Goal: Task Accomplishment & Management: Use online tool/utility

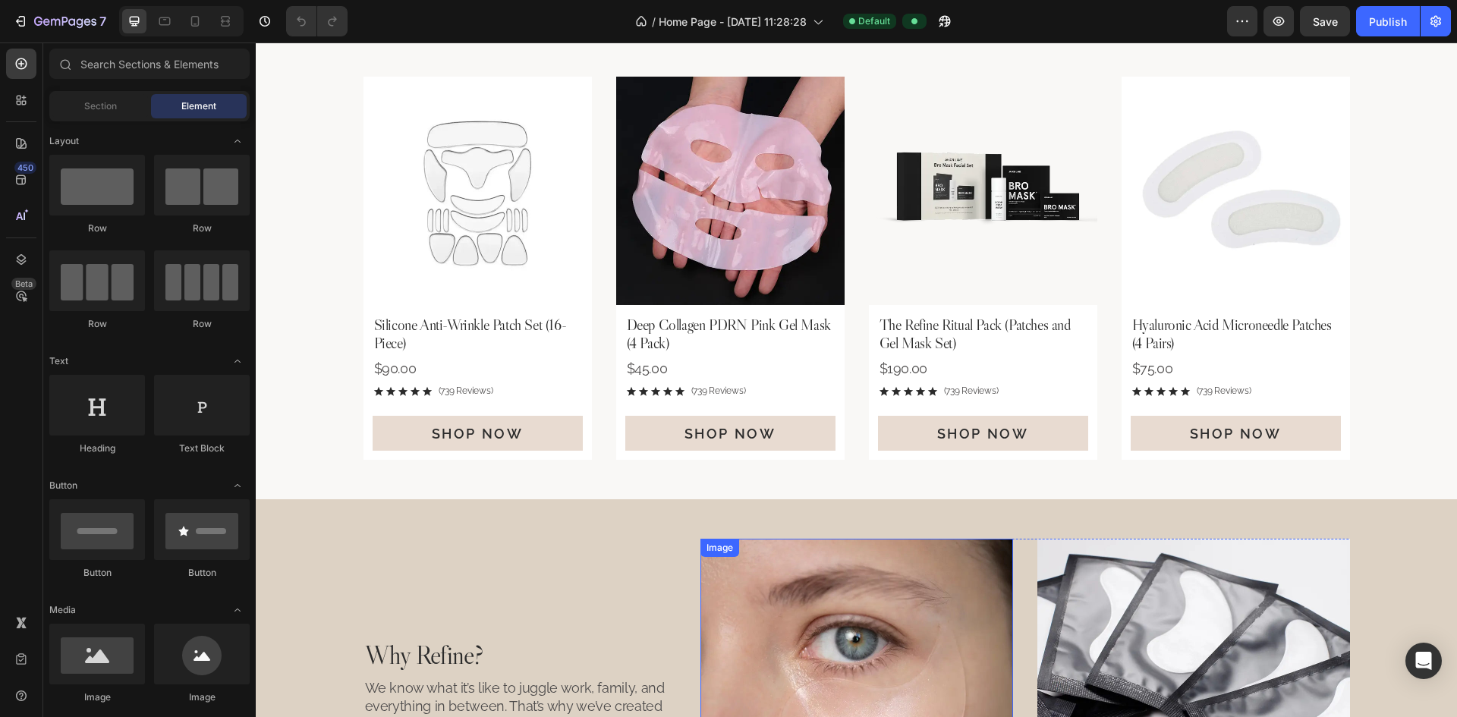
scroll to position [835, 0]
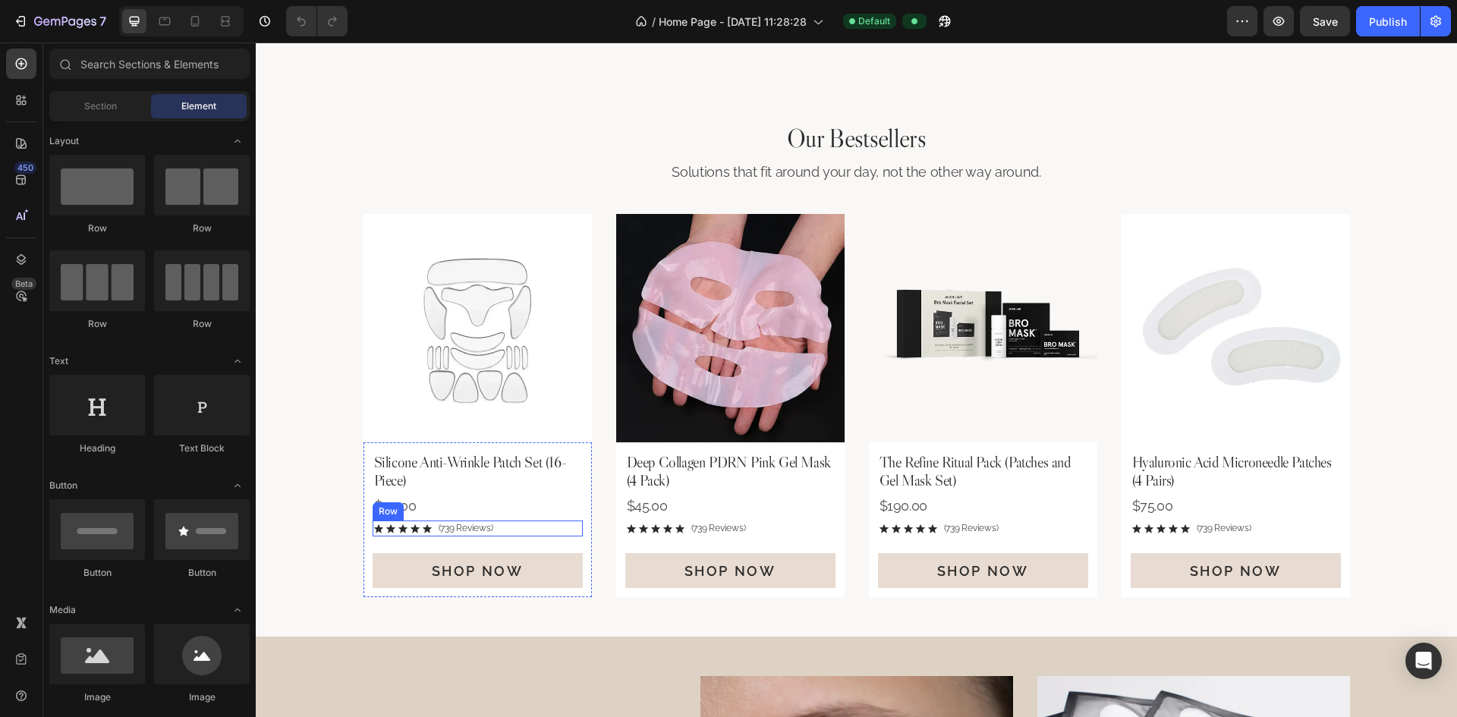
click at [510, 527] on div "Icon Icon Icon Icon Icon Icon List (739 Reviews) Text Block Row" at bounding box center [478, 528] width 210 height 16
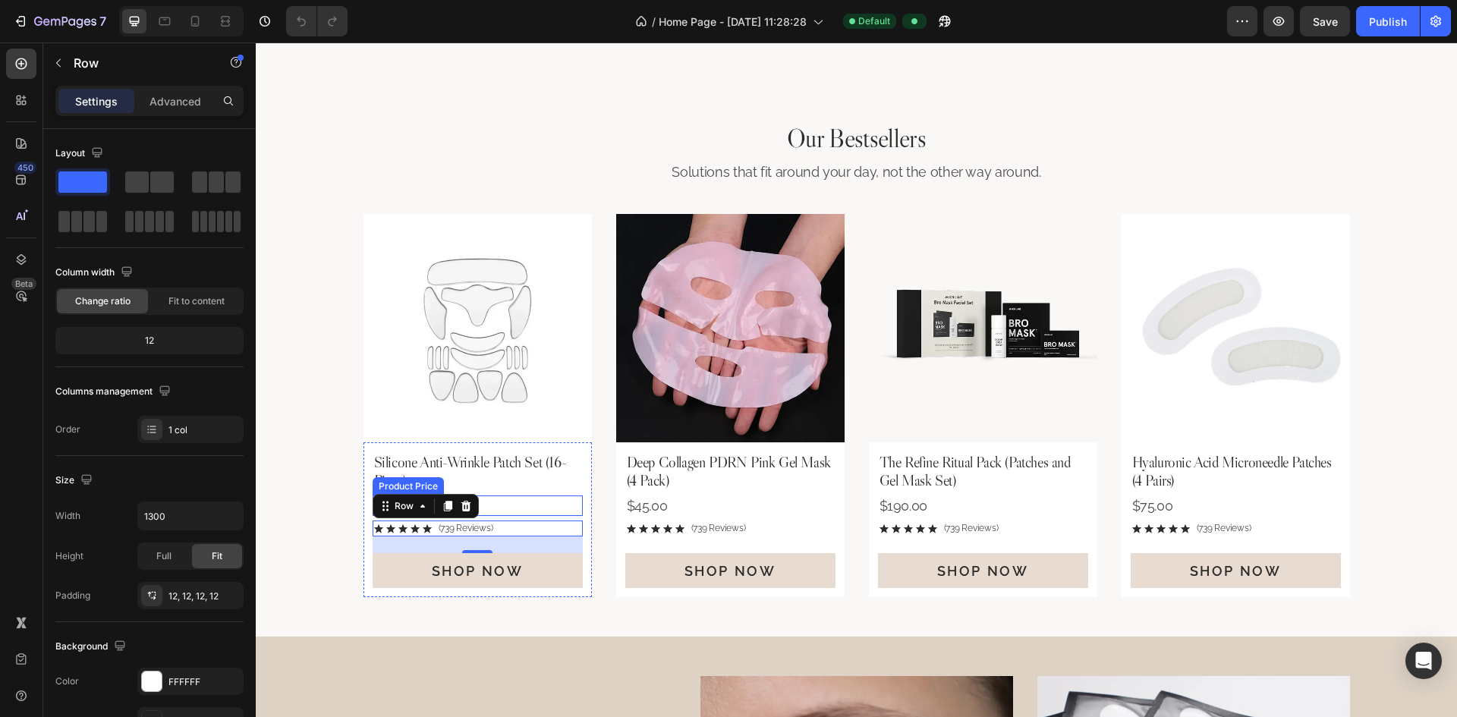
click at [518, 494] on div "Silicone Anti-Wrinkle Patch Set (16-Piece) Product Title $90.00 Product Price P…" at bounding box center [478, 519] width 210 height 137
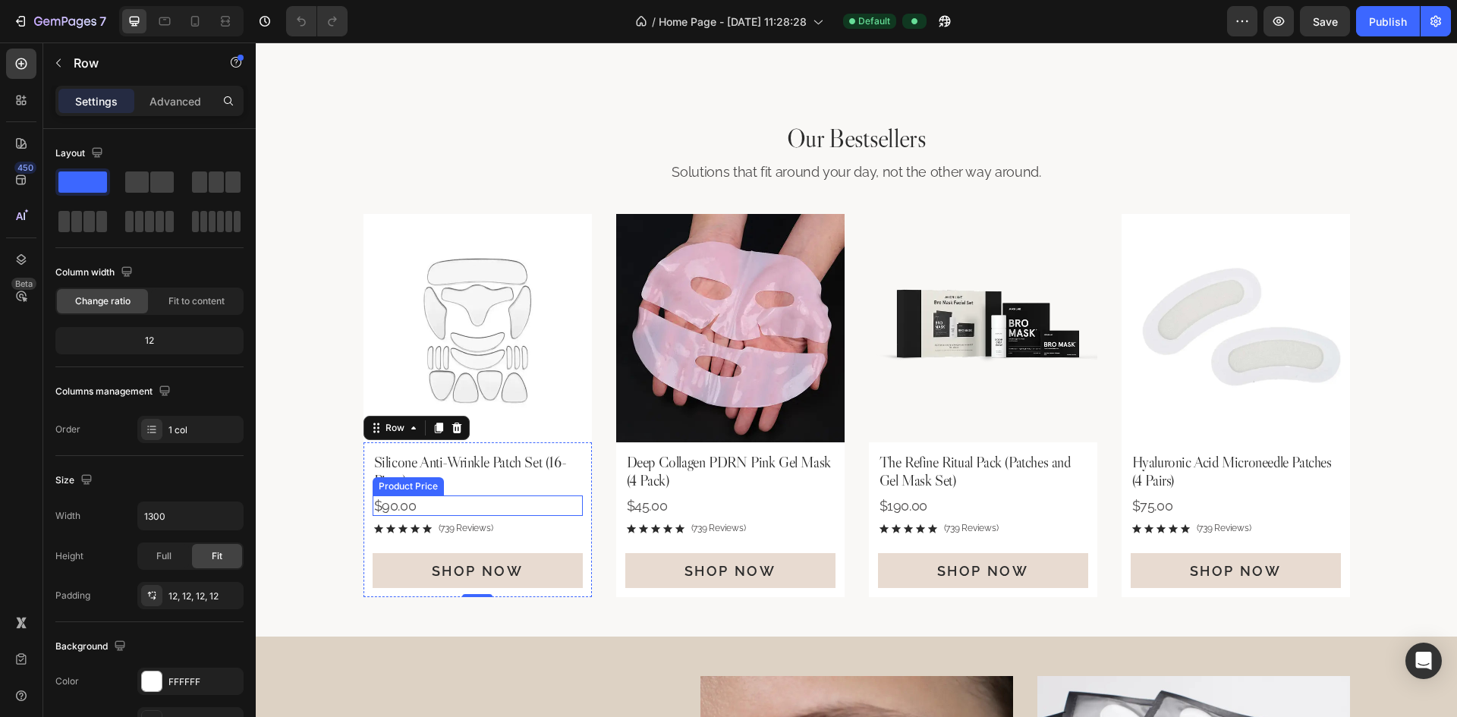
click at [514, 505] on div "$90.00" at bounding box center [478, 505] width 210 height 20
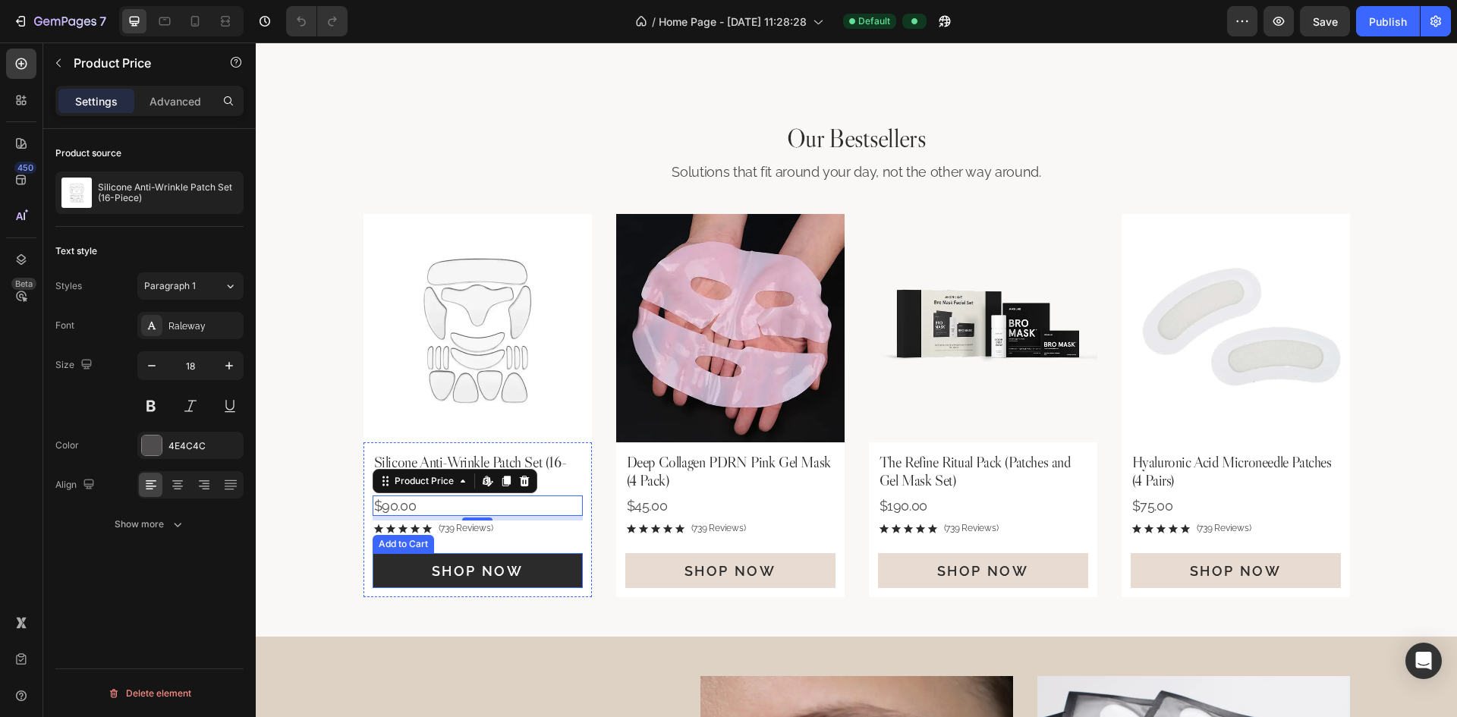
click at [563, 575] on button "Shop Now" at bounding box center [478, 570] width 210 height 35
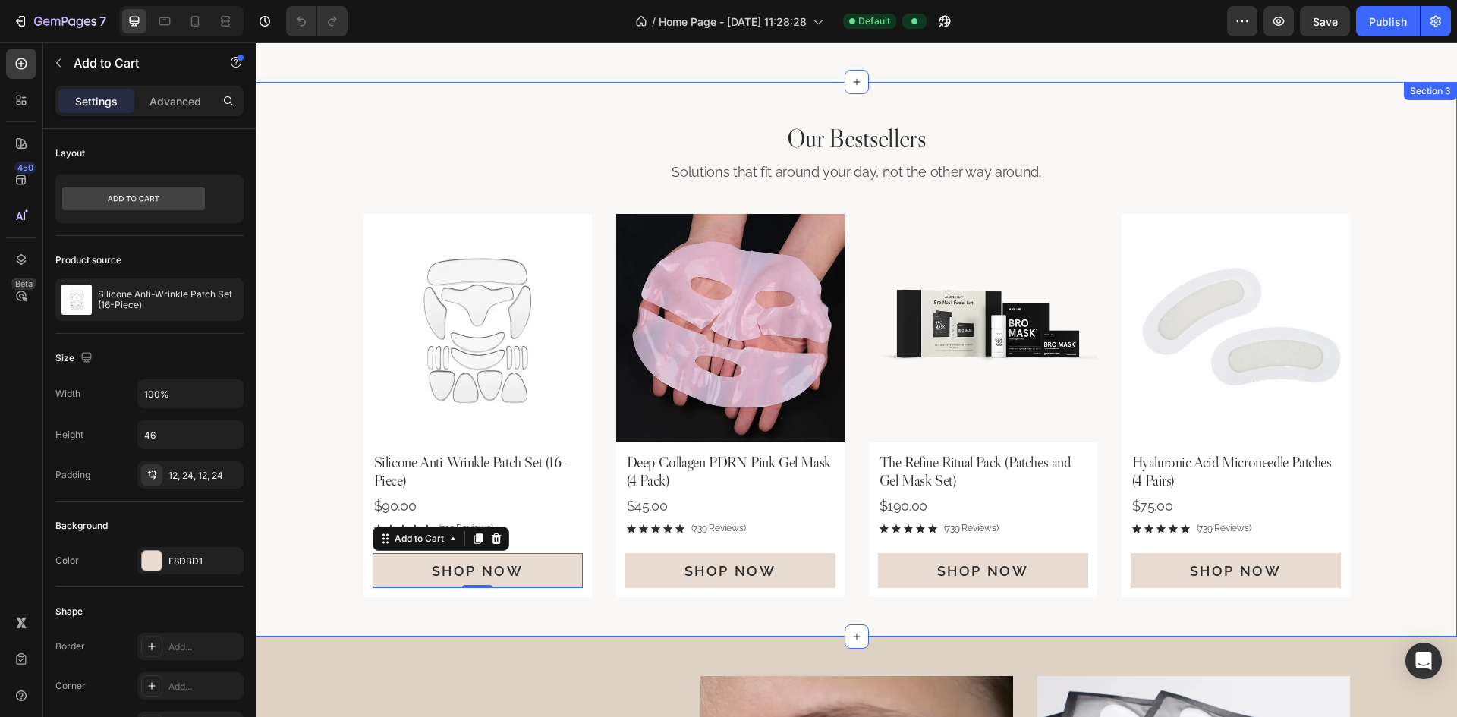
click at [726, 99] on div "Our Bestsellers Heading Solutions that fit around your day, not the other way a…" at bounding box center [856, 359] width 1201 height 555
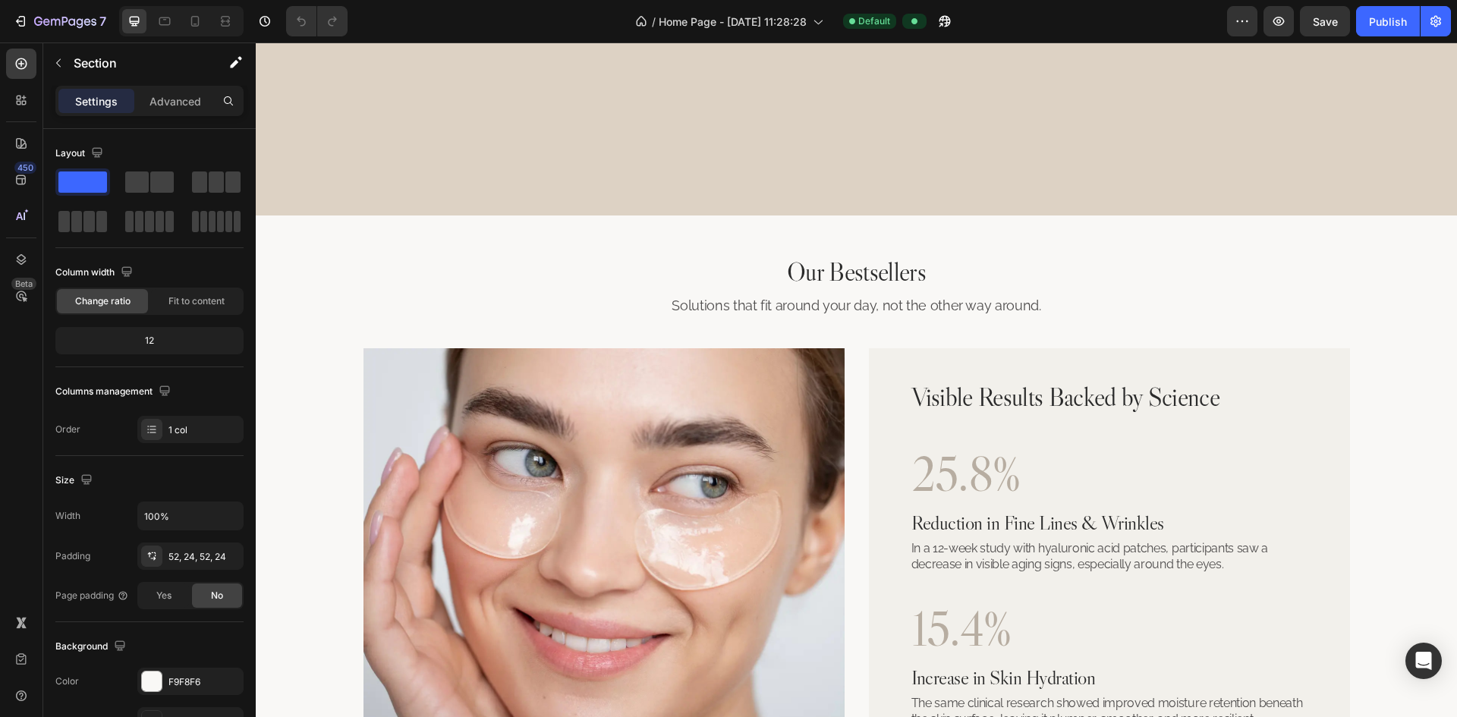
scroll to position [1897, 0]
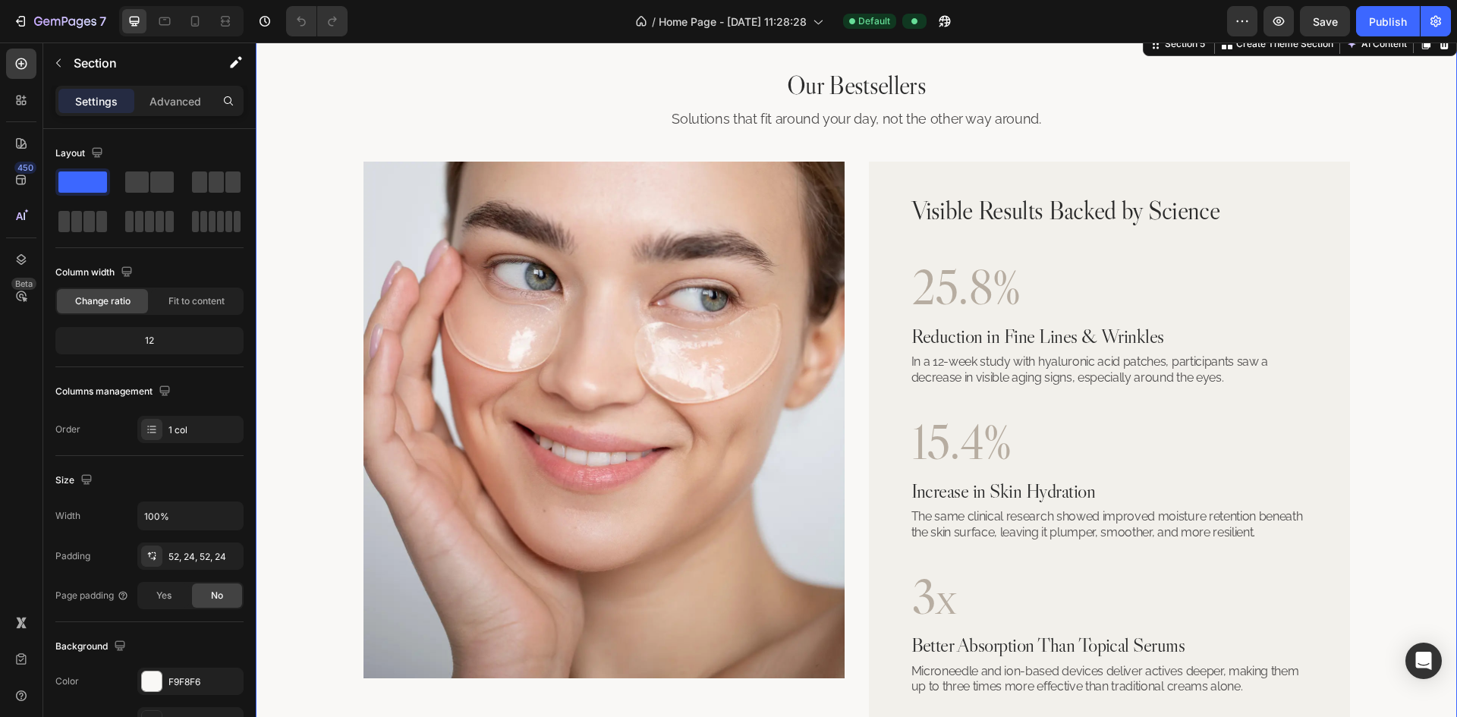
click at [726, 169] on div "Our Bestsellers Heading Solutions that fit around your day, not the other way a…" at bounding box center [856, 398] width 1165 height 660
click at [194, 22] on icon at bounding box center [194, 21] width 15 height 15
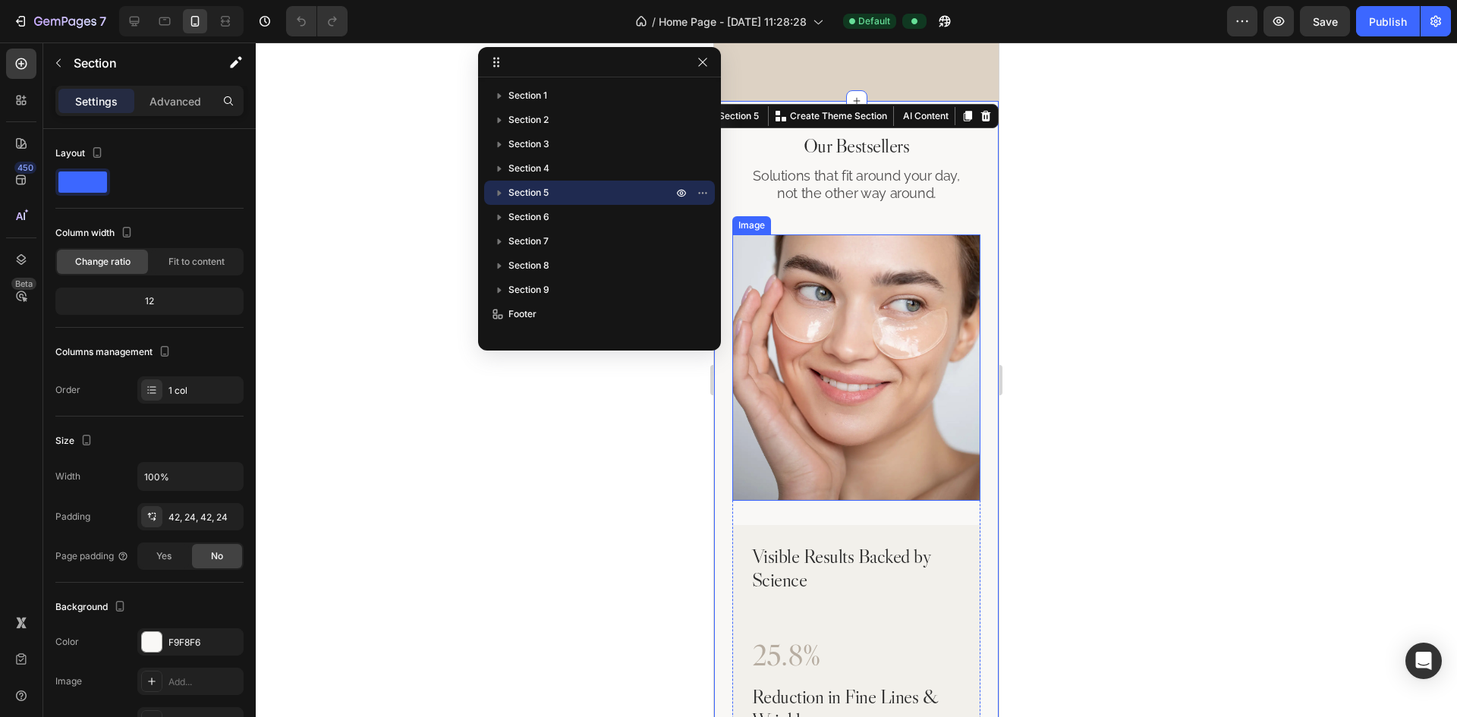
scroll to position [1784, 0]
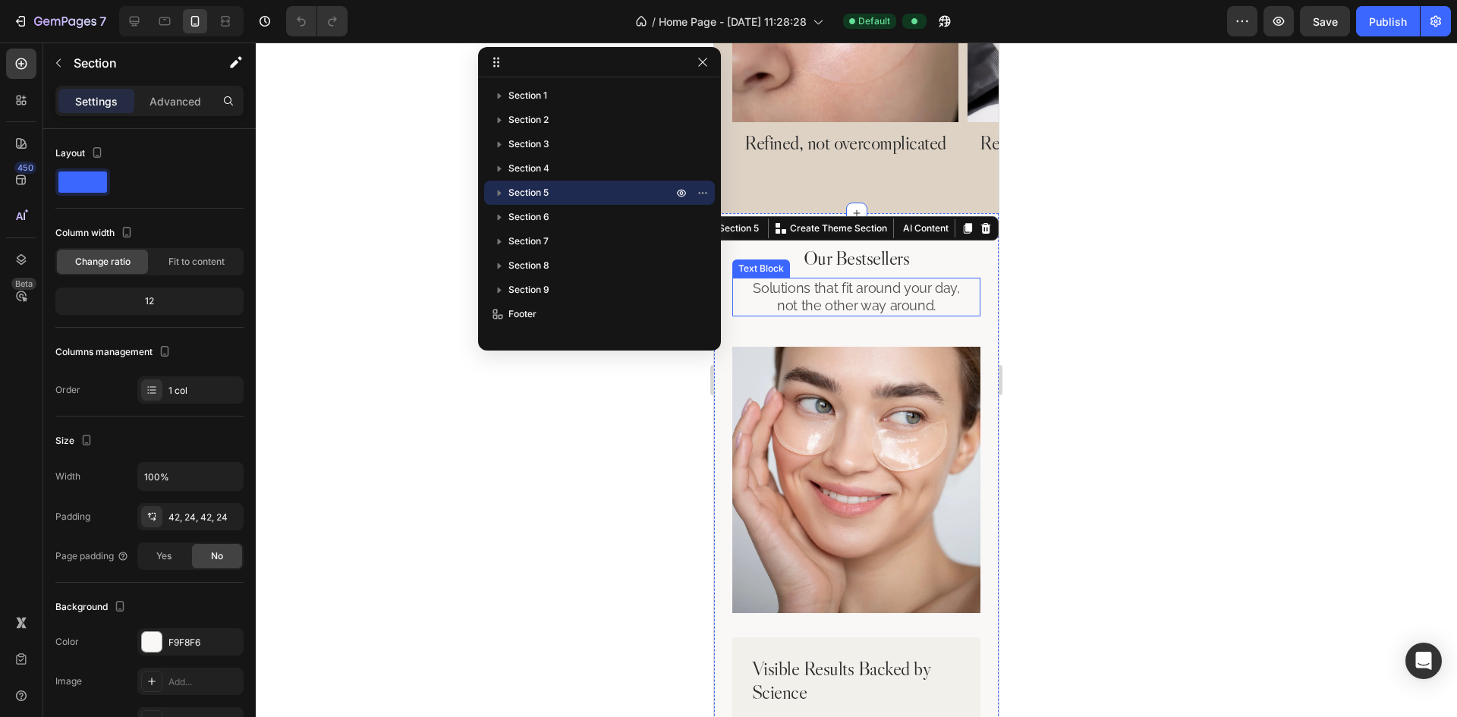
click at [726, 315] on p "Solutions that fit around your day, not the other way around." at bounding box center [856, 297] width 209 height 36
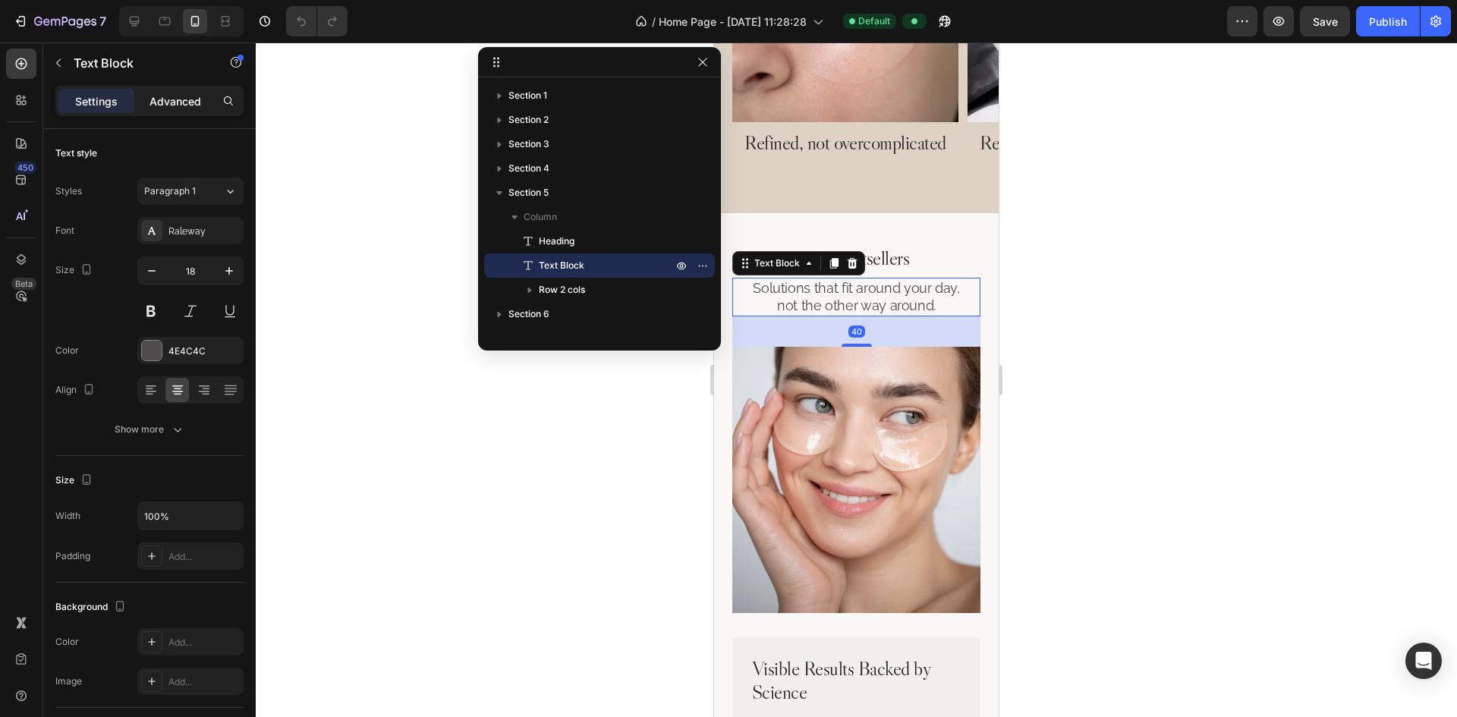
click at [180, 105] on p "Advanced" at bounding box center [175, 101] width 52 height 16
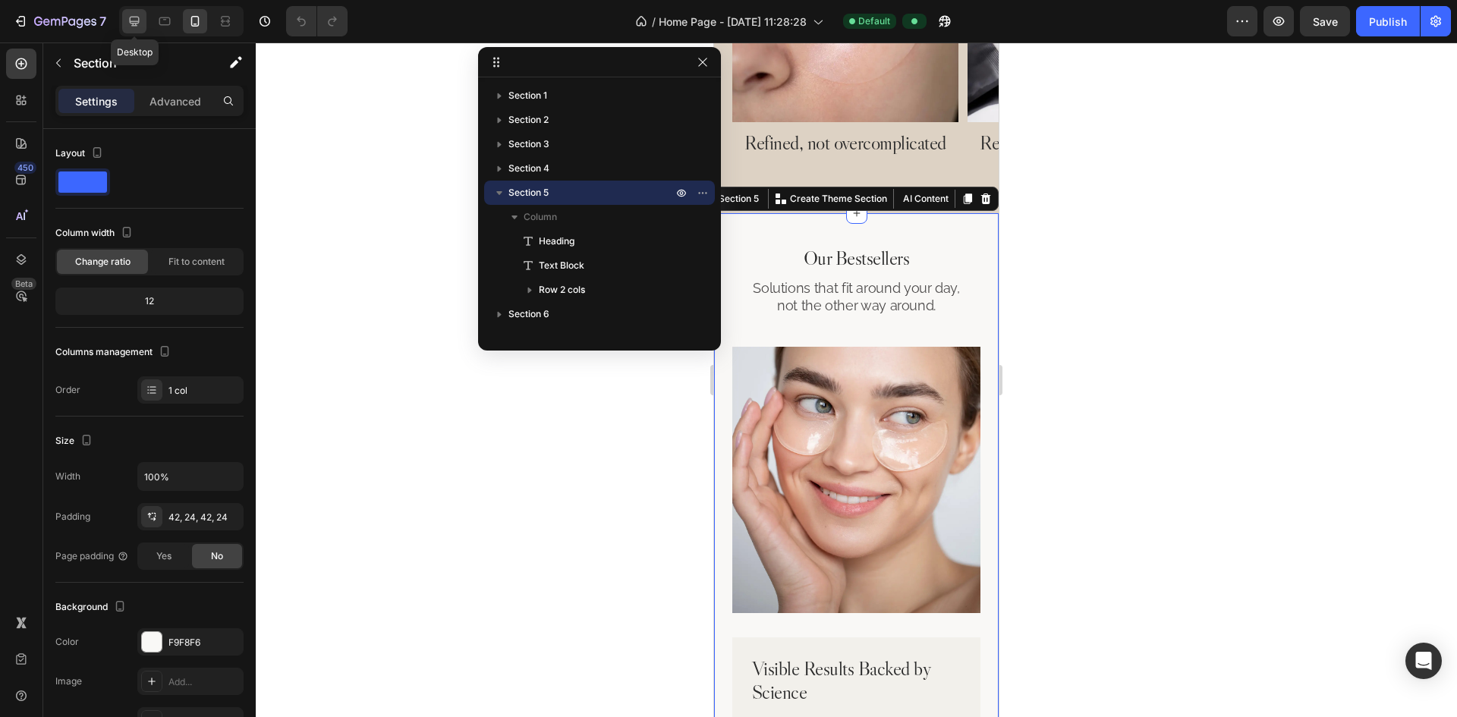
click at [133, 25] on icon at bounding box center [135, 22] width 10 height 10
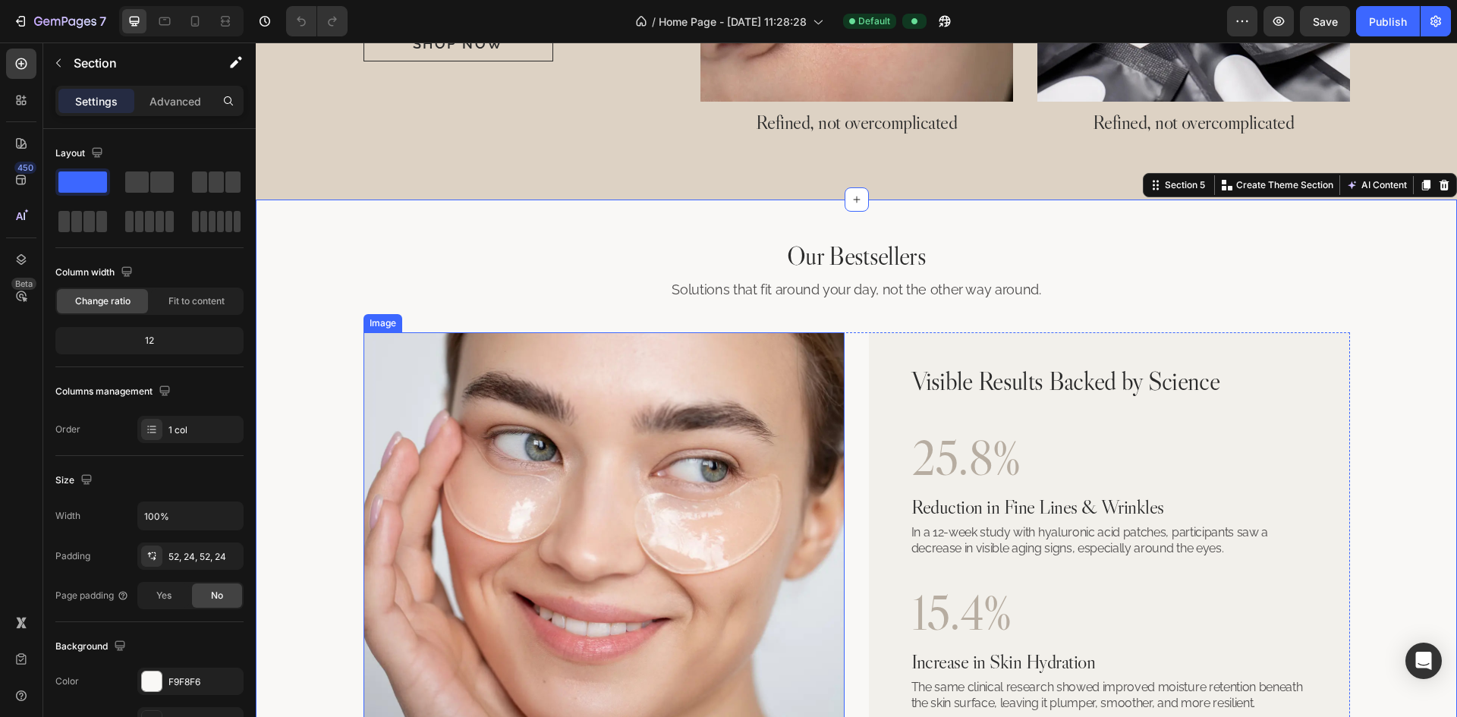
scroll to position [1678, 0]
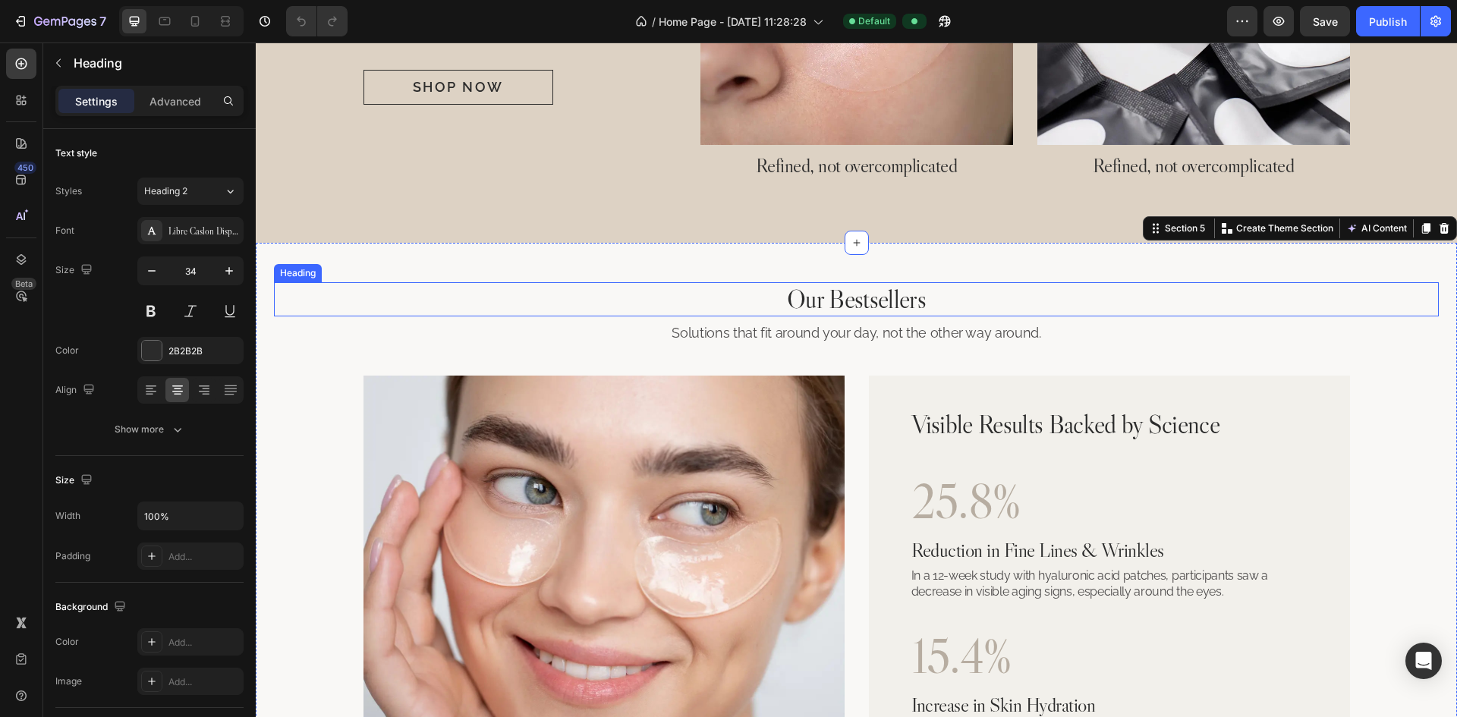
click at [726, 303] on h2 "Our Bestsellers" at bounding box center [856, 299] width 1165 height 34
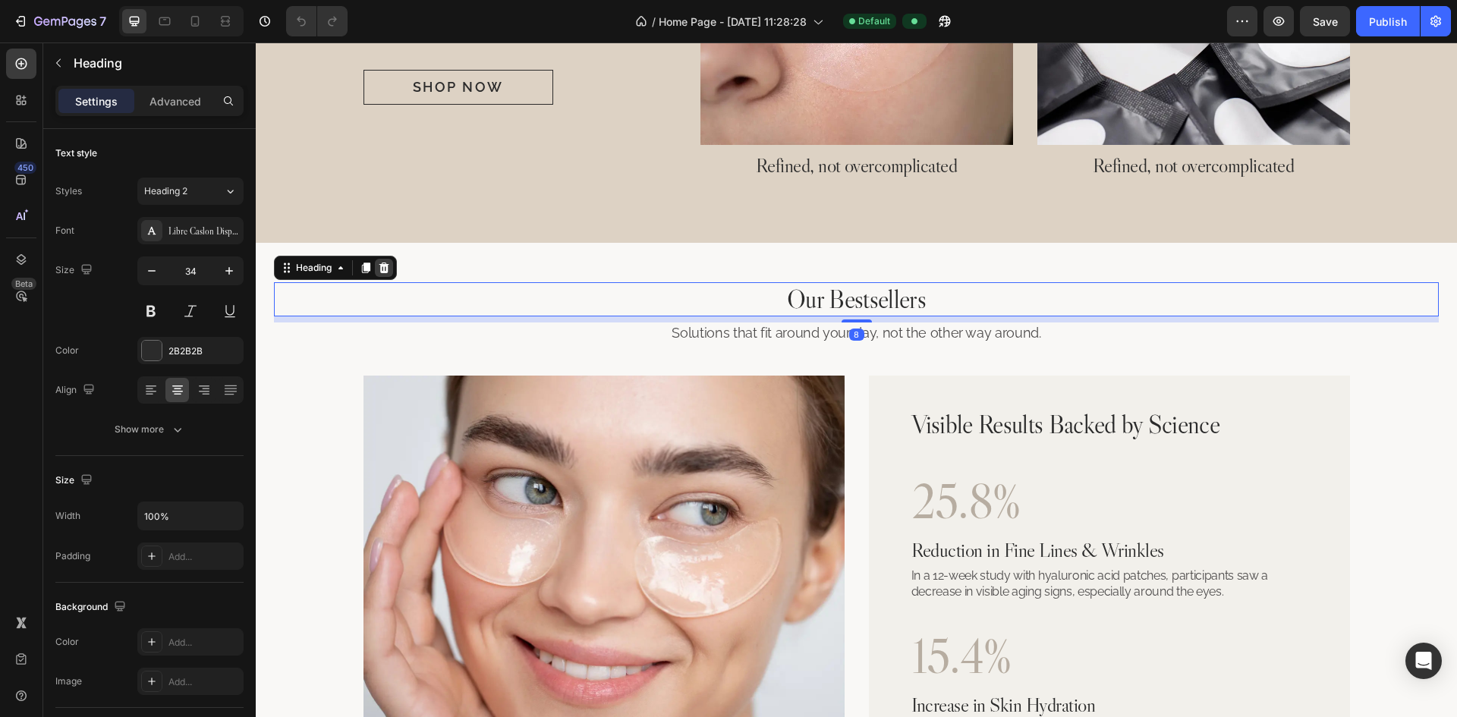
click at [381, 274] on icon at bounding box center [384, 268] width 12 height 12
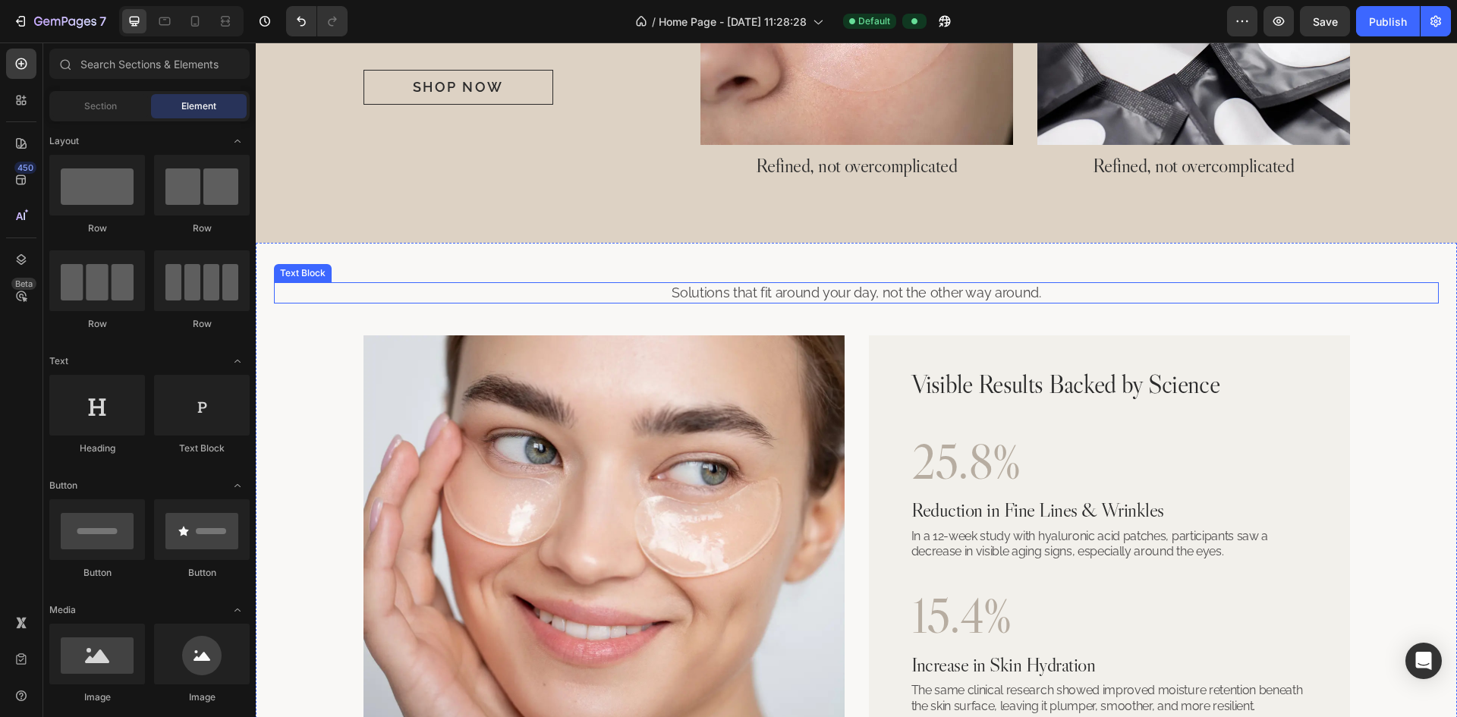
click at [643, 301] on p "Solutions that fit around your day, not the other way around." at bounding box center [856, 292] width 1162 height 17
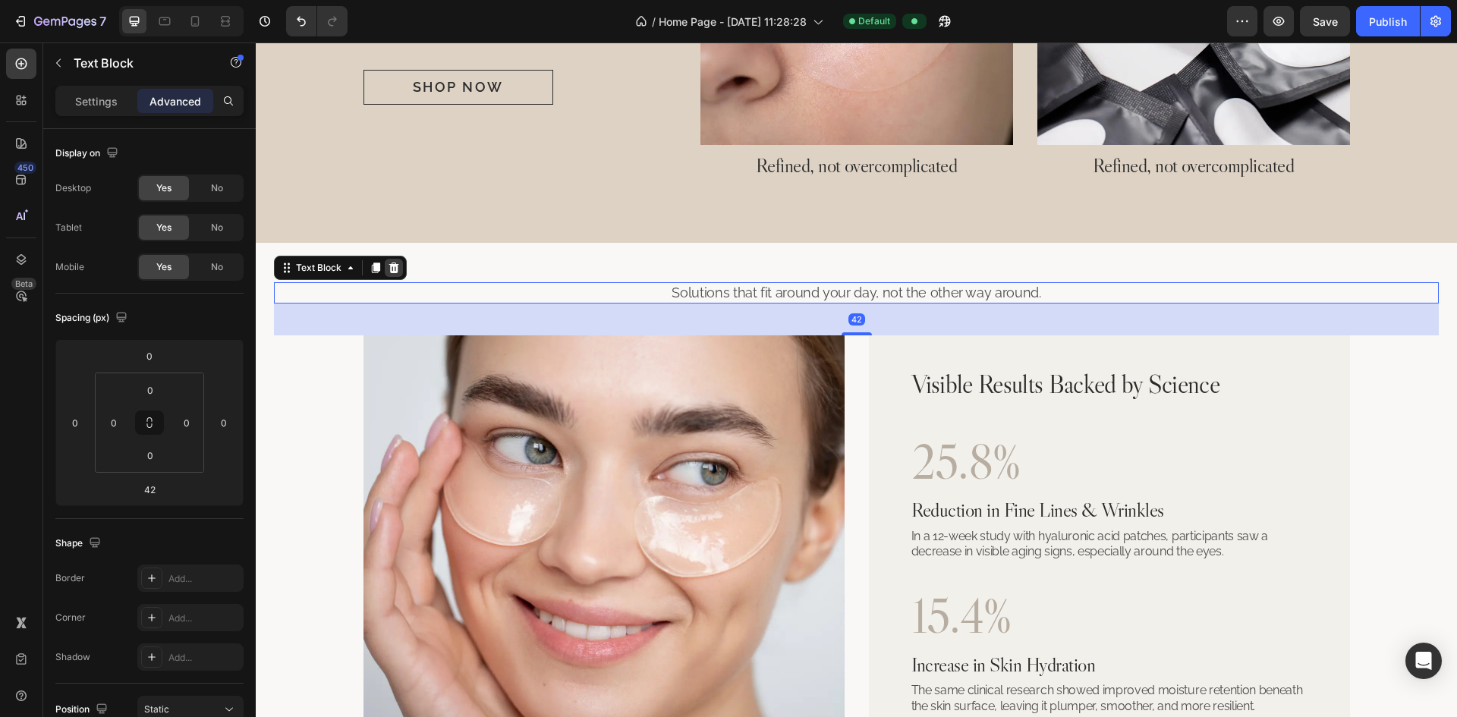
click at [388, 272] on icon at bounding box center [394, 268] width 12 height 12
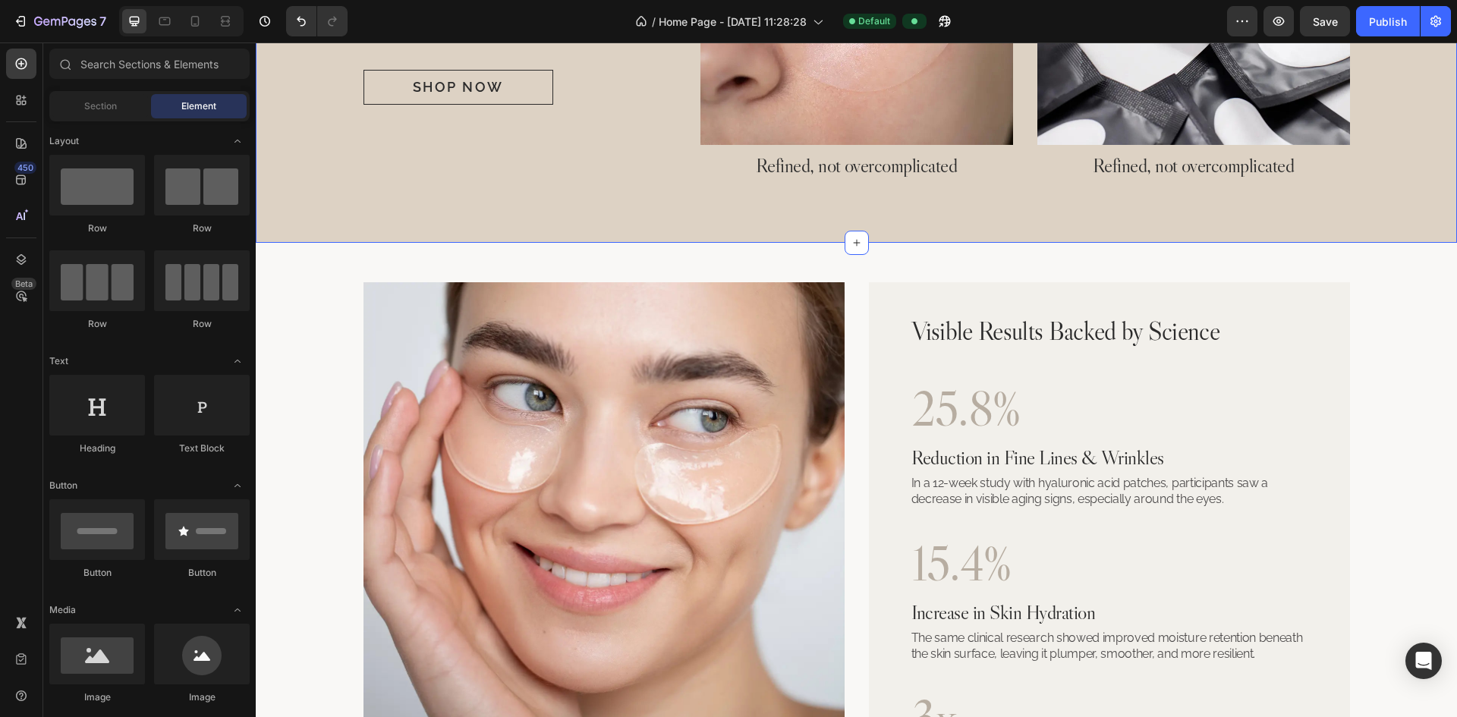
click at [590, 243] on div "Why Refine? Heading We know what it’s like to juggle work, family, and everythi…" at bounding box center [856, 18] width 1201 height 450
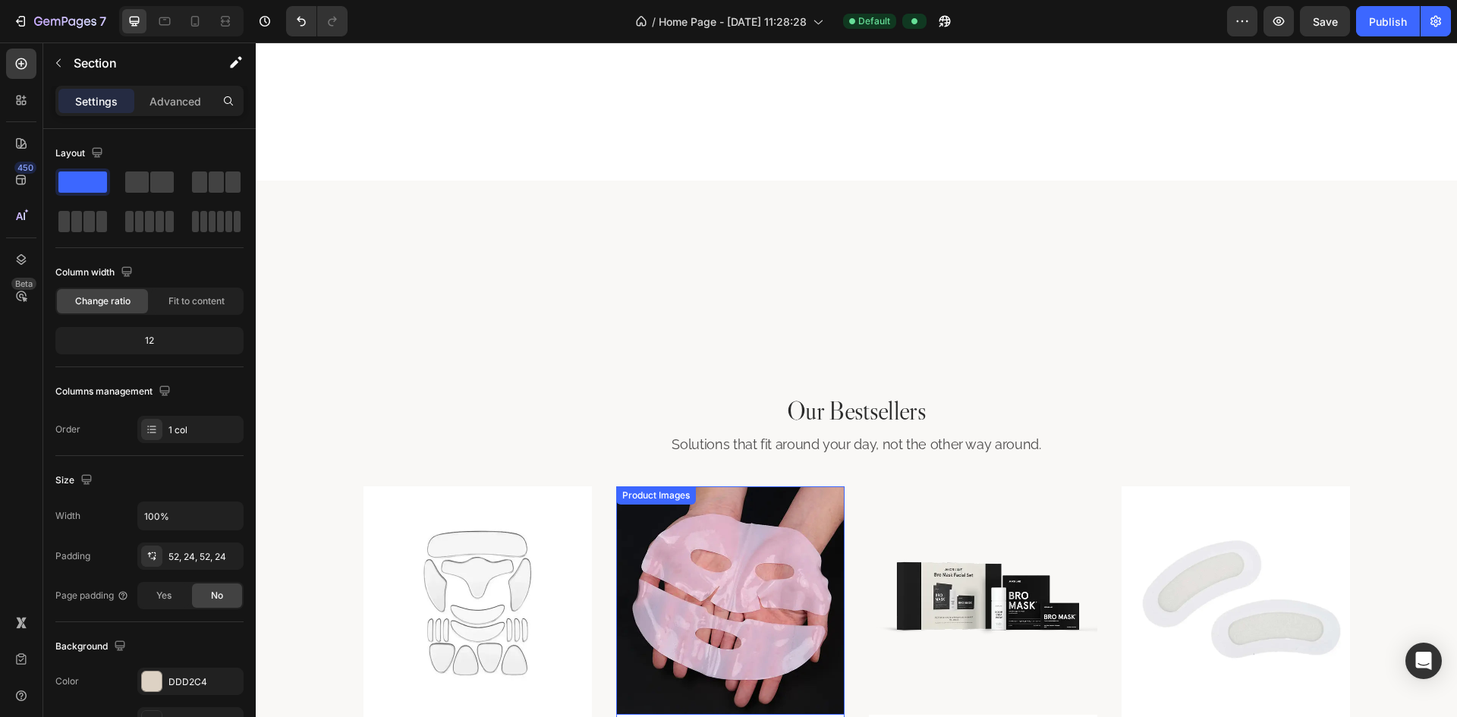
scroll to position [1209, 0]
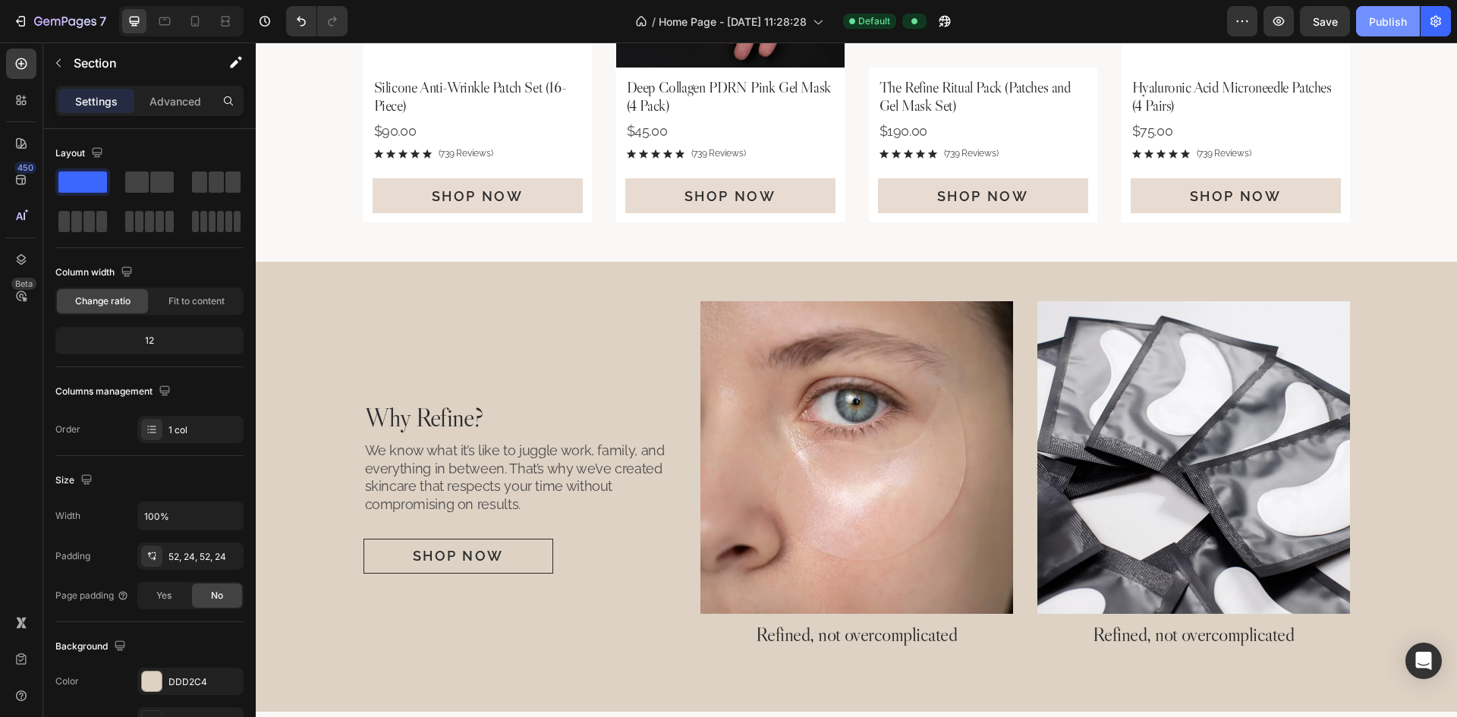
click at [726, 20] on div "Publish" at bounding box center [1388, 22] width 38 height 16
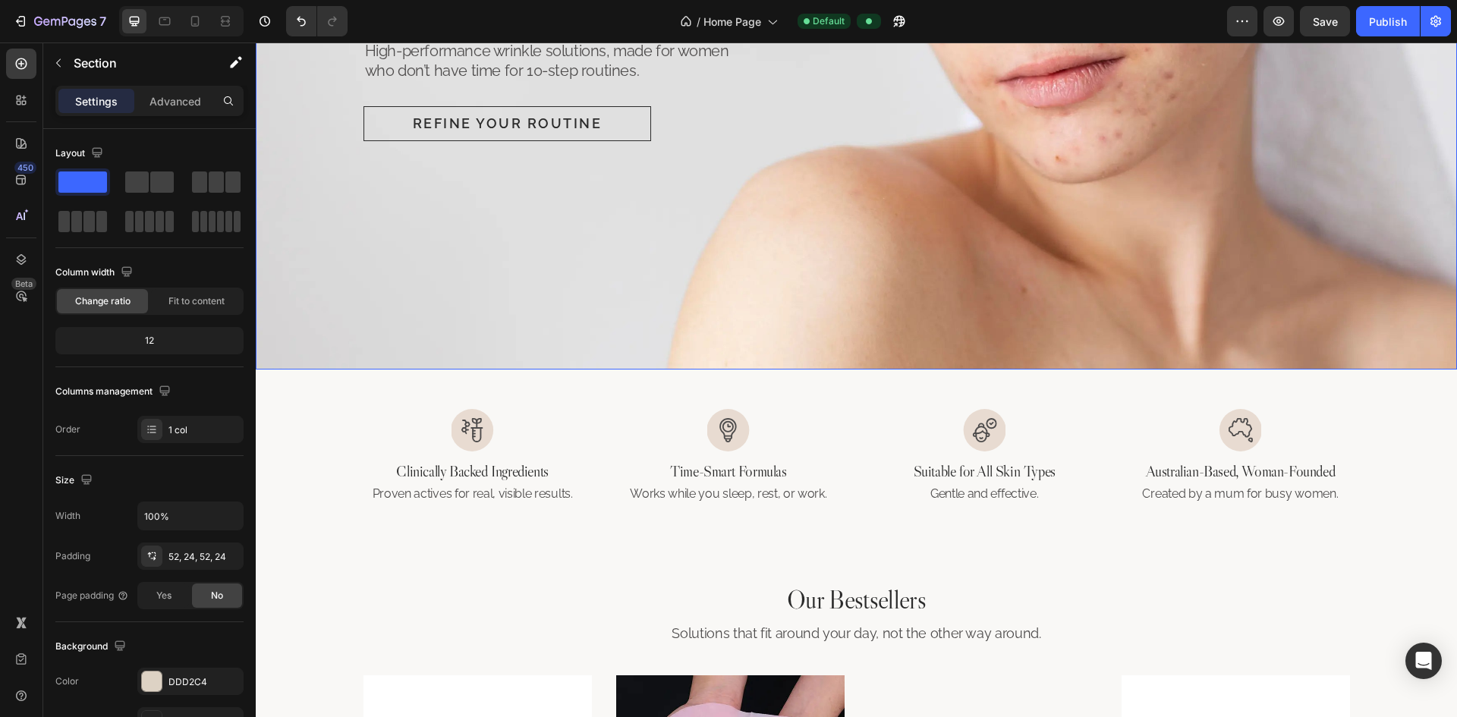
scroll to position [455, 0]
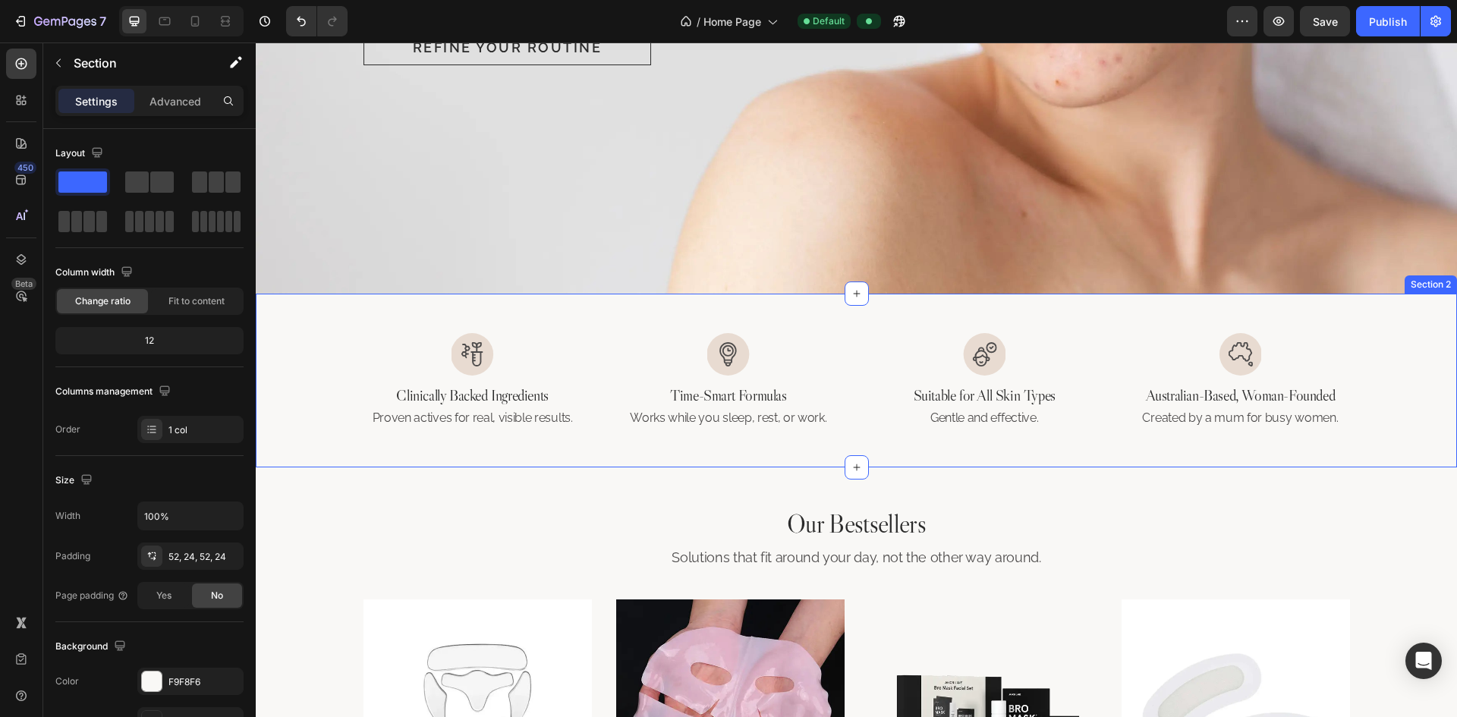
click at [726, 314] on div "Image Clinically Backed Ingredients Heading Proven actives for real, visible re…" at bounding box center [856, 381] width 1201 height 174
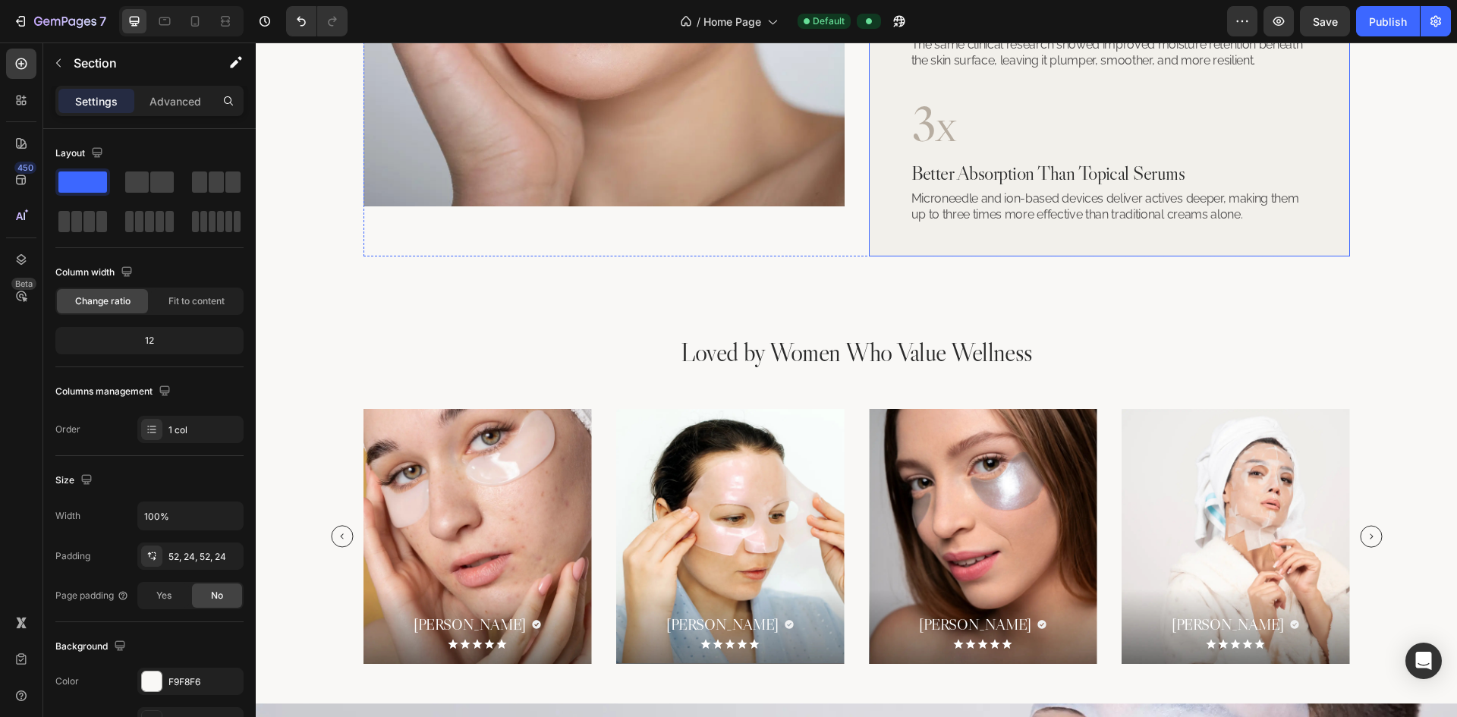
scroll to position [1897, 0]
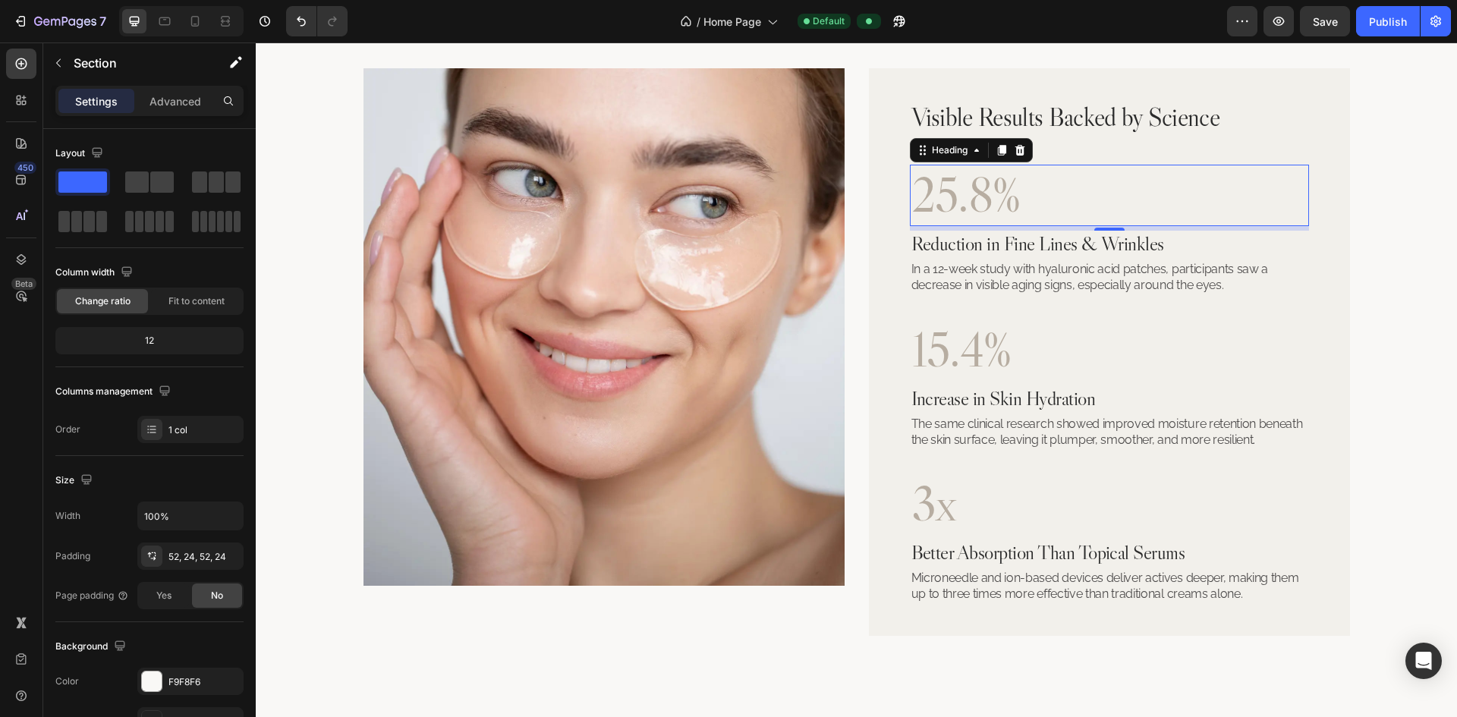
click at [726, 193] on h2 "25.8%" at bounding box center [1109, 195] width 399 height 61
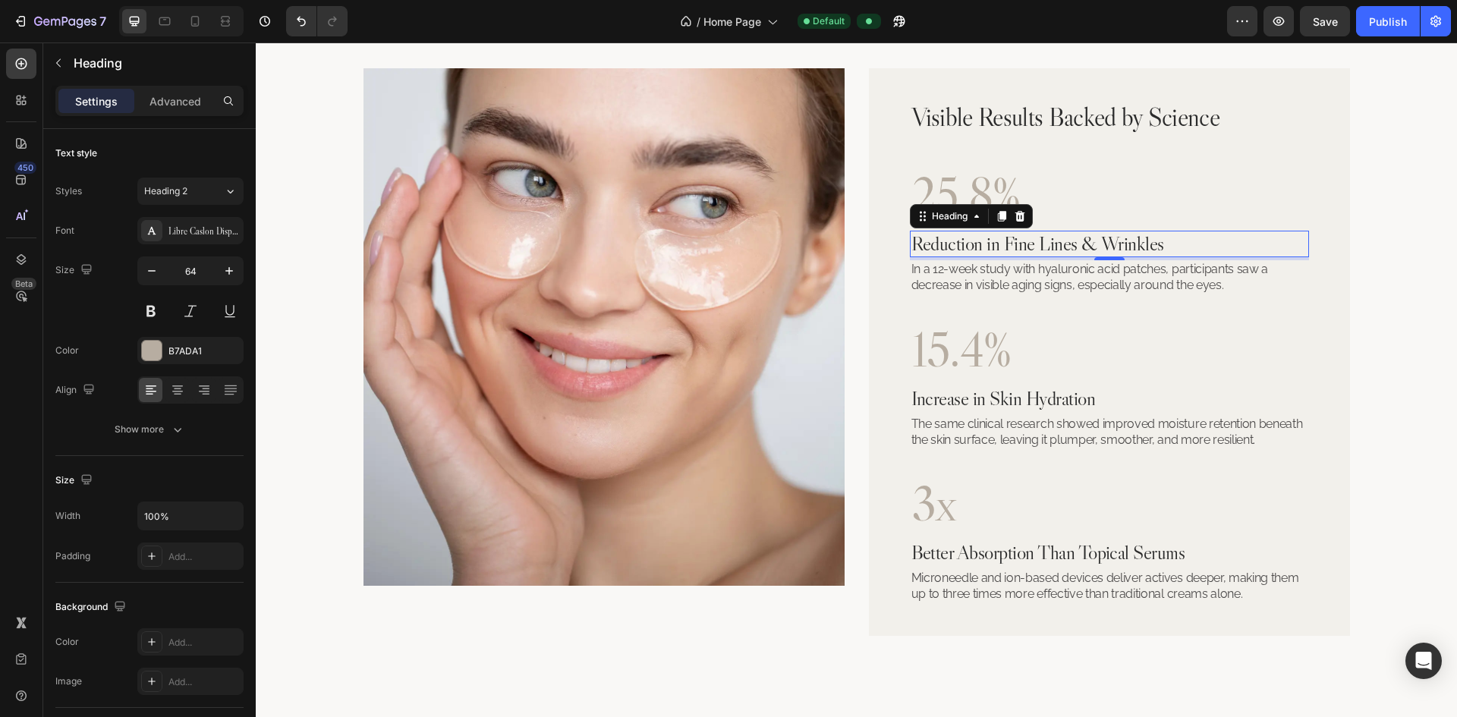
click at [726, 250] on h2 "Reduction in Fine Lines & Wrinkles" at bounding box center [1109, 244] width 399 height 27
click at [726, 286] on p "In a 12-week study with hyaluronic acid patches, participants saw a decrease in…" at bounding box center [1109, 278] width 396 height 32
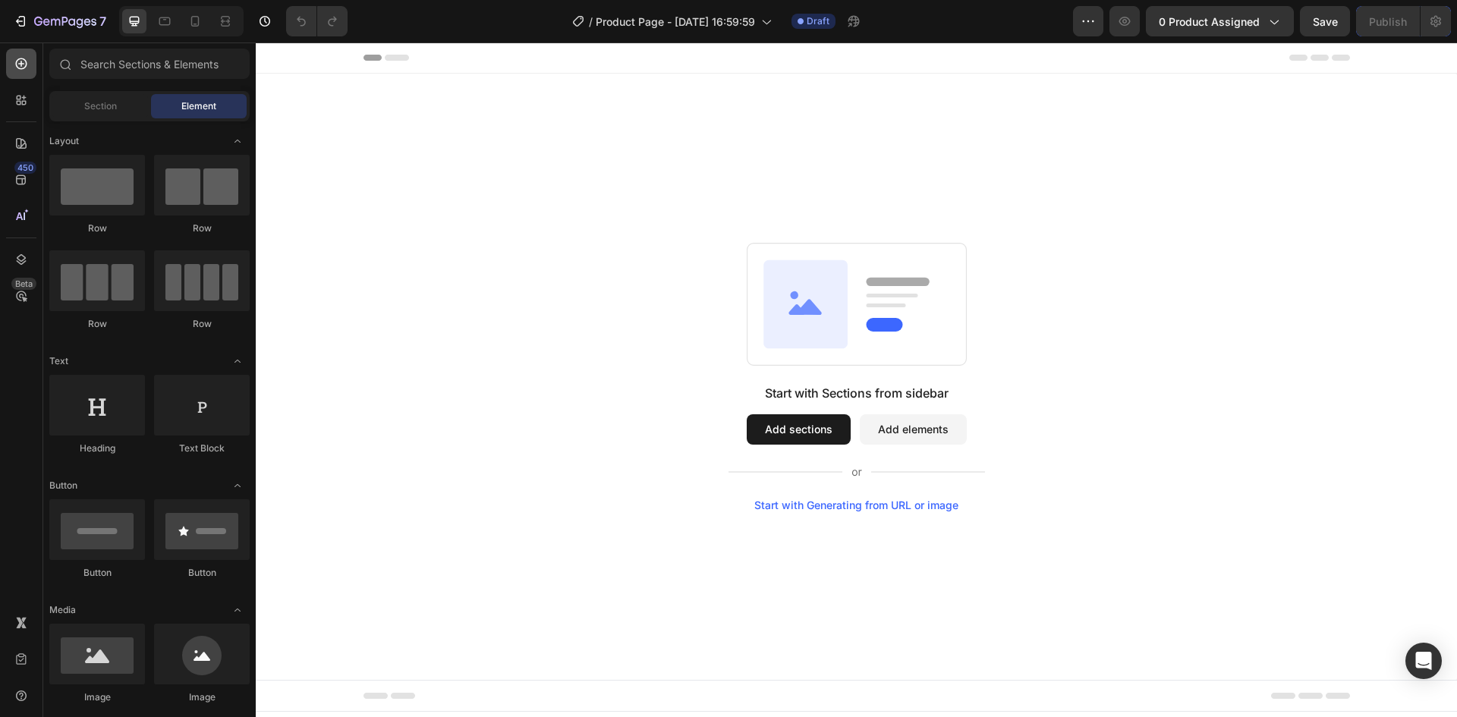
click at [21, 71] on icon at bounding box center [21, 63] width 15 height 15
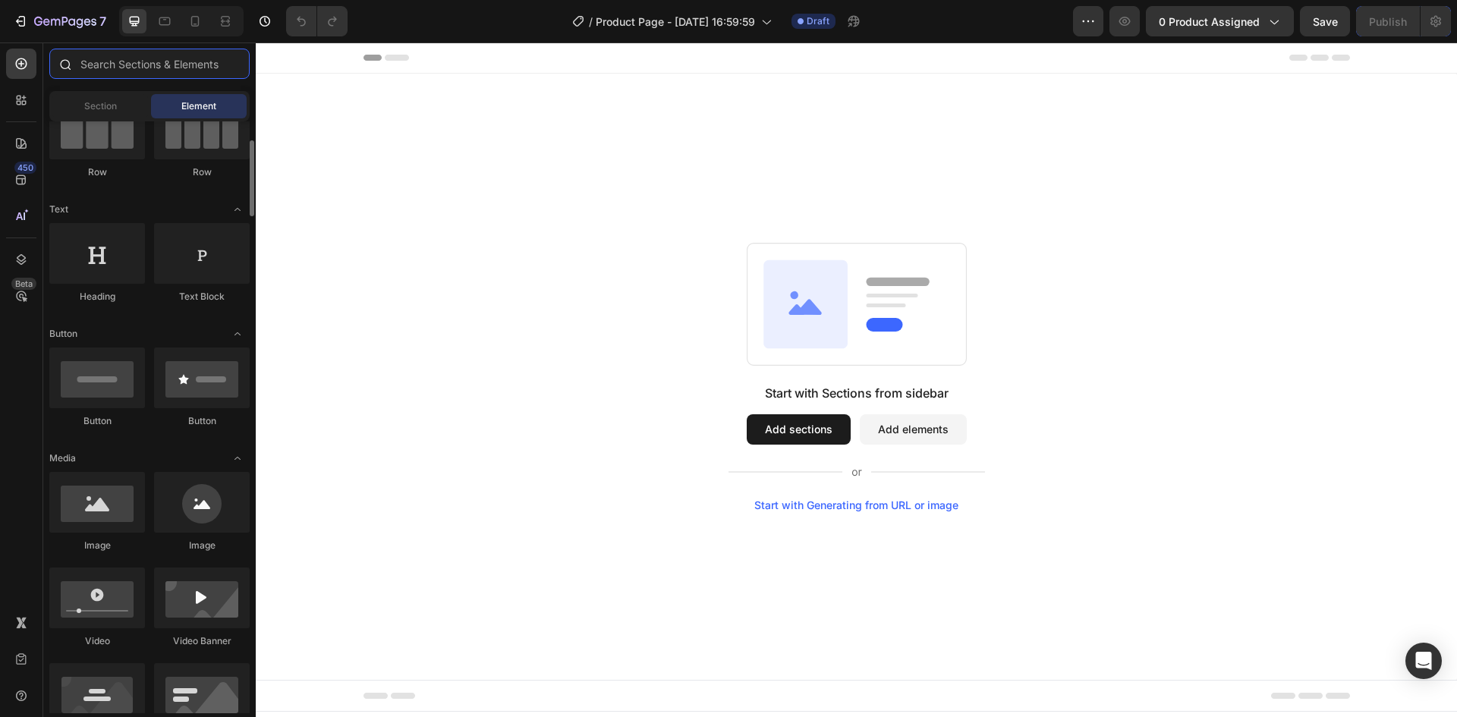
click at [156, 68] on input "text" at bounding box center [149, 64] width 200 height 30
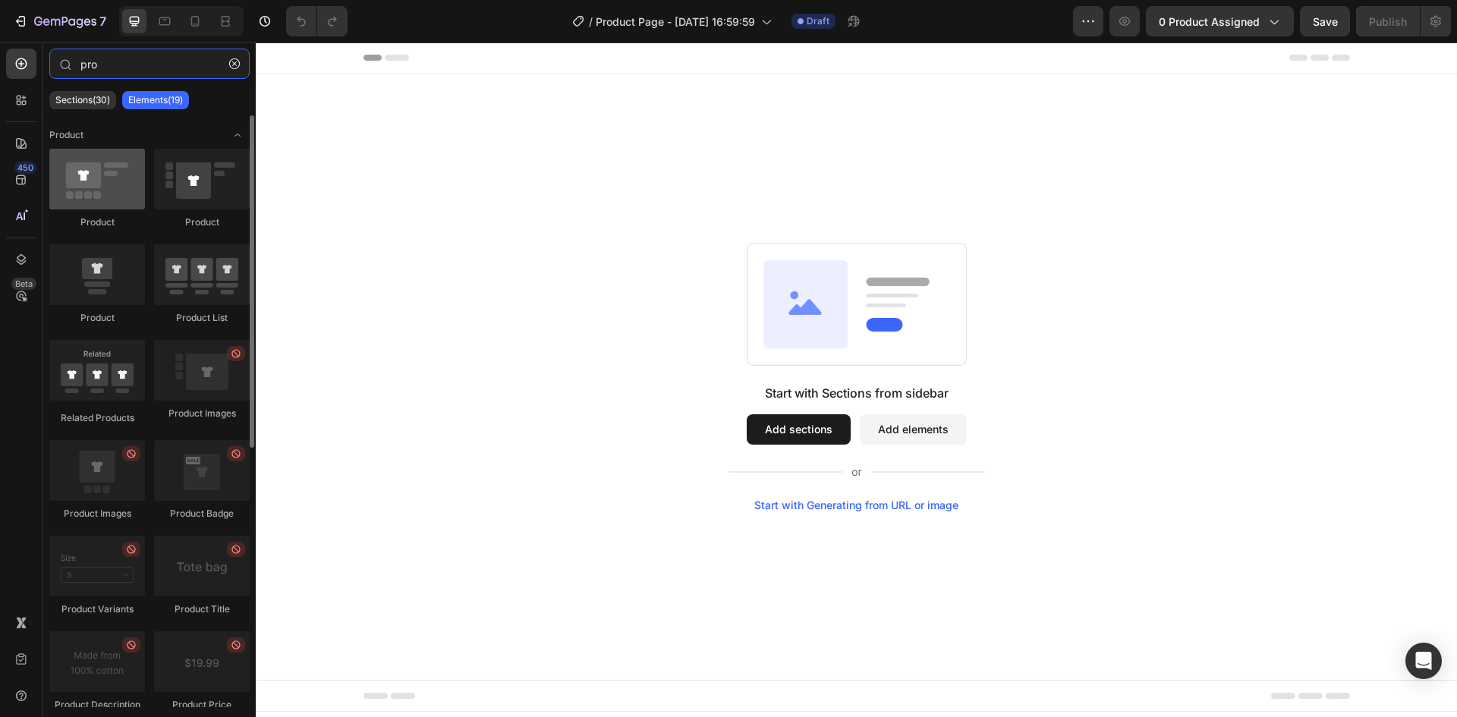
type input "pro"
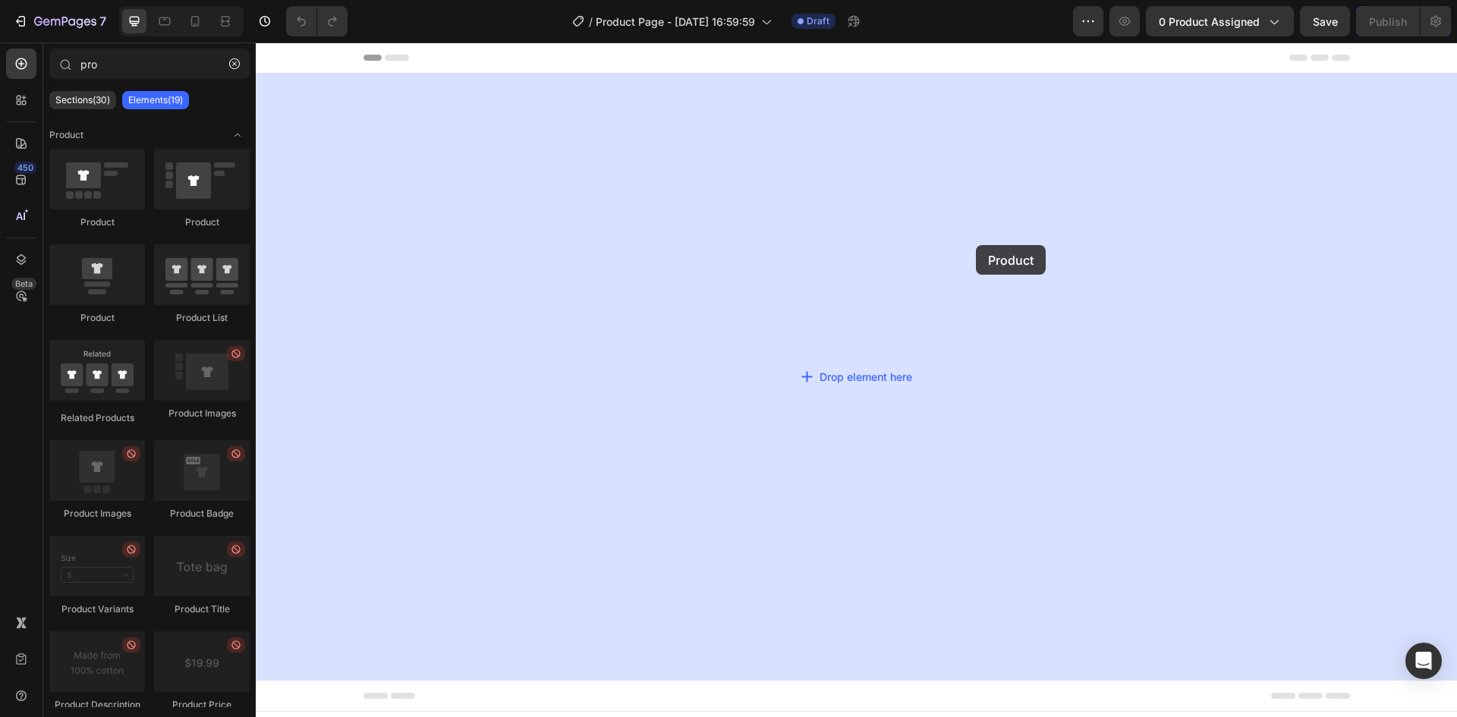
drag, startPoint x: 372, startPoint y: 238, endPoint x: 567, endPoint y: 363, distance: 232.3
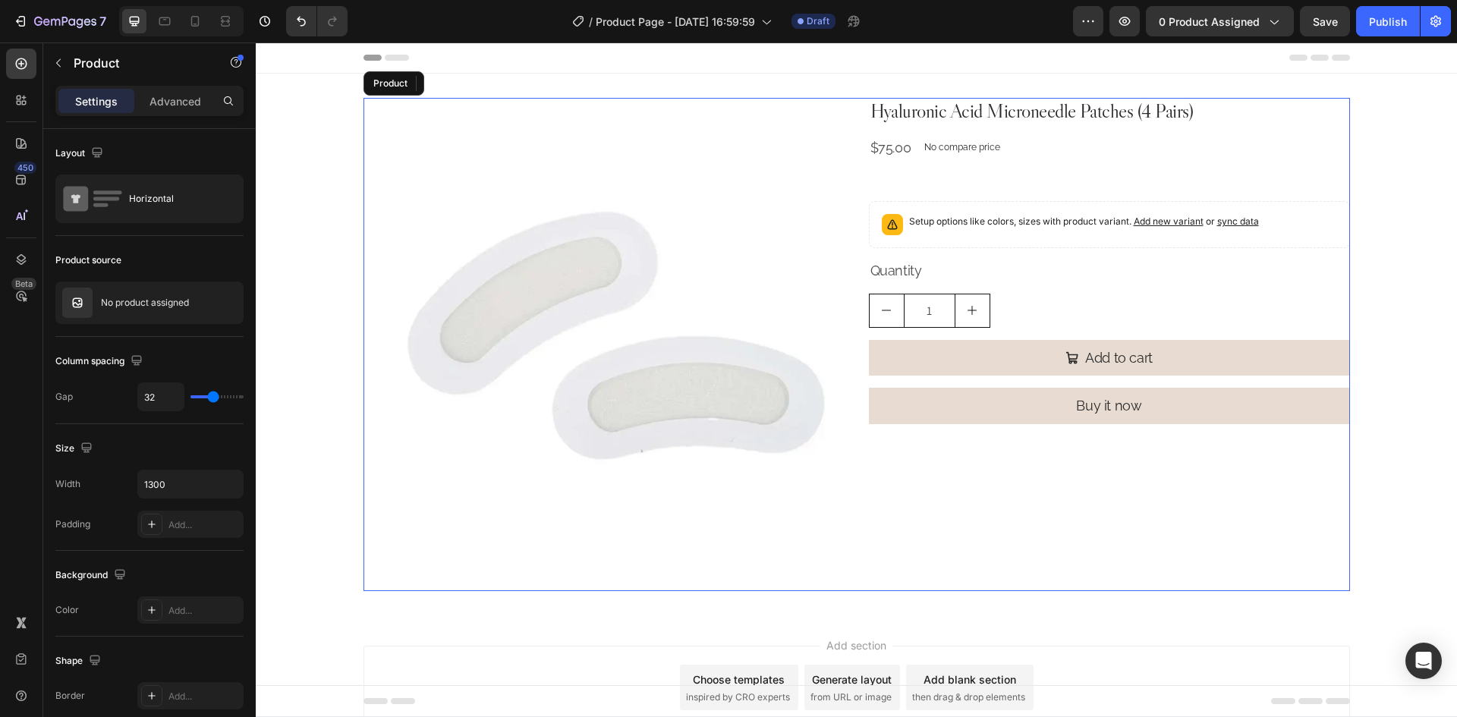
click at [859, 269] on div "Product Images Hyaluronic Acid Microneedle Patches (4 Pairs) Product Title $75.…" at bounding box center [856, 344] width 986 height 493
click at [847, 346] on div "Product Images Hyaluronic Acid Microneedle Patches (4 Pairs) Product Title $75.…" at bounding box center [856, 344] width 986 height 493
click at [698, 410] on img at bounding box center [603, 338] width 481 height 481
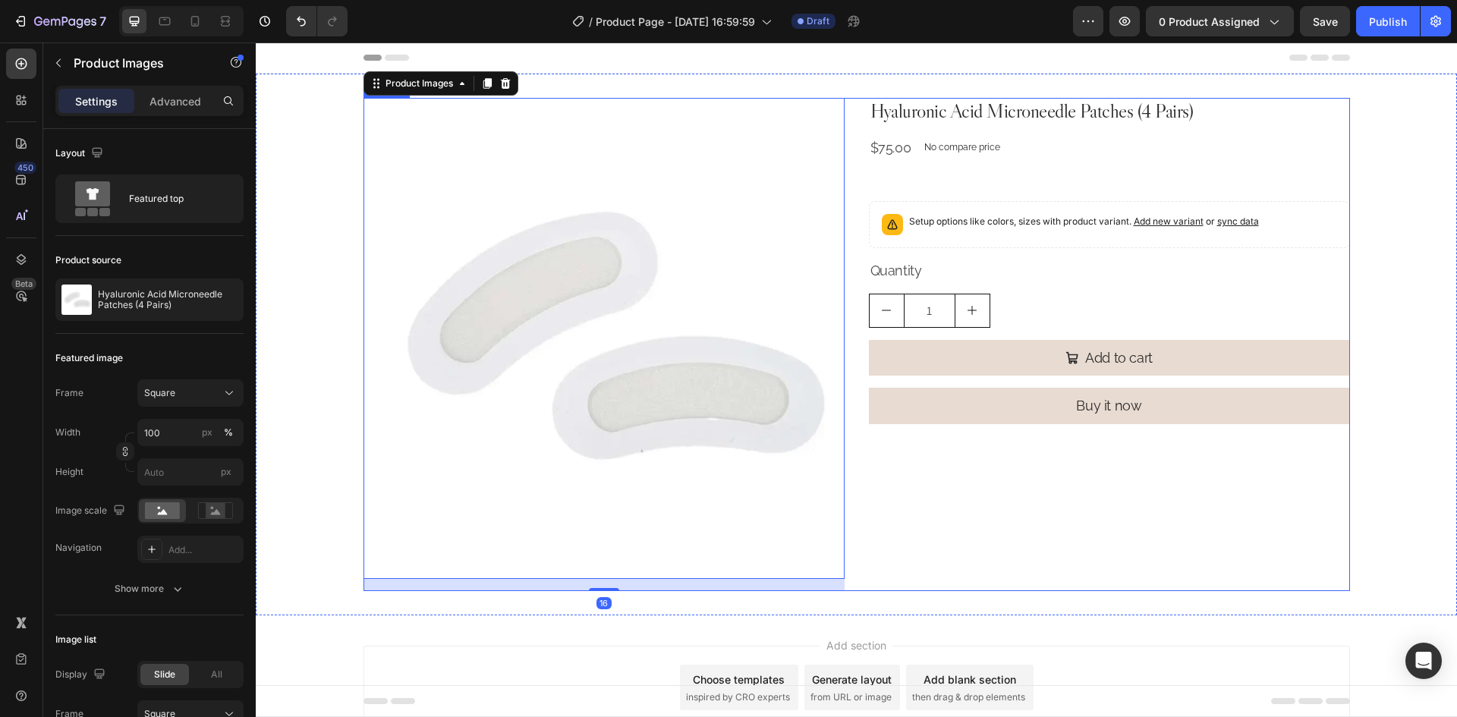
click at [893, 476] on div "Hyaluronic Acid Microneedle Patches (4 Pairs) Product Title $75.00 Product Pric…" at bounding box center [1109, 344] width 481 height 493
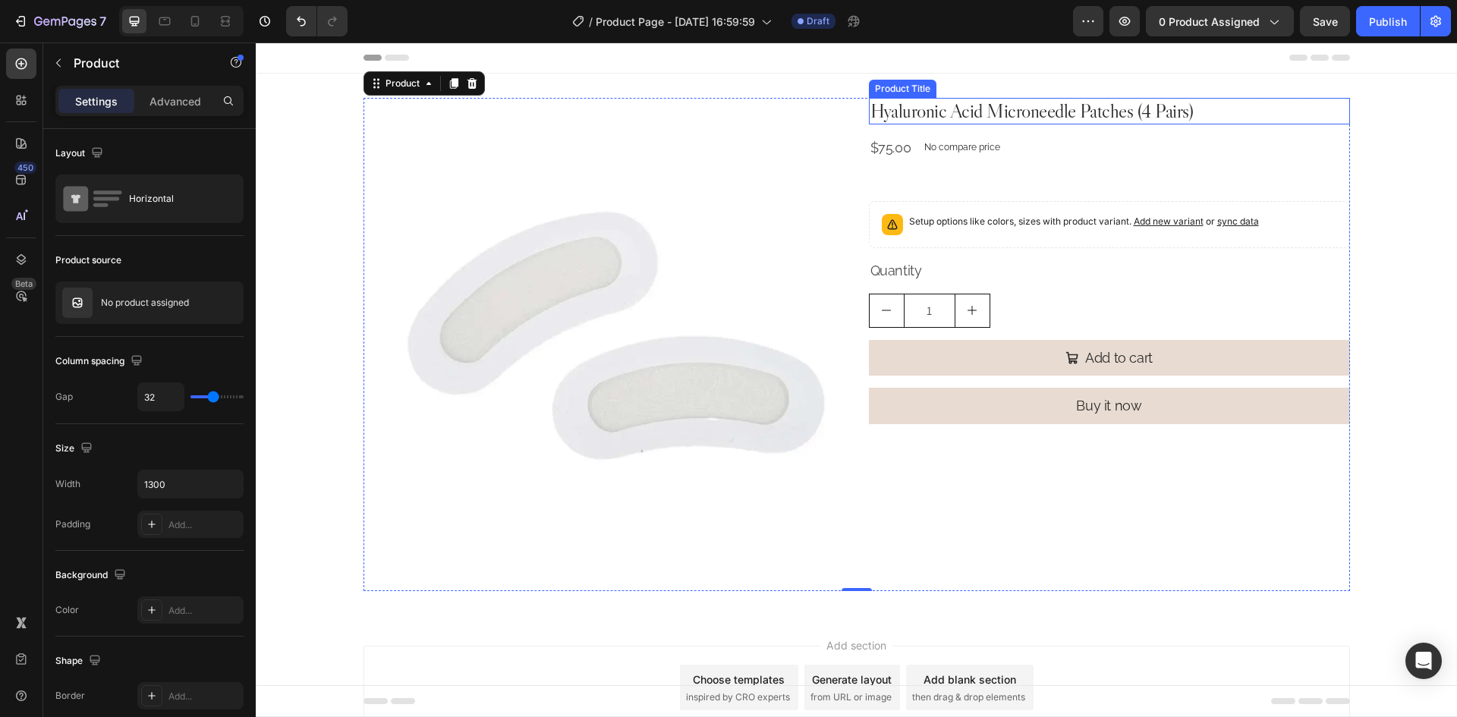
click at [1035, 116] on h2 "Hyaluronic Acid Microneedle Patches (4 Pairs)" at bounding box center [1109, 111] width 481 height 27
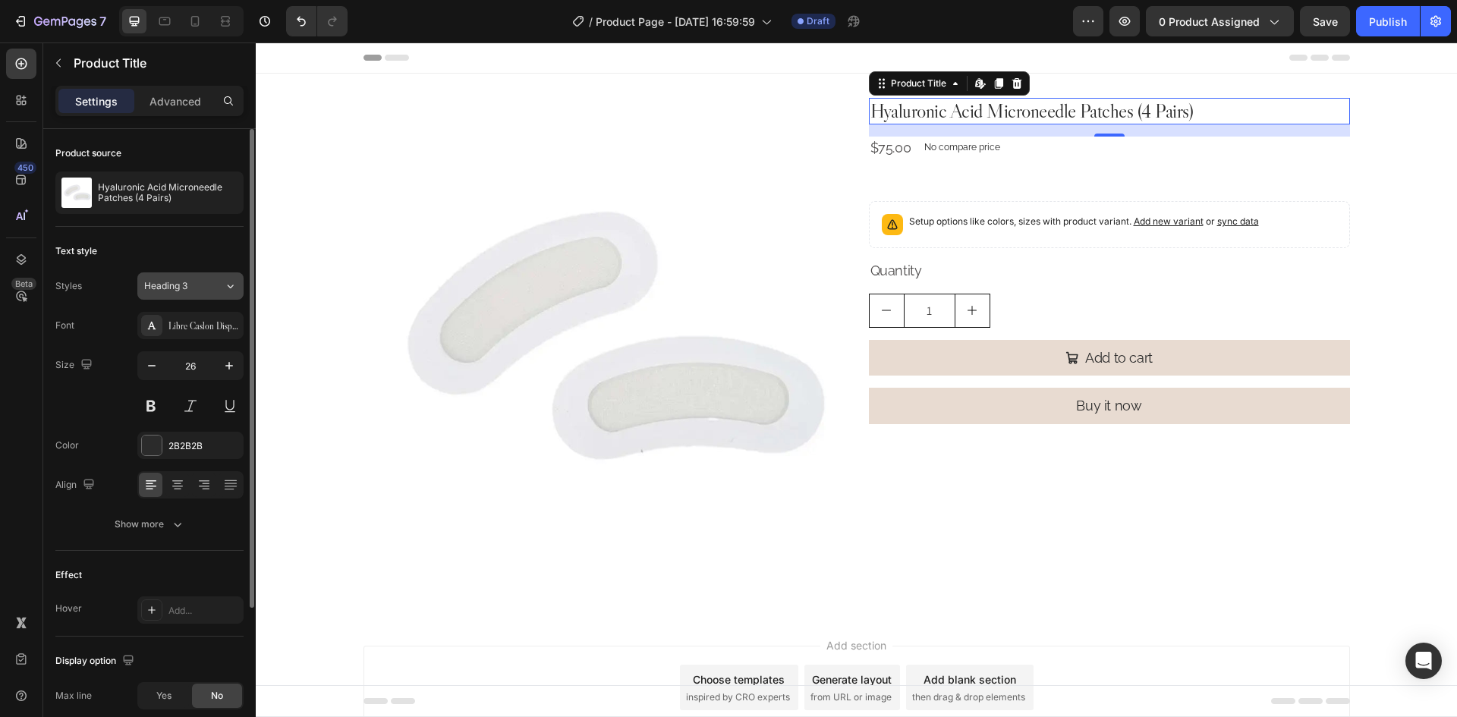
click at [193, 291] on div "Heading 3" at bounding box center [174, 286] width 61 height 14
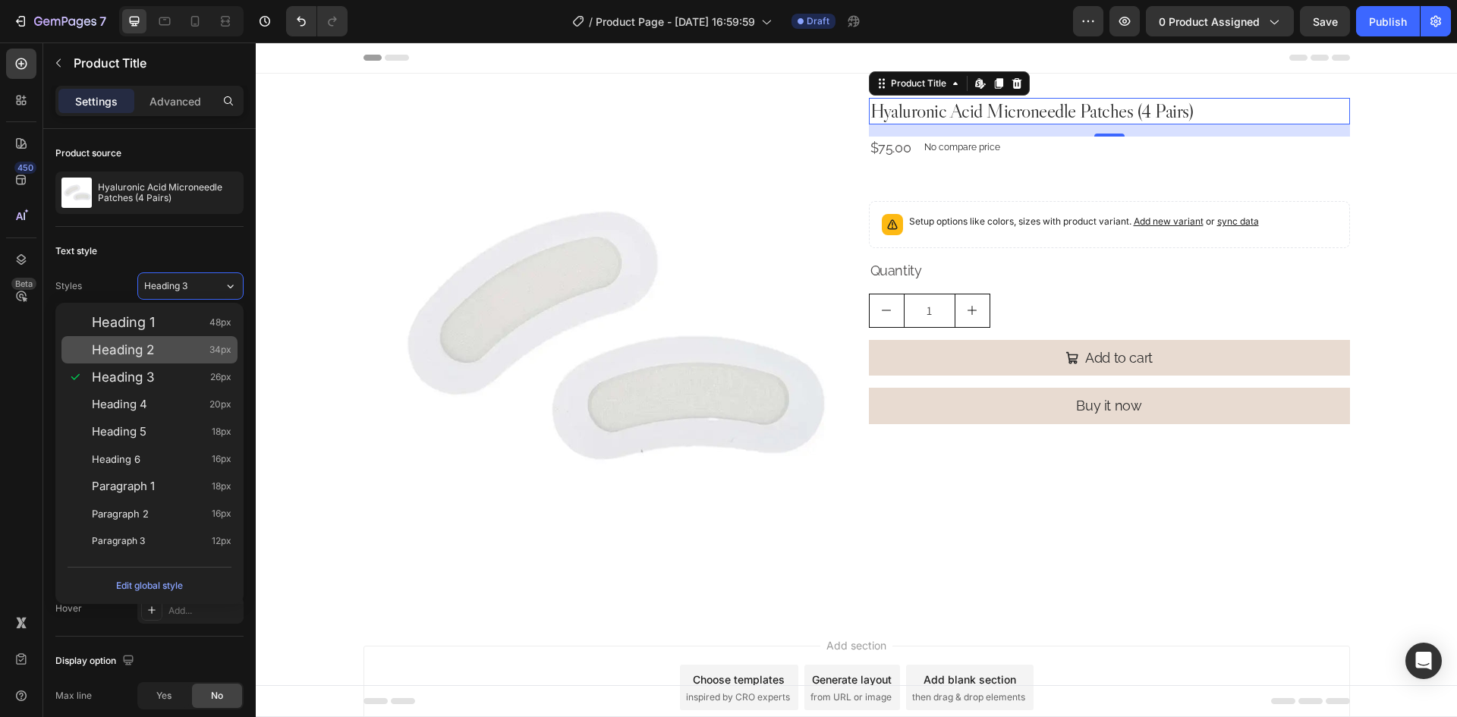
click at [159, 354] on div "Heading 2 34px" at bounding box center [162, 349] width 140 height 15
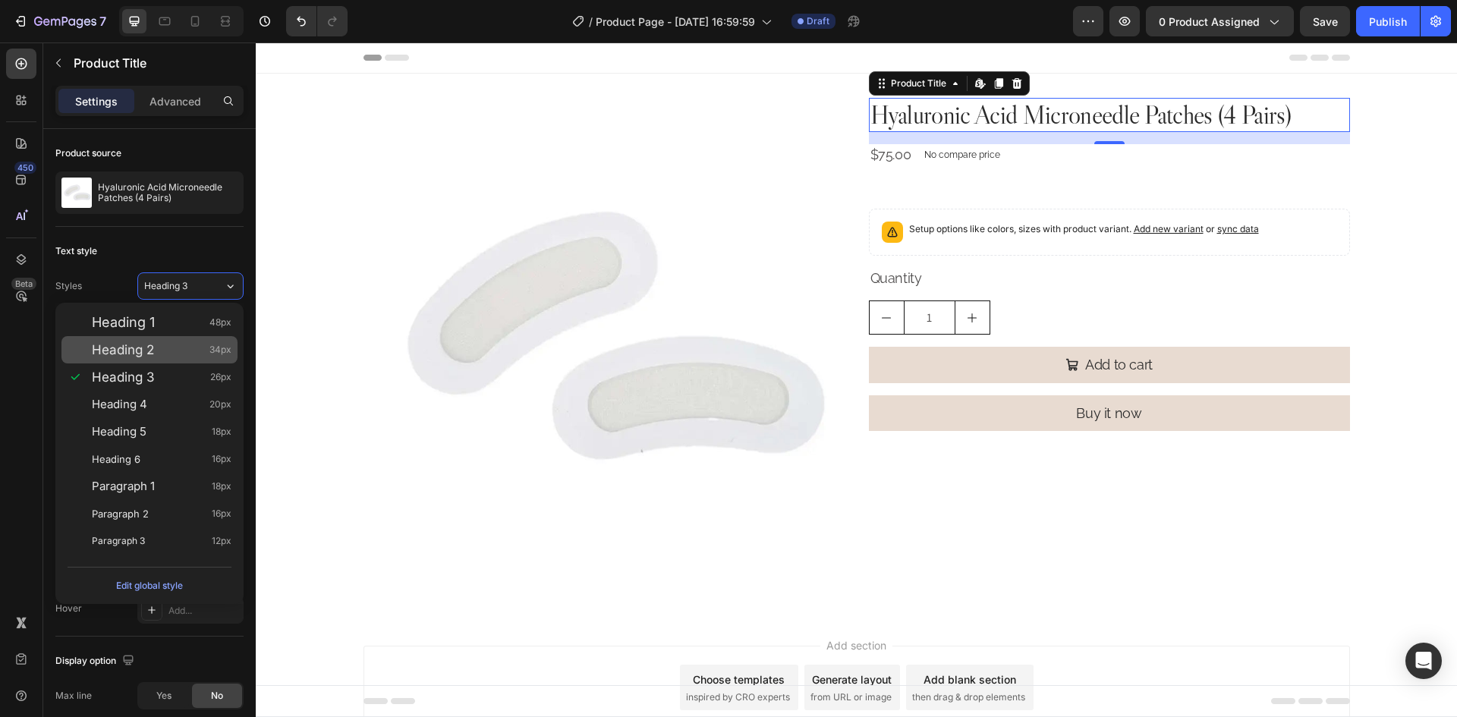
type input "34"
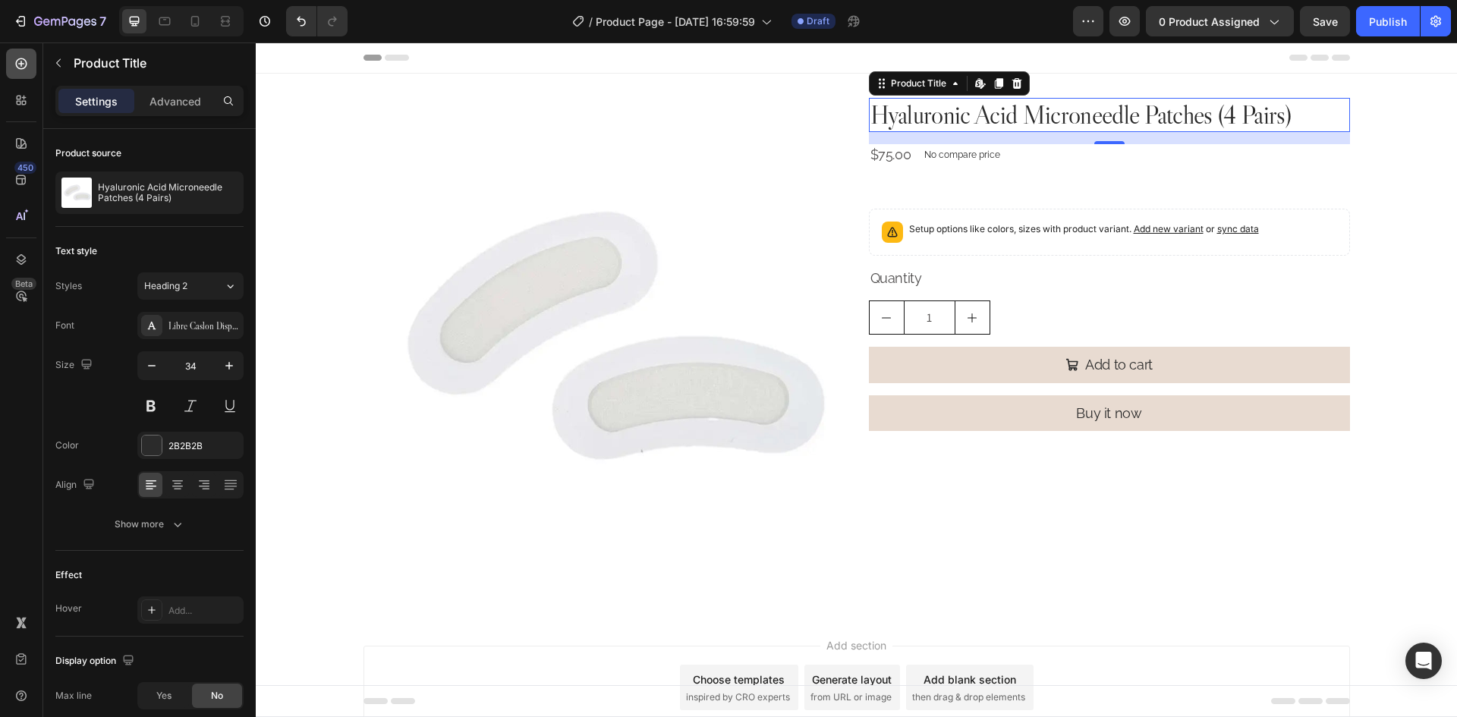
click at [26, 64] on icon at bounding box center [21, 63] width 11 height 11
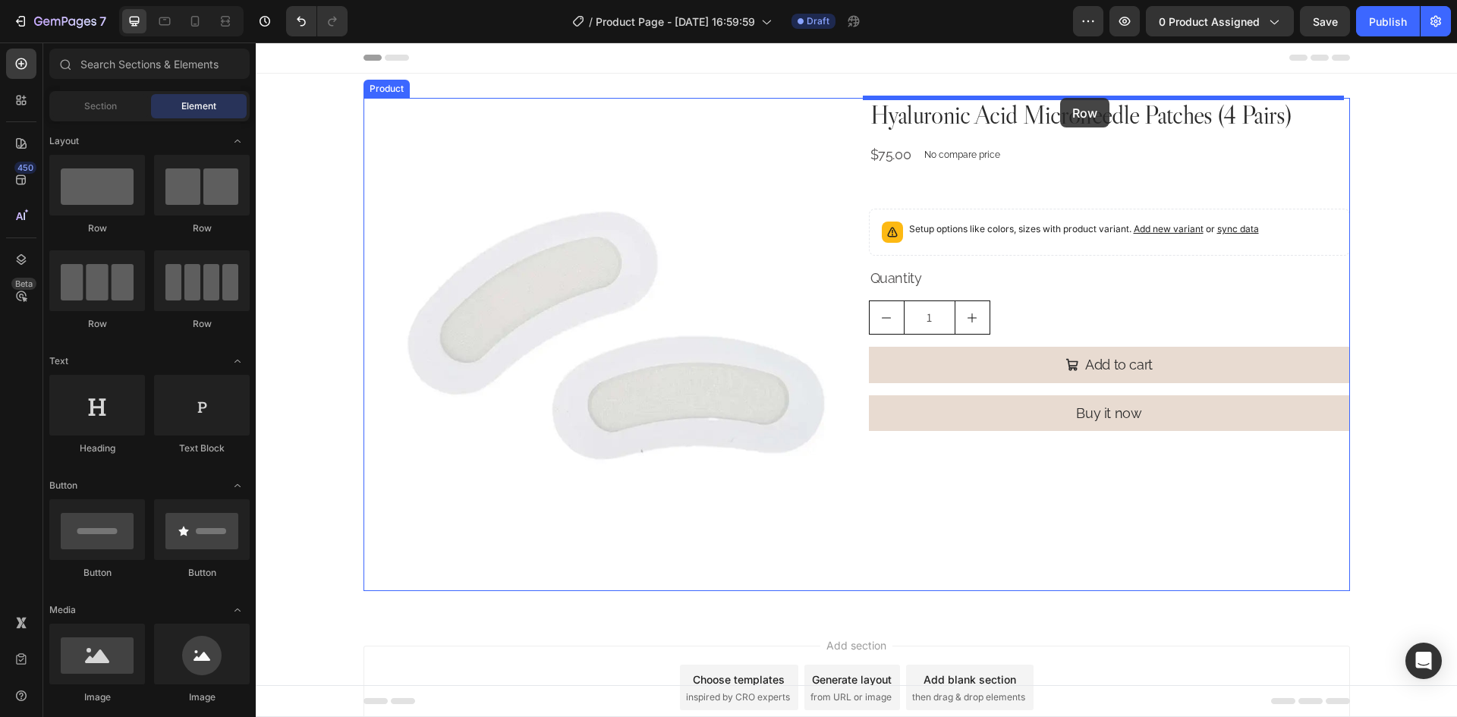
drag, startPoint x: 363, startPoint y: 245, endPoint x: 1060, endPoint y: 98, distance: 712.6
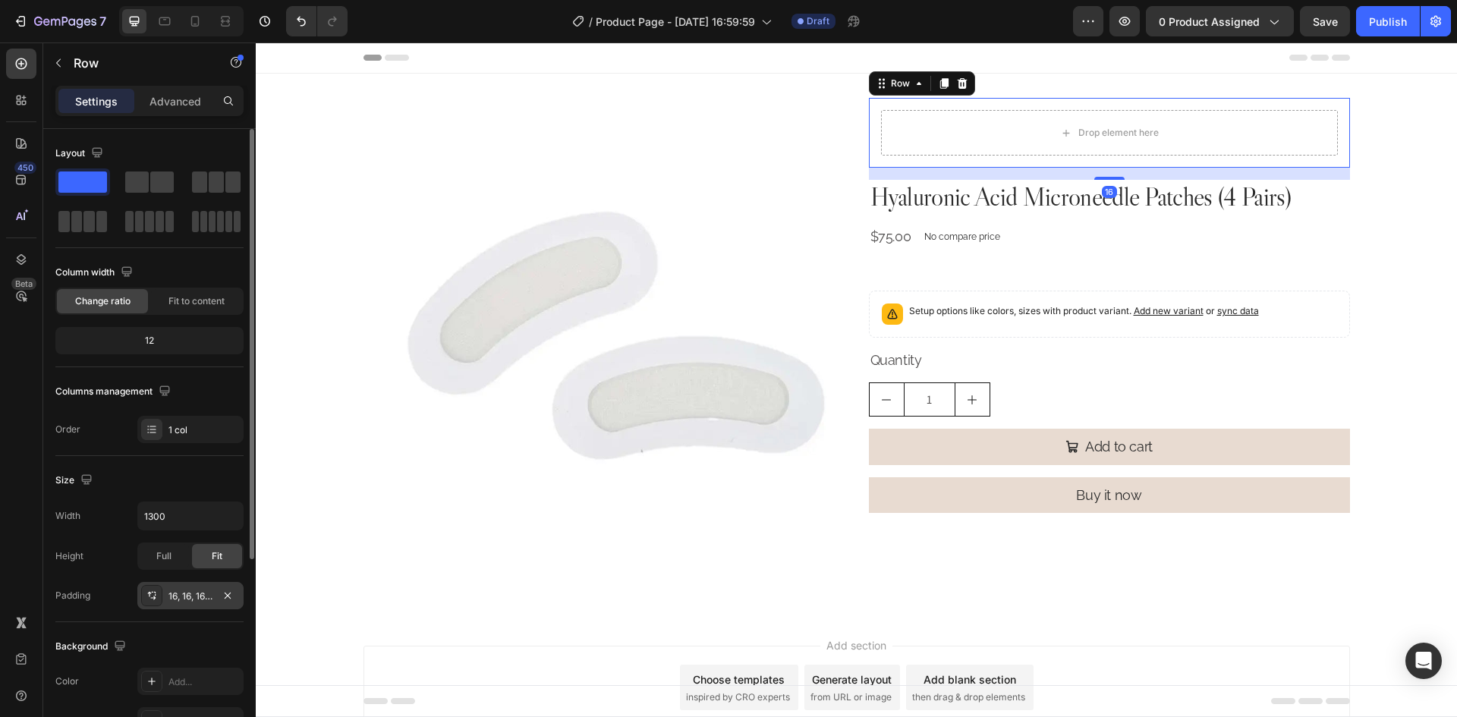
click at [191, 605] on div "16, 16, 16, 16" at bounding box center [190, 595] width 106 height 27
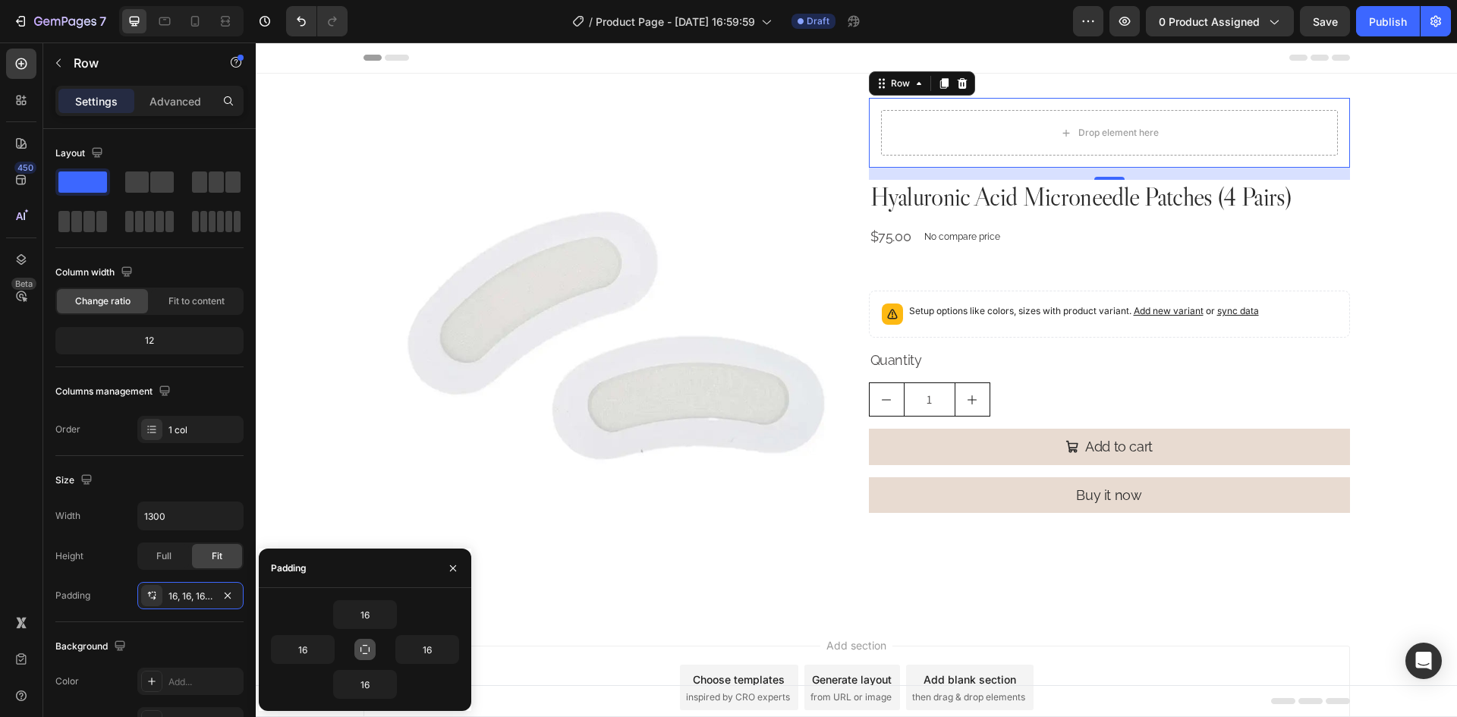
click at [364, 649] on icon "button" at bounding box center [365, 649] width 12 height 12
click at [385, 621] on button "button" at bounding box center [388, 614] width 15 height 27
click at [388, 615] on icon "button" at bounding box center [388, 614] width 5 height 3
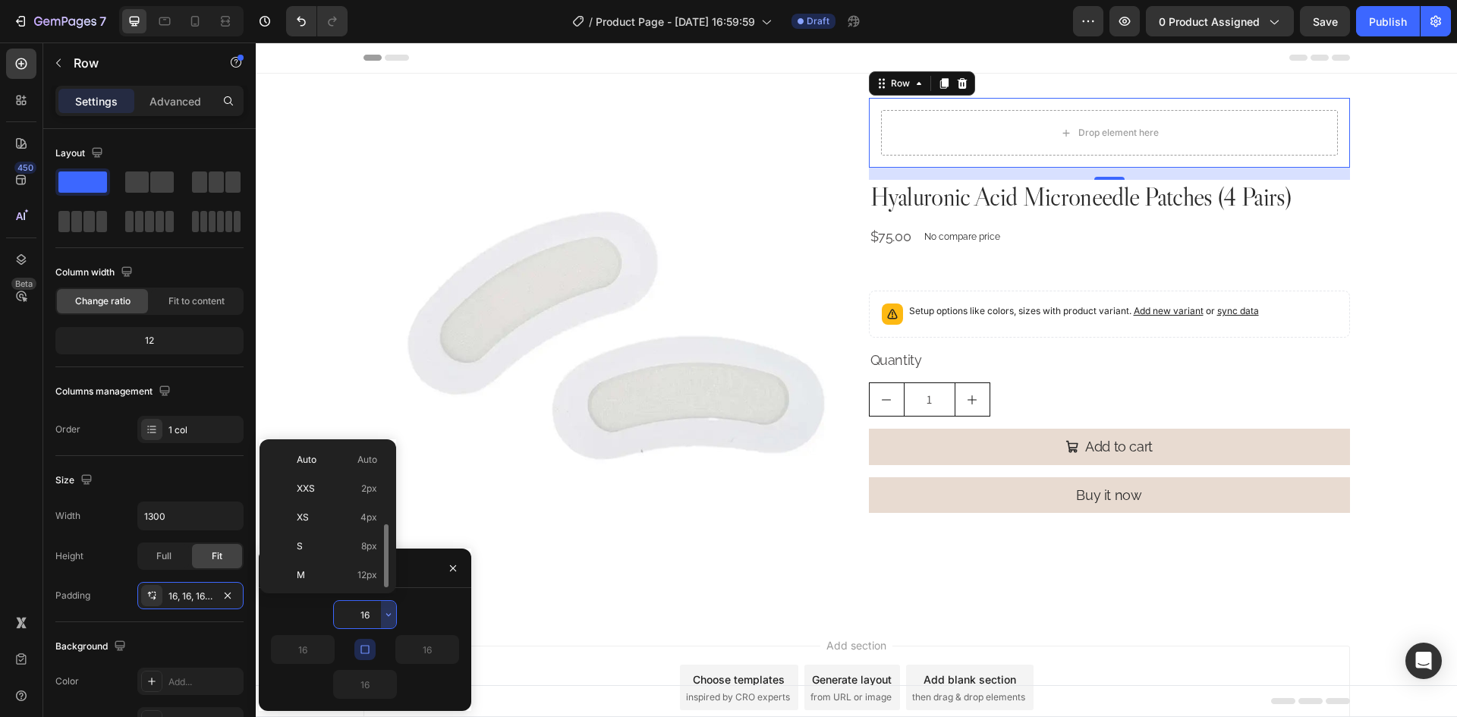
scroll to position [55, 0]
click at [374, 618] on input "16" at bounding box center [365, 614] width 62 height 27
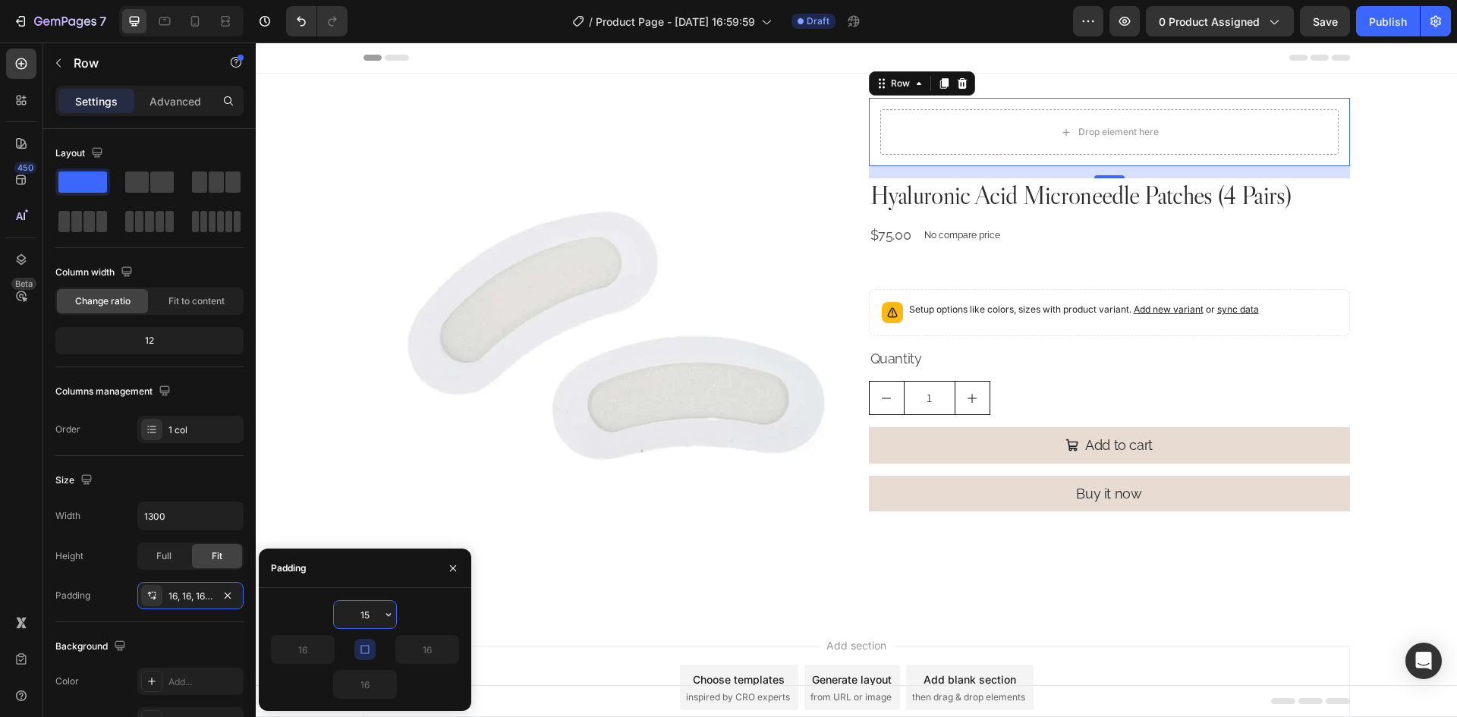
type input "14"
click at [384, 578] on div "Padding" at bounding box center [365, 568] width 212 height 39
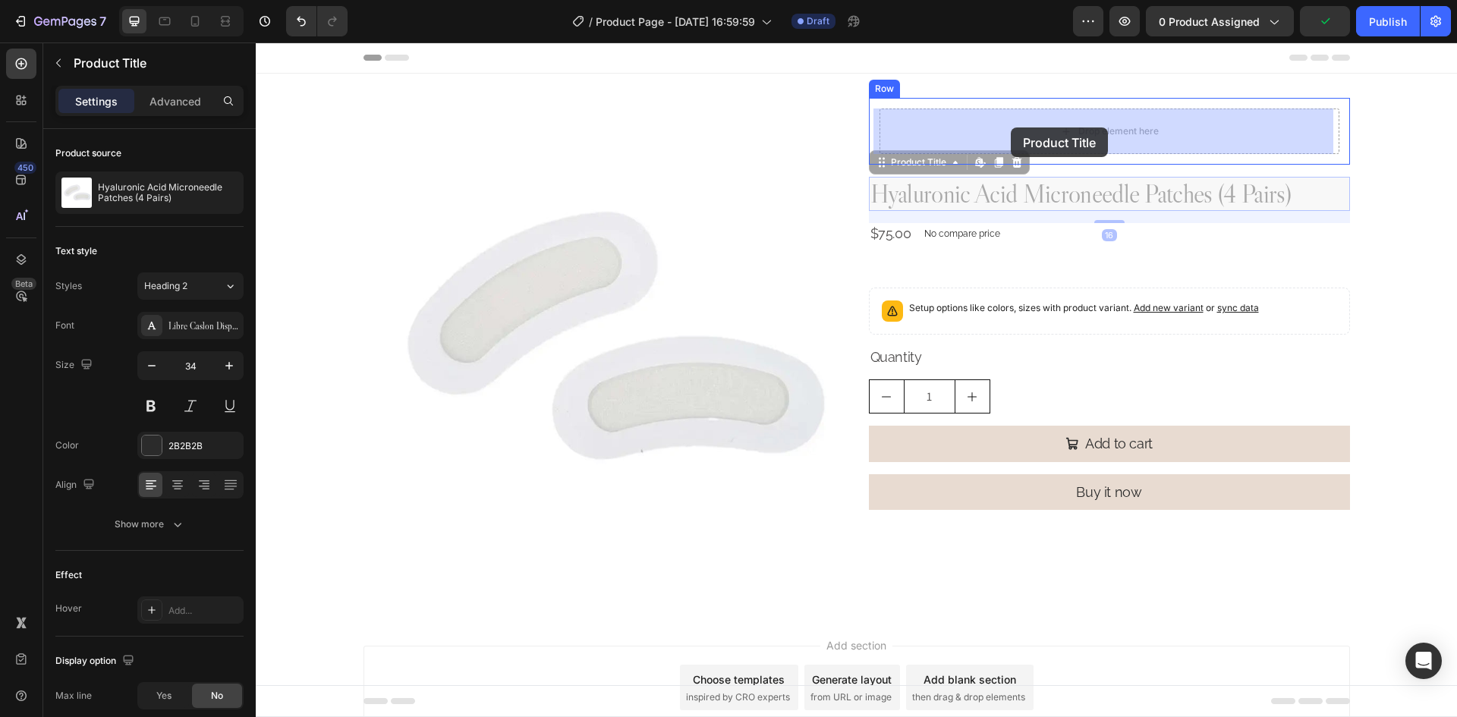
drag, startPoint x: 967, startPoint y: 193, endPoint x: 1010, endPoint y: 128, distance: 78.3
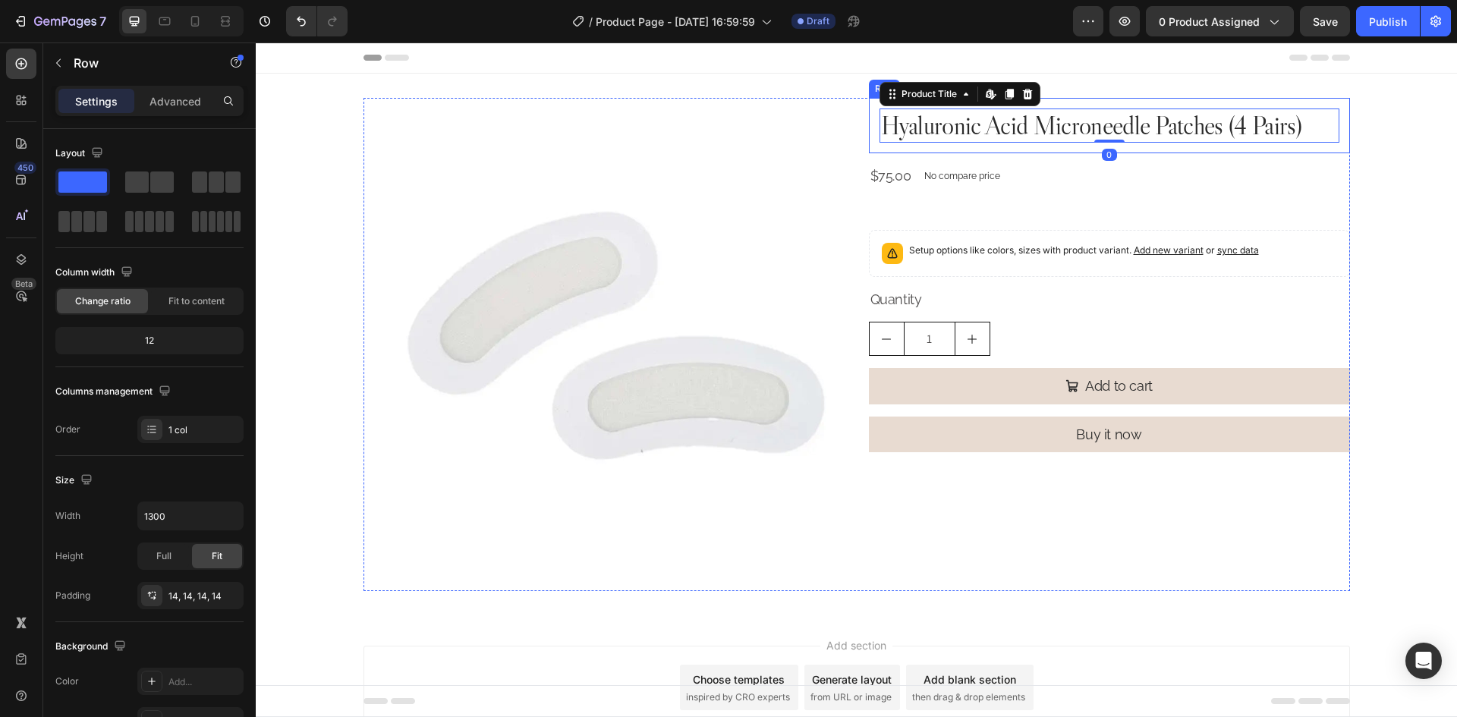
click at [869, 147] on div "Hyaluronic Acid Microneedle Patches (4 Pairs) Product Title Edit content in Sho…" at bounding box center [1109, 125] width 481 height 55
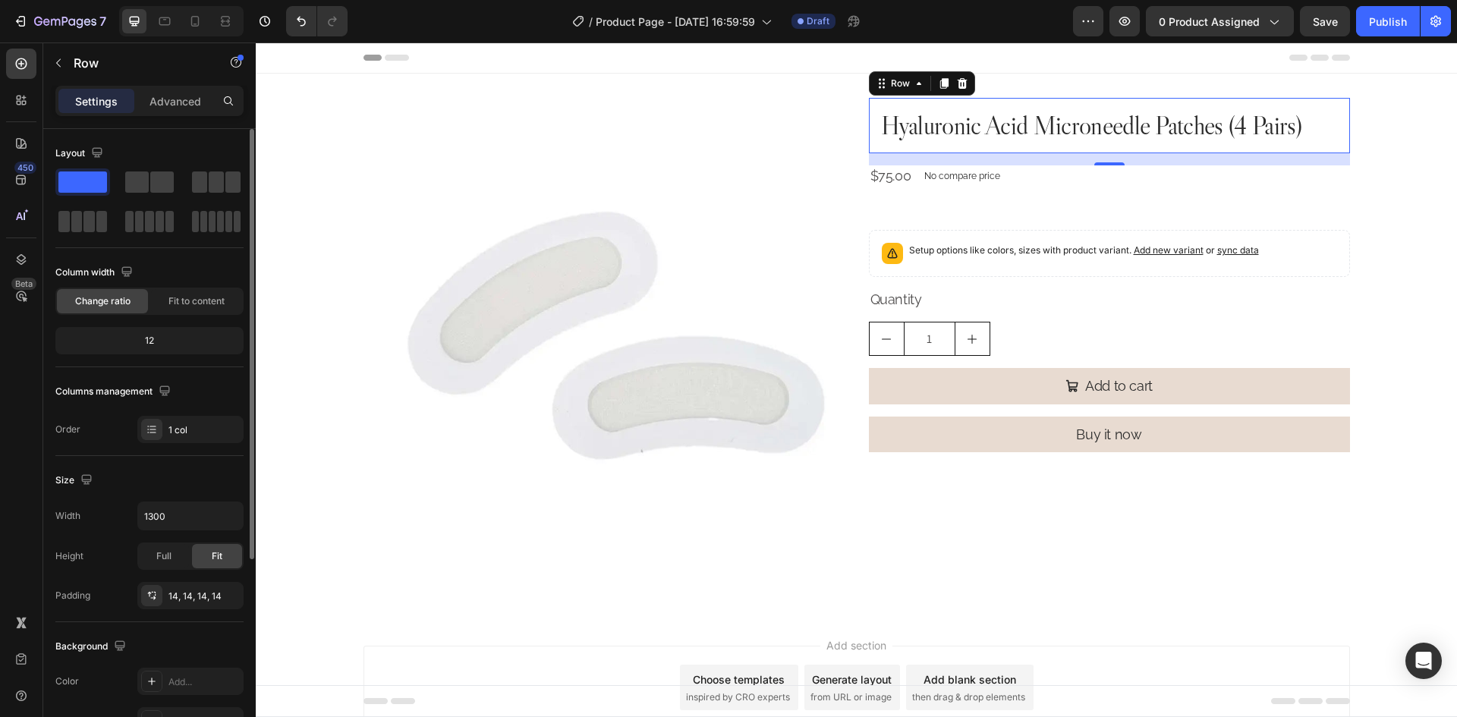
scroll to position [294, 0]
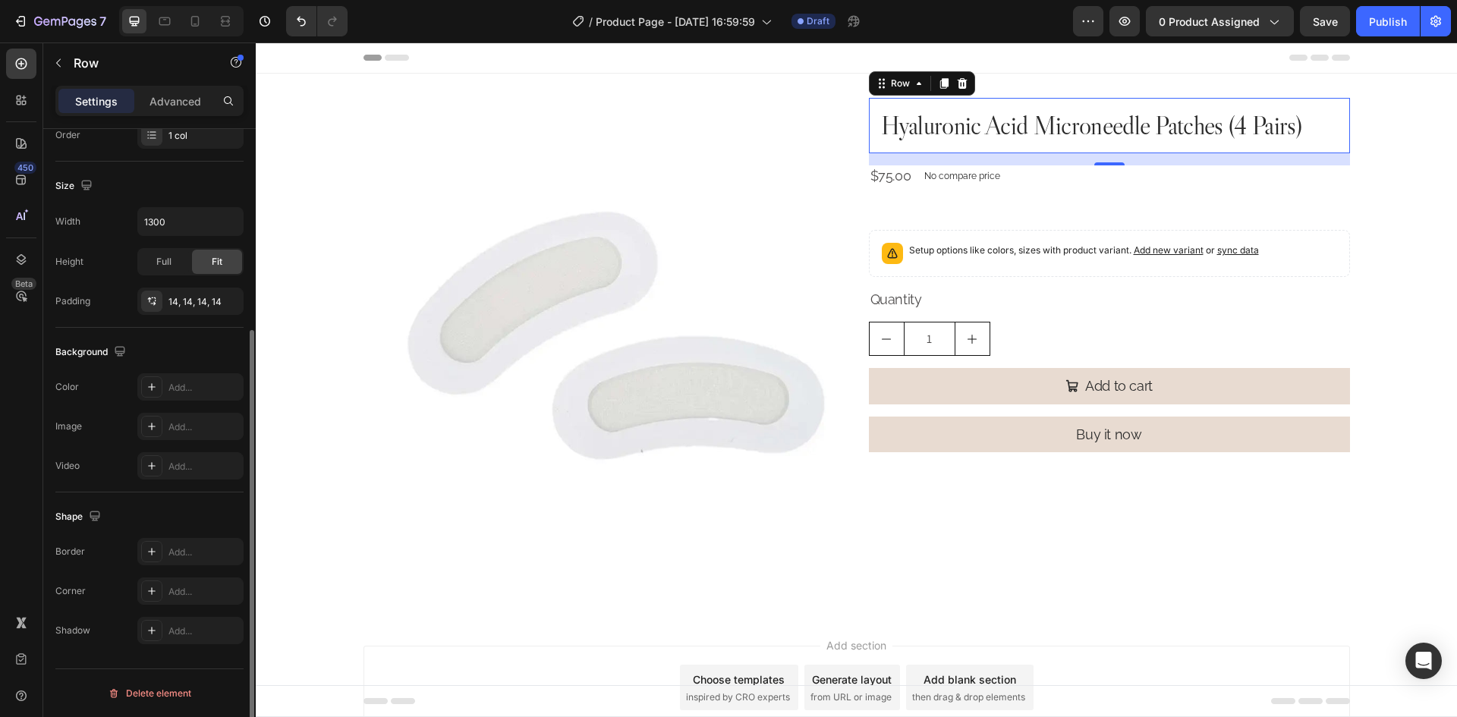
drag, startPoint x: 183, startPoint y: 389, endPoint x: 210, endPoint y: 409, distance: 33.7
click at [183, 389] on div "Add..." at bounding box center [203, 388] width 71 height 14
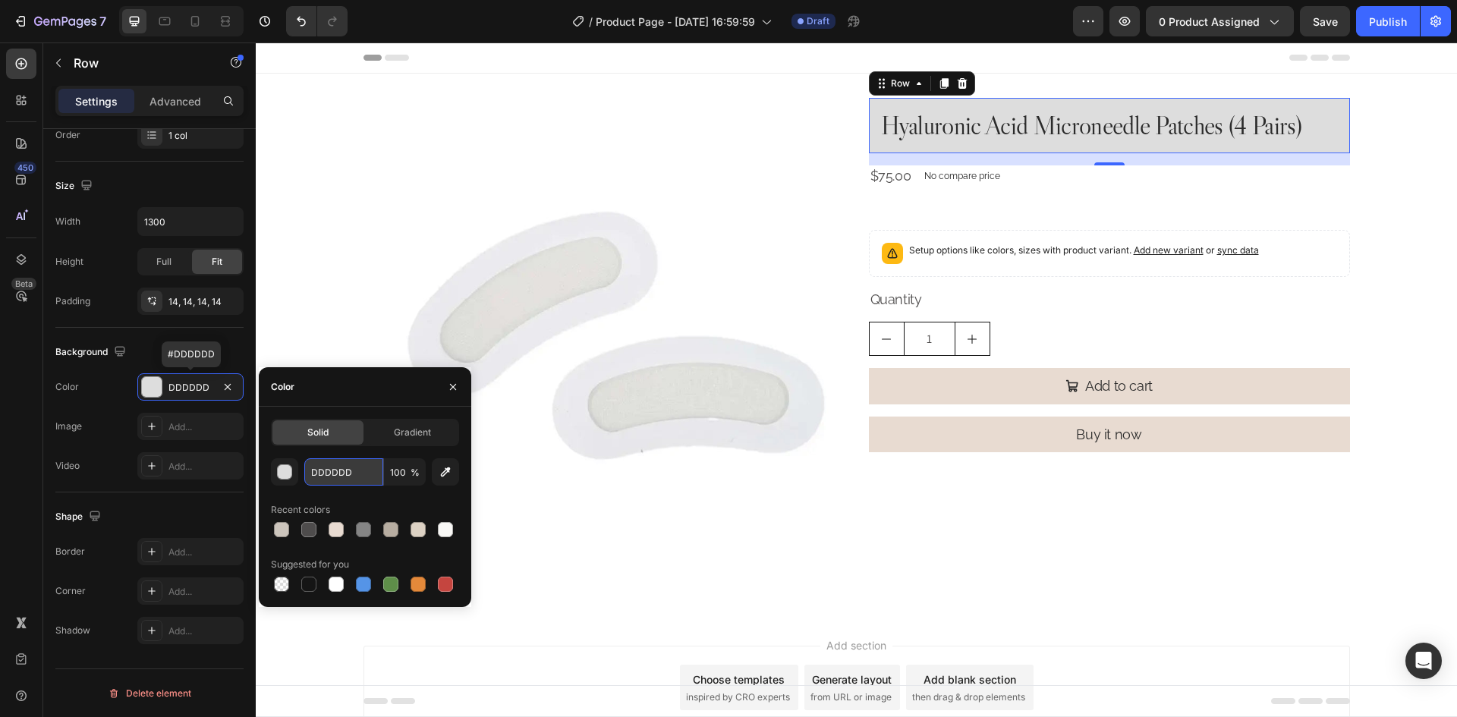
click at [355, 473] on input "DDDDDD" at bounding box center [343, 471] width 79 height 27
paste input "#F2F0EB"
type input "#F2F0EB"
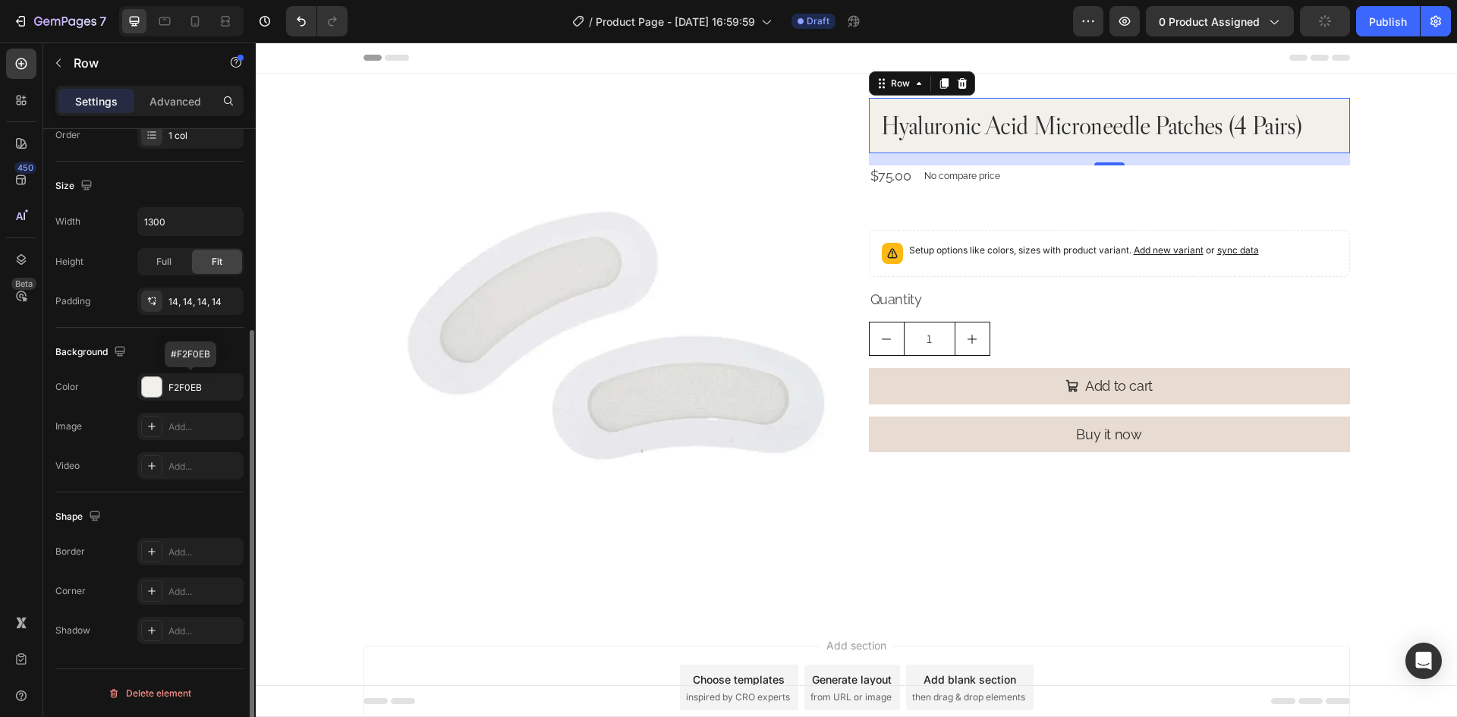
click at [101, 424] on div "Image Add..." at bounding box center [149, 426] width 188 height 27
click at [1253, 130] on h2 "Hyaluronic Acid Microneedle Patches (4 Pairs)" at bounding box center [1109, 125] width 460 height 34
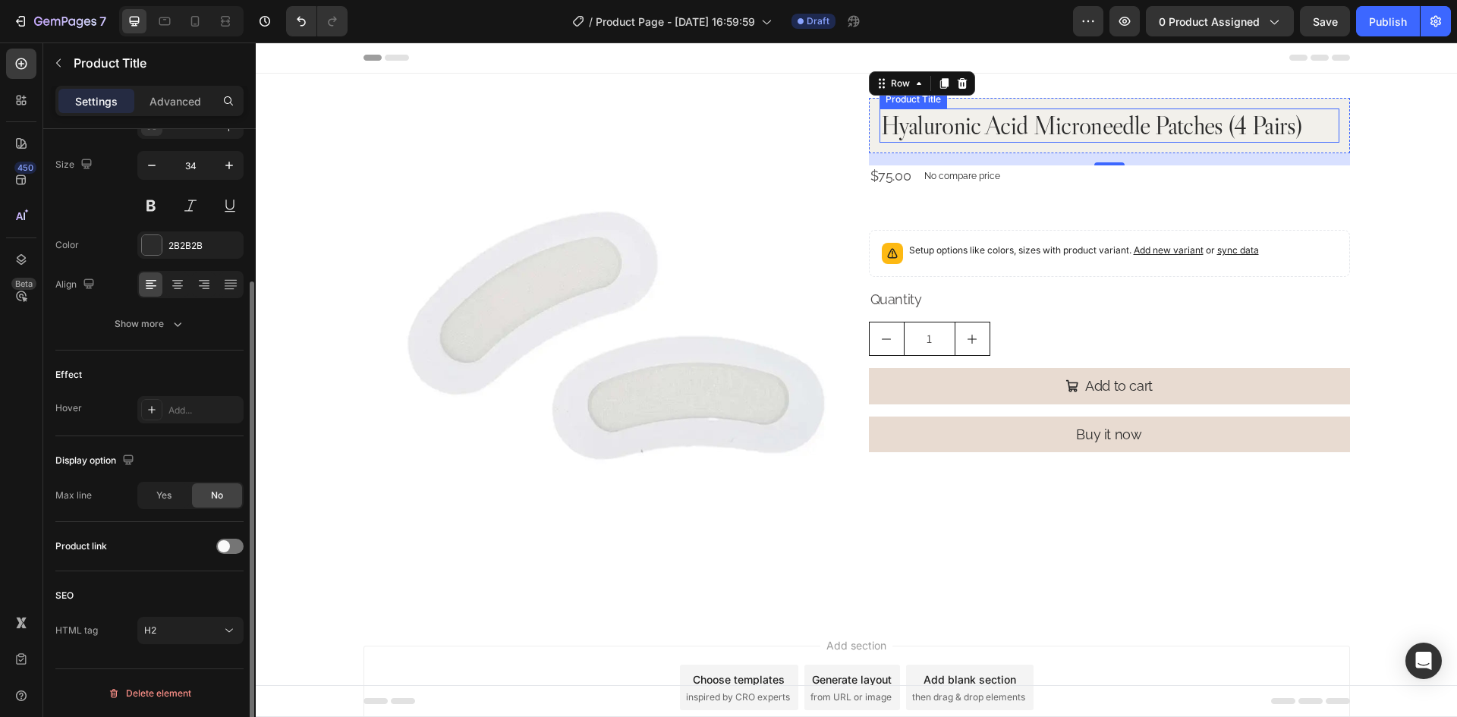
scroll to position [0, 0]
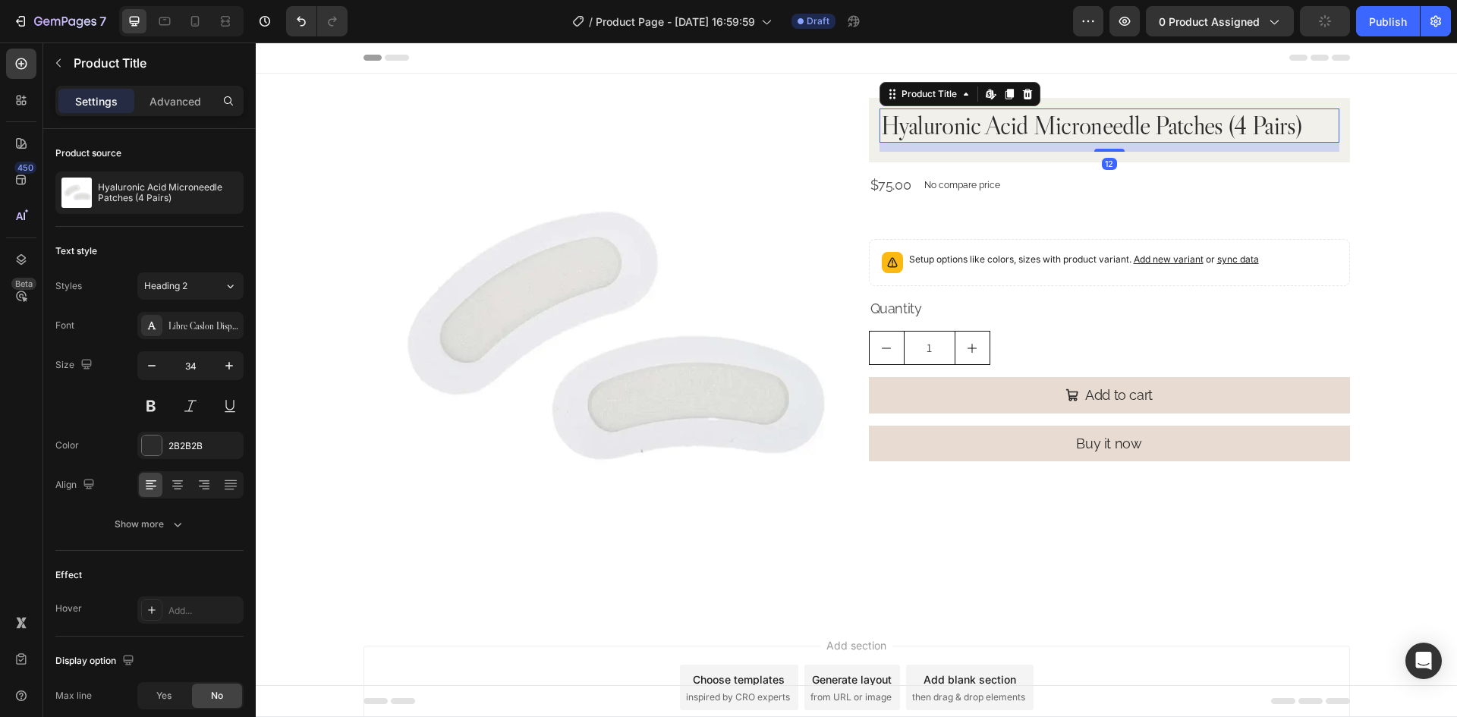
drag, startPoint x: 1110, startPoint y: 140, endPoint x: 1128, endPoint y: 149, distance: 20.4
click at [1128, 143] on div "12" at bounding box center [1109, 143] width 460 height 0
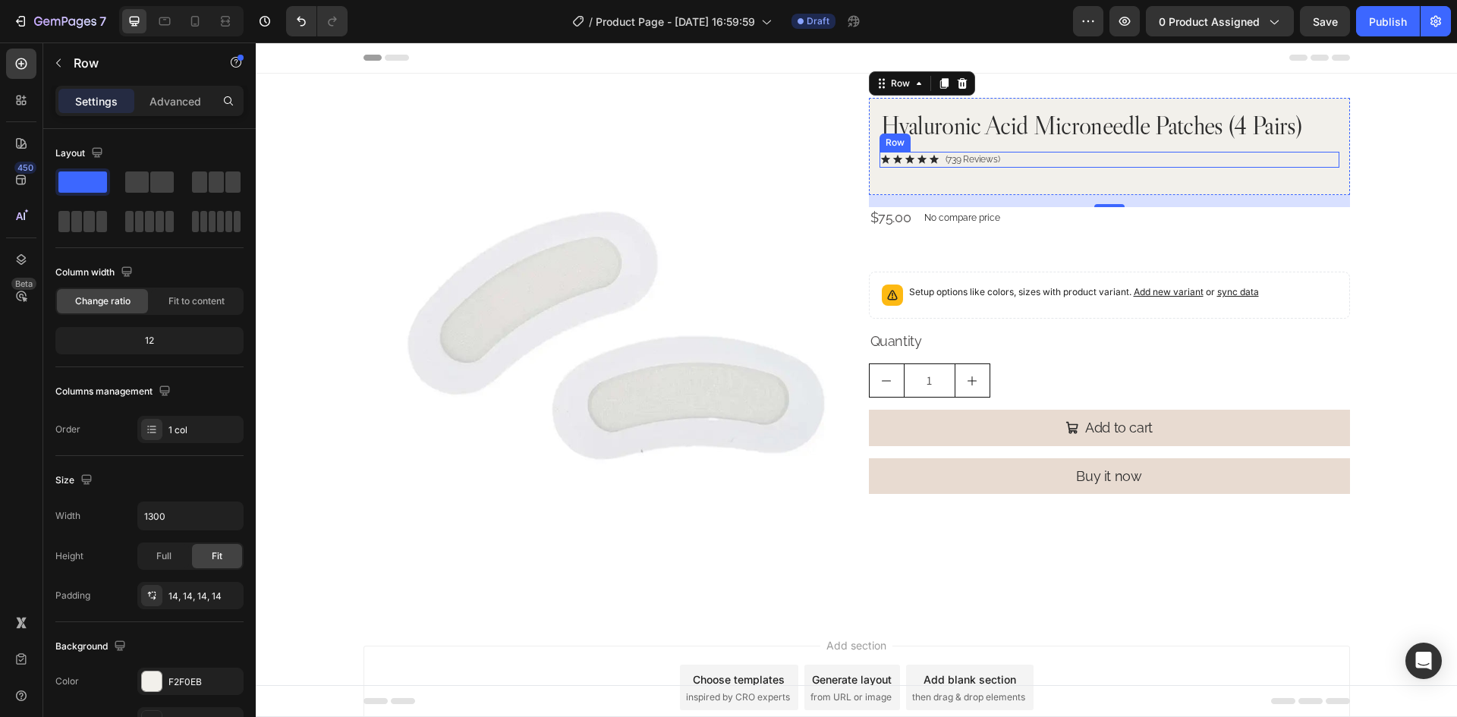
click at [1049, 158] on div "Icon Icon Icon Icon Icon Icon List (739 Reviews) Text Block Row" at bounding box center [1109, 160] width 460 height 16
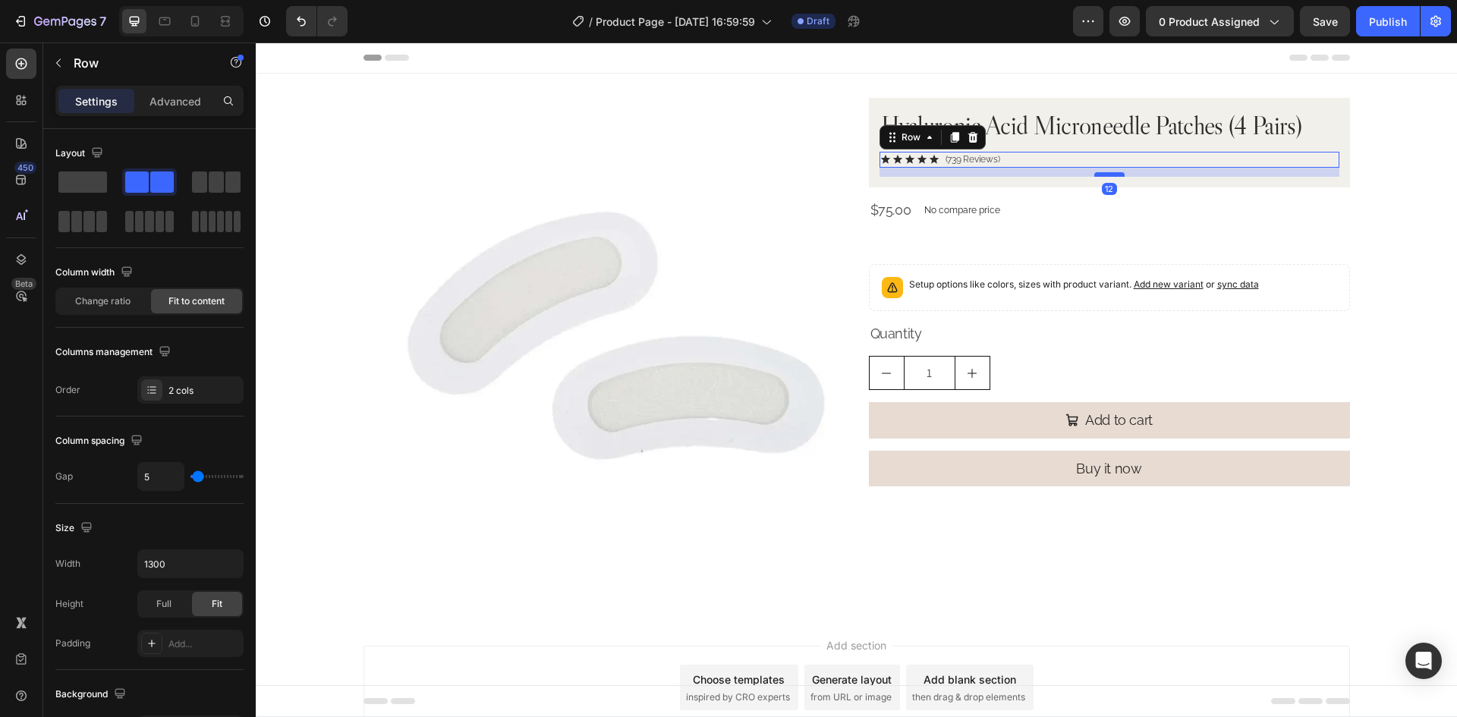
drag, startPoint x: 1102, startPoint y: 182, endPoint x: 1117, endPoint y: 174, distance: 17.0
click at [1117, 174] on div at bounding box center [1109, 174] width 30 height 5
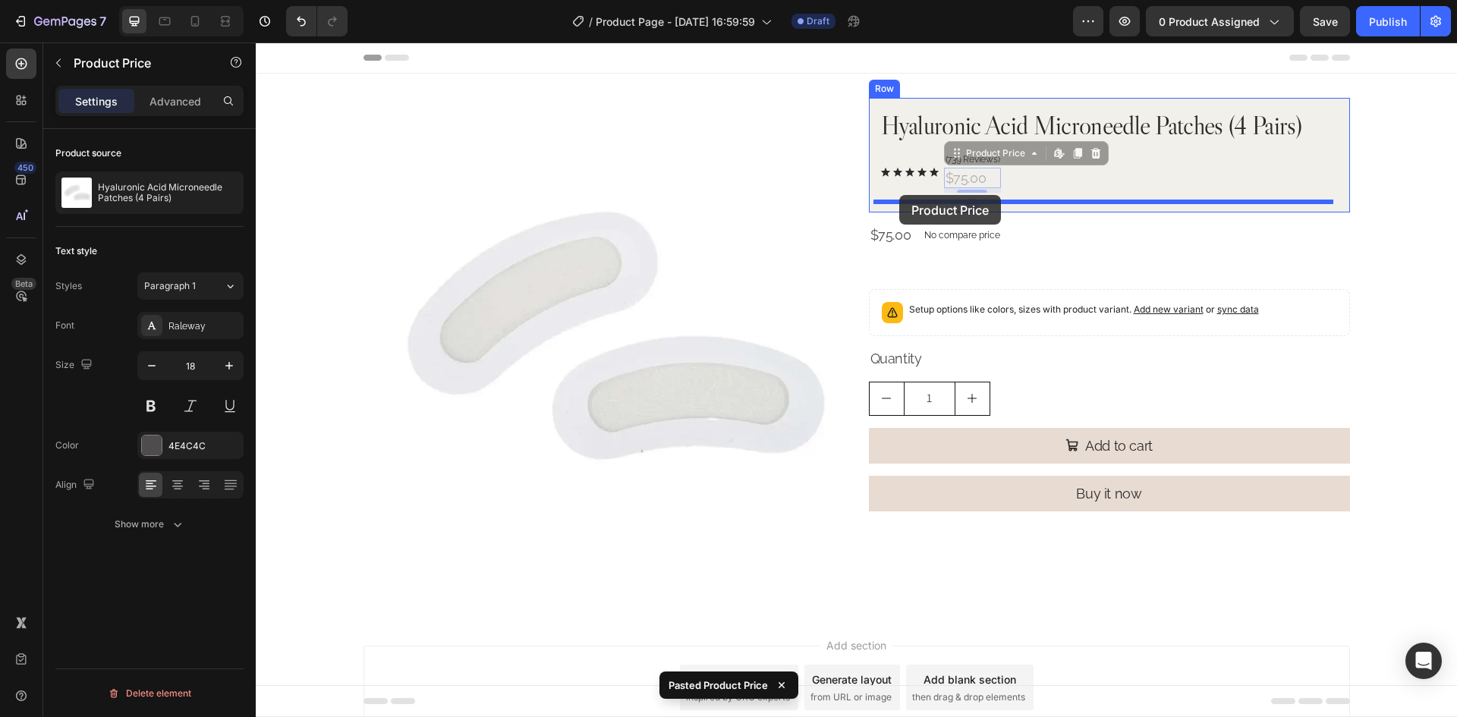
drag, startPoint x: 949, startPoint y: 157, endPoint x: 899, endPoint y: 195, distance: 62.8
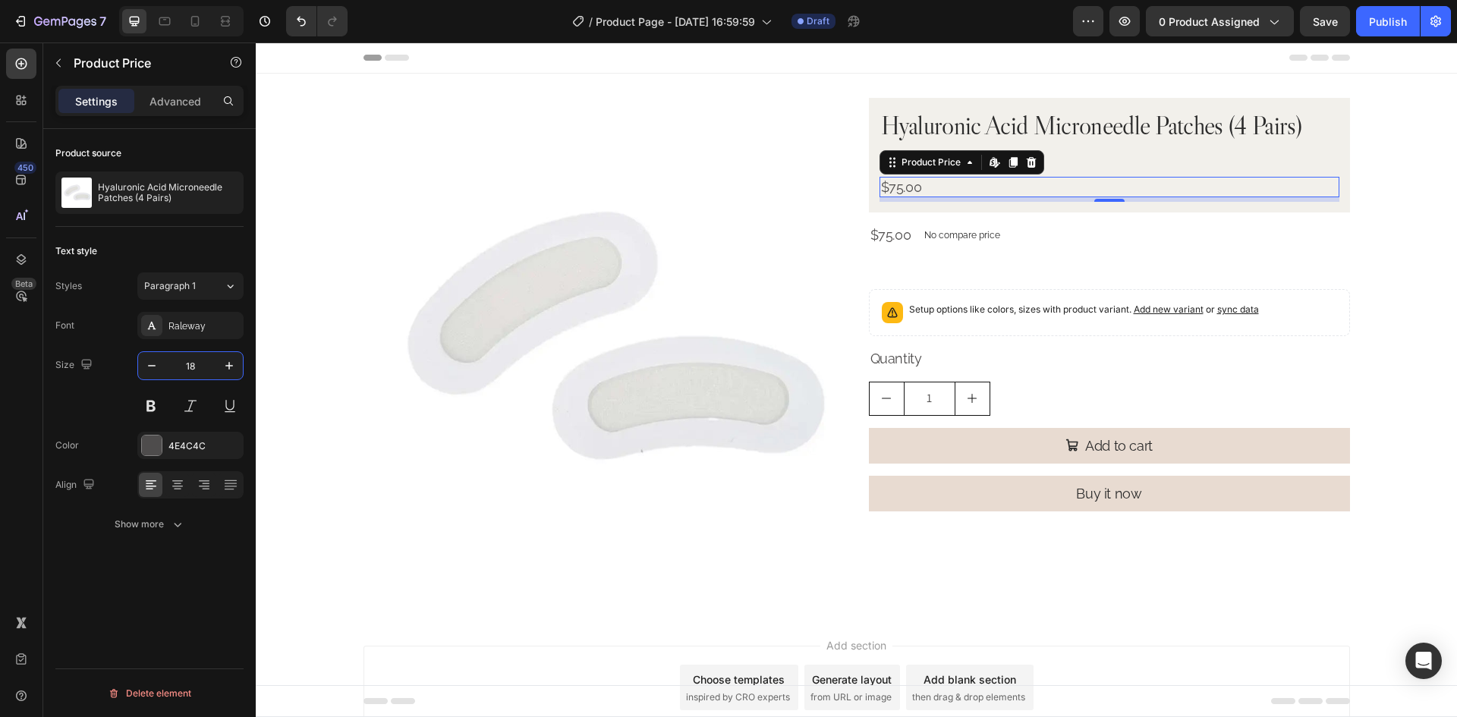
click at [200, 363] on input "18" at bounding box center [190, 365] width 50 height 27
type input "20"
click at [203, 244] on div "Text style" at bounding box center [149, 251] width 188 height 24
drag, startPoint x: 193, startPoint y: 446, endPoint x: 215, endPoint y: 452, distance: 22.8
click at [193, 446] on div "4E4C4C" at bounding box center [190, 446] width 44 height 14
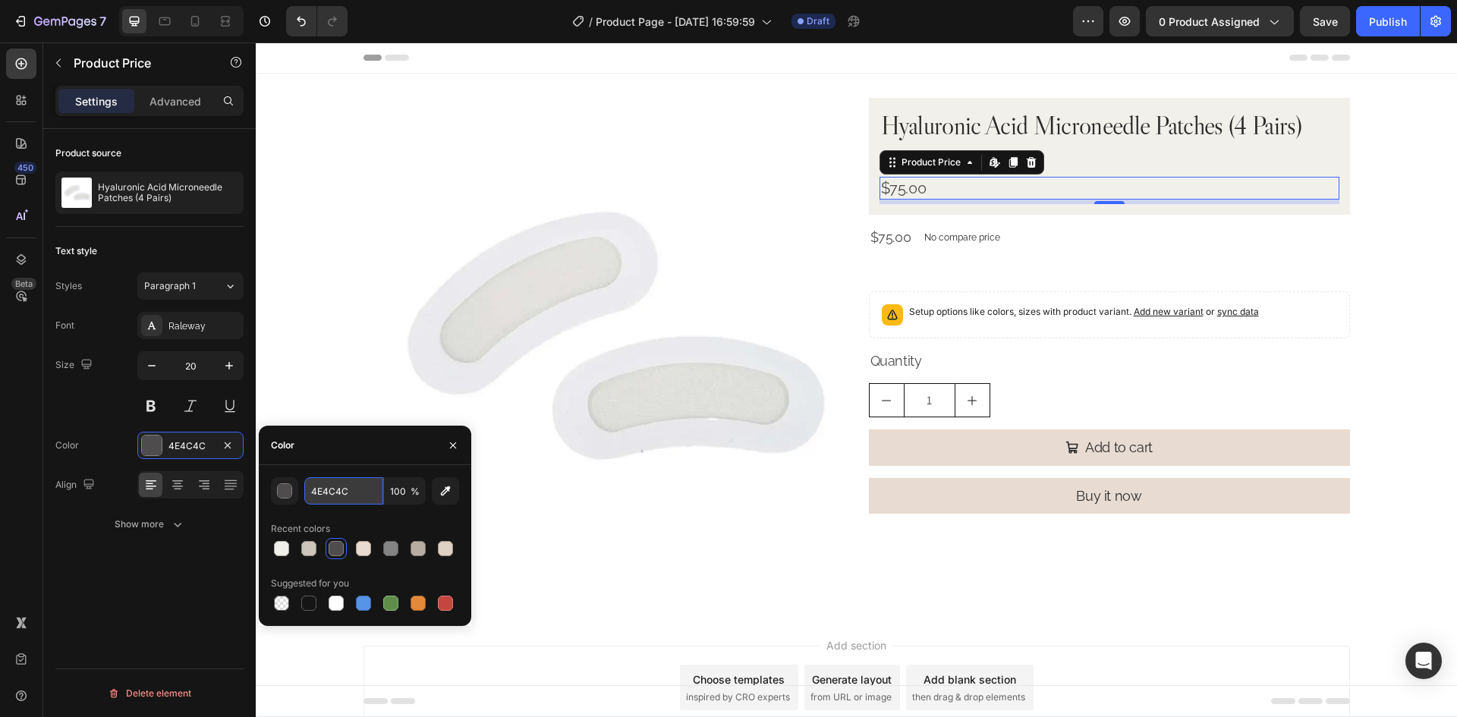
click at [363, 491] on input "4E4C4C" at bounding box center [343, 490] width 79 height 27
paste input "#000000"
type input "#000000"
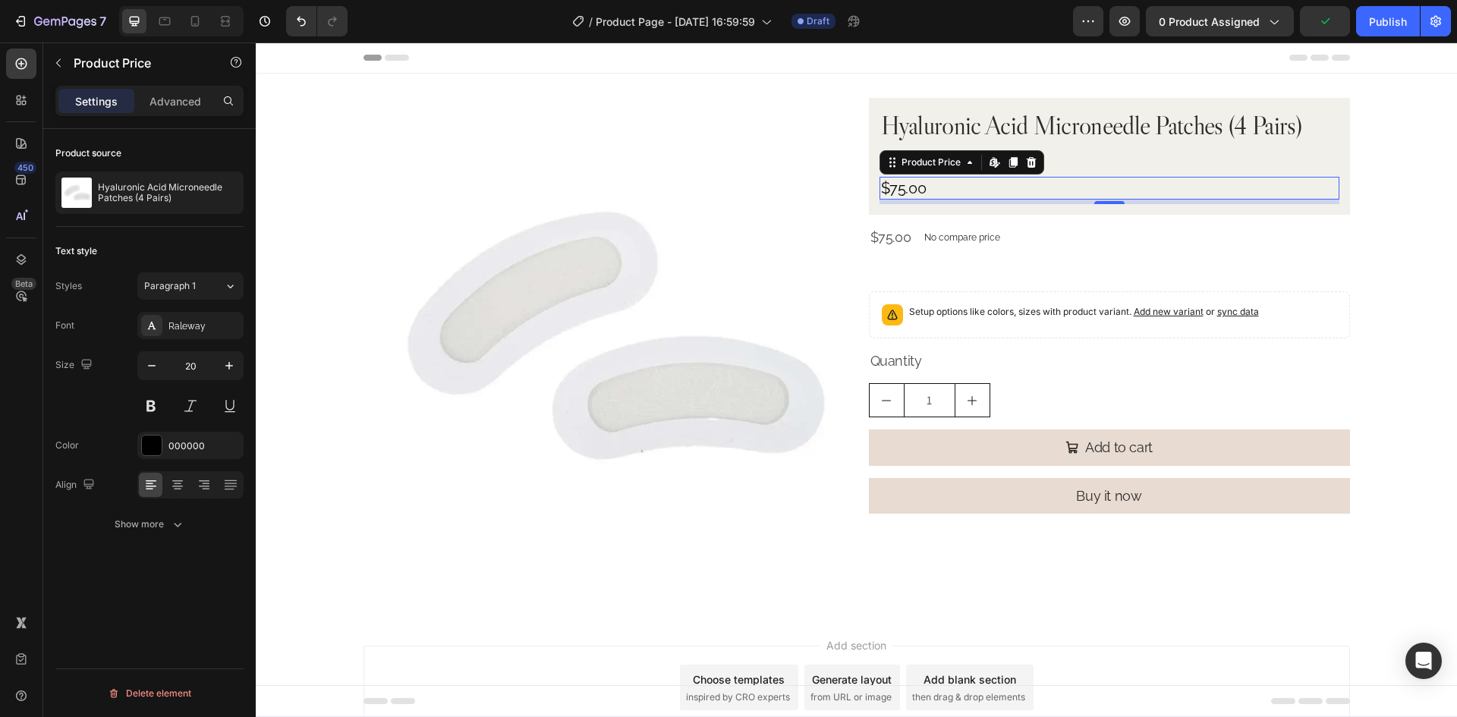
click at [111, 412] on div "Size 20" at bounding box center [149, 385] width 188 height 68
drag, startPoint x: 1109, startPoint y: 201, endPoint x: 1113, endPoint y: 181, distance: 20.1
click at [1113, 181] on div "$75.00 Product Price Edit content in Shopify 6 Product Price Edit content in Sh…" at bounding box center [1109, 188] width 460 height 23
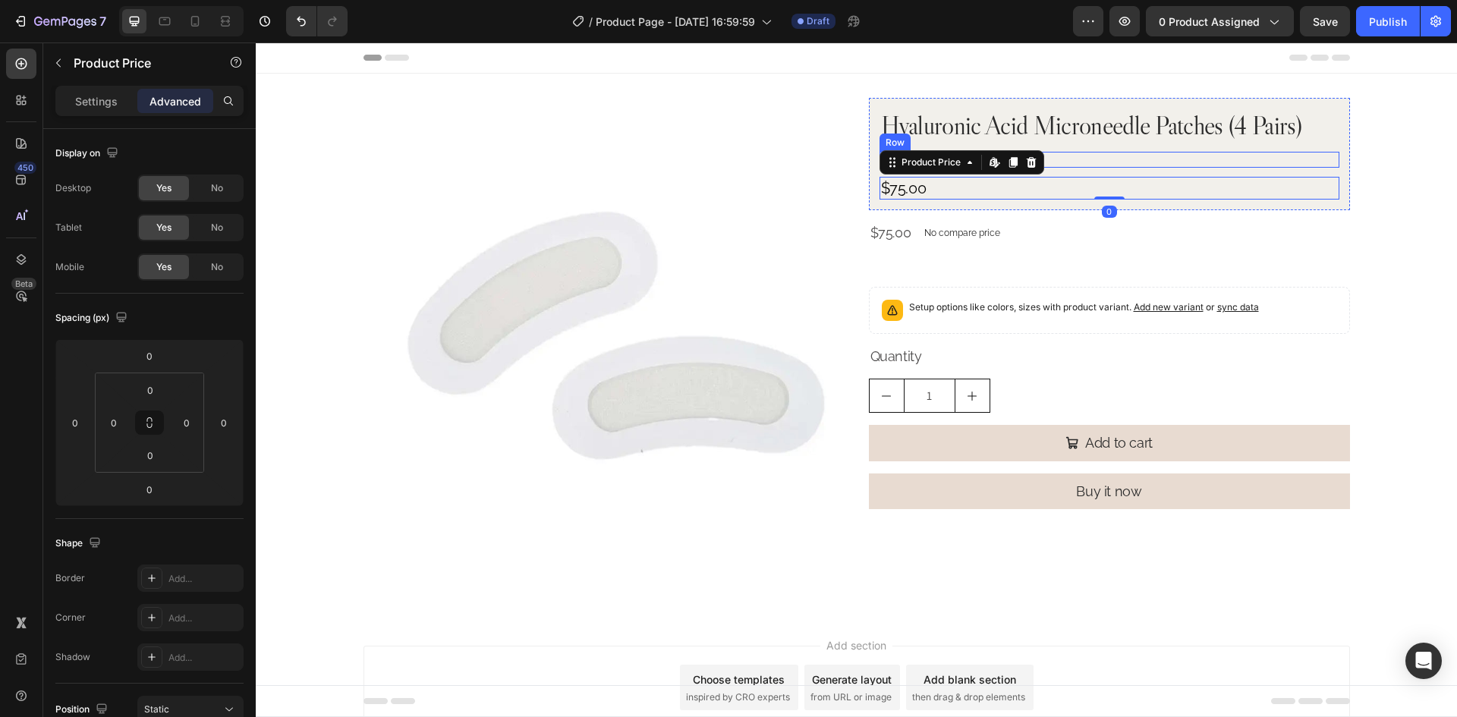
click at [1099, 156] on div "Icon Icon Icon Icon Icon Icon List (739 Reviews) Text Block Row" at bounding box center [1109, 160] width 460 height 16
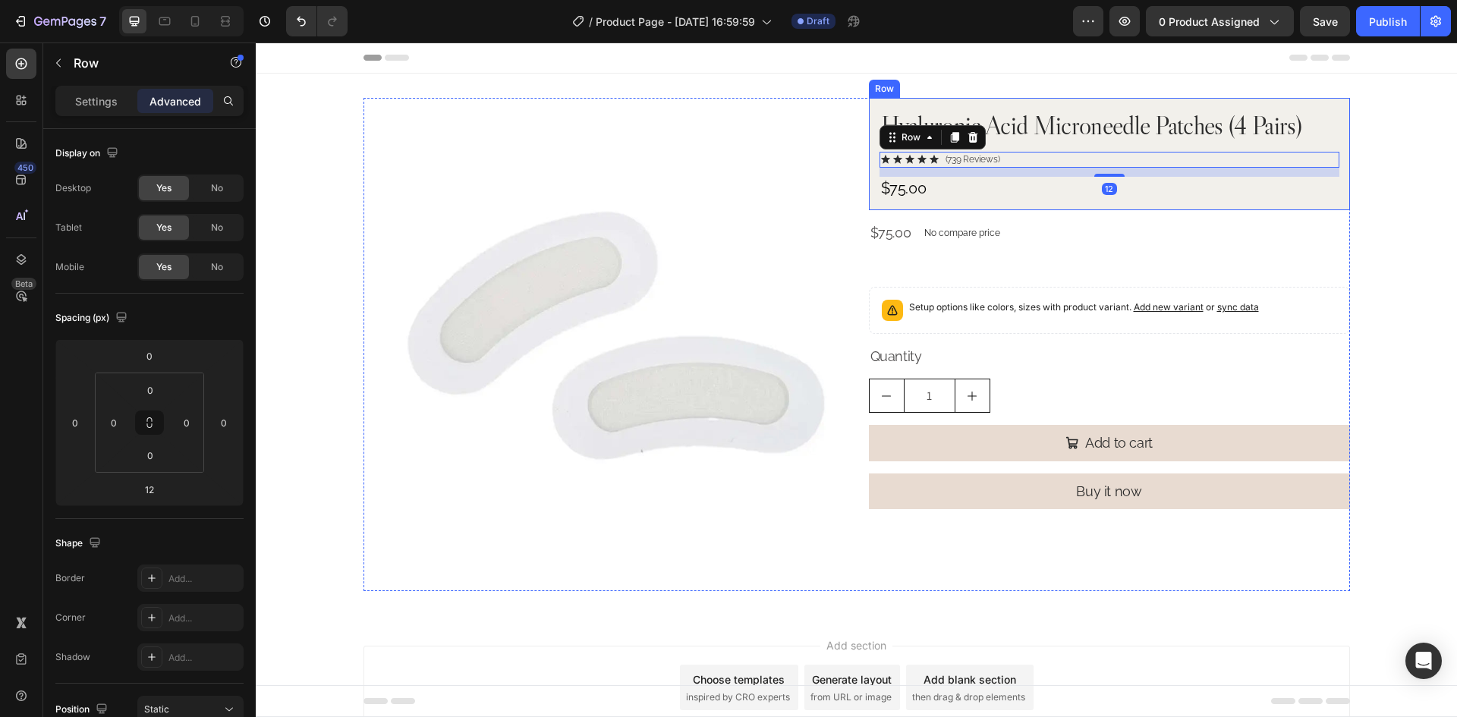
click at [1100, 126] on h2 "Hyaluronic Acid Microneedle Patches (4 Pairs)" at bounding box center [1109, 125] width 460 height 34
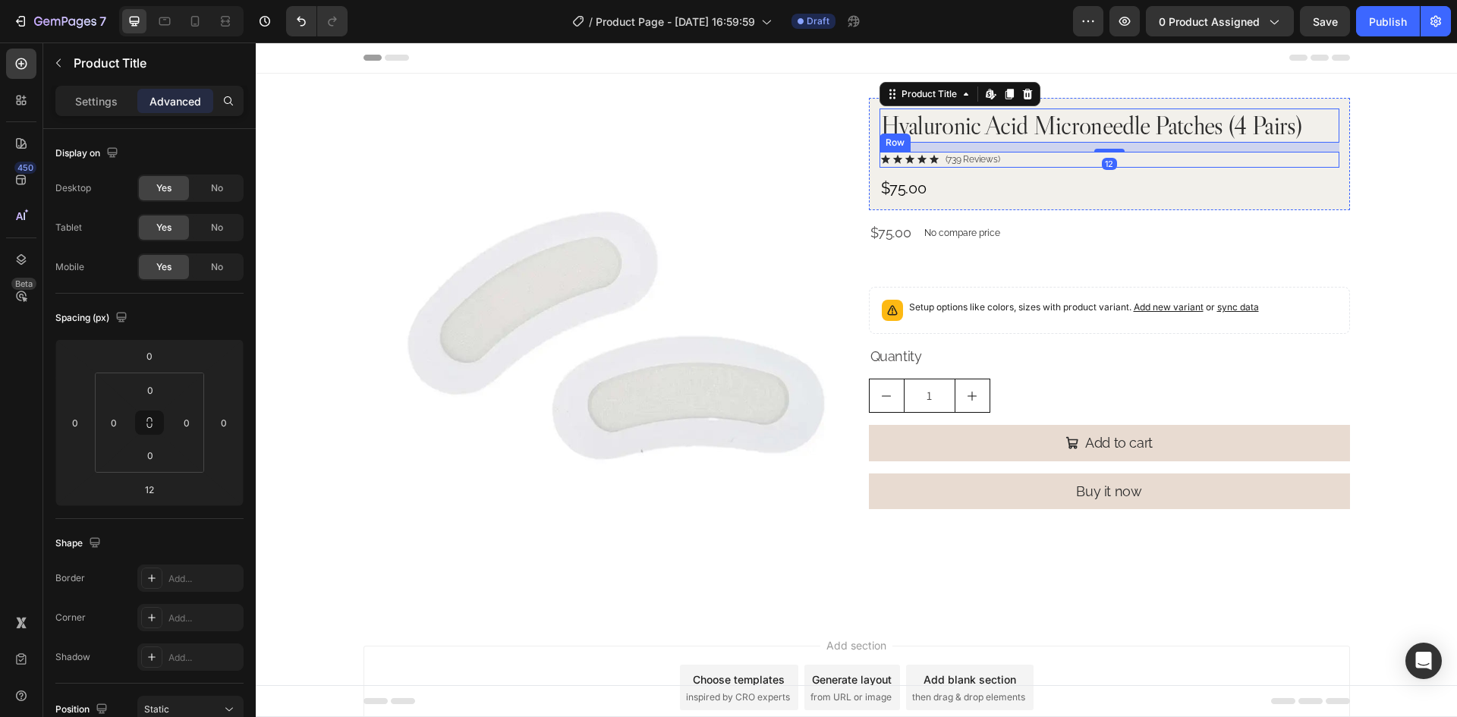
click at [1142, 170] on div "Hyaluronic Acid Microneedle Patches (4 Pairs) Product Title Edit content in Sho…" at bounding box center [1109, 153] width 460 height 91
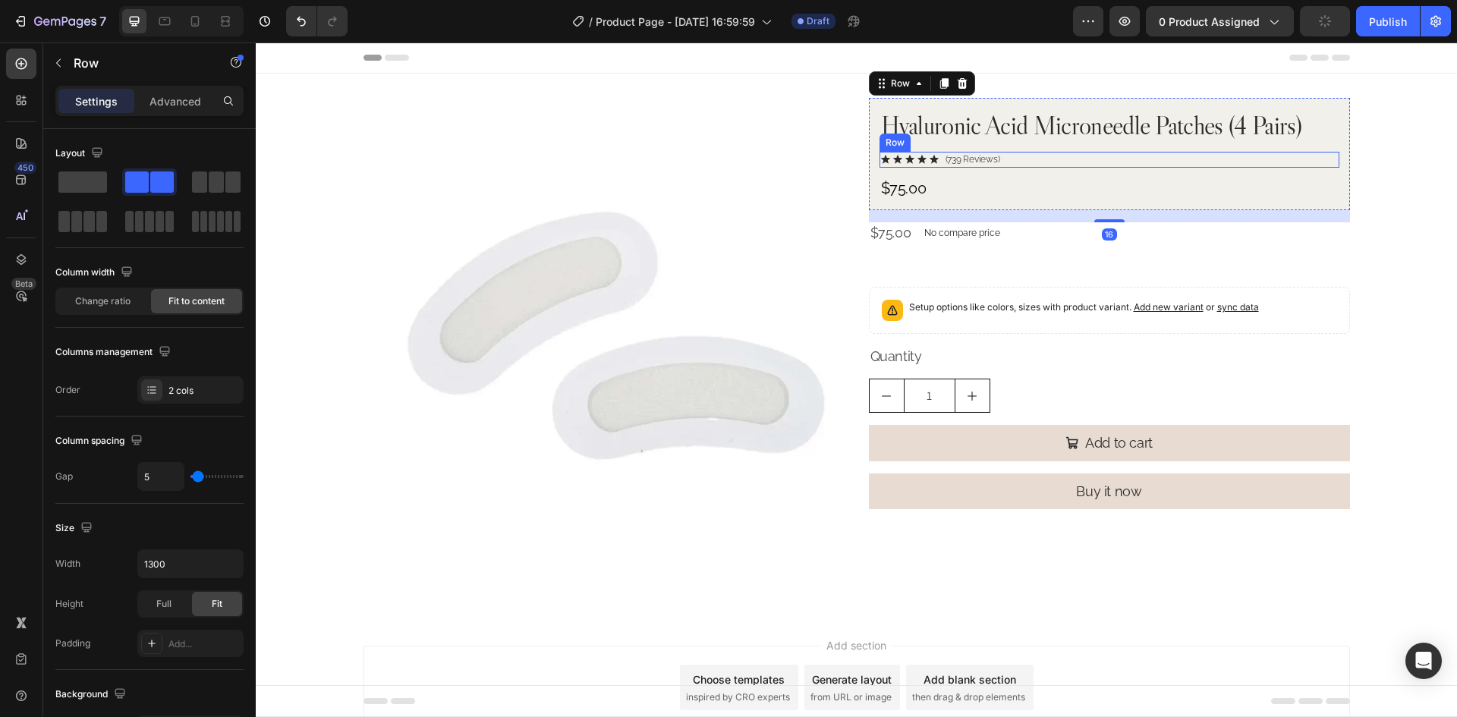
click at [1144, 163] on div "Icon Icon Icon Icon Icon Icon List (739 Reviews) Text Block Row" at bounding box center [1109, 160] width 460 height 16
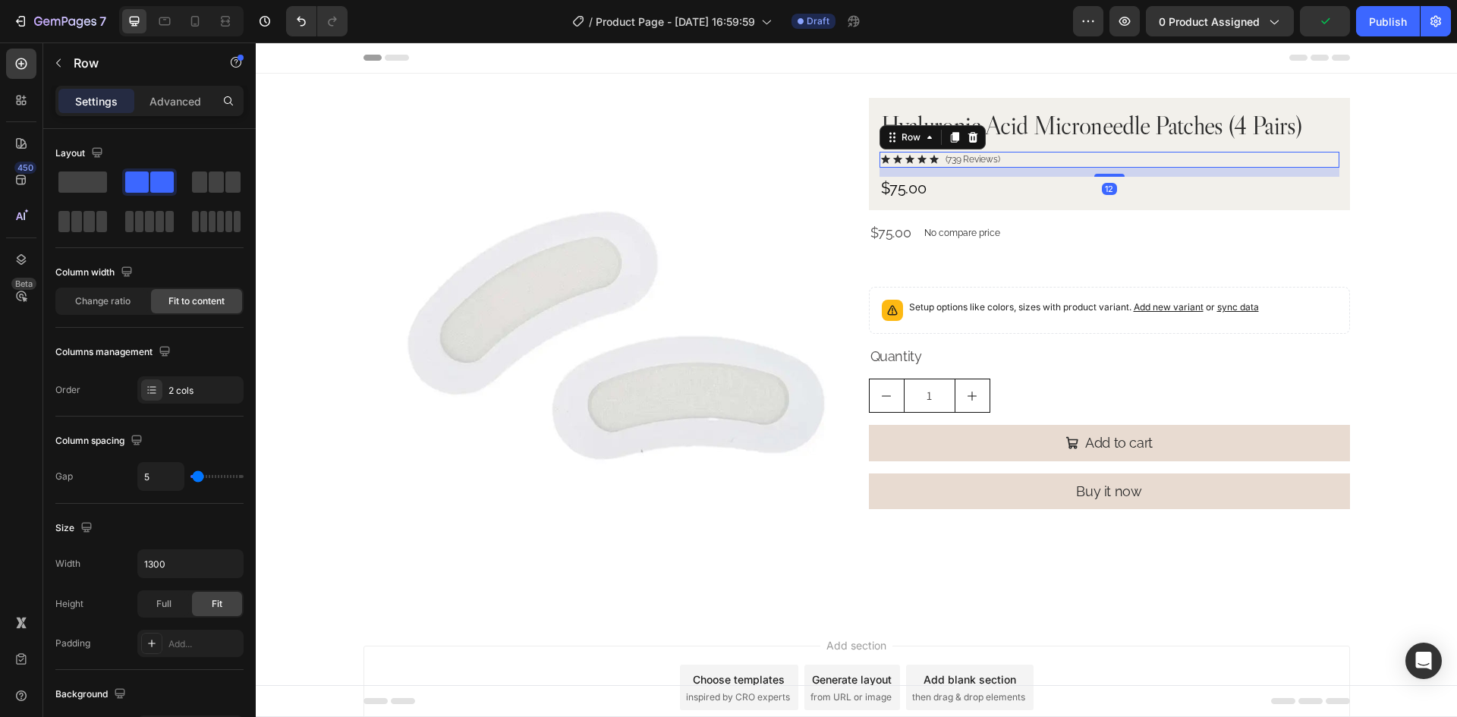
click at [1146, 174] on div "12" at bounding box center [1109, 172] width 460 height 9
click at [1147, 181] on div "$75.00" at bounding box center [1109, 188] width 460 height 23
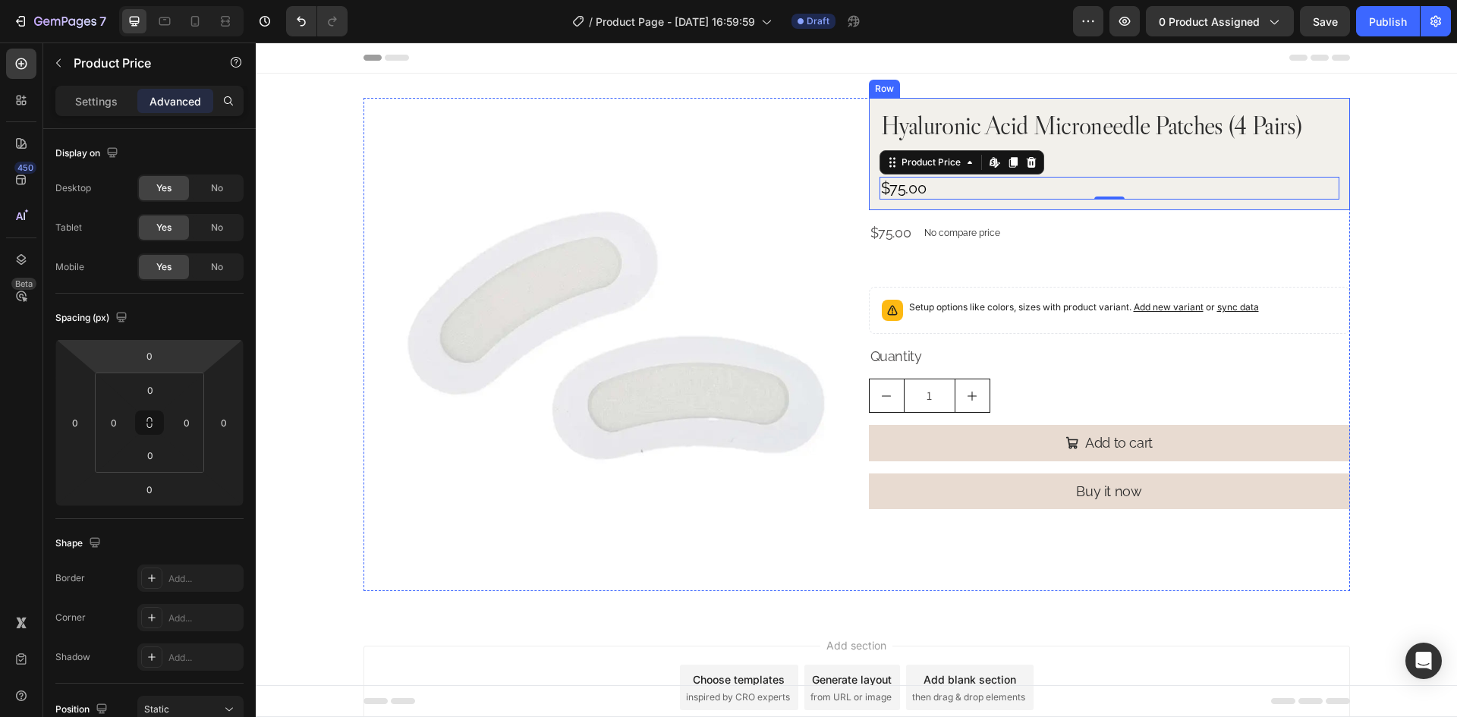
click at [1072, 205] on div "Hyaluronic Acid Microneedle Patches (4 Pairs) Product Title Icon Icon Icon Icon…" at bounding box center [1109, 154] width 481 height 112
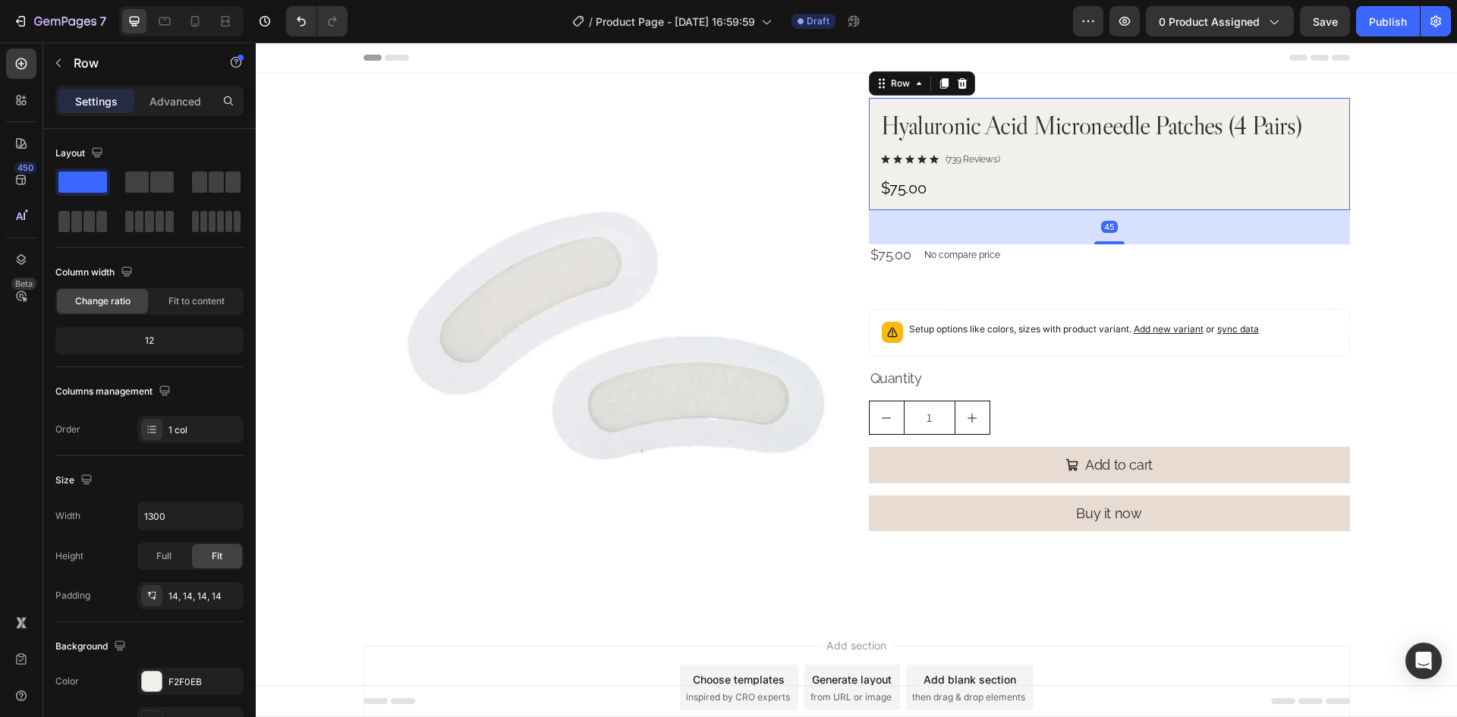
drag, startPoint x: 1111, startPoint y: 221, endPoint x: 1135, endPoint y: 243, distance: 32.8
click at [1135, 210] on div "45" at bounding box center [1109, 210] width 481 height 0
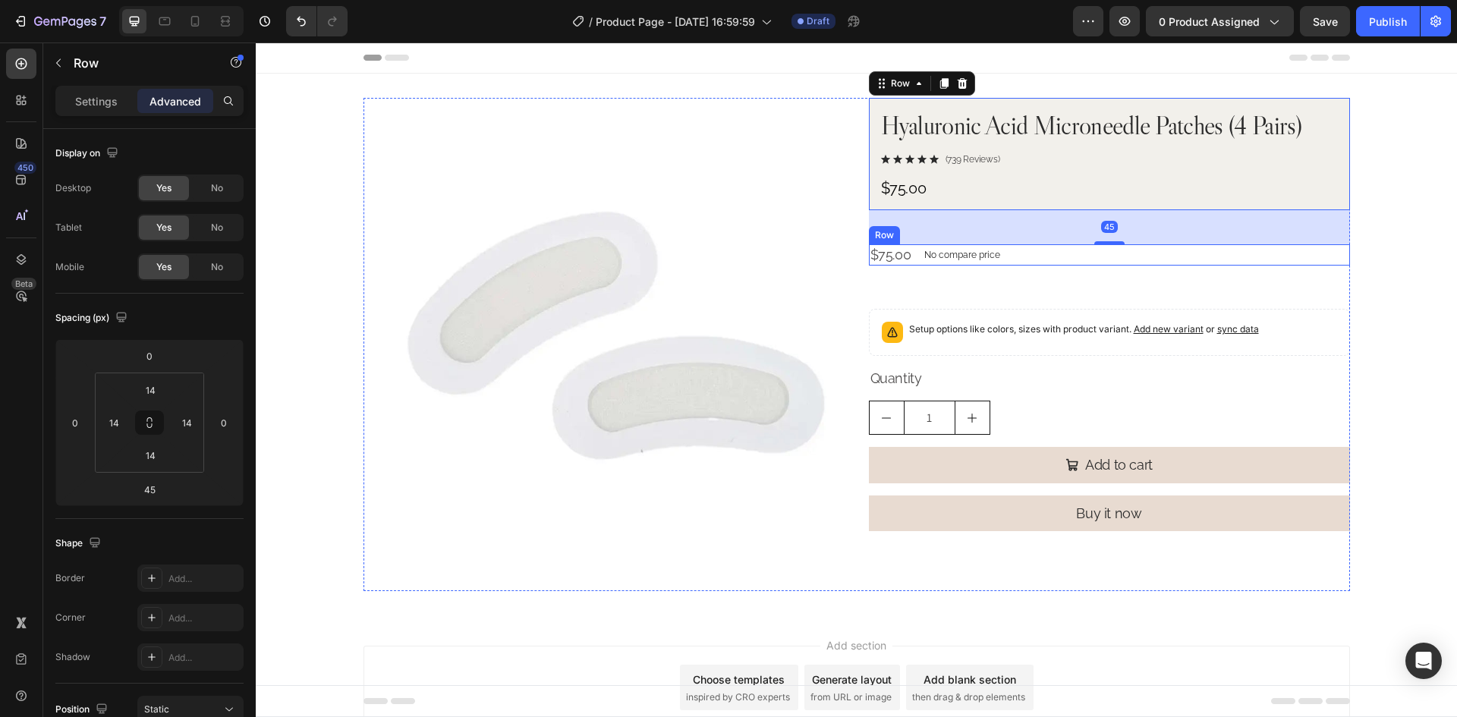
click at [1042, 259] on div "$75.00 Product Price Product Price No compare price Product Price Row" at bounding box center [1109, 254] width 481 height 21
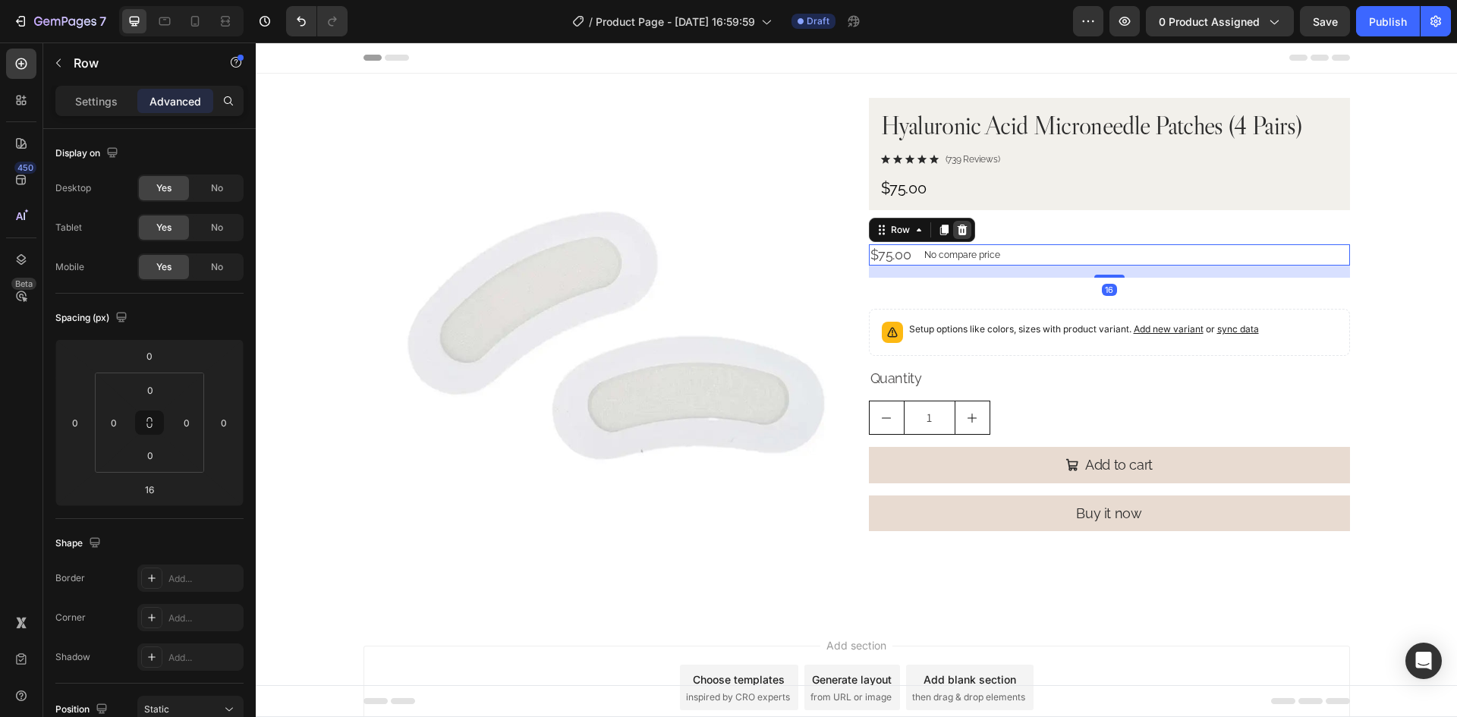
click at [957, 231] on icon at bounding box center [962, 229] width 10 height 11
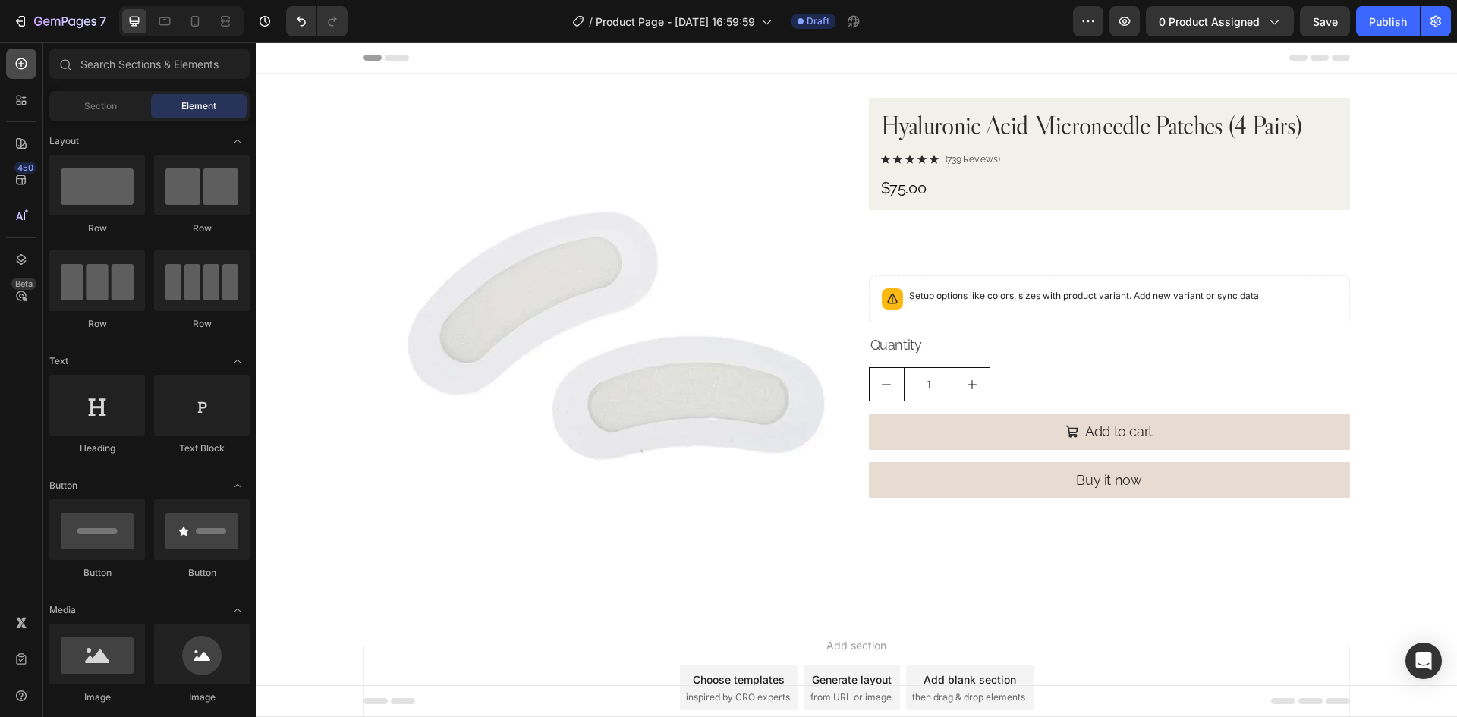
click at [16, 64] on icon at bounding box center [21, 63] width 11 height 11
click at [1057, 203] on div "Hyaluronic Acid Microneedle Patches (4 Pairs) Product Title Icon Icon Icon Icon…" at bounding box center [1109, 154] width 481 height 112
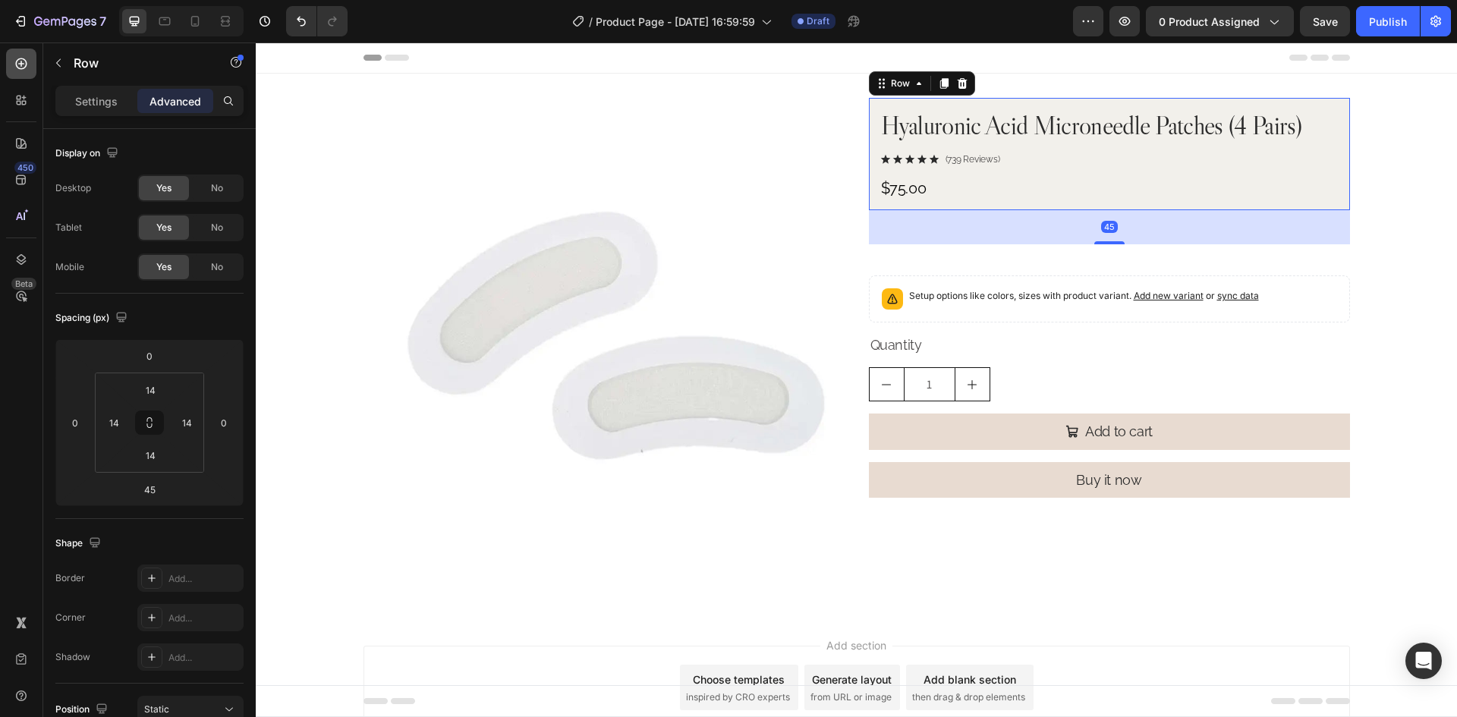
click at [22, 72] on div at bounding box center [21, 64] width 30 height 30
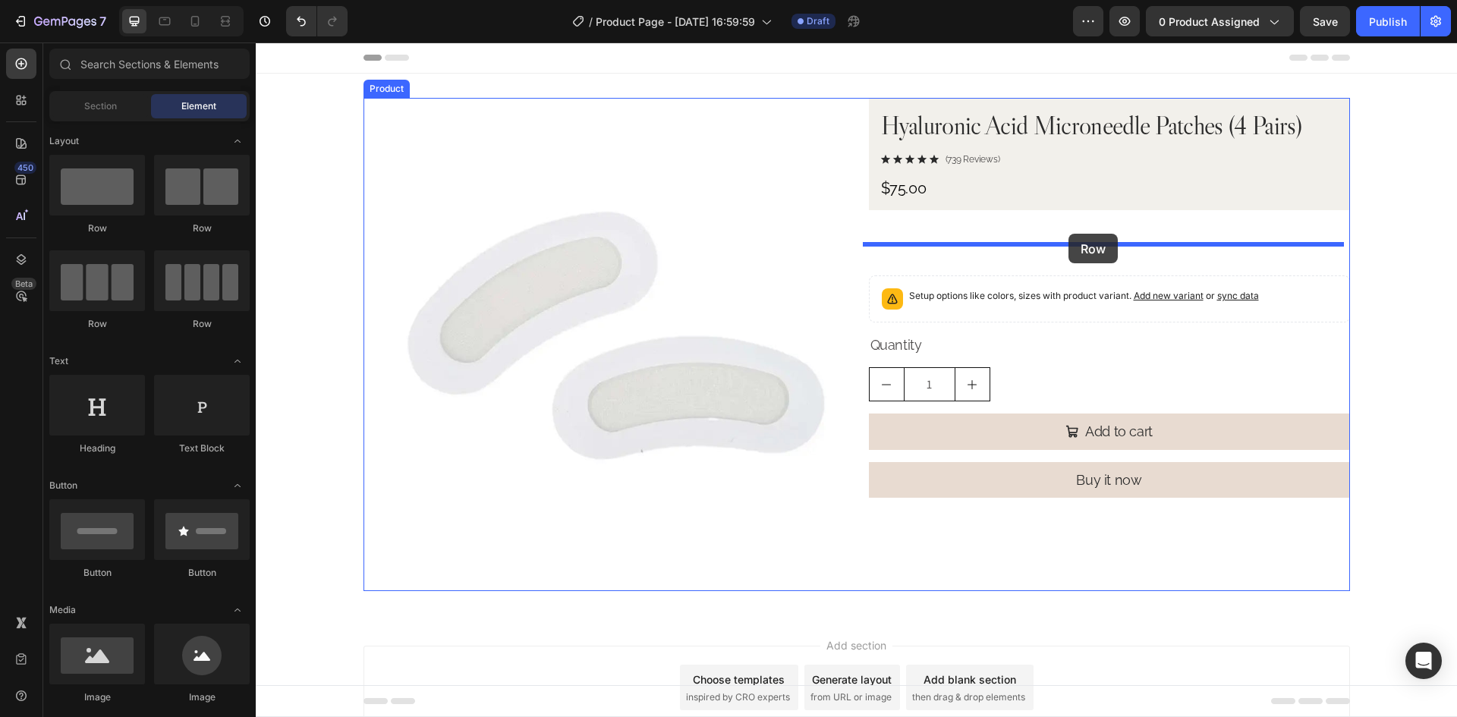
drag, startPoint x: 448, startPoint y: 231, endPoint x: 1068, endPoint y: 234, distance: 620.6
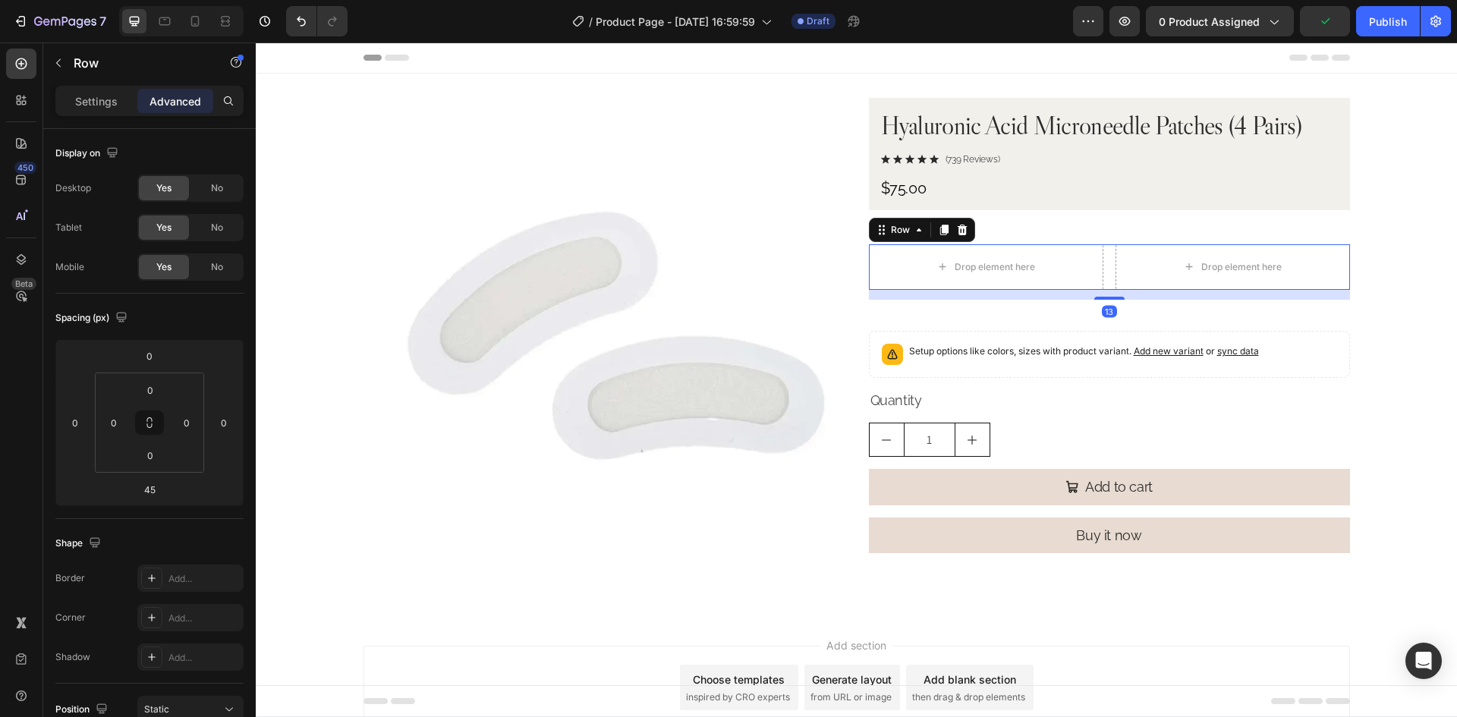
drag, startPoint x: 1115, startPoint y: 320, endPoint x: 1154, endPoint y: 296, distance: 45.7
click at [1154, 290] on div "13" at bounding box center [1109, 290] width 481 height 0
click at [1116, 299] on div at bounding box center [1109, 298] width 30 height 5
type input "14"
click at [1105, 272] on div "Drop element here Drop element here Row 14" at bounding box center [1109, 267] width 481 height 46
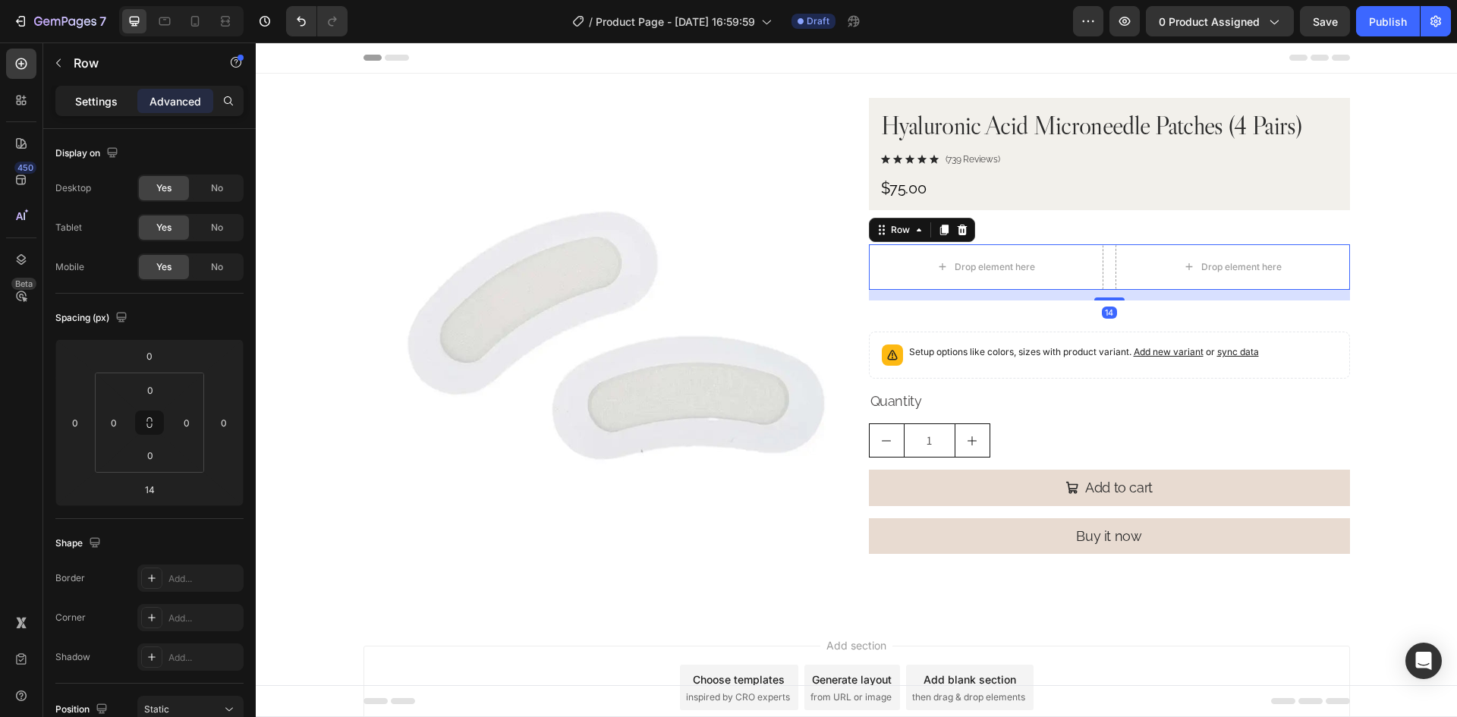
click at [108, 102] on p "Settings" at bounding box center [96, 101] width 42 height 16
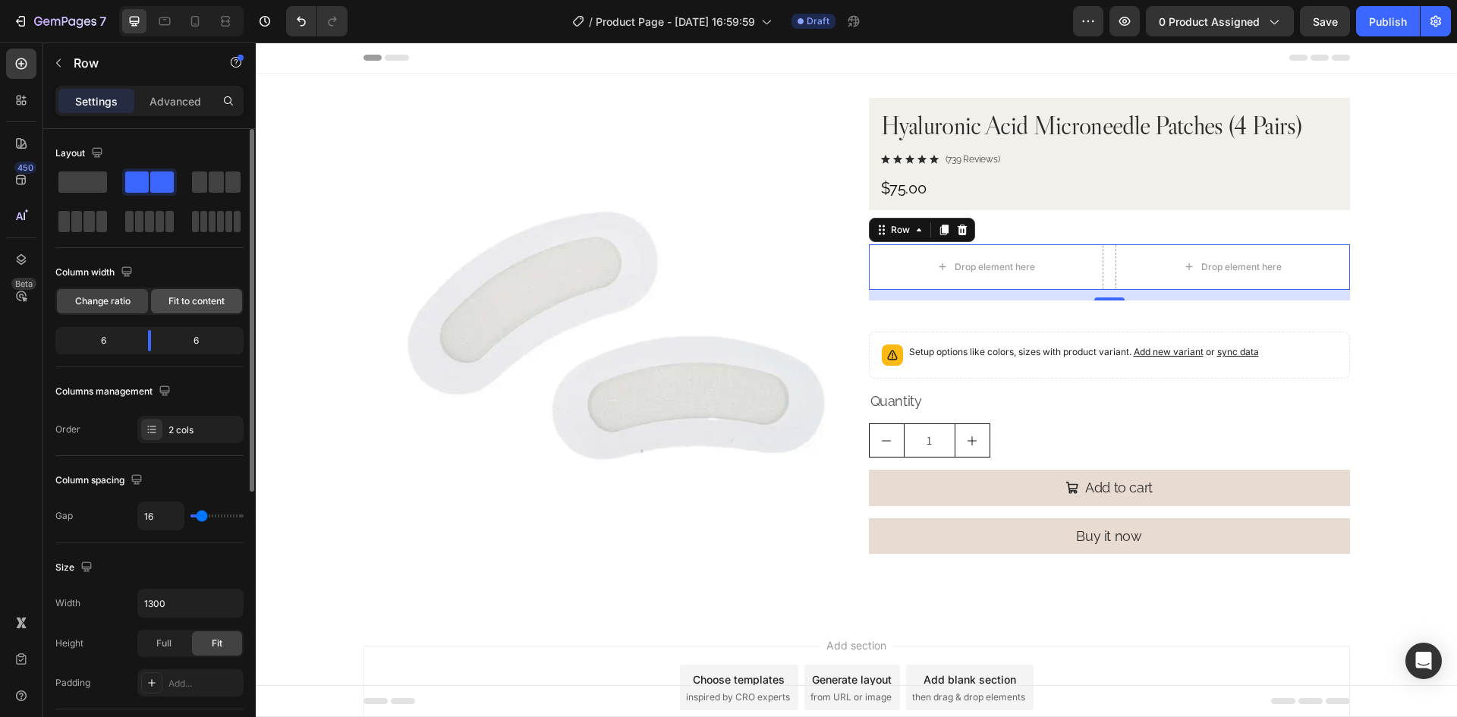
click at [187, 302] on span "Fit to content" at bounding box center [196, 301] width 56 height 14
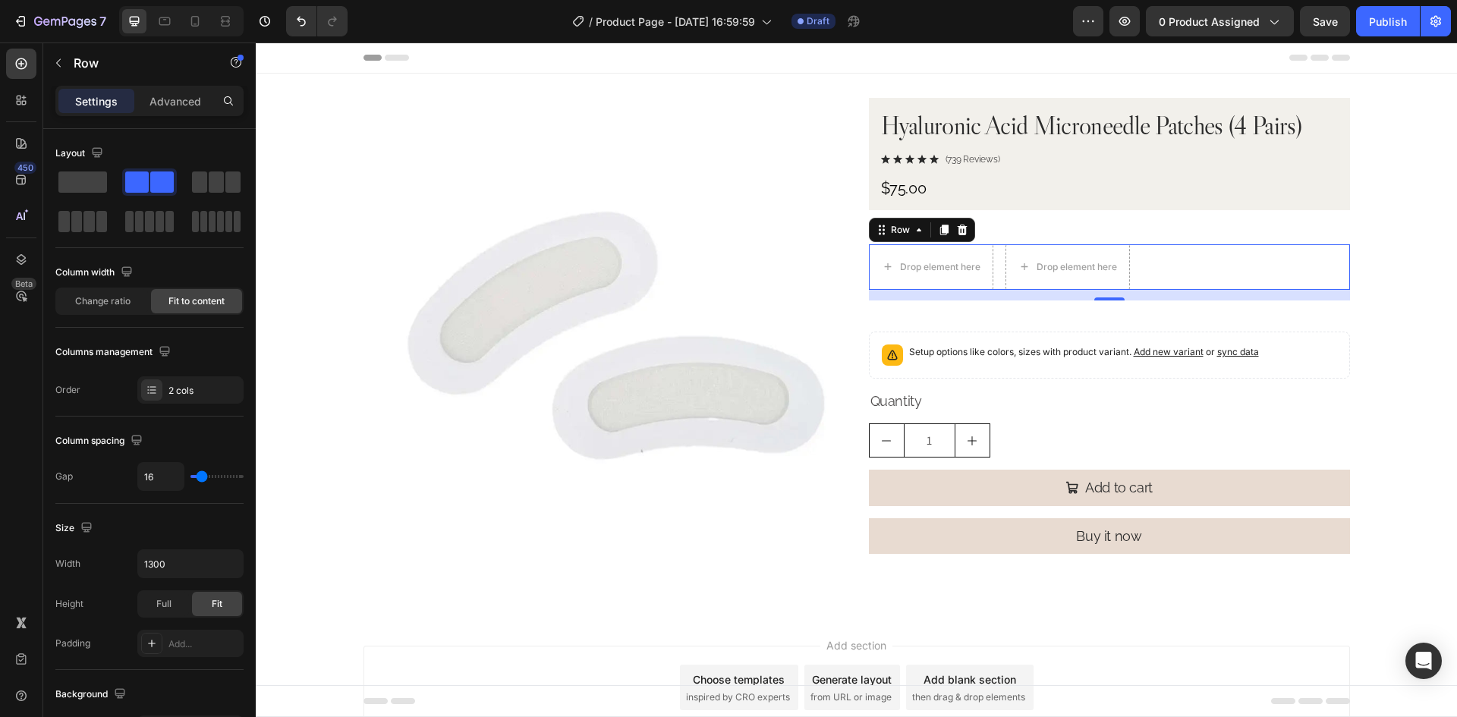
click at [1193, 278] on div "Drop element here Drop element here Row 14" at bounding box center [1109, 267] width 481 height 46
click at [156, 483] on input "16" at bounding box center [161, 476] width 46 height 27
type input "1"
type input "12"
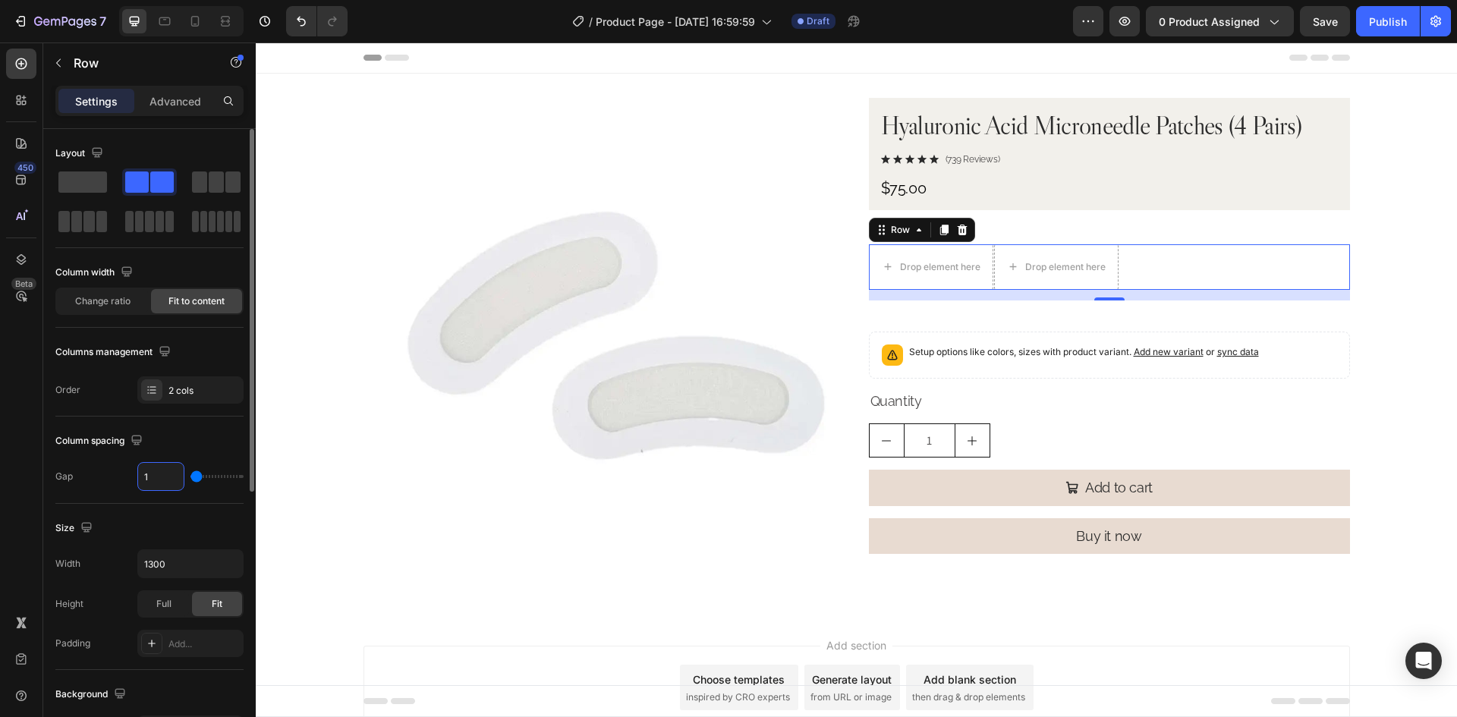
type input "12"
click at [30, 71] on div at bounding box center [21, 64] width 30 height 30
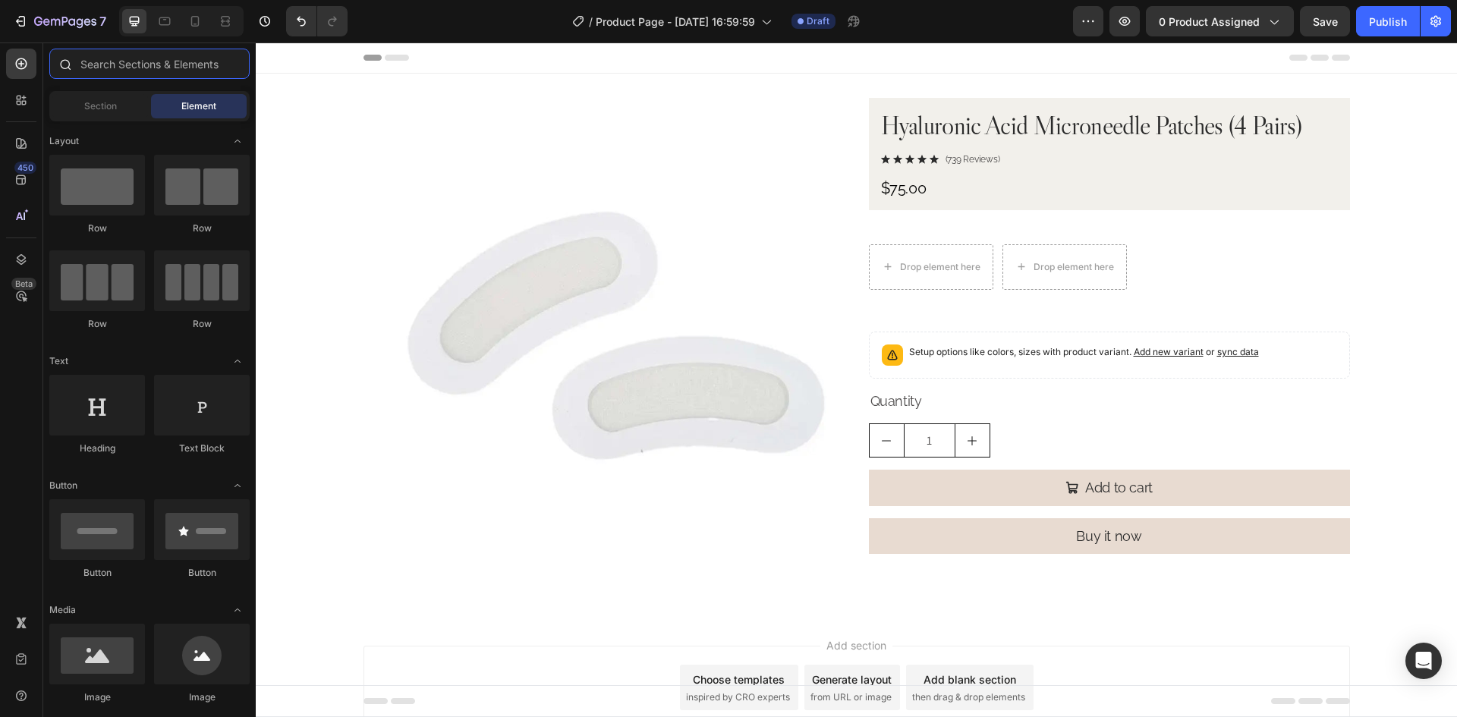
click at [146, 71] on input "text" at bounding box center [149, 64] width 200 height 30
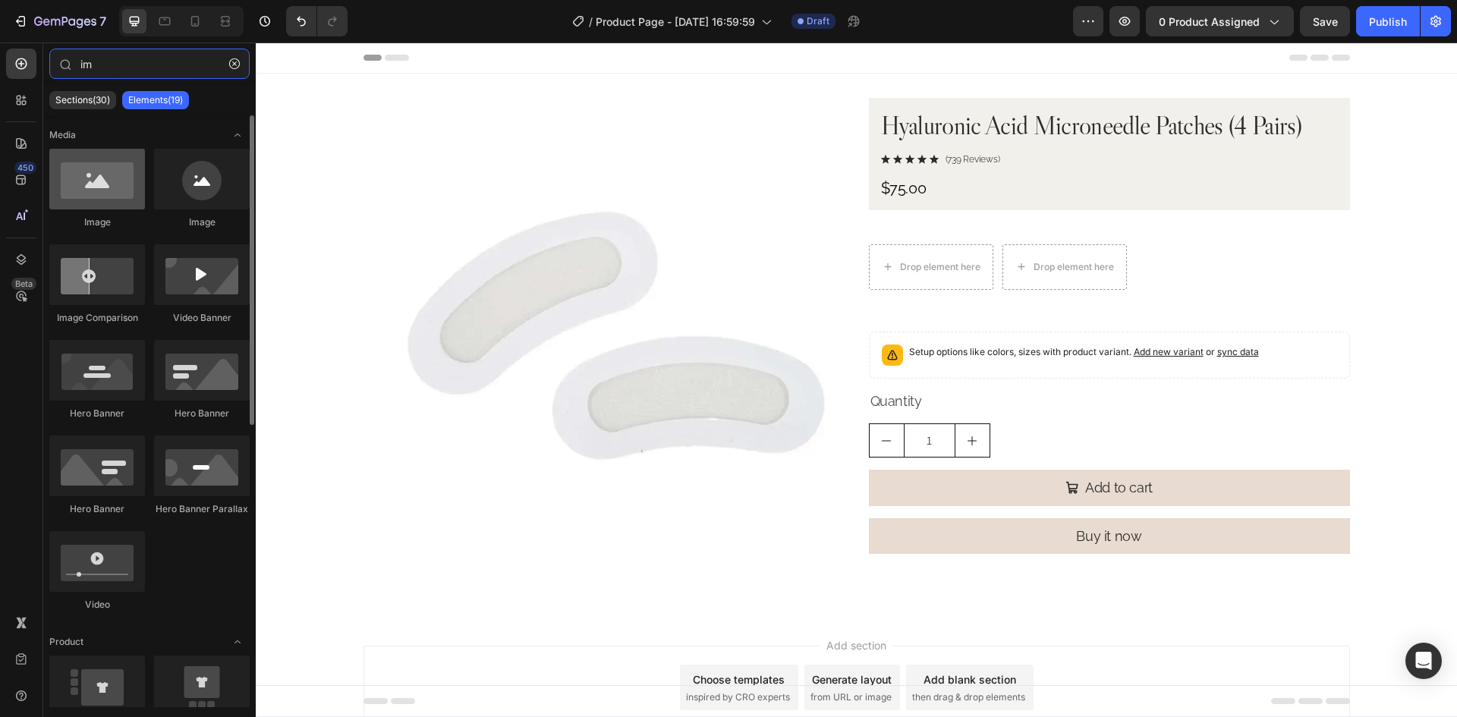
type input "im"
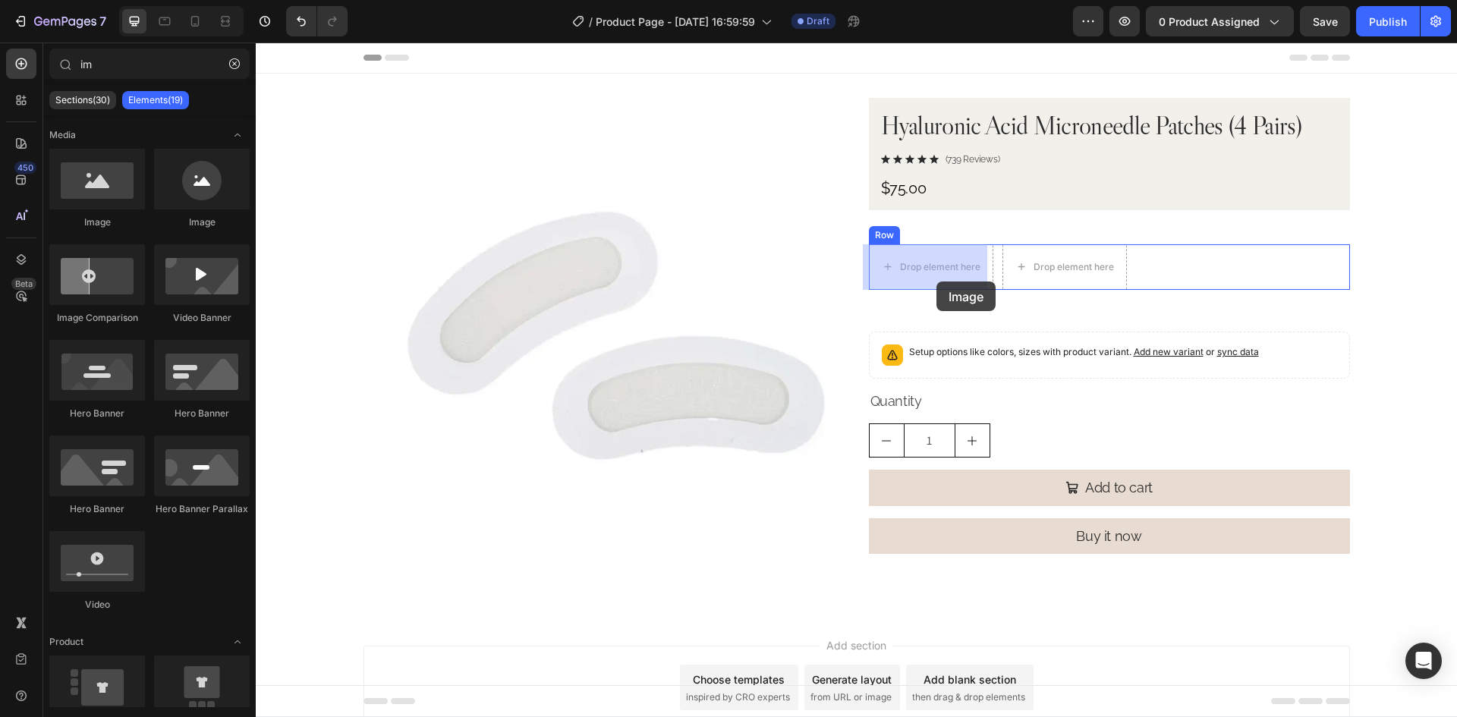
drag, startPoint x: 347, startPoint y: 234, endPoint x: 936, endPoint y: 281, distance: 590.7
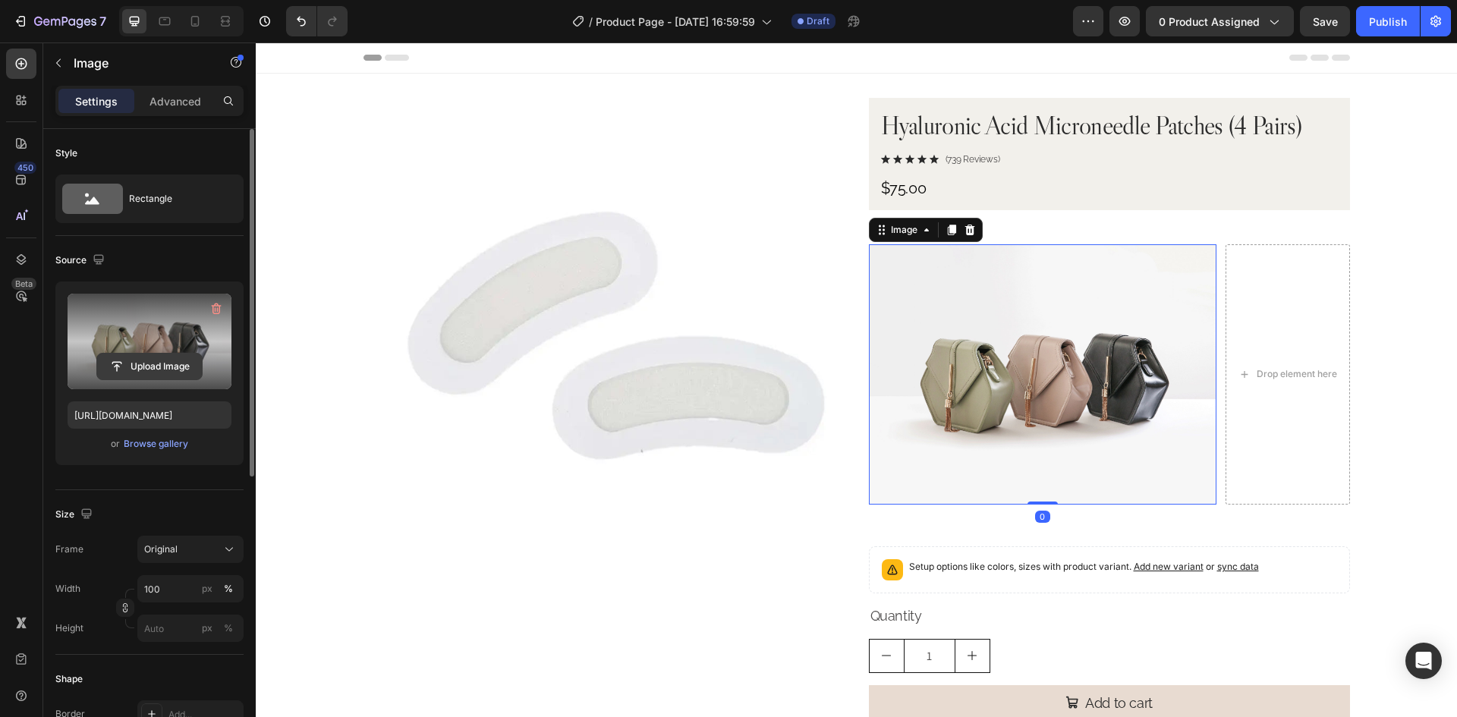
click at [183, 354] on input "file" at bounding box center [149, 367] width 105 height 26
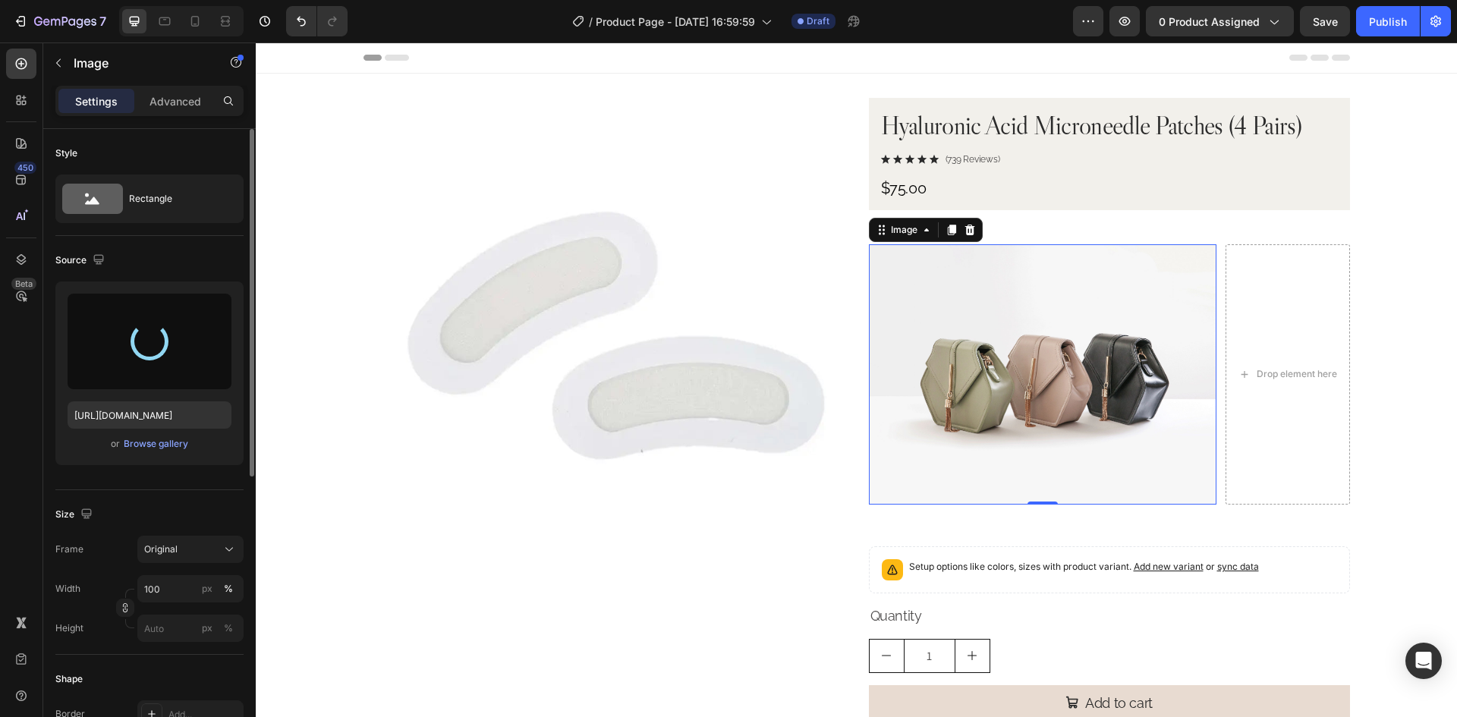
type input "https://cdn.shopify.com/s/files/1/0952/4609/0531/files/gempages_581486353749901…"
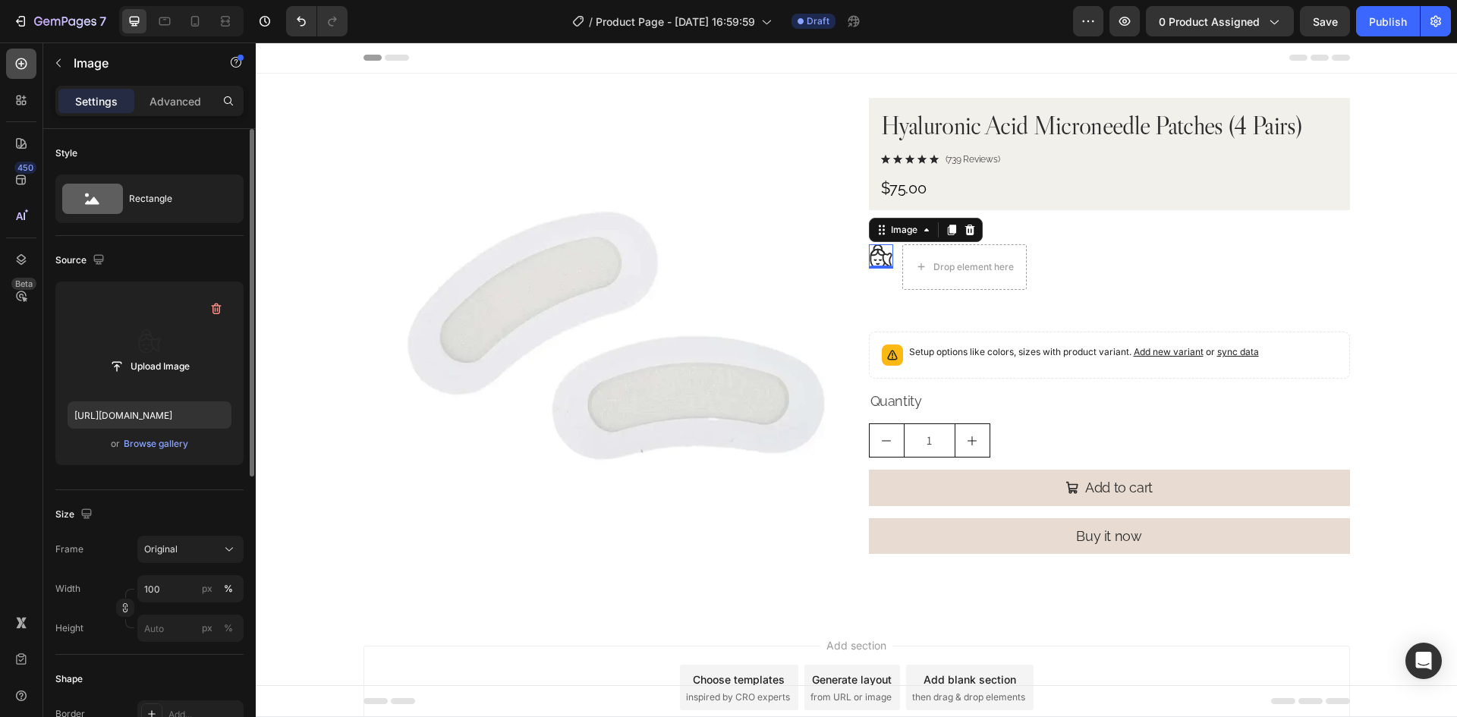
click at [18, 61] on icon at bounding box center [21, 63] width 15 height 15
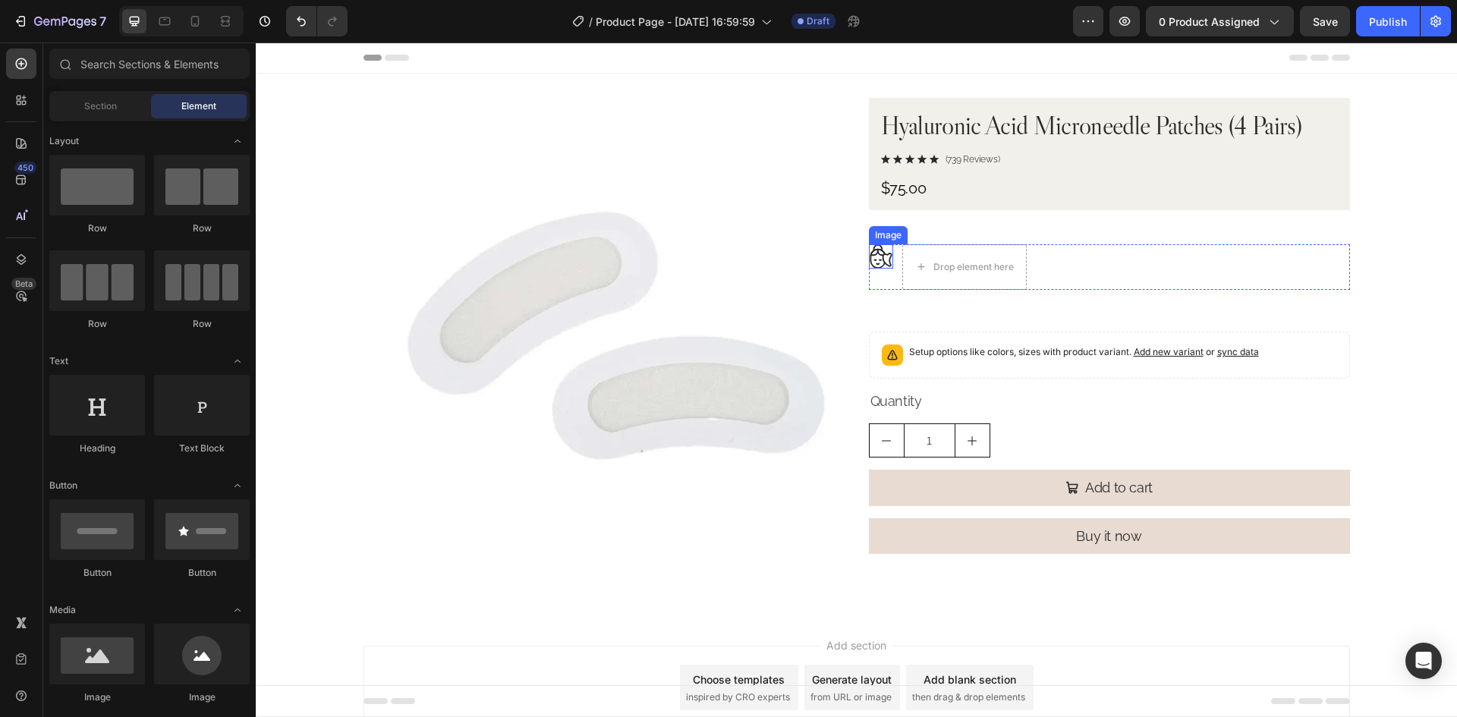
click at [872, 256] on img at bounding box center [881, 256] width 24 height 24
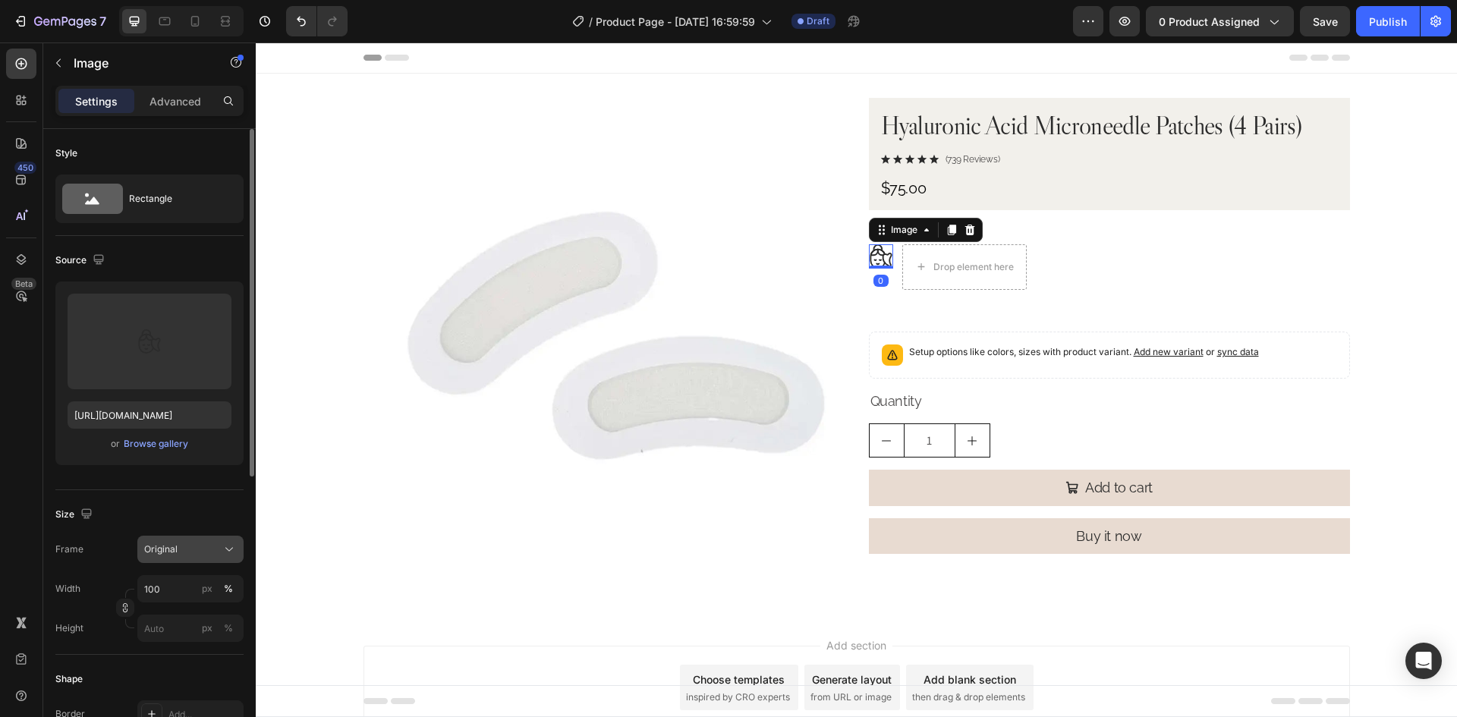
click at [228, 545] on icon at bounding box center [229, 549] width 15 height 15
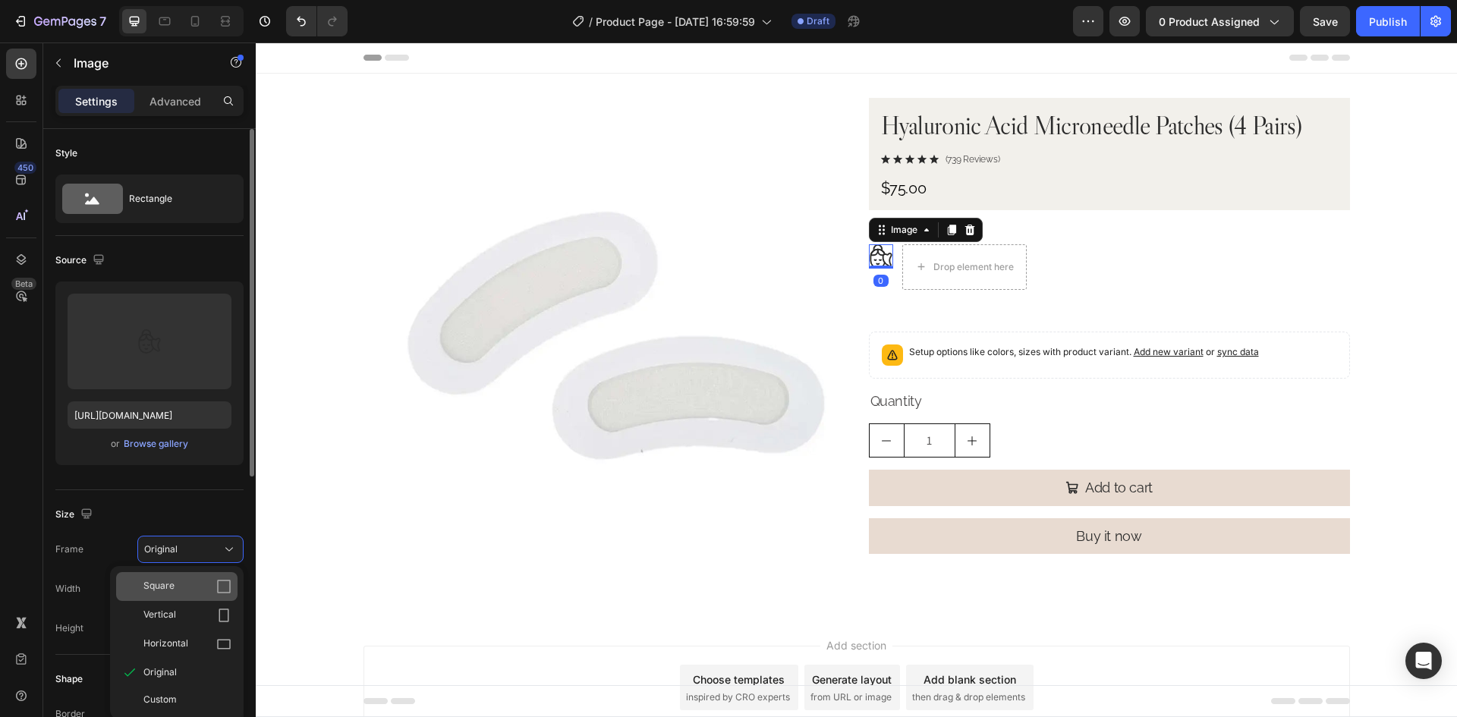
click at [181, 577] on div "Square" at bounding box center [176, 586] width 121 height 29
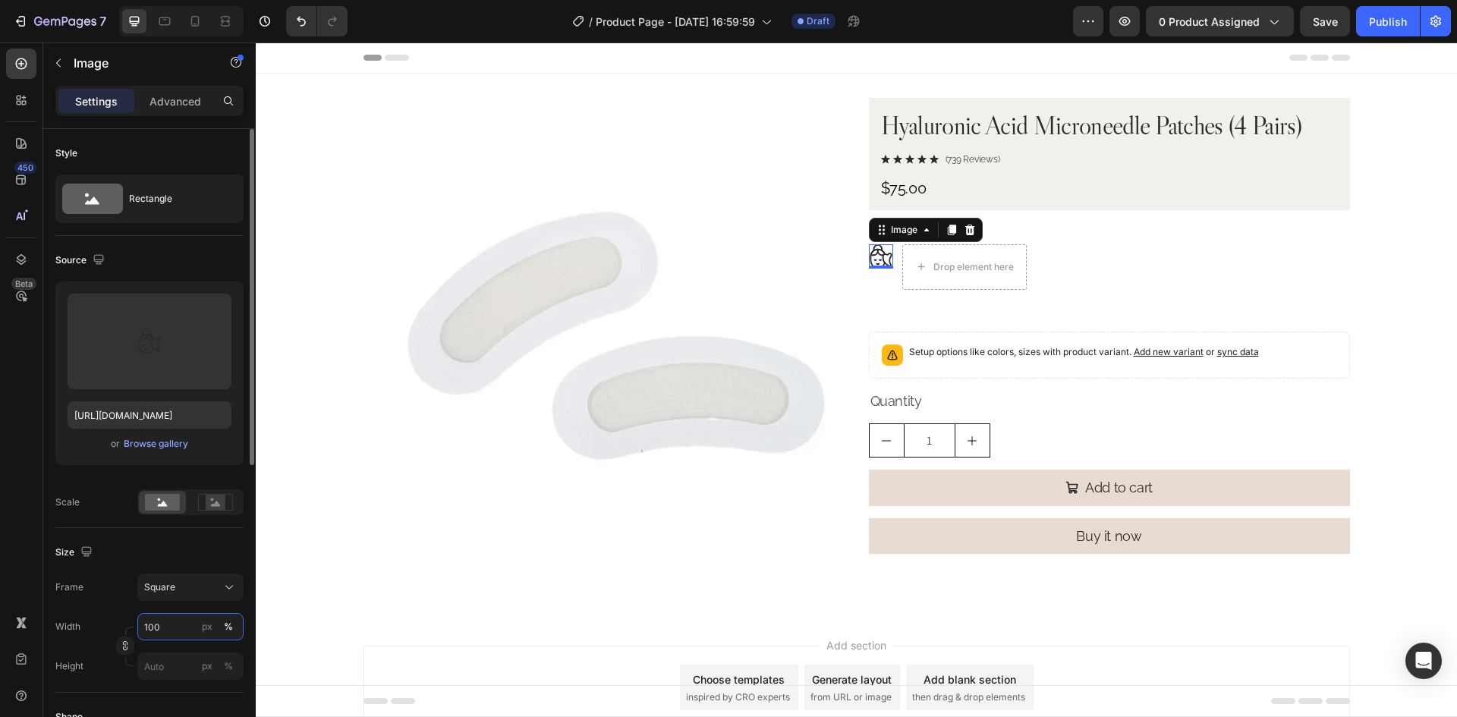
click at [181, 623] on input "100" at bounding box center [190, 626] width 106 height 27
type input "32"
click at [205, 629] on div "px" at bounding box center [207, 627] width 11 height 14
type input "32"
click at [213, 549] on div "Size" at bounding box center [149, 552] width 188 height 24
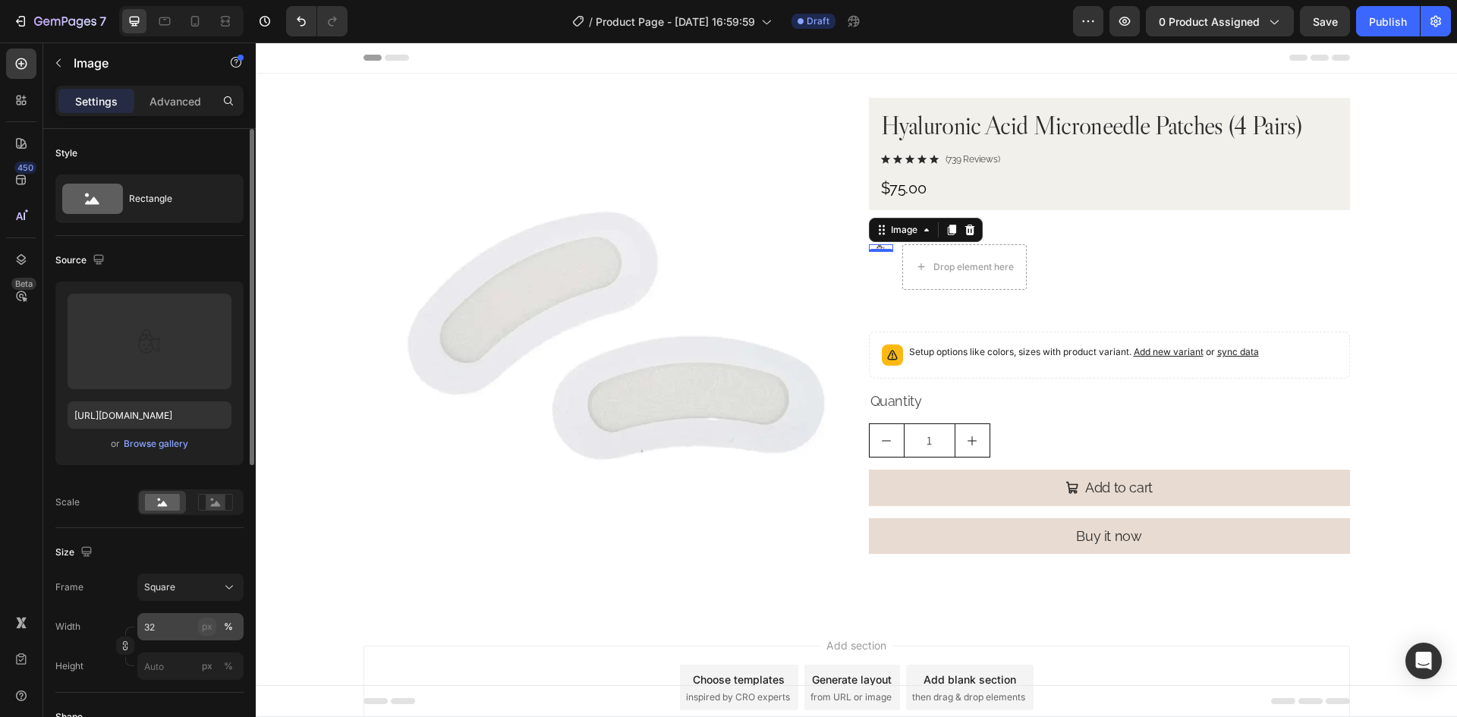
click at [211, 631] on div "px" at bounding box center [207, 627] width 11 height 14
type input "32"
click at [204, 559] on div "Size" at bounding box center [149, 552] width 188 height 24
click at [19, 69] on icon at bounding box center [21, 63] width 15 height 15
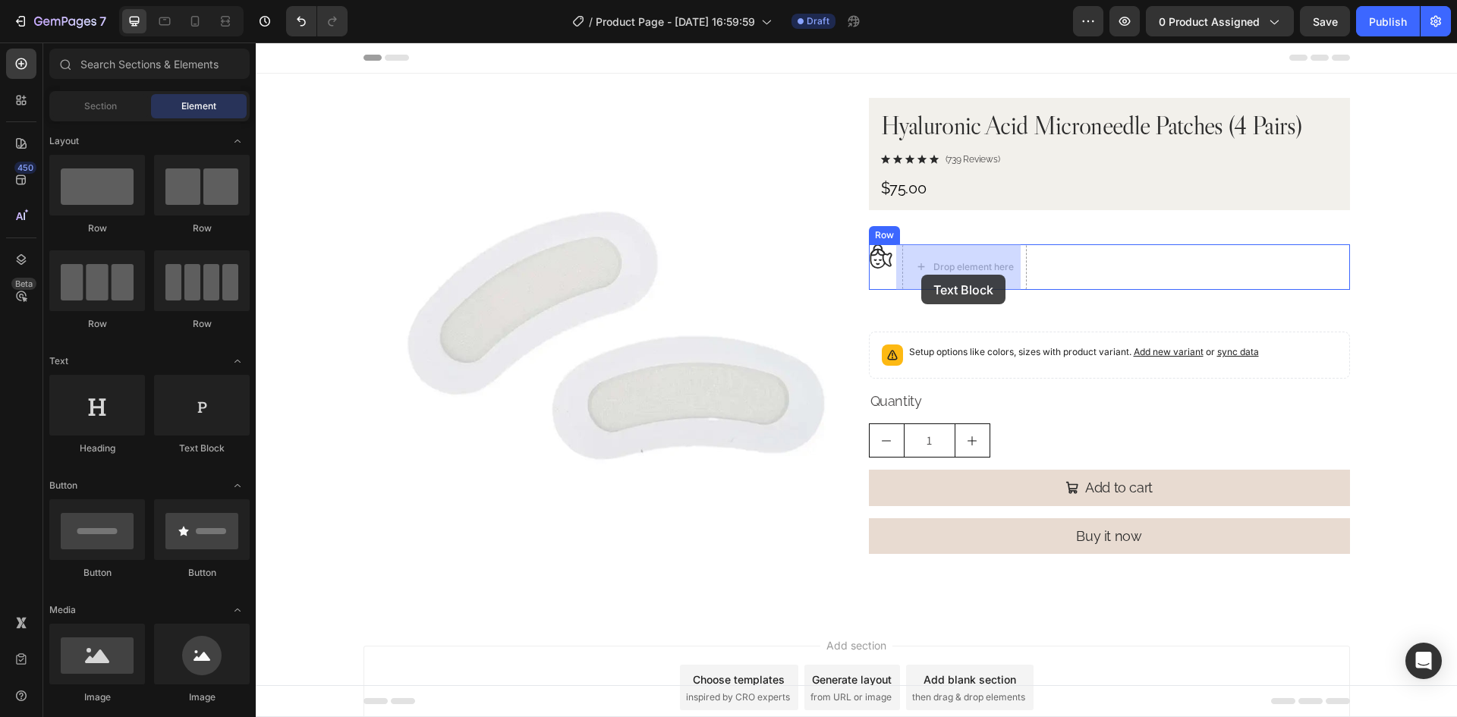
drag, startPoint x: 449, startPoint y: 461, endPoint x: 921, endPoint y: 275, distance: 507.5
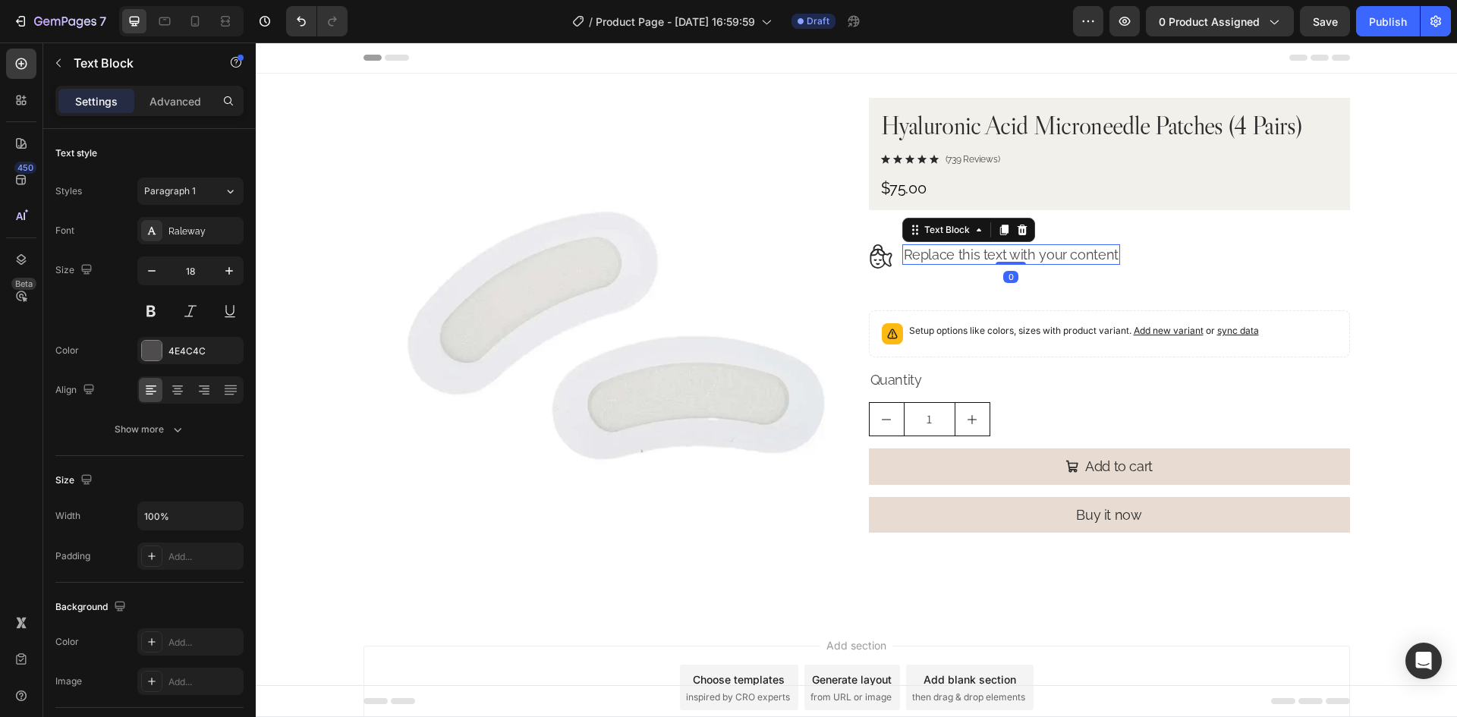
click at [954, 255] on div "Replace this text with your content" at bounding box center [1011, 254] width 218 height 20
click at [954, 255] on p "Replace this text with your content" at bounding box center [1011, 254] width 215 height 17
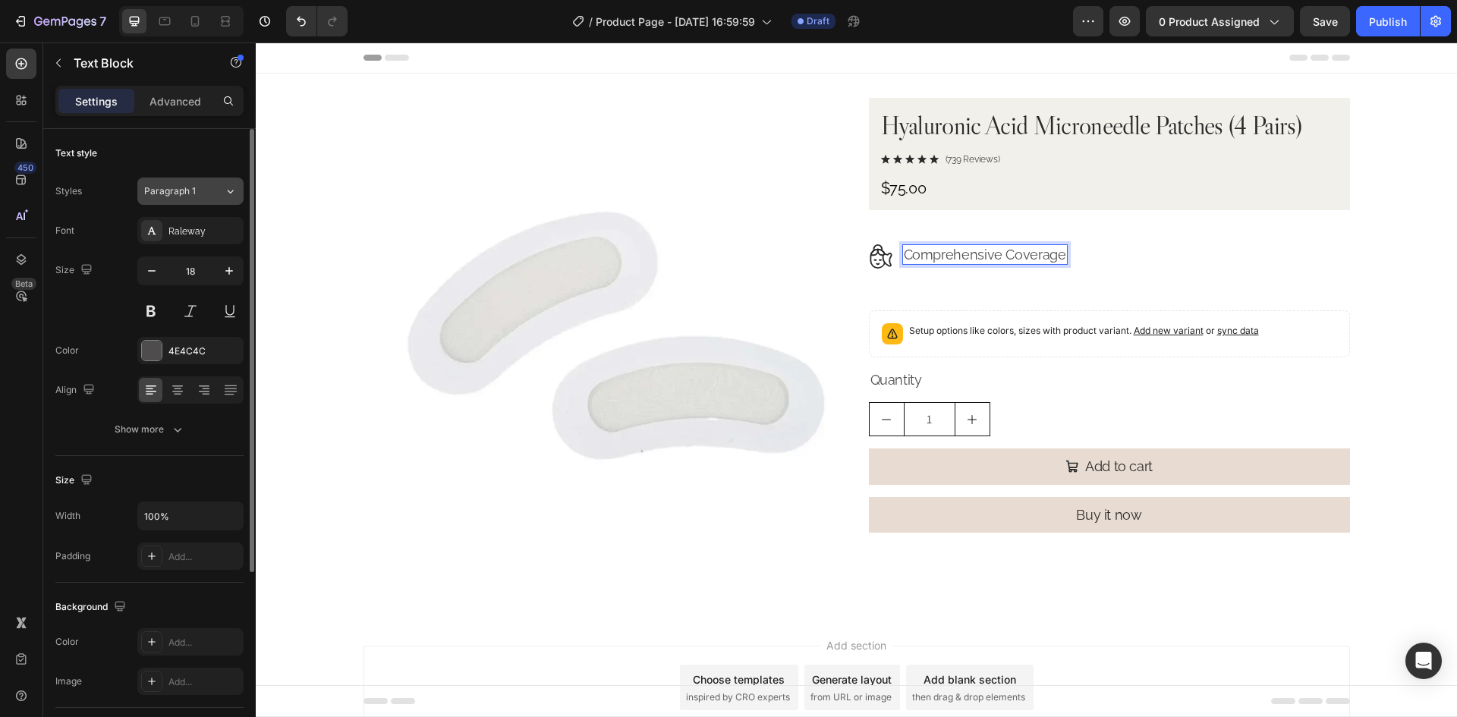
click at [197, 184] on button "Paragraph 1" at bounding box center [190, 191] width 106 height 27
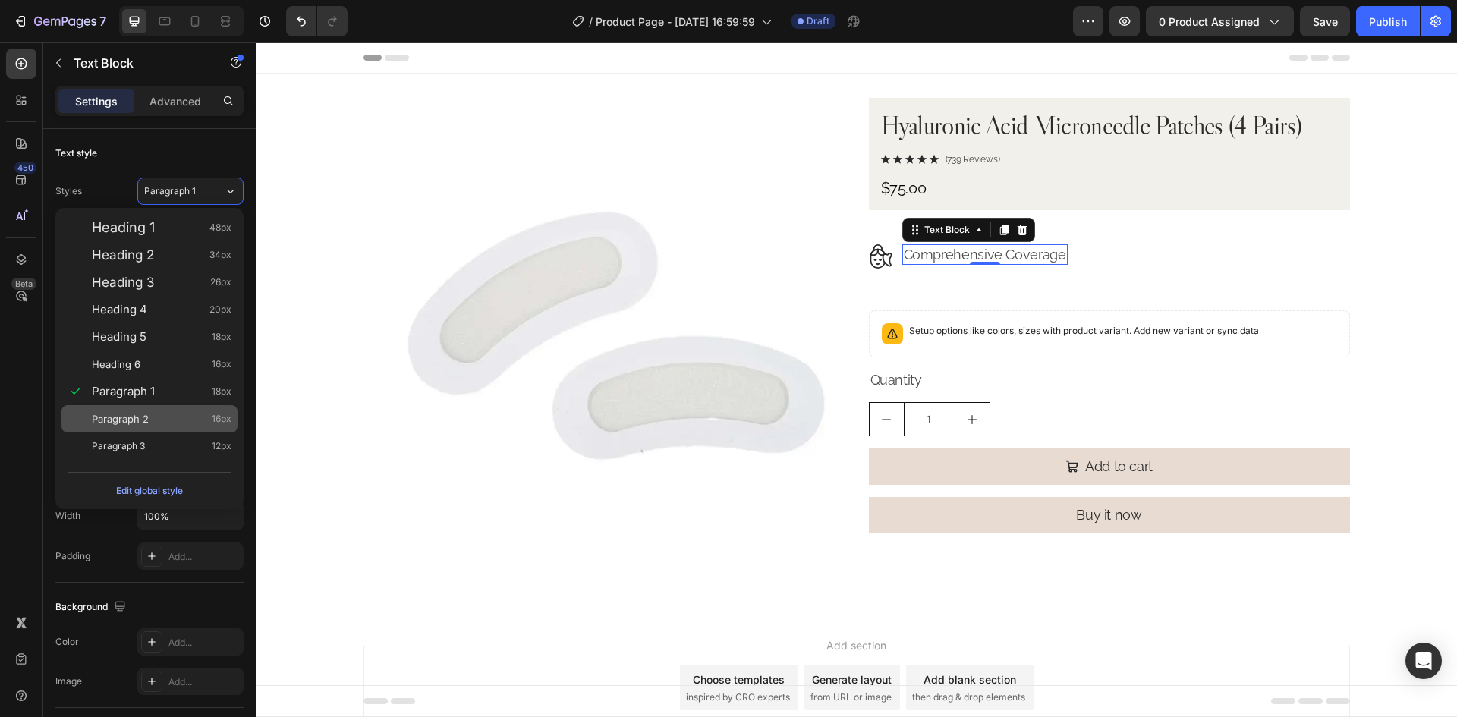
click at [135, 431] on div "Paragraph 2 16px" at bounding box center [149, 418] width 176 height 27
type input "16"
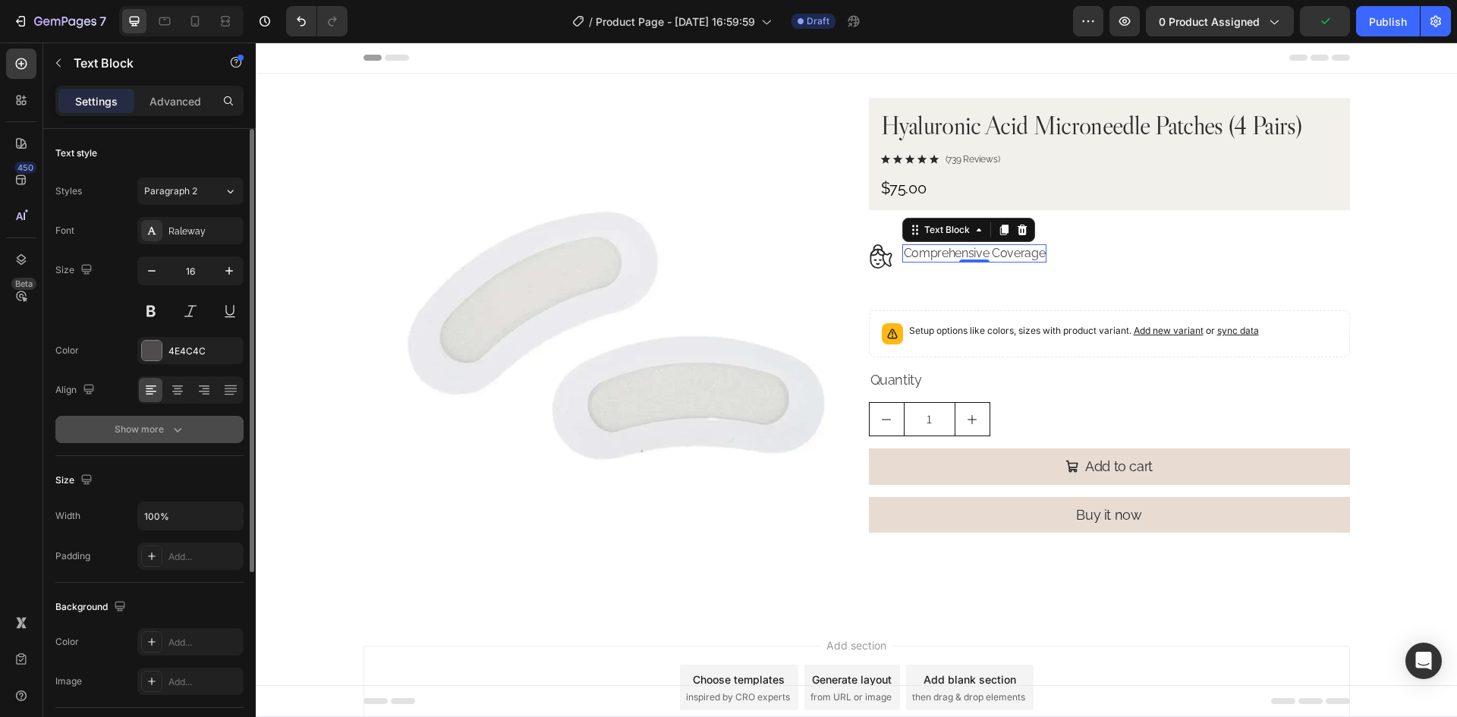
click at [175, 431] on icon "button" at bounding box center [177, 429] width 15 height 15
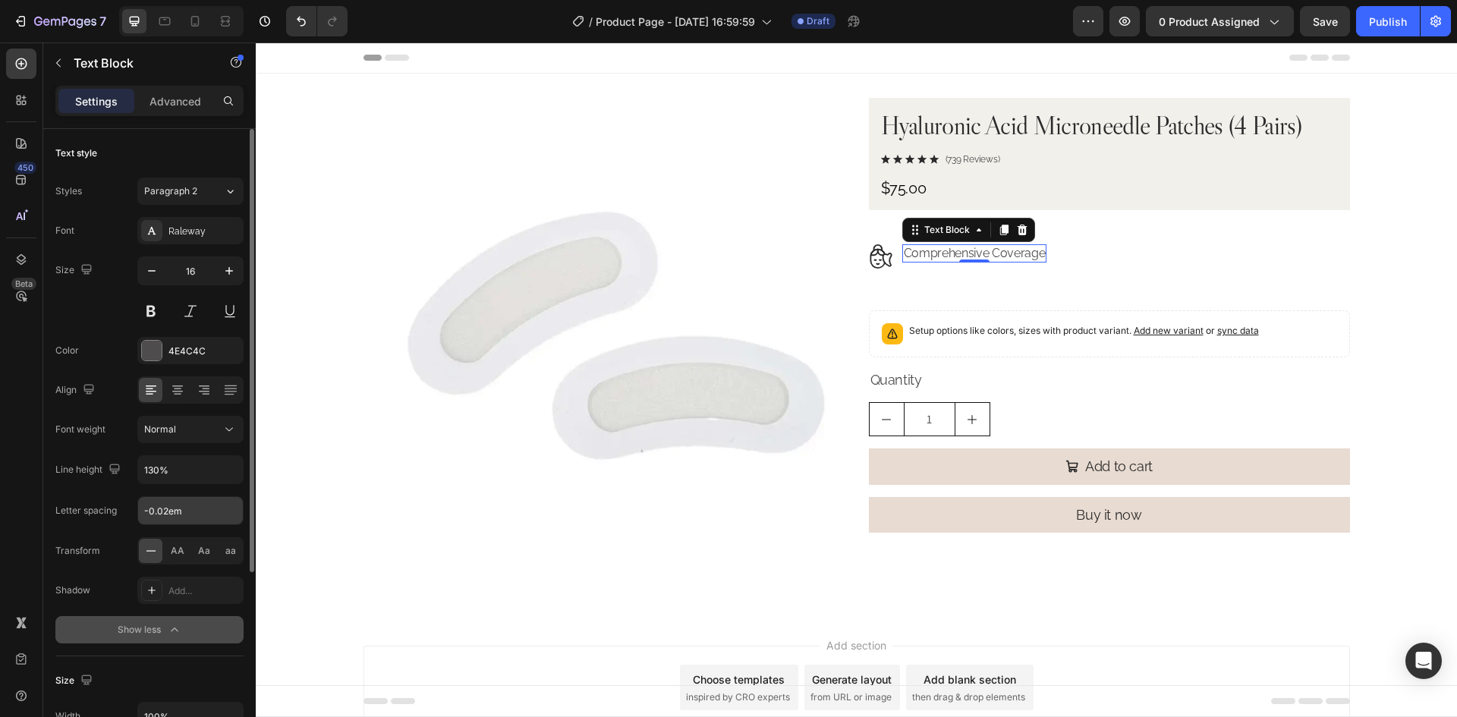
click at [164, 512] on input "-0.02em" at bounding box center [190, 510] width 105 height 27
click at [165, 515] on input "-0.02em" at bounding box center [190, 510] width 105 height 27
drag, startPoint x: 169, startPoint y: 515, endPoint x: 130, endPoint y: 515, distance: 38.7
click at [130, 515] on div "Letter spacing -0.02em" at bounding box center [149, 510] width 188 height 29
type input "0.14em"
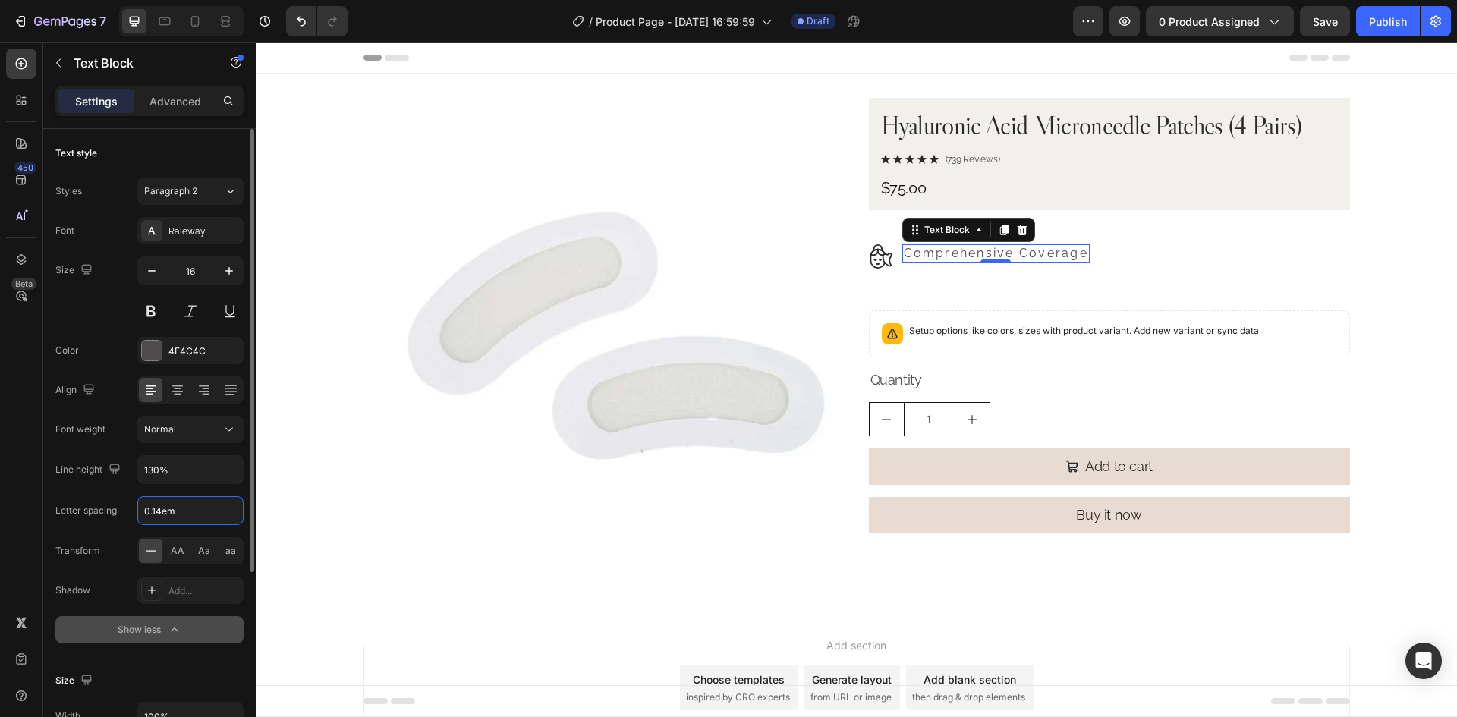
click at [190, 543] on div "AA Aa aa" at bounding box center [190, 550] width 106 height 27
click at [180, 552] on span "AA" at bounding box center [178, 551] width 14 height 14
click at [222, 435] on icon at bounding box center [229, 429] width 15 height 15
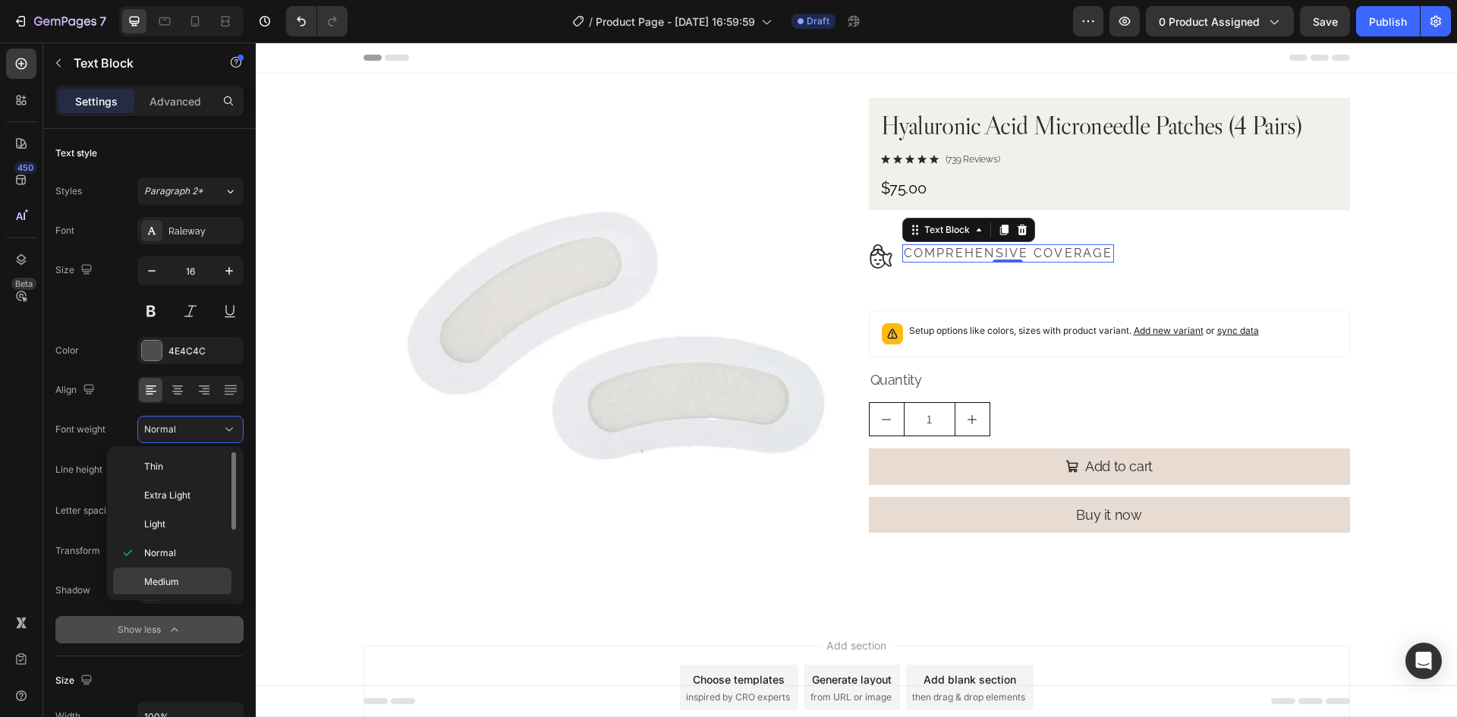
scroll to position [118, 0]
click at [187, 508] on div "Semi Bold" at bounding box center [172, 522] width 118 height 29
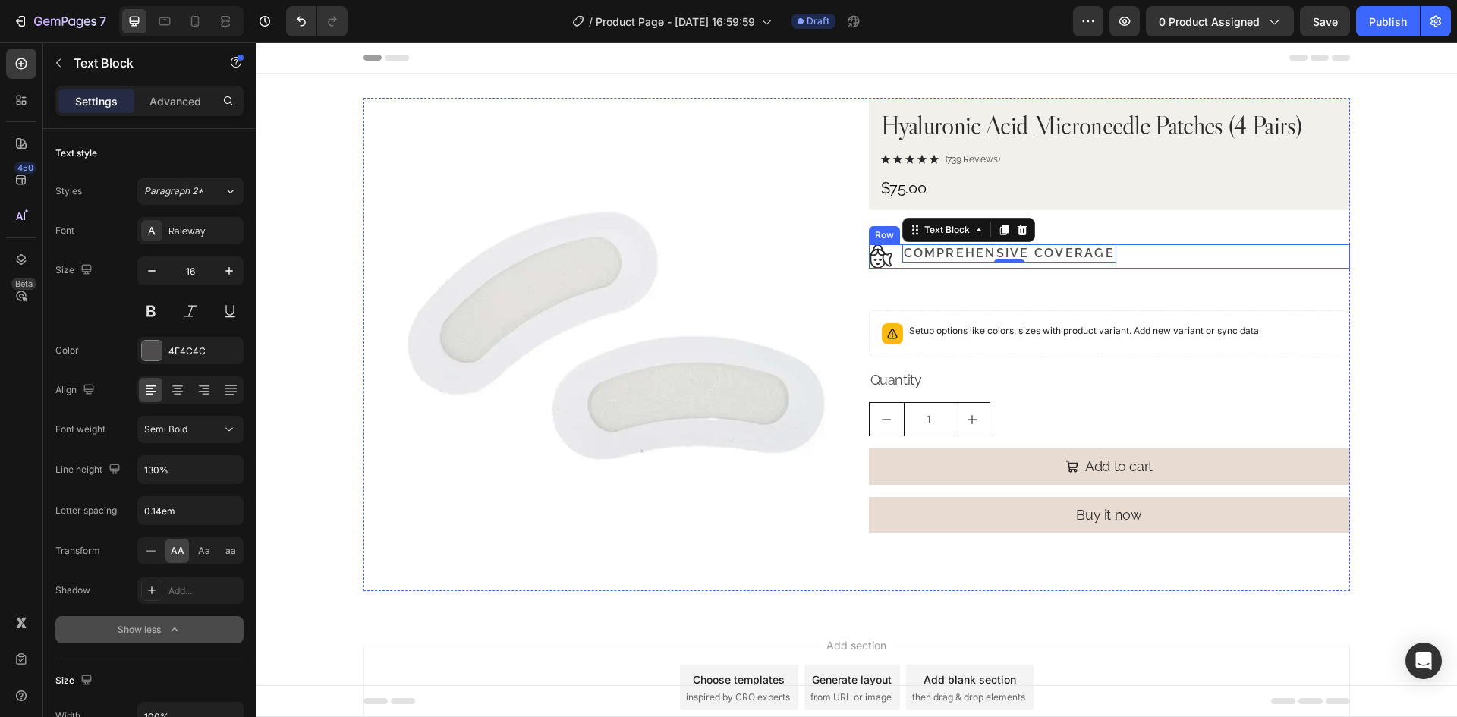
click at [1171, 260] on div "Image Comprehensive Coverage Text Block 0 Row" at bounding box center [1109, 256] width 481 height 24
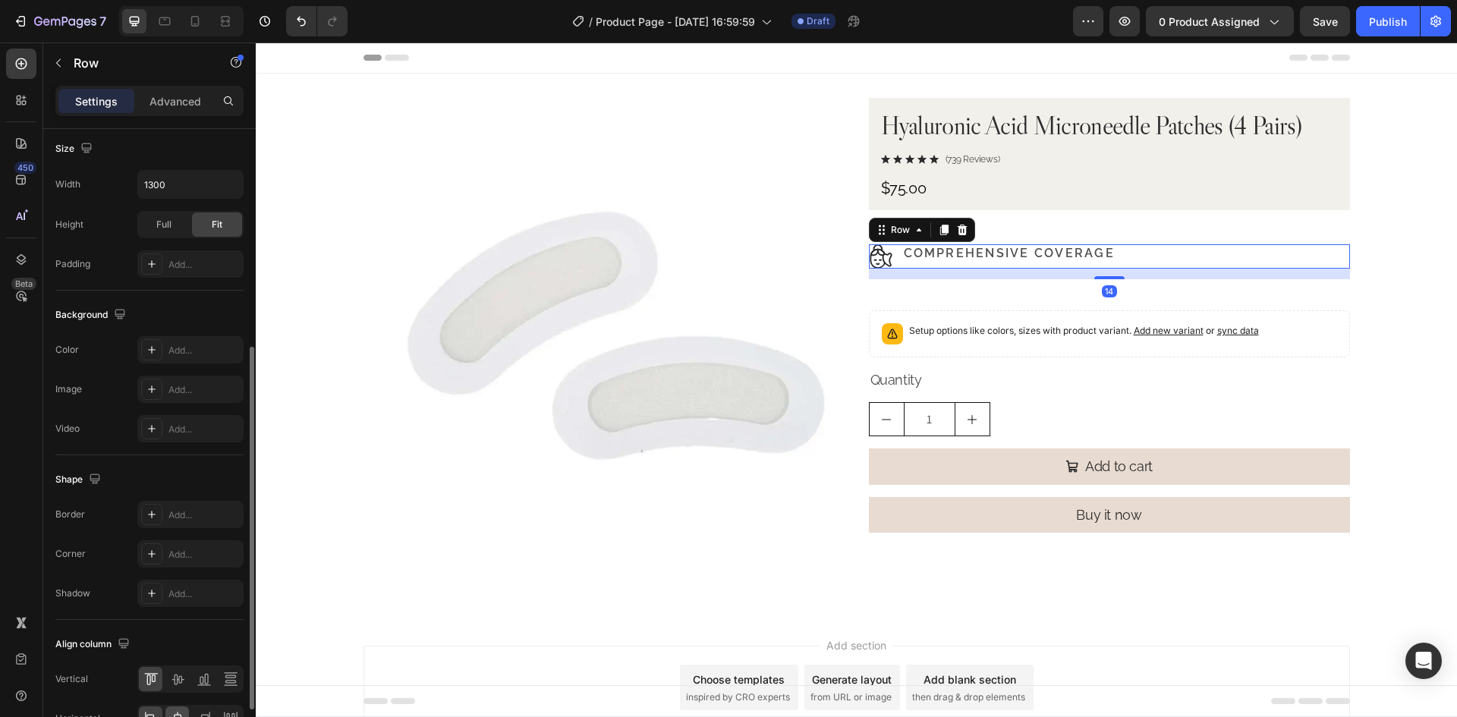
scroll to position [467, 0]
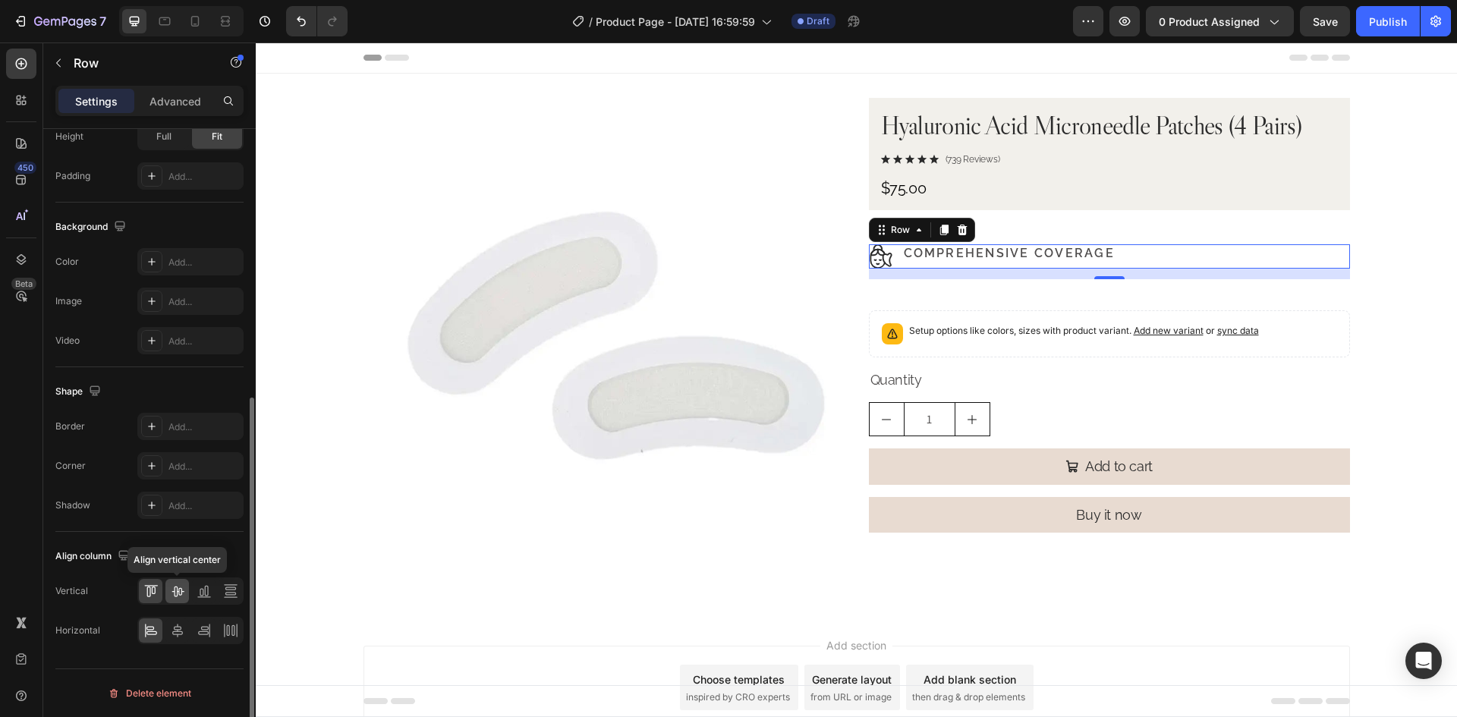
click at [176, 599] on div at bounding box center [177, 591] width 24 height 24
click at [1096, 253] on p "Comprehensive Coverage" at bounding box center [1009, 256] width 211 height 16
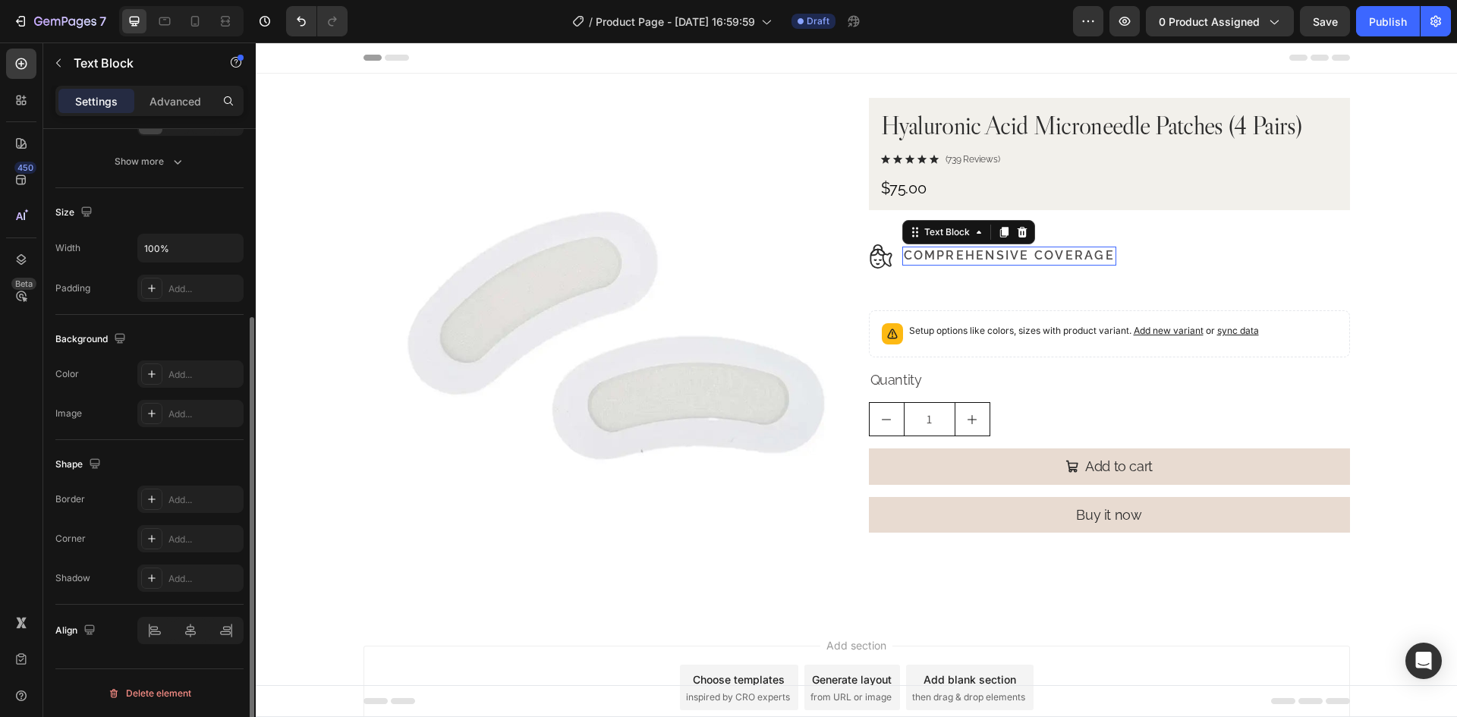
scroll to position [0, 0]
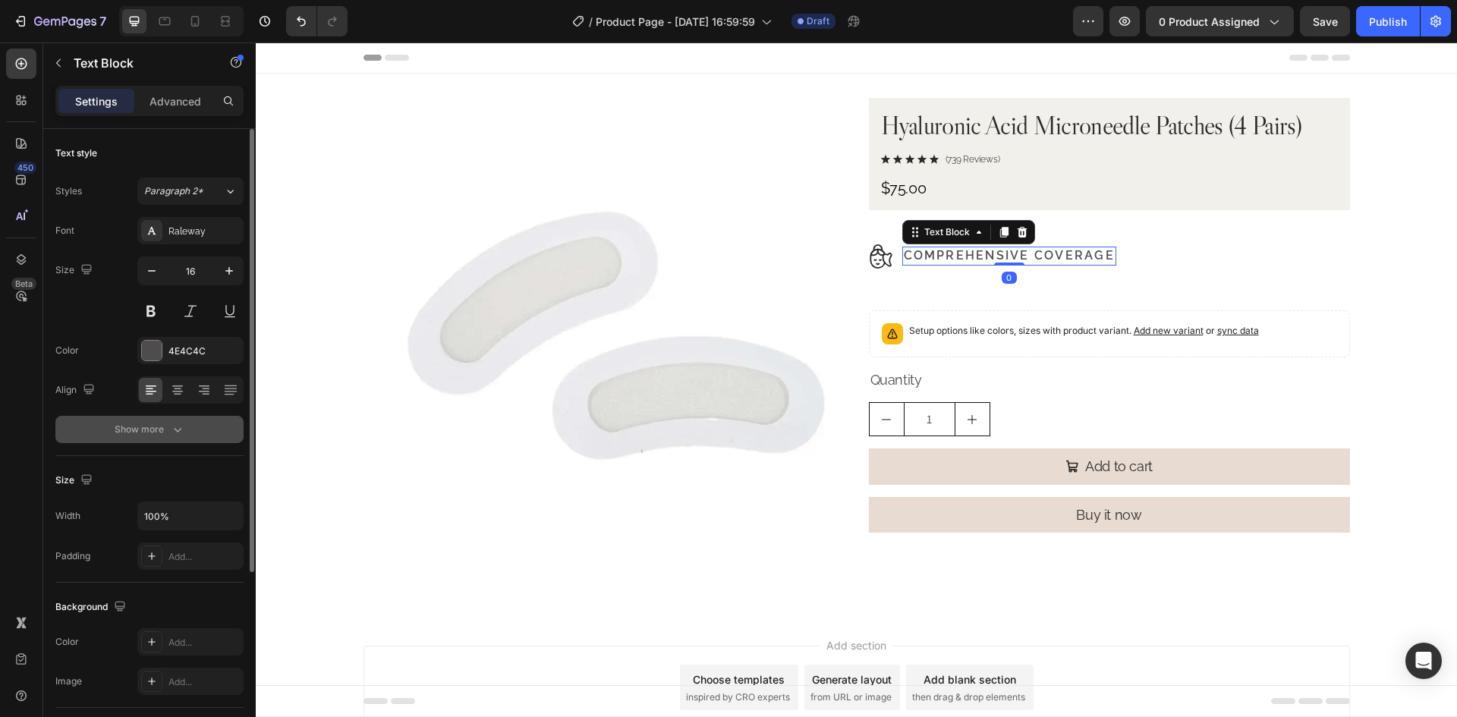
click at [162, 426] on div "Show more" at bounding box center [150, 429] width 71 height 15
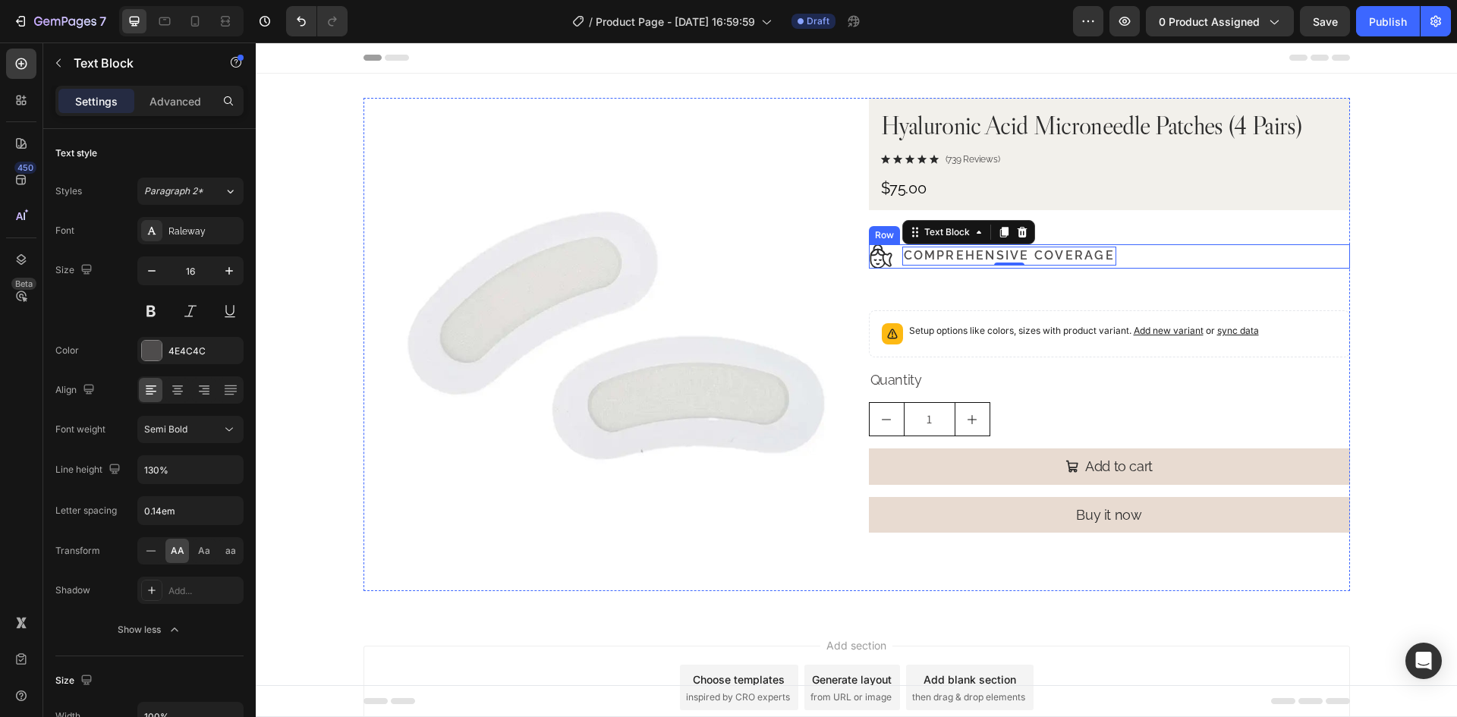
click at [1162, 259] on div "Image Comprehensive Coverage Text Block 0 Row" at bounding box center [1109, 256] width 481 height 24
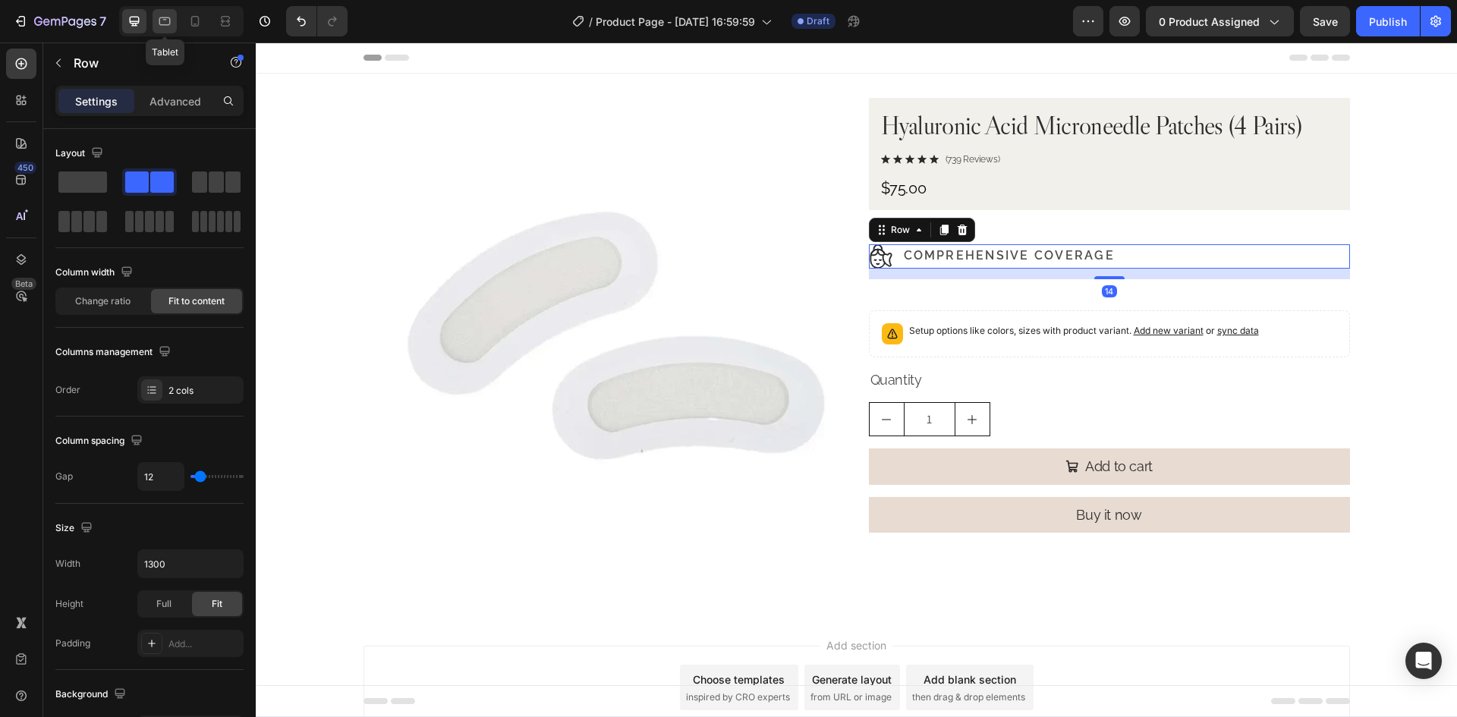
click at [167, 21] on icon at bounding box center [164, 21] width 15 height 15
type input "100%"
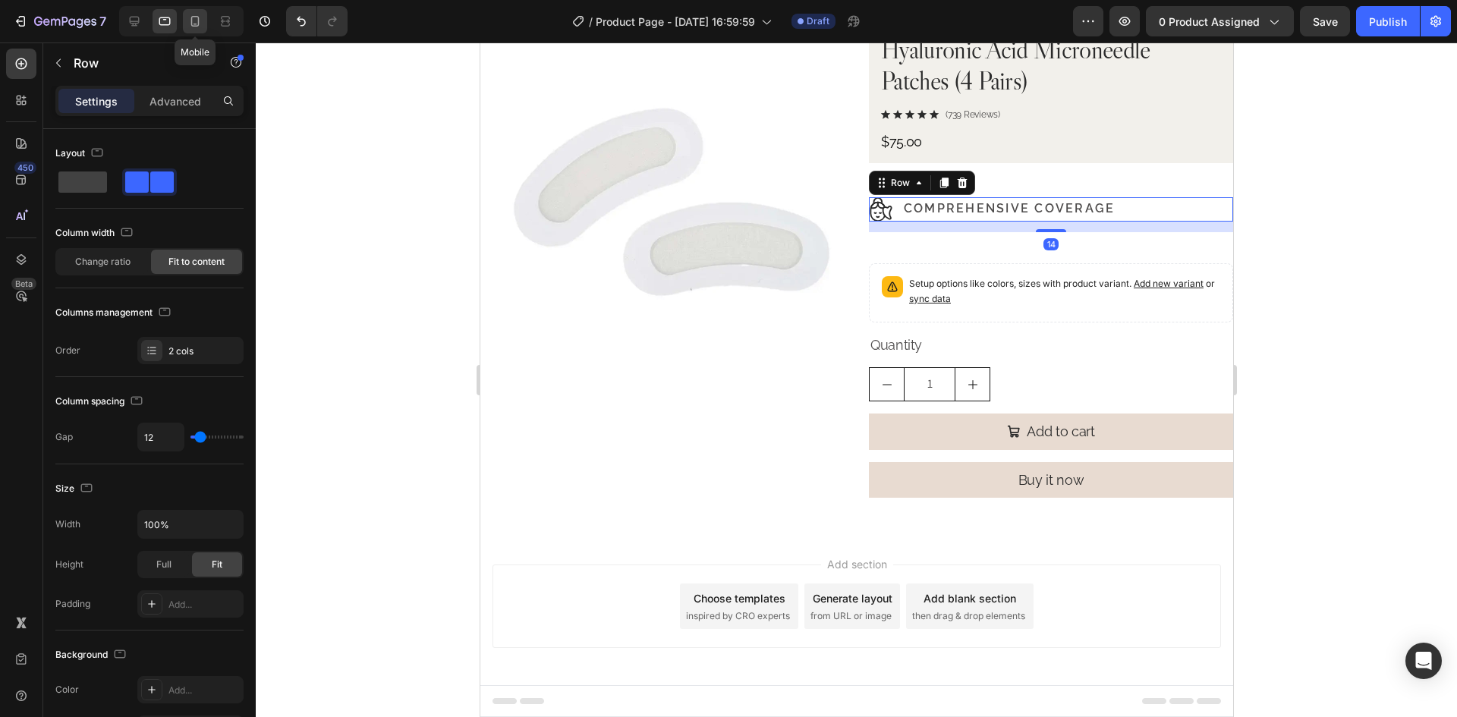
scroll to position [80, 0]
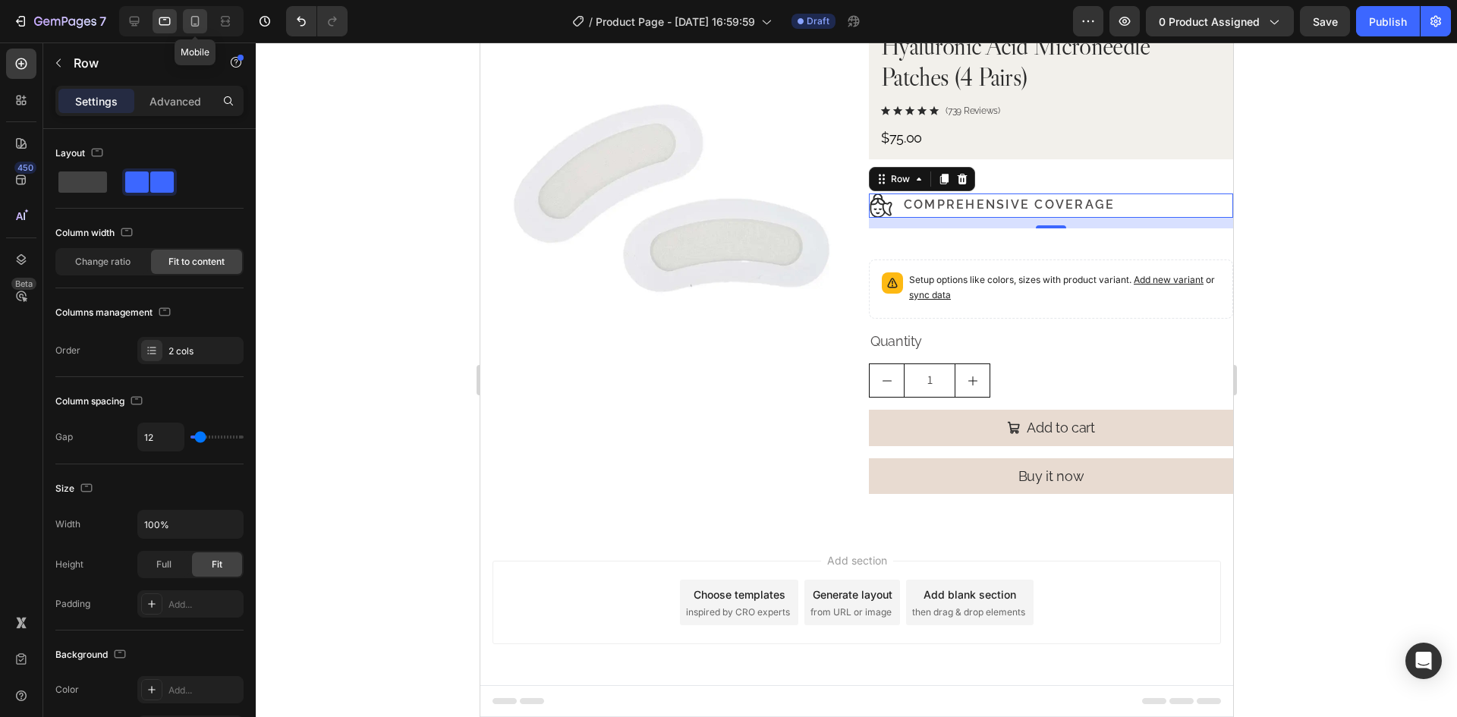
click at [203, 21] on icon at bounding box center [194, 21] width 15 height 15
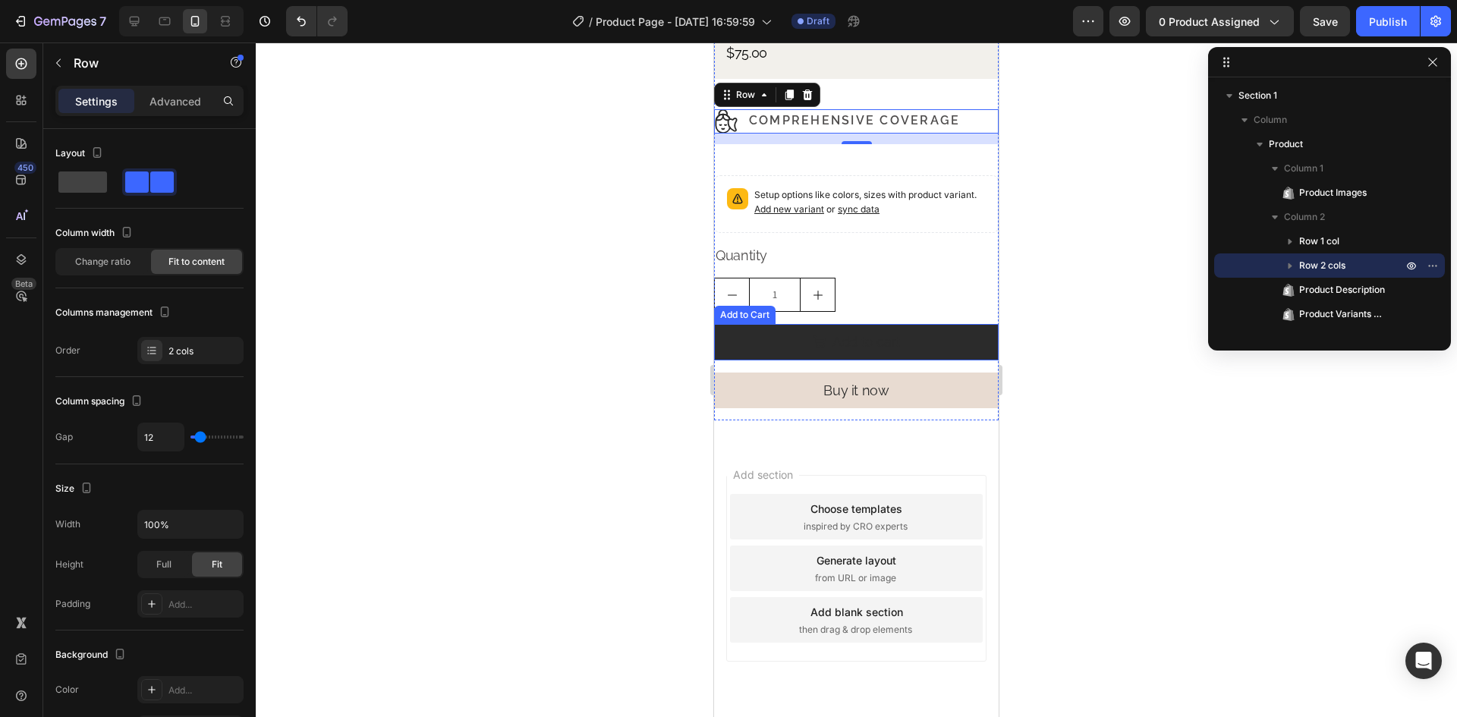
scroll to position [469, 0]
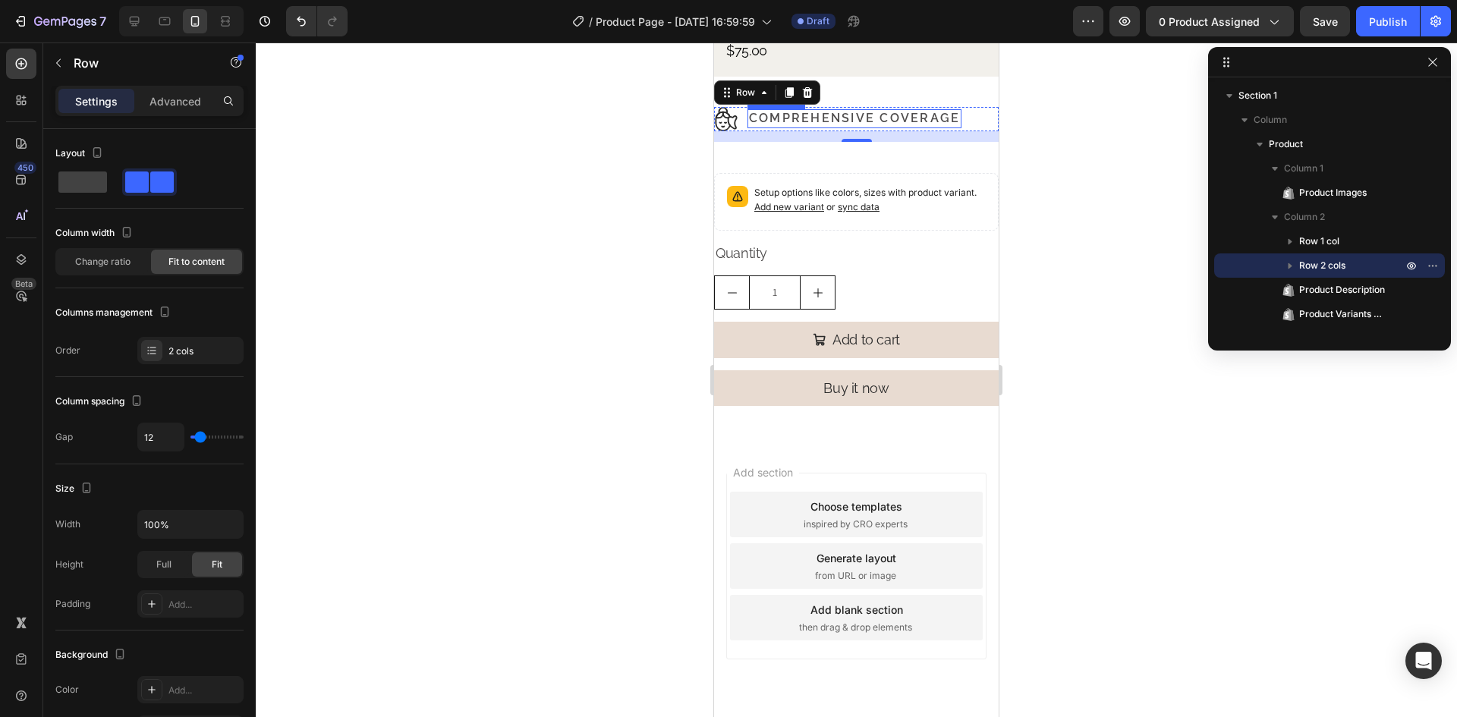
click at [864, 111] on p "Comprehensive Coverage" at bounding box center [854, 119] width 211 height 16
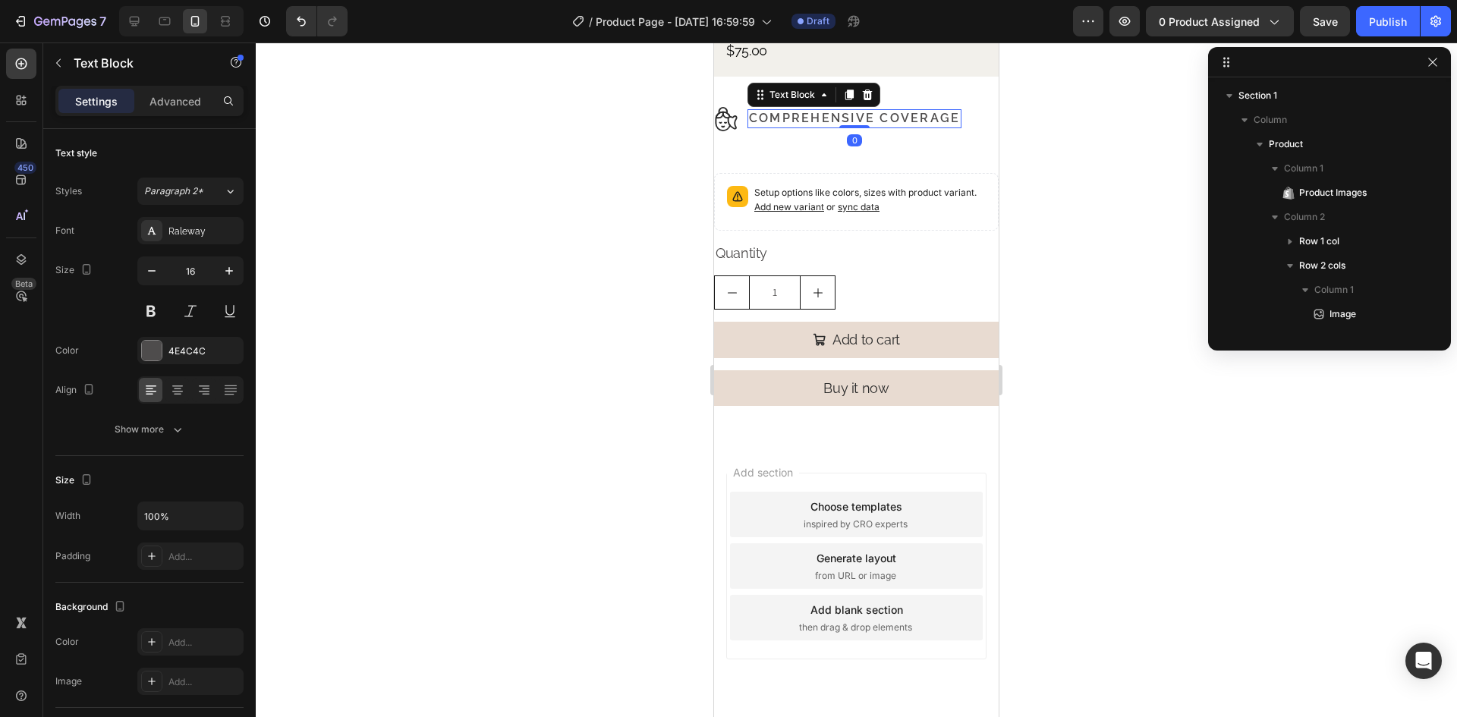
scroll to position [166, 0]
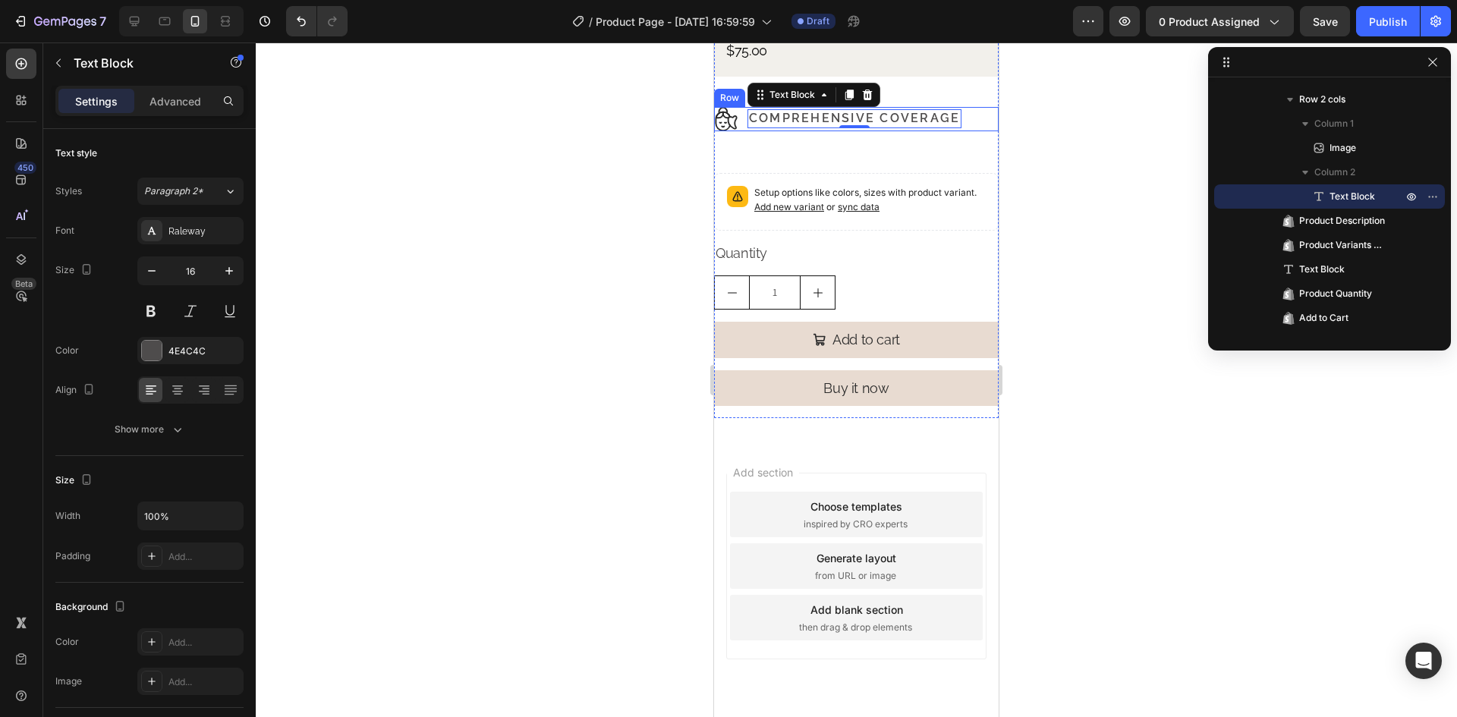
click at [973, 107] on div "Image Comprehensive Coverage Text Block 0 Row" at bounding box center [856, 119] width 284 height 24
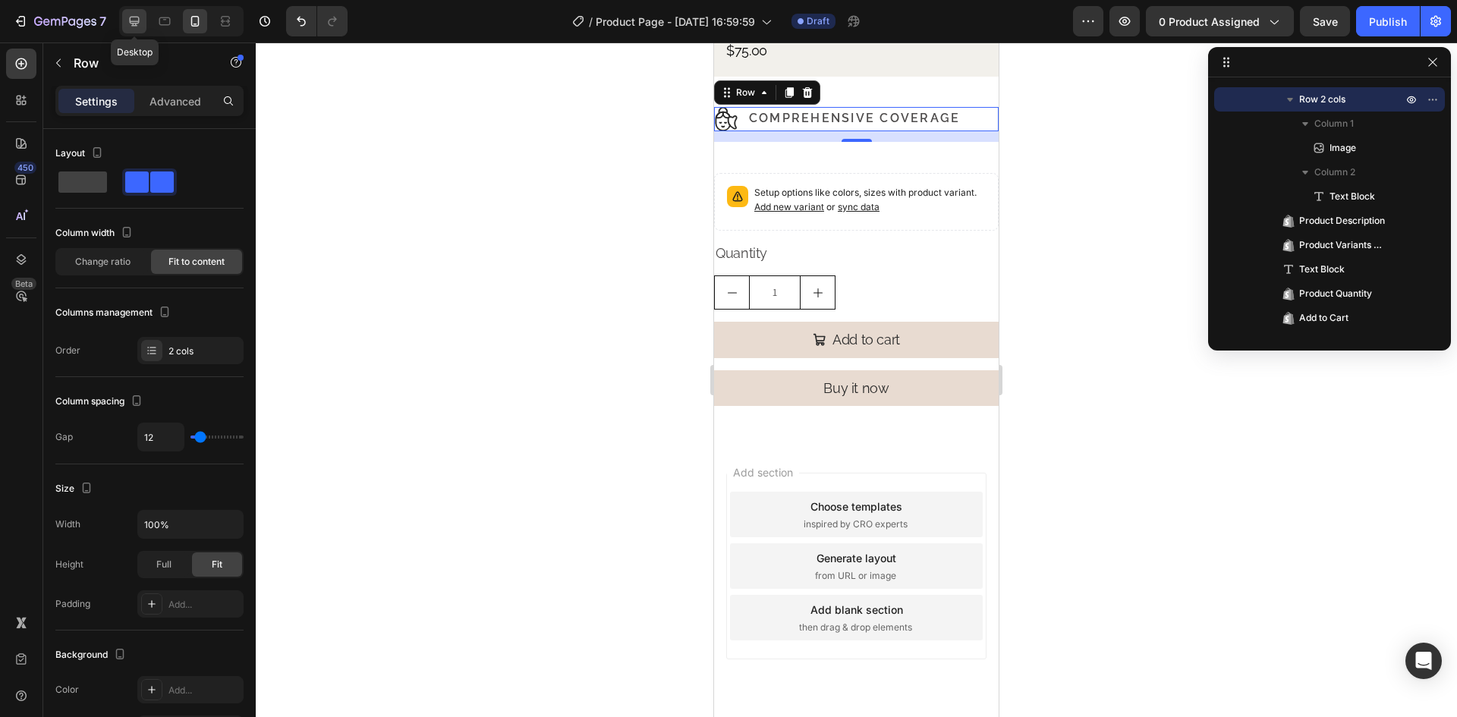
click at [126, 24] on div at bounding box center [134, 21] width 24 height 24
type input "1300"
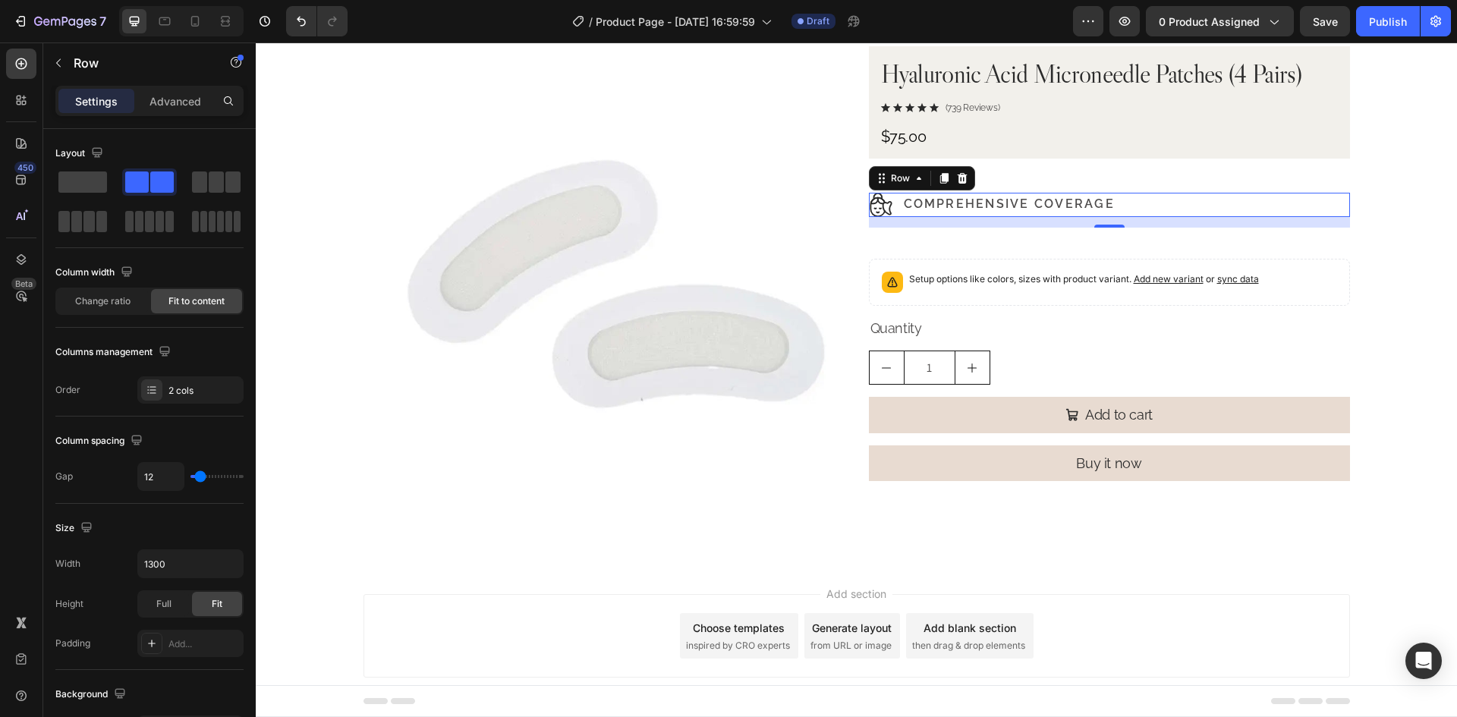
scroll to position [85, 0]
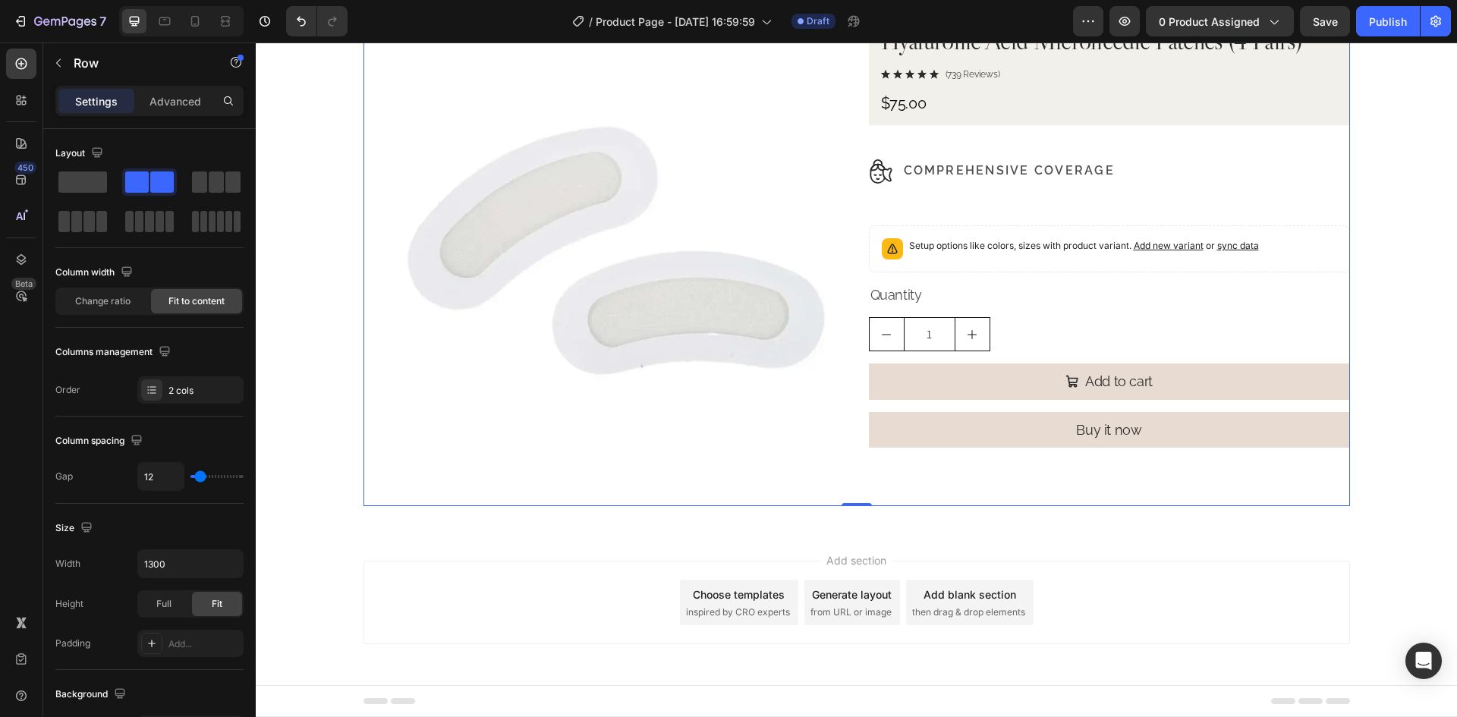
click at [857, 200] on div "Product Images Hyaluronic Acid Microneedle Patches (4 Pairs) Product Title Icon…" at bounding box center [856, 259] width 986 height 493
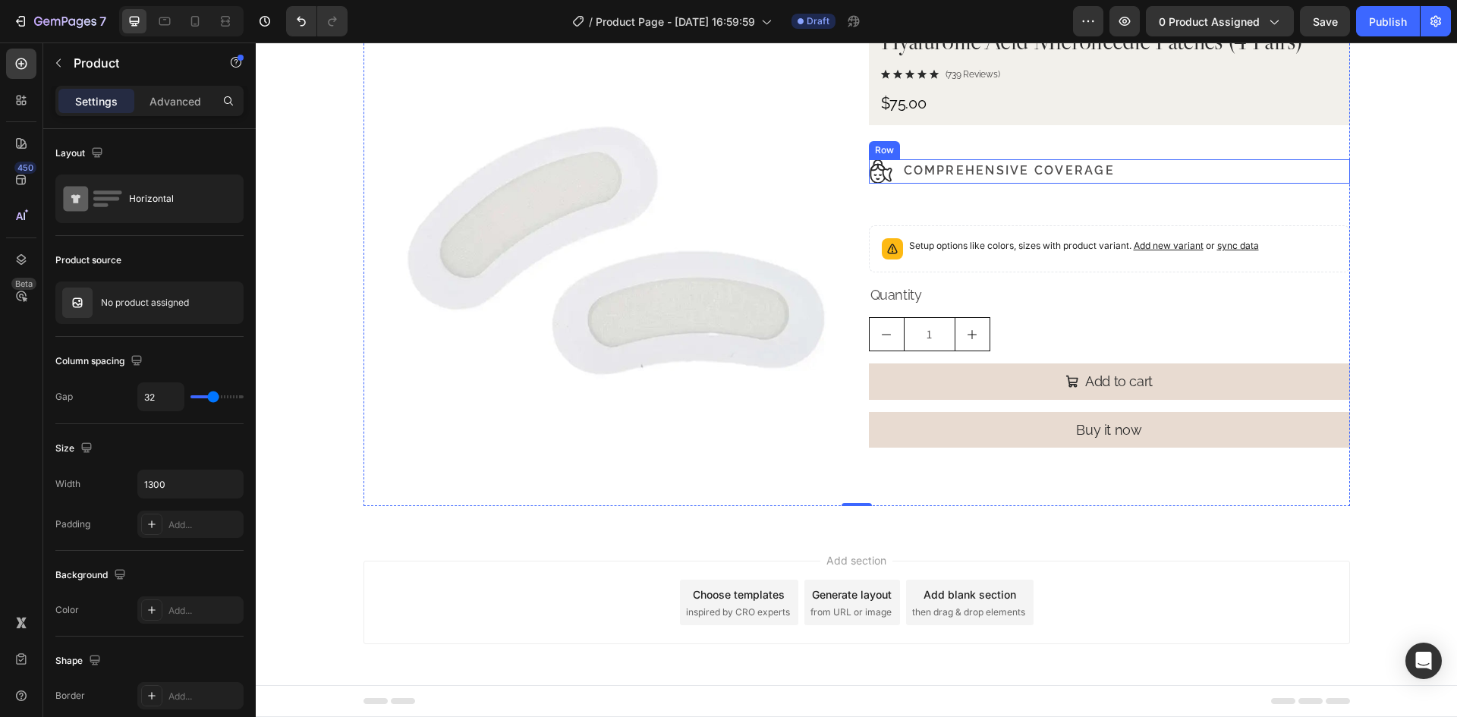
drag, startPoint x: 1165, startPoint y: 174, endPoint x: 1151, endPoint y: 174, distance: 14.4
click at [1165, 174] on div "Image Comprehensive Coverage Text Block Row" at bounding box center [1109, 171] width 481 height 24
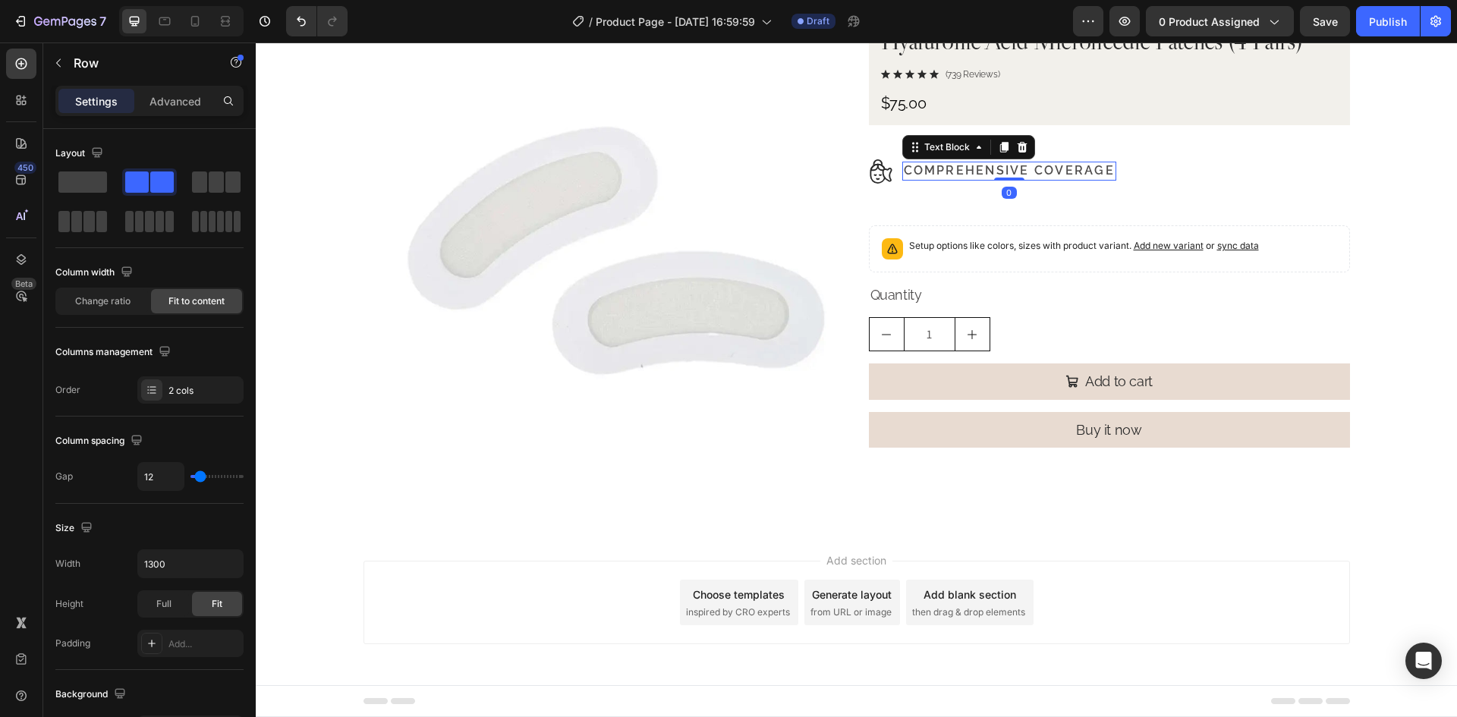
click at [1073, 174] on p "Comprehensive Coverage" at bounding box center [1009, 171] width 211 height 16
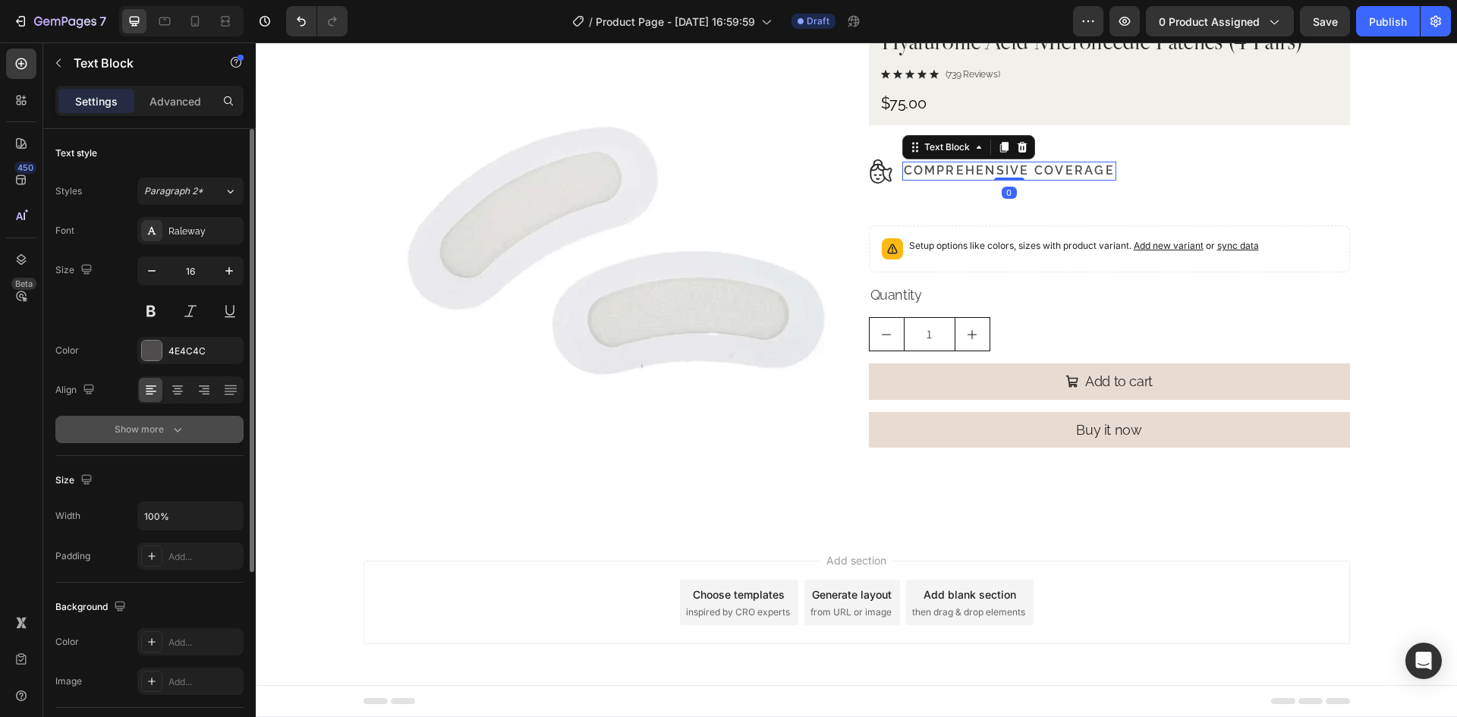
click at [168, 432] on div "Show more" at bounding box center [150, 429] width 71 height 15
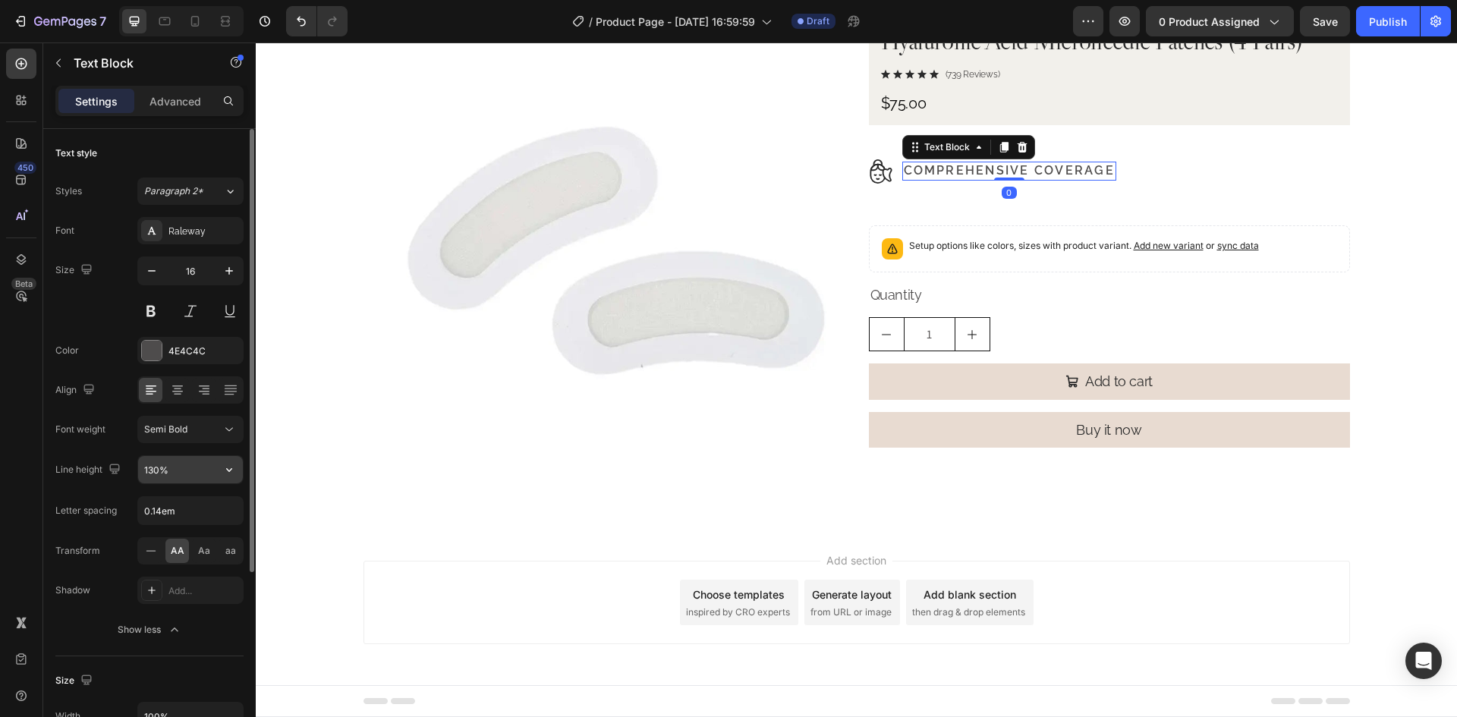
click at [228, 468] on icon "button" at bounding box center [229, 469] width 15 height 15
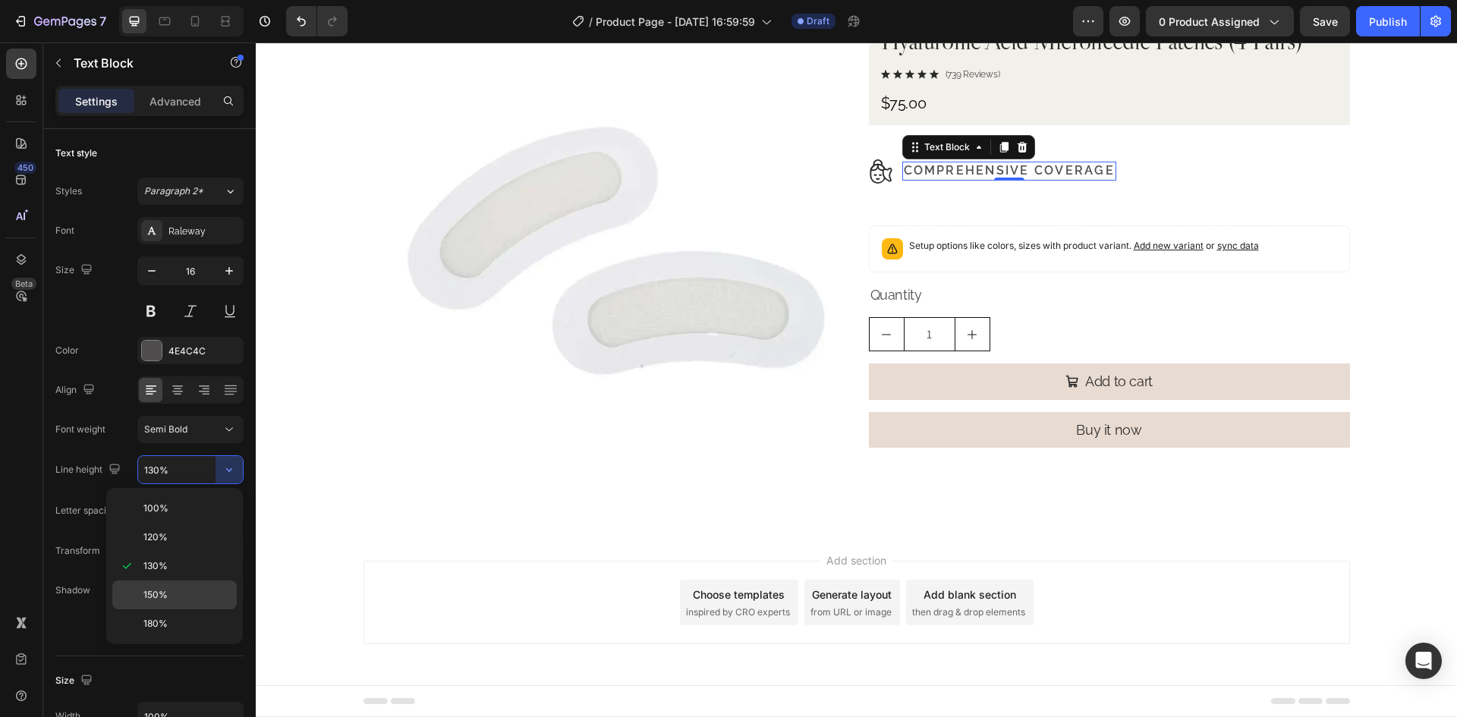
click at [166, 609] on div "150%" at bounding box center [174, 623] width 124 height 29
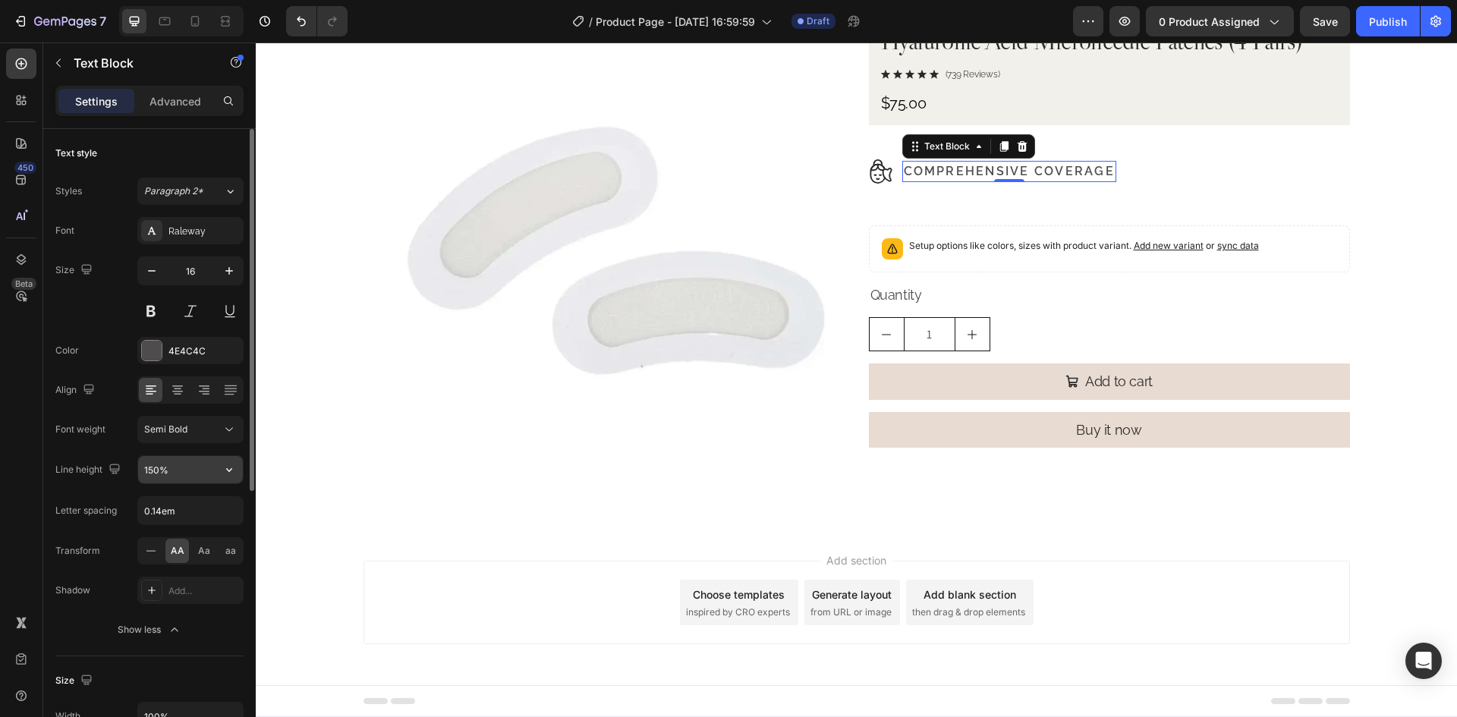
click at [221, 472] on button "button" at bounding box center [228, 469] width 27 height 27
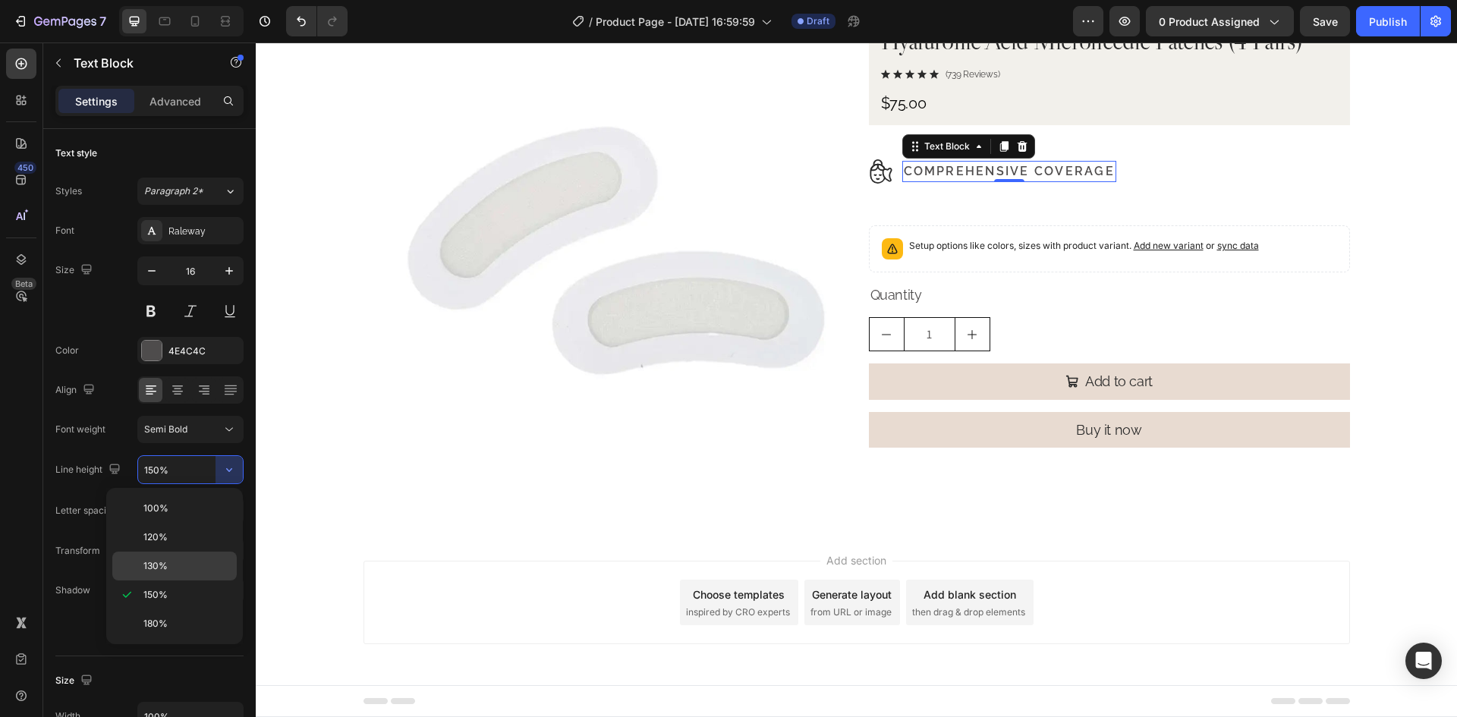
click at [166, 561] on span "130%" at bounding box center [155, 566] width 24 height 14
type input "130%"
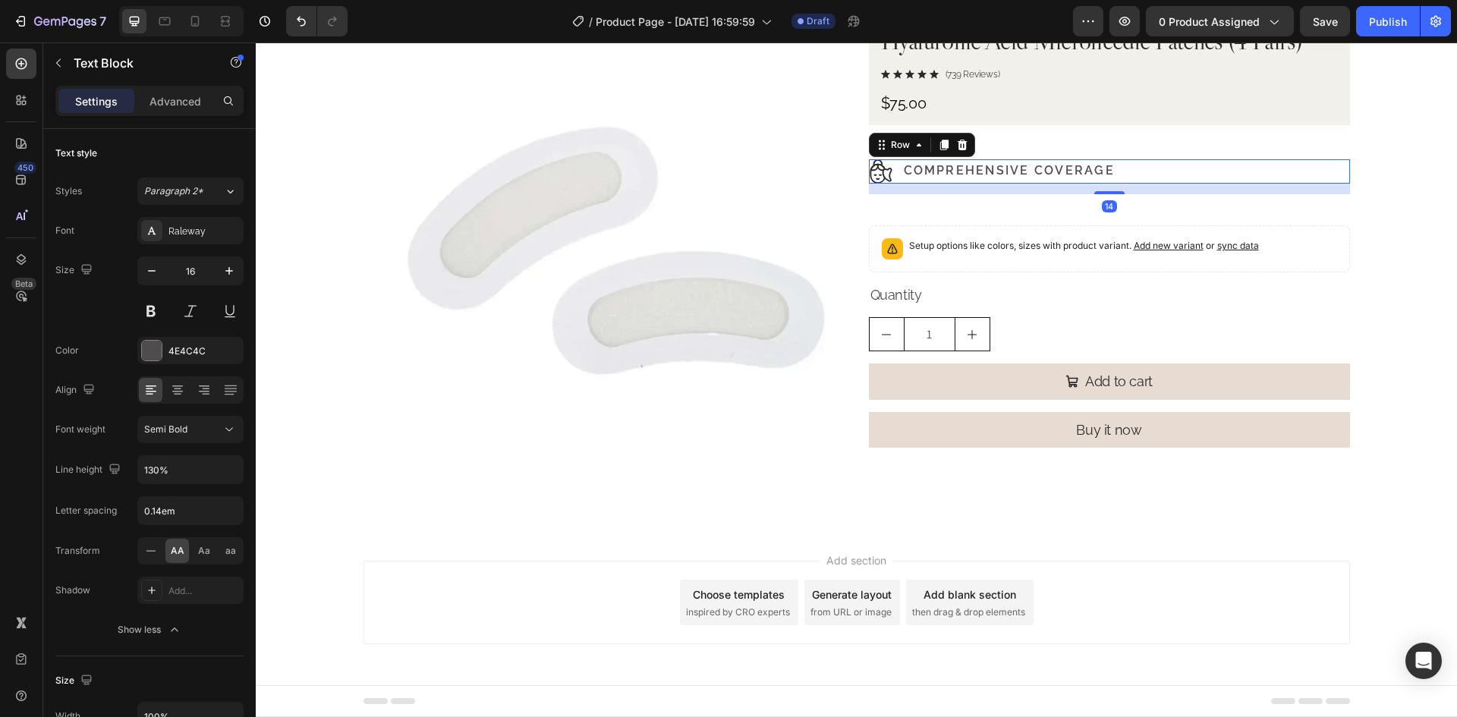
click at [1180, 170] on div "Image Comprehensive Coverage Text Block Row 14" at bounding box center [1109, 171] width 481 height 24
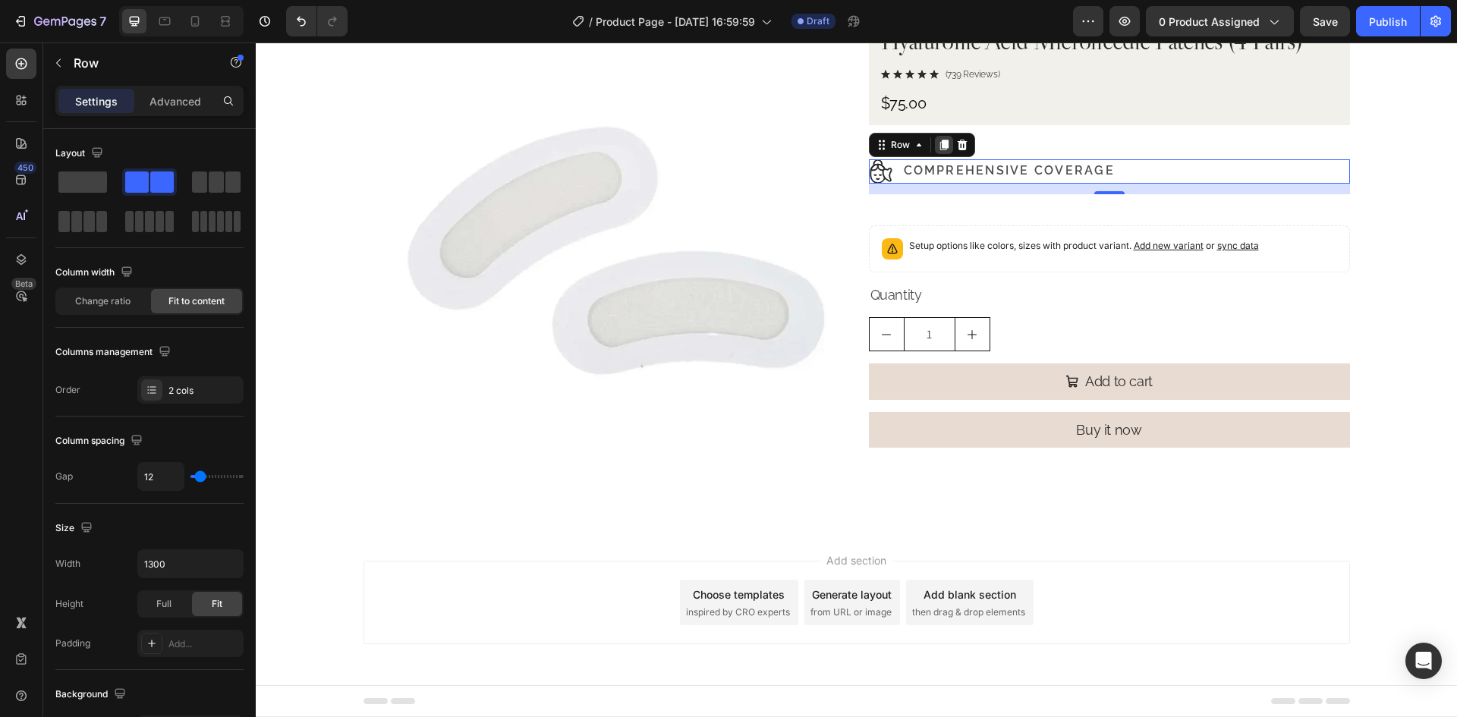
click at [941, 149] on icon at bounding box center [944, 145] width 12 height 12
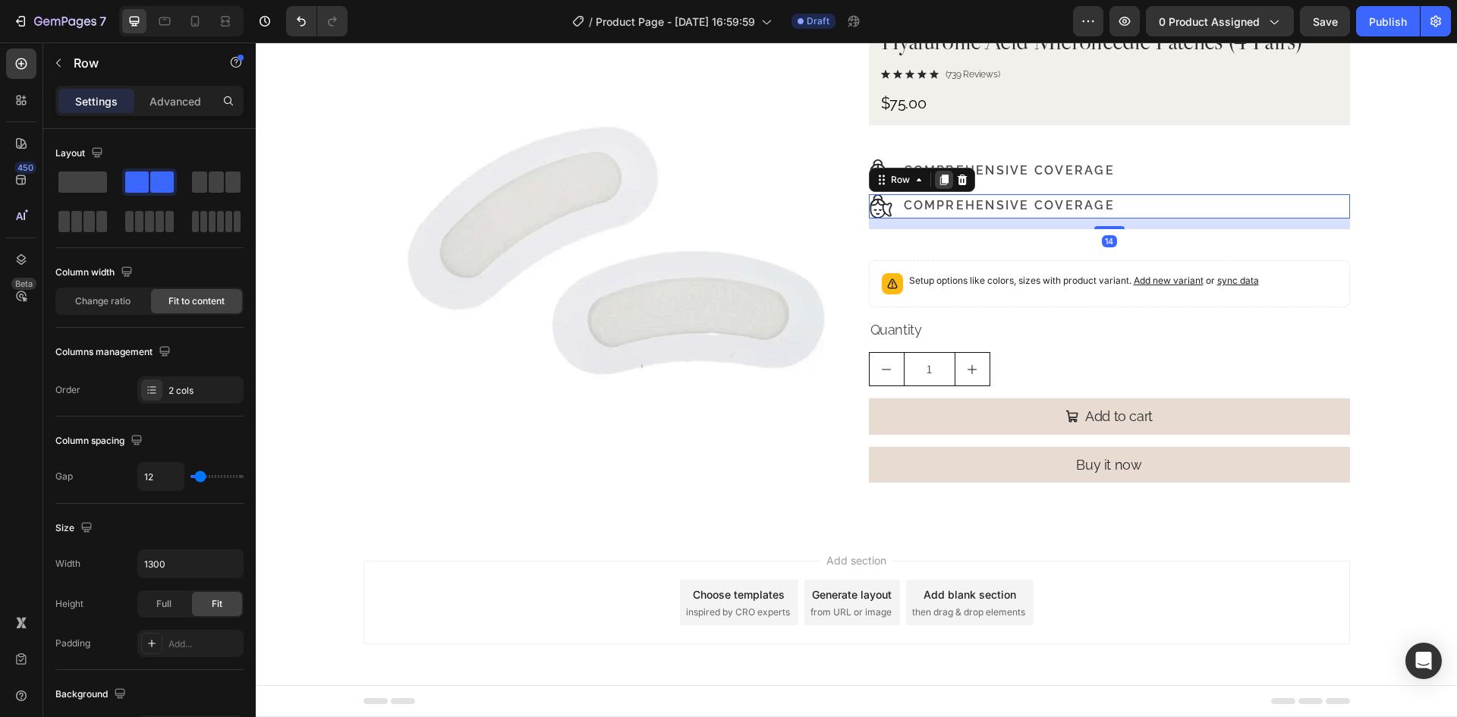
click at [939, 187] on div at bounding box center [944, 180] width 18 height 18
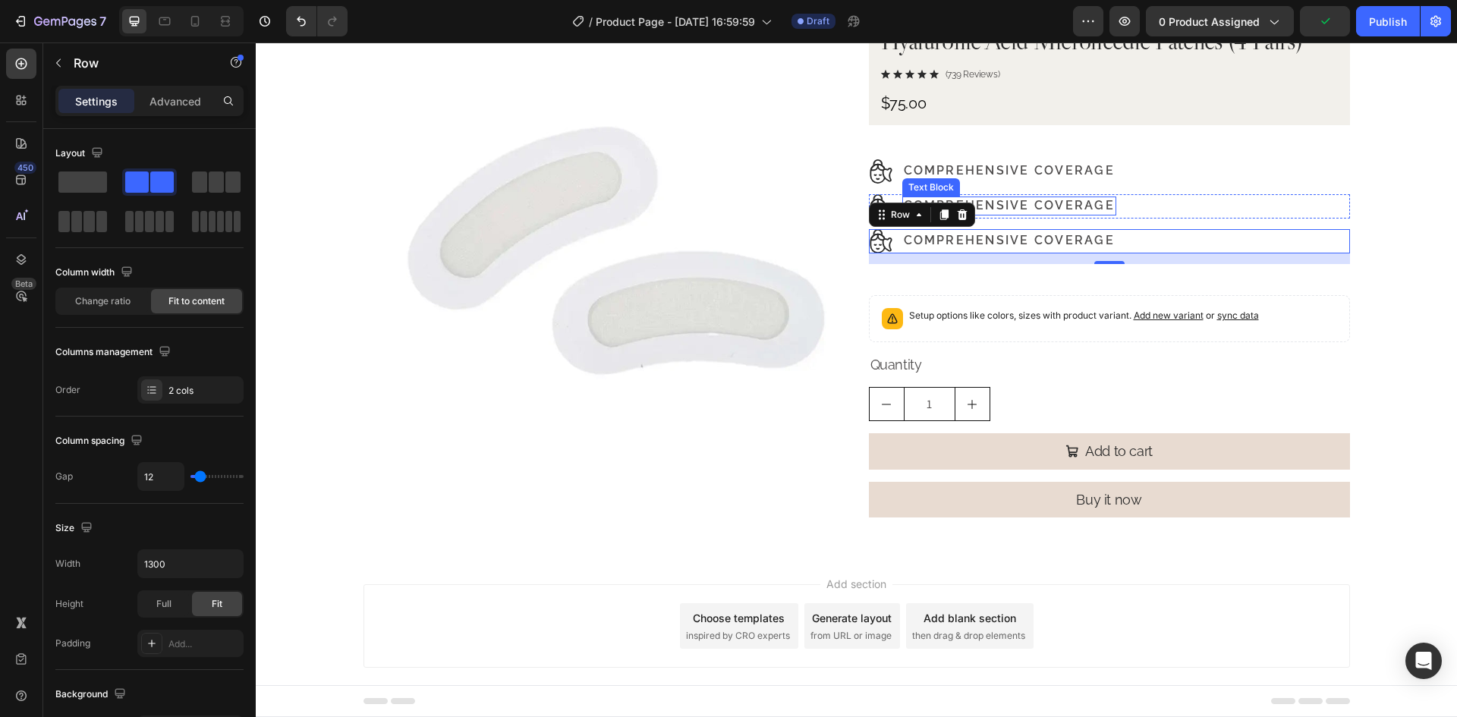
click at [1015, 197] on div "Comprehensive Coverage" at bounding box center [1009, 205] width 214 height 19
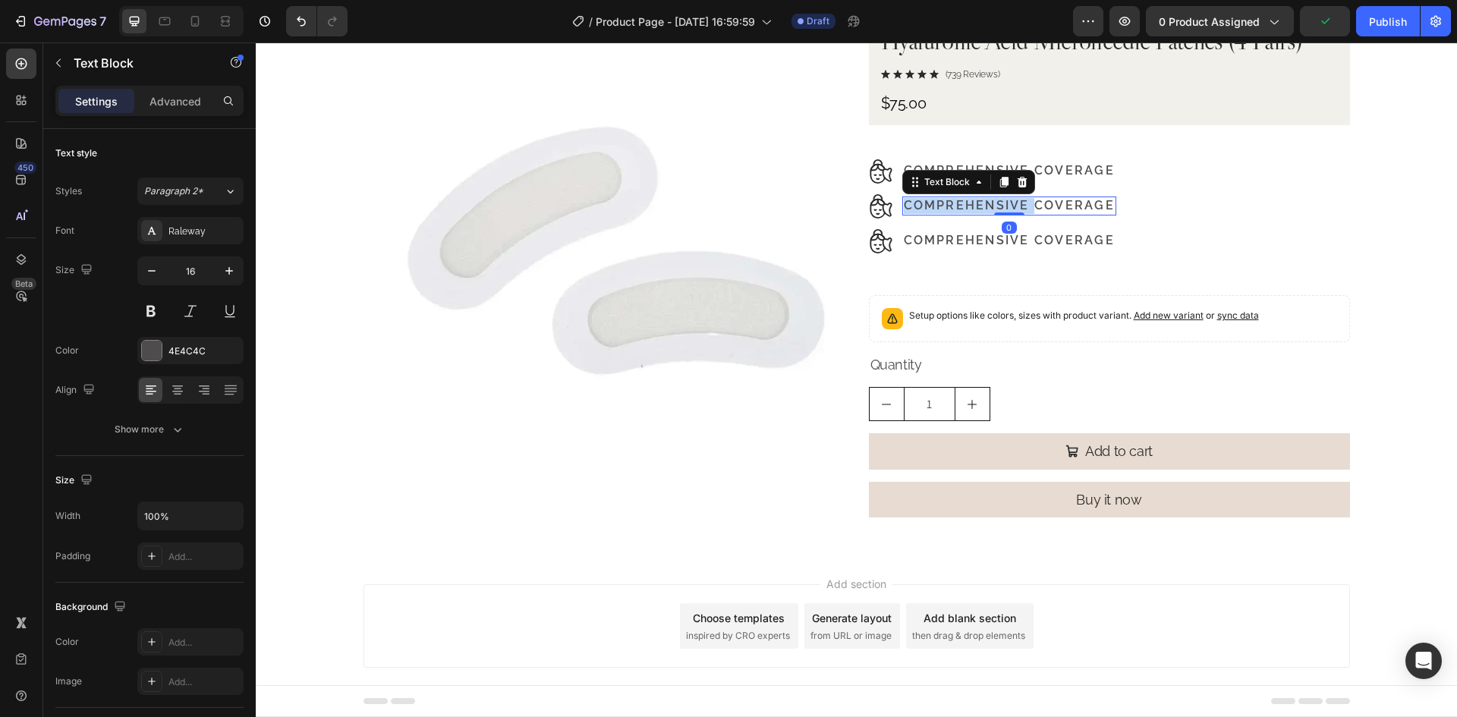
click at [1015, 197] on div "Comprehensive Coverage" at bounding box center [1009, 205] width 214 height 19
click at [1005, 177] on div at bounding box center [1005, 177] width 0 height 0
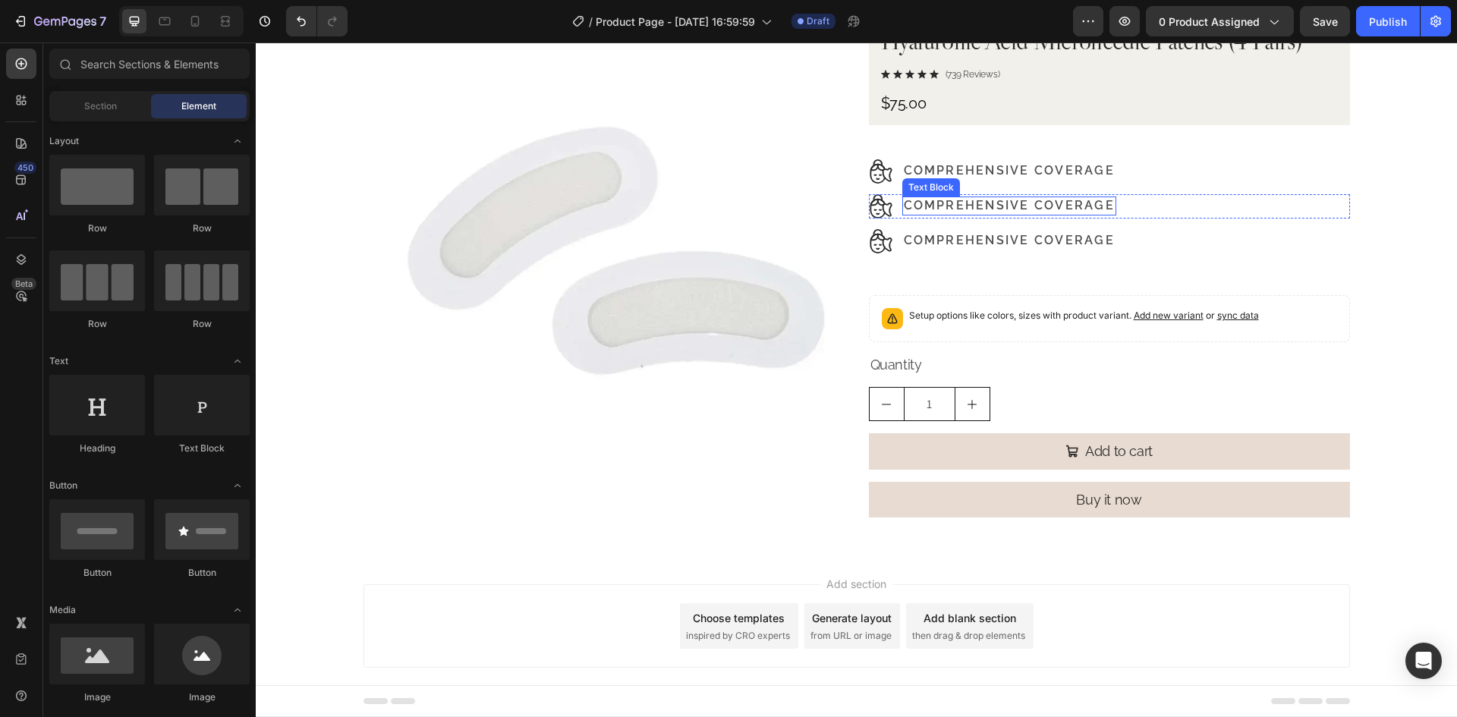
click at [1048, 203] on p "Comprehensive Coverage" at bounding box center [1009, 206] width 211 height 16
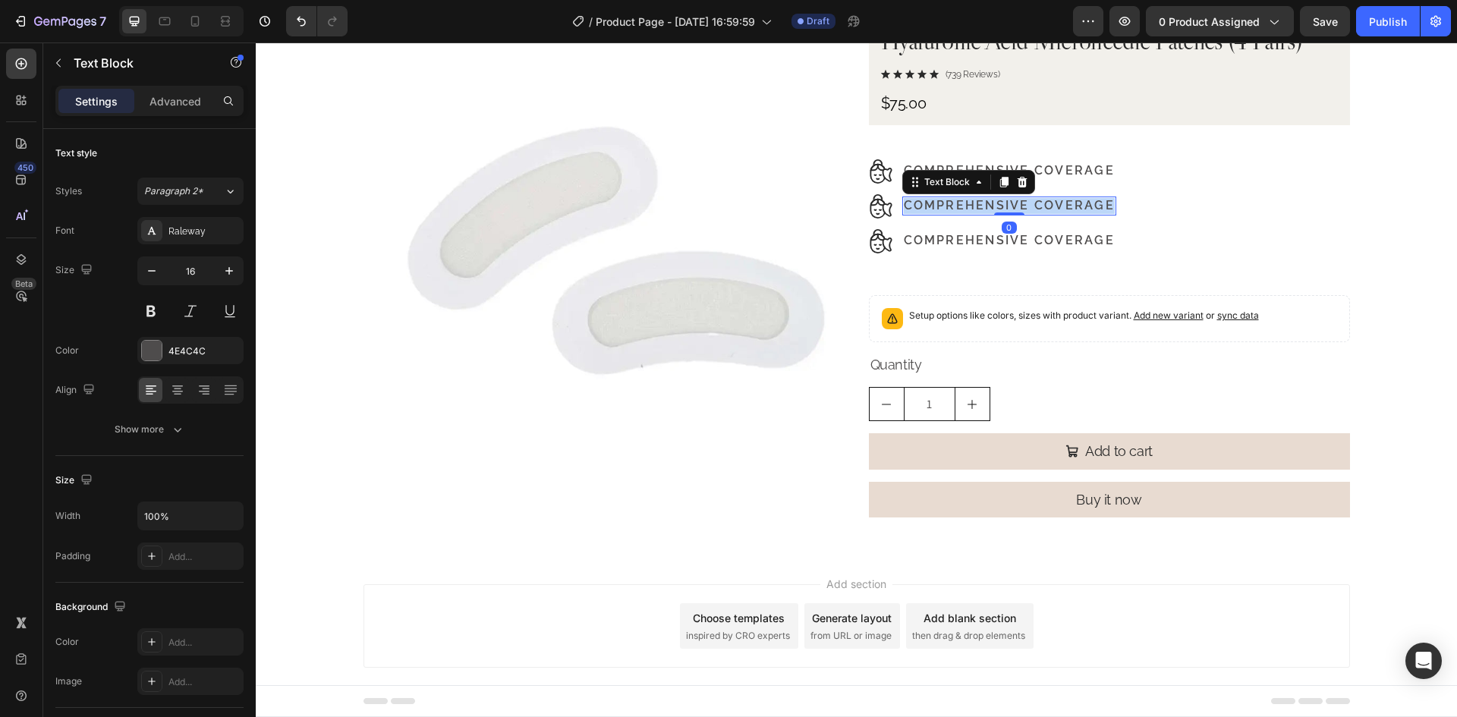
click at [1048, 203] on p "Comprehensive Coverage" at bounding box center [1009, 206] width 211 height 16
click at [973, 237] on p "Comprehensive Coverage" at bounding box center [1009, 241] width 211 height 16
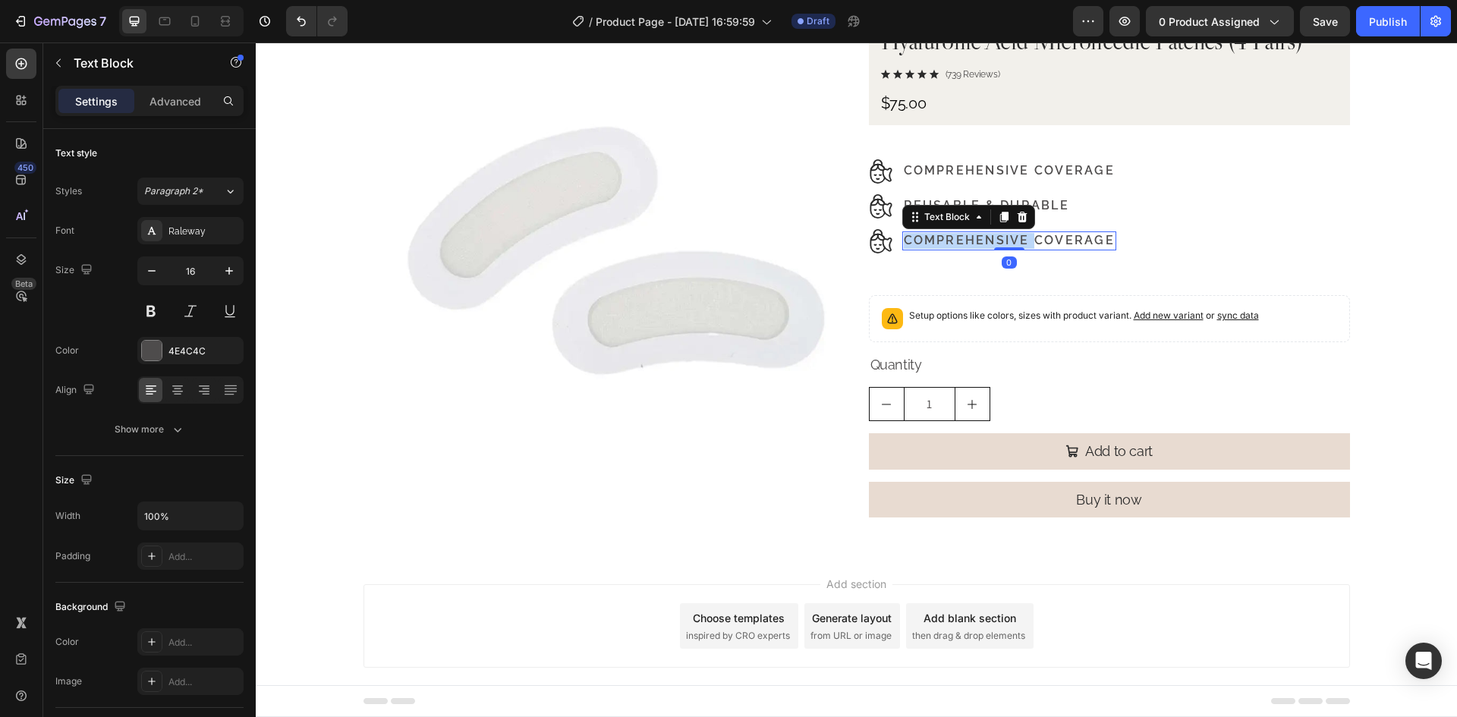
click at [973, 237] on p "Comprehensive Coverage" at bounding box center [1009, 241] width 211 height 16
drag, startPoint x: 877, startPoint y: 207, endPoint x: 651, endPoint y: 274, distance: 235.7
click at [877, 209] on img at bounding box center [881, 206] width 24 height 24
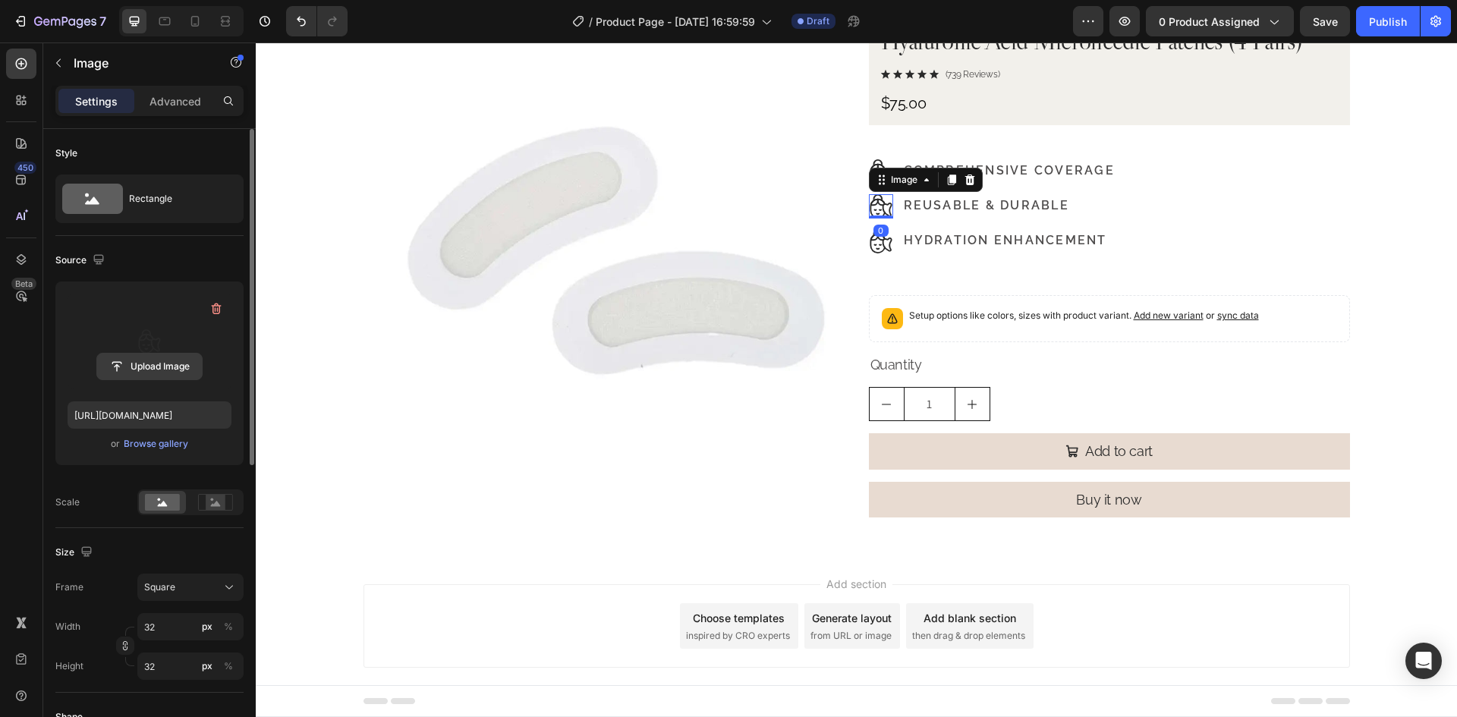
click at [184, 358] on input "file" at bounding box center [149, 367] width 105 height 26
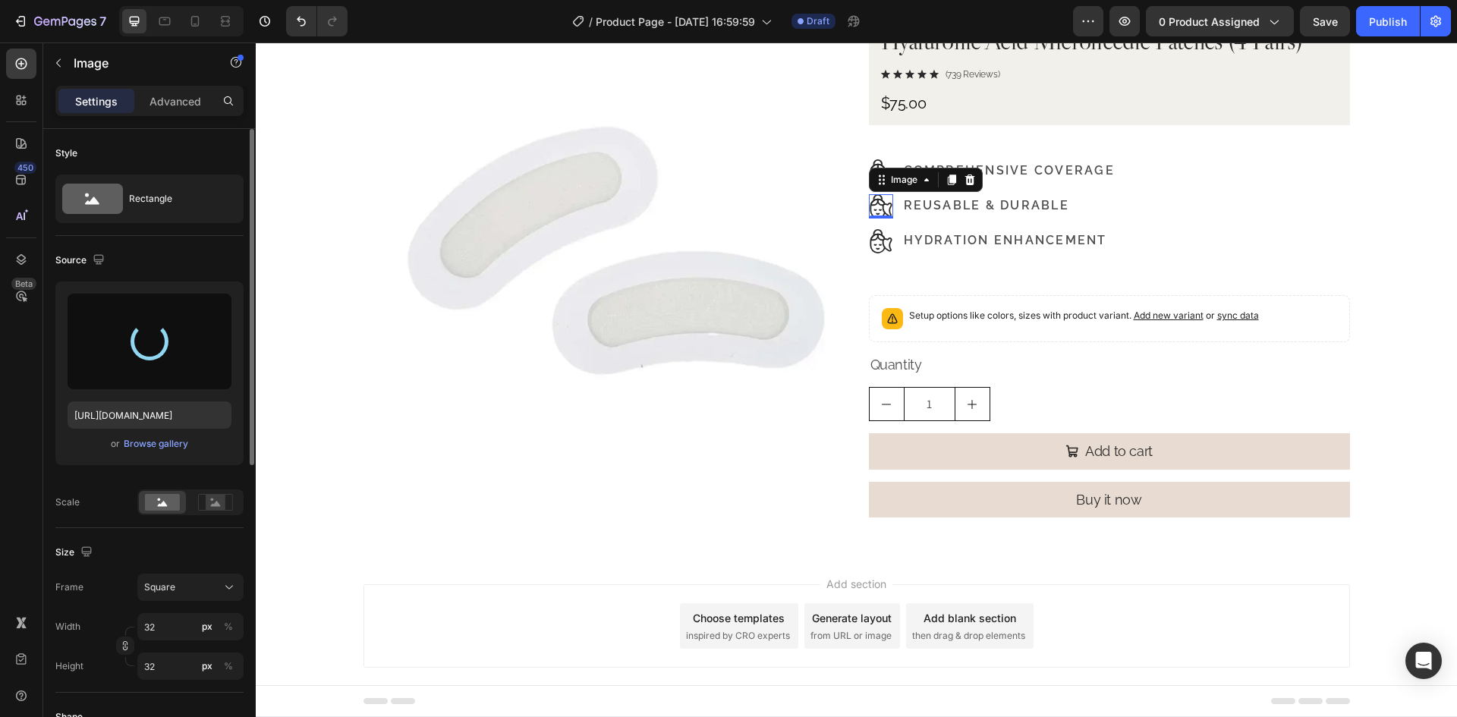
type input "https://cdn.shopify.com/s/files/1/0952/4609/0531/files/gempages_581486353749901…"
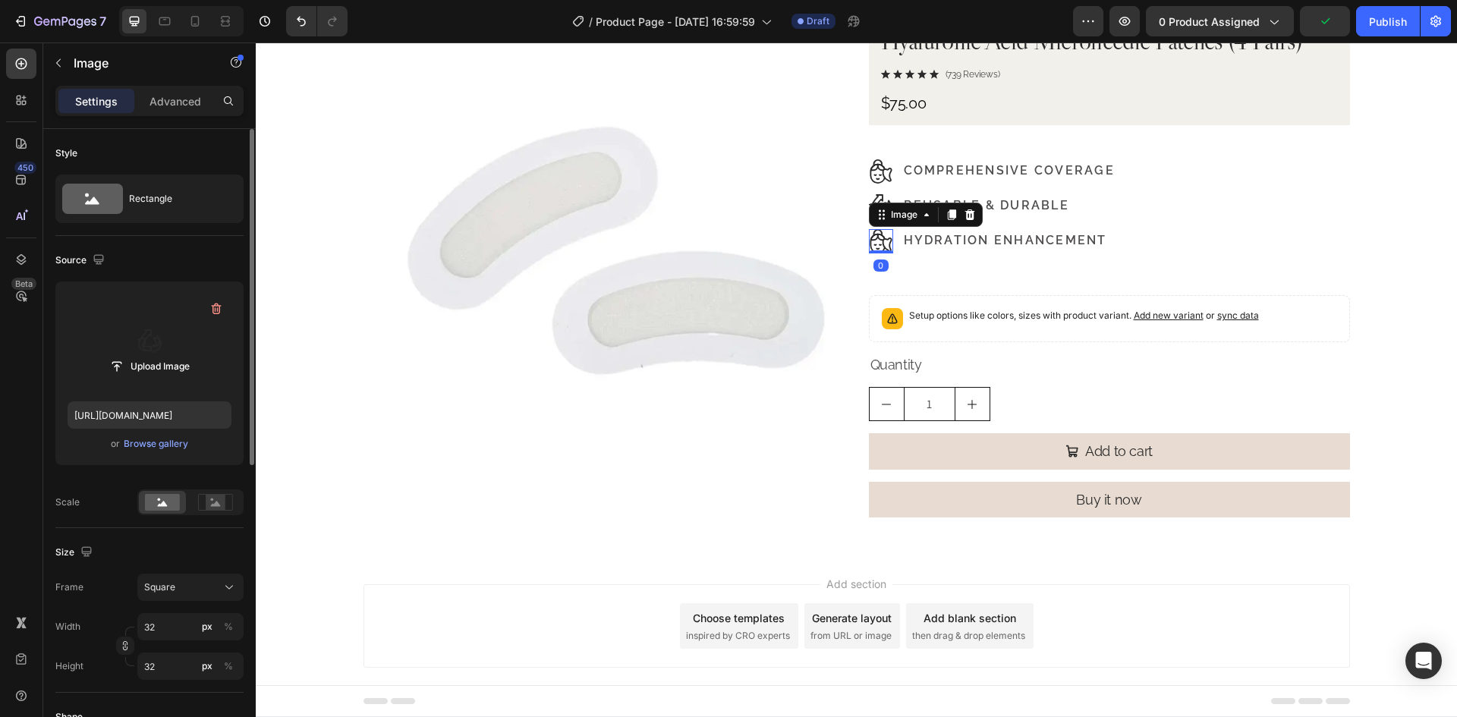
click at [885, 234] on img at bounding box center [881, 241] width 24 height 24
click at [192, 378] on input "file" at bounding box center [149, 367] width 105 height 26
type input "https://cdn.shopify.com/s/files/1/0952/4609/0531/files/gempages_581486353749901…"
click at [1246, 244] on div "Image 0 Hydration Enhancement Text Block Row" at bounding box center [1109, 241] width 481 height 24
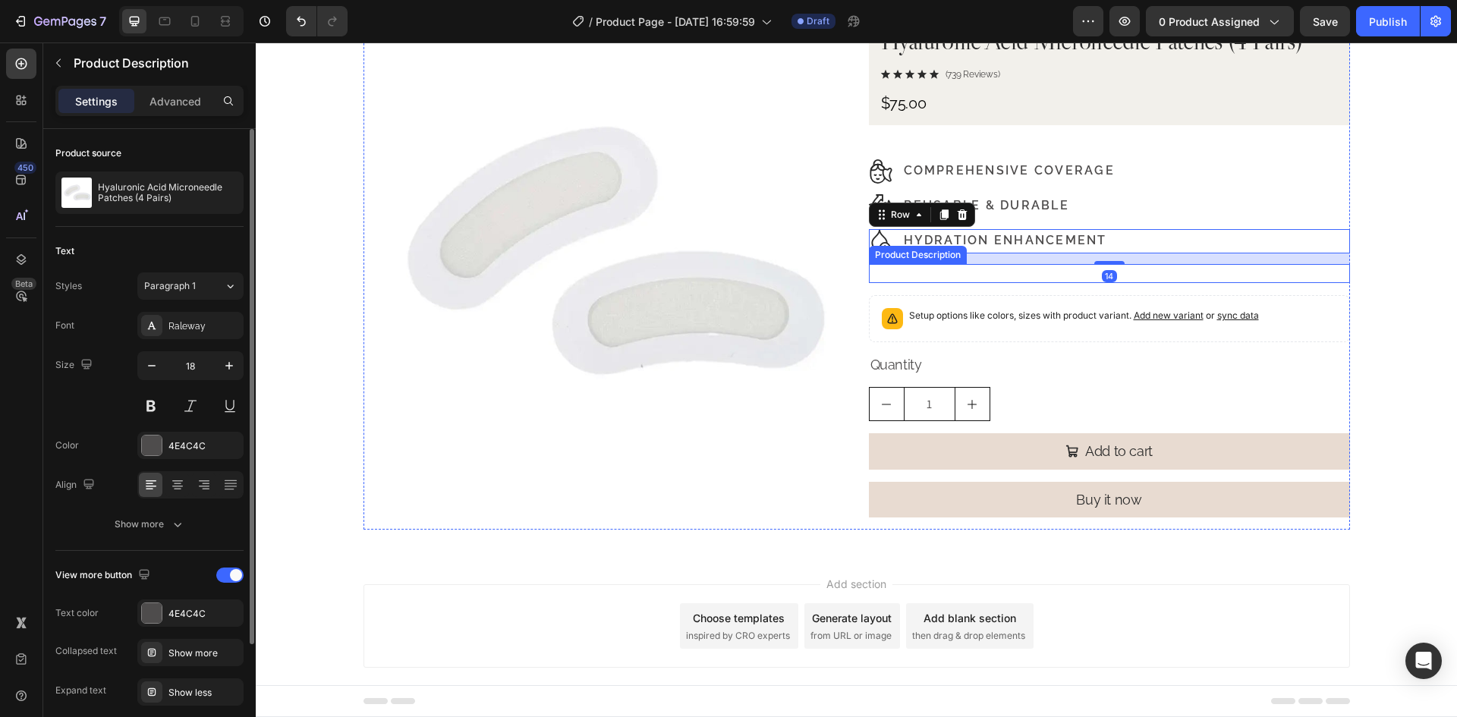
click at [1113, 264] on div at bounding box center [1109, 273] width 481 height 19
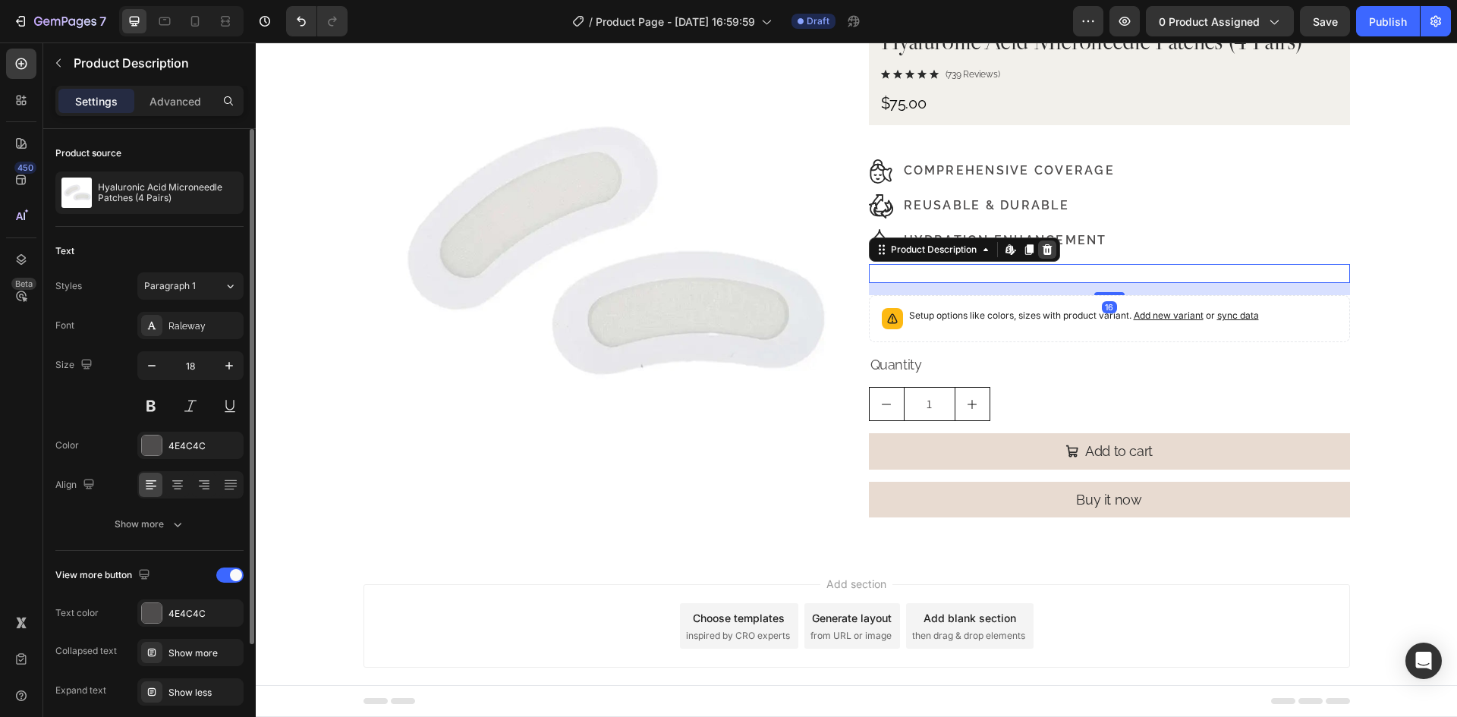
click at [1047, 248] on icon at bounding box center [1047, 250] width 12 height 12
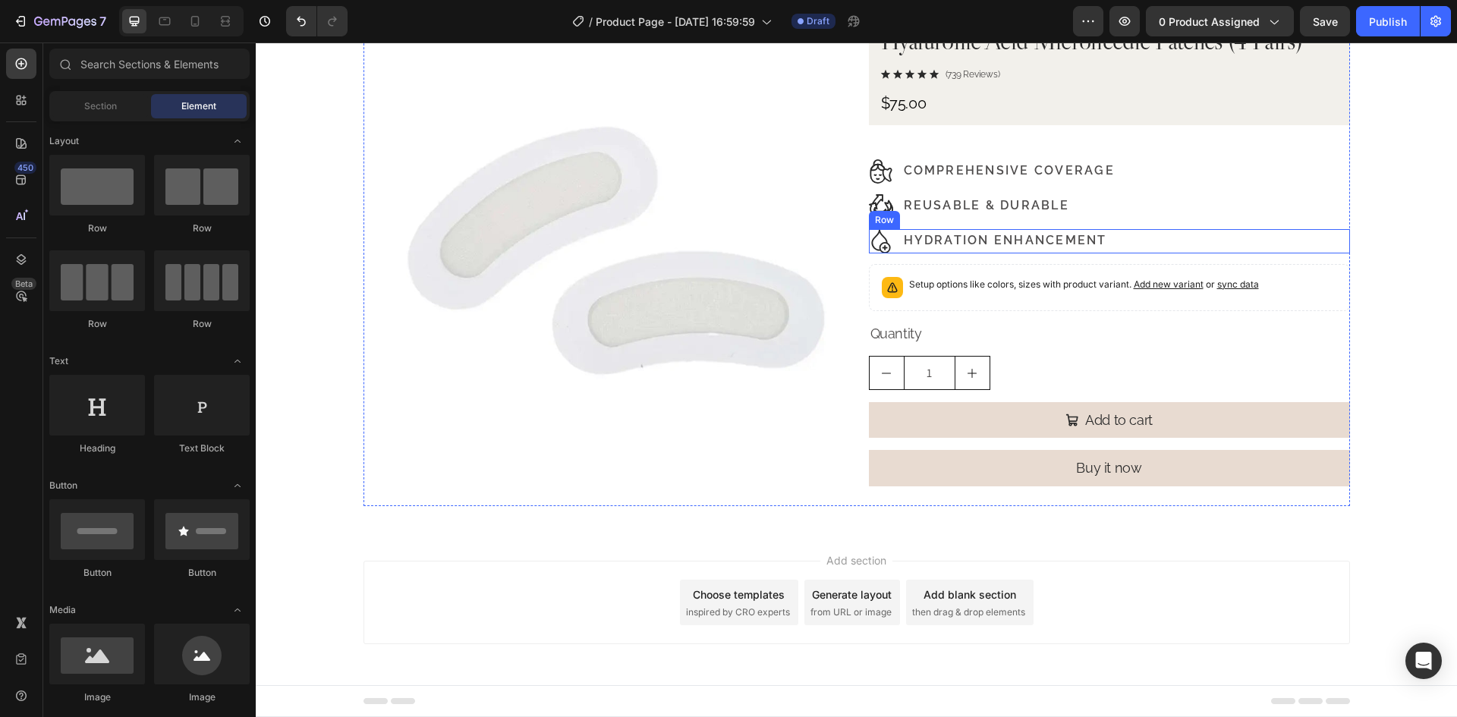
click at [1200, 235] on div "Image Hydration Enhancement Text Block Row" at bounding box center [1109, 241] width 481 height 24
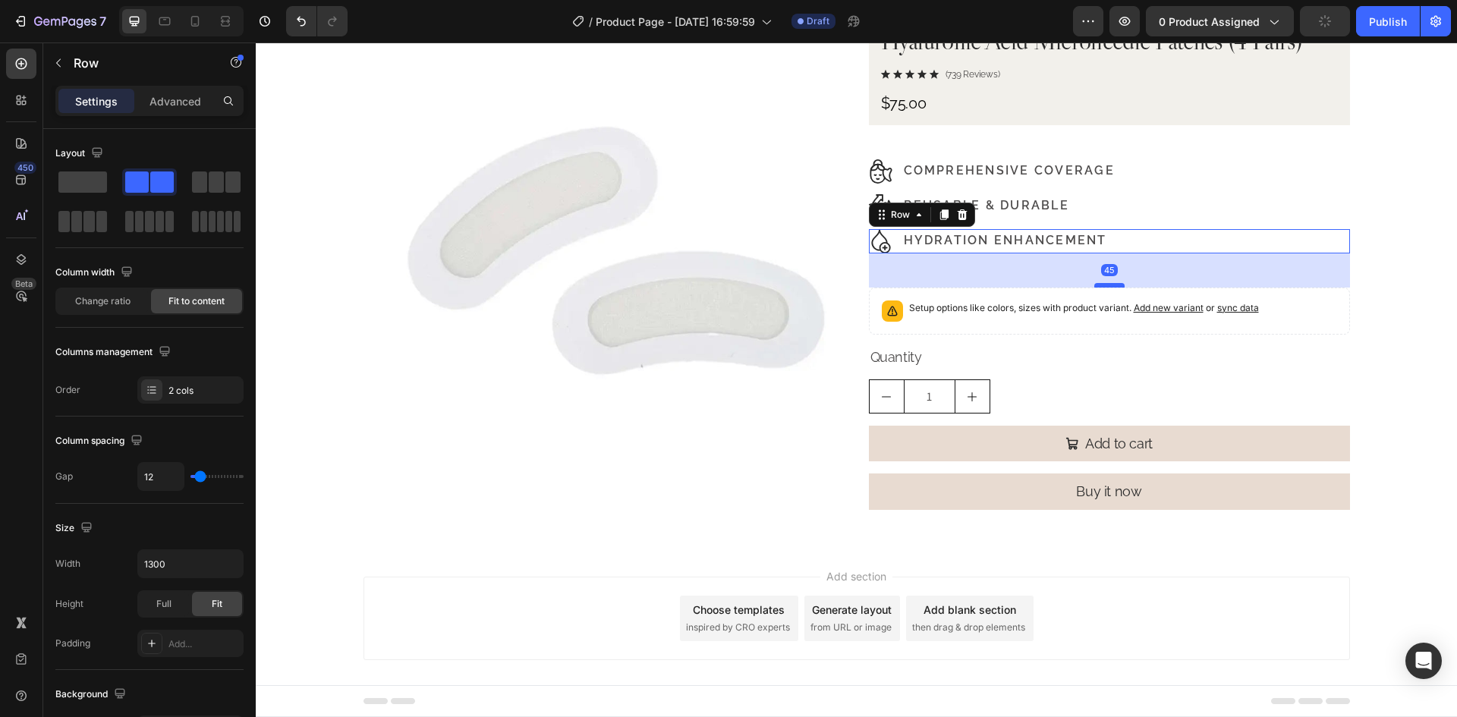
drag, startPoint x: 1101, startPoint y: 262, endPoint x: 1117, endPoint y: 286, distance: 28.4
click at [1117, 286] on div at bounding box center [1109, 285] width 30 height 5
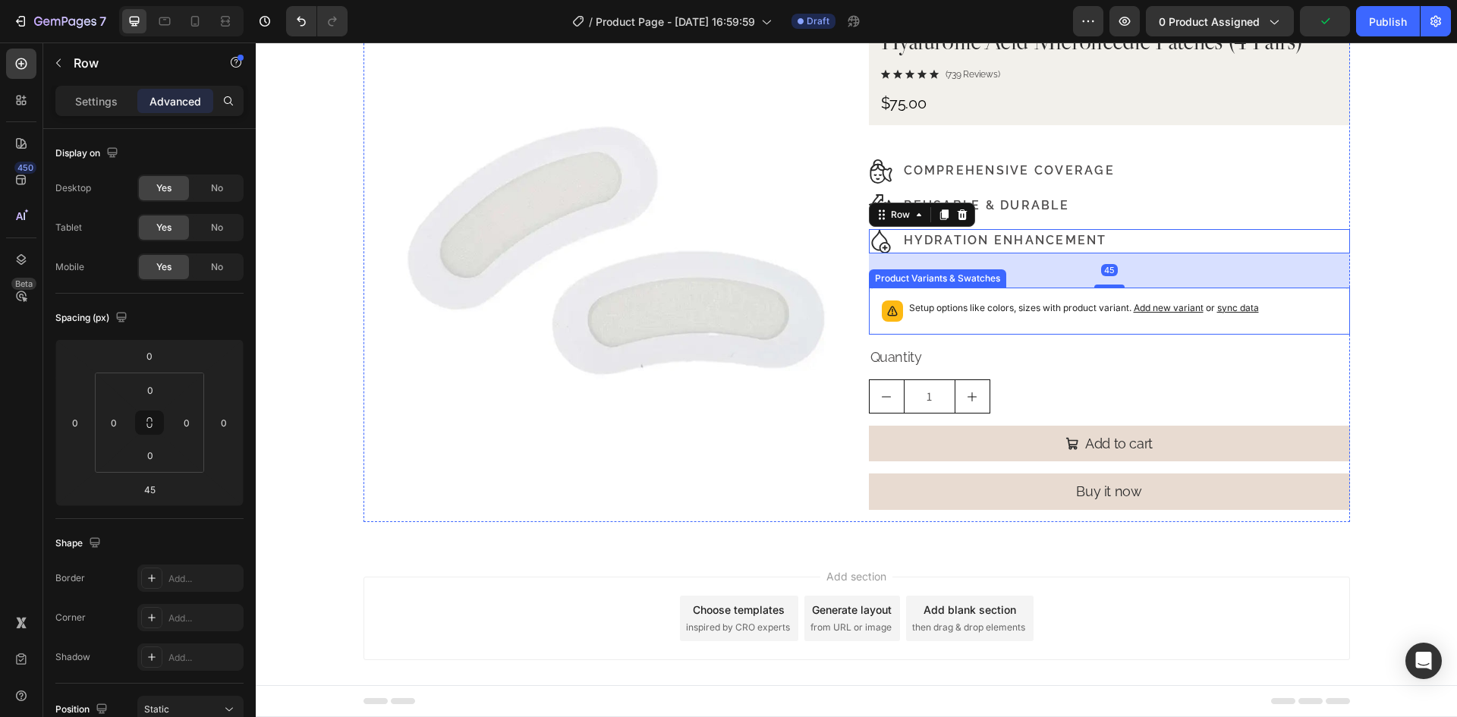
click at [1300, 312] on div "Setup options like colors, sizes with product variant. Add new variant or sync …" at bounding box center [1108, 310] width 467 height 33
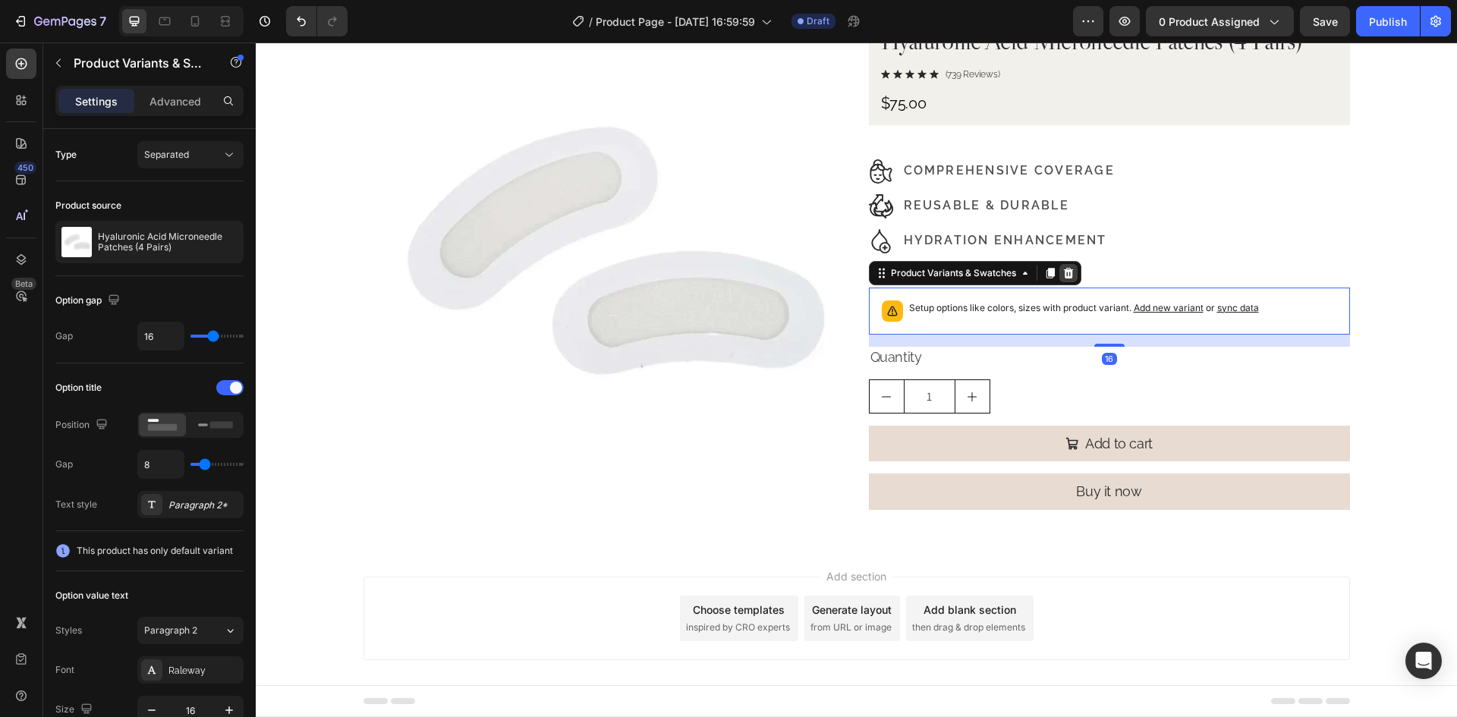
click at [1063, 270] on icon at bounding box center [1068, 272] width 10 height 11
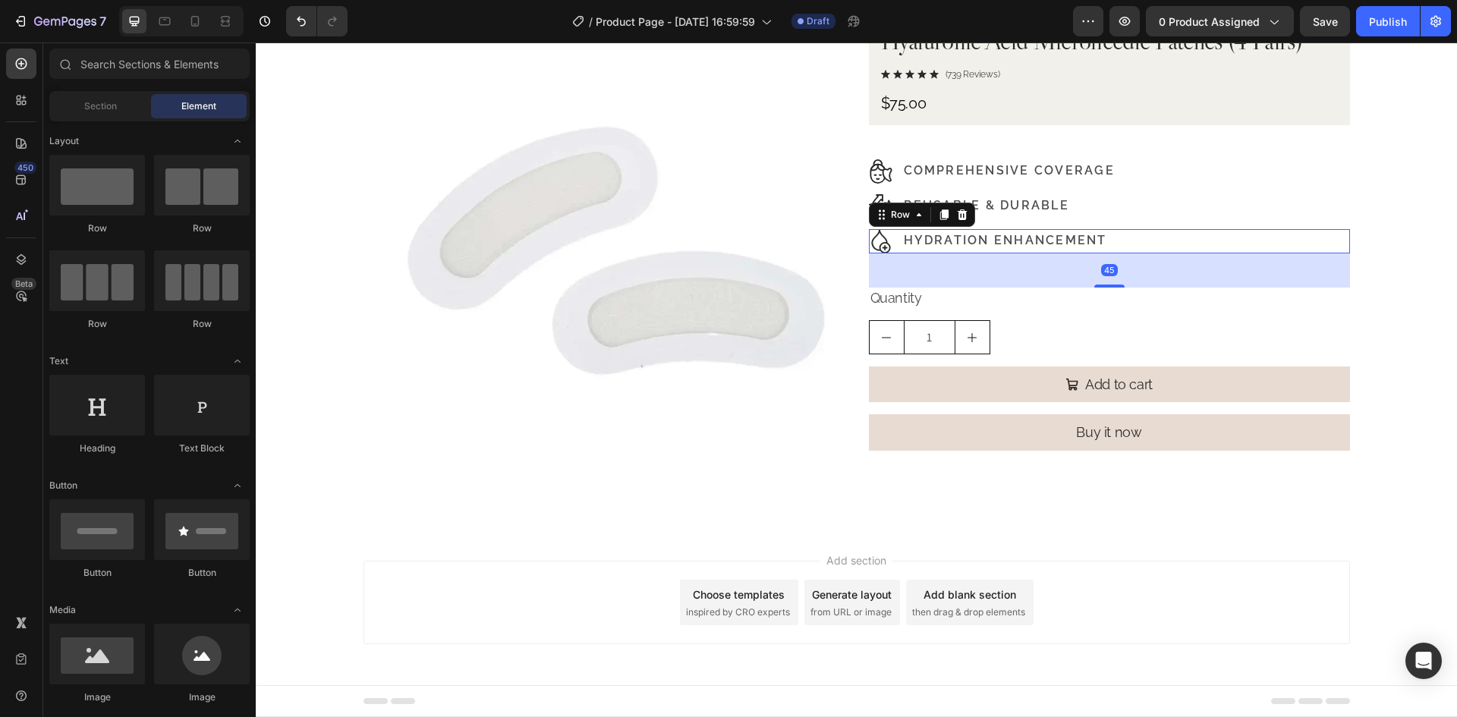
click at [1131, 231] on div "Image Hydration Enhancement Text Block Row 45" at bounding box center [1109, 241] width 481 height 24
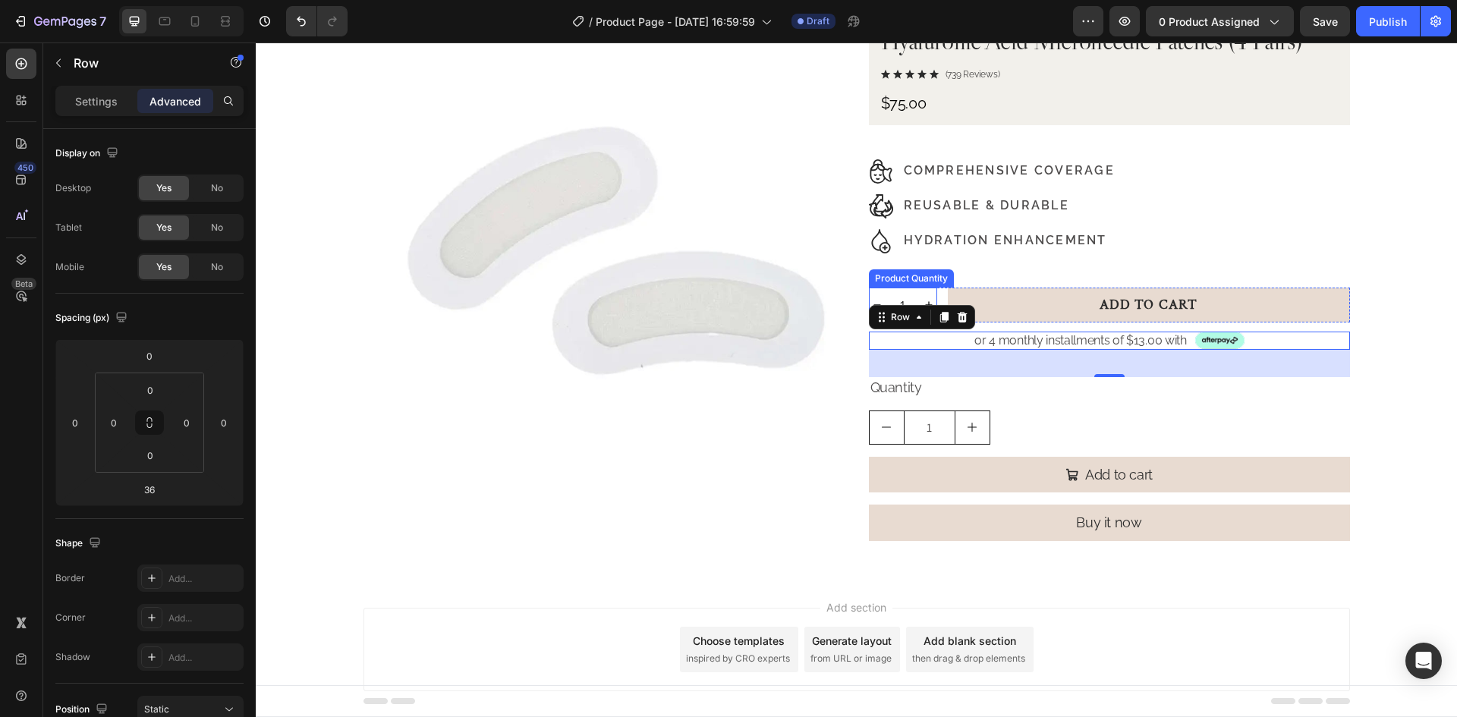
click at [907, 293] on input "1" at bounding box center [903, 304] width 36 height 33
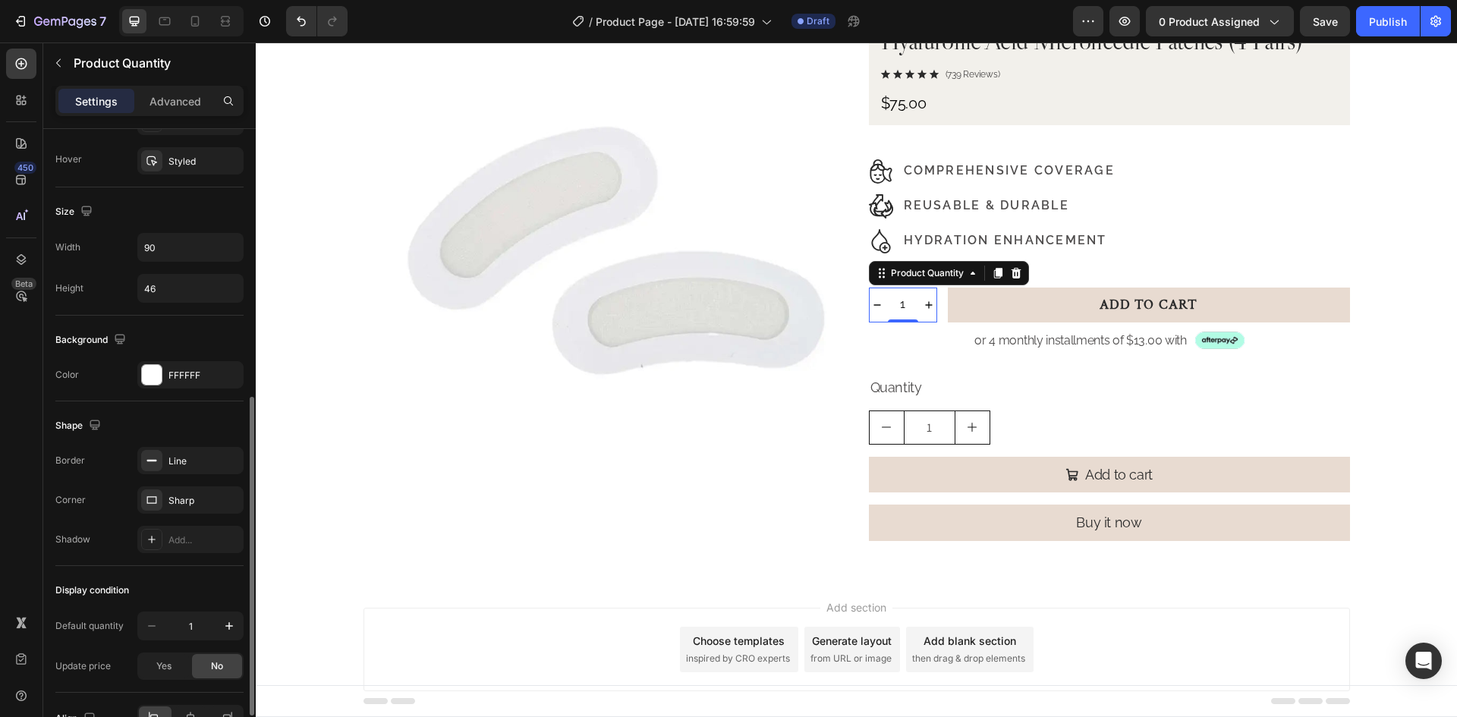
scroll to position [619, 0]
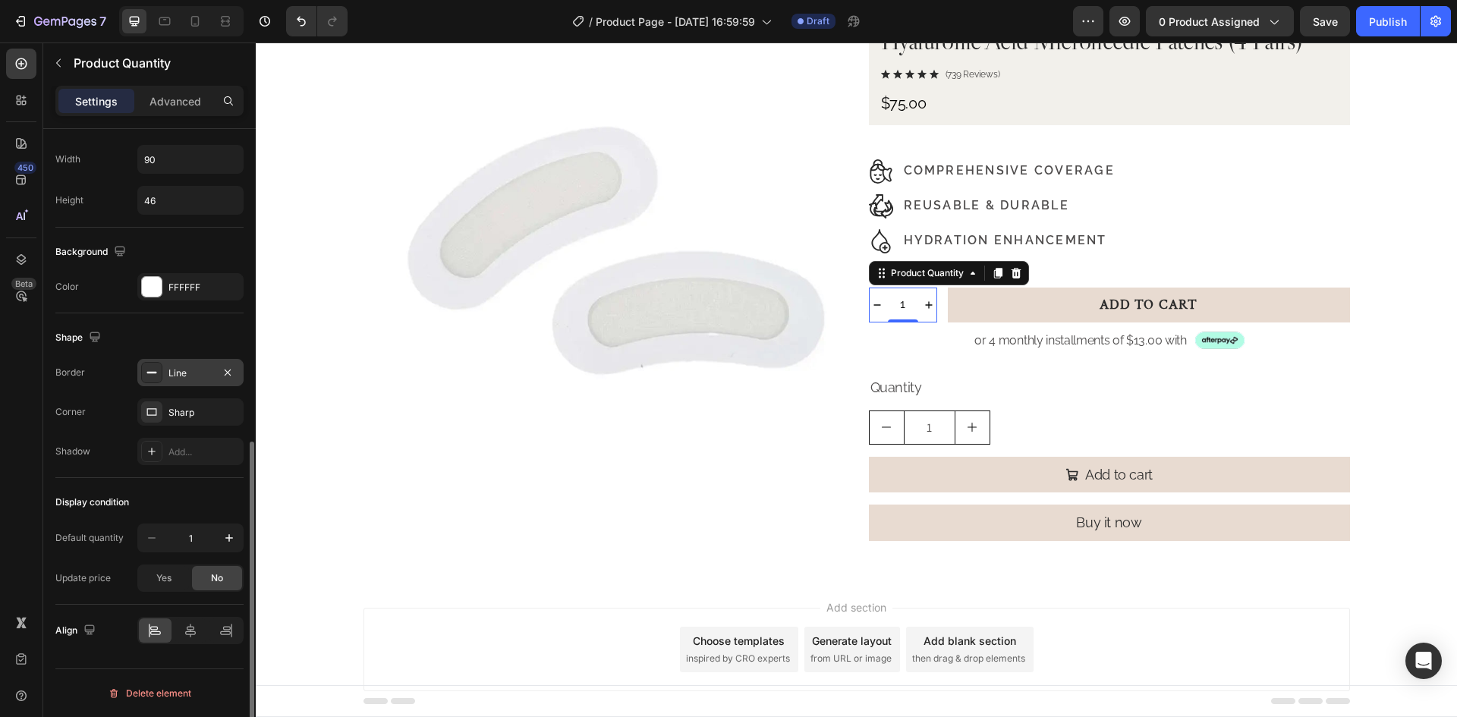
click at [169, 375] on div "Line" at bounding box center [190, 373] width 44 height 14
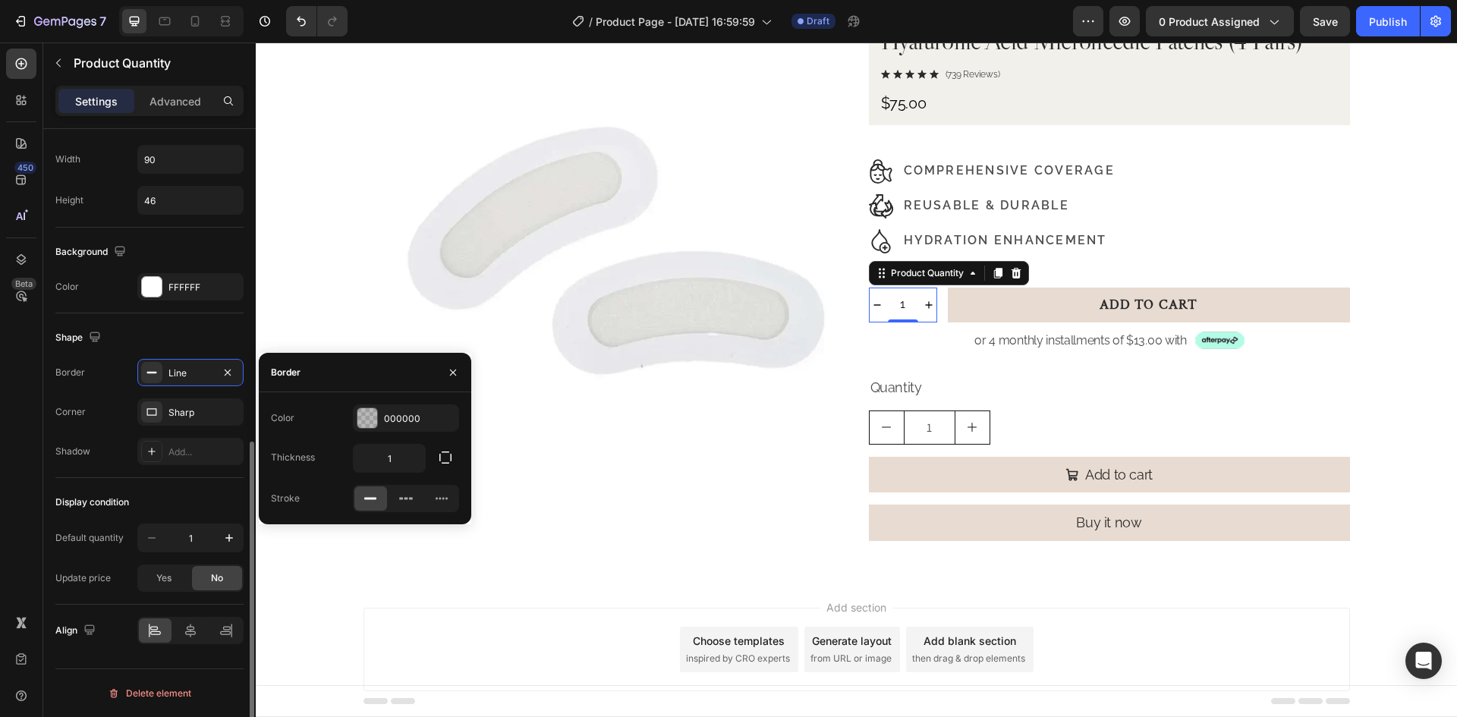
click at [190, 344] on div "Shape" at bounding box center [149, 337] width 188 height 24
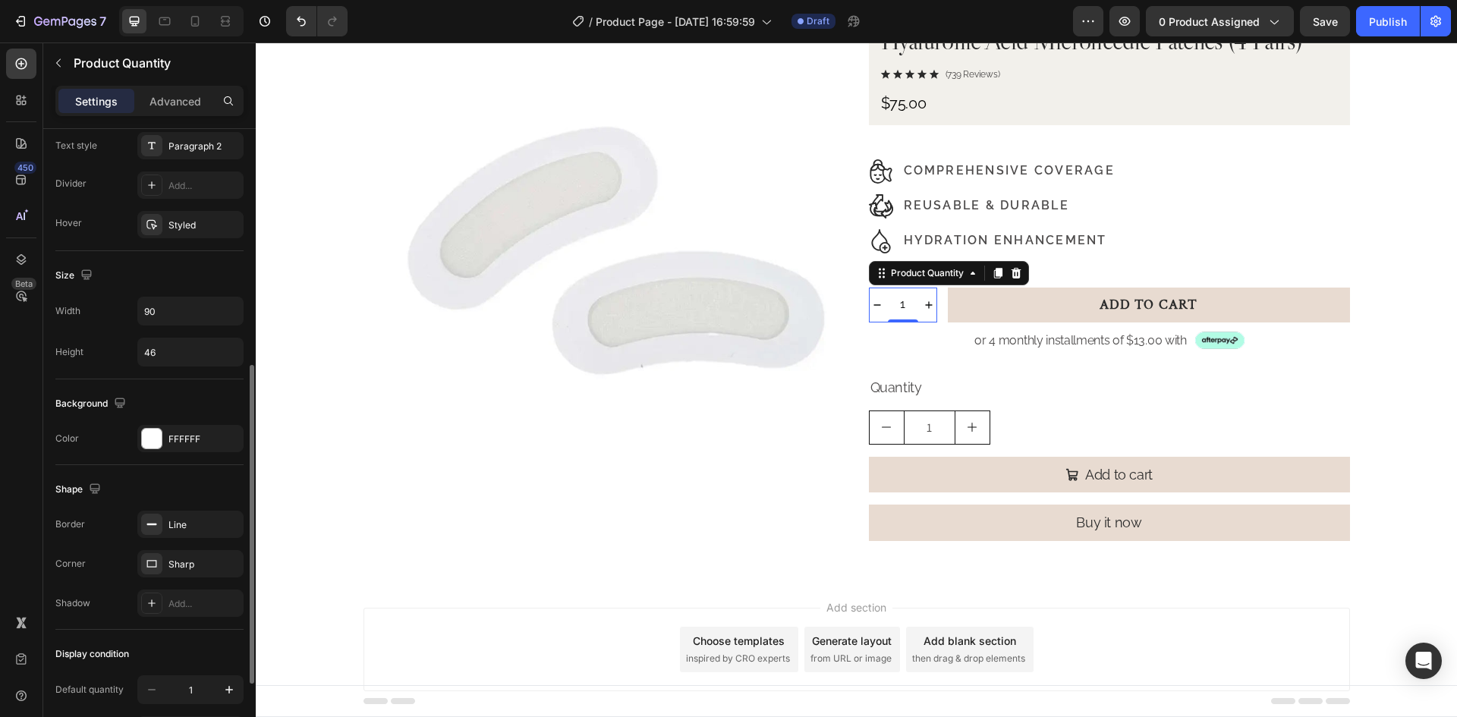
scroll to position [240, 0]
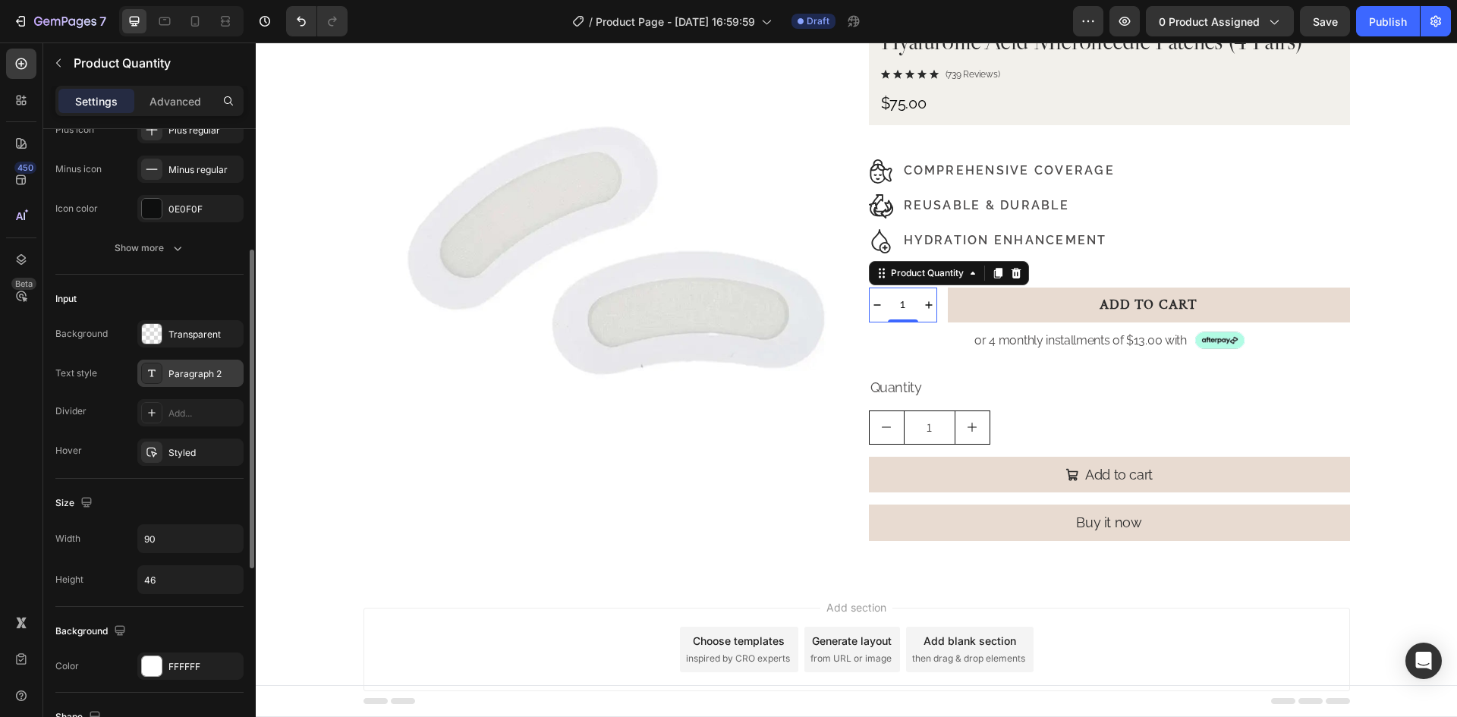
click at [182, 362] on div "Paragraph 2" at bounding box center [190, 373] width 106 height 27
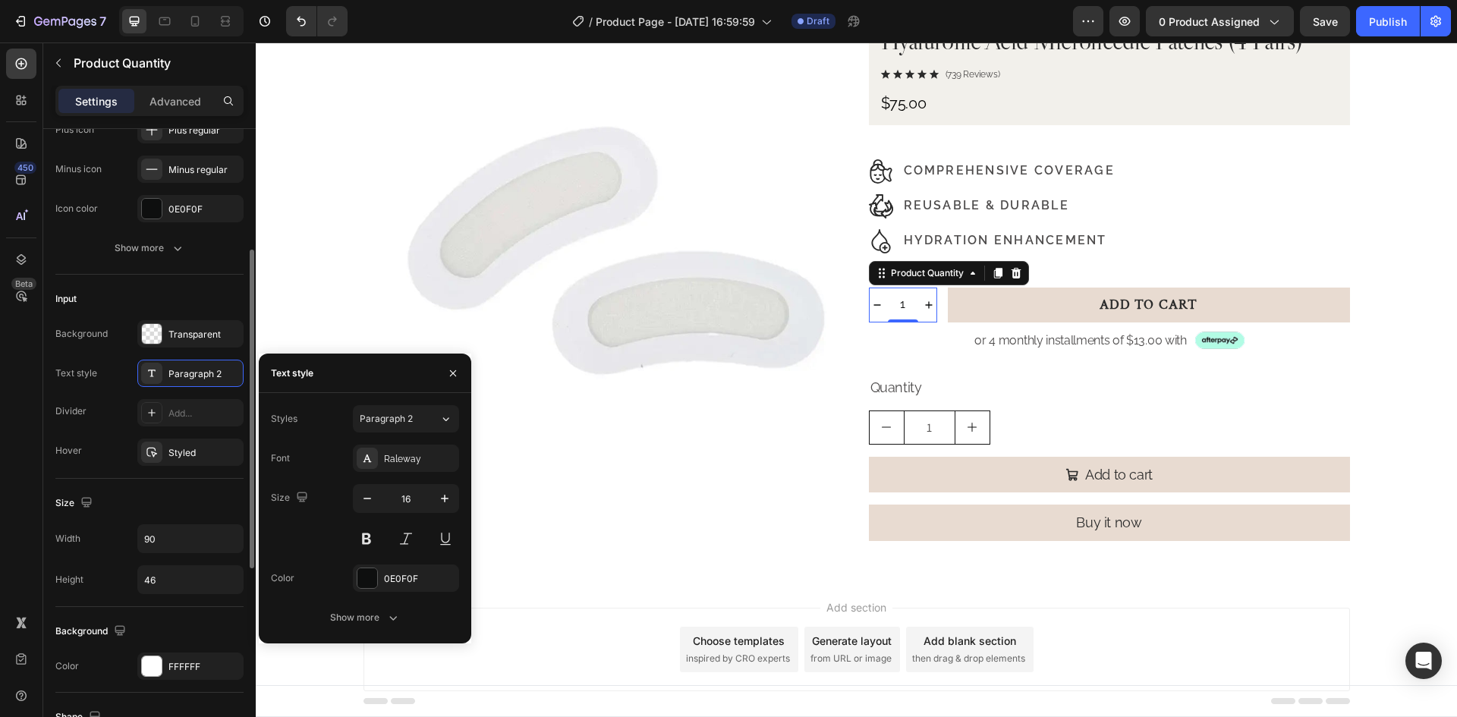
click at [200, 297] on div "Input" at bounding box center [149, 299] width 188 height 24
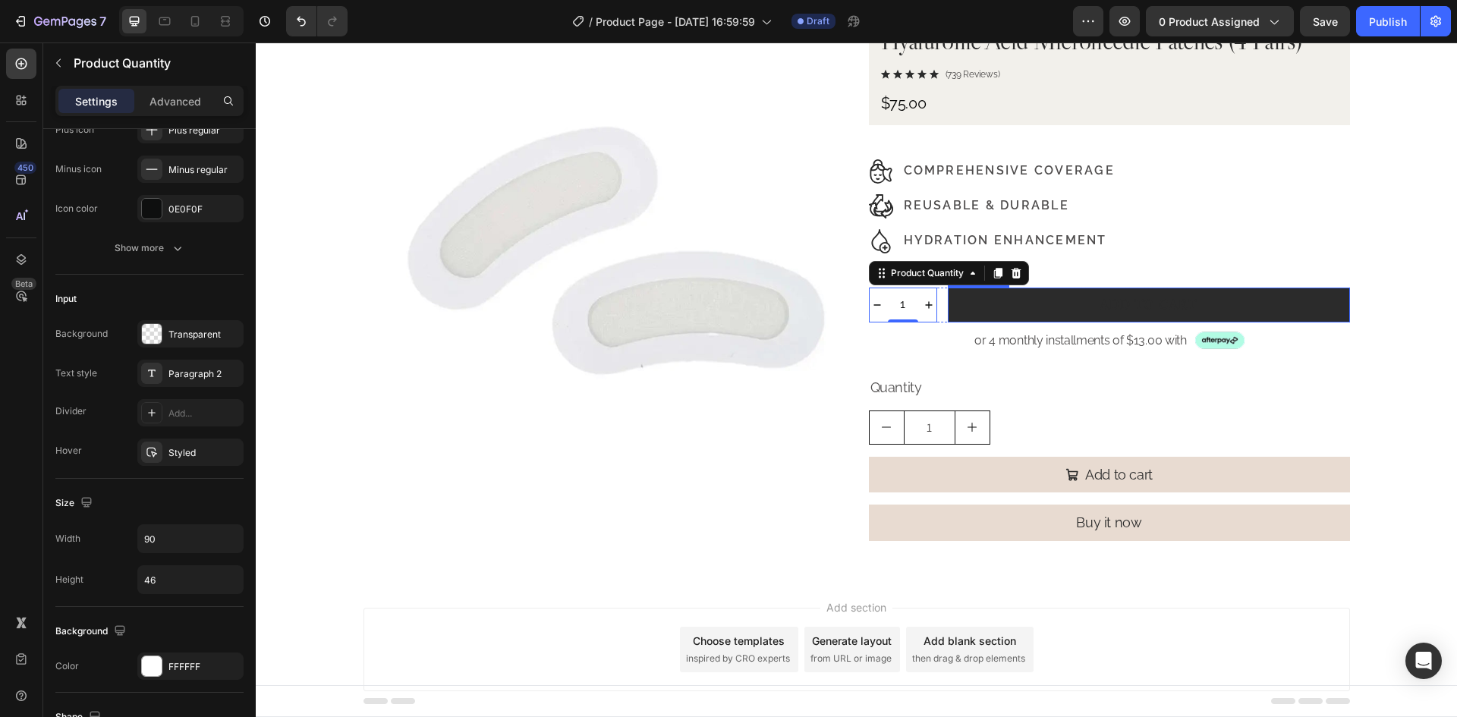
click at [1203, 306] on button "Add to Cart" at bounding box center [1149, 305] width 402 height 35
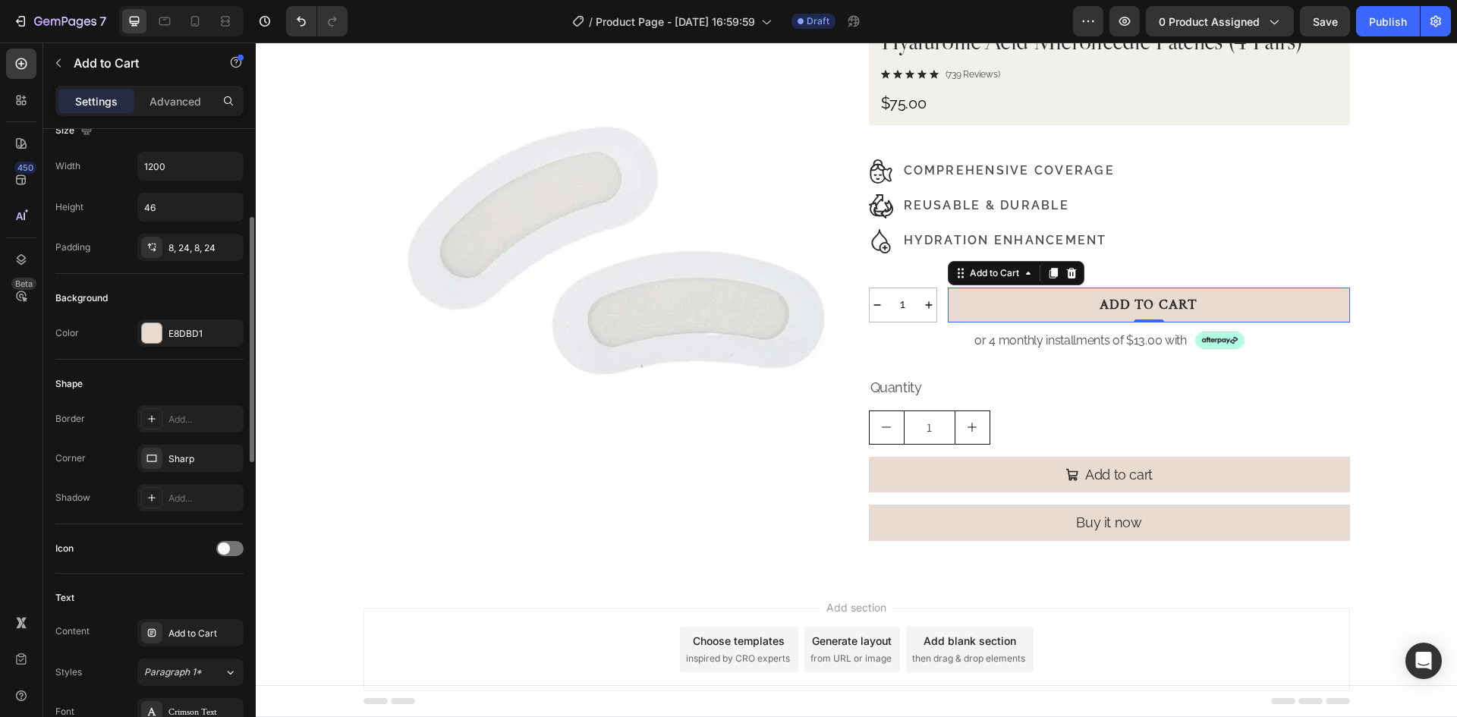
scroll to position [531, 0]
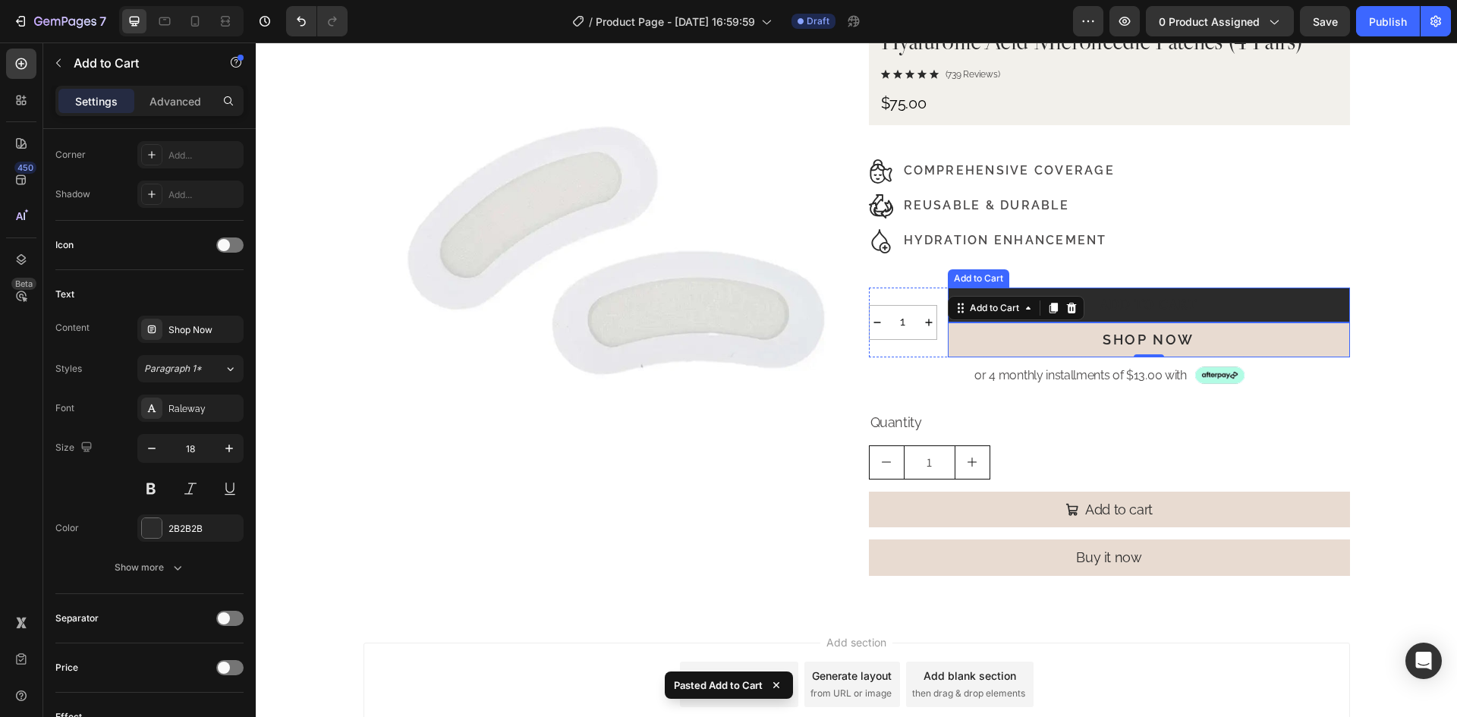
click at [1242, 306] on button "Add to Cart" at bounding box center [1149, 305] width 402 height 35
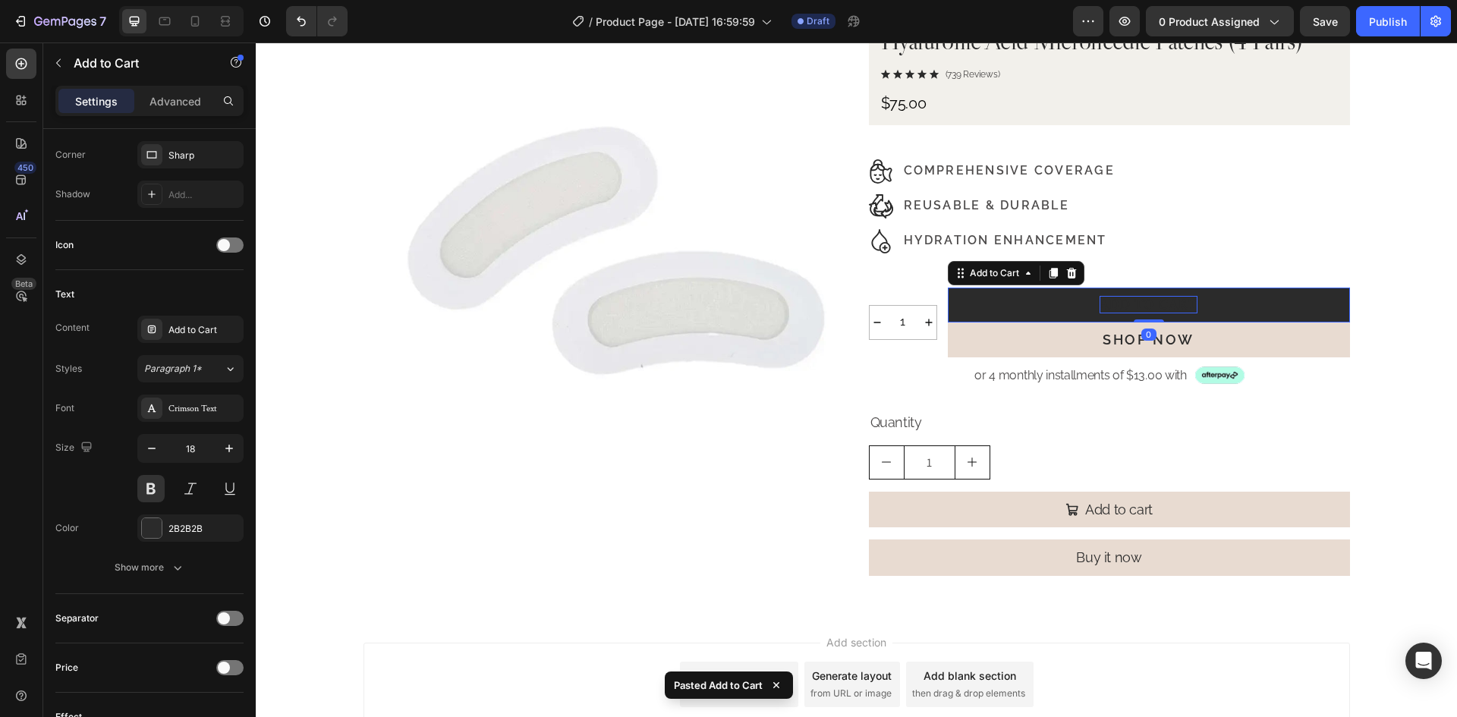
click at [1165, 302] on div "Add to Cart" at bounding box center [1148, 304] width 98 height 17
click at [1165, 302] on p "Add to Cart" at bounding box center [1148, 304] width 98 height 17
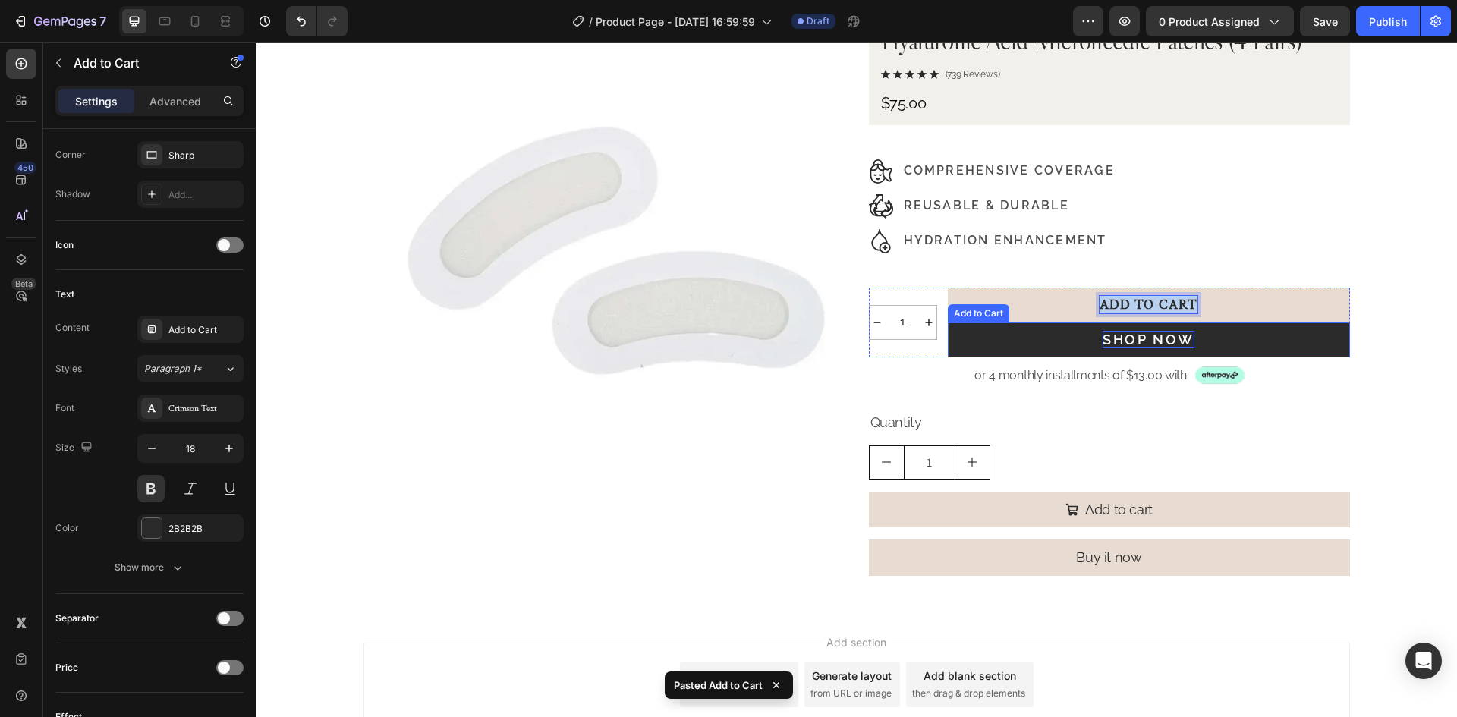
click at [1159, 342] on div "Shop Now" at bounding box center [1147, 339] width 91 height 17
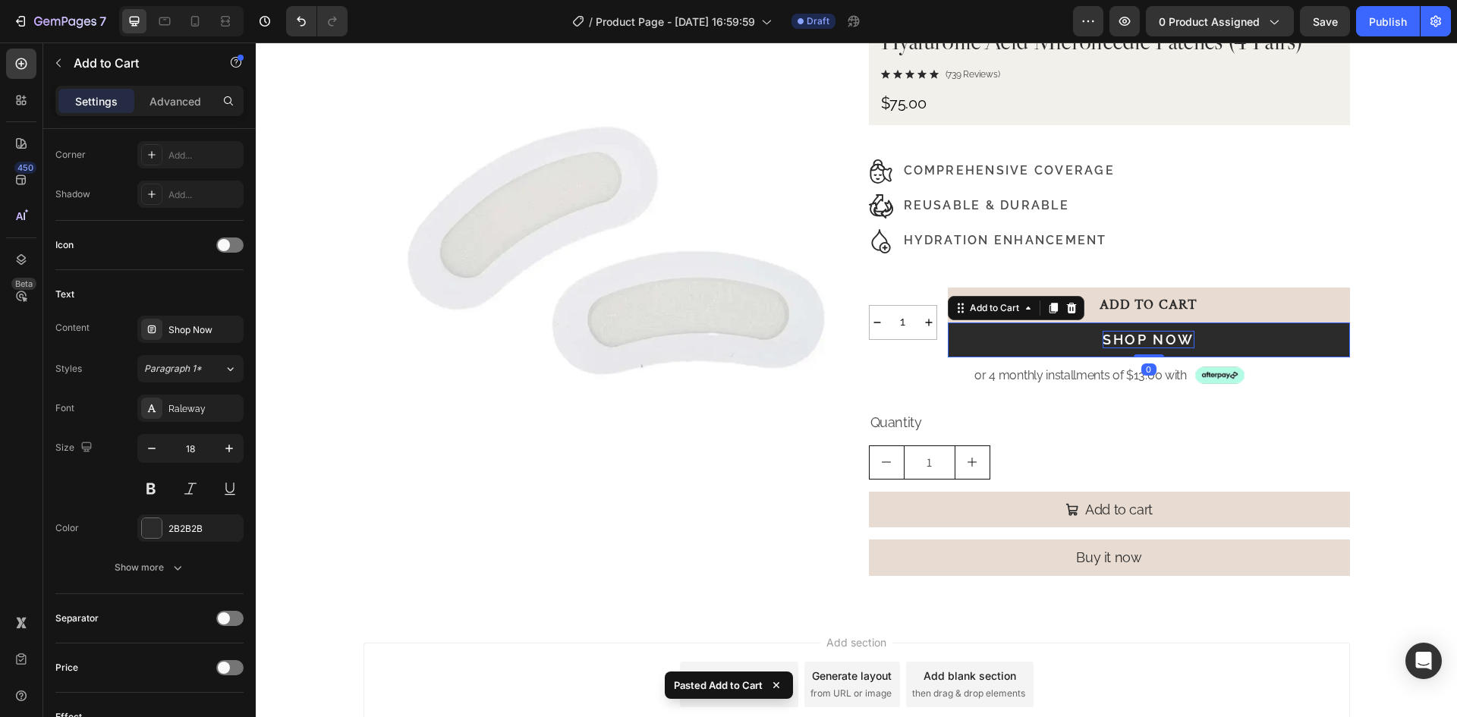
click at [1159, 342] on div "Shop Now" at bounding box center [1147, 339] width 91 height 17
click at [1159, 342] on p "Shop Now" at bounding box center [1147, 339] width 91 height 17
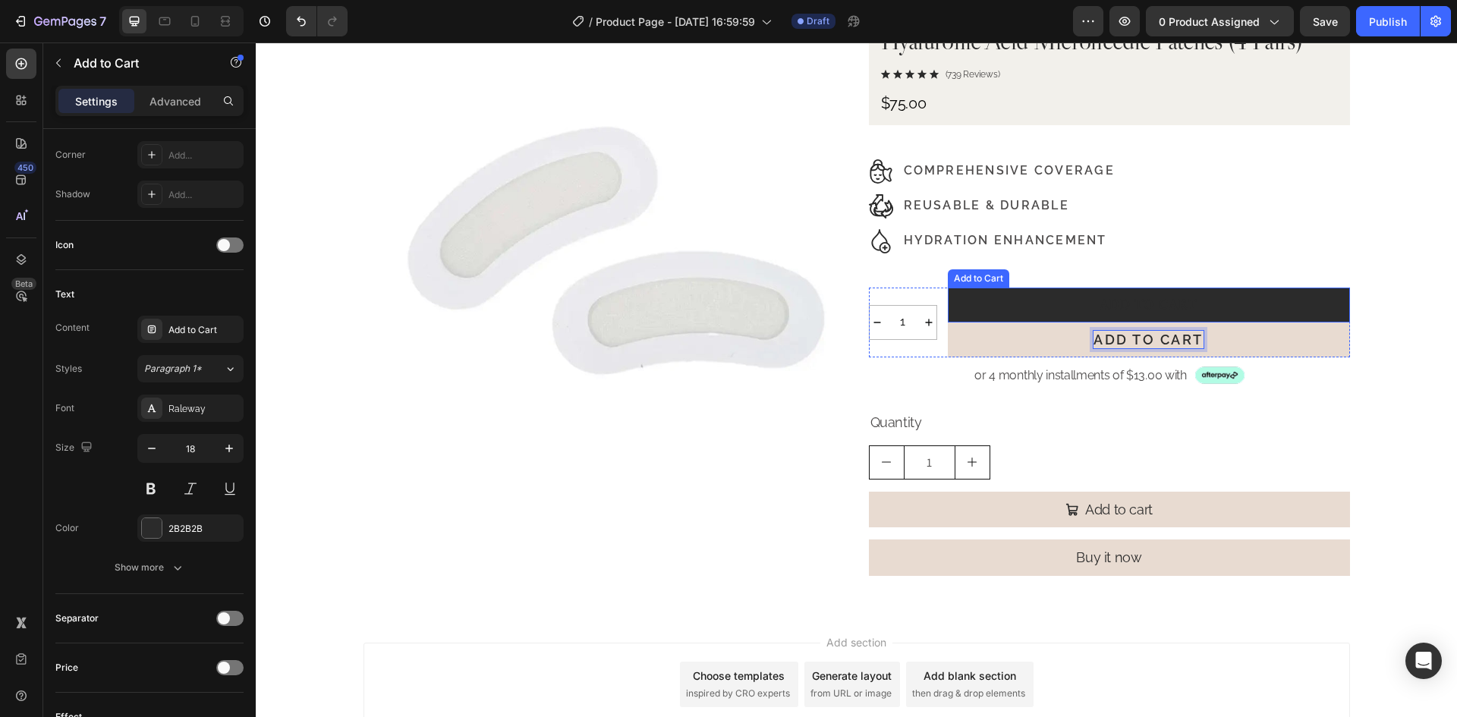
click at [1259, 313] on button "Add to Cart" at bounding box center [1149, 305] width 402 height 35
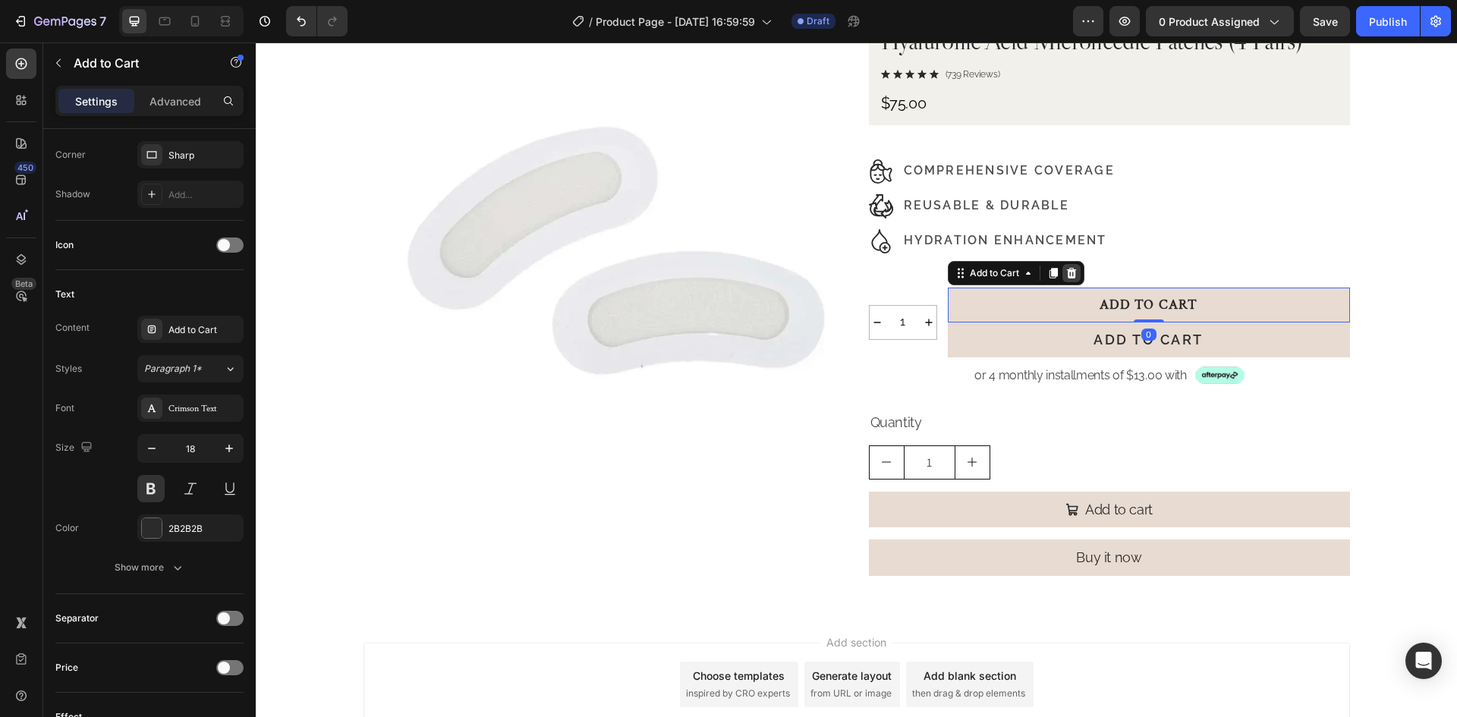
click at [1071, 272] on icon at bounding box center [1071, 273] width 12 height 12
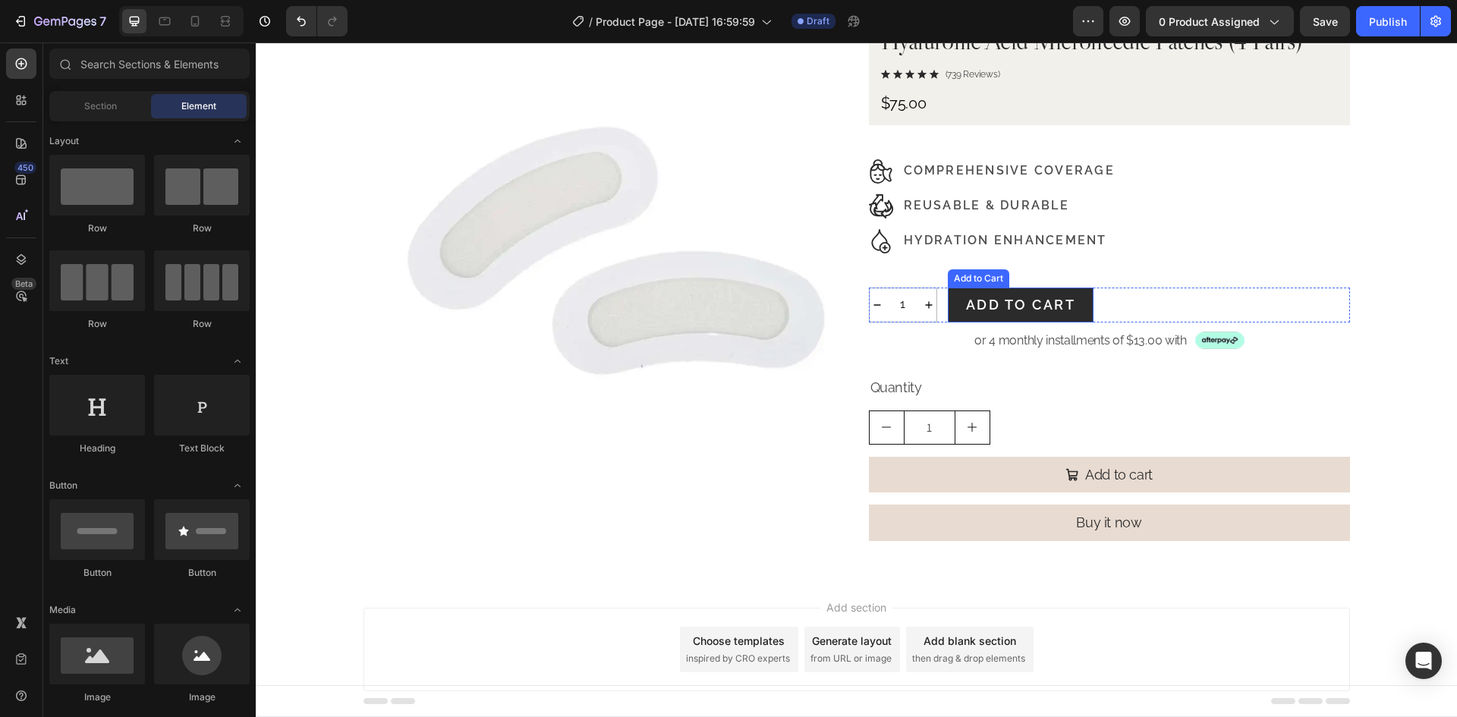
click at [1086, 303] on button "Add to Cart" at bounding box center [1021, 305] width 146 height 35
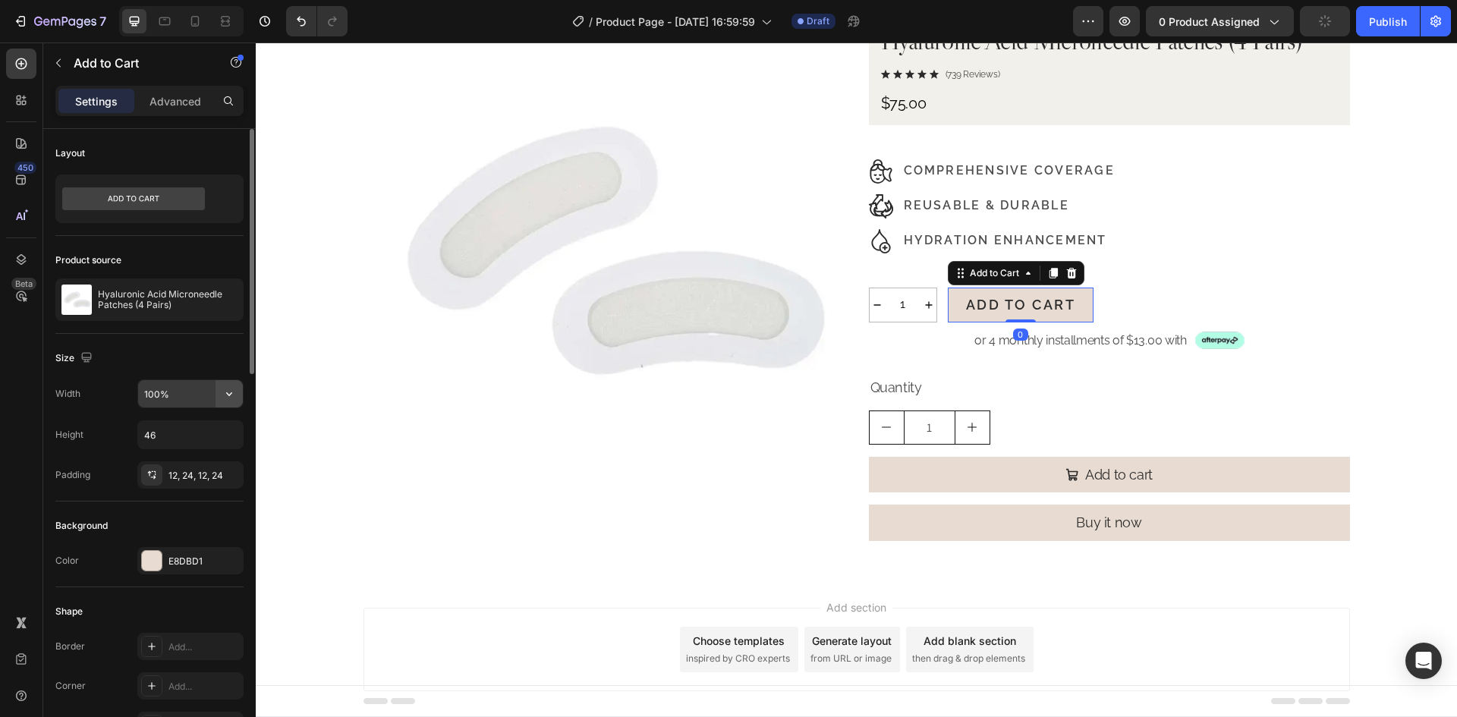
click at [229, 393] on icon "button" at bounding box center [229, 393] width 15 height 15
click at [196, 395] on input "100%" at bounding box center [190, 393] width 105 height 27
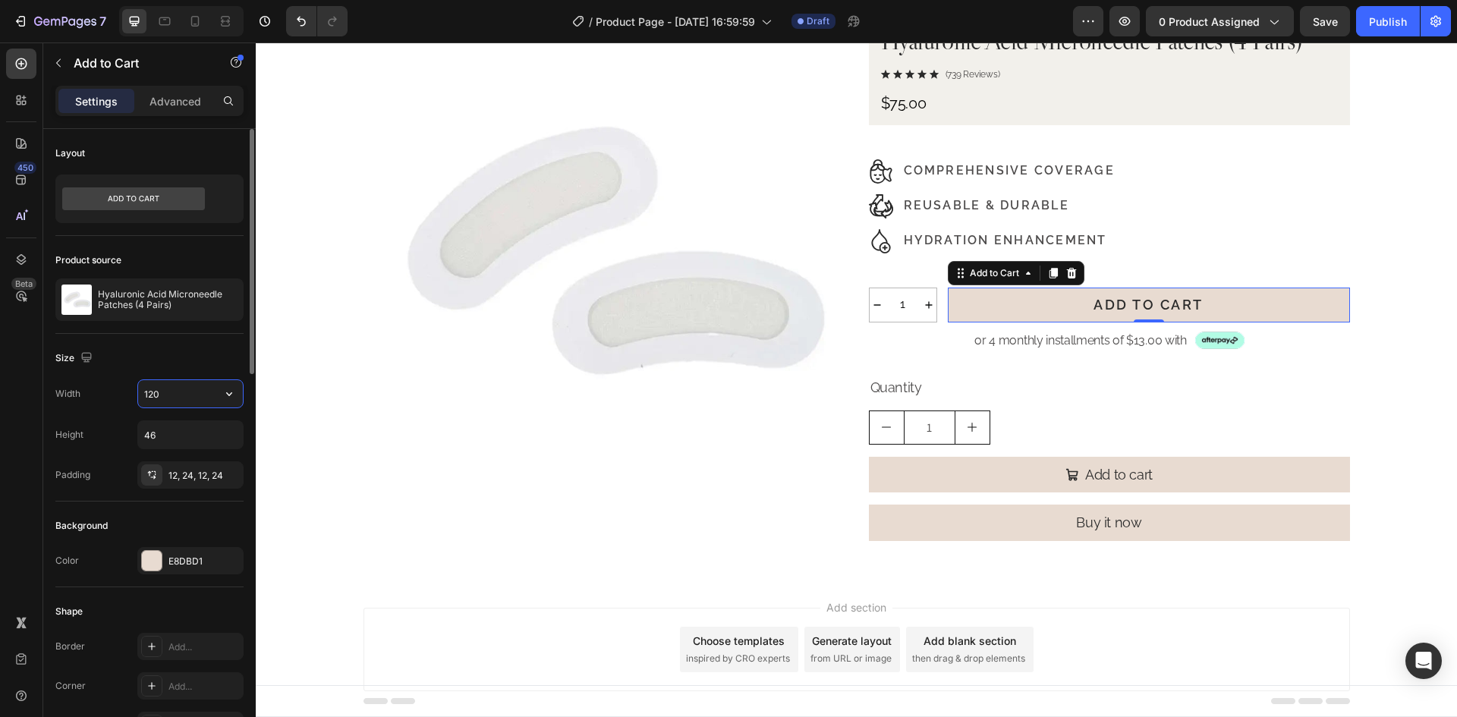
type input "1200"
click at [1375, 308] on div "Product Images Hyaluronic Acid Microneedle Patches (4 Pairs) Product Title Icon…" at bounding box center [856, 283] width 1201 height 540
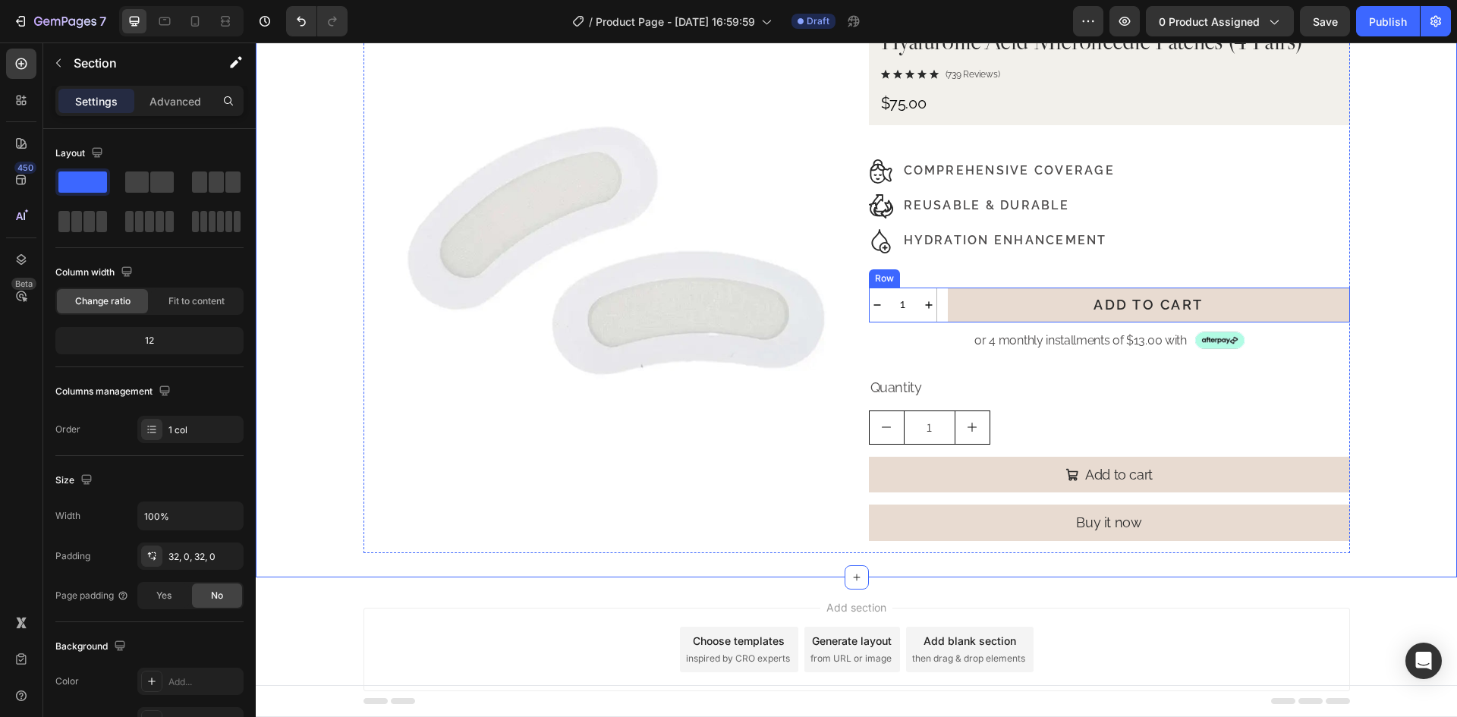
click at [933, 310] on div "1 Product Quantity Add to Cart Add to Cart Row" at bounding box center [1109, 305] width 481 height 35
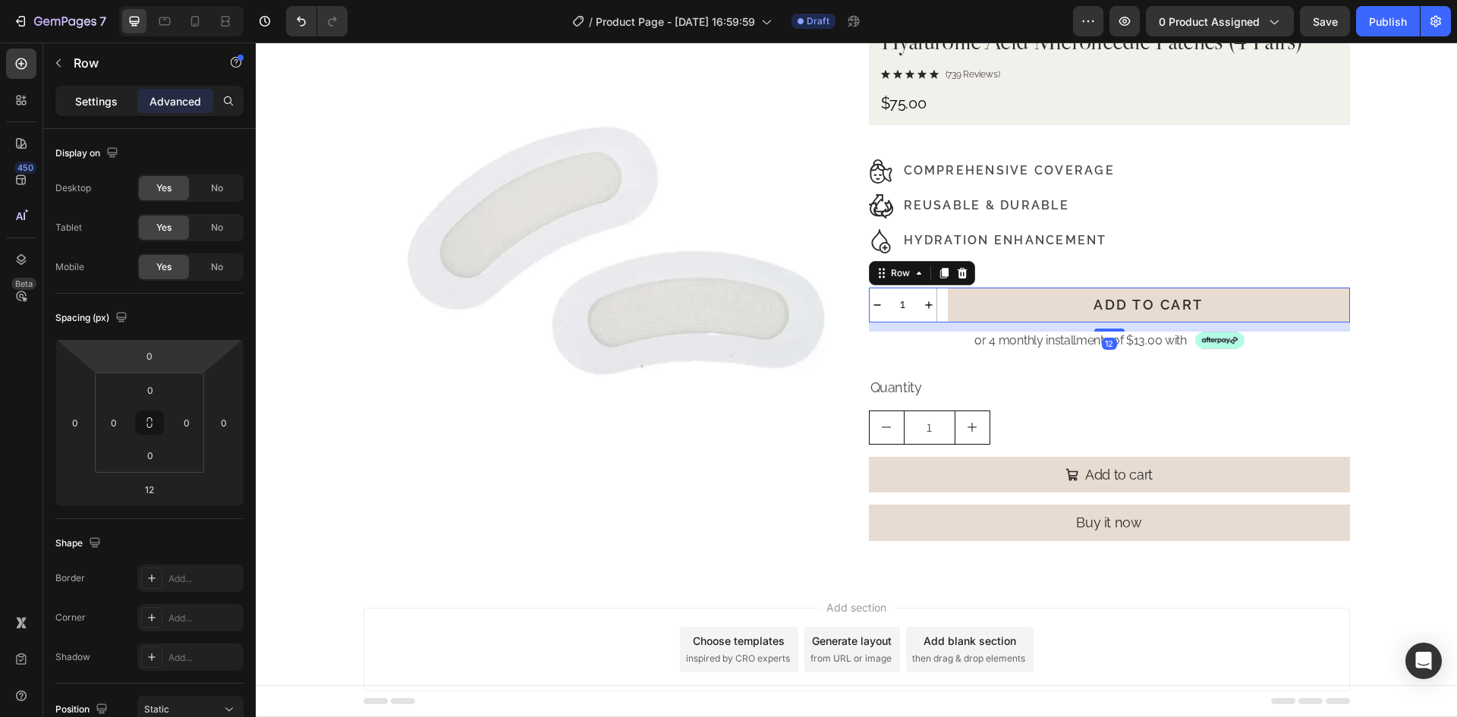
click at [94, 101] on p "Settings" at bounding box center [96, 101] width 42 height 16
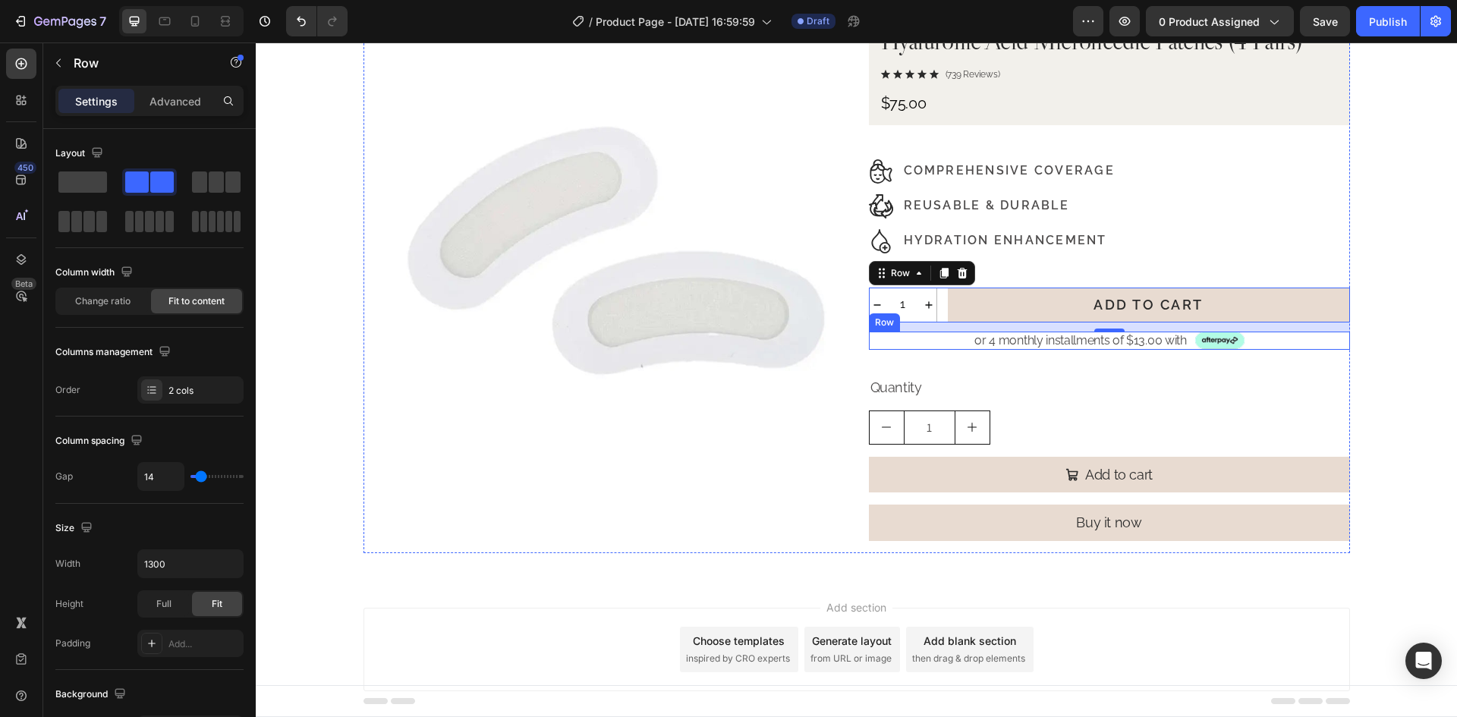
click at [1267, 342] on div "or 4 monthly installments of $13.00 with Text Block Image Row" at bounding box center [1109, 341] width 481 height 19
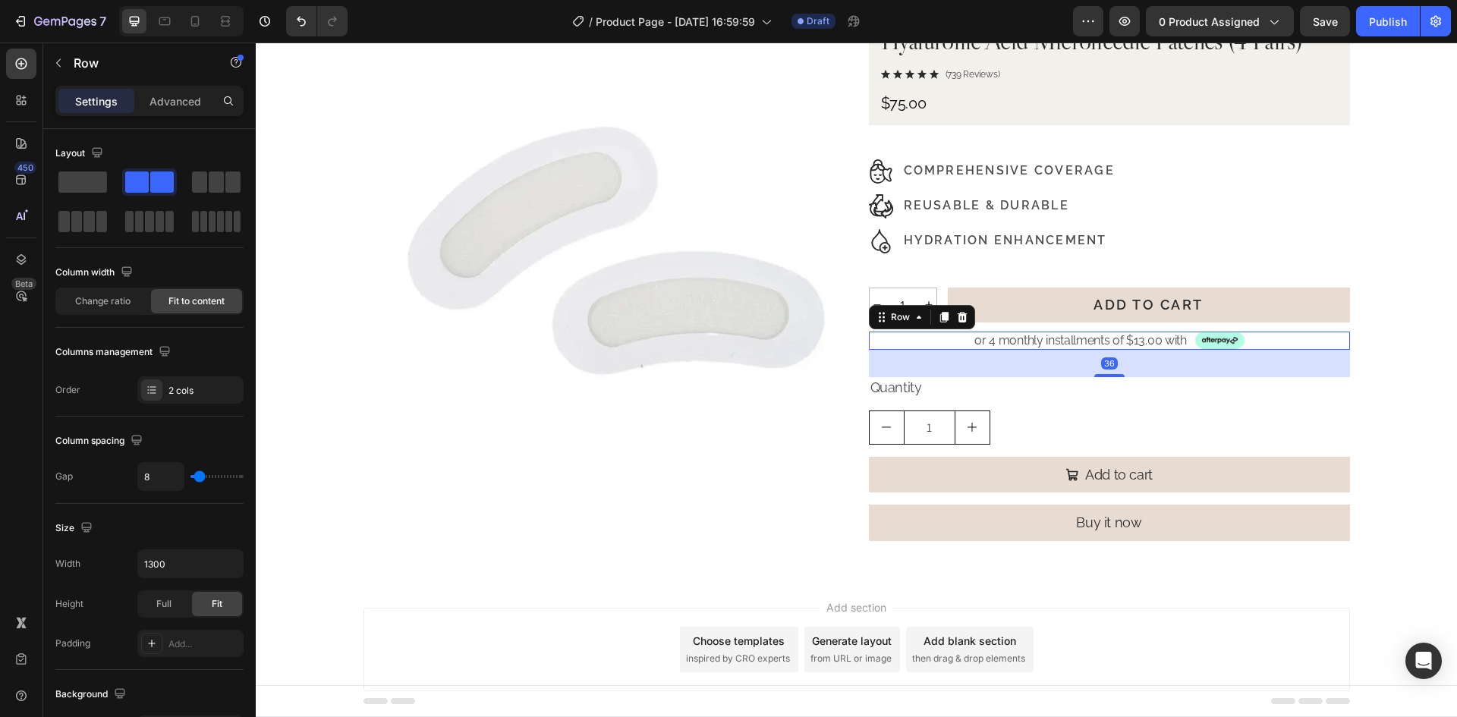
scroll to position [467, 0]
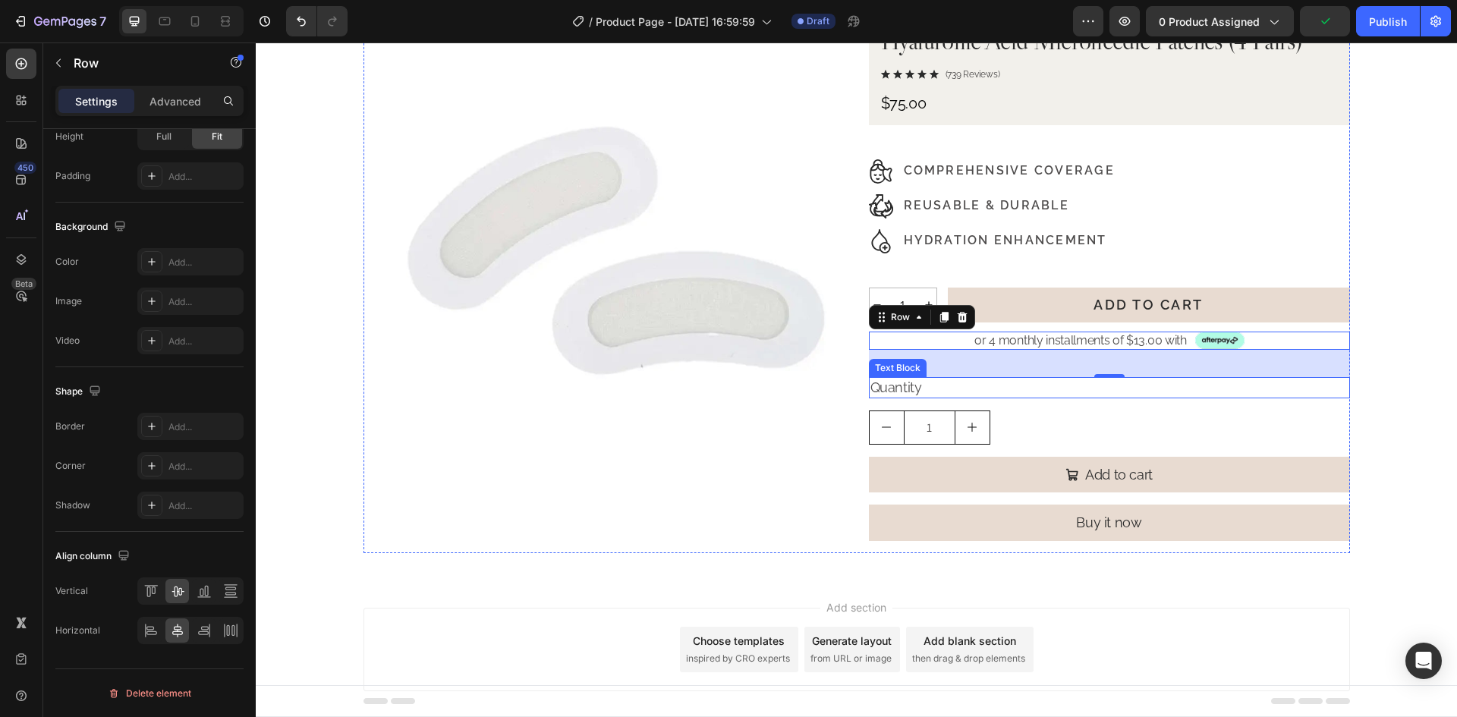
drag, startPoint x: 1157, startPoint y: 396, endPoint x: 1149, endPoint y: 397, distance: 7.6
click at [1157, 396] on div "Quantity" at bounding box center [1109, 387] width 481 height 20
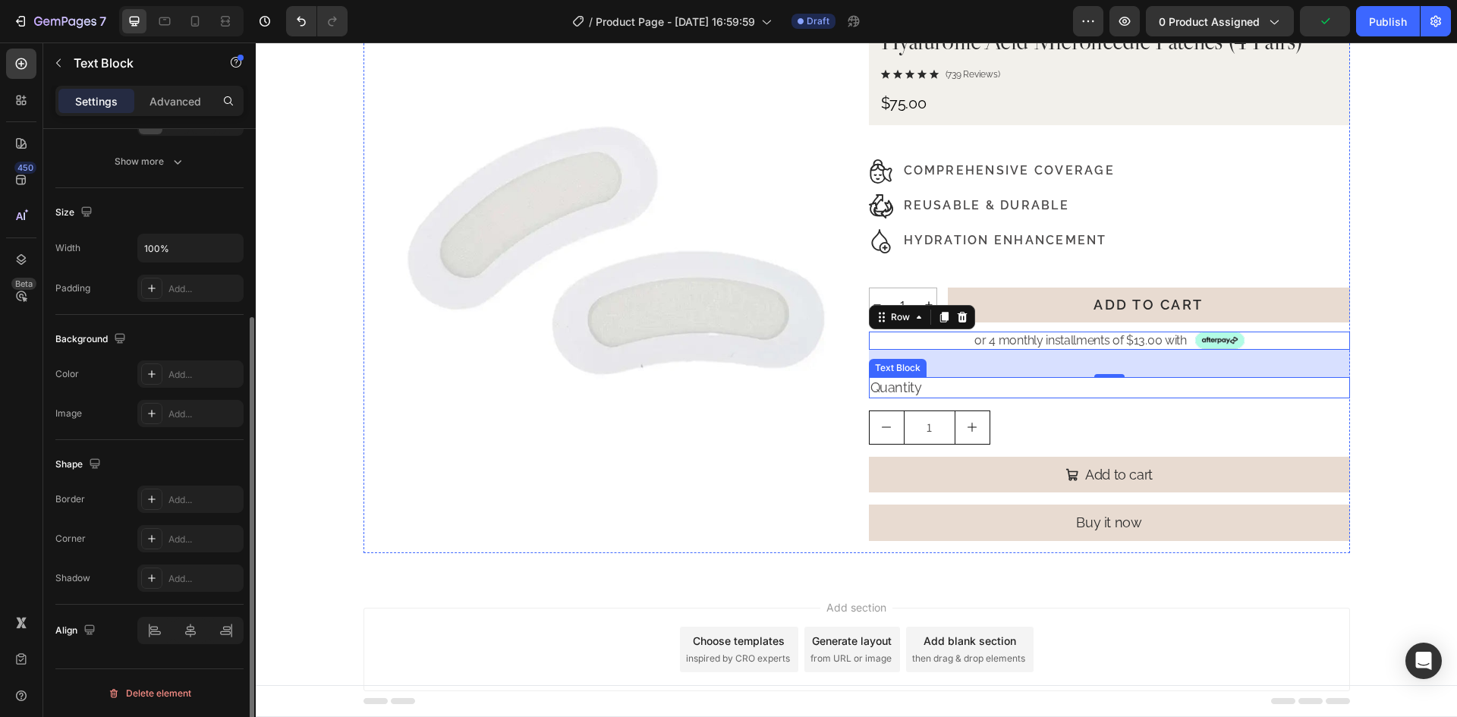
scroll to position [0, 0]
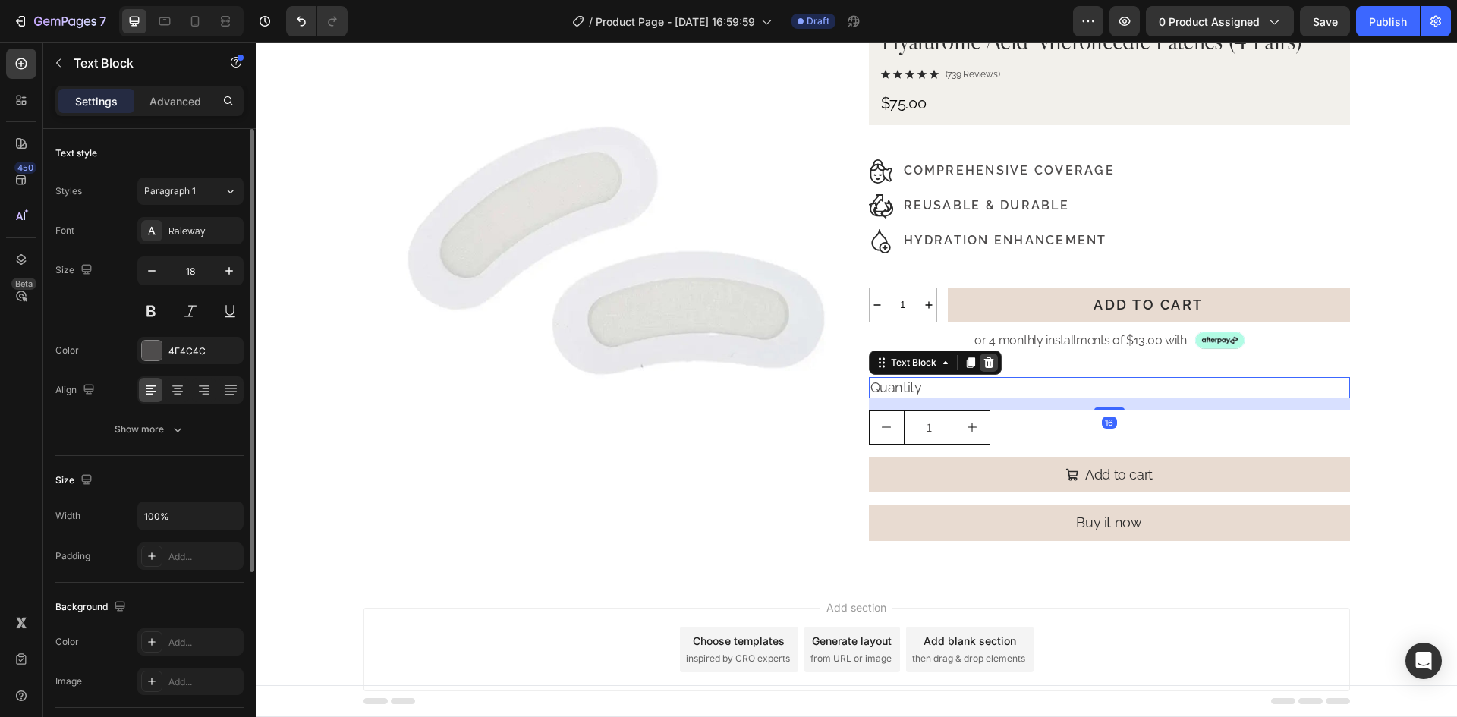
click at [983, 359] on icon at bounding box center [988, 363] width 12 height 12
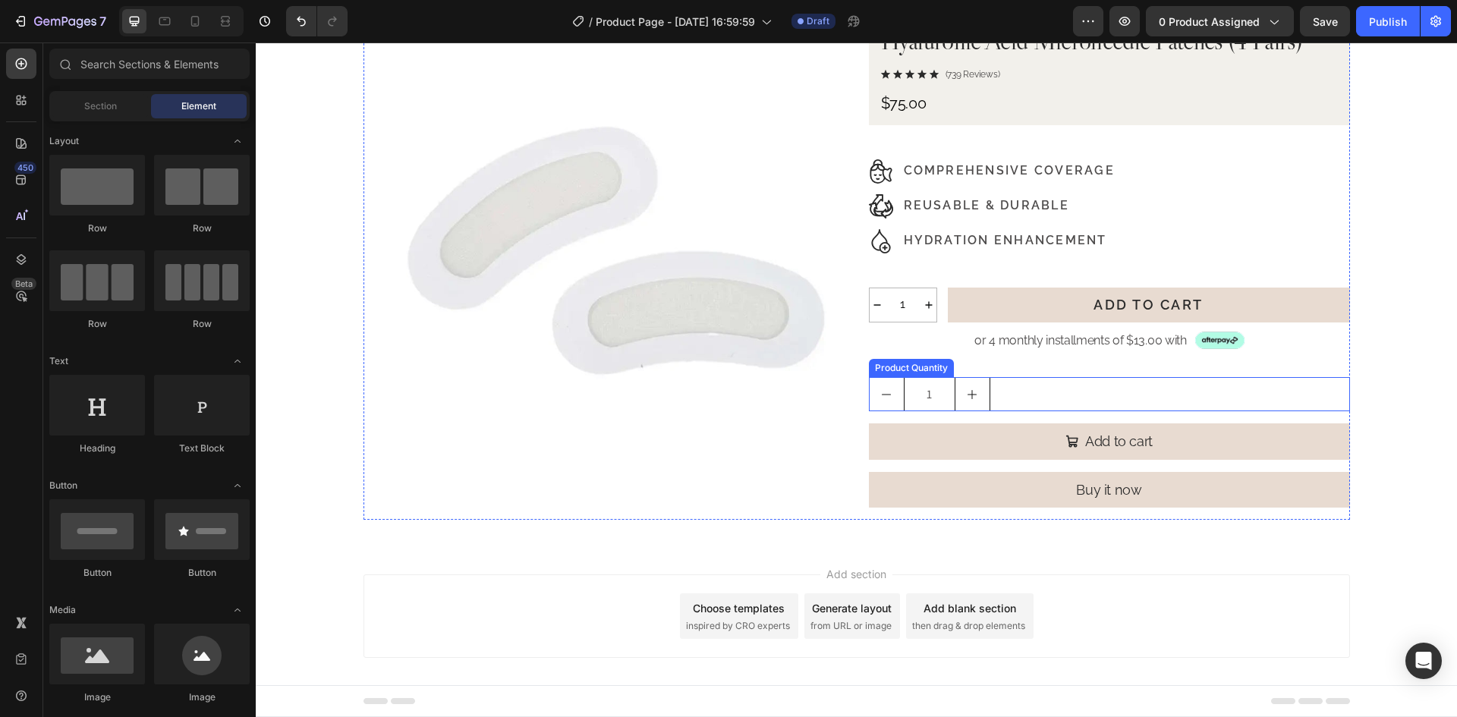
click at [1048, 398] on div "1" at bounding box center [1109, 394] width 481 height 34
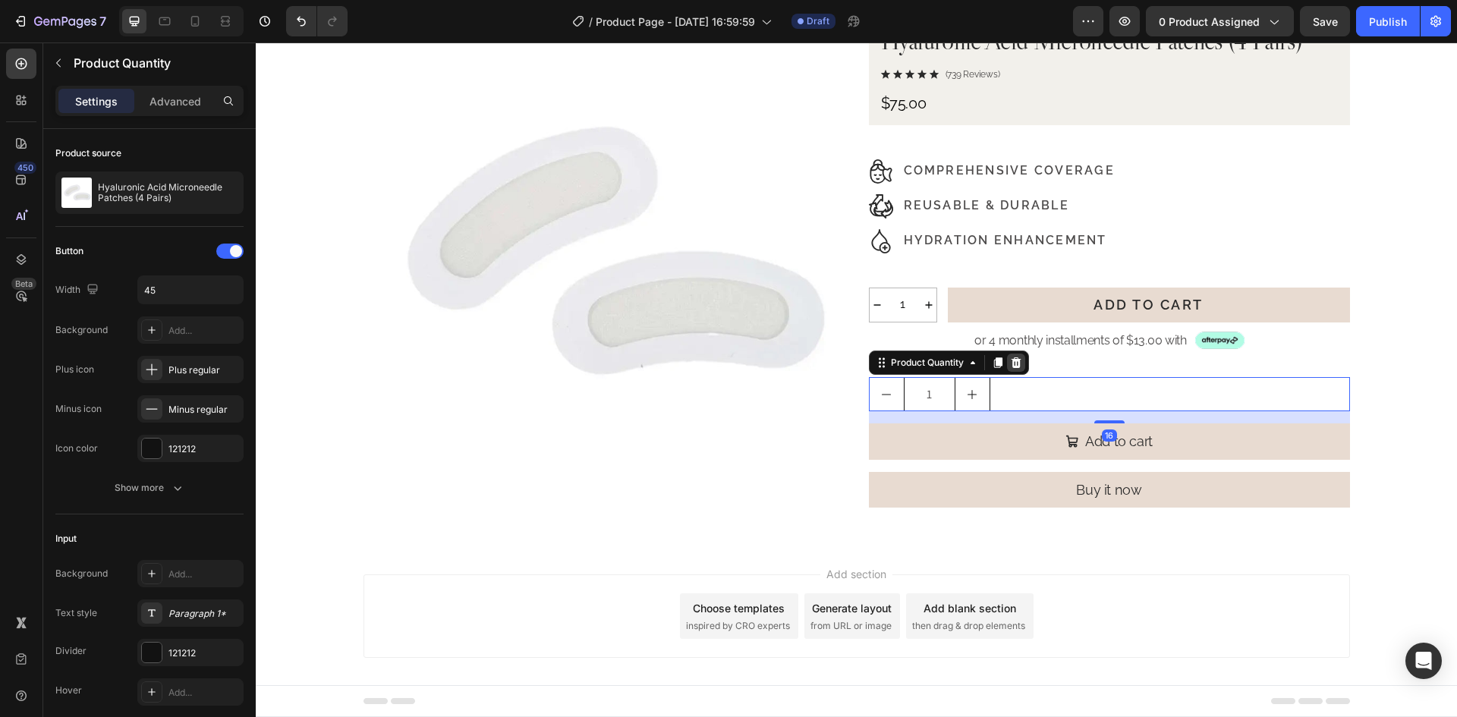
click at [1014, 354] on div at bounding box center [1016, 363] width 18 height 18
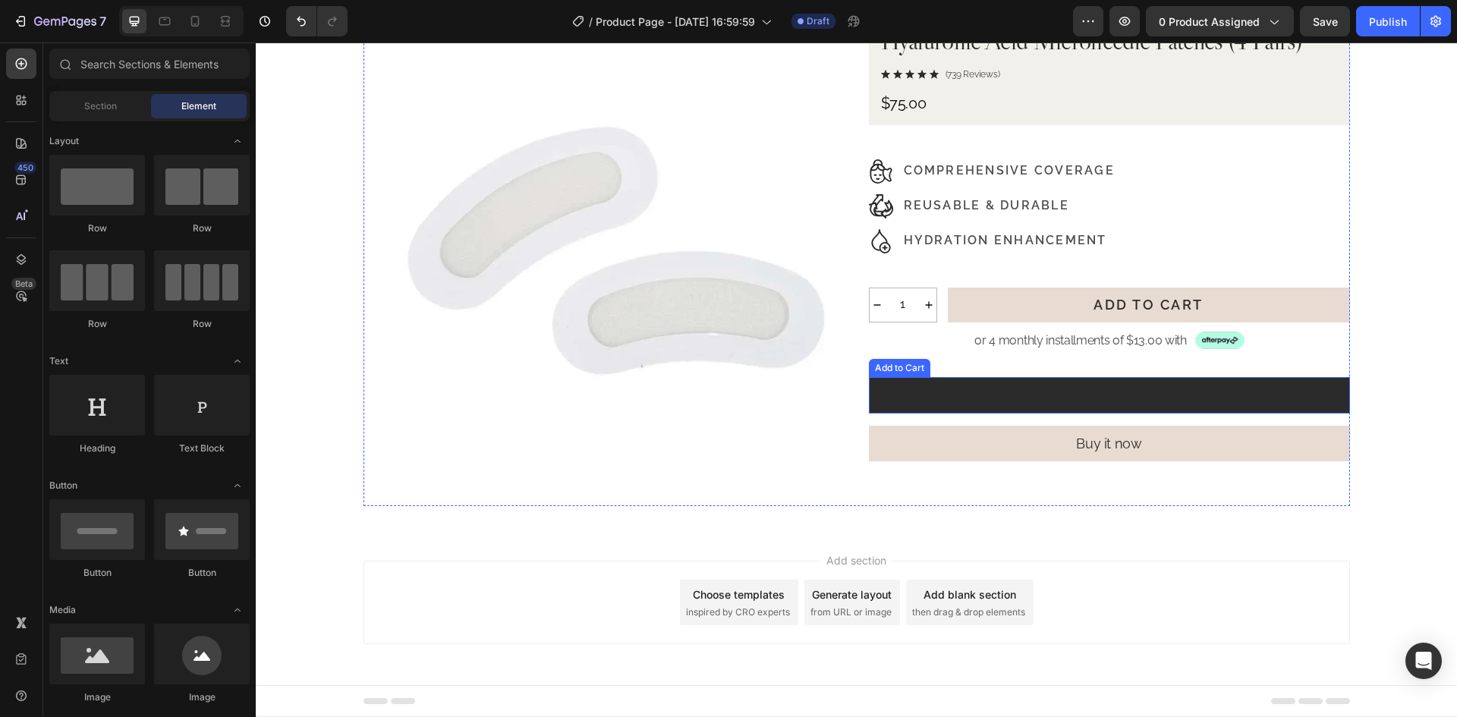
click at [1261, 398] on button "Add to cart" at bounding box center [1109, 395] width 481 height 36
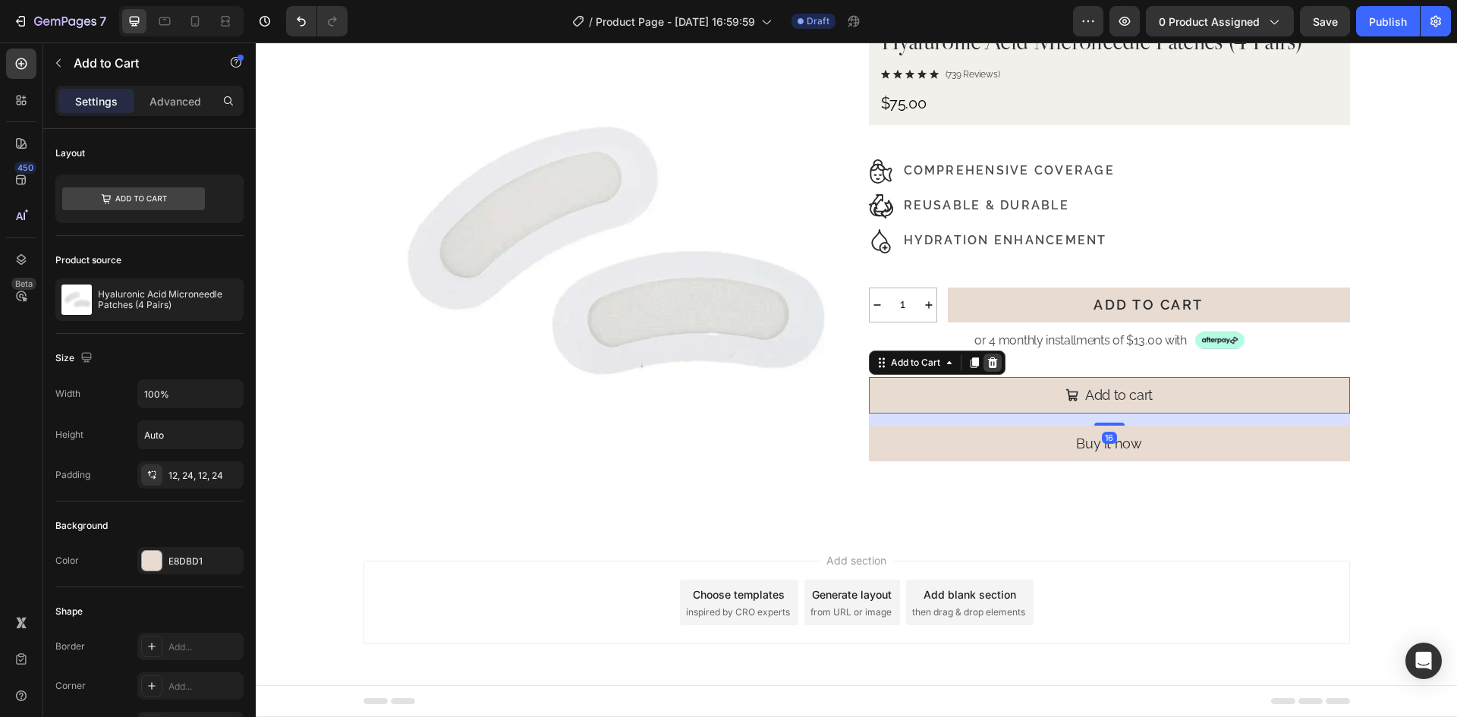
click at [986, 364] on icon at bounding box center [992, 363] width 12 height 12
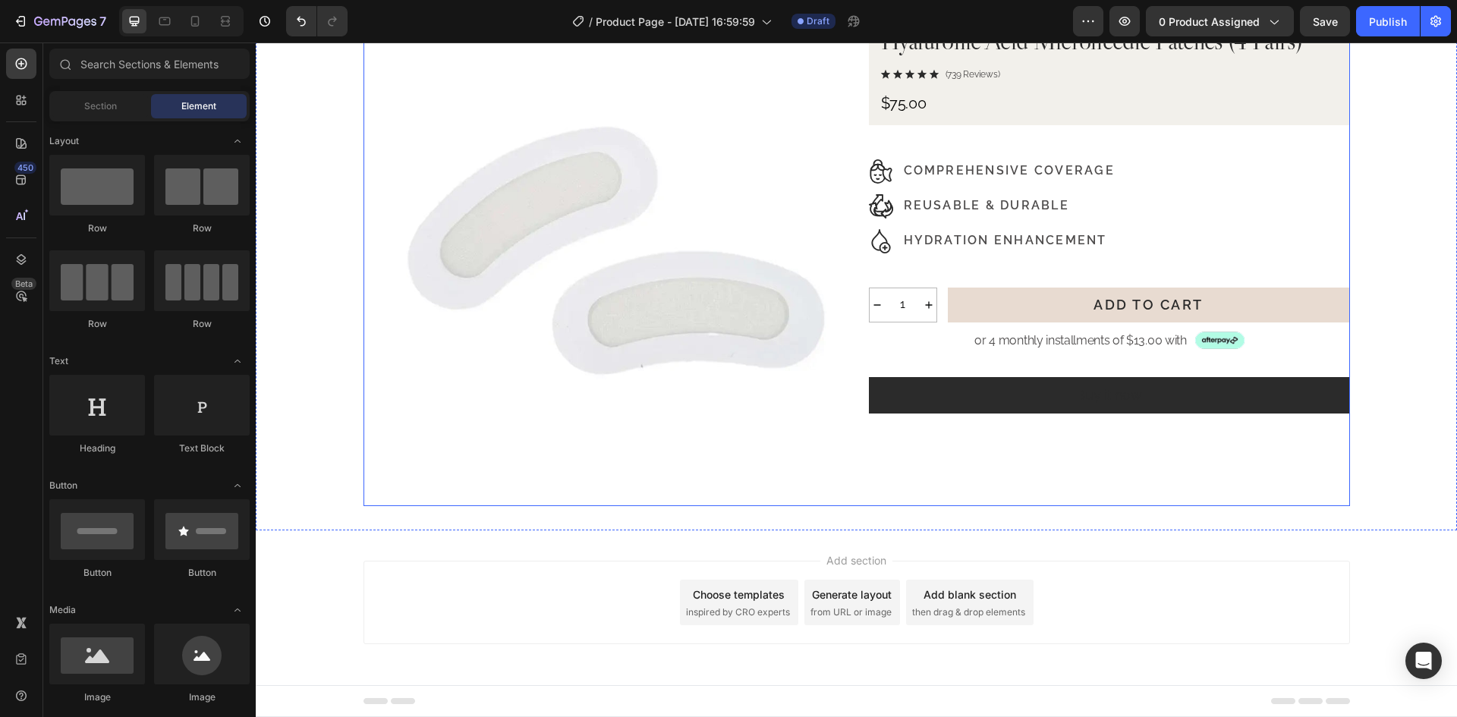
click at [1224, 392] on button "Buy it now" at bounding box center [1109, 395] width 481 height 36
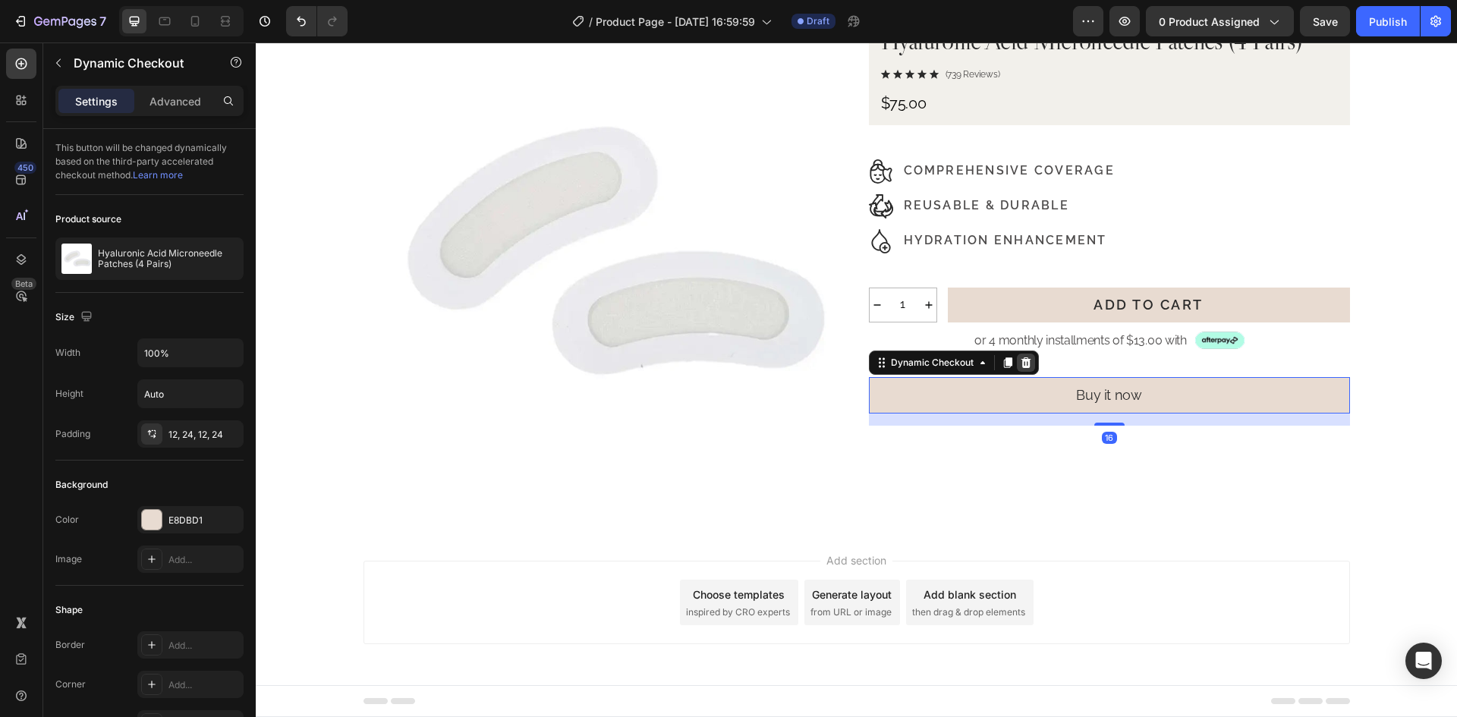
click at [1020, 361] on icon at bounding box center [1025, 362] width 10 height 11
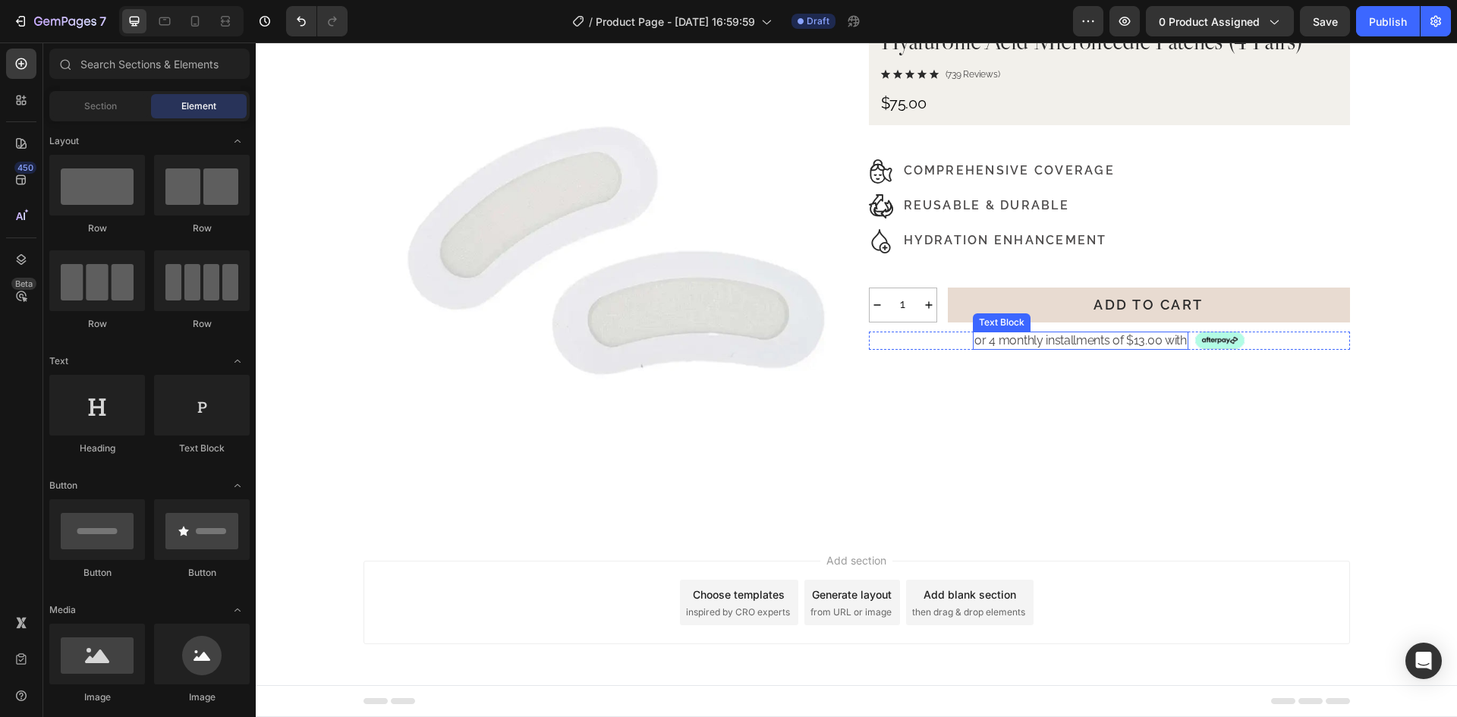
click at [1100, 346] on p "or 4 monthly installments of $13.00 with" at bounding box center [1080, 341] width 212 height 16
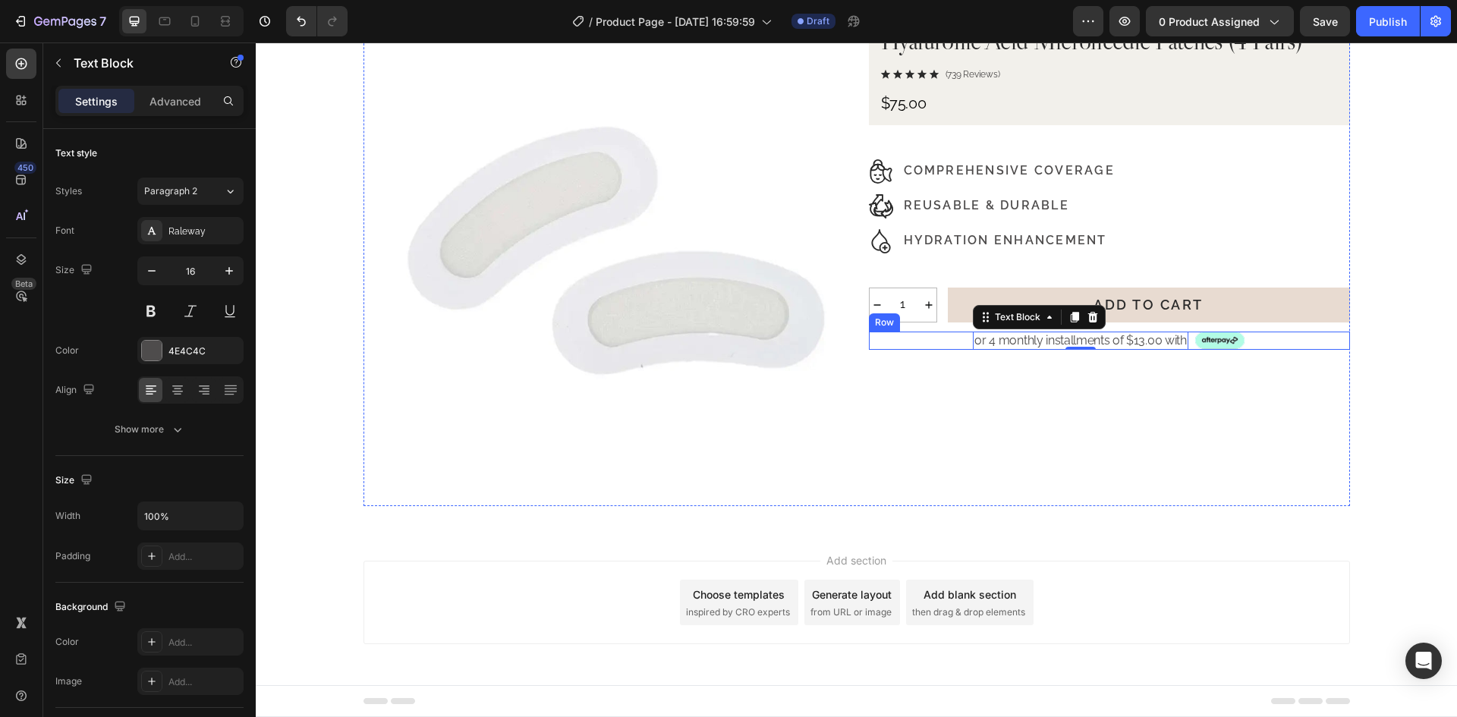
drag, startPoint x: 1272, startPoint y: 339, endPoint x: 1199, endPoint y: 348, distance: 73.4
click at [1272, 339] on div "or 4 monthly installments of $13.00 with Text Block 0 Image Row" at bounding box center [1109, 341] width 481 height 19
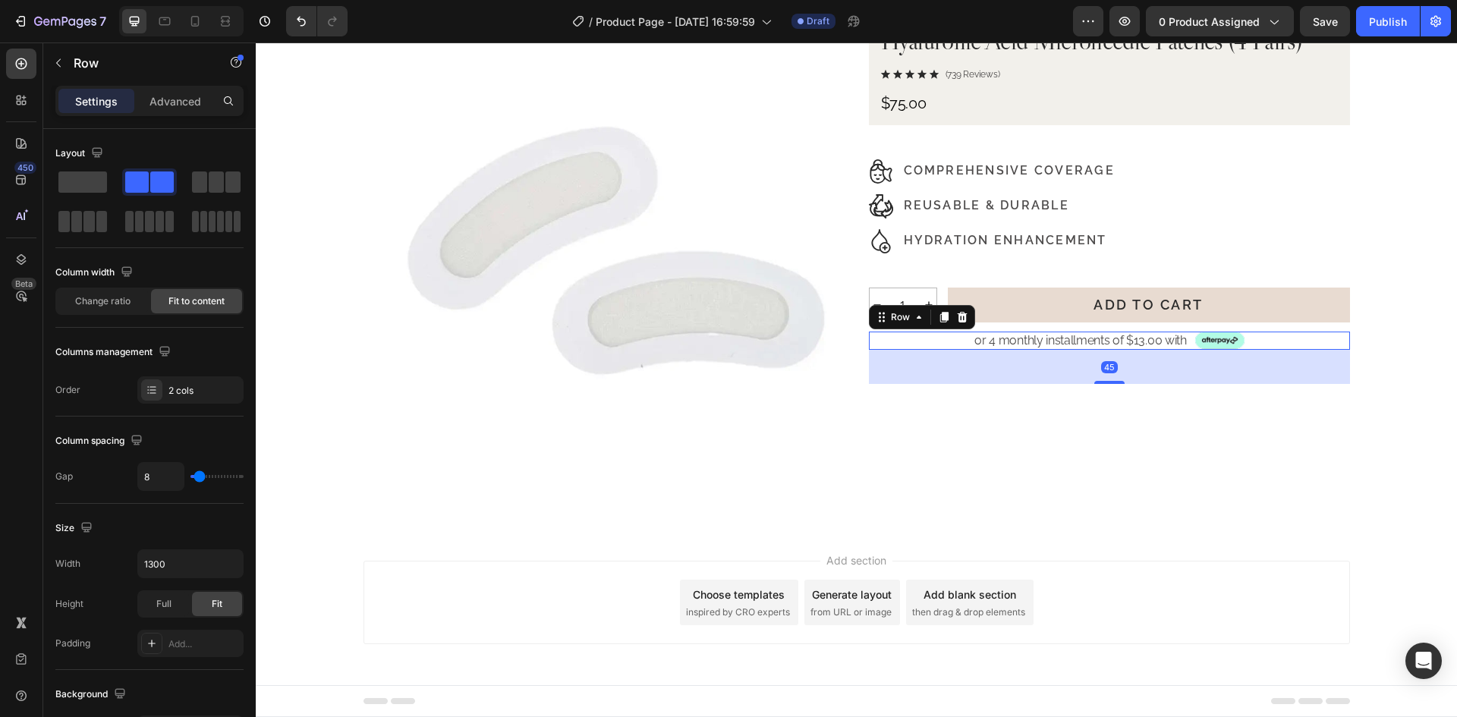
drag, startPoint x: 1114, startPoint y: 376, endPoint x: 1120, endPoint y: 382, distance: 8.7
click at [1120, 350] on div "45" at bounding box center [1109, 350] width 481 height 0
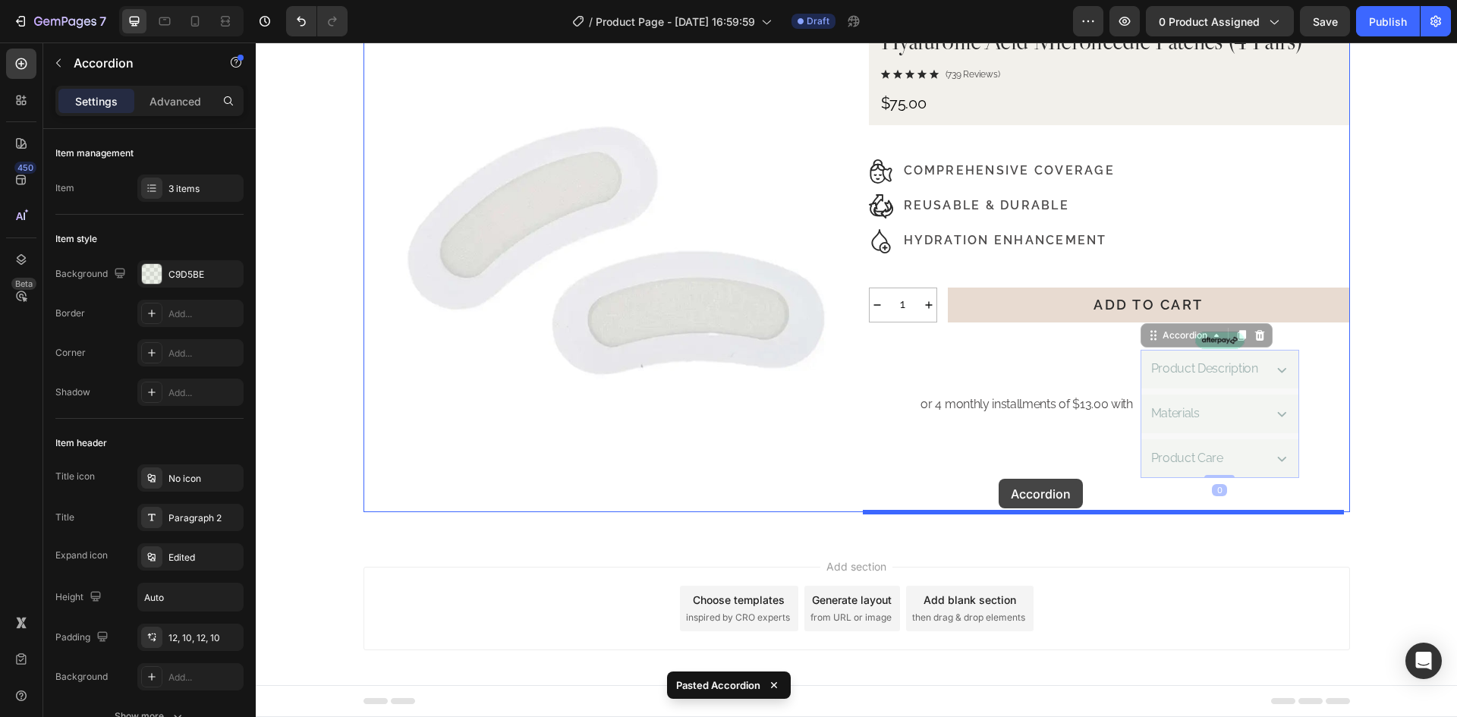
drag, startPoint x: 1152, startPoint y: 341, endPoint x: 998, endPoint y: 479, distance: 205.8
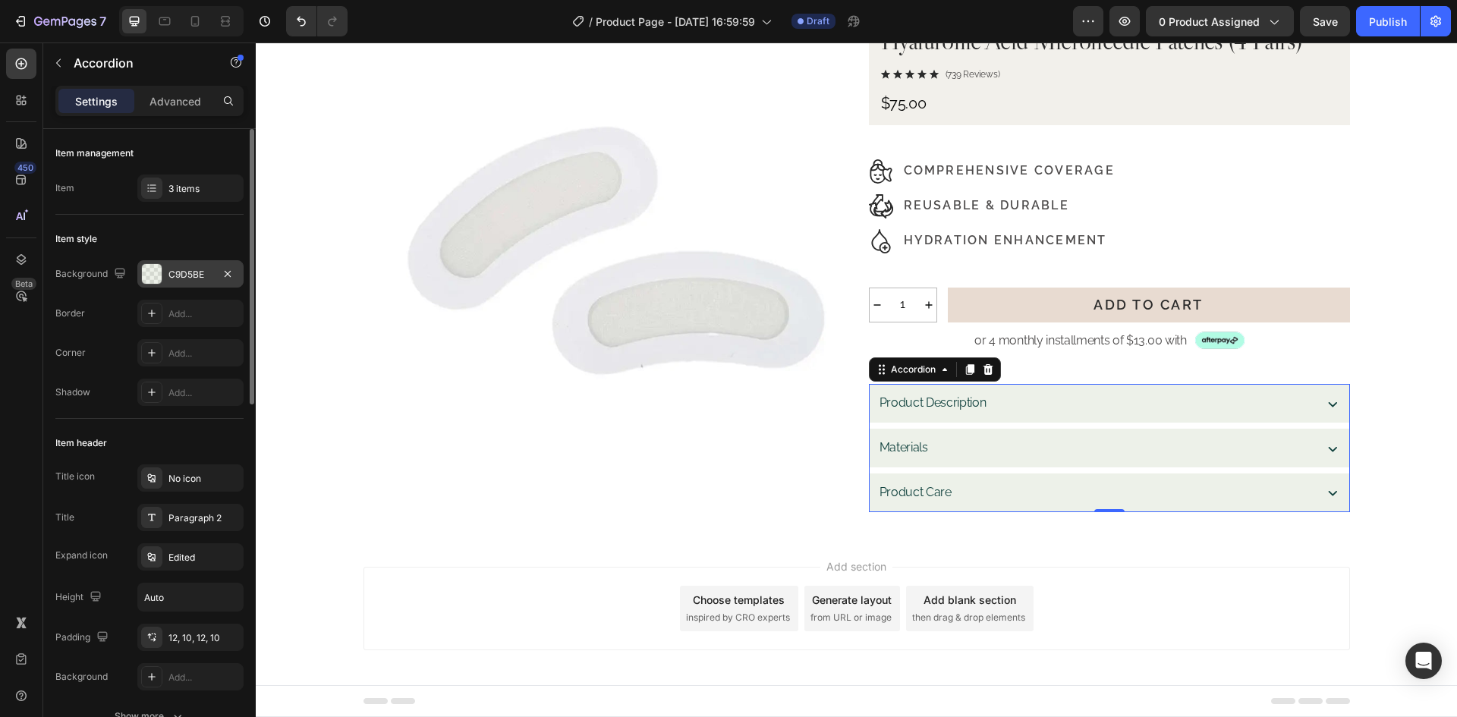
drag, startPoint x: 185, startPoint y: 276, endPoint x: 196, endPoint y: 283, distance: 13.3
click at [185, 276] on div "C9D5BE" at bounding box center [190, 275] width 44 height 14
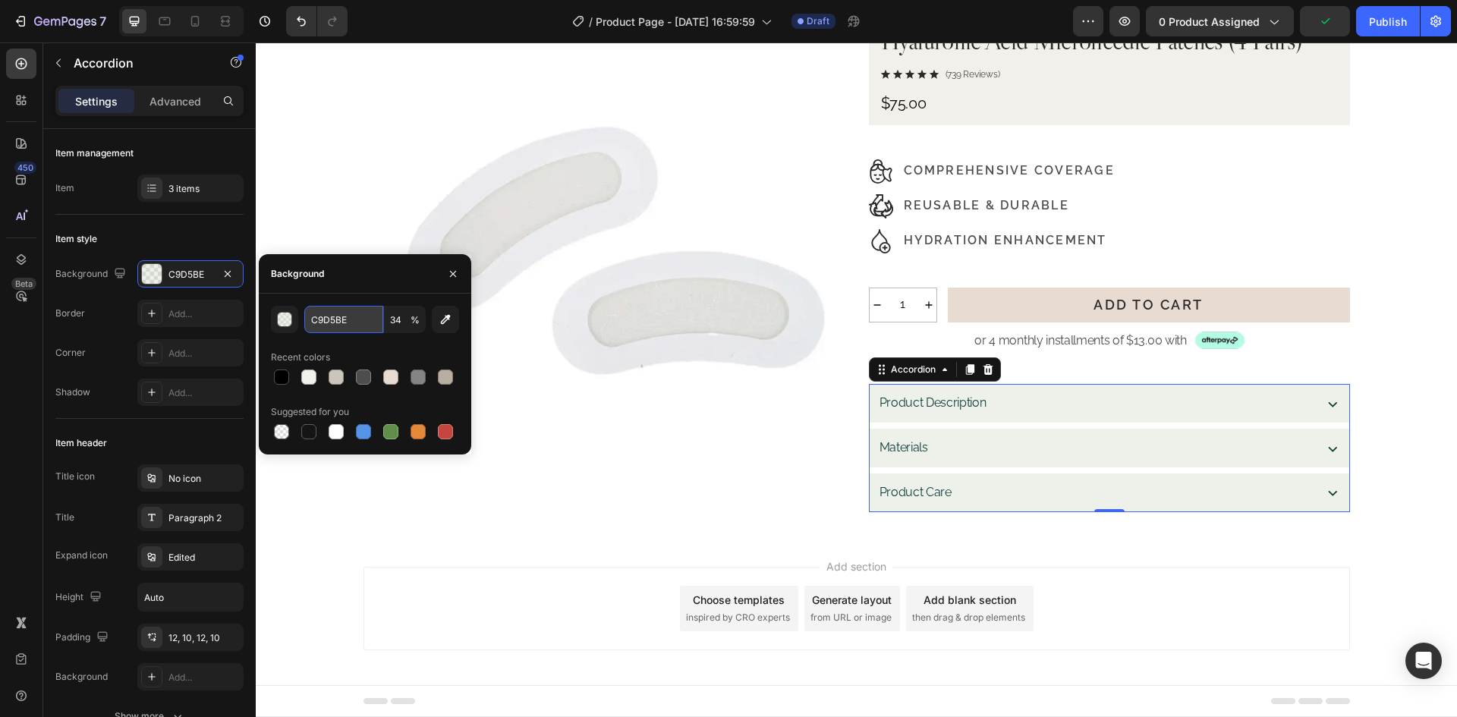
click at [351, 319] on input "C9D5BE" at bounding box center [343, 319] width 79 height 27
paste input "#B7ADA1"
type input "#B7ADA1"
type input "100"
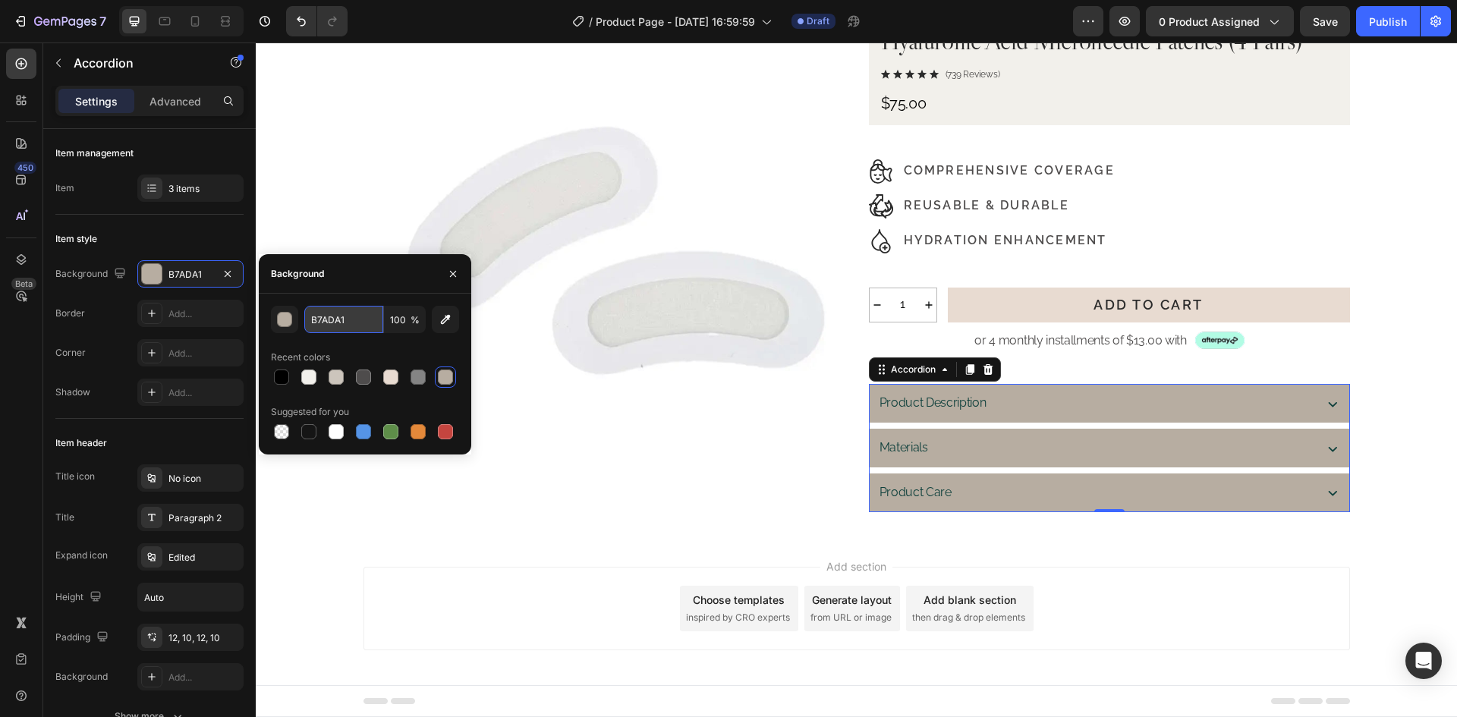
click at [349, 322] on input "B7ADA1" at bounding box center [343, 319] width 79 height 27
paste input "#F2F0EB"
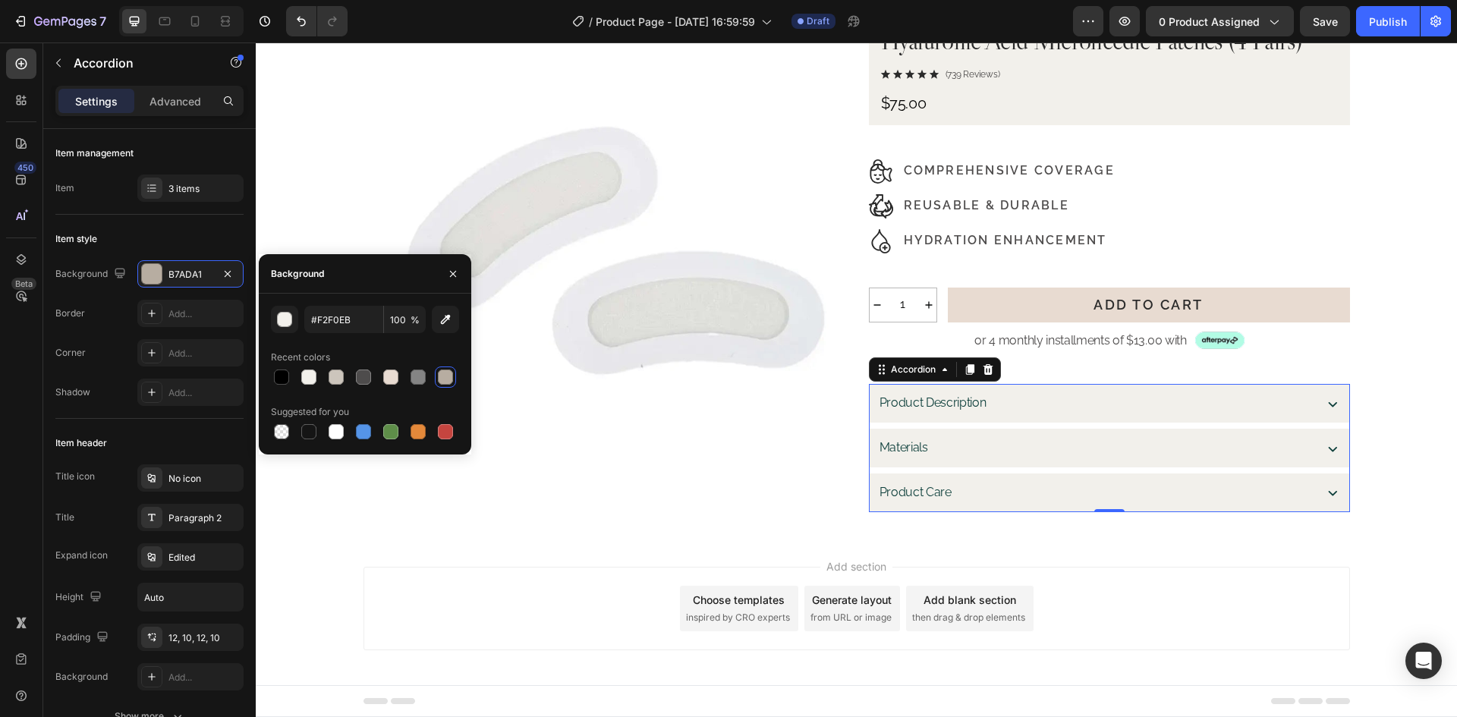
type input "F2F0EB"
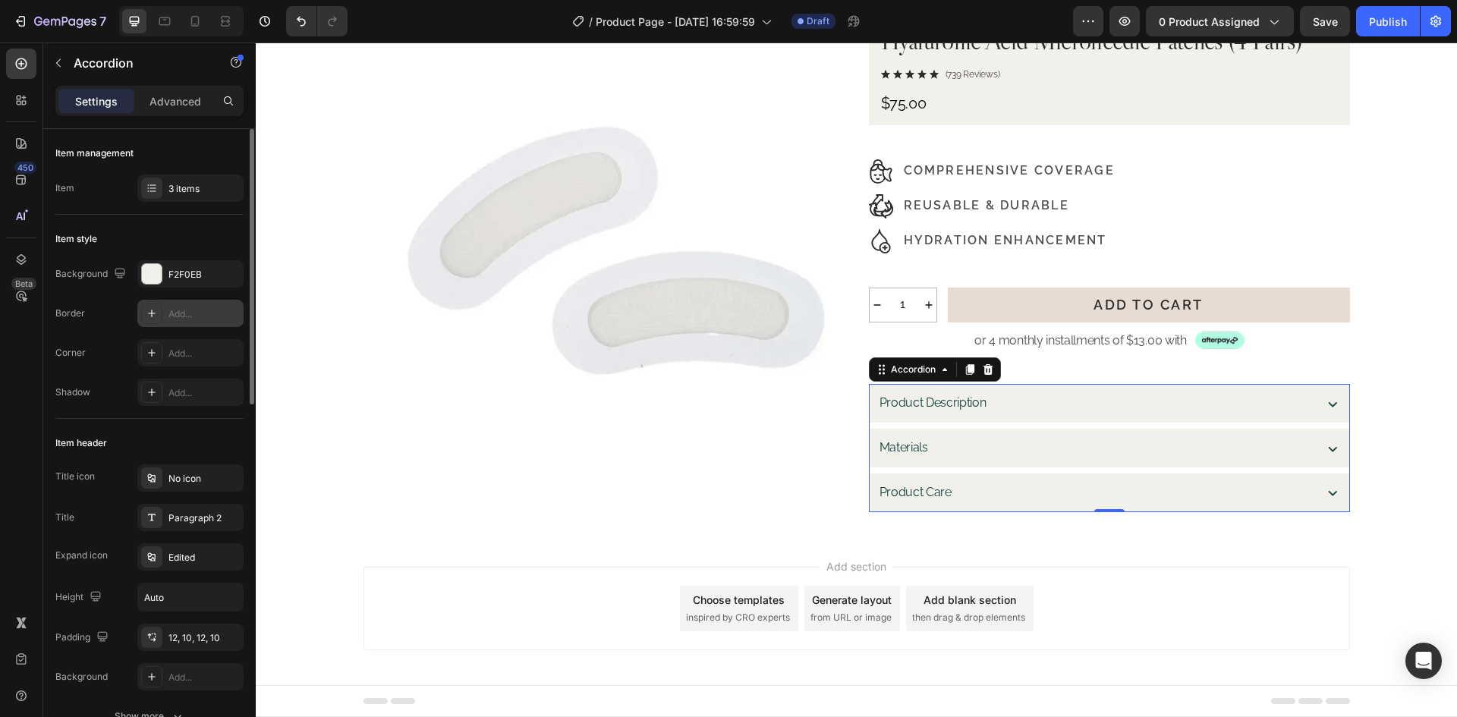
click at [188, 314] on div "Add..." at bounding box center [203, 314] width 71 height 14
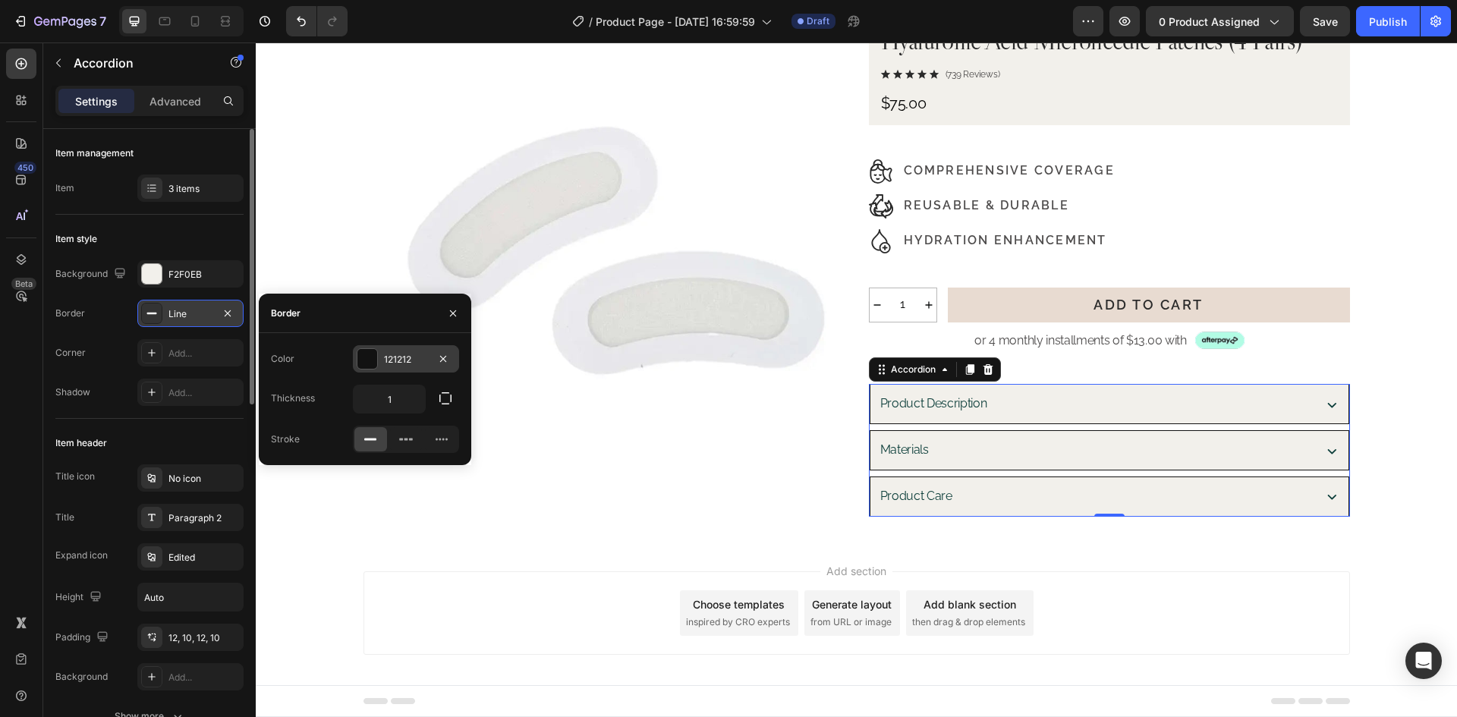
click at [408, 360] on div "121212" at bounding box center [406, 360] width 44 height 14
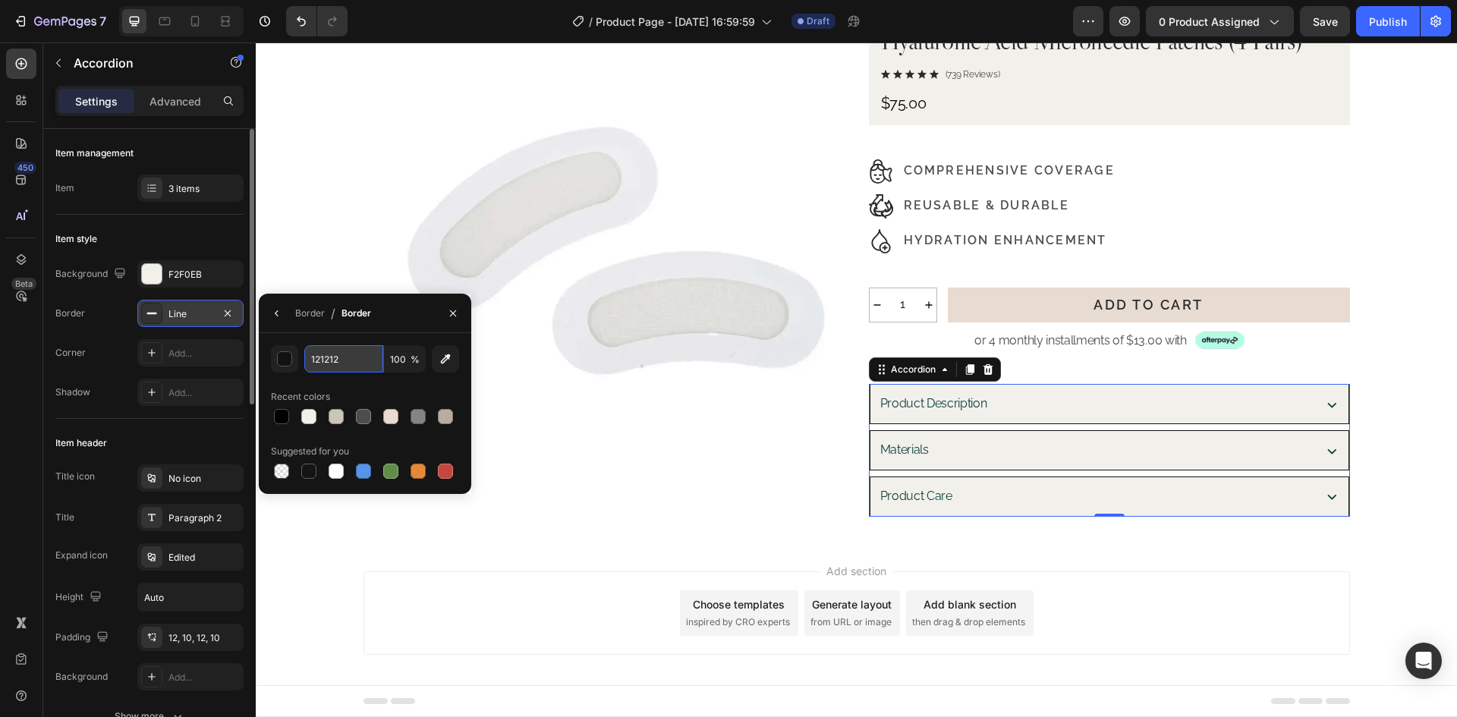
click at [0, 0] on input "121212" at bounding box center [0, 0] width 0 height 0
paste input "#B7ADA1"
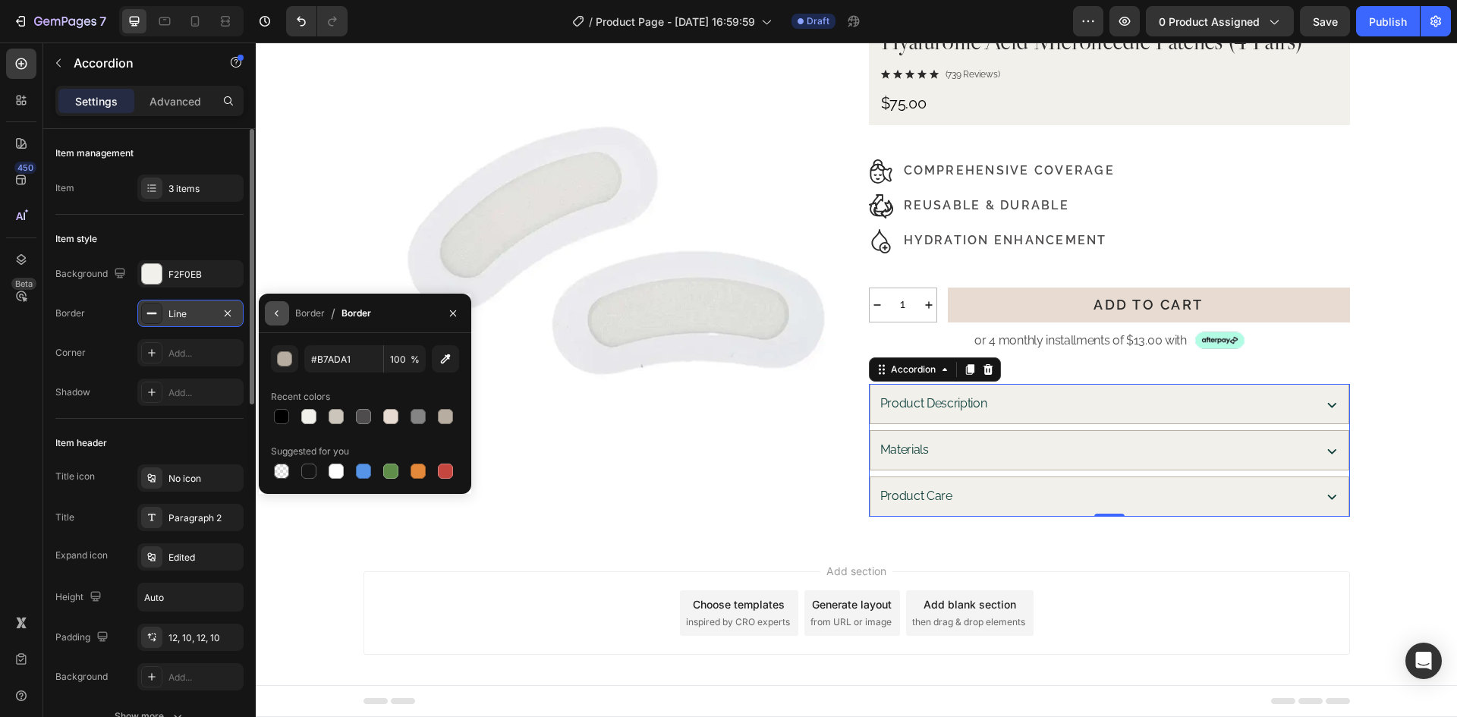
type input "B7ADA1"
click at [275, 323] on button "button" at bounding box center [277, 313] width 24 height 24
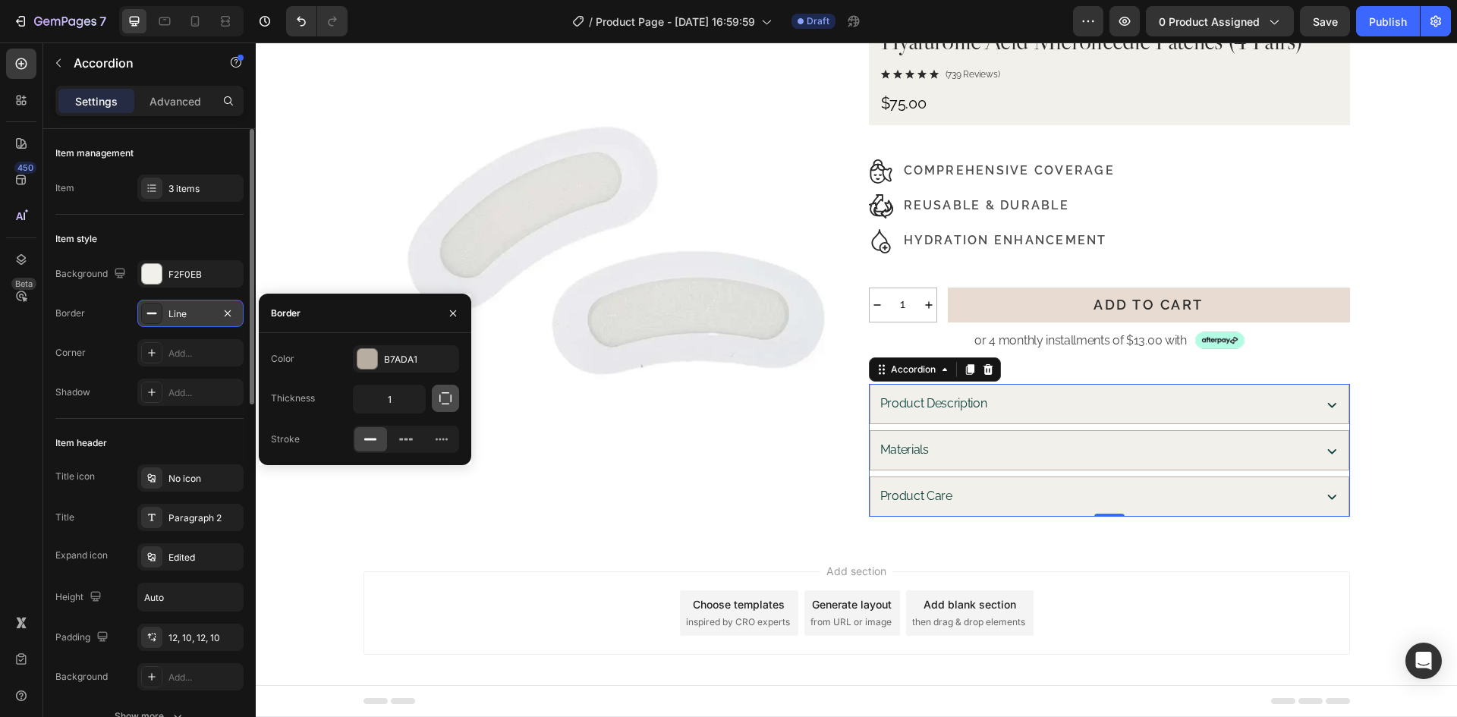
click at [442, 391] on icon "button" at bounding box center [445, 398] width 15 height 15
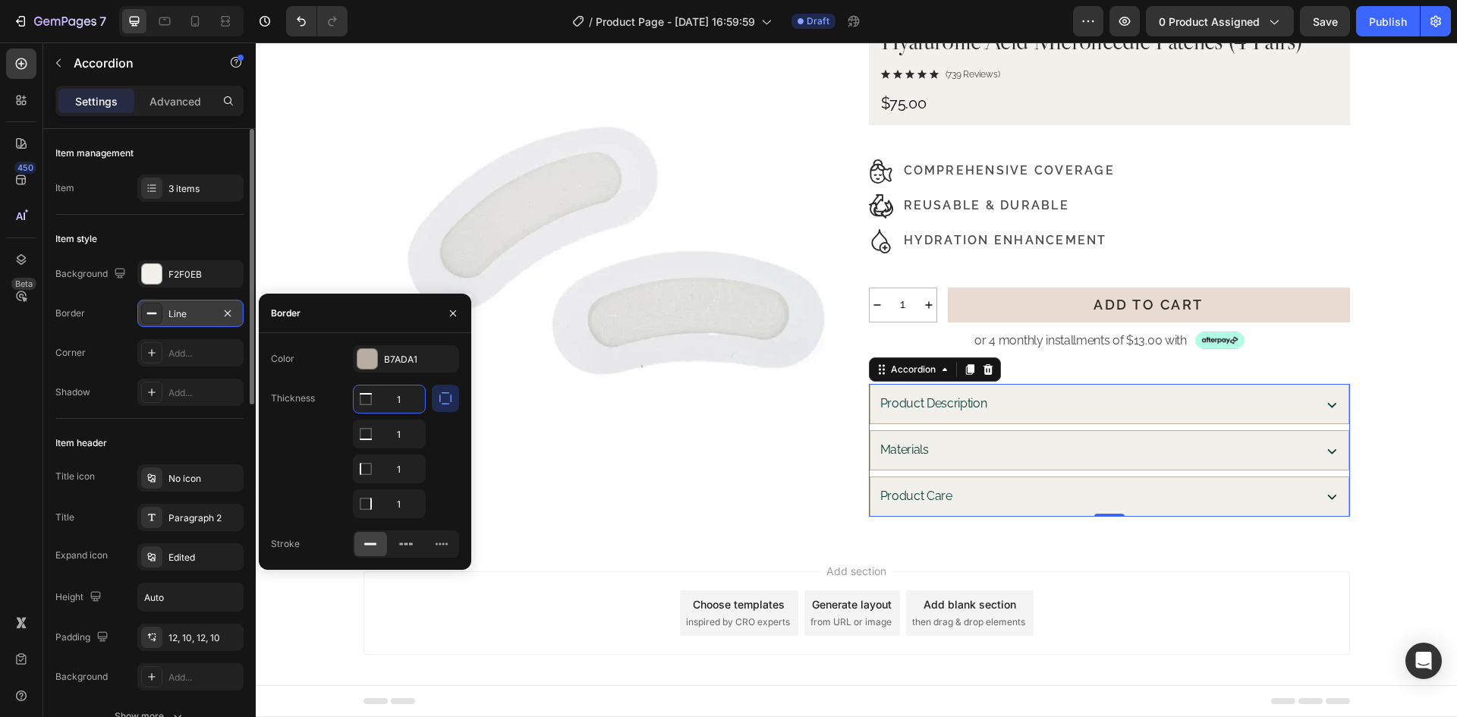
click at [402, 401] on input "1" at bounding box center [389, 398] width 71 height 27
type input "0"
click at [413, 448] on input "1" at bounding box center [389, 433] width 71 height 27
type input "0"
click at [411, 498] on input "1" at bounding box center [389, 503] width 71 height 27
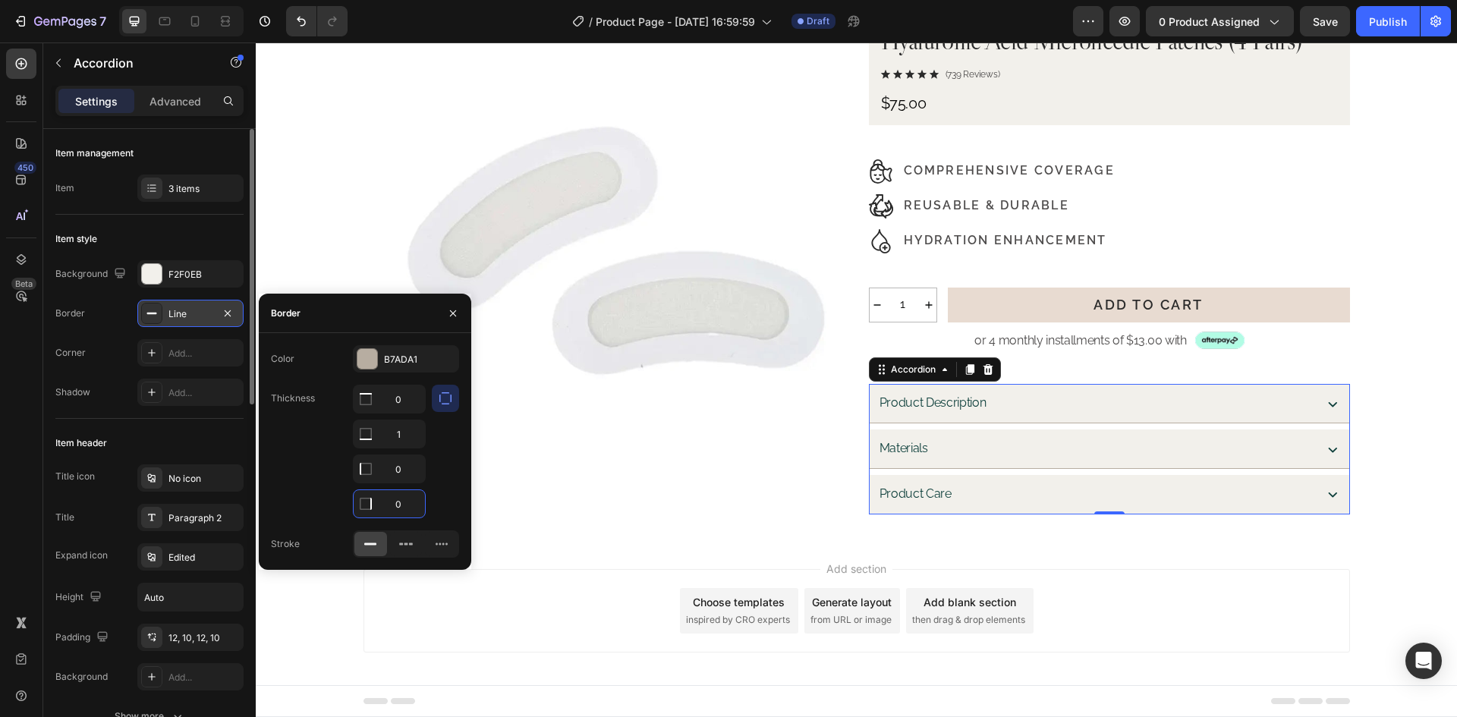
type input "0"
click at [293, 443] on div "Thickness 0 1 0 0" at bounding box center [365, 452] width 188 height 134
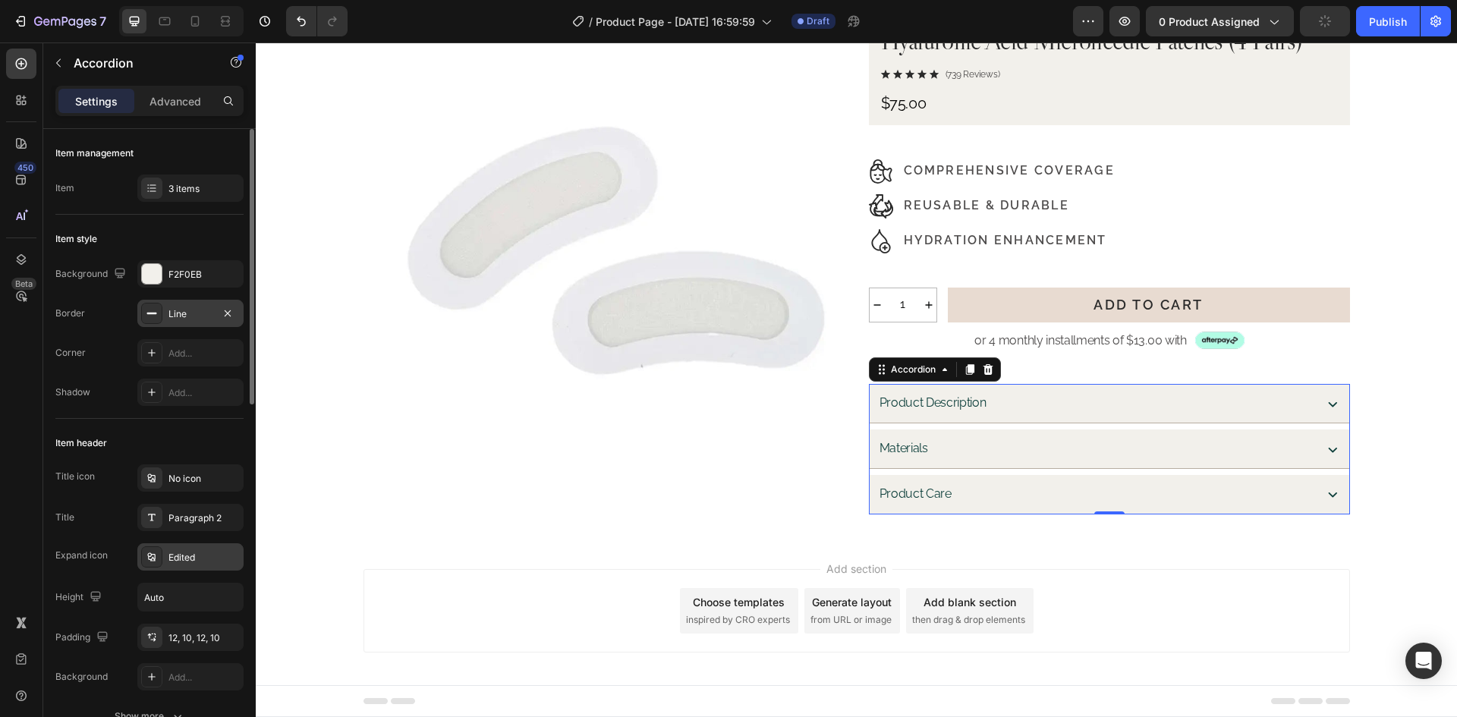
scroll to position [152, 0]
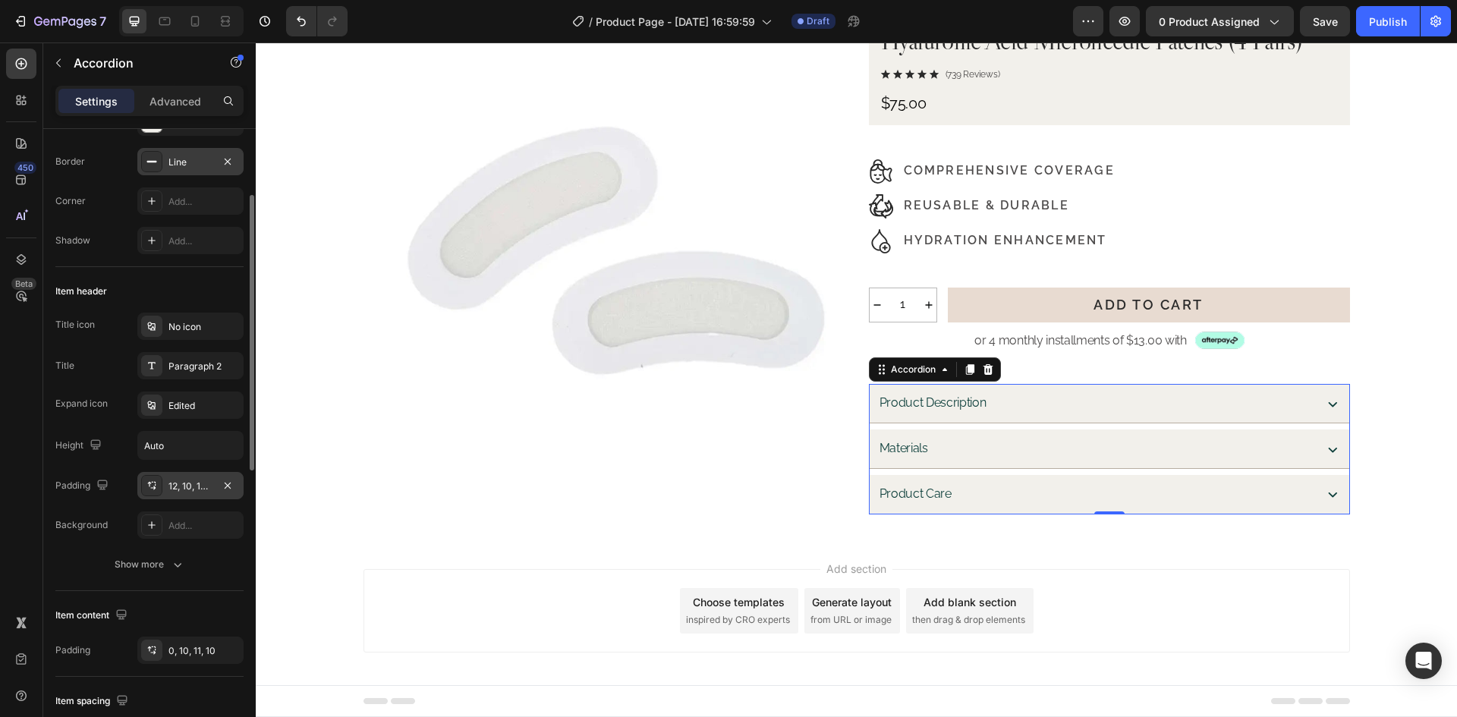
click at [203, 493] on div "12, 10, 12, 10" at bounding box center [190, 485] width 106 height 27
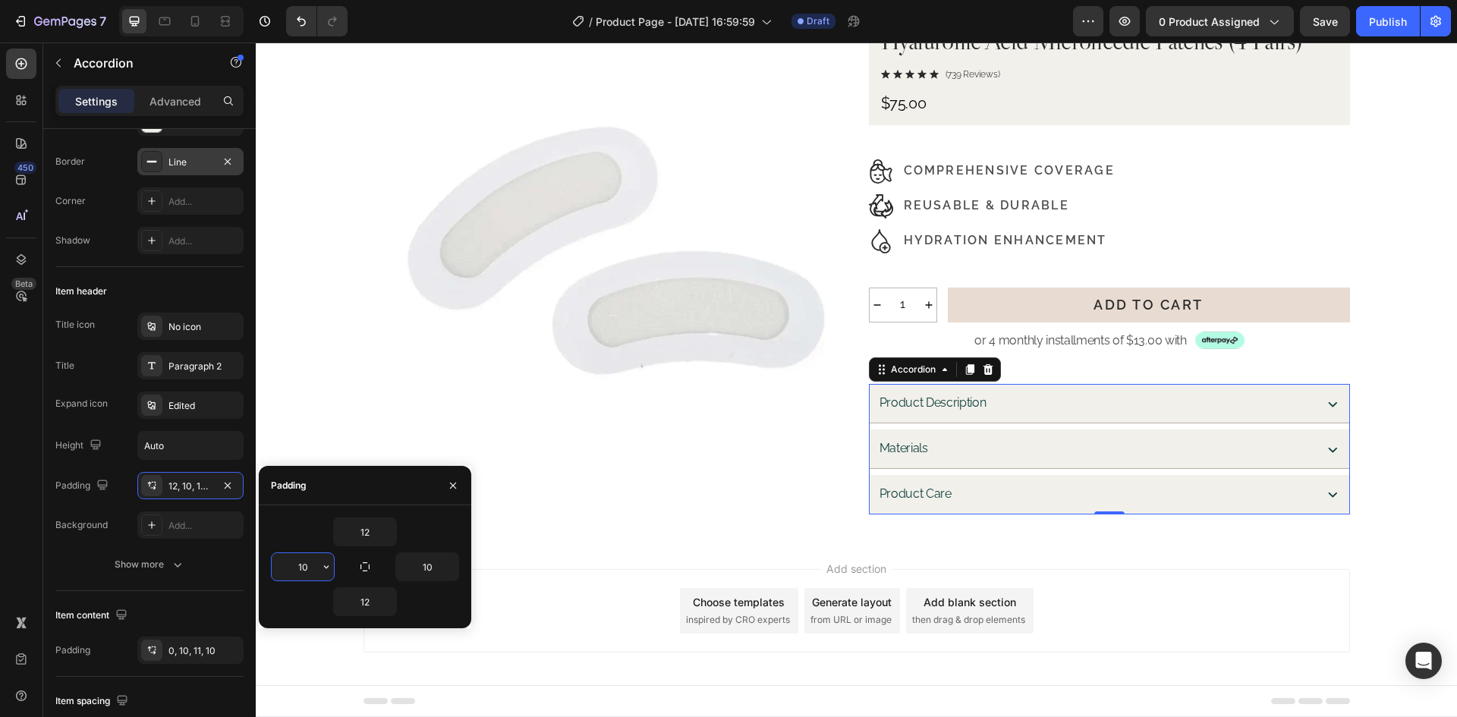
click at [307, 568] on input "10" at bounding box center [303, 566] width 62 height 27
type input "12"
click at [432, 566] on input "10" at bounding box center [427, 566] width 62 height 27
type input "12"
click at [369, 530] on input "12" at bounding box center [365, 531] width 62 height 27
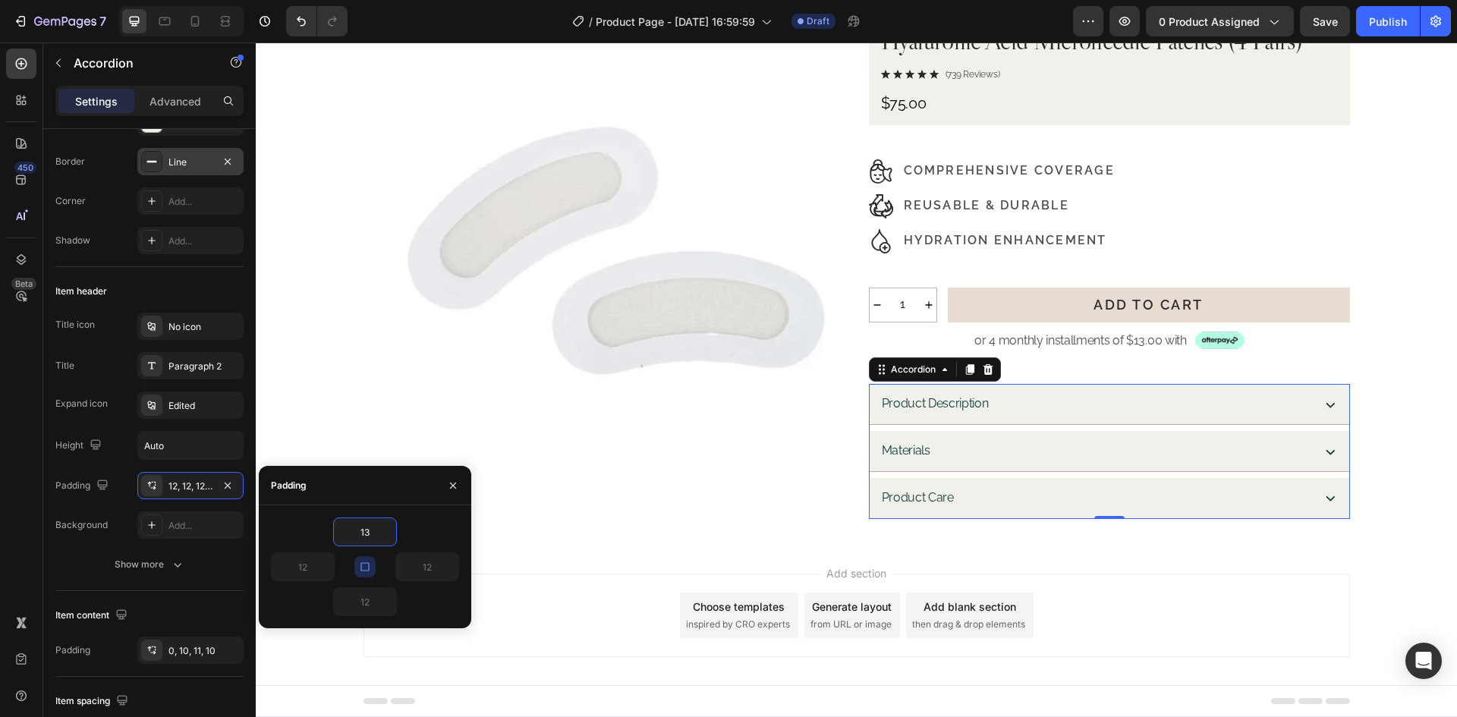
type input "13"
click at [372, 563] on button "button" at bounding box center [364, 566] width 21 height 21
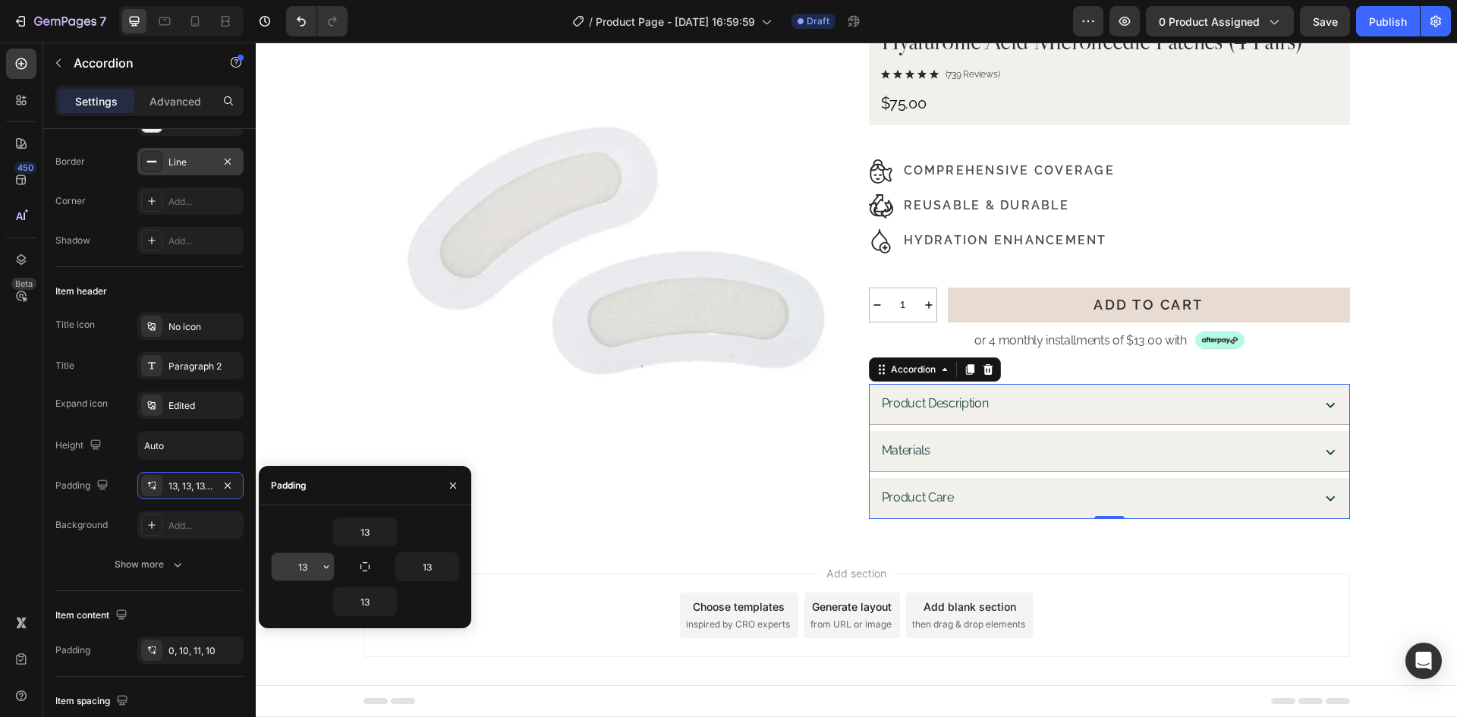
click at [304, 567] on input "13" at bounding box center [303, 566] width 62 height 27
type input "12"
click at [418, 568] on input "13" at bounding box center [427, 566] width 62 height 27
type input "12"
click at [419, 523] on div "13" at bounding box center [365, 531] width 188 height 29
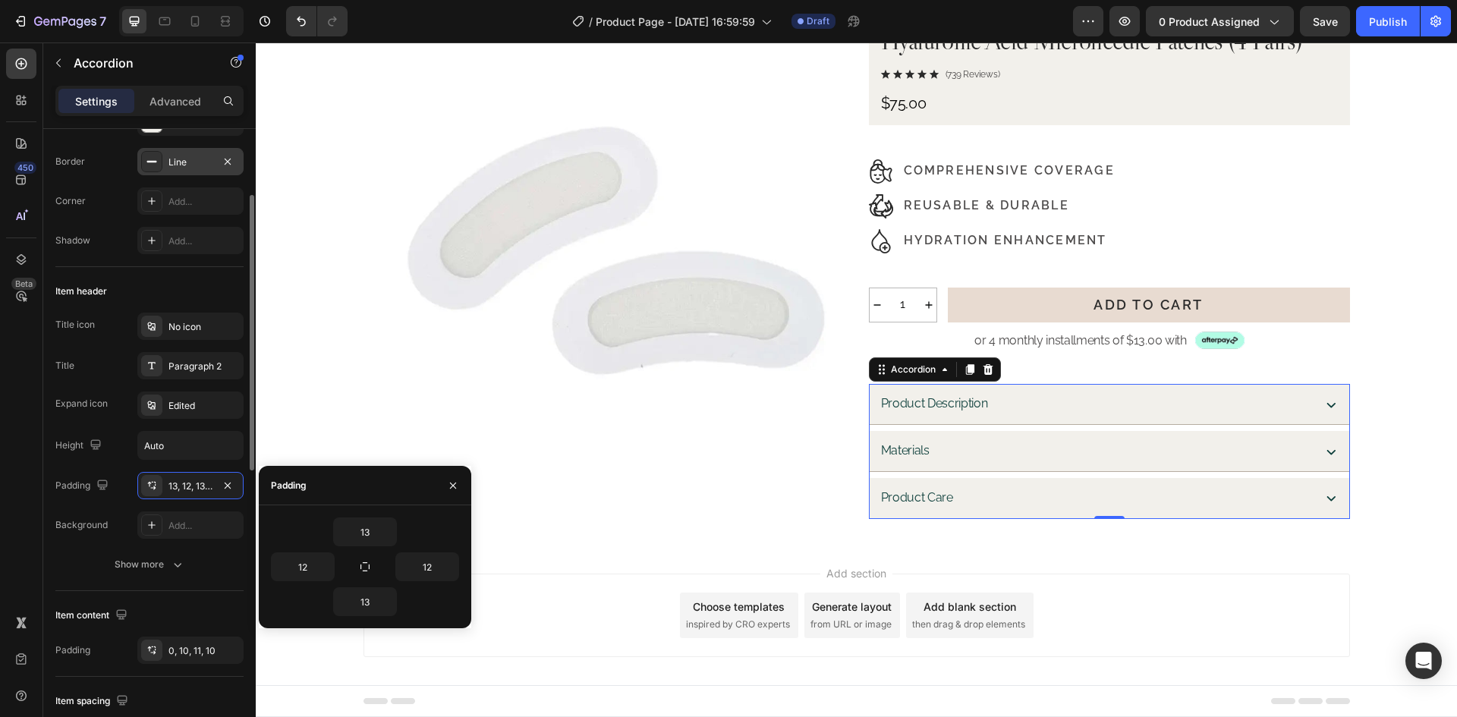
click at [55, 509] on div "Title icon No icon Title Paragraph 2 Expand icon Edited Height Auto Padding 13,…" at bounding box center [149, 426] width 188 height 226
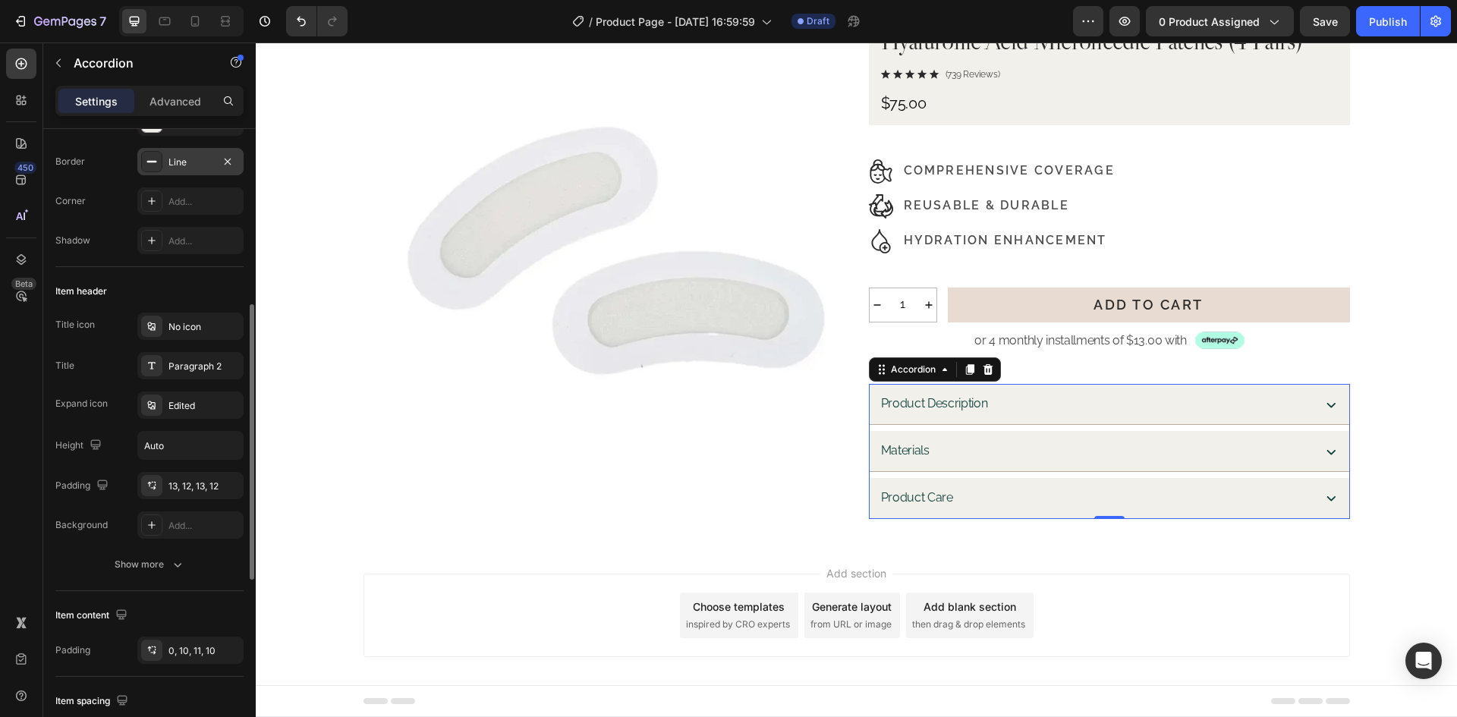
scroll to position [228, 0]
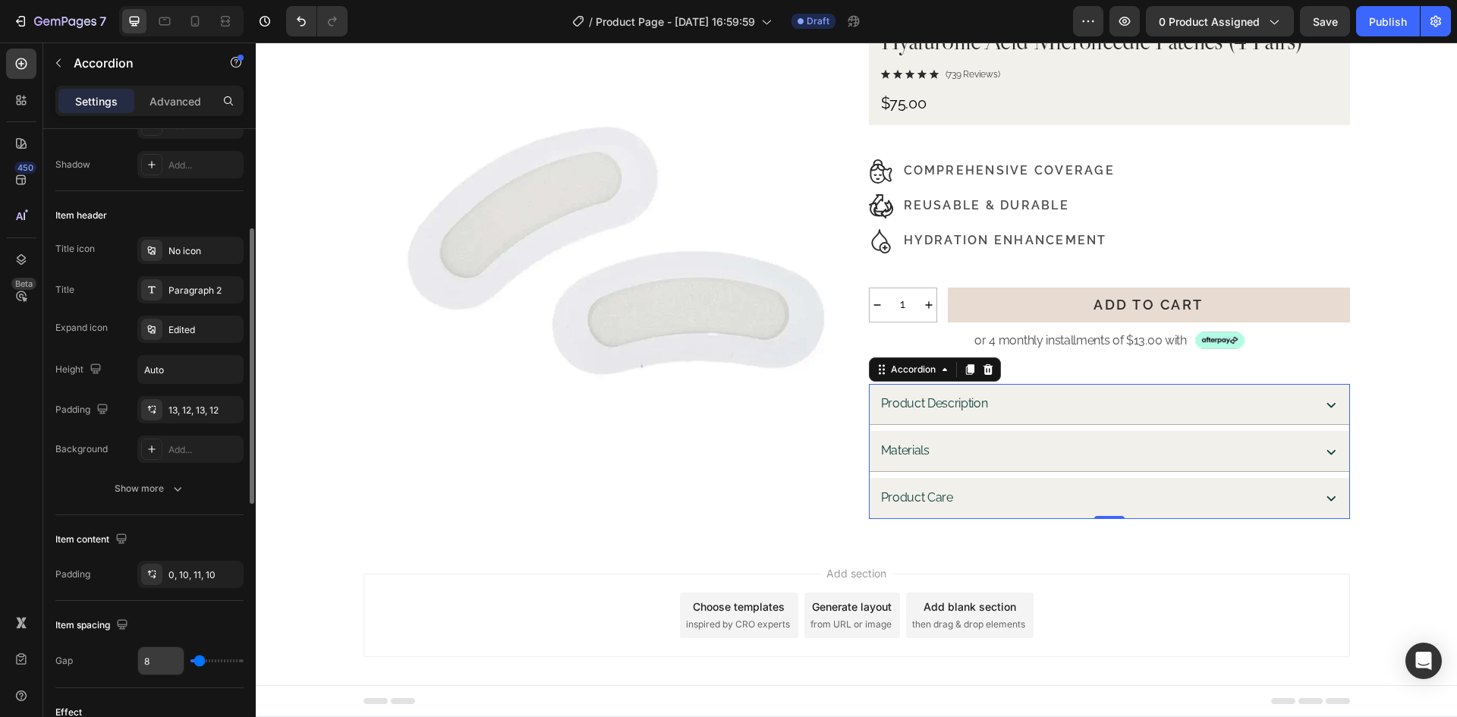
click at [165, 669] on input "8" at bounding box center [161, 660] width 46 height 27
type input "0"
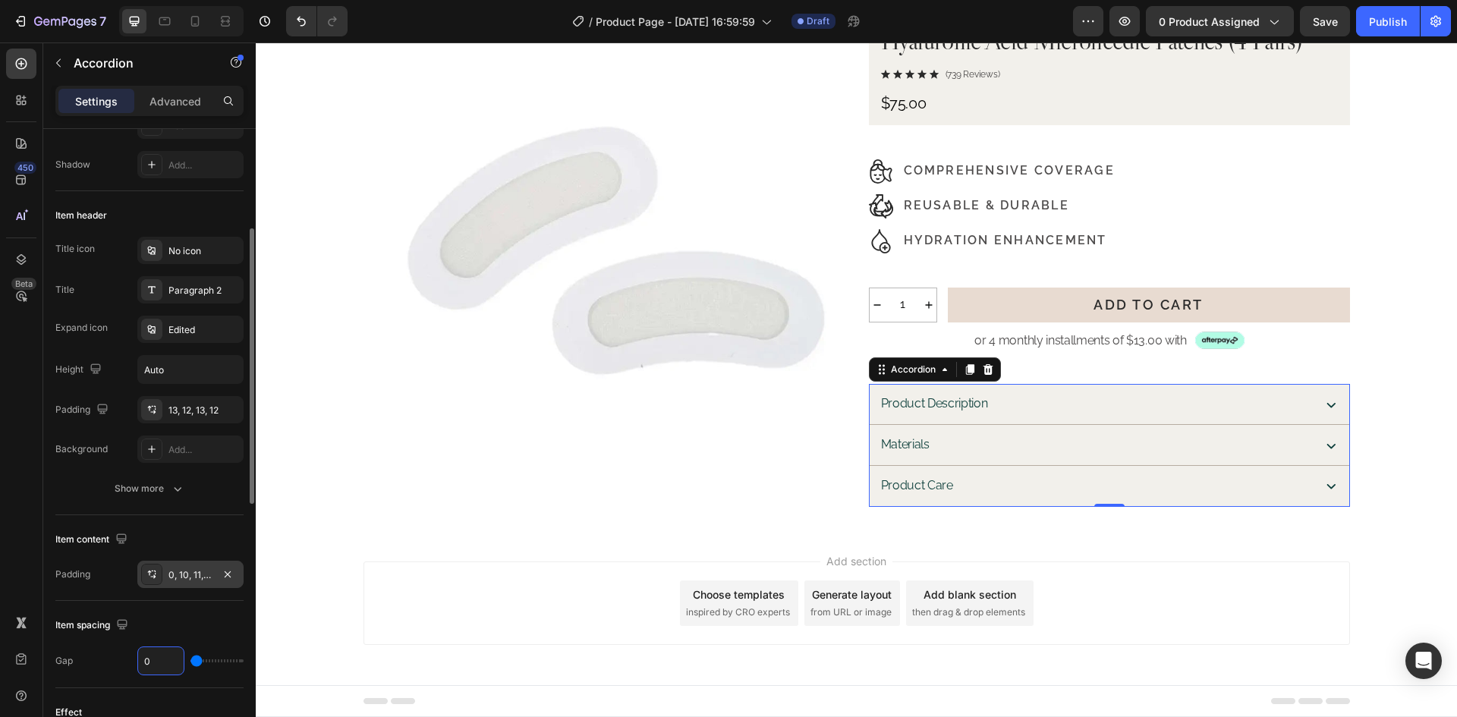
type input "0"
click at [187, 573] on div "0, 10, 11, 10" at bounding box center [190, 575] width 44 height 14
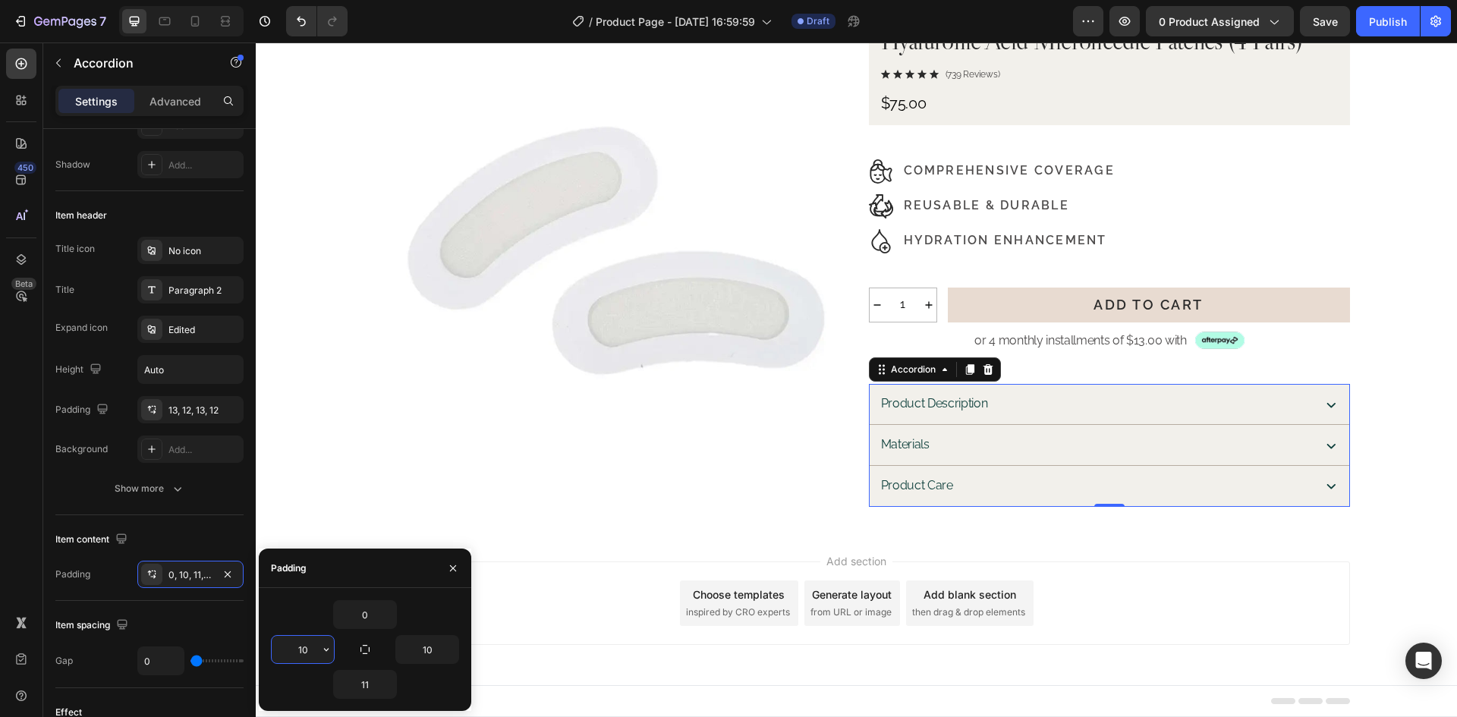
click at [313, 655] on input "10" at bounding box center [303, 649] width 62 height 27
click at [310, 657] on input "10" at bounding box center [303, 649] width 62 height 27
click at [309, 655] on input "10" at bounding box center [303, 649] width 62 height 27
type input "12"
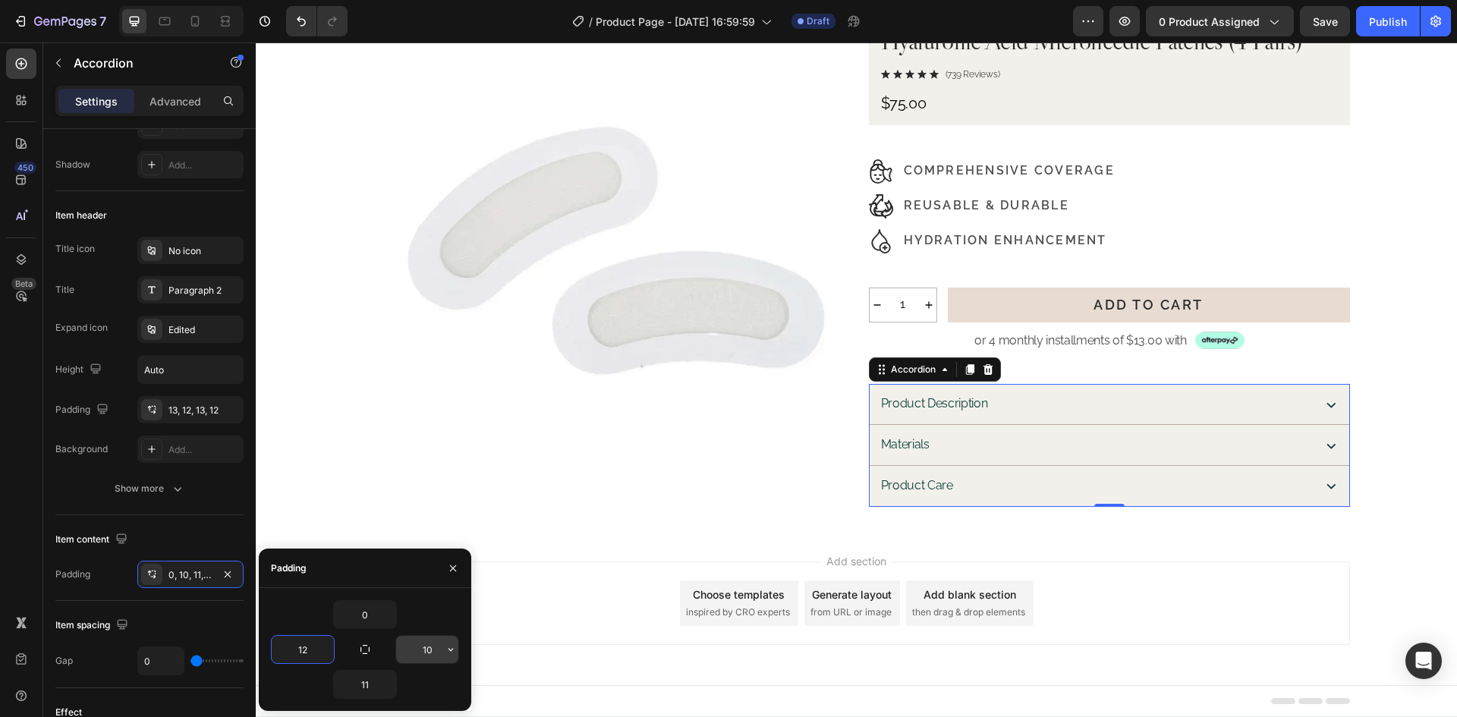
click at [0, 0] on input "10" at bounding box center [0, 0] width 0 height 0
type input "12"
click at [0, 0] on input "11" at bounding box center [0, 0] width 0 height 0
type input "13"
click at [401, 567] on div "Padding" at bounding box center [365, 568] width 212 height 39
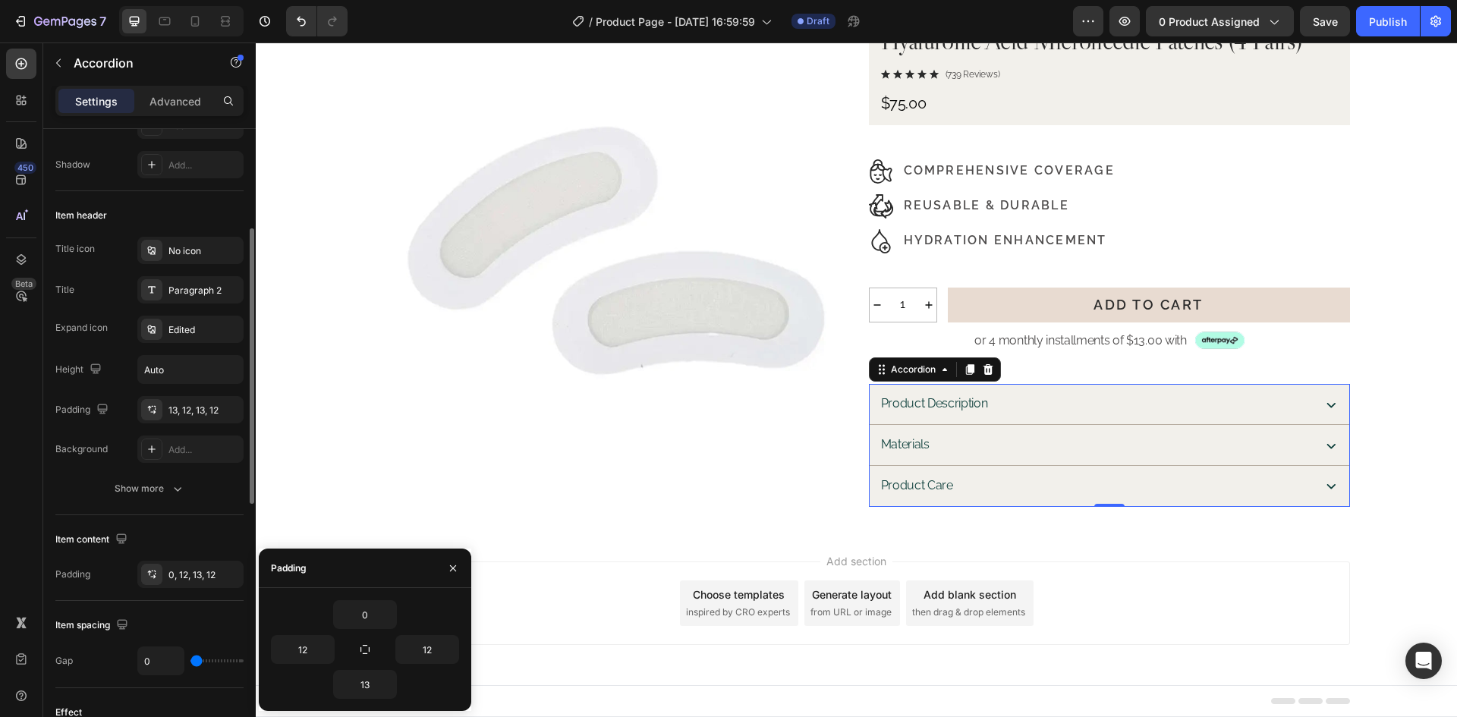
click at [231, 527] on div "Item content Padding 0, 12, 13, 12" at bounding box center [149, 558] width 188 height 86
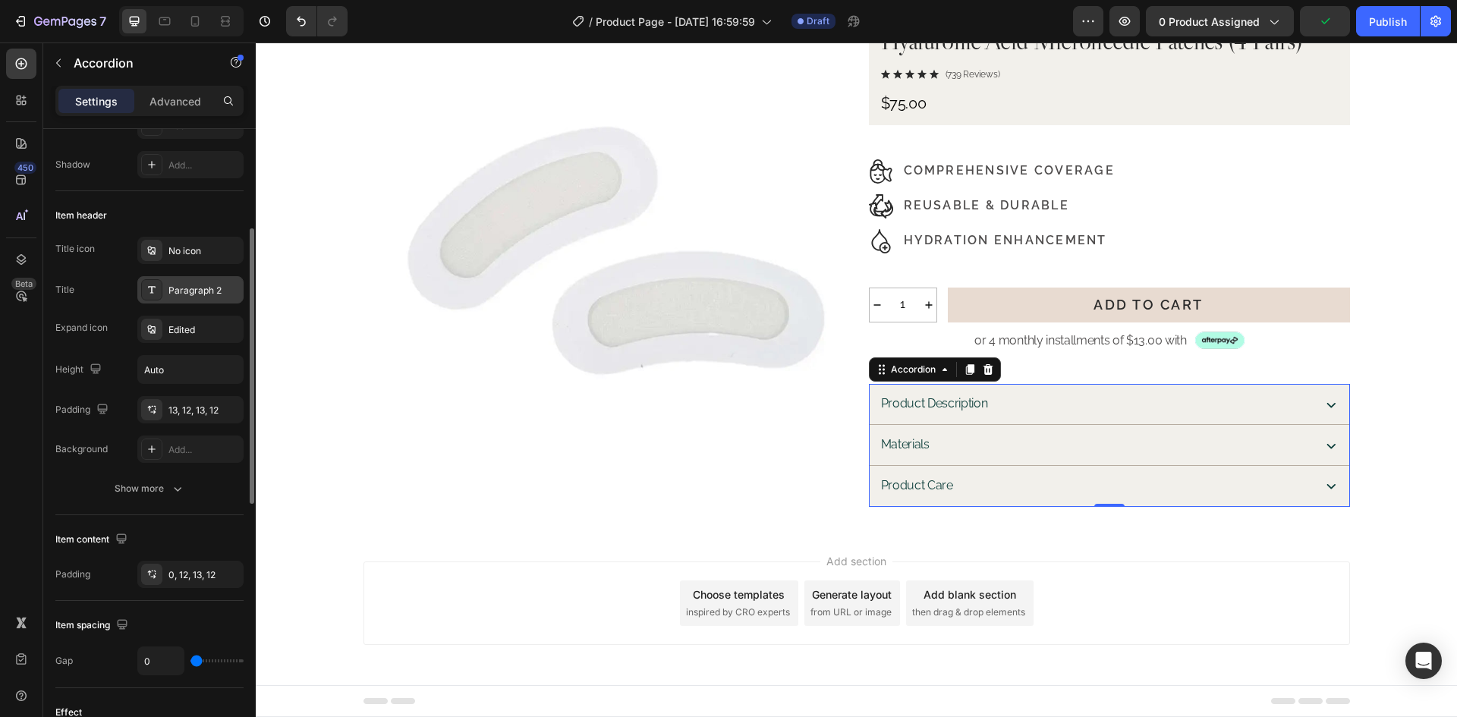
click at [206, 292] on div "Paragraph 2" at bounding box center [203, 291] width 71 height 14
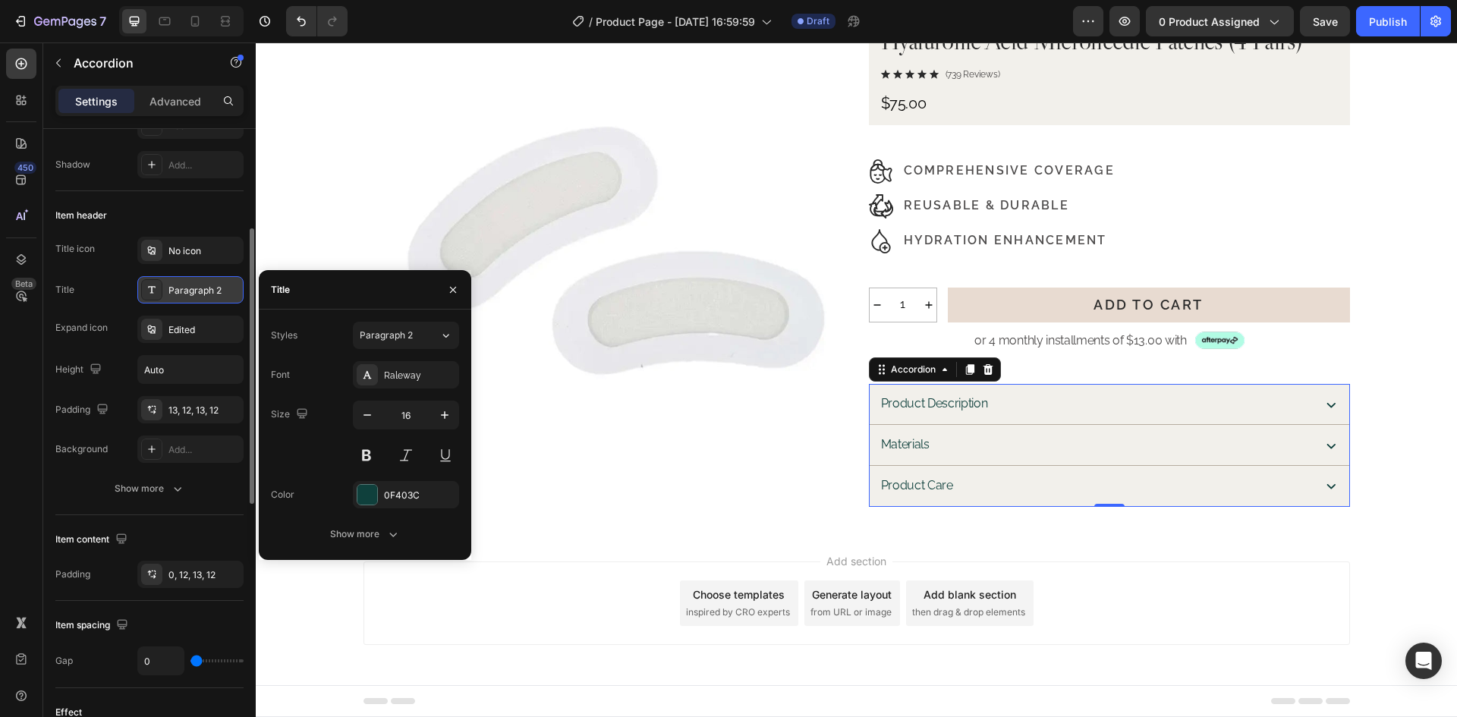
click at [215, 288] on div "Paragraph 2" at bounding box center [203, 291] width 71 height 14
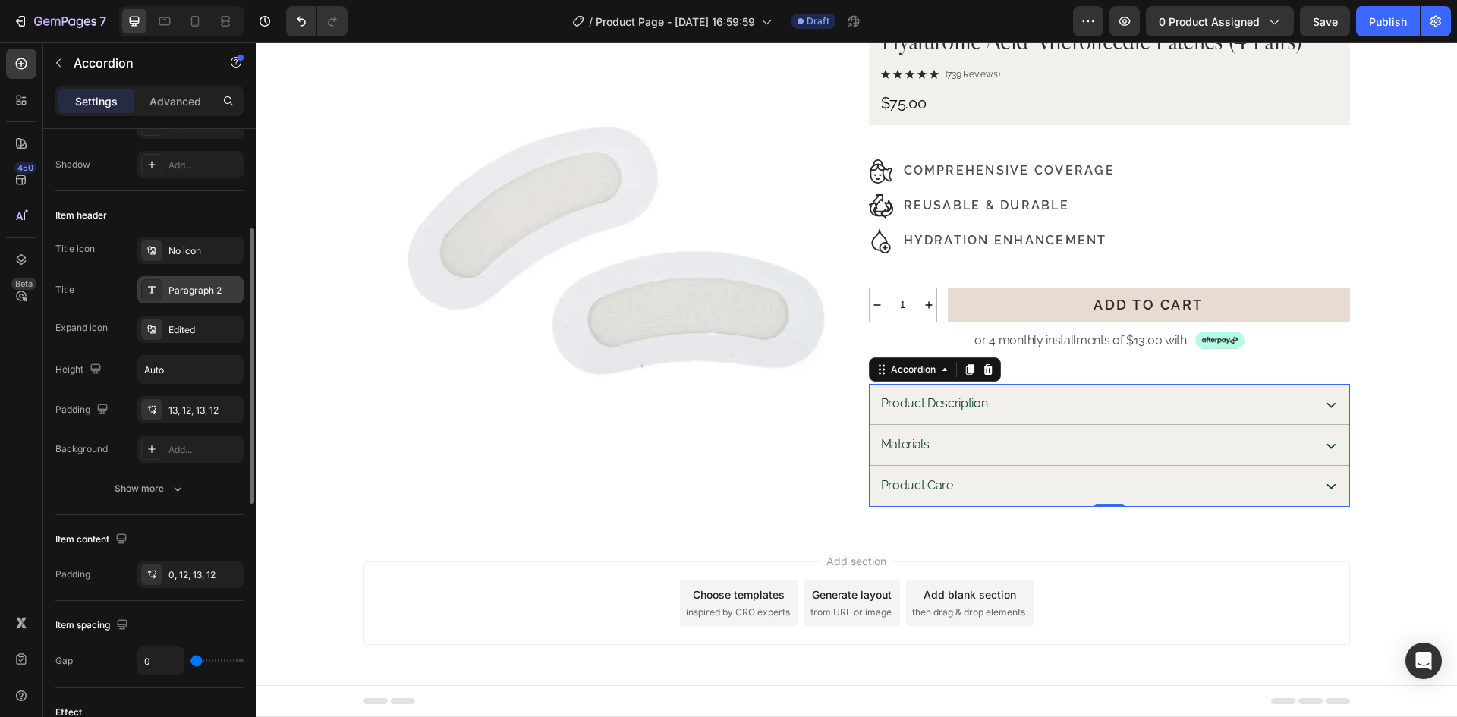
click at [215, 288] on div "Paragraph 2" at bounding box center [203, 291] width 71 height 14
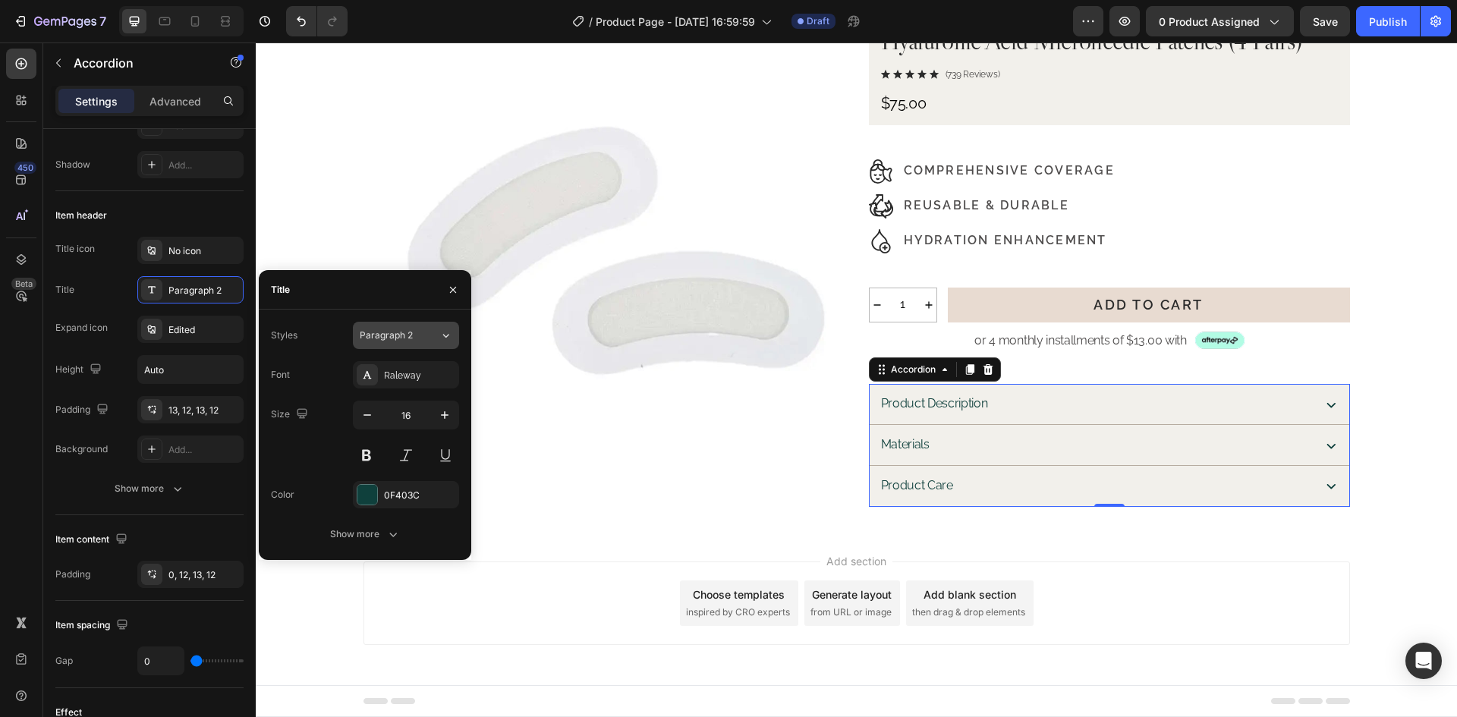
click at [396, 342] on button "Paragraph 2" at bounding box center [406, 335] width 106 height 27
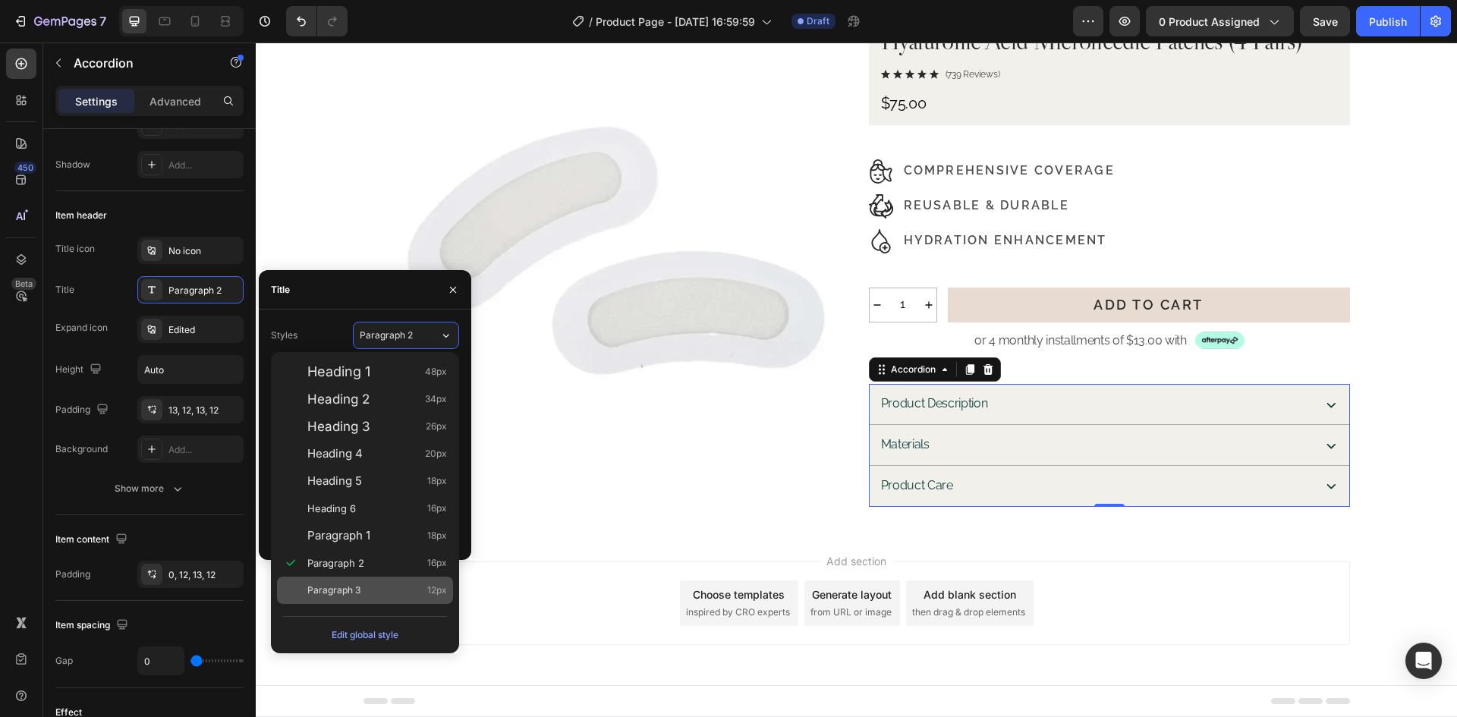
click at [360, 583] on span "Paragraph 3" at bounding box center [333, 590] width 53 height 15
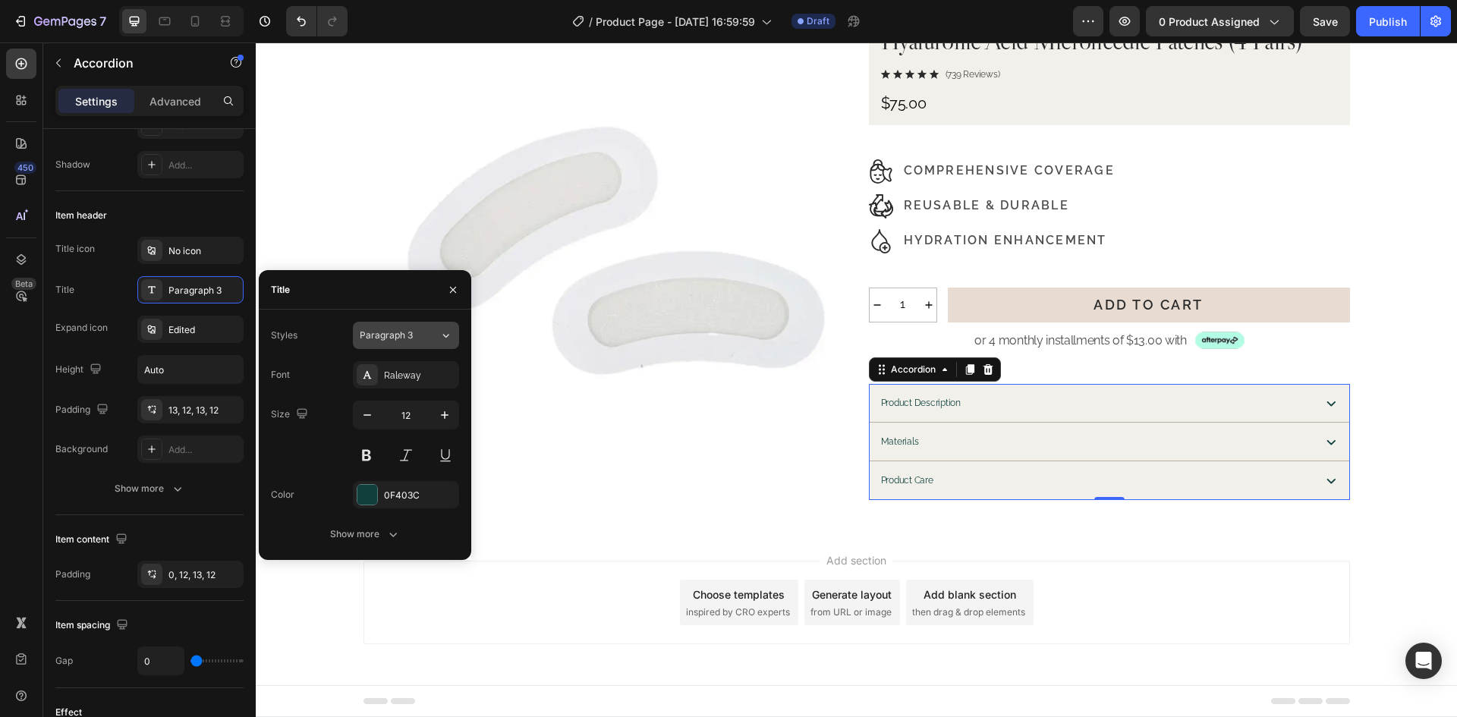
click at [420, 329] on div "Paragraph 3" at bounding box center [390, 335] width 61 height 14
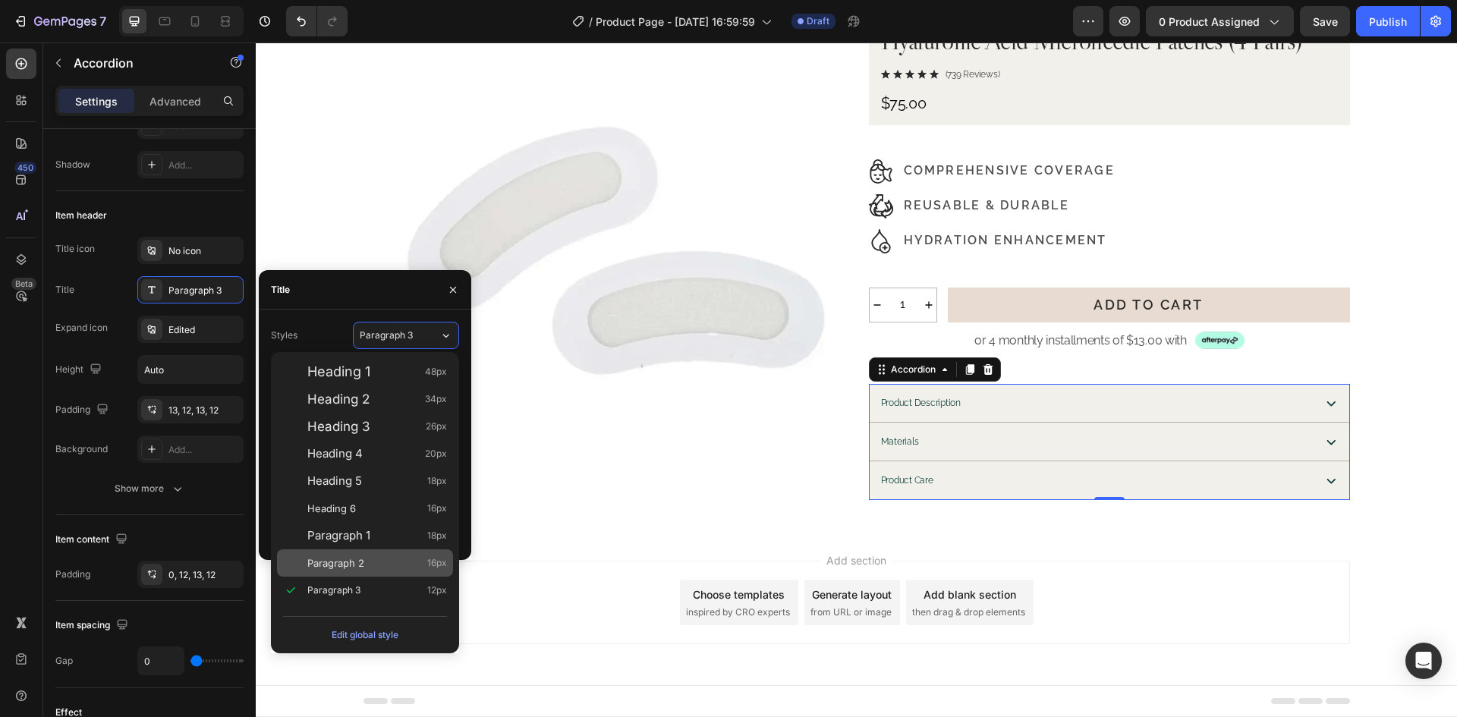
click at [343, 567] on span "Paragraph 2" at bounding box center [335, 562] width 57 height 15
type input "16"
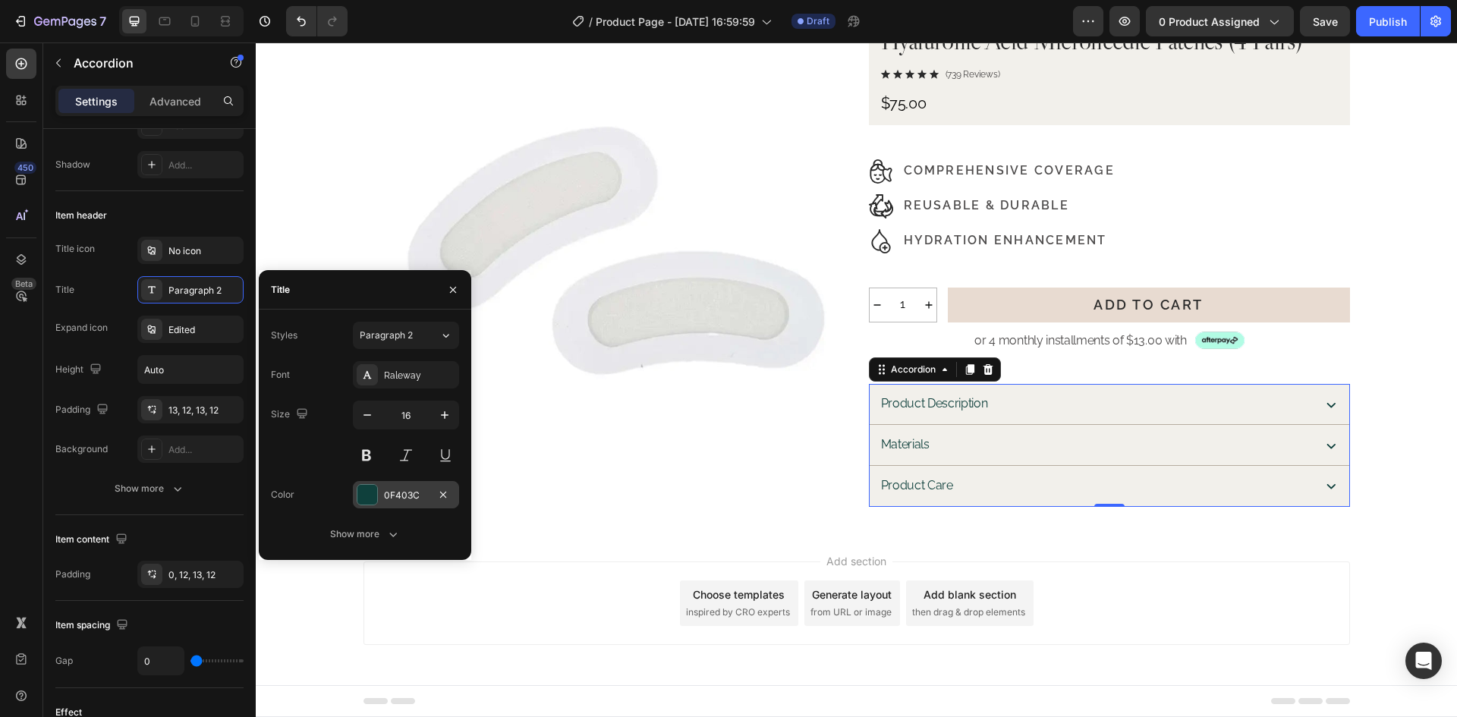
click at [398, 502] on div "0F403C" at bounding box center [406, 494] width 106 height 27
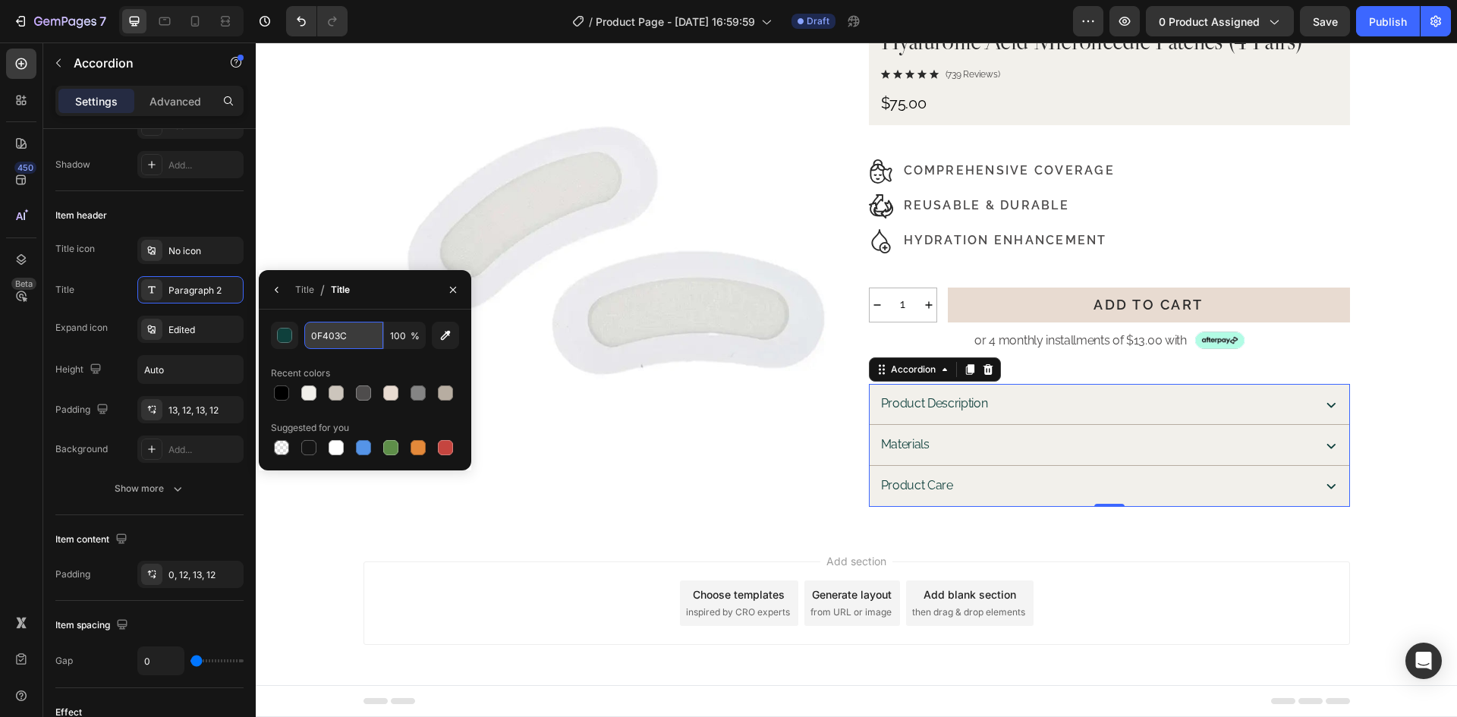
click at [0, 0] on input "0F403C" at bounding box center [0, 0] width 0 height 0
paste input "#2B2B2B"
click at [382, 291] on div "Title / Title" at bounding box center [365, 289] width 212 height 39
type input "2B2B2B"
click at [274, 290] on icon "button" at bounding box center [277, 290] width 12 height 12
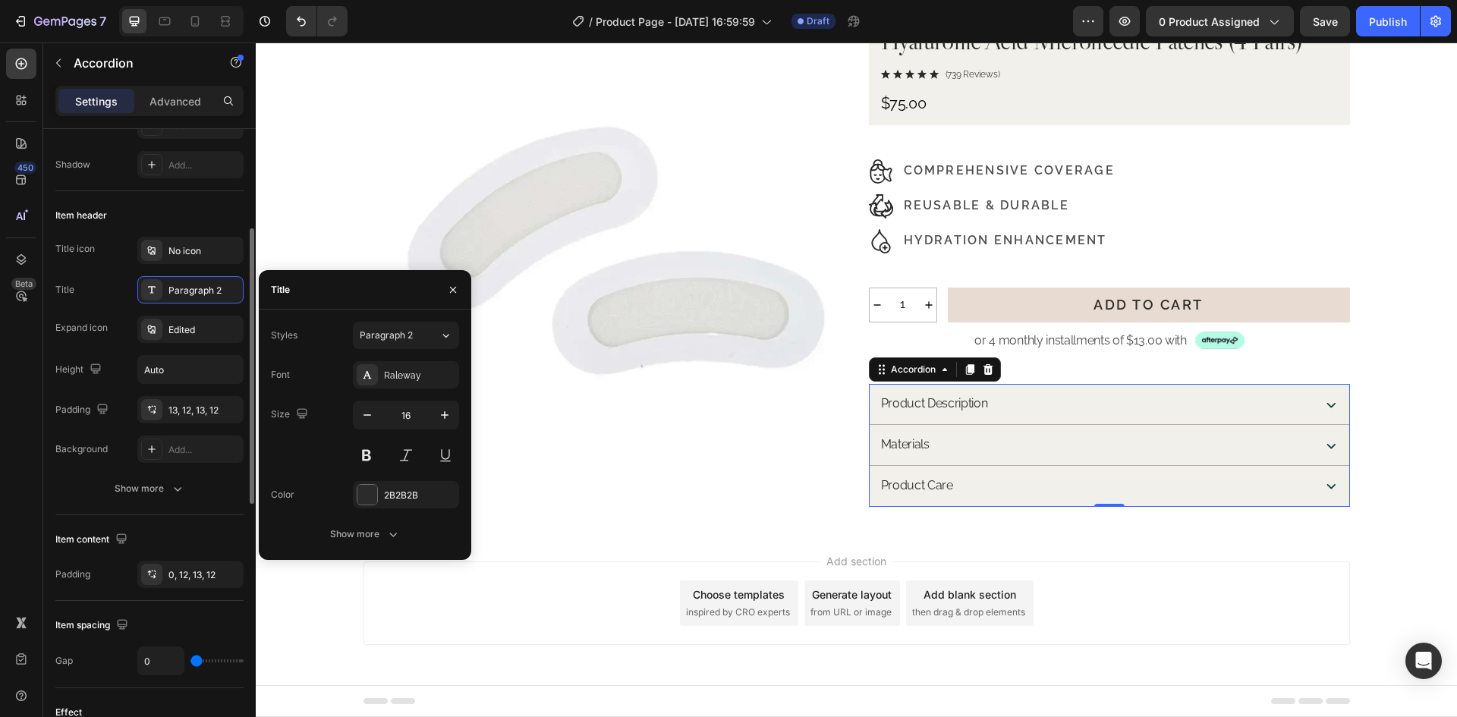
click at [71, 455] on div "Background" at bounding box center [81, 449] width 52 height 14
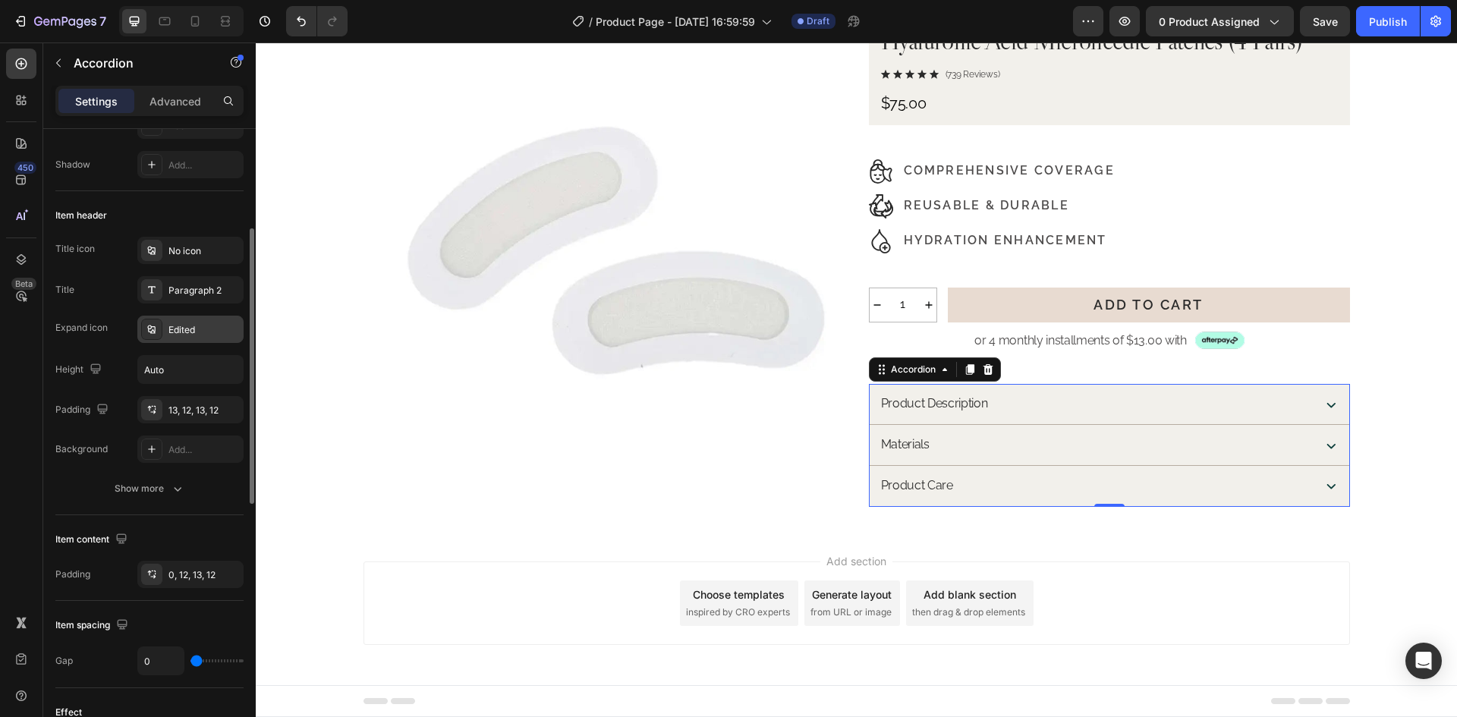
click at [173, 319] on div "Edited" at bounding box center [190, 329] width 106 height 27
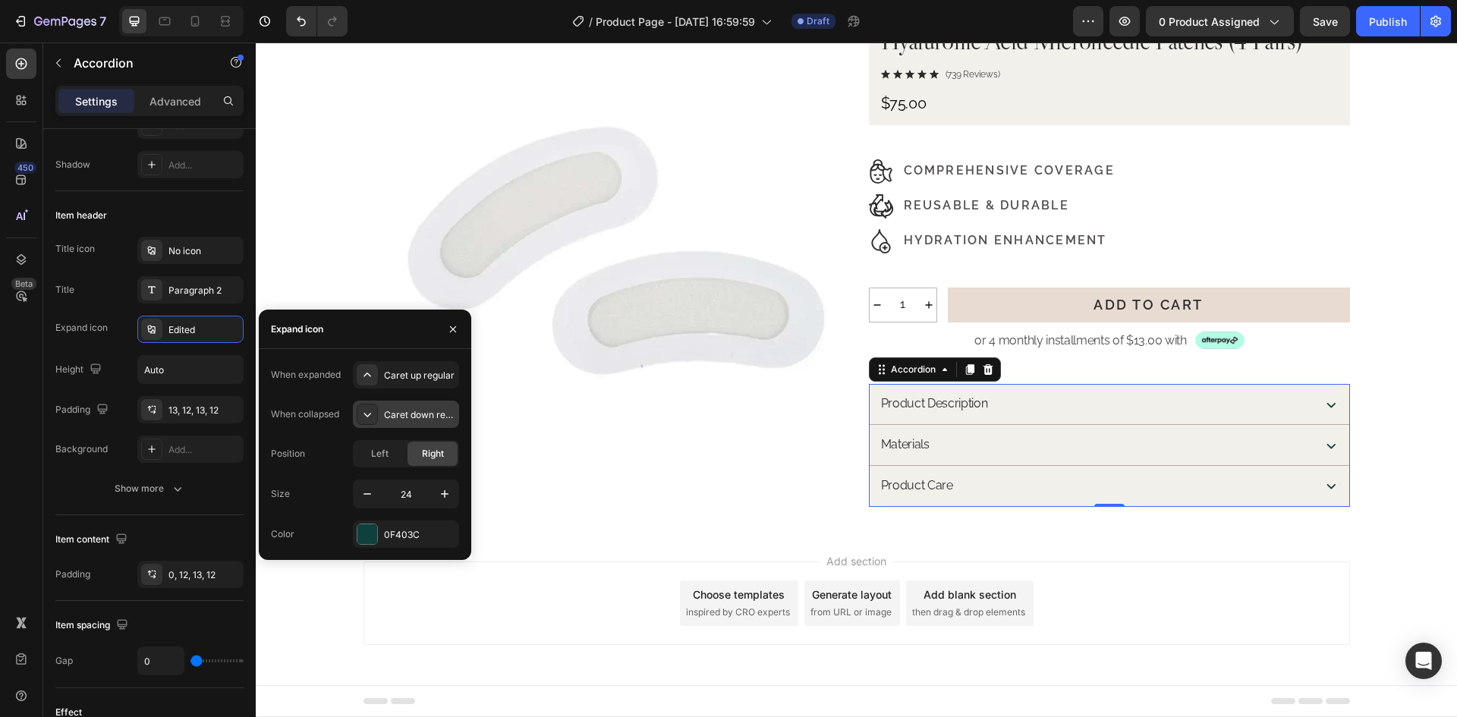
click at [412, 410] on div "Caret down regular" at bounding box center [419, 415] width 71 height 14
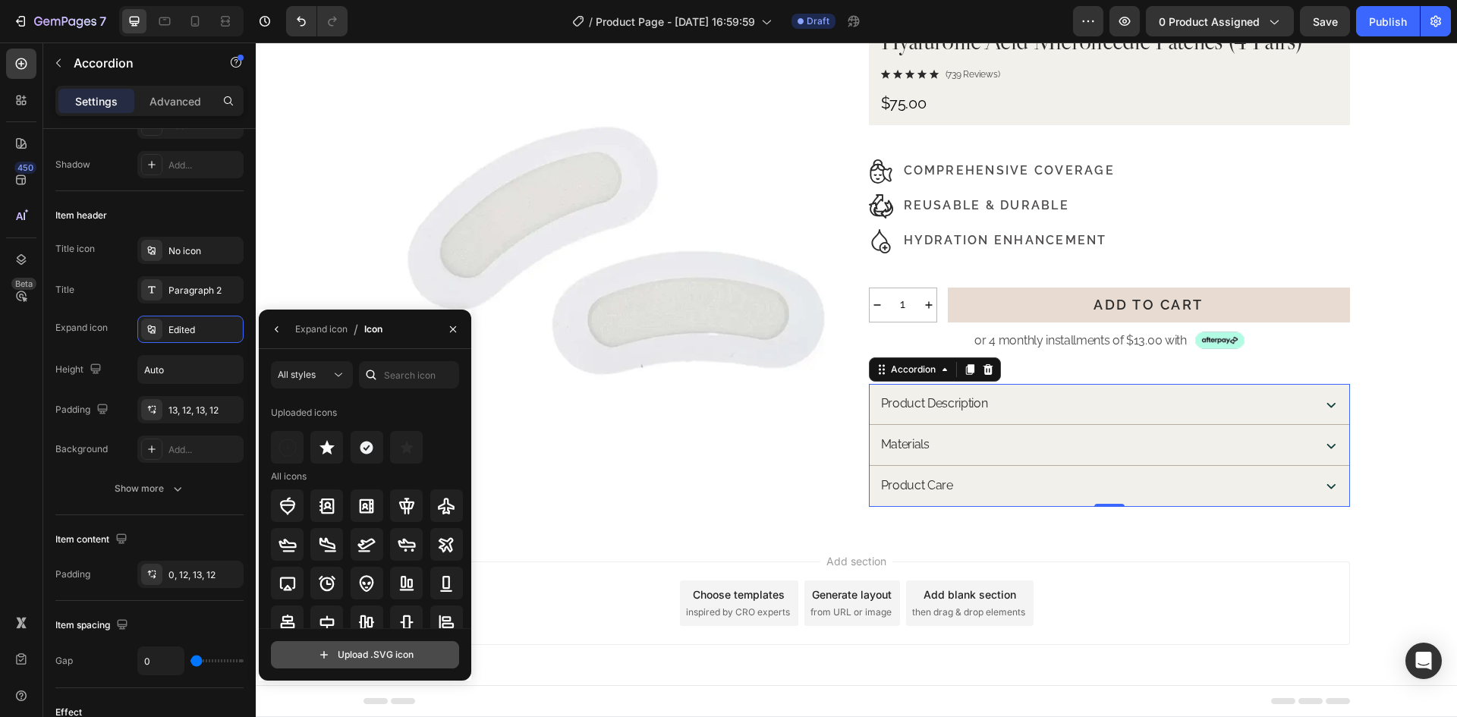
click at [377, 656] on input "file" at bounding box center [365, 655] width 187 height 26
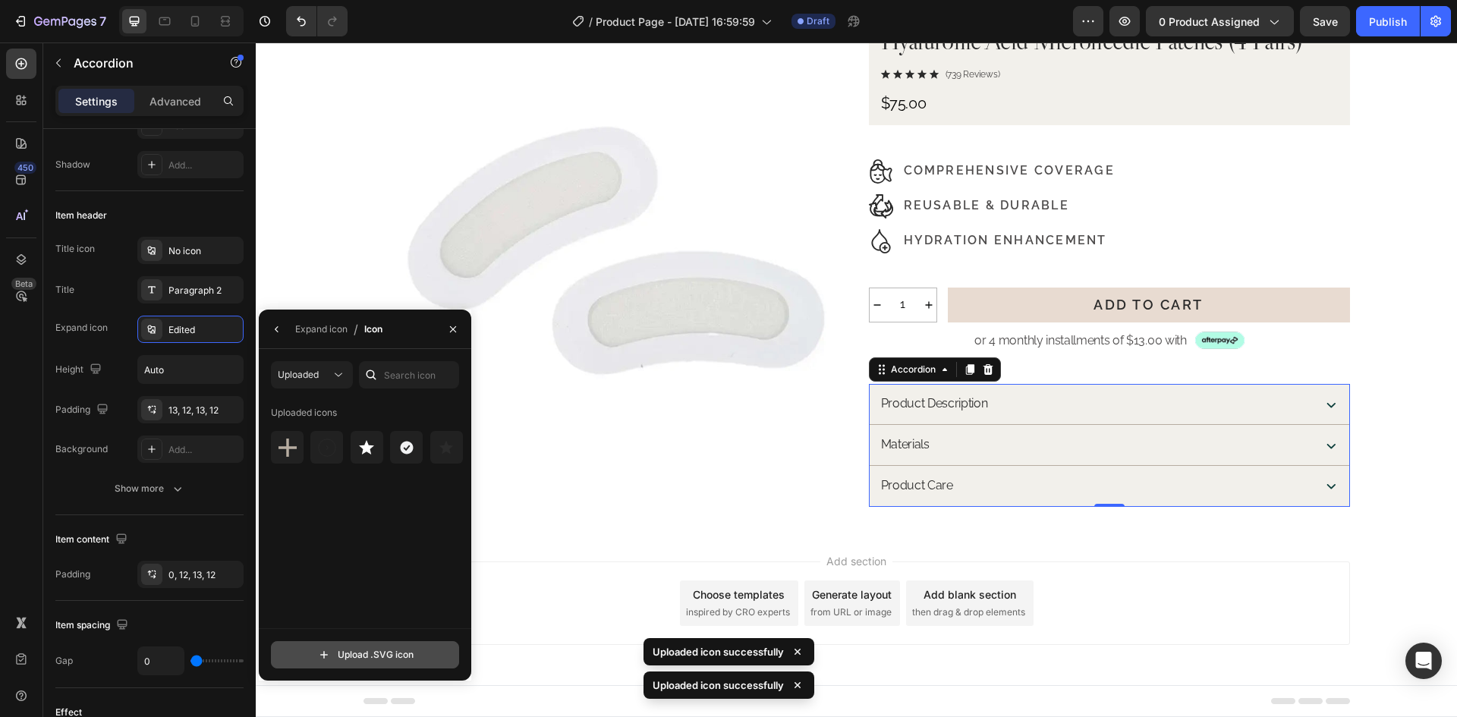
click at [400, 650] on input "file" at bounding box center [365, 655] width 187 height 26
type input "C:\fakepath\Rectangle 6.svg"
click at [333, 456] on img at bounding box center [327, 448] width 18 height 18
click at [278, 323] on icon "button" at bounding box center [277, 329] width 12 height 12
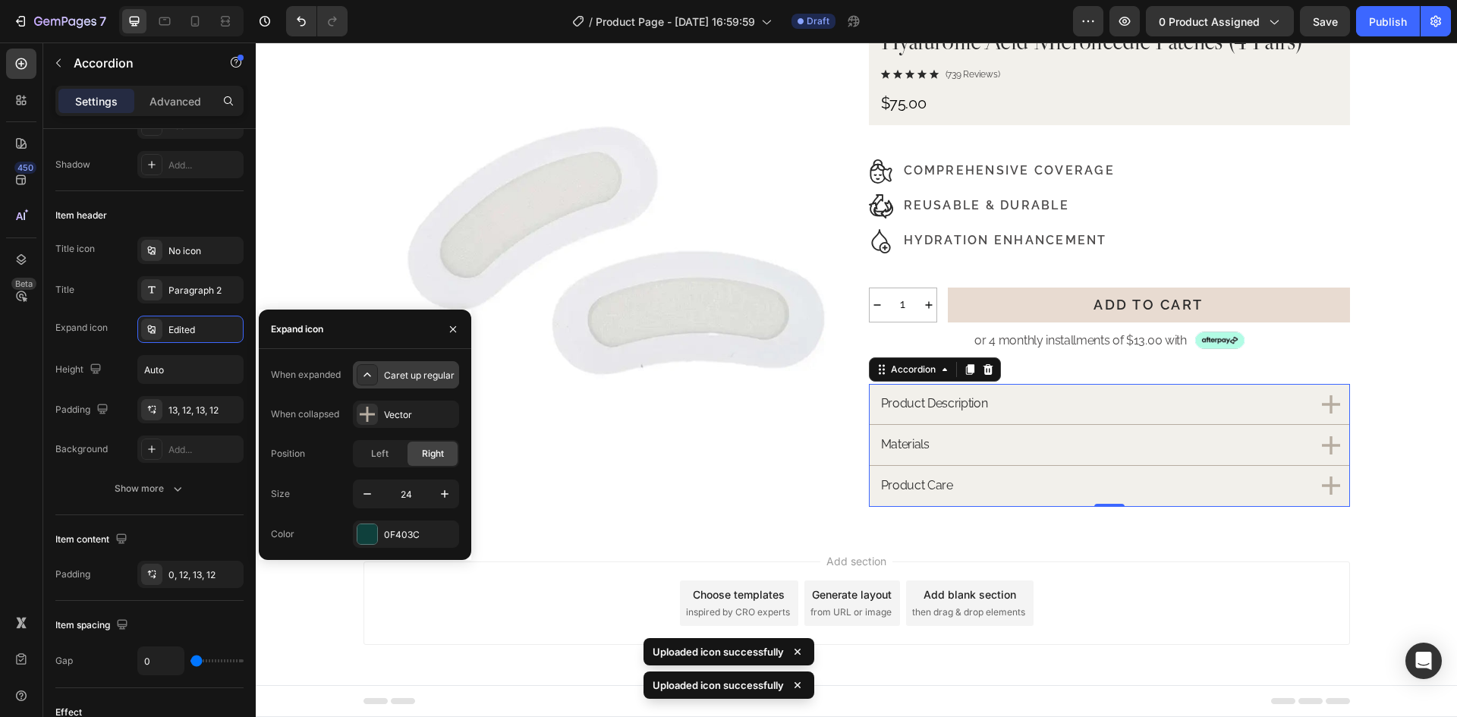
click at [412, 369] on div "Caret up regular" at bounding box center [419, 376] width 71 height 14
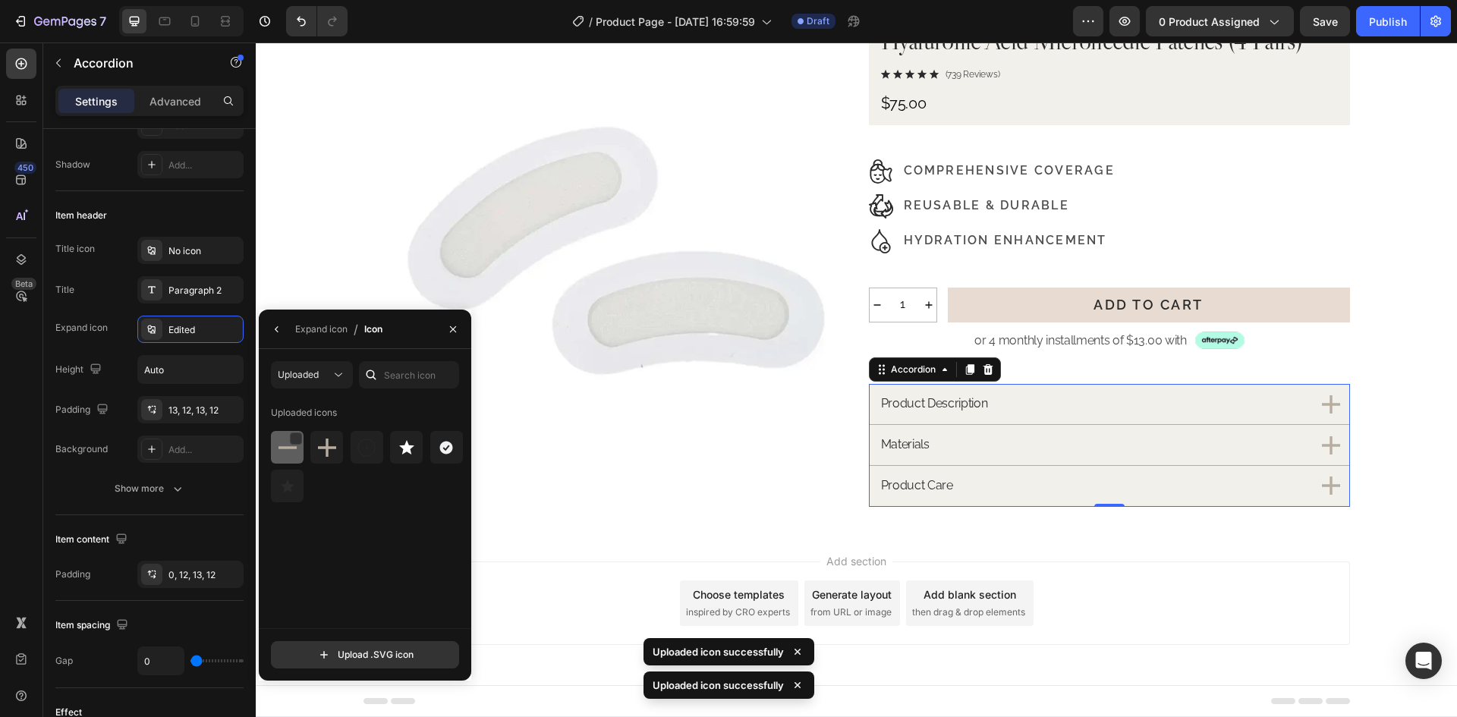
click at [288, 449] on img at bounding box center [287, 448] width 18 height 18
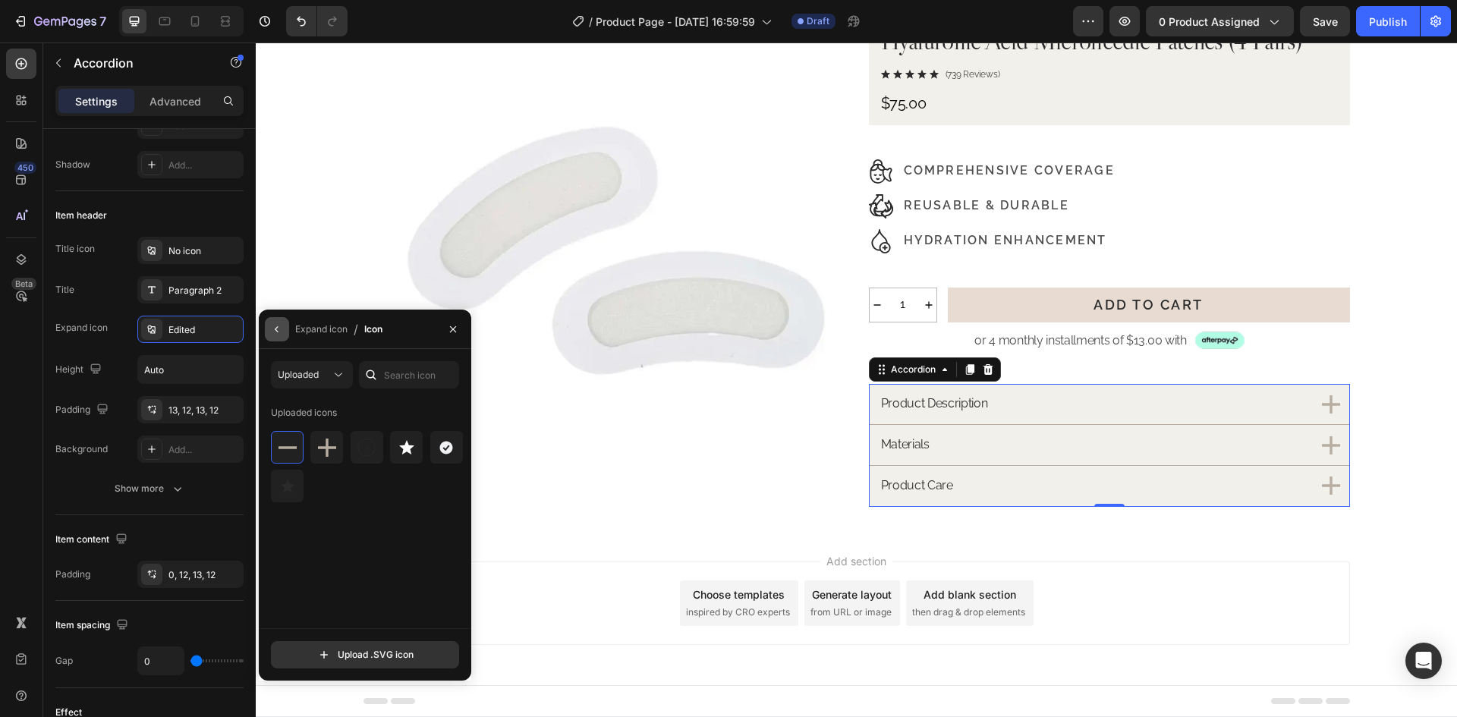
click at [281, 328] on icon "button" at bounding box center [277, 329] width 12 height 12
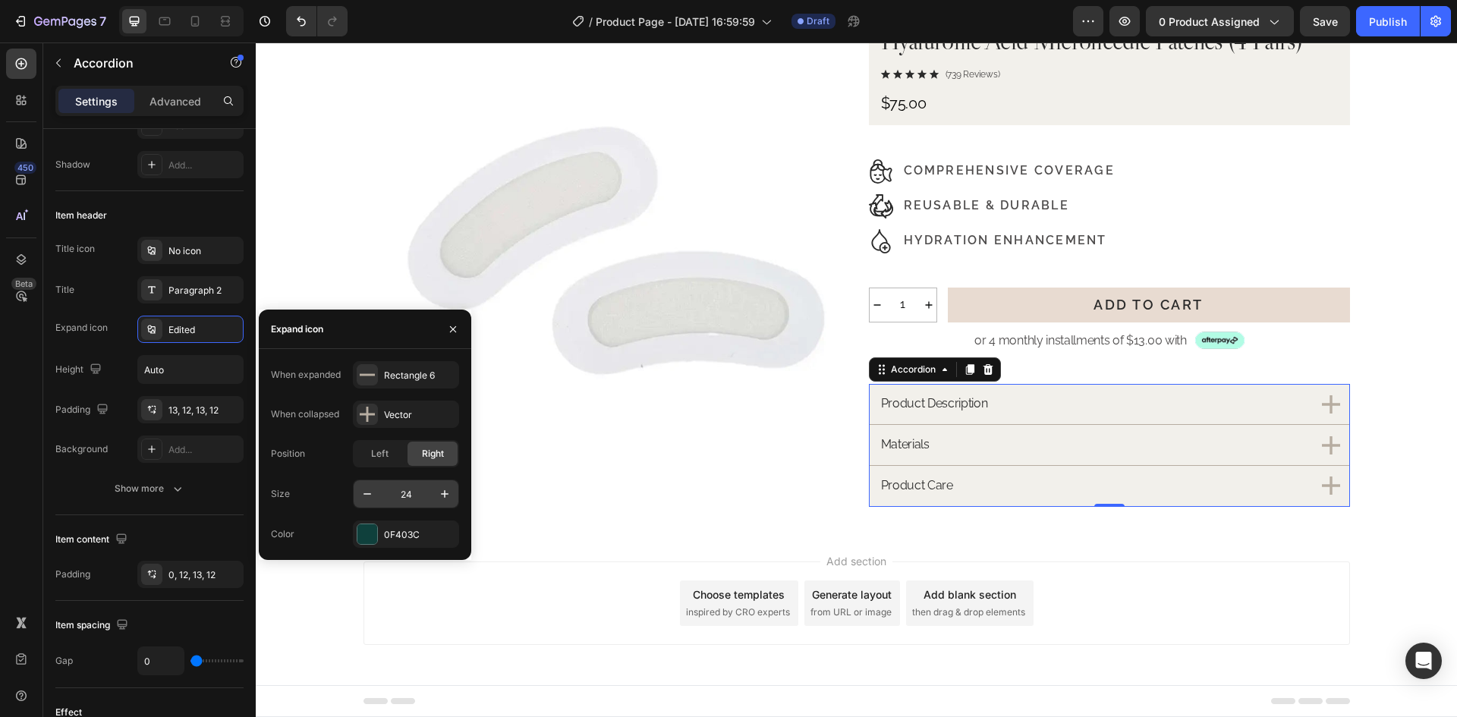
click at [414, 498] on input "24" at bounding box center [406, 493] width 50 height 27
type input "14"
click at [168, 490] on div "Show more" at bounding box center [150, 488] width 71 height 15
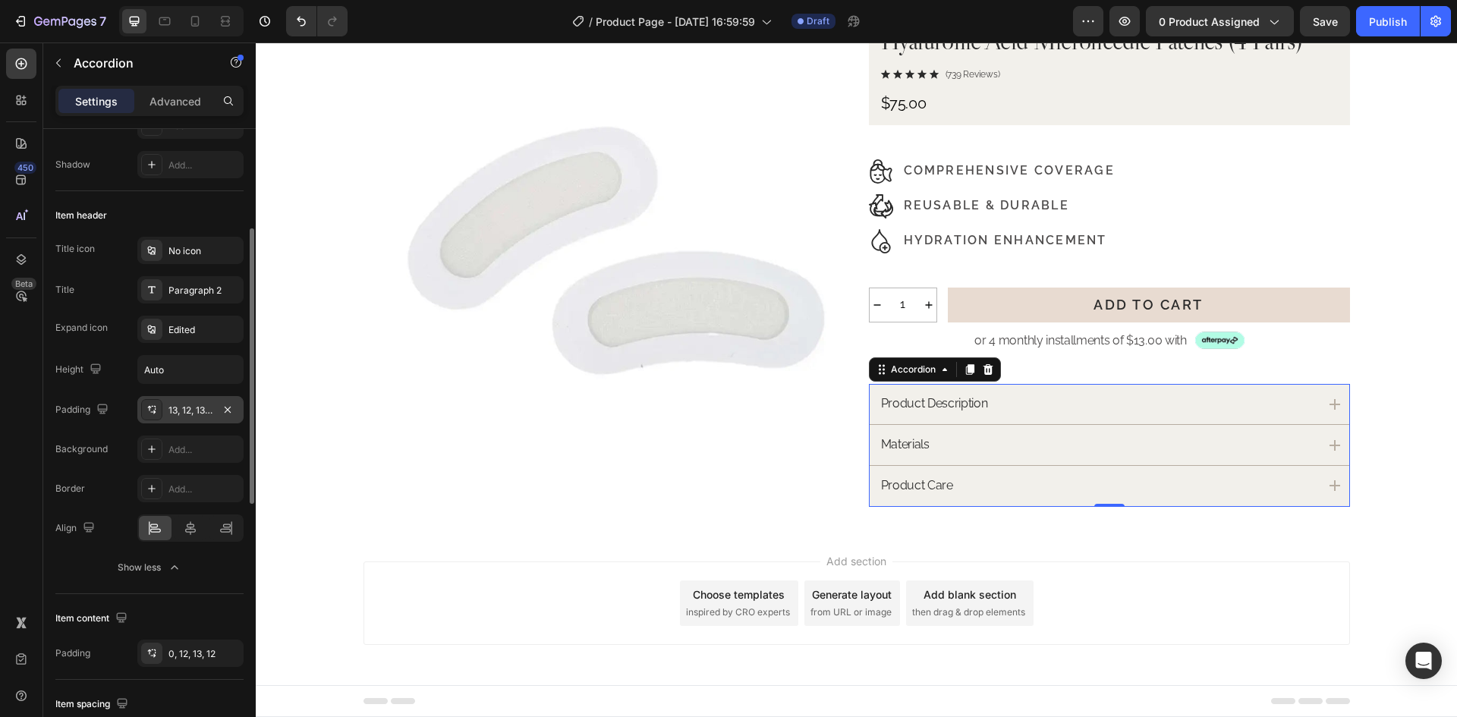
click at [189, 411] on div "13, 12, 13, 12" at bounding box center [190, 411] width 44 height 14
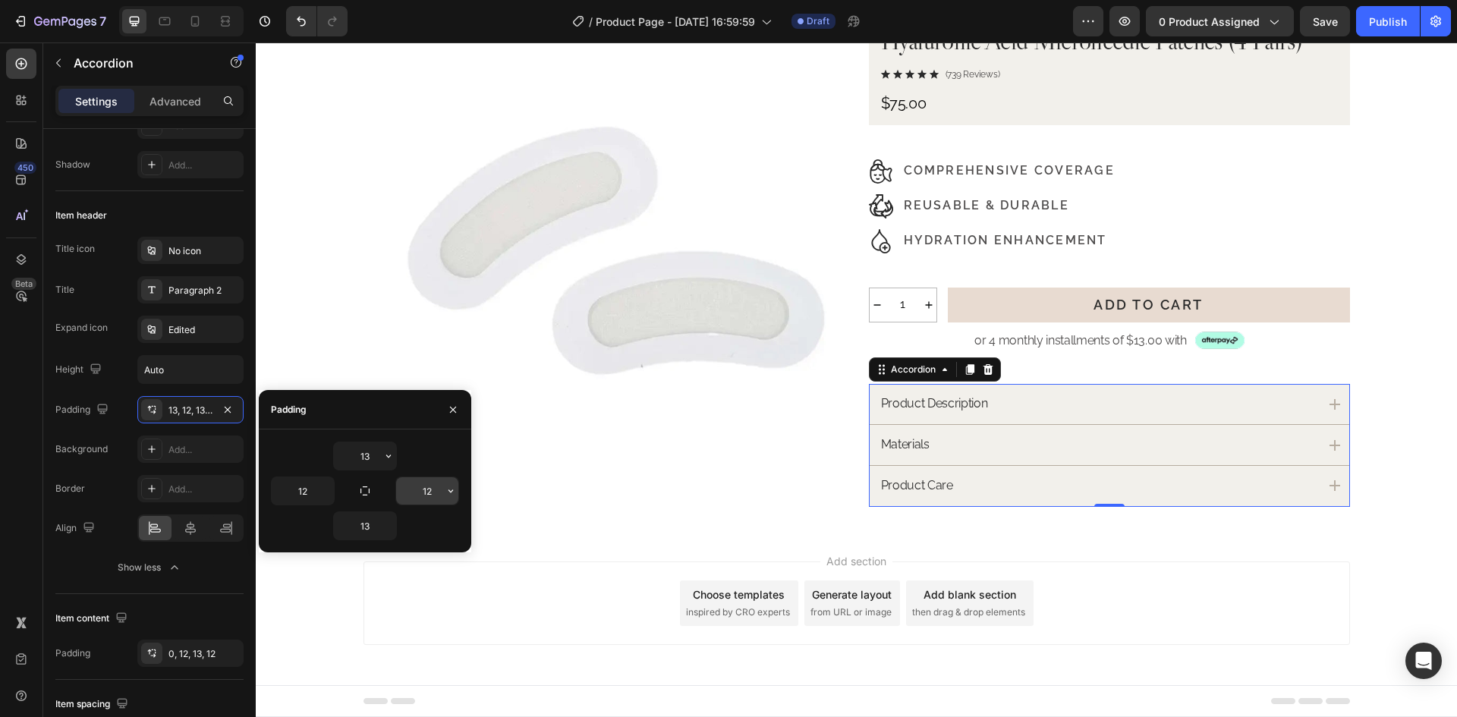
click at [426, 494] on input "12" at bounding box center [427, 490] width 62 height 27
type input "17"
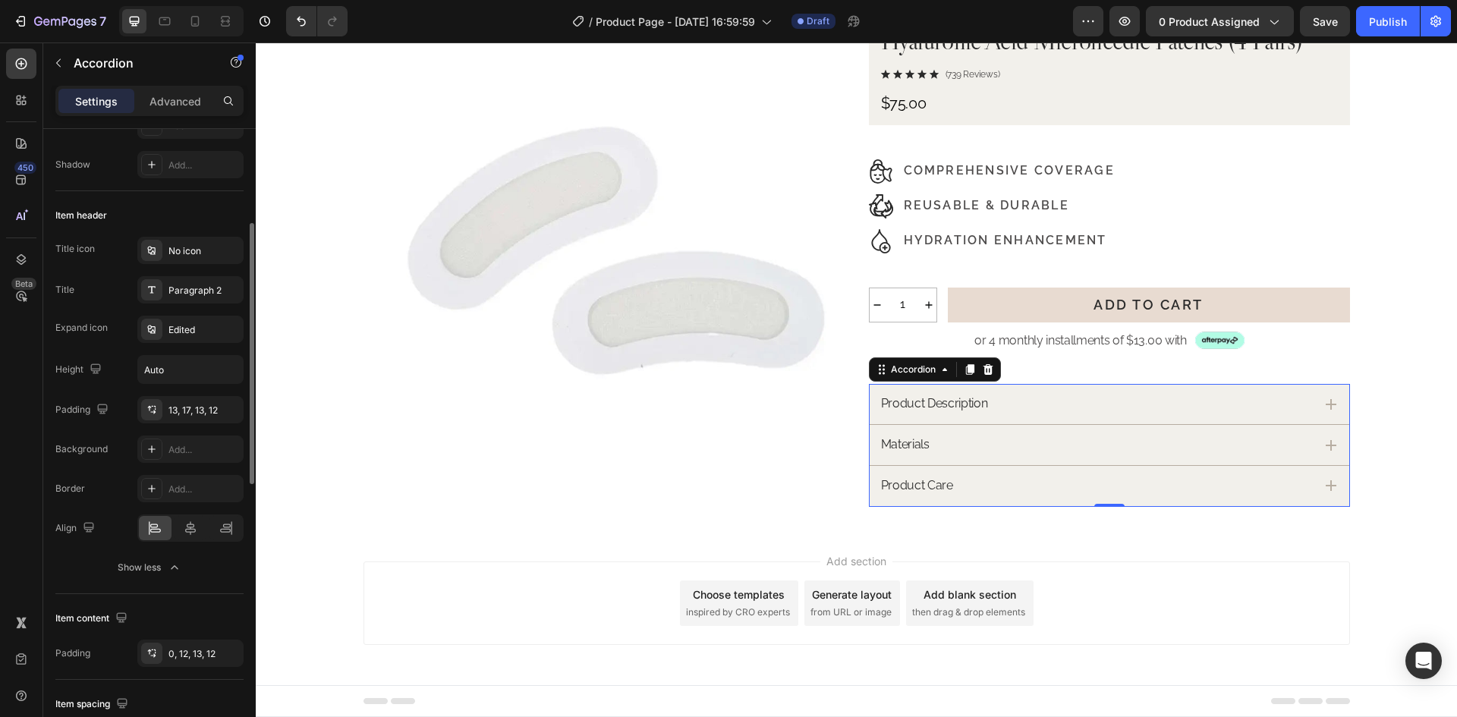
click at [82, 445] on div "Background" at bounding box center [81, 449] width 52 height 14
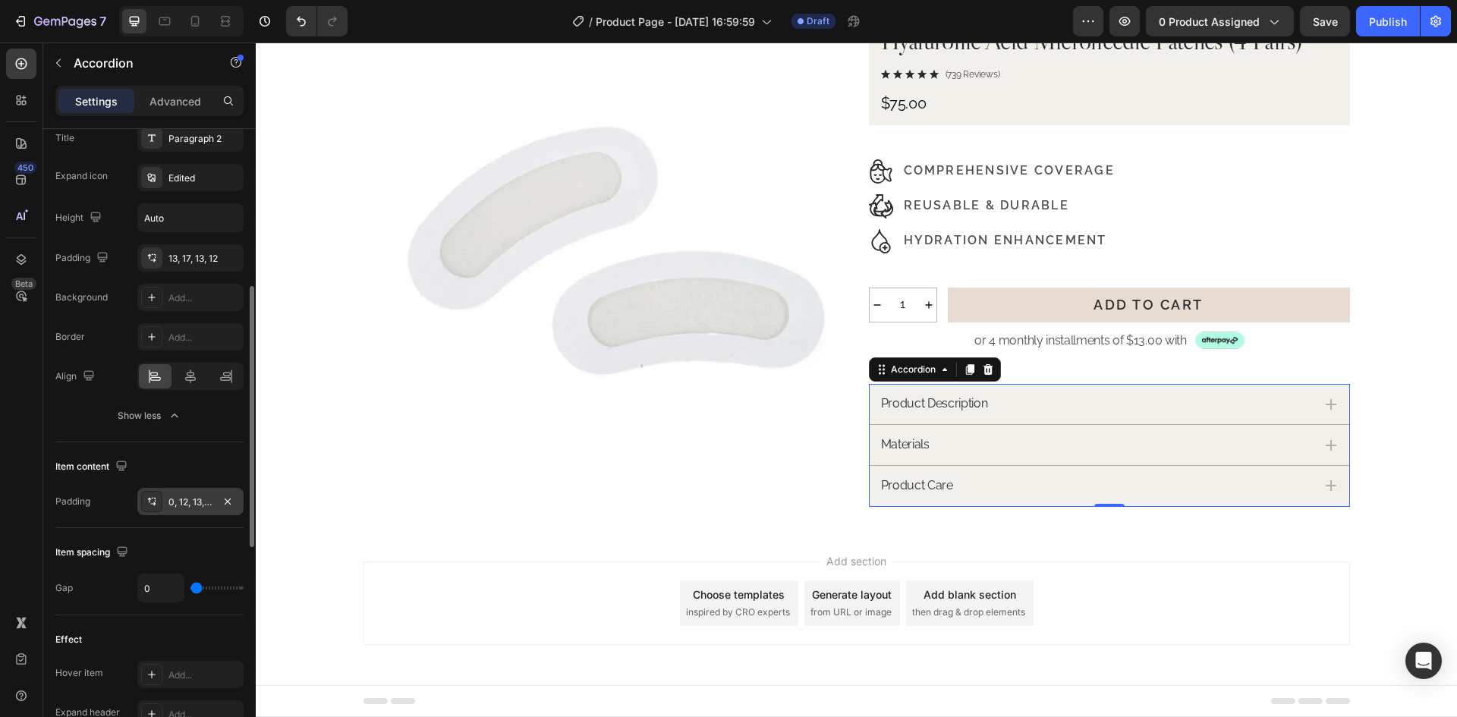
click at [191, 508] on div "0, 12, 13, 12" at bounding box center [190, 502] width 44 height 14
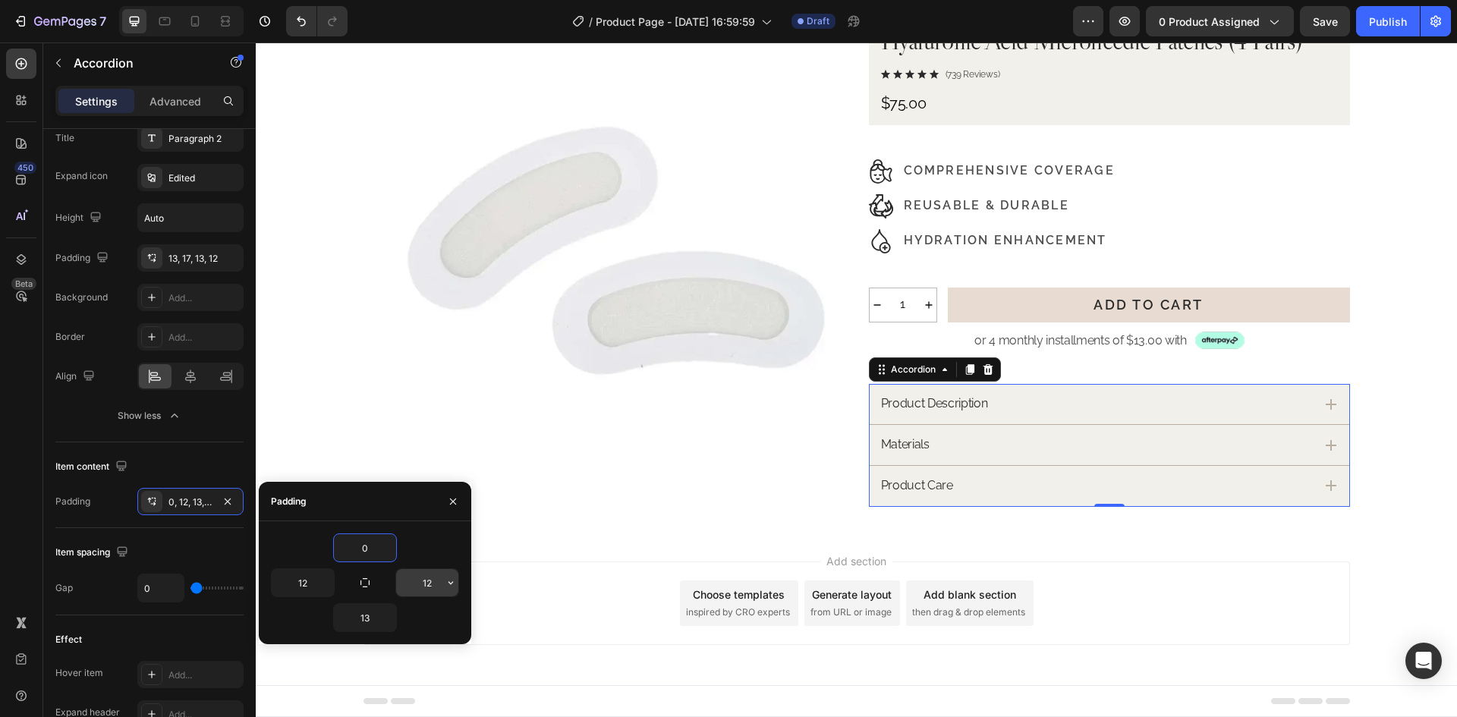
click at [0, 0] on input "12" at bounding box center [0, 0] width 0 height 0
type input "17"
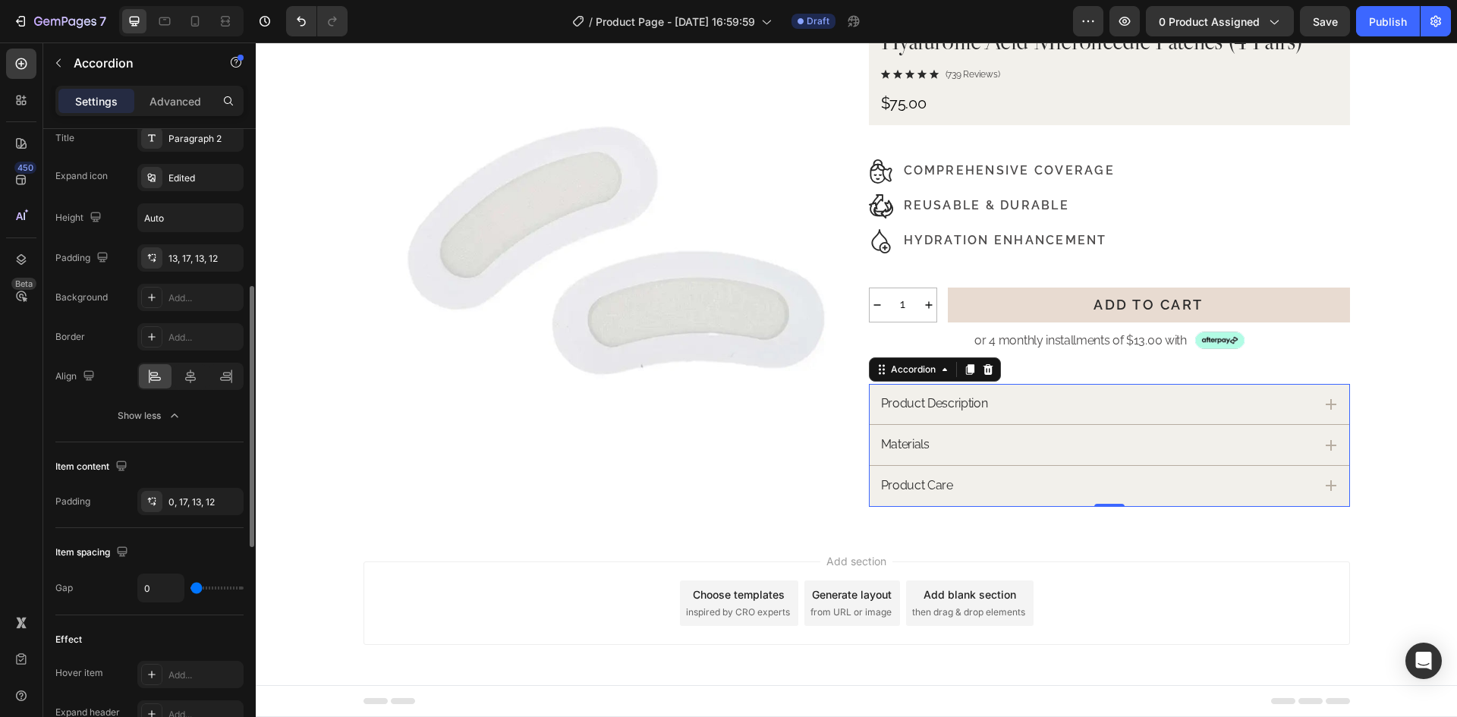
click at [165, 457] on div "Item content" at bounding box center [149, 466] width 188 height 24
click at [1165, 407] on div "Product Description" at bounding box center [1096, 404] width 435 height 20
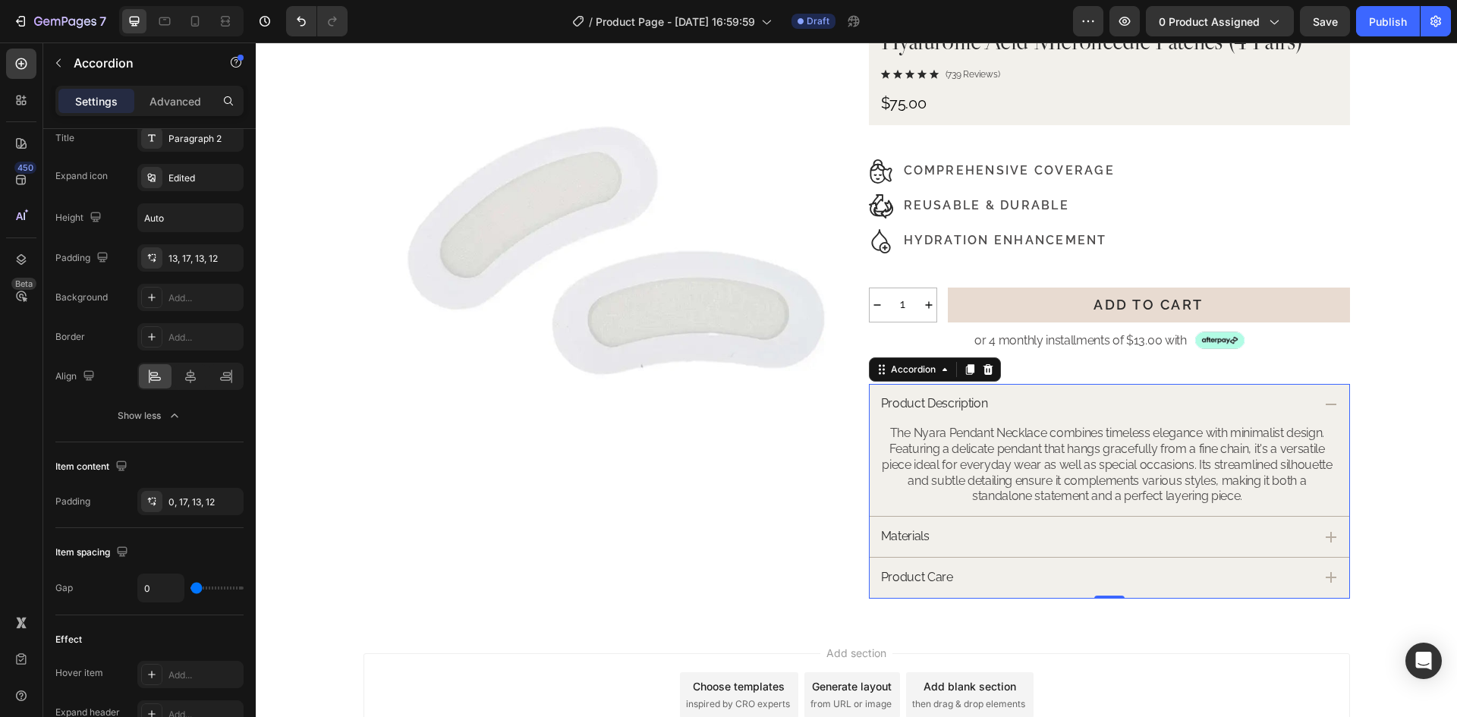
click at [1153, 401] on div "Product Description" at bounding box center [1096, 404] width 435 height 20
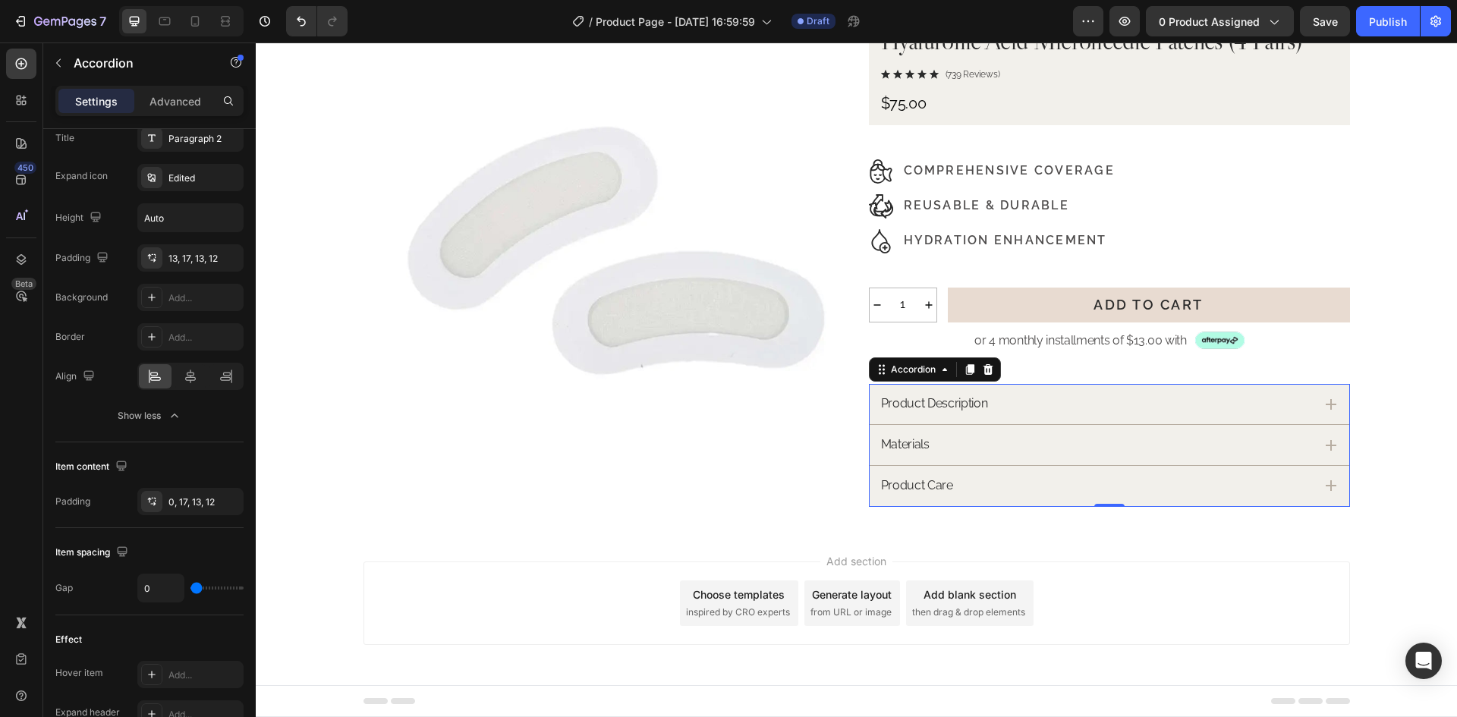
click at [1153, 401] on div "Product Description" at bounding box center [1096, 404] width 435 height 20
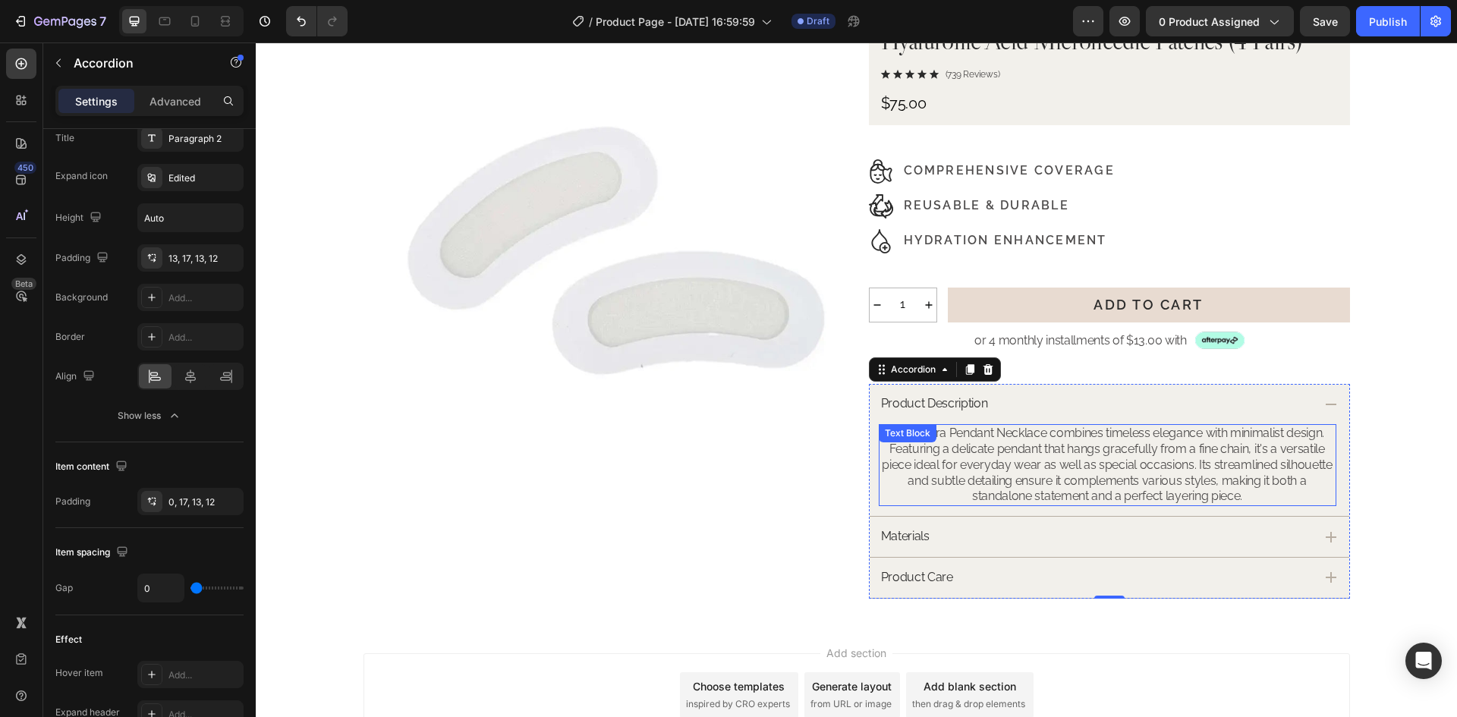
click at [1076, 454] on p "The Nyara Pendant Necklace combines timeless elegance with minimalist design. F…" at bounding box center [1107, 465] width 454 height 79
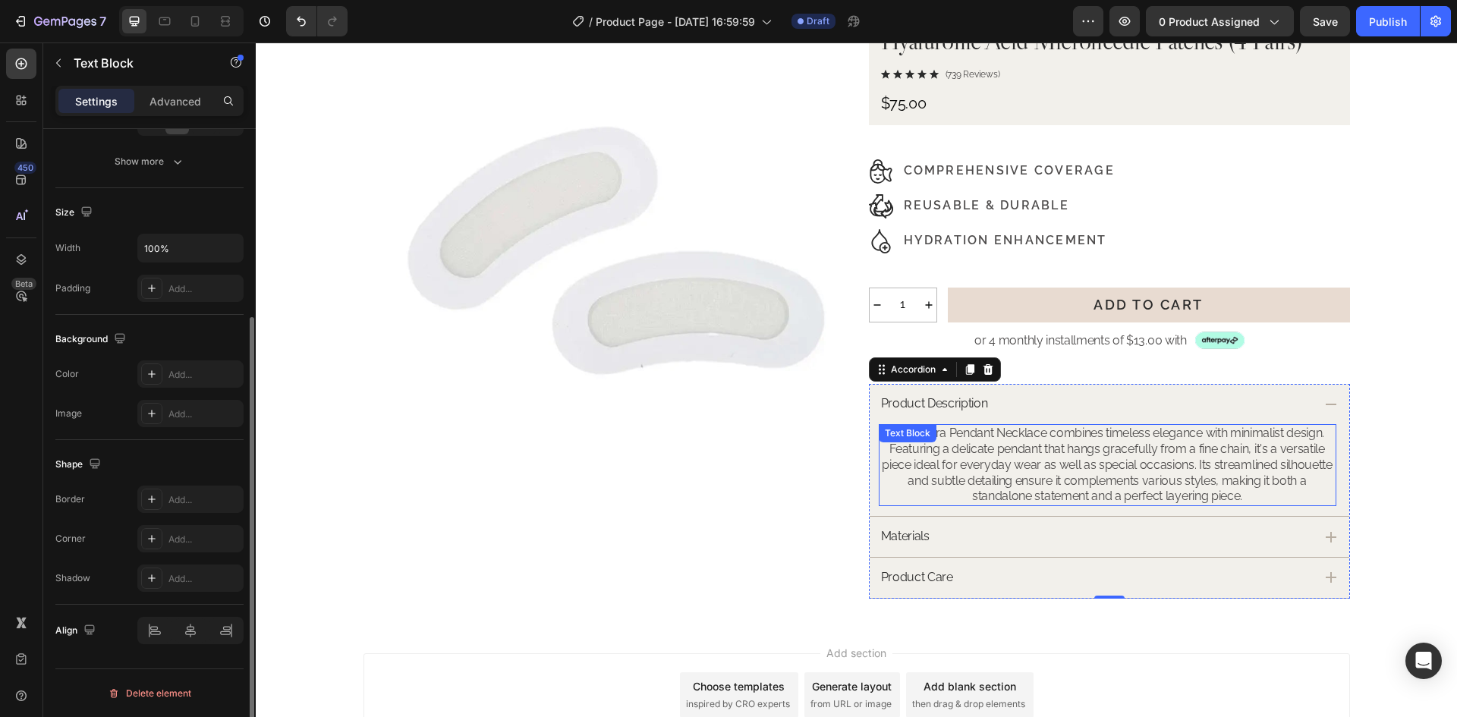
scroll to position [0, 0]
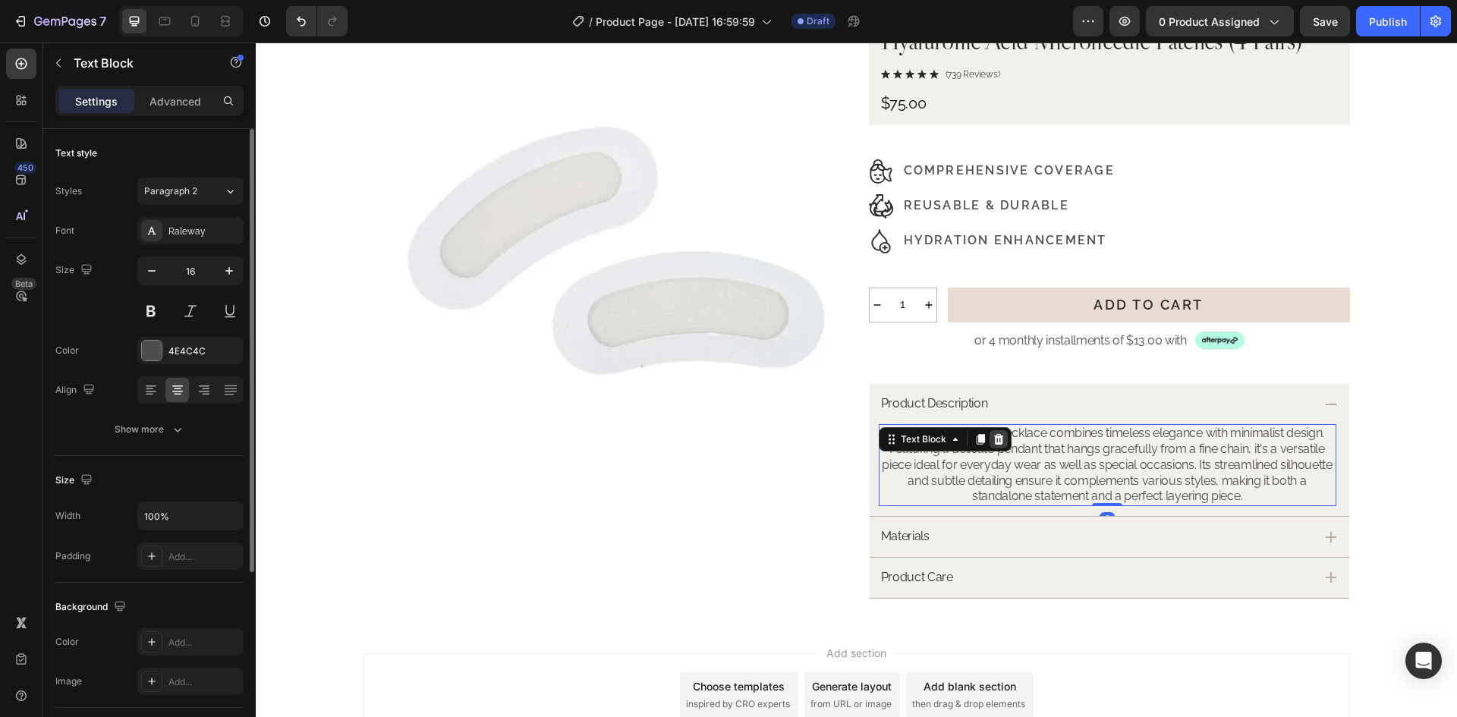
click at [993, 439] on icon at bounding box center [998, 439] width 10 height 11
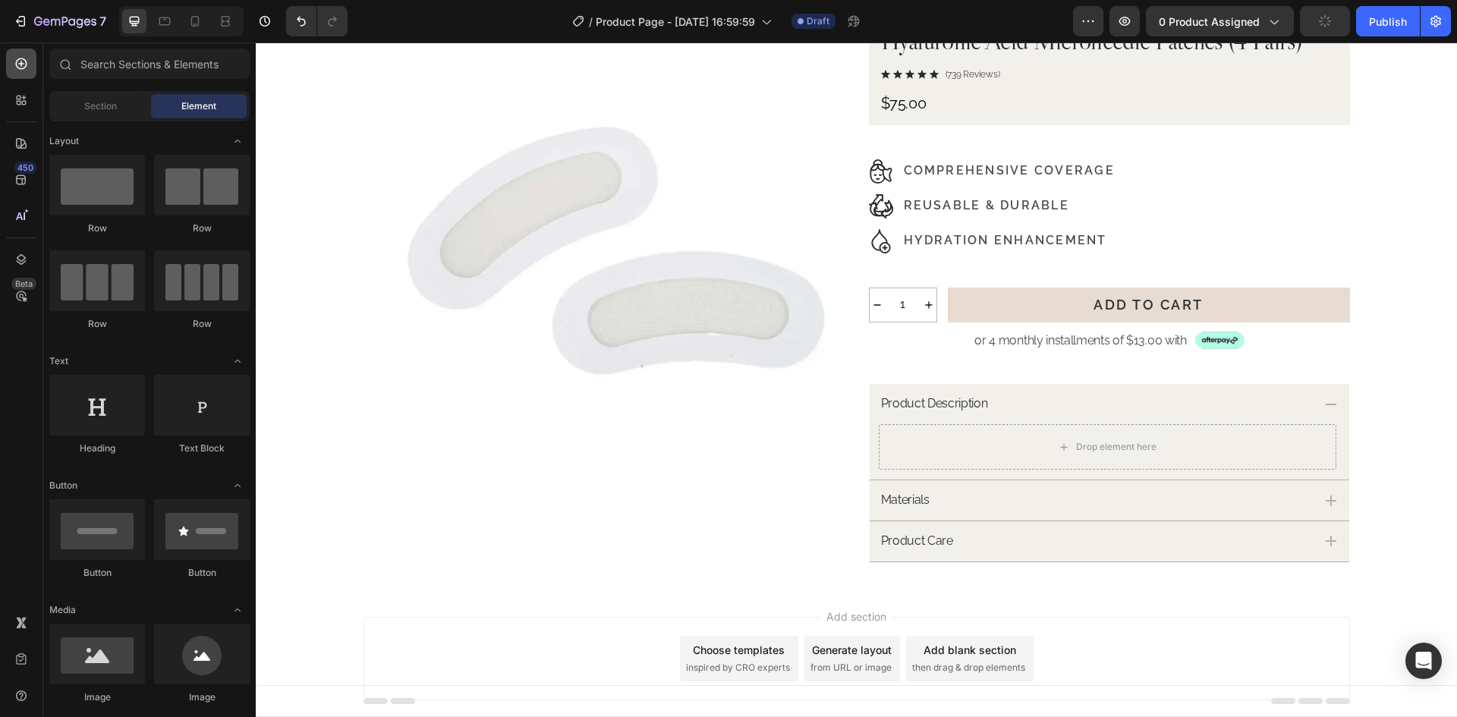
click at [14, 67] on icon at bounding box center [21, 63] width 15 height 15
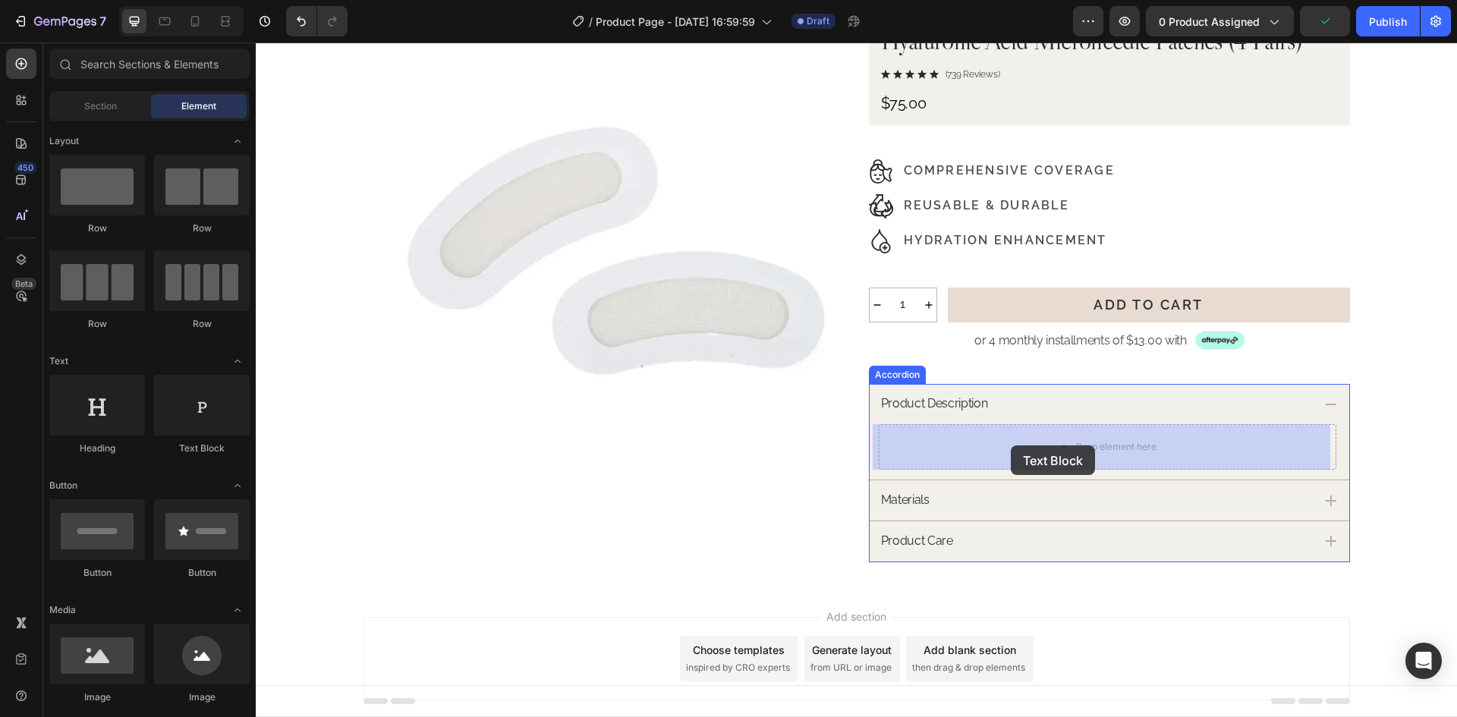
drag, startPoint x: 446, startPoint y: 464, endPoint x: 1011, endPoint y: 445, distance: 564.7
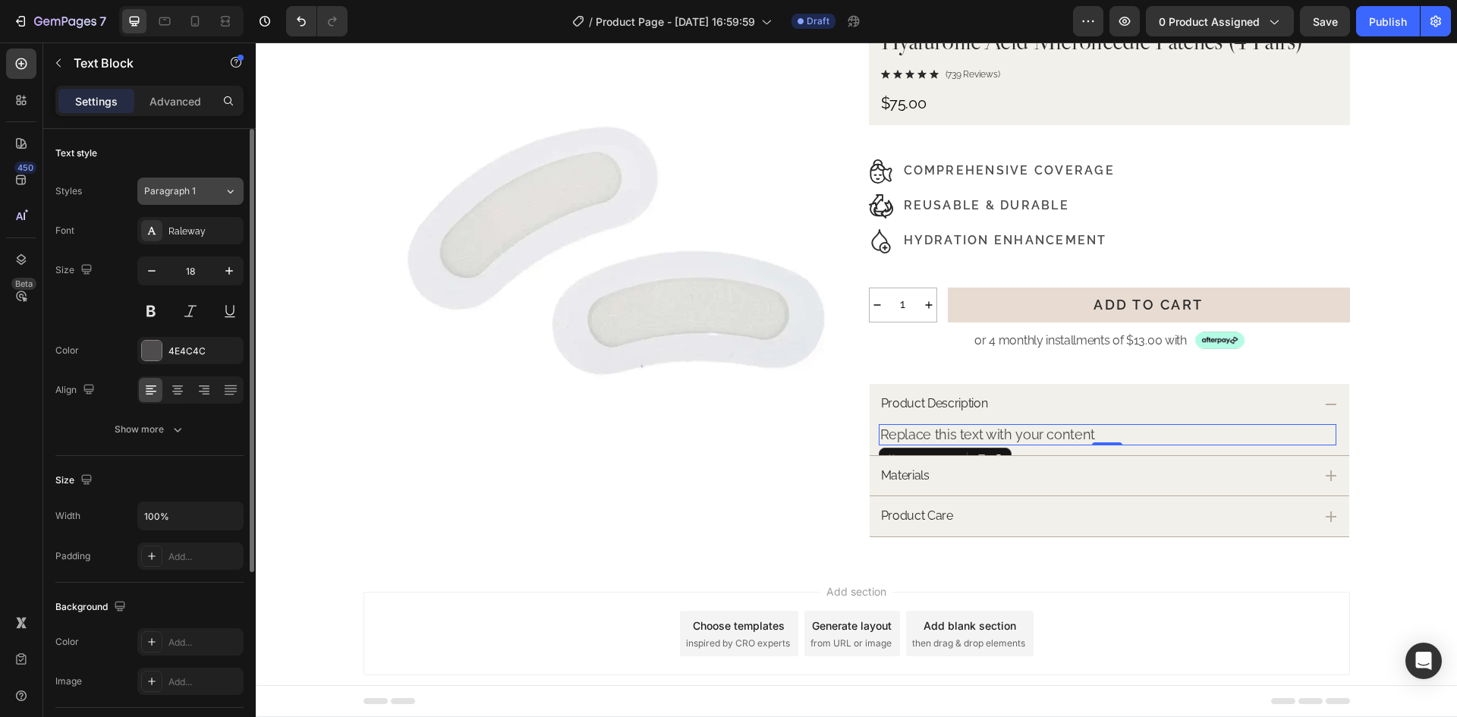
click at [218, 187] on div "Paragraph 1" at bounding box center [184, 191] width 80 height 14
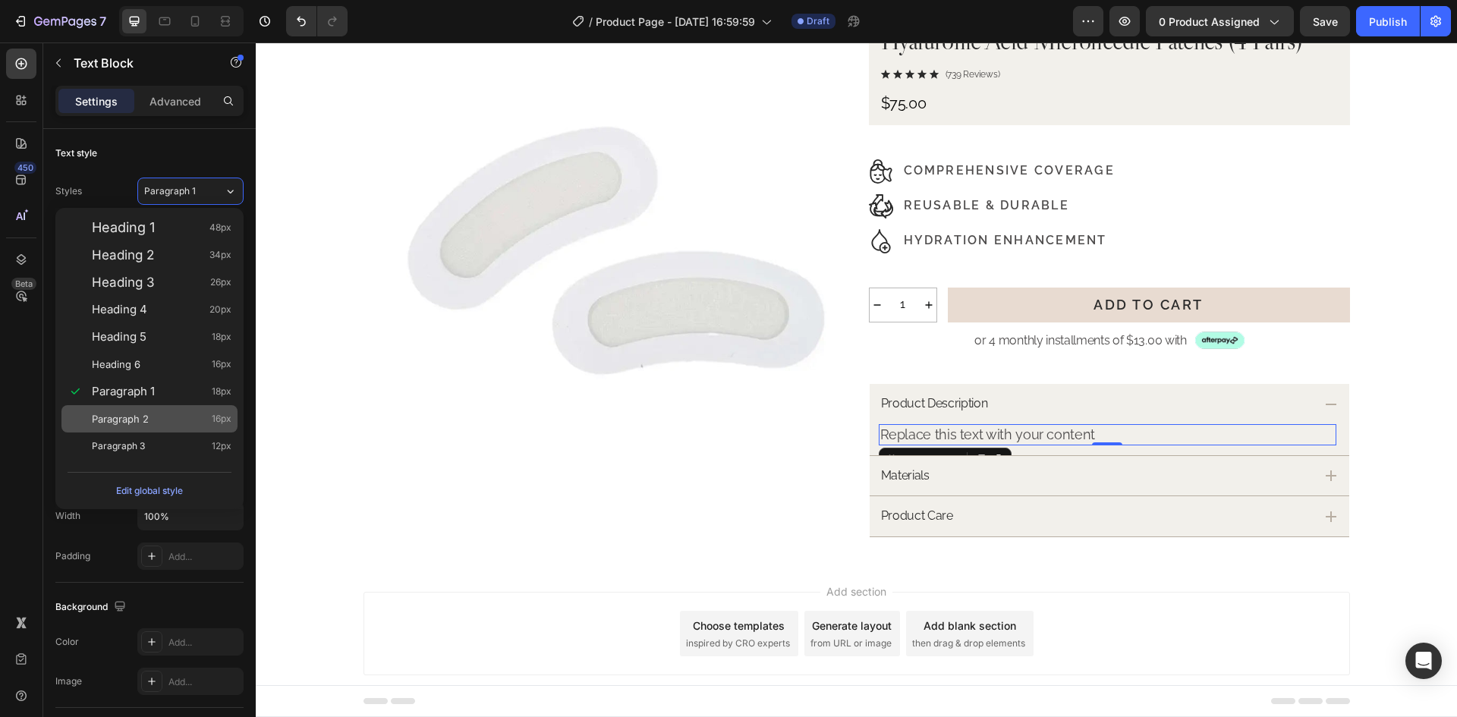
click at [150, 409] on div "Paragraph 2 16px" at bounding box center [149, 418] width 176 height 27
type input "16"
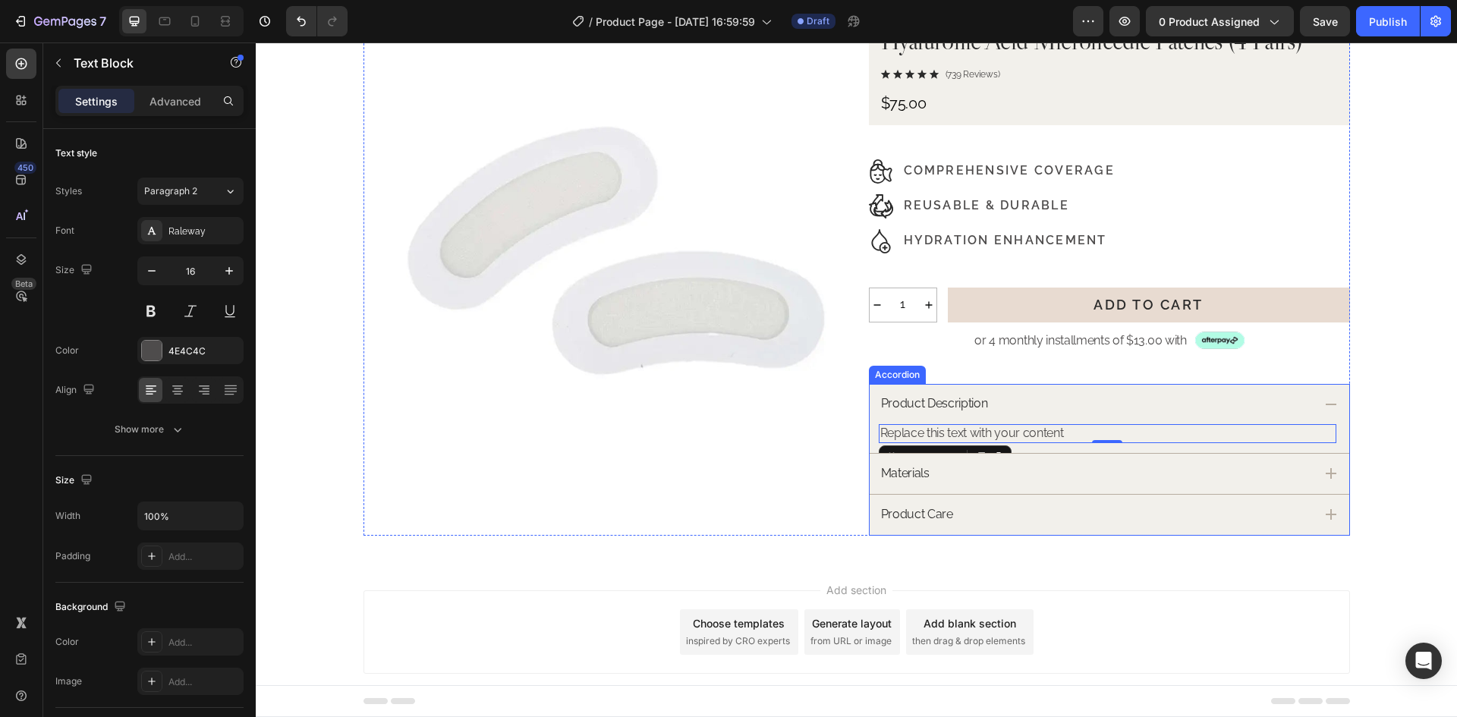
click at [1013, 402] on div "Product Description" at bounding box center [1096, 404] width 435 height 20
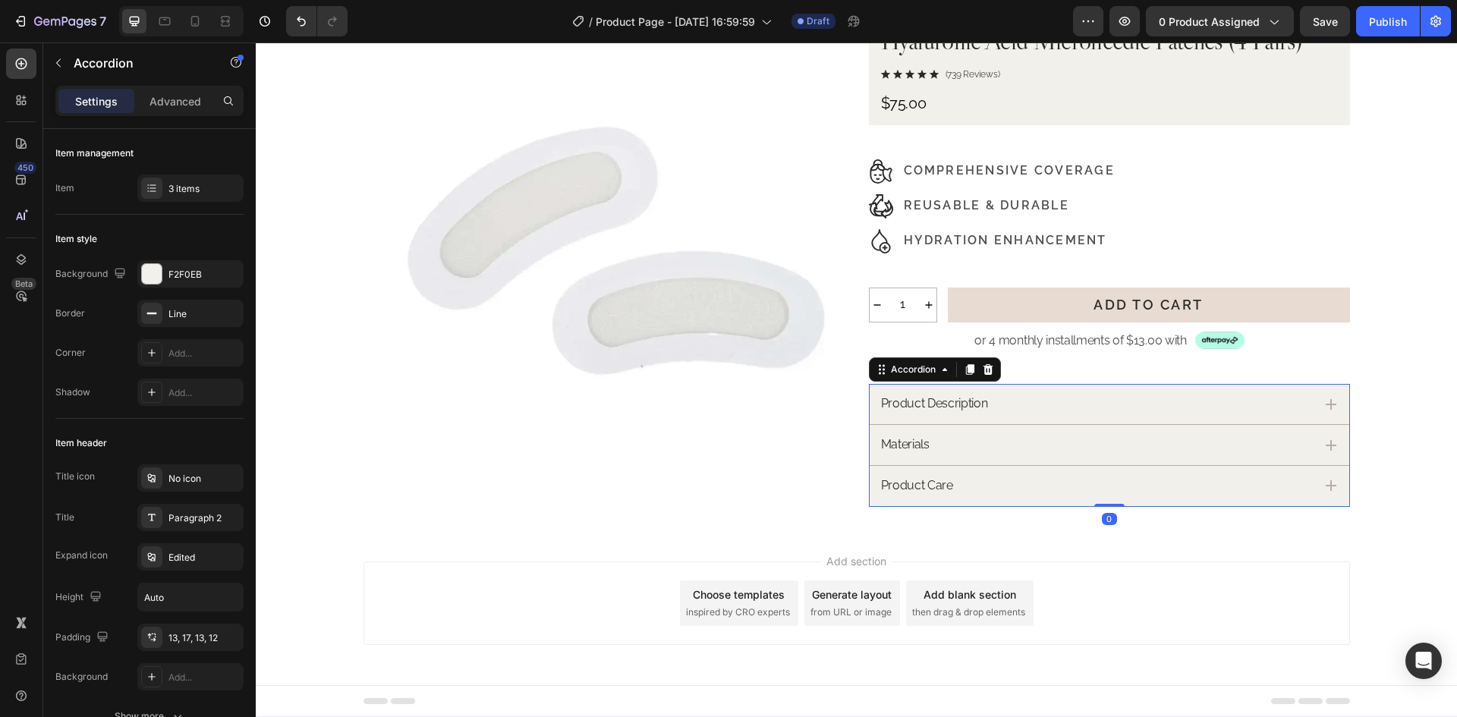
click at [1013, 402] on div "Product Description" at bounding box center [1096, 404] width 435 height 20
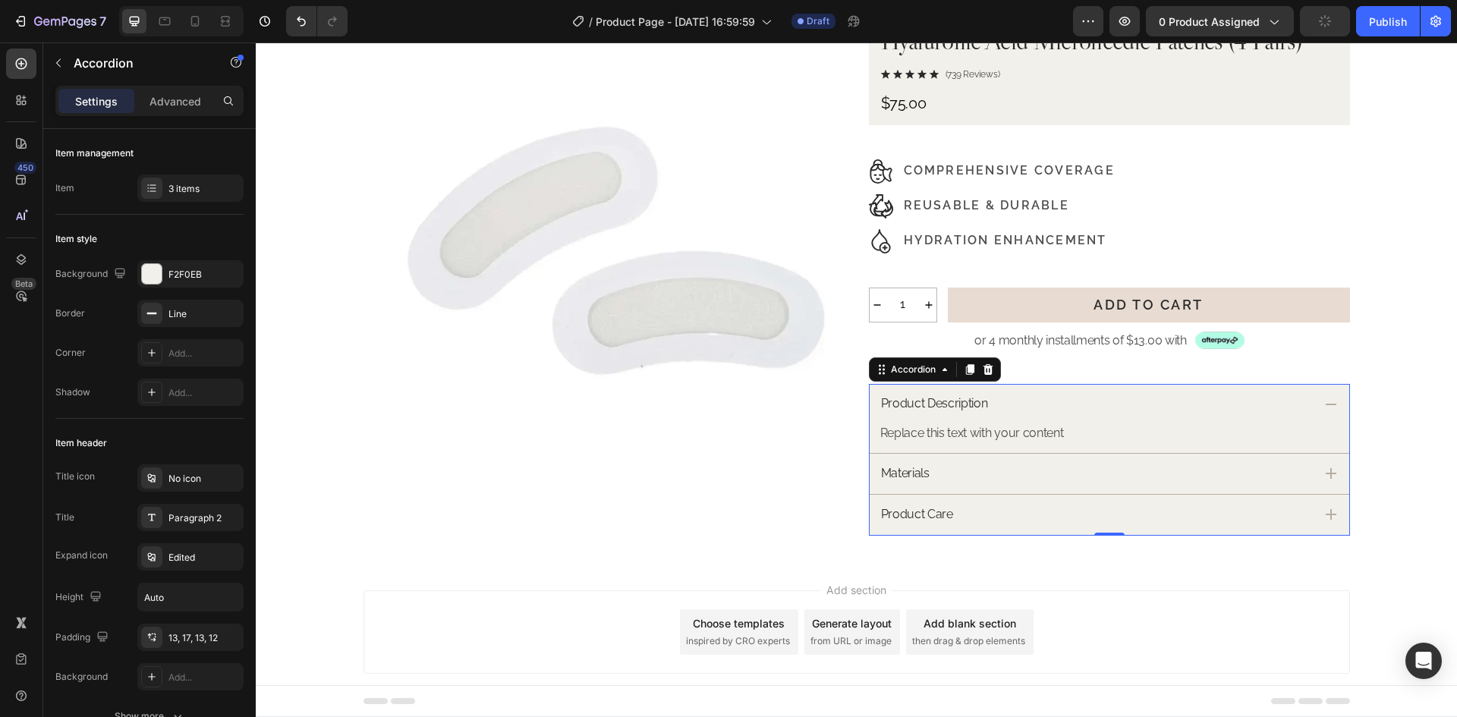
click at [1033, 470] on div "Materials" at bounding box center [1096, 474] width 435 height 20
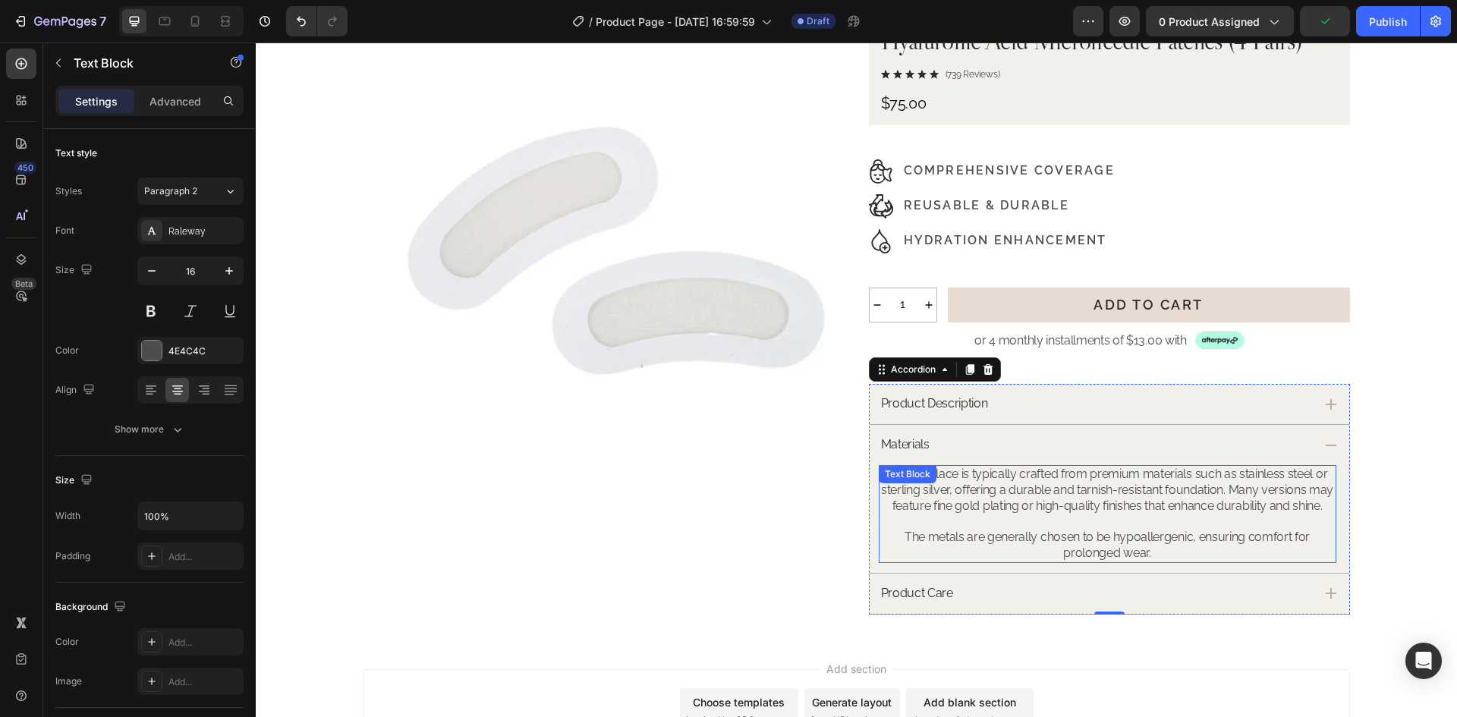
click at [1017, 491] on p "The necklace is typically crafted from premium materials such as stainless stee…" at bounding box center [1107, 490] width 454 height 47
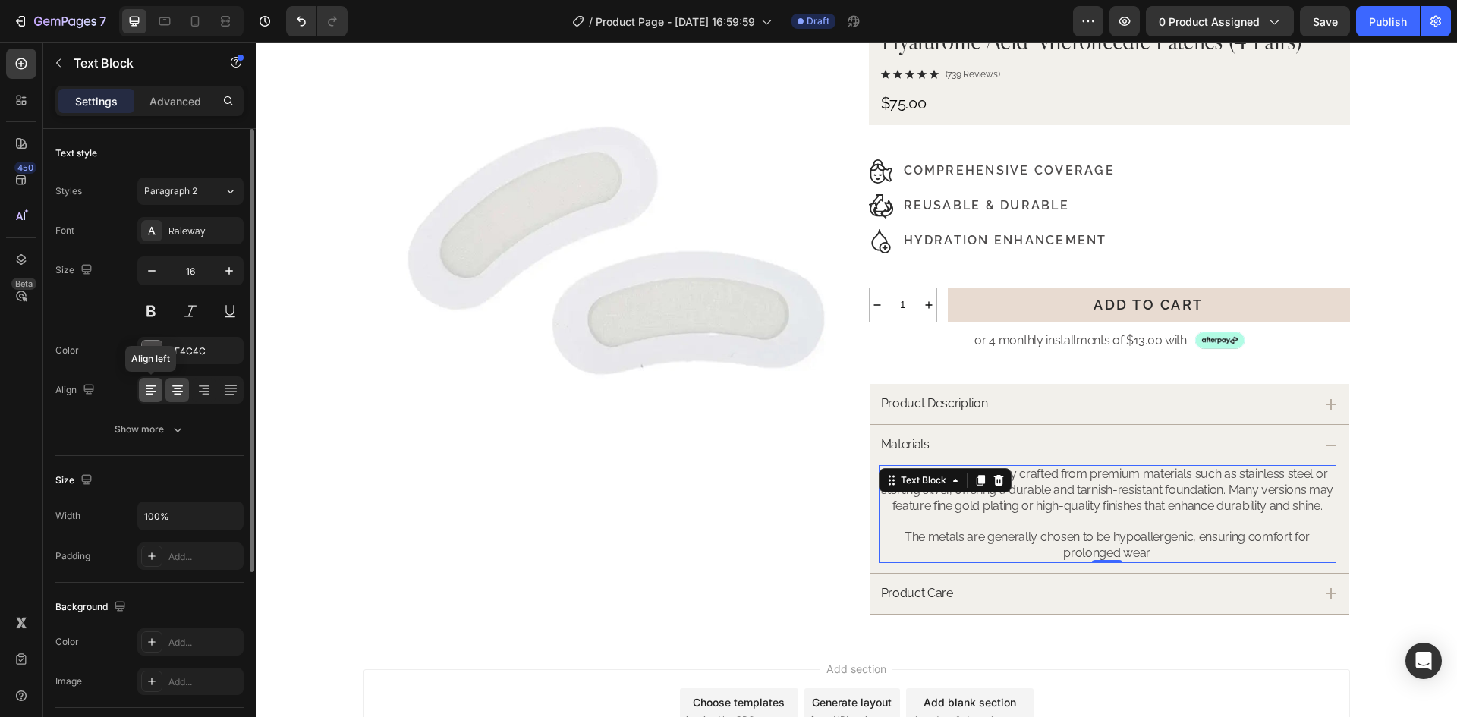
click at [141, 390] on div at bounding box center [151, 390] width 24 height 24
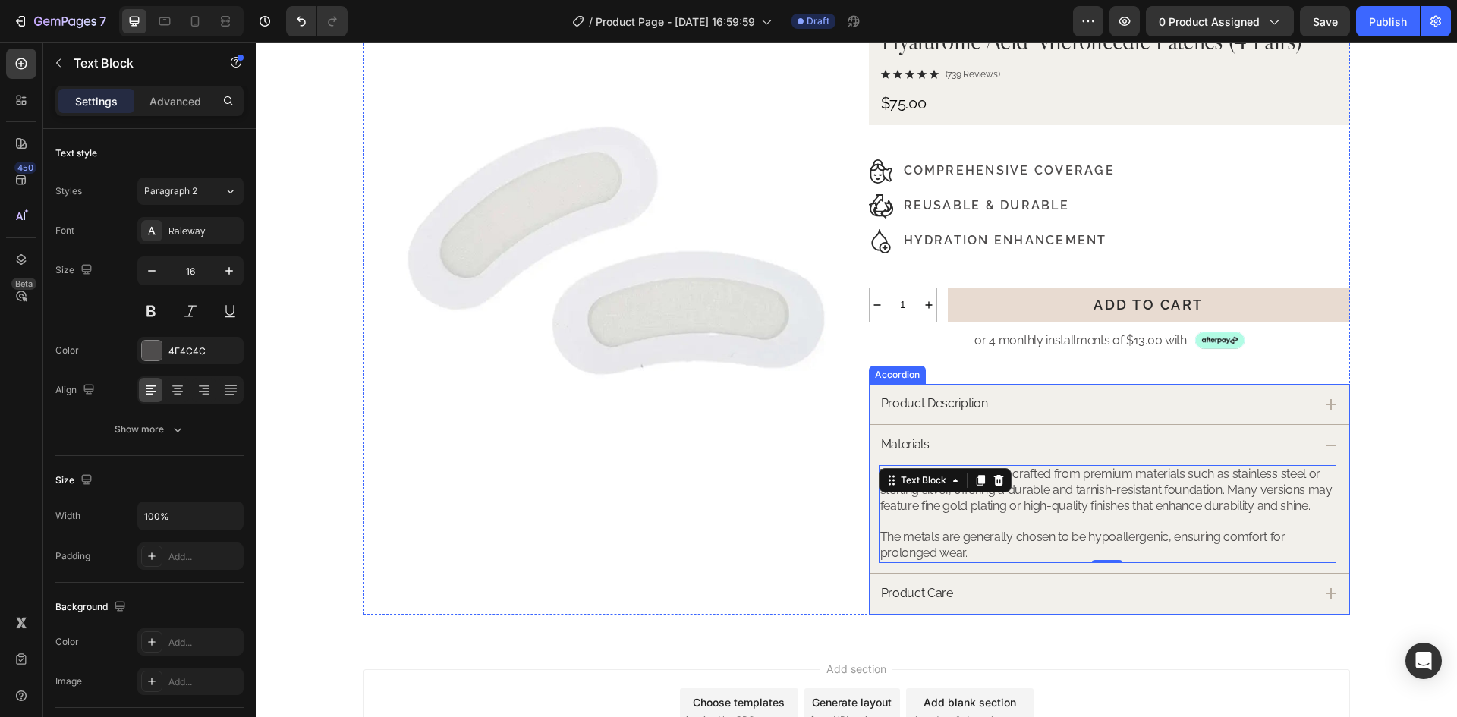
click at [1031, 404] on div "Product Description" at bounding box center [1096, 404] width 435 height 20
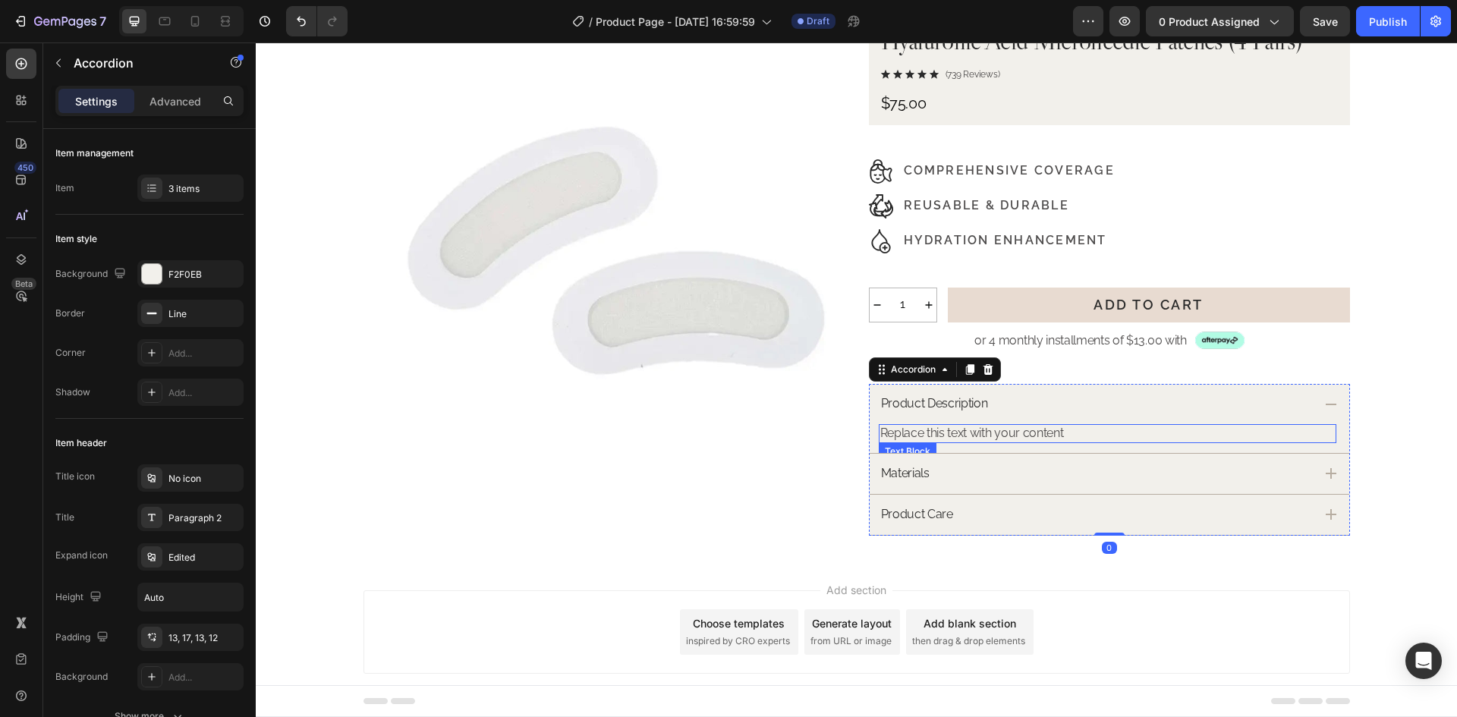
click at [967, 435] on div "Replace this text with your content" at bounding box center [1107, 433] width 457 height 19
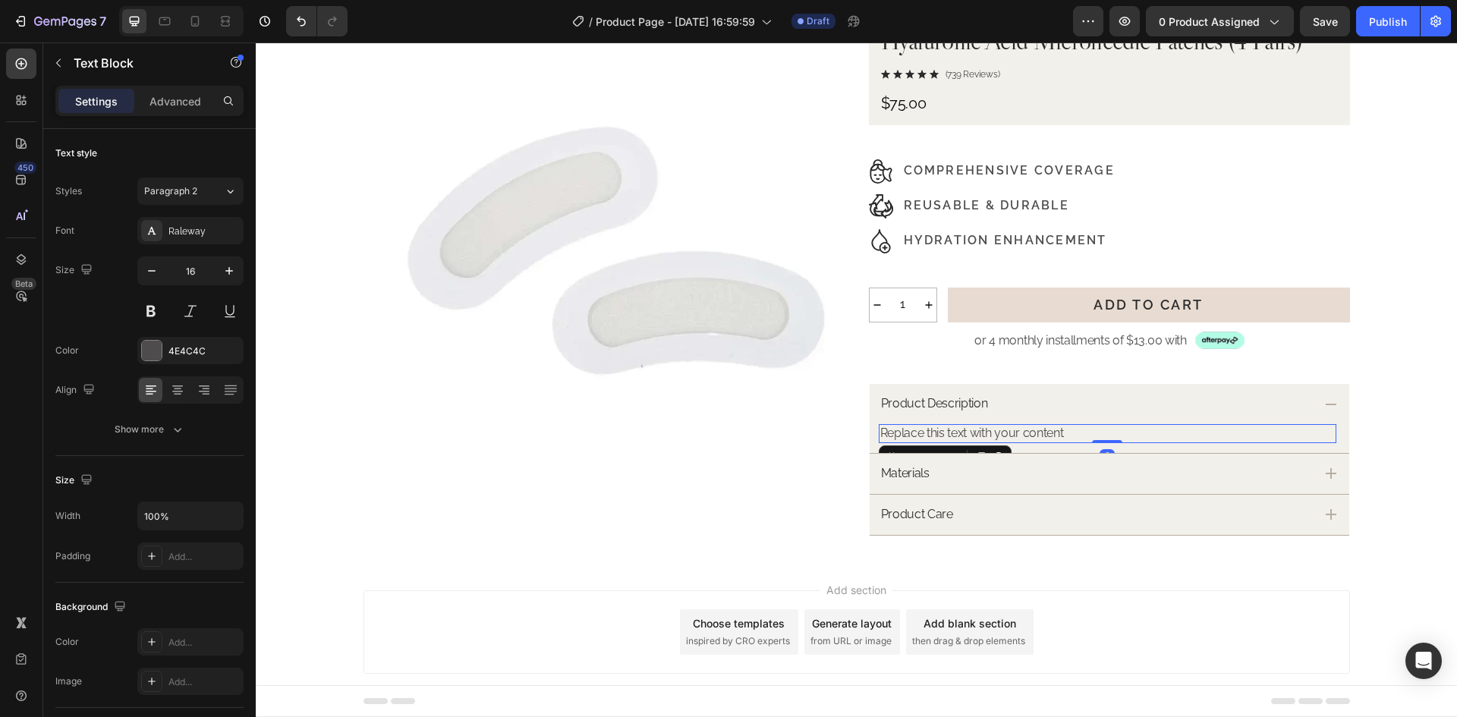
click at [967, 435] on div "Replace this text with your content" at bounding box center [1107, 433] width 457 height 19
click at [967, 435] on p "Replace this text with your content" at bounding box center [1107, 434] width 454 height 16
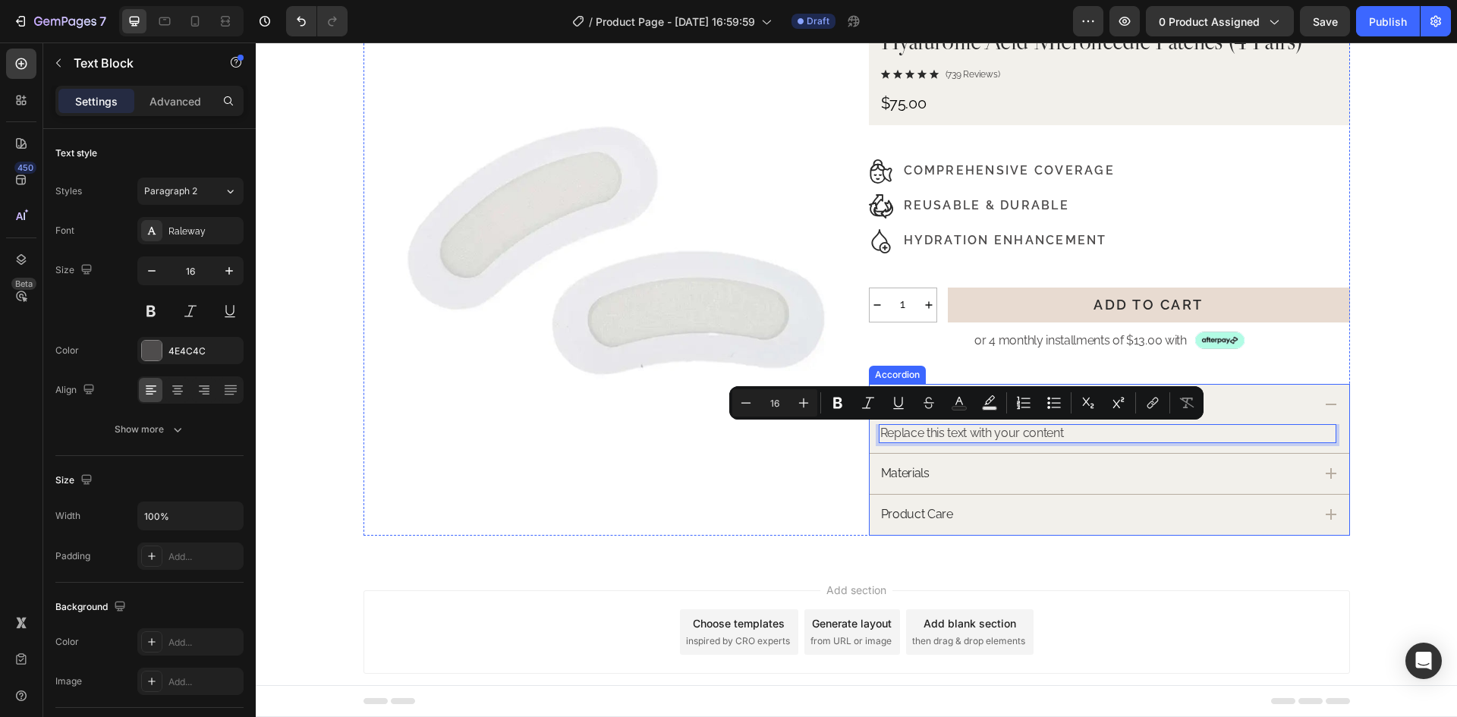
click at [1080, 470] on div "Materials" at bounding box center [1096, 474] width 435 height 20
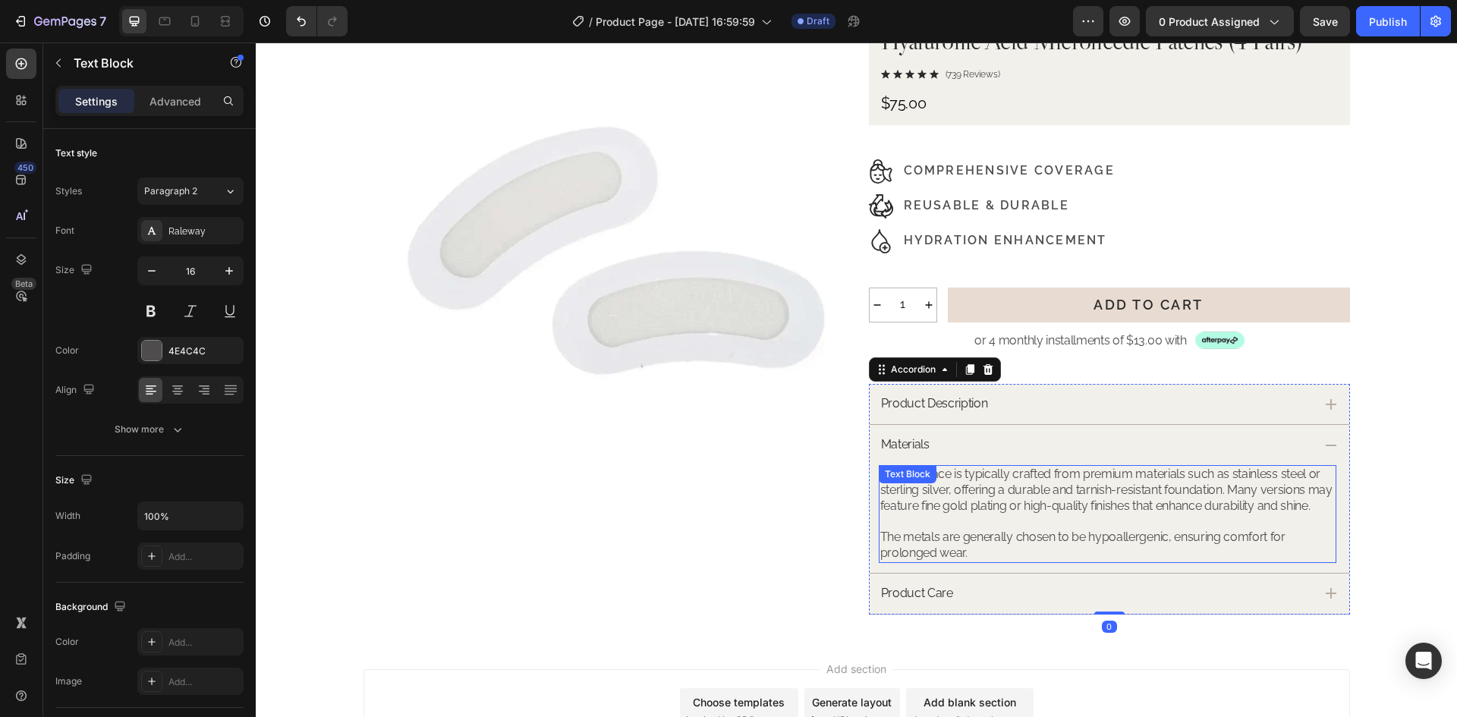
click at [945, 477] on div "The necklace is typically crafted from premium materials such as stainless stee…" at bounding box center [1107, 514] width 457 height 98
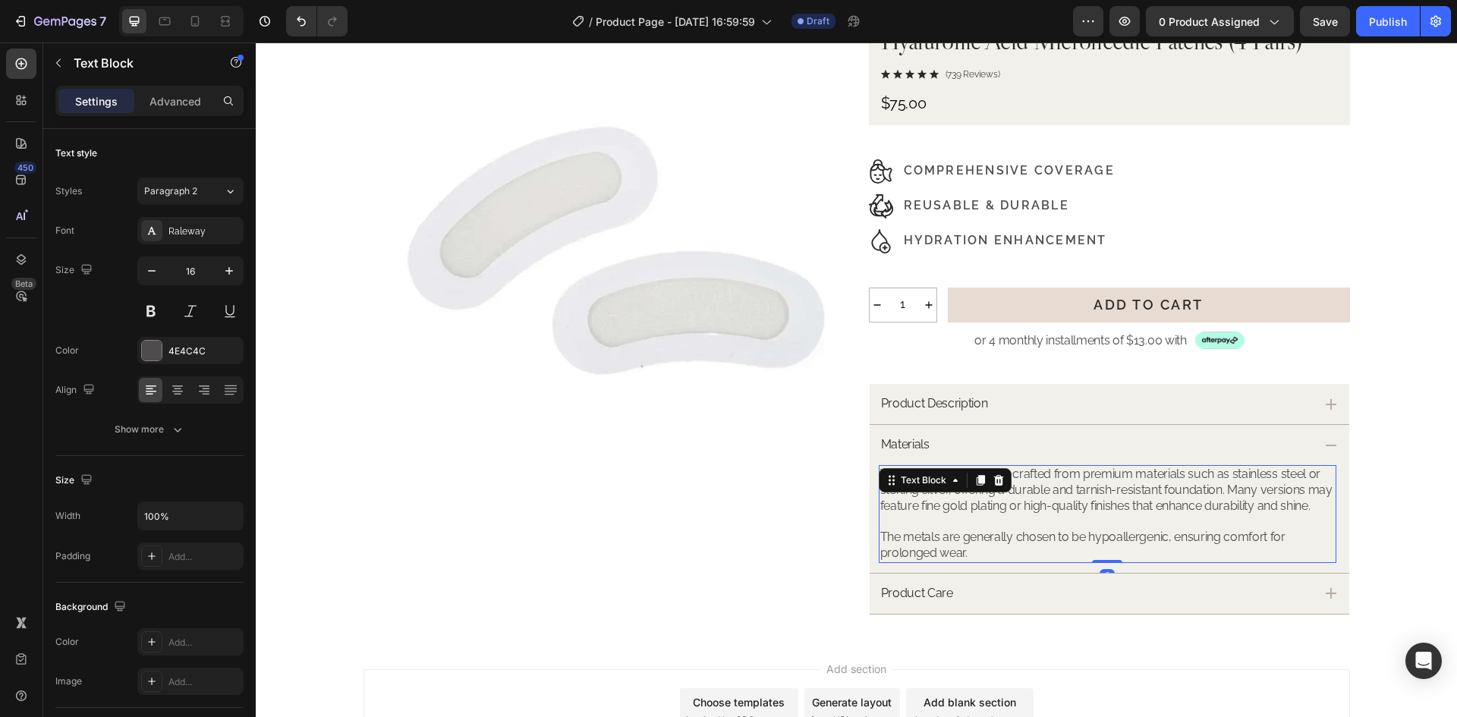
click at [949, 477] on icon at bounding box center [955, 480] width 12 height 12
click at [1064, 483] on p "The necklace is typically crafted from premium materials such as stainless stee…" at bounding box center [1107, 490] width 454 height 47
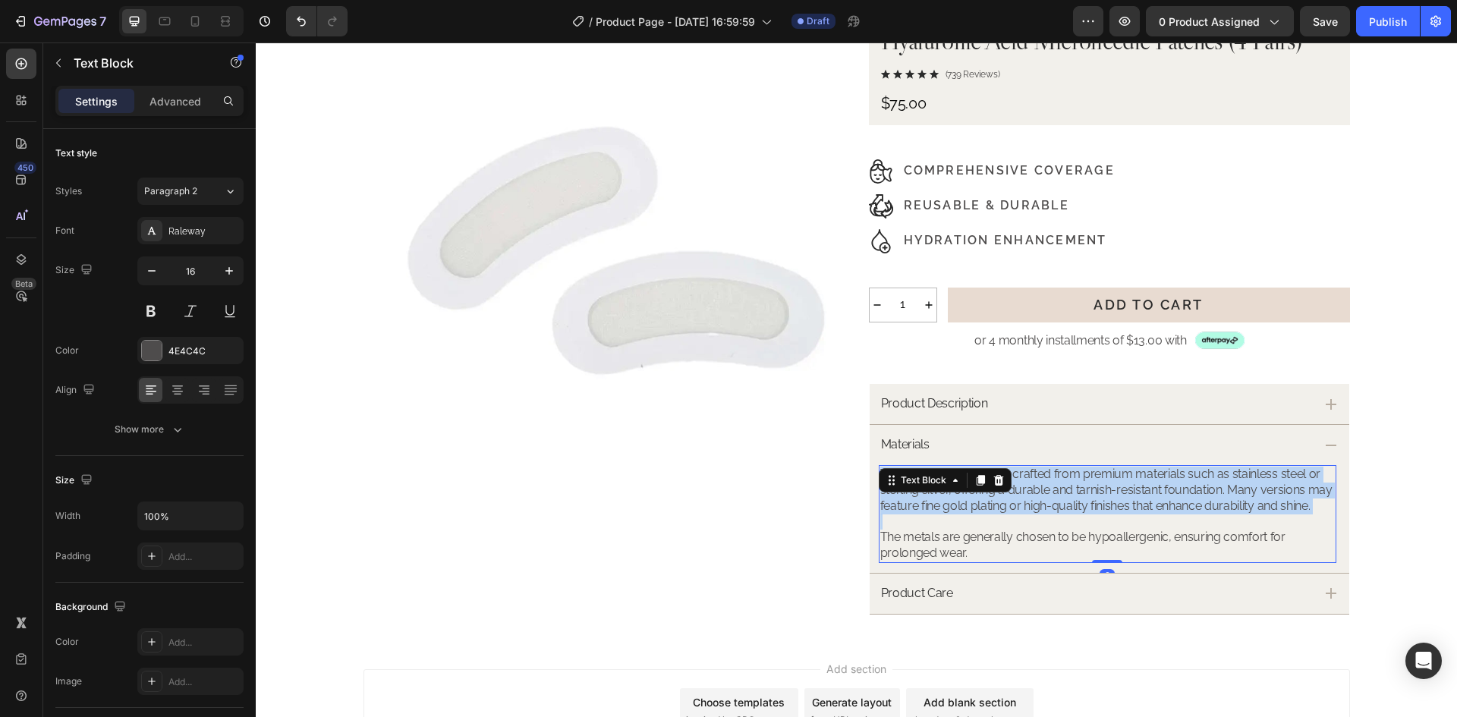
click at [1064, 483] on p "The necklace is typically crafted from premium materials such as stainless stee…" at bounding box center [1107, 490] width 454 height 47
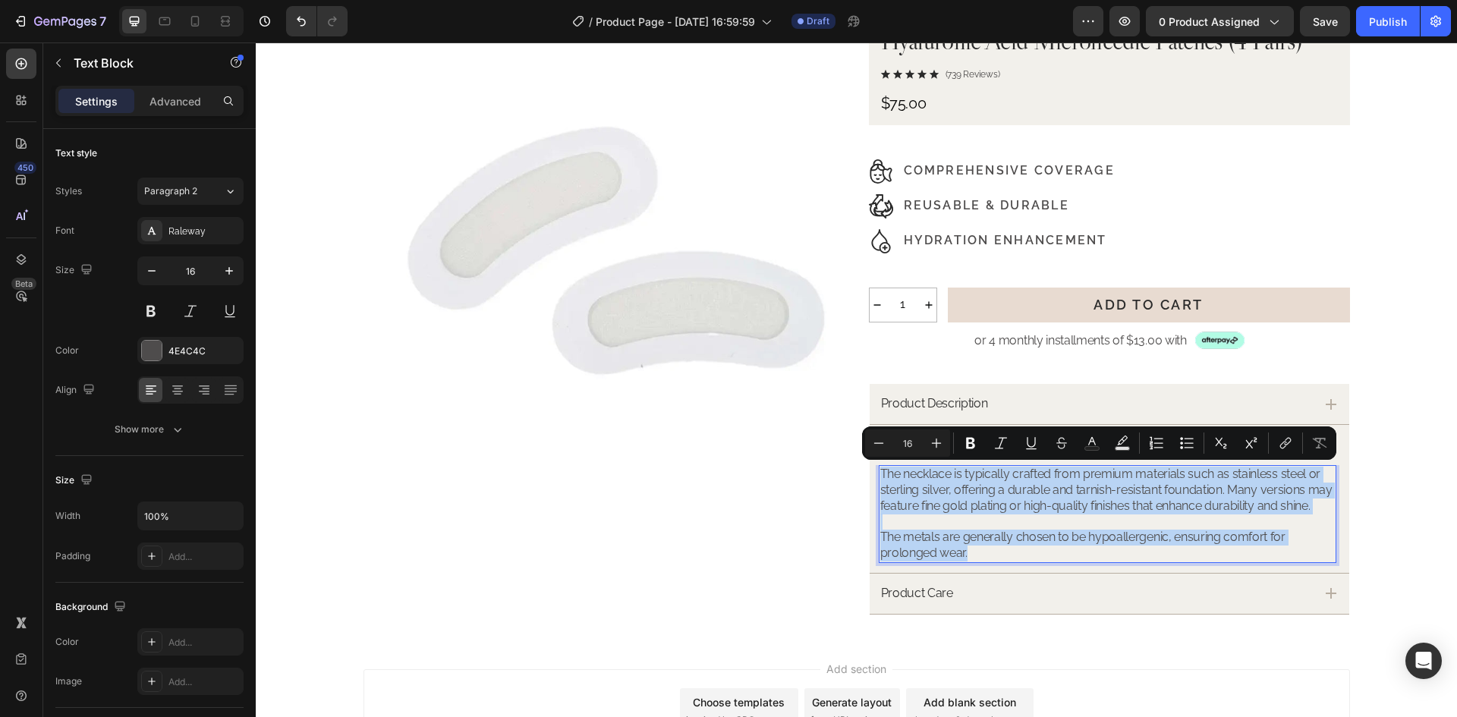
click at [973, 549] on p "The metals are generally chosen to be hypoallergenic, ensuring comfort for prol…" at bounding box center [1107, 546] width 454 height 32
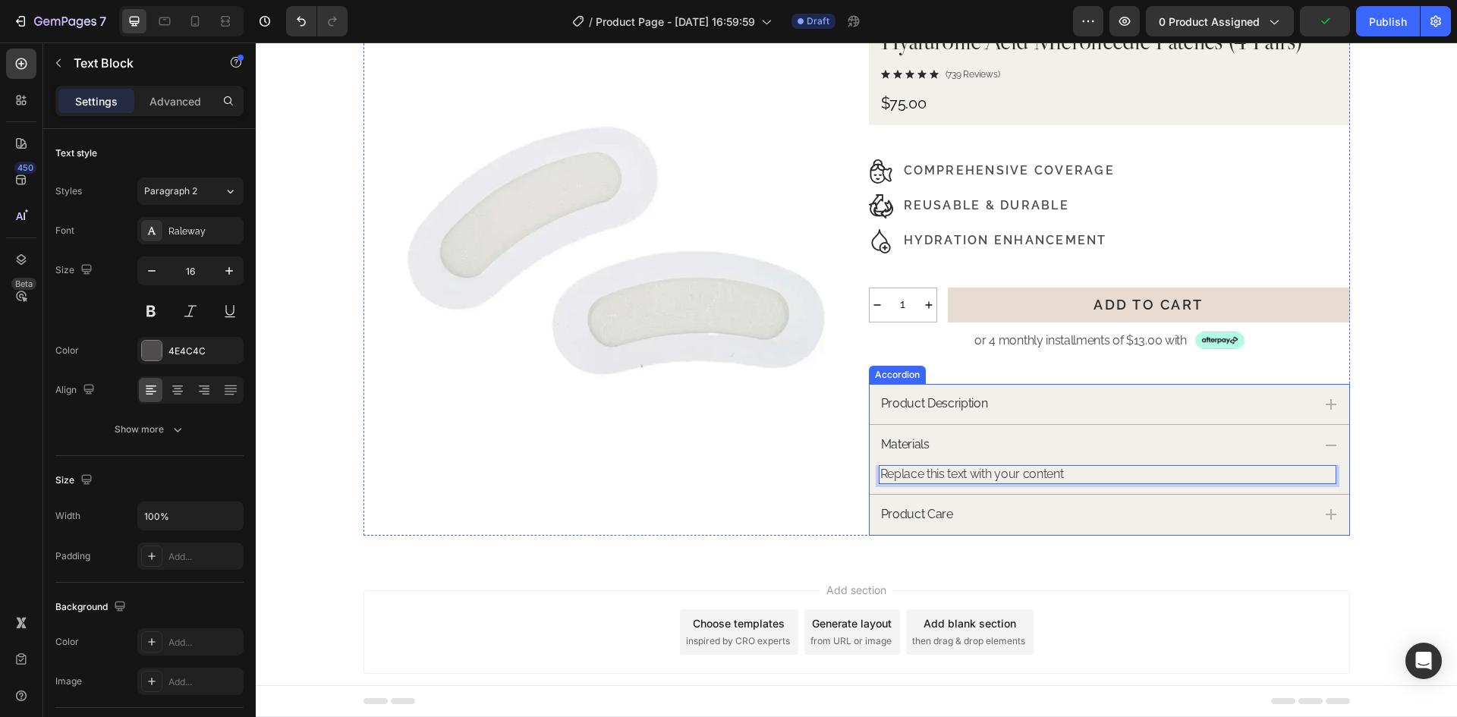
click at [1042, 519] on div "Product Care" at bounding box center [1096, 515] width 435 height 20
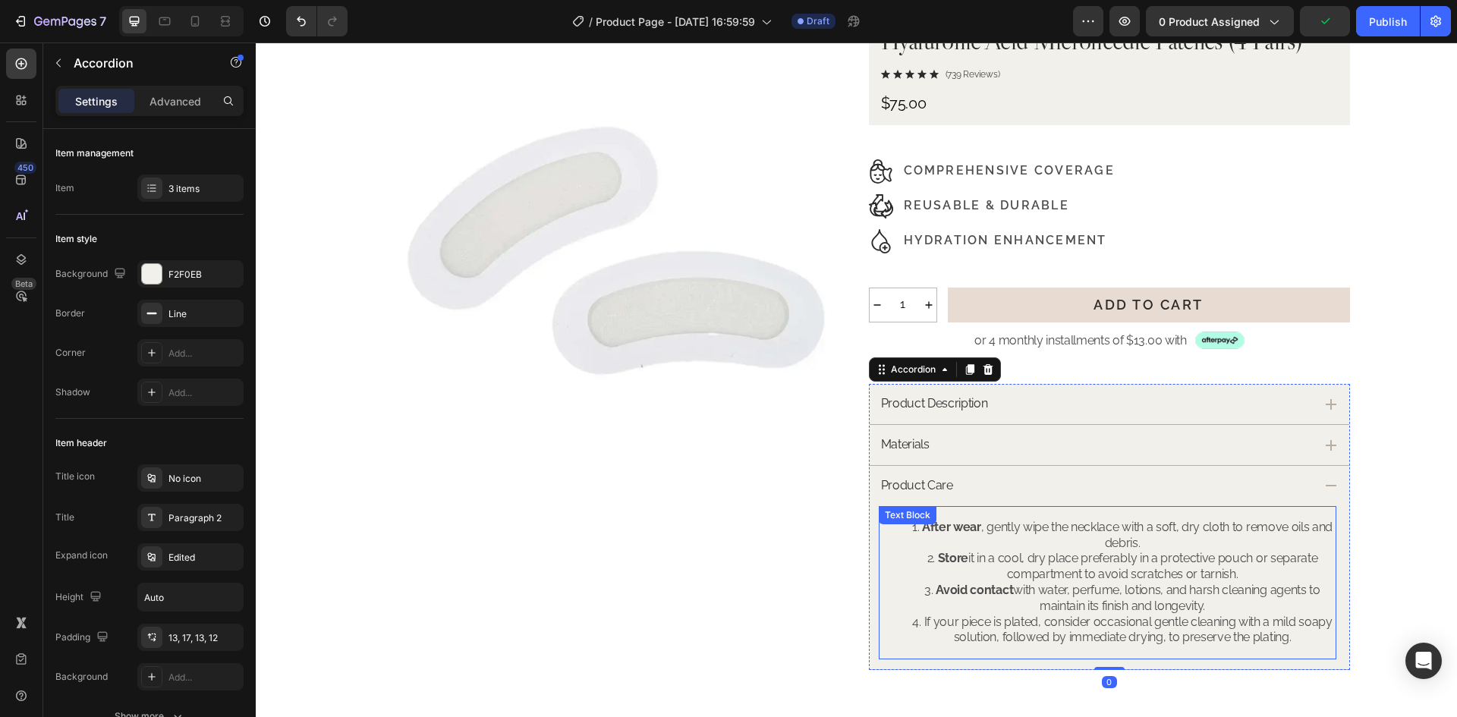
click at [973, 529] on strong "After wear" at bounding box center [951, 527] width 59 height 14
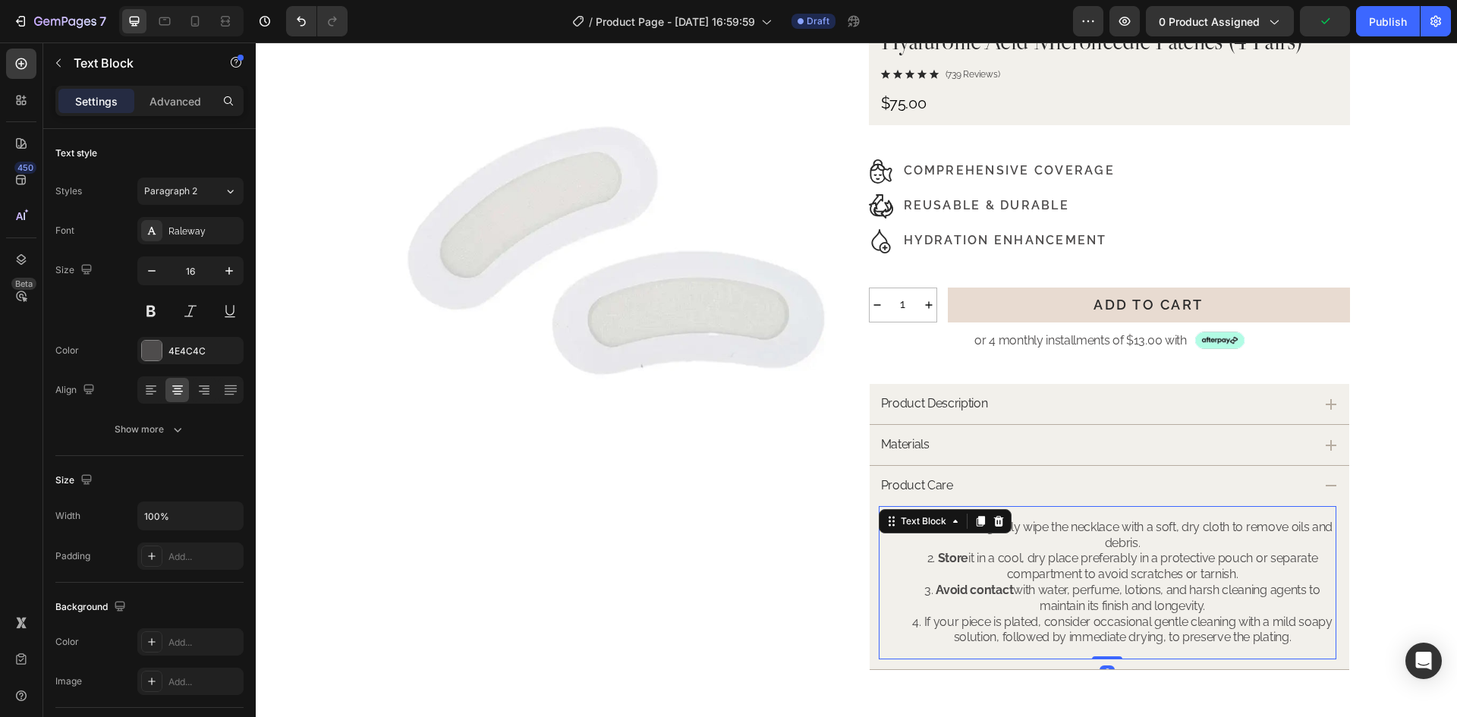
click at [973, 529] on div at bounding box center [980, 521] width 18 height 18
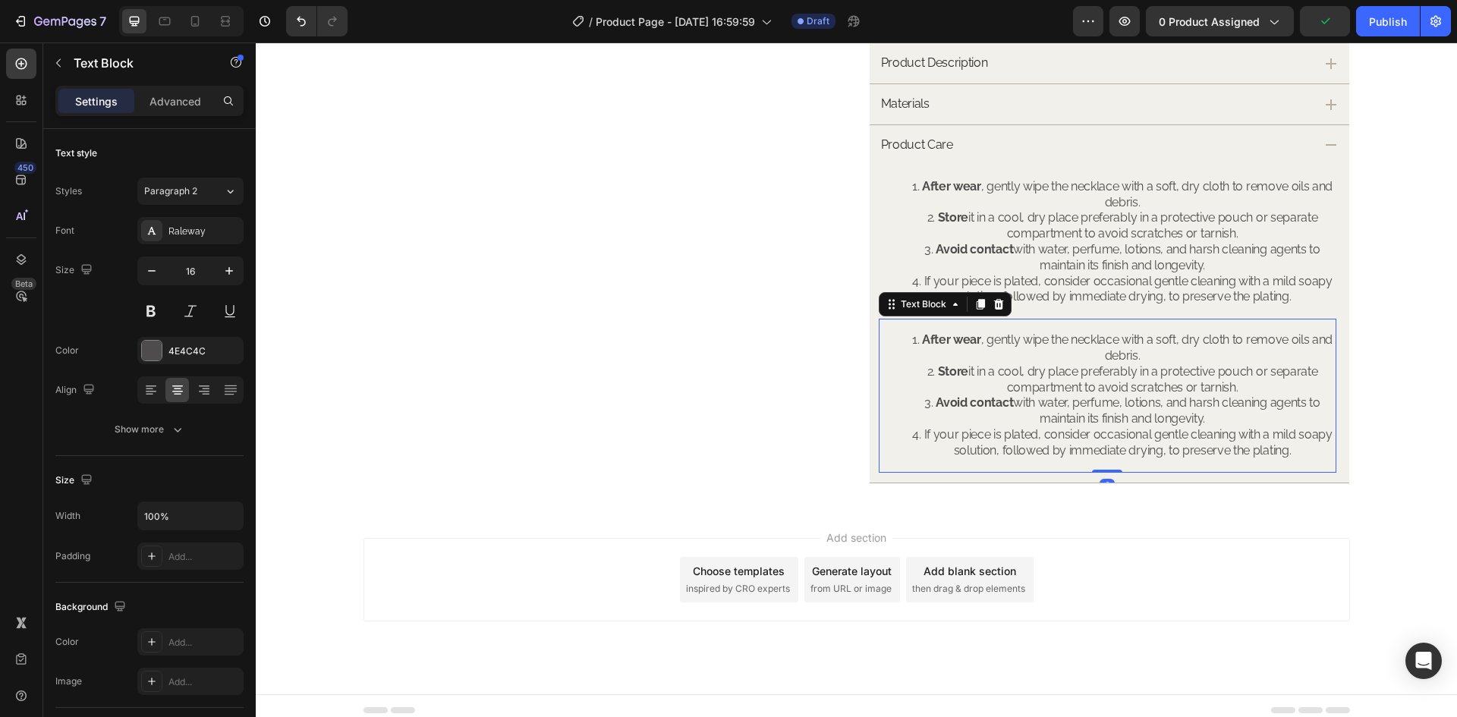
scroll to position [435, 0]
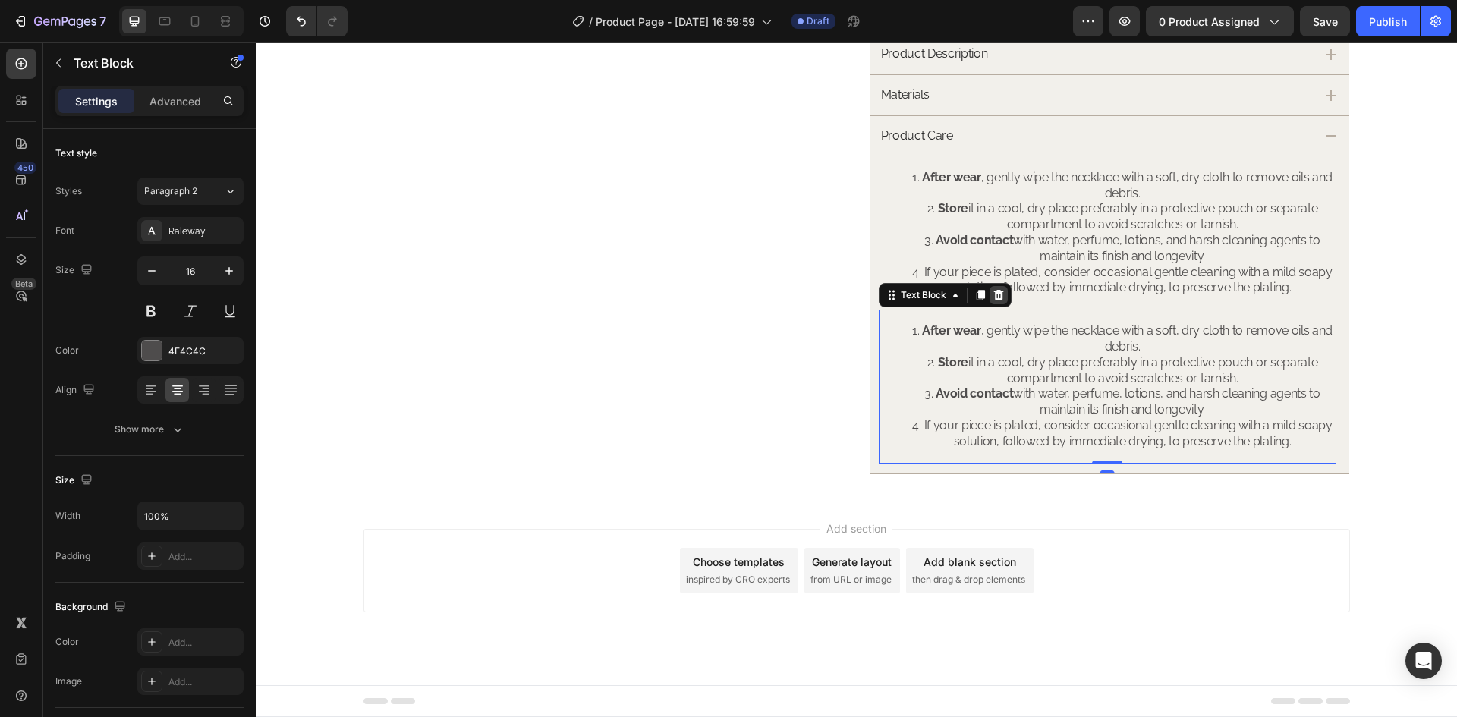
click at [992, 297] on icon at bounding box center [998, 295] width 12 height 12
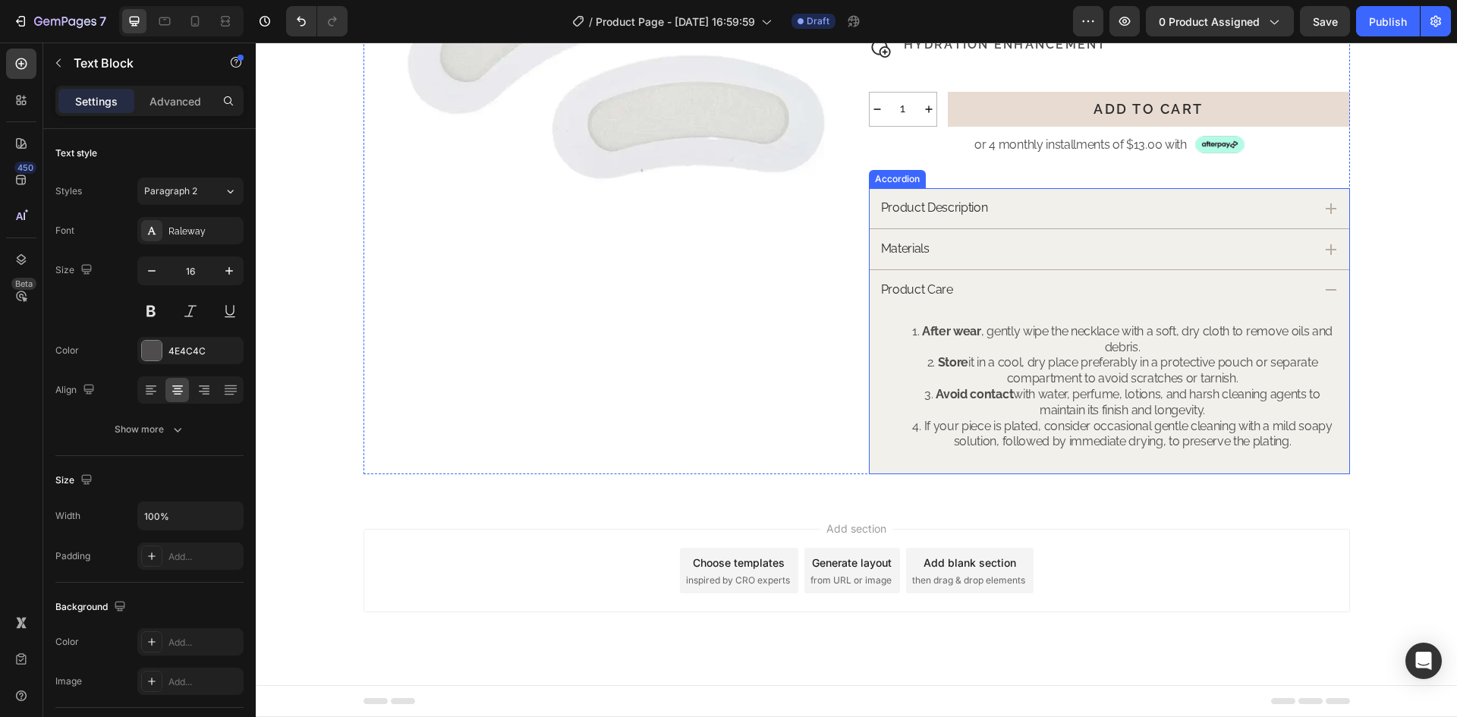
scroll to position [281, 0]
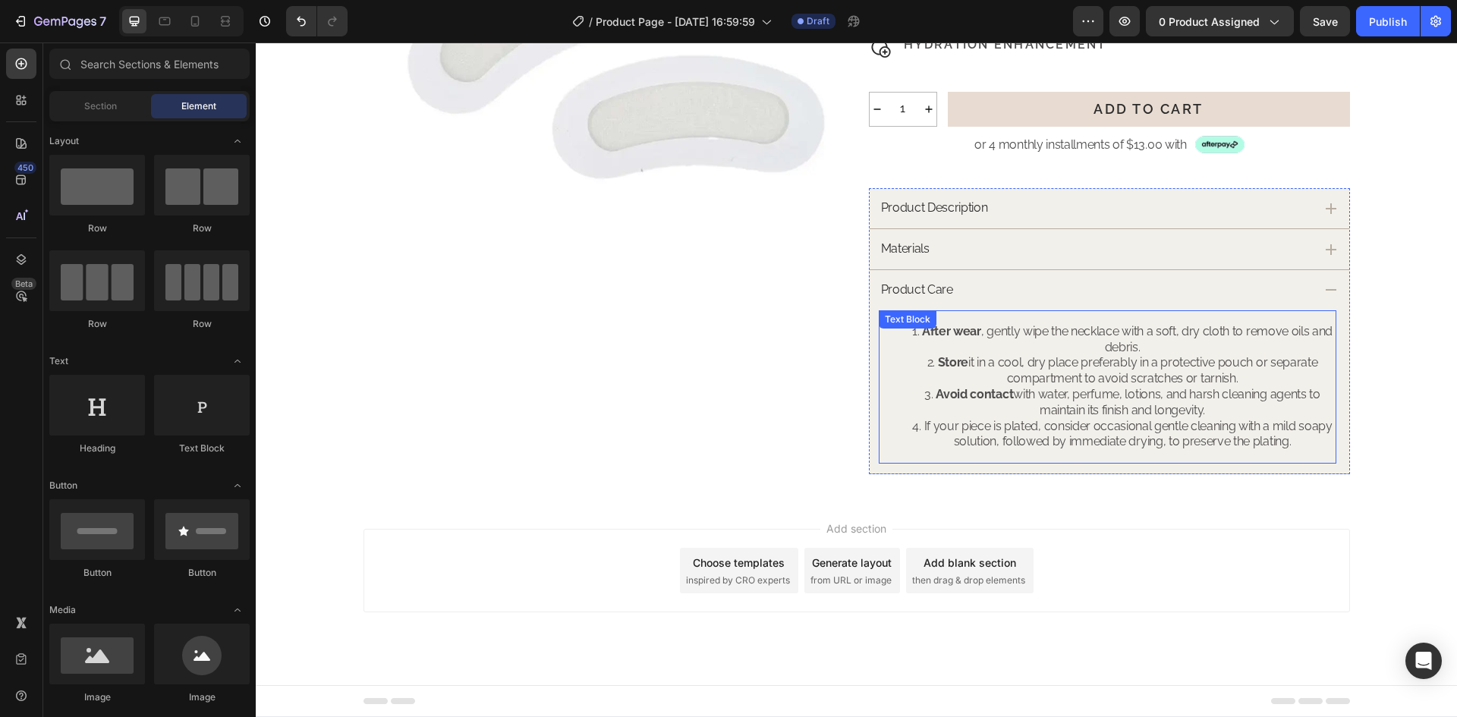
click at [1064, 392] on li "Avoid contact with water, perfume, lotions, and harsh cleaning agents to mainta…" at bounding box center [1122, 403] width 424 height 32
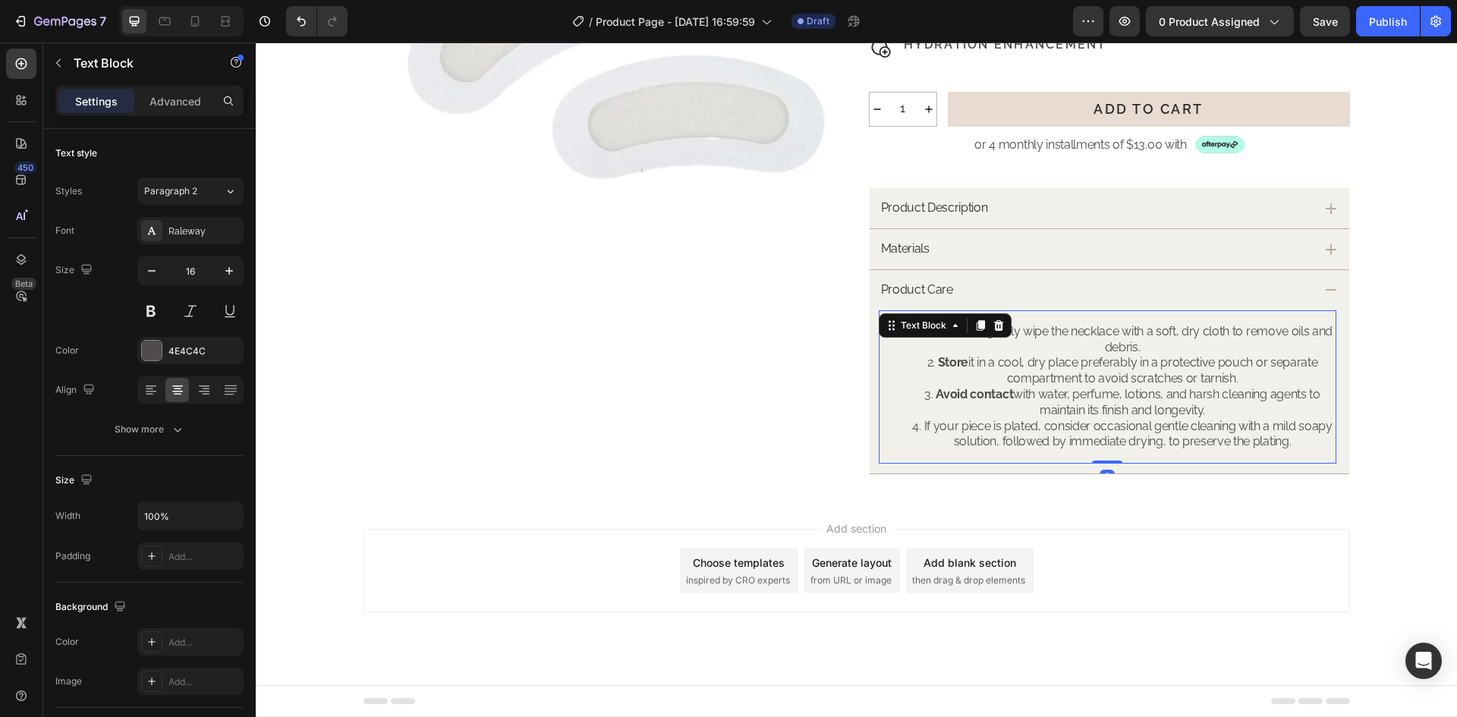
click at [1064, 392] on li "Avoid contact with water, perfume, lotions, and harsh cleaning agents to mainta…" at bounding box center [1122, 403] width 424 height 32
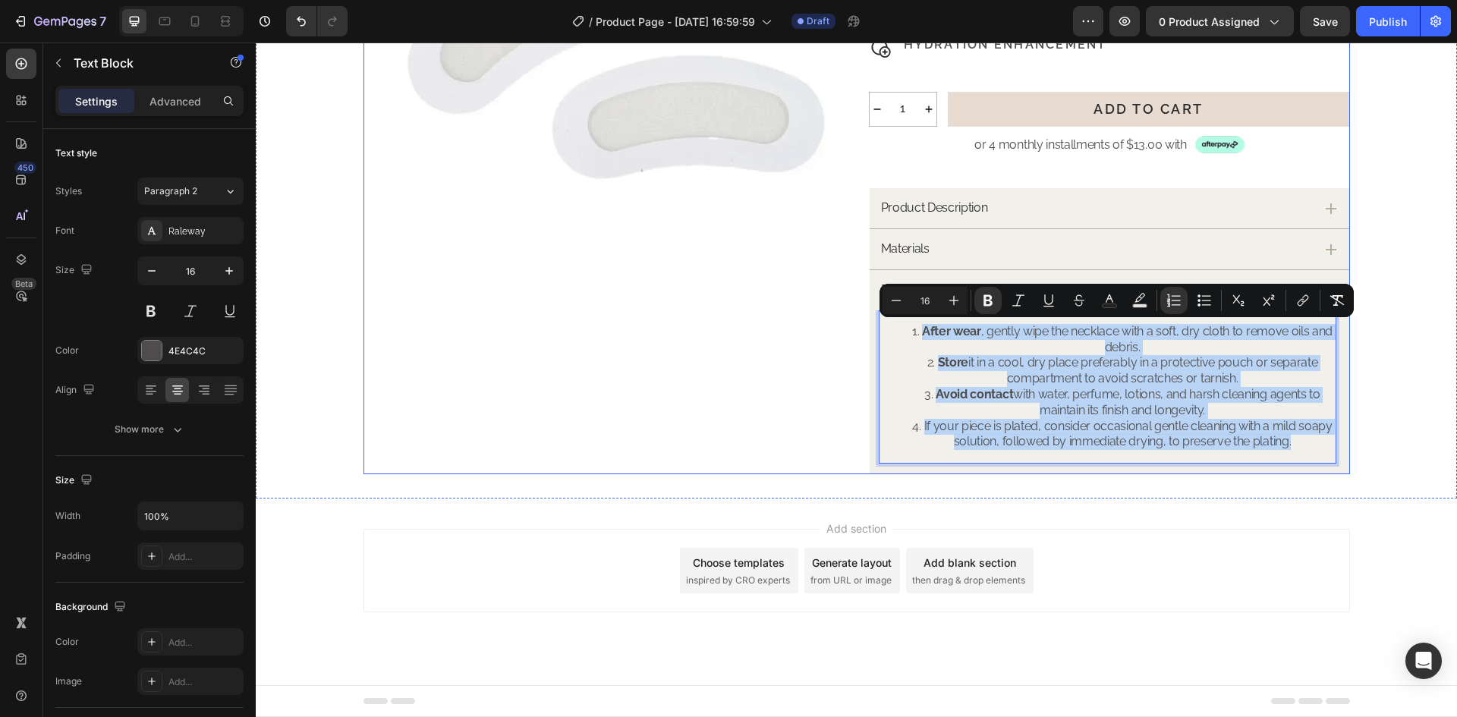
drag, startPoint x: 1293, startPoint y: 442, endPoint x: 748, endPoint y: 316, distance: 559.1
click at [748, 316] on div "Product Images Hyaluronic Acid Microneedle Patches (4 Pairs) Product Title Icon…" at bounding box center [856, 145] width 986 height 657
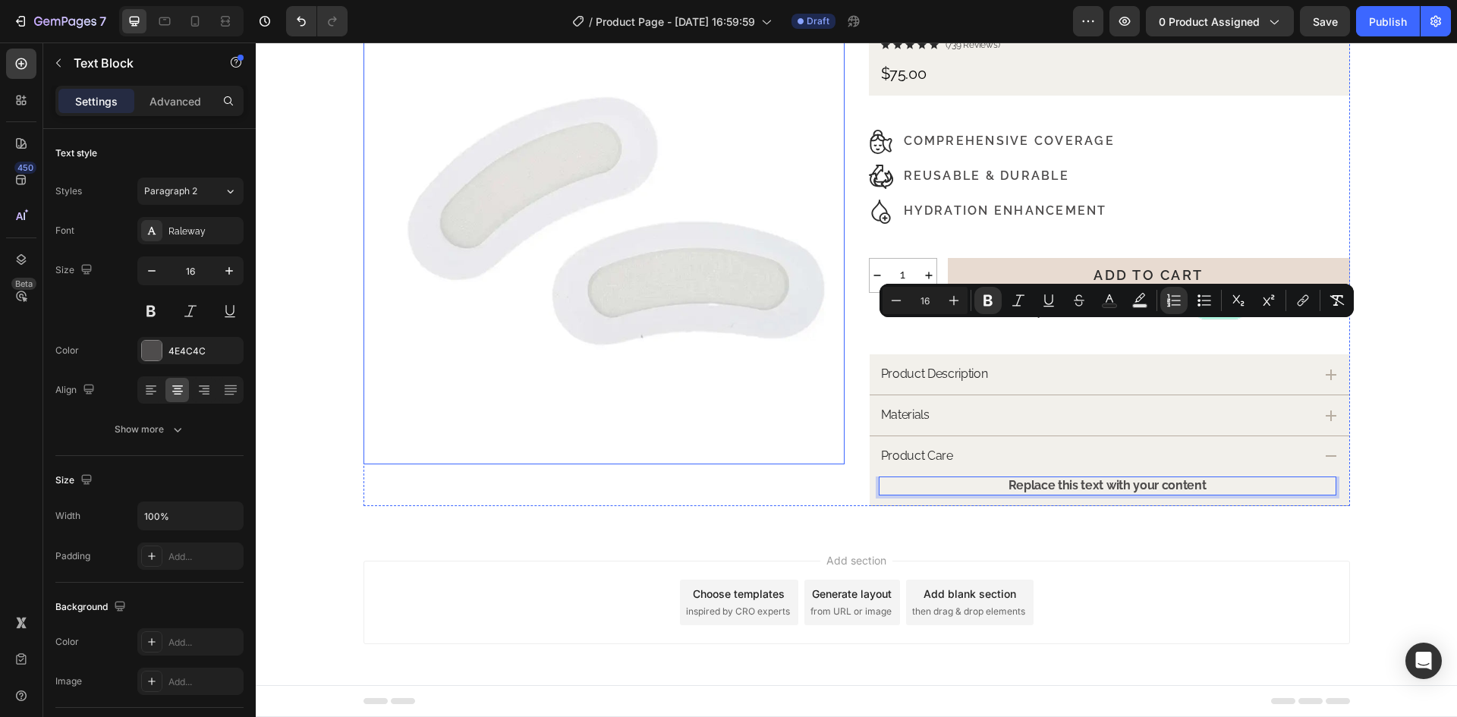
scroll to position [115, 0]
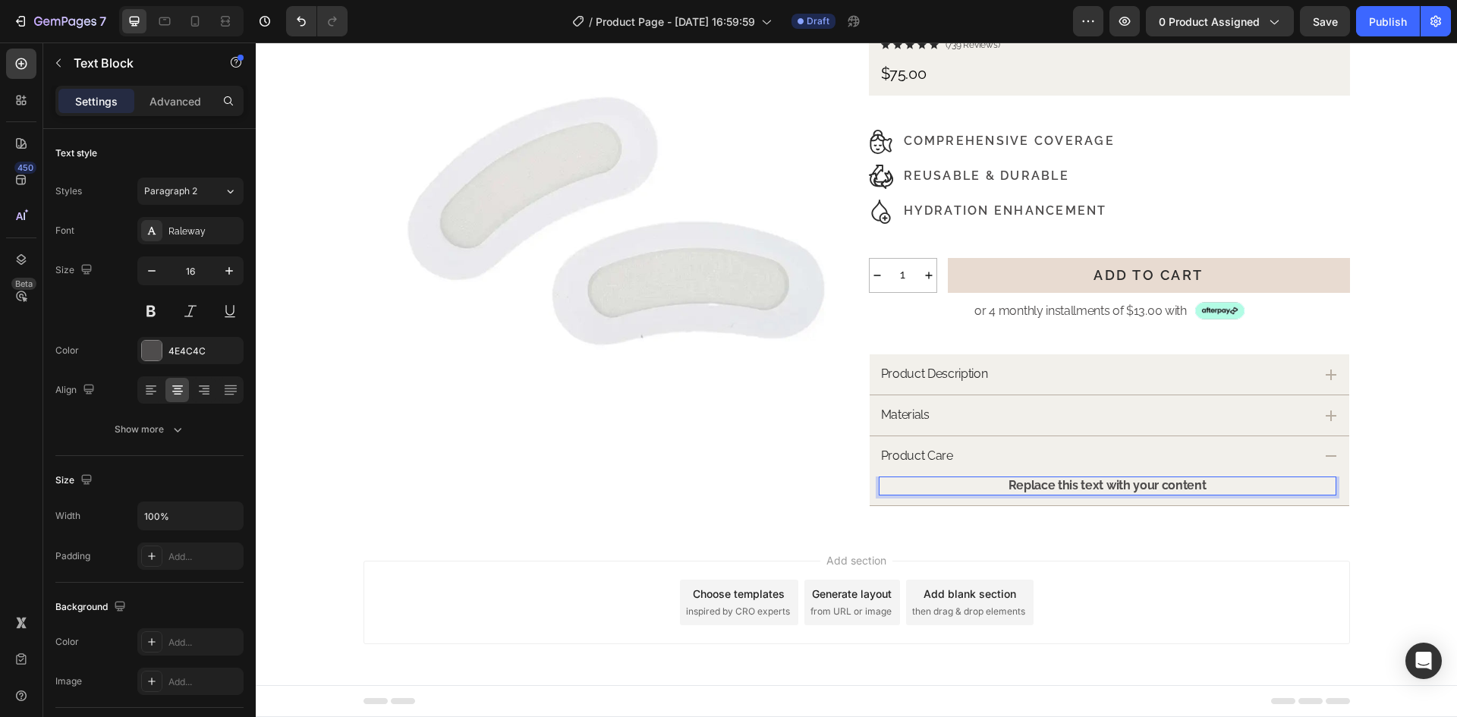
click at [1037, 486] on strong "Replace this text with your content" at bounding box center [1107, 485] width 198 height 14
click at [149, 388] on icon at bounding box center [150, 389] width 8 height 2
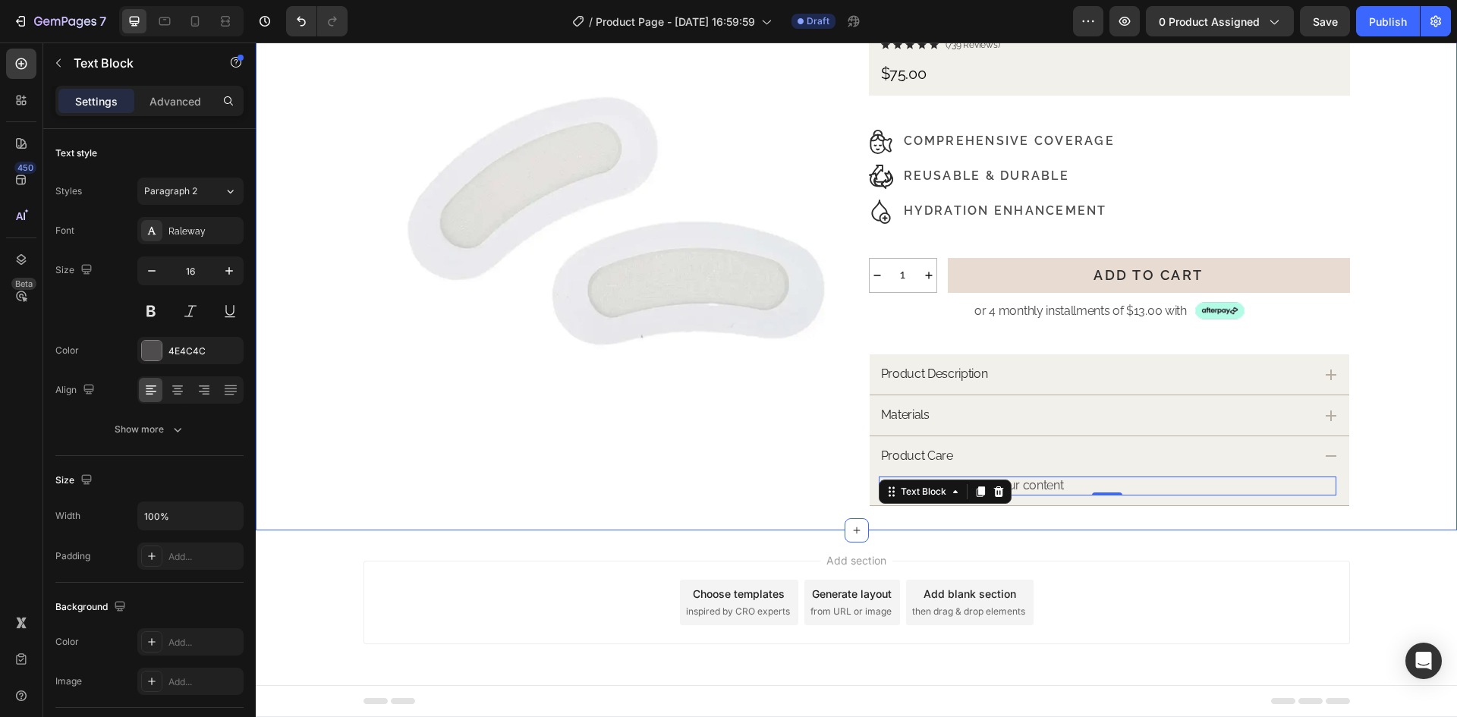
click at [1376, 465] on div "Product Images Hyaluronic Acid Microneedle Patches (4 Pairs) Product Title Icon…" at bounding box center [856, 244] width 1201 height 523
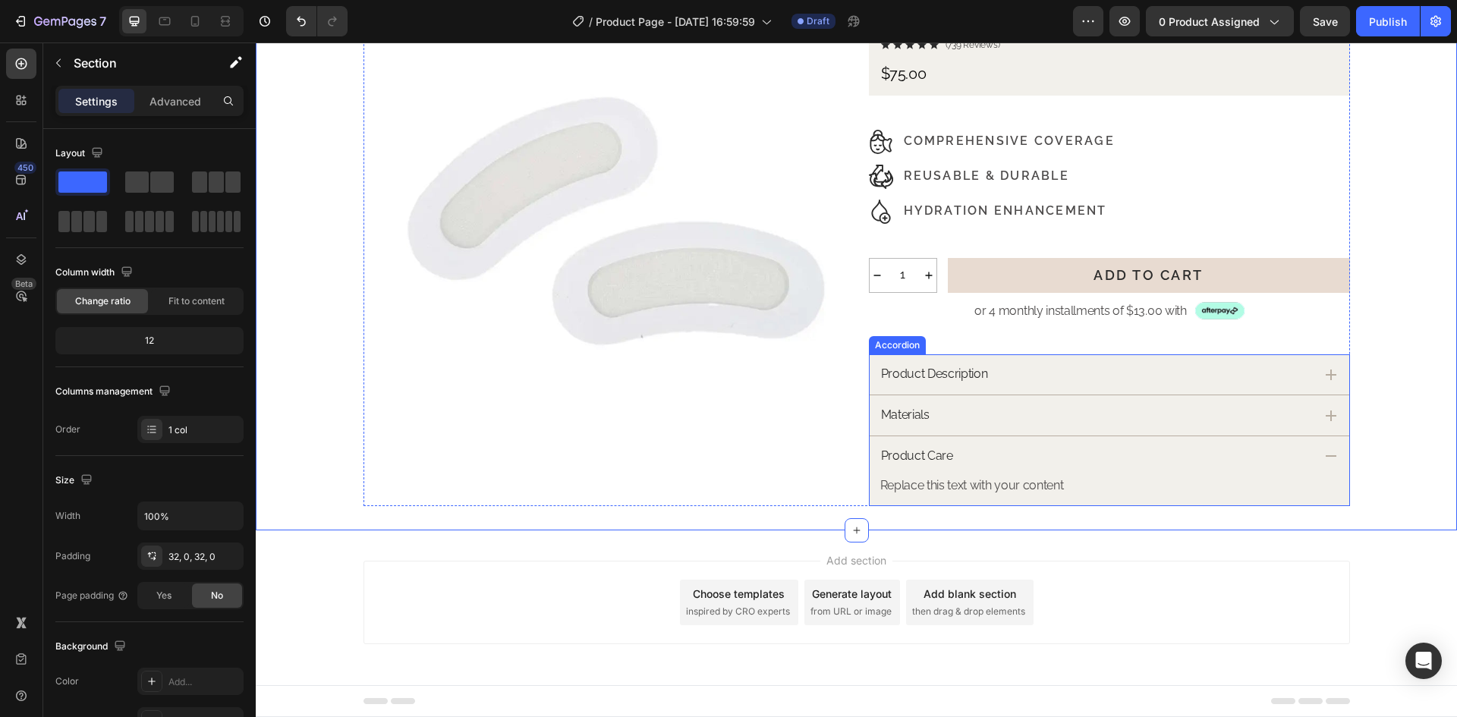
click at [1196, 455] on div "Product Care" at bounding box center [1096, 456] width 435 height 20
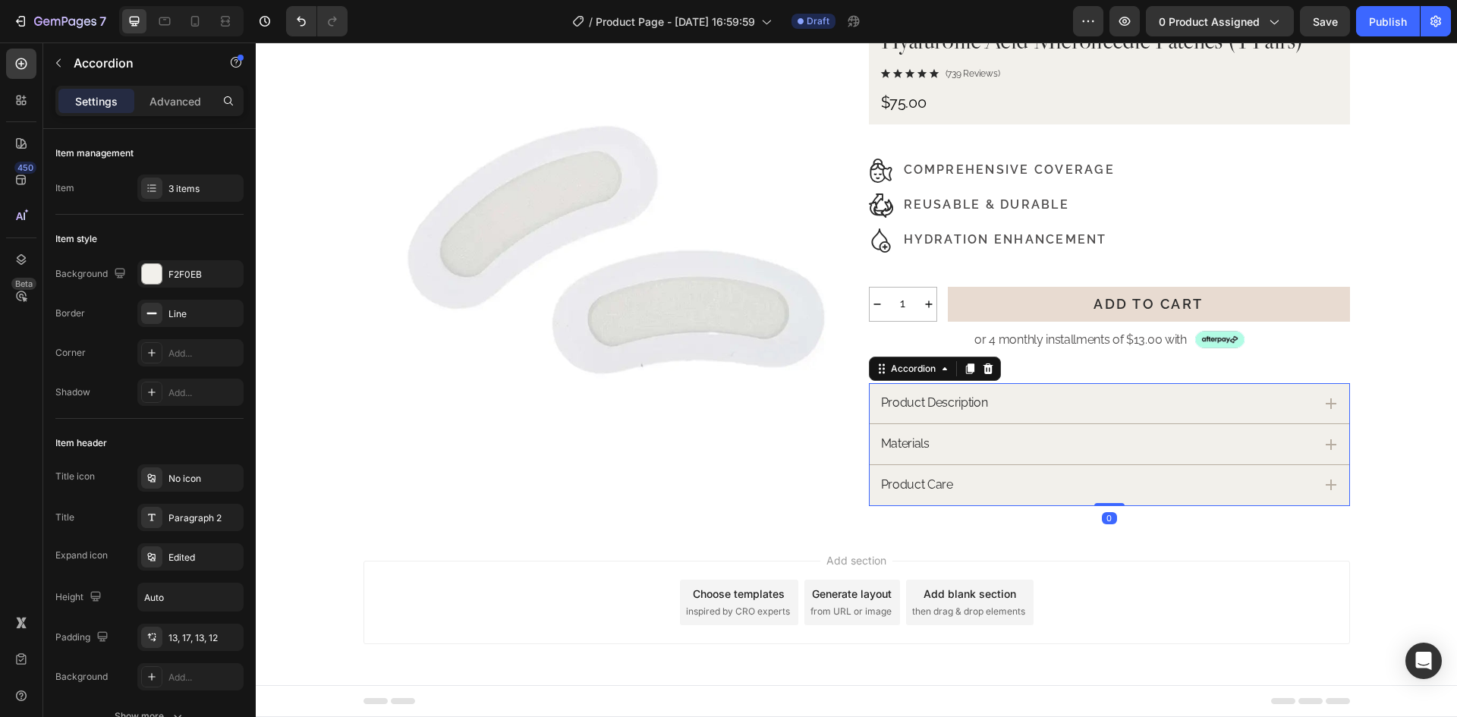
scroll to position [86, 0]
click at [915, 443] on p "Materials" at bounding box center [905, 444] width 49 height 16
click at [929, 492] on p "Product Care" at bounding box center [917, 485] width 72 height 16
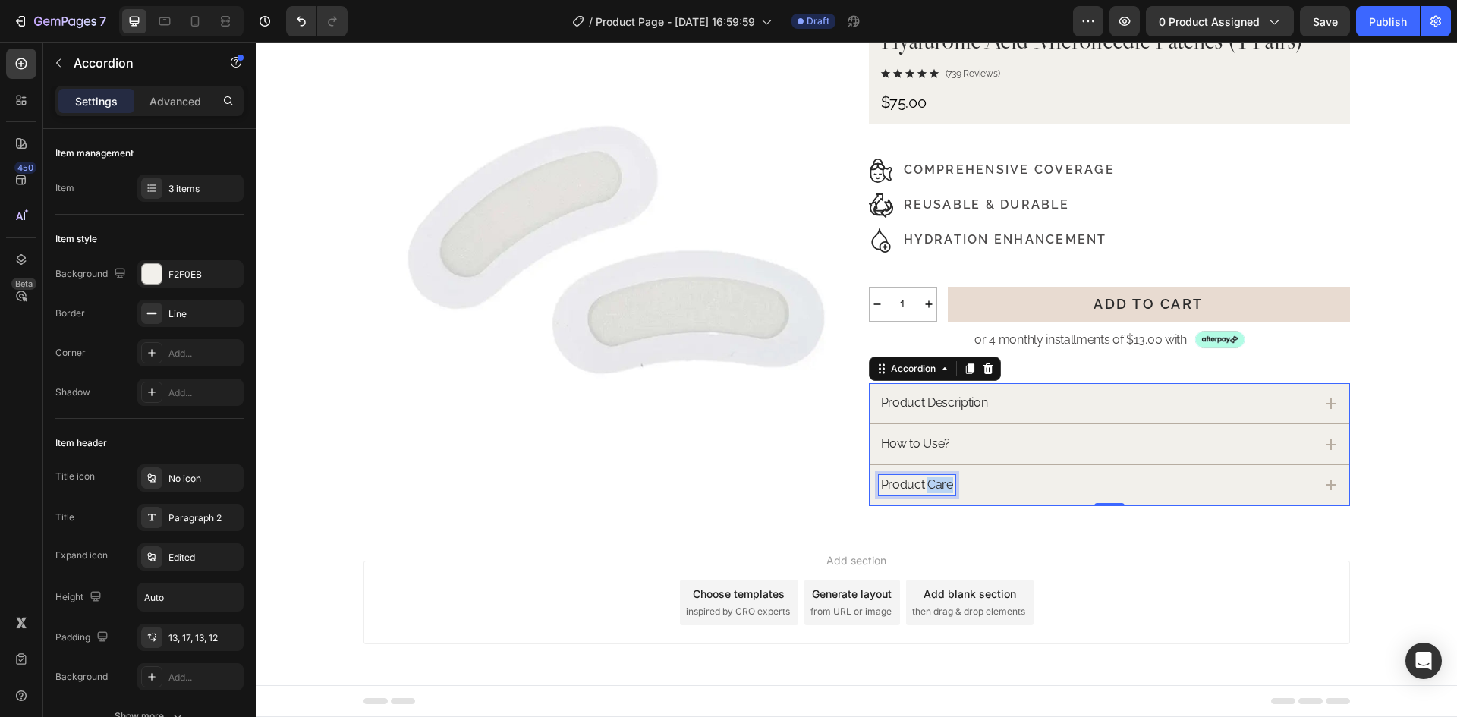
click at [929, 492] on p "Product Care" at bounding box center [917, 485] width 72 height 16
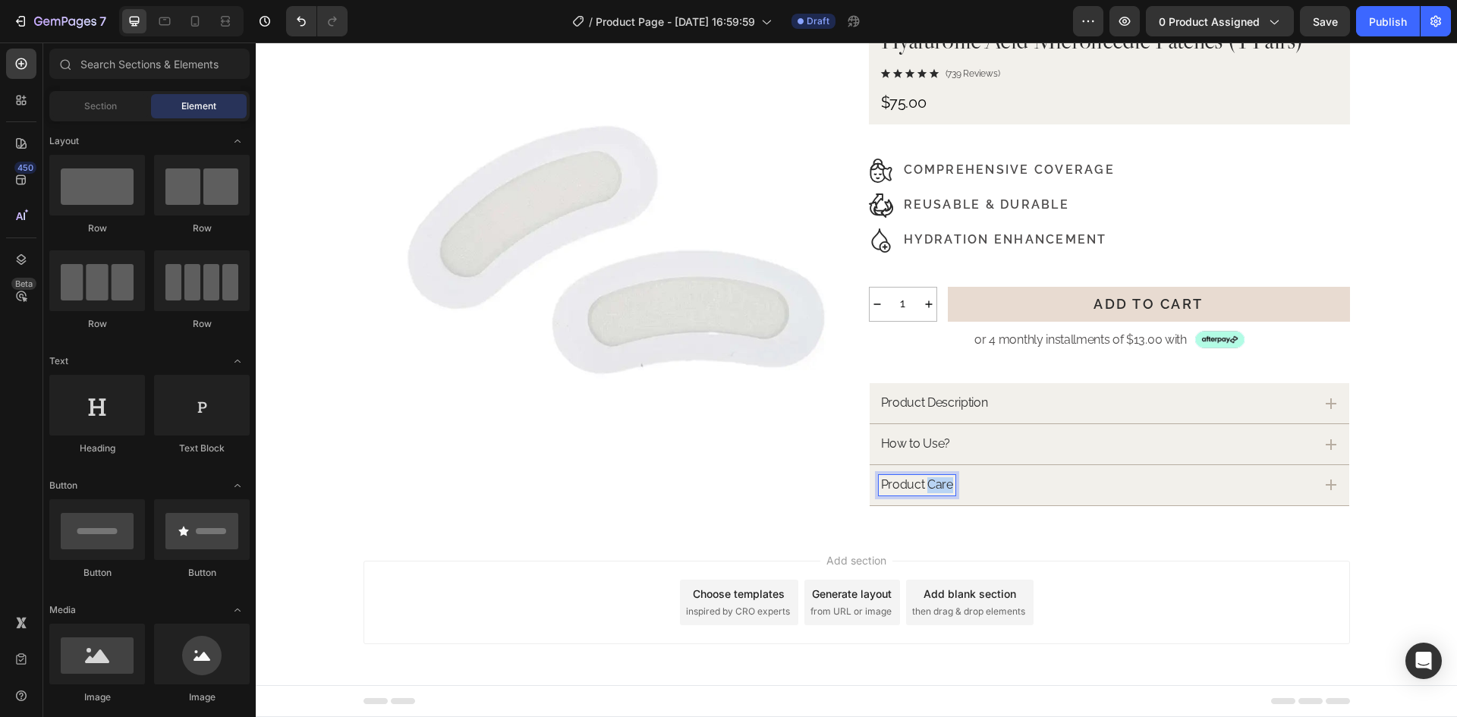
click at [919, 492] on div at bounding box center [919, 492] width 0 height 0
click at [929, 485] on p "Product Care" at bounding box center [917, 485] width 72 height 16
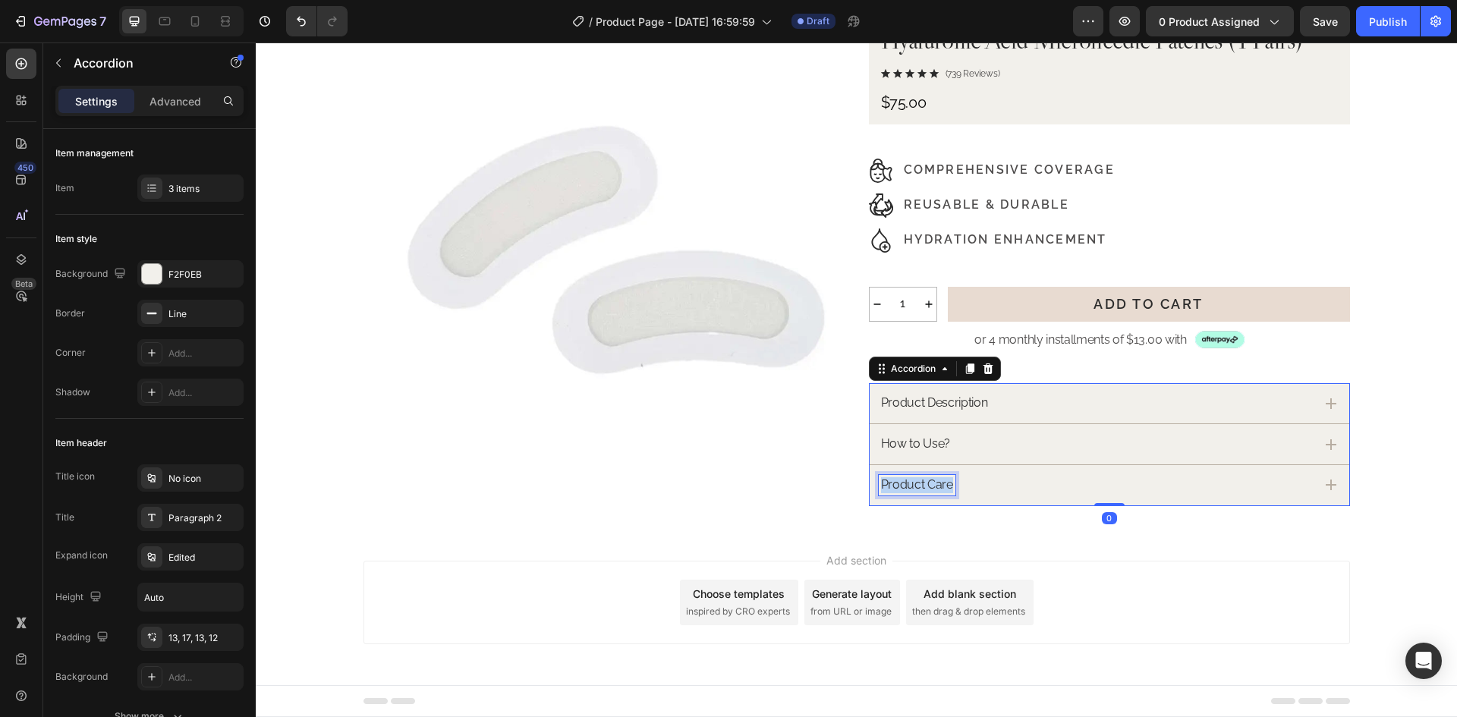
click at [929, 485] on p "Product Care" at bounding box center [917, 485] width 72 height 16
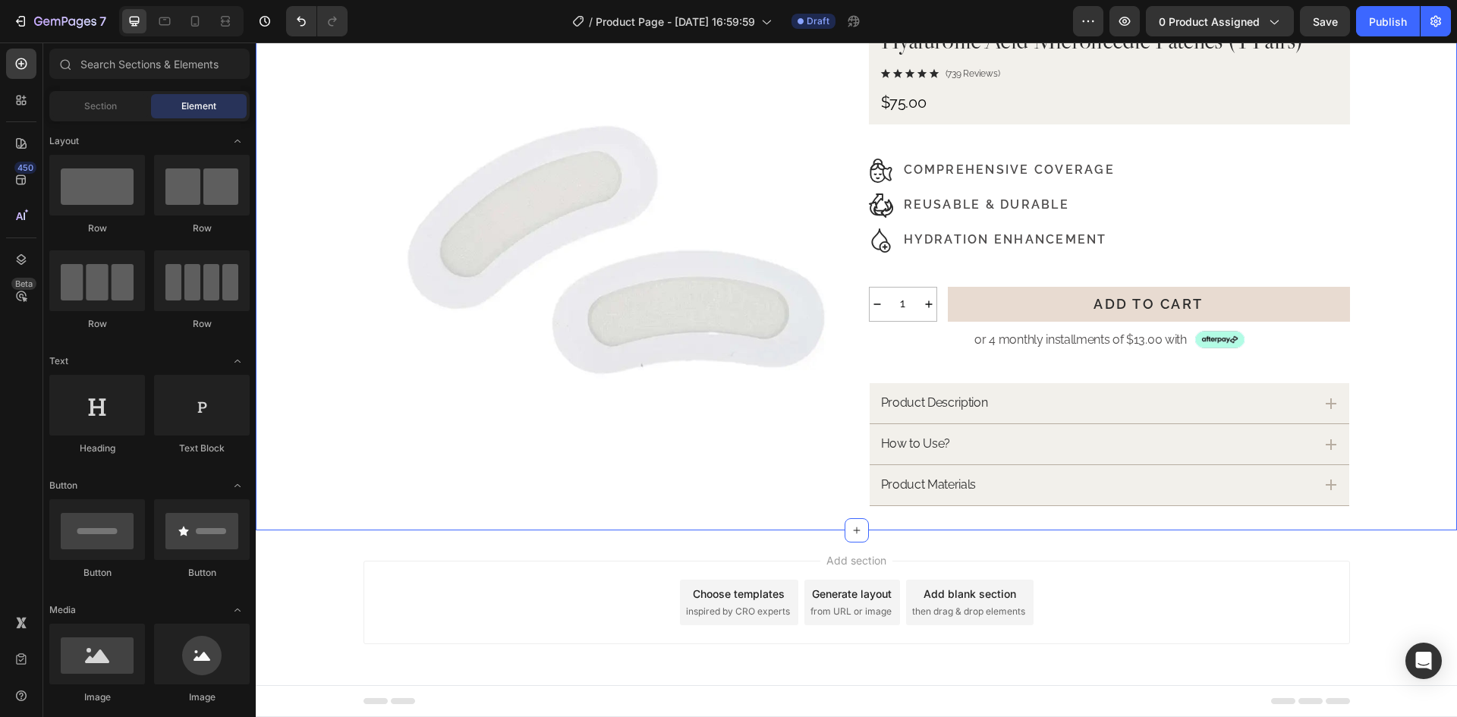
click at [1419, 429] on div "Product Images Hyaluronic Acid Microneedle Patches (4 Pairs) Product Title Icon…" at bounding box center [856, 259] width 1201 height 494
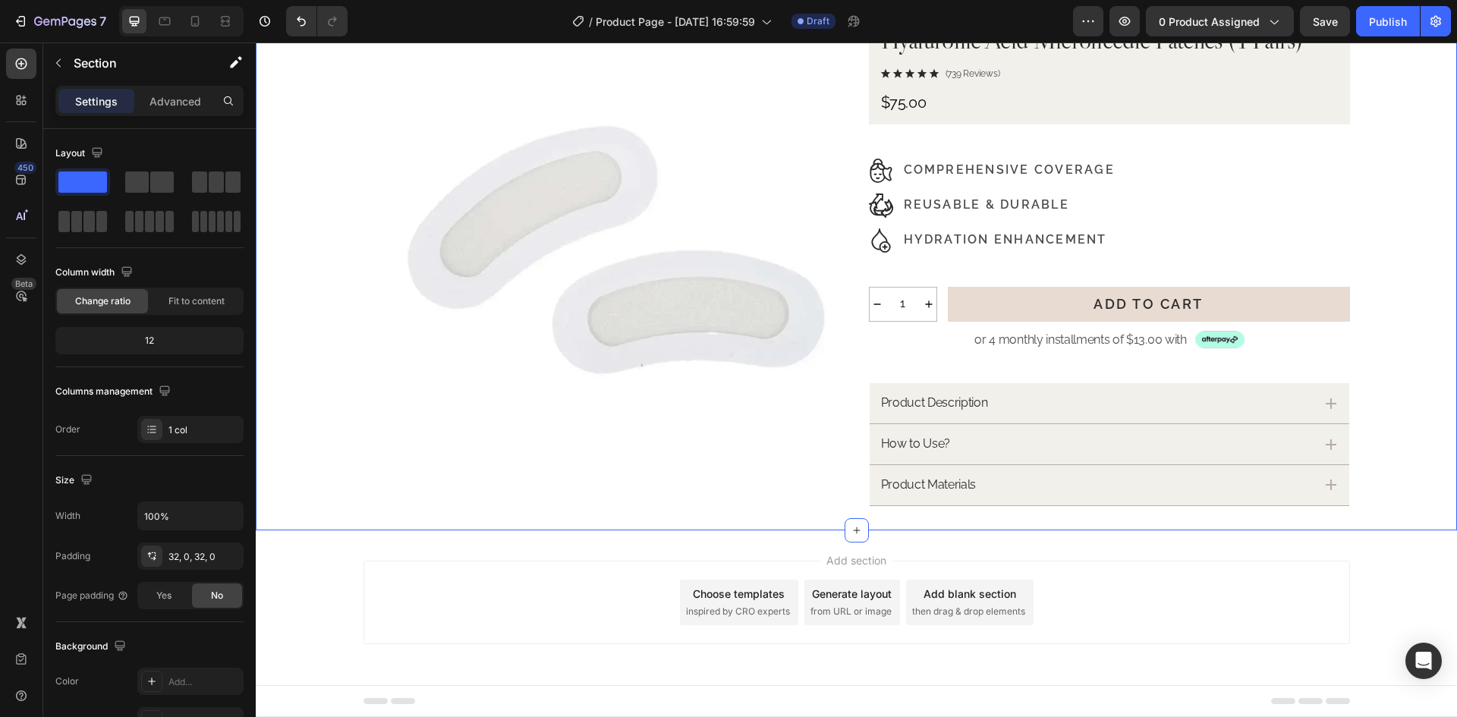
click at [324, 495] on div "Product Images Hyaluronic Acid Microneedle Patches (4 Pairs) Product Title Icon…" at bounding box center [856, 259] width 1201 height 494
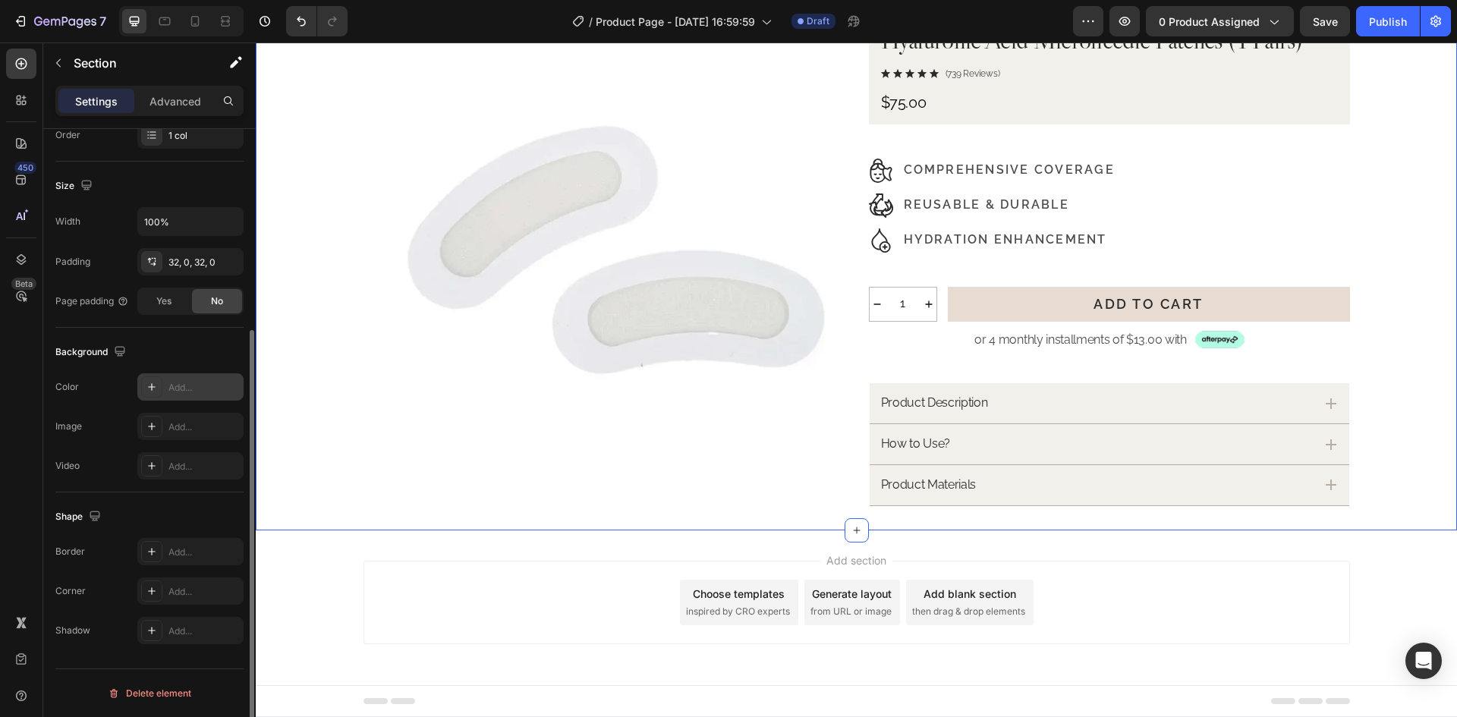
click at [193, 387] on div "Add..." at bounding box center [203, 388] width 71 height 14
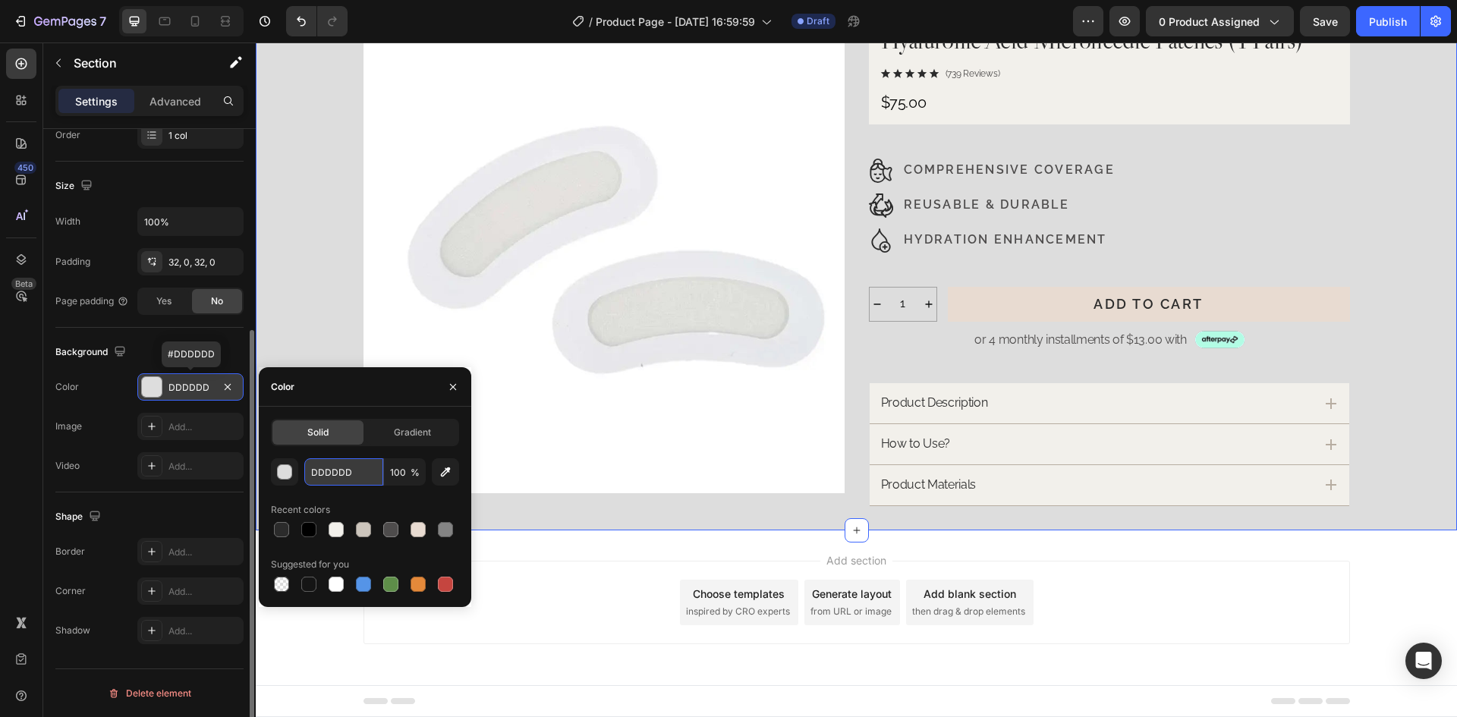
click at [362, 476] on input "DDDDDD" at bounding box center [343, 471] width 79 height 27
paste input "#F9F8F6"
type input "#F9F8F6"
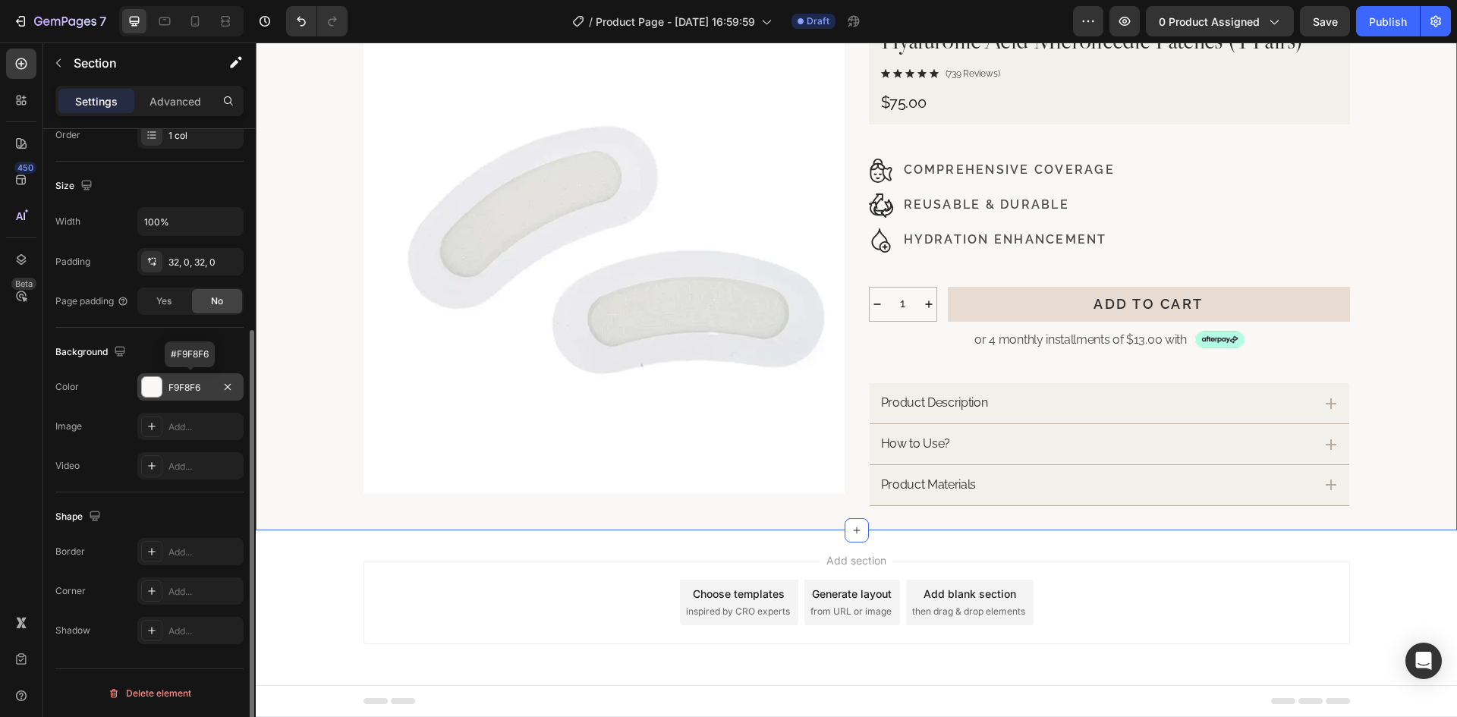
click at [1397, 406] on div "Product Images Hyaluronic Acid Microneedle Patches (4 Pairs) Product Title Icon…" at bounding box center [856, 259] width 1201 height 494
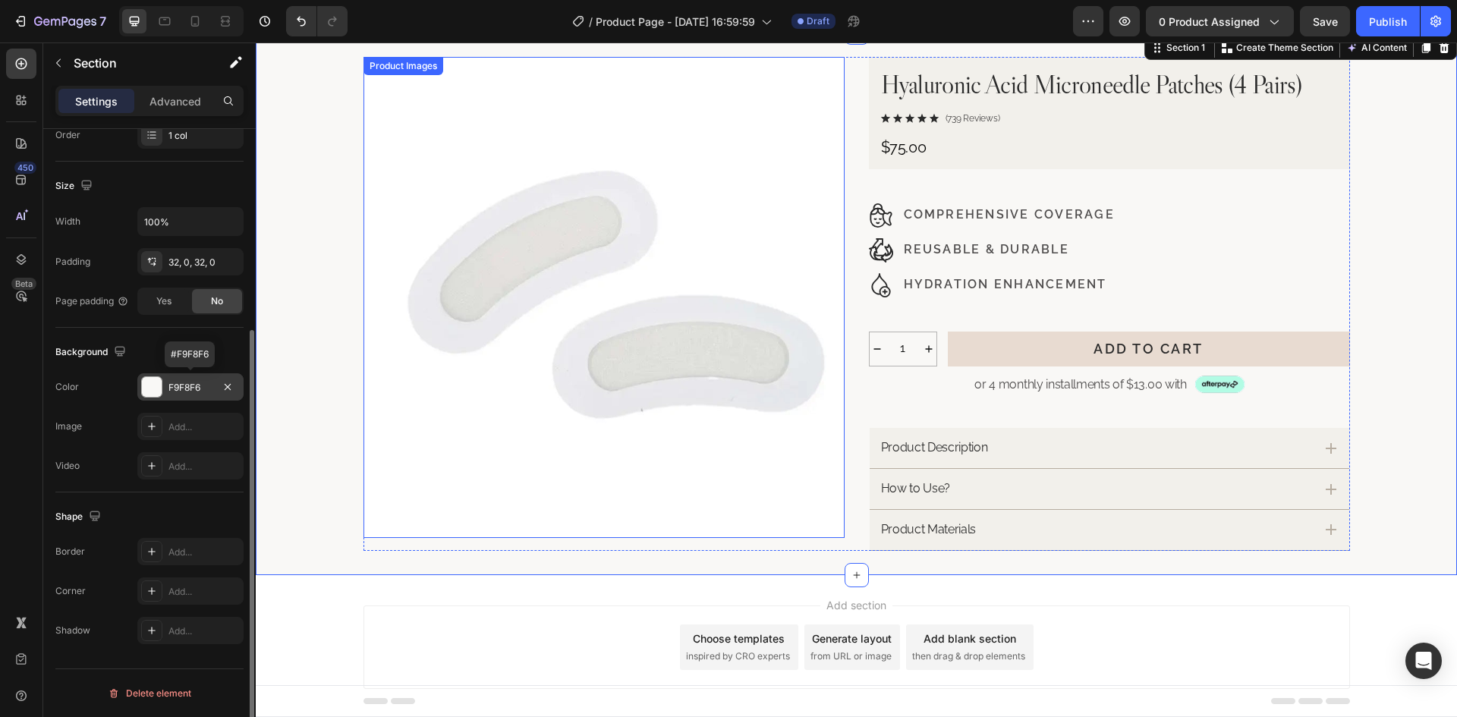
scroll to position [0, 0]
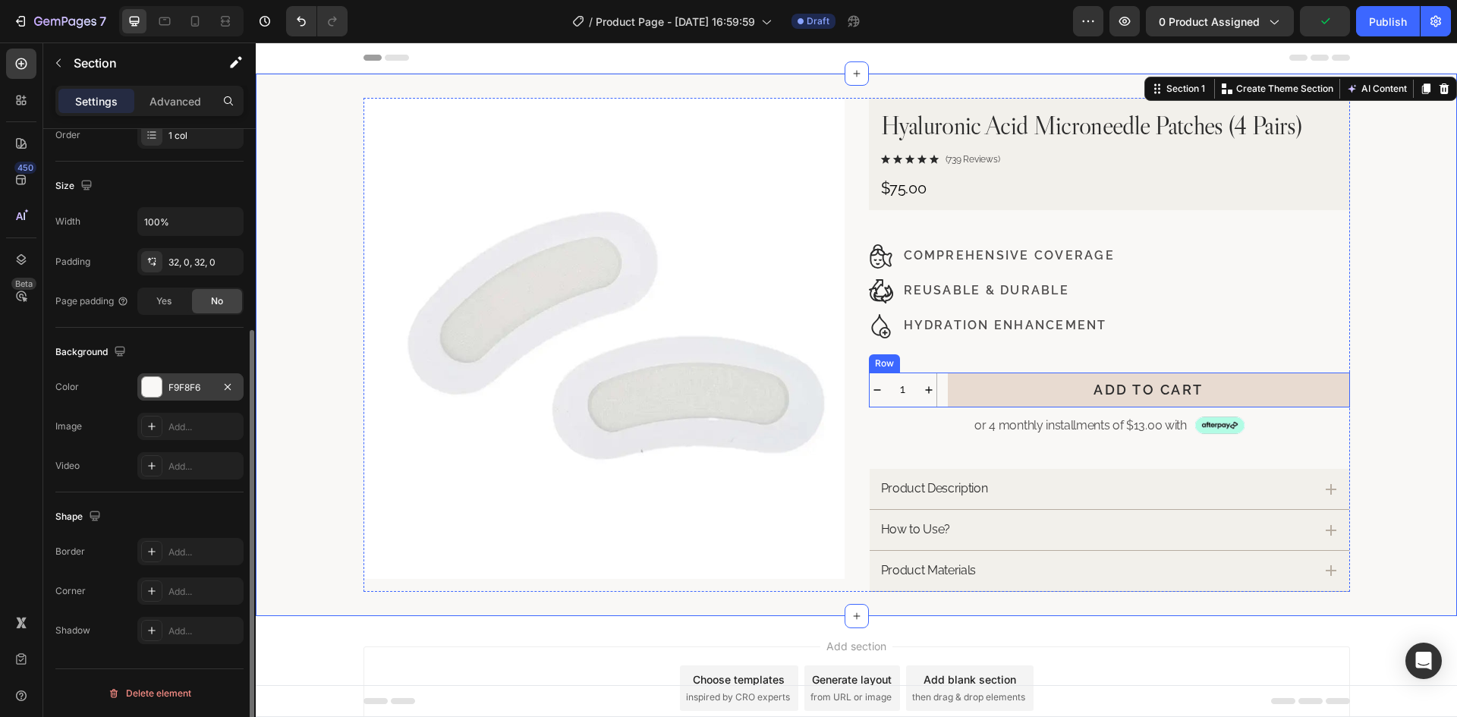
click at [938, 388] on div "1 Product Quantity Add to Cart Add to Cart Row" at bounding box center [1109, 390] width 481 height 35
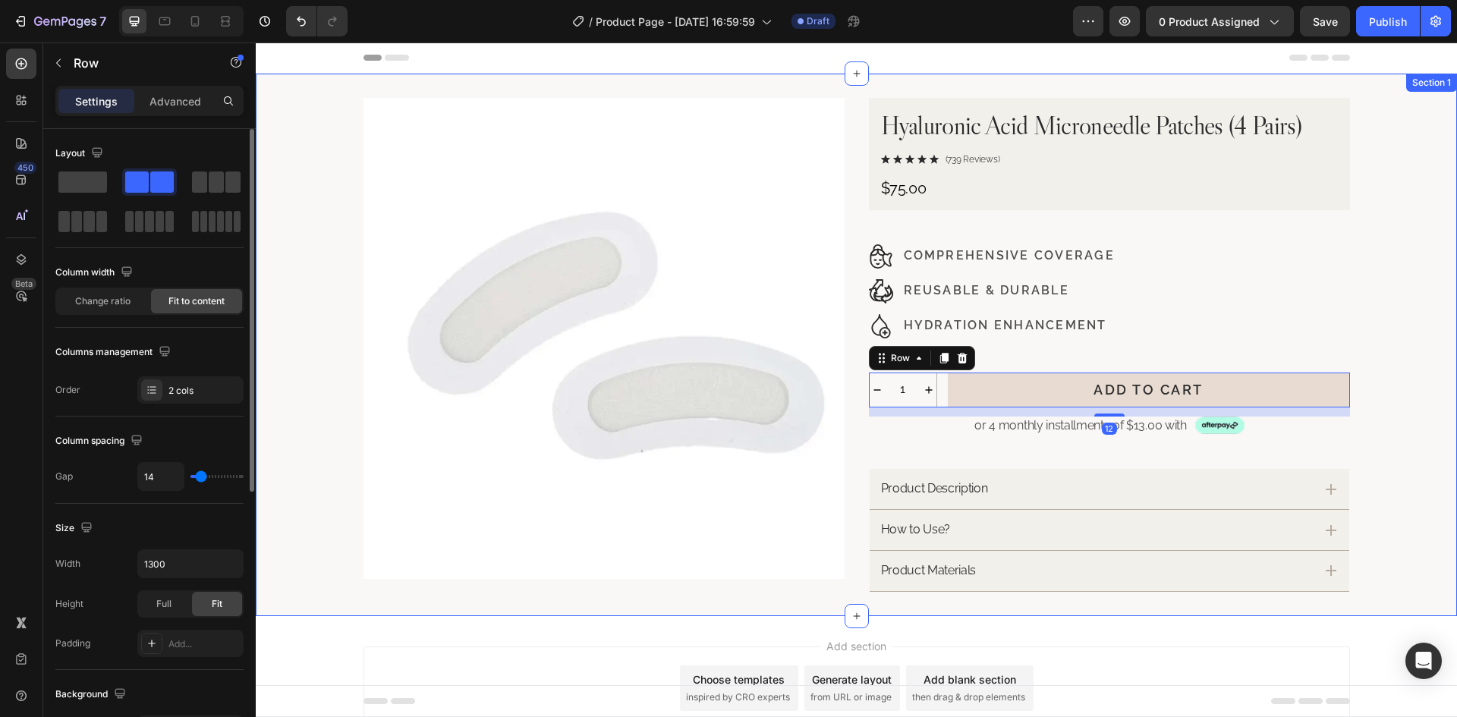
click at [1378, 382] on div "Product Images Hyaluronic Acid Microneedle Patches (4 Pairs) Product Title Icon…" at bounding box center [856, 345] width 1201 height 494
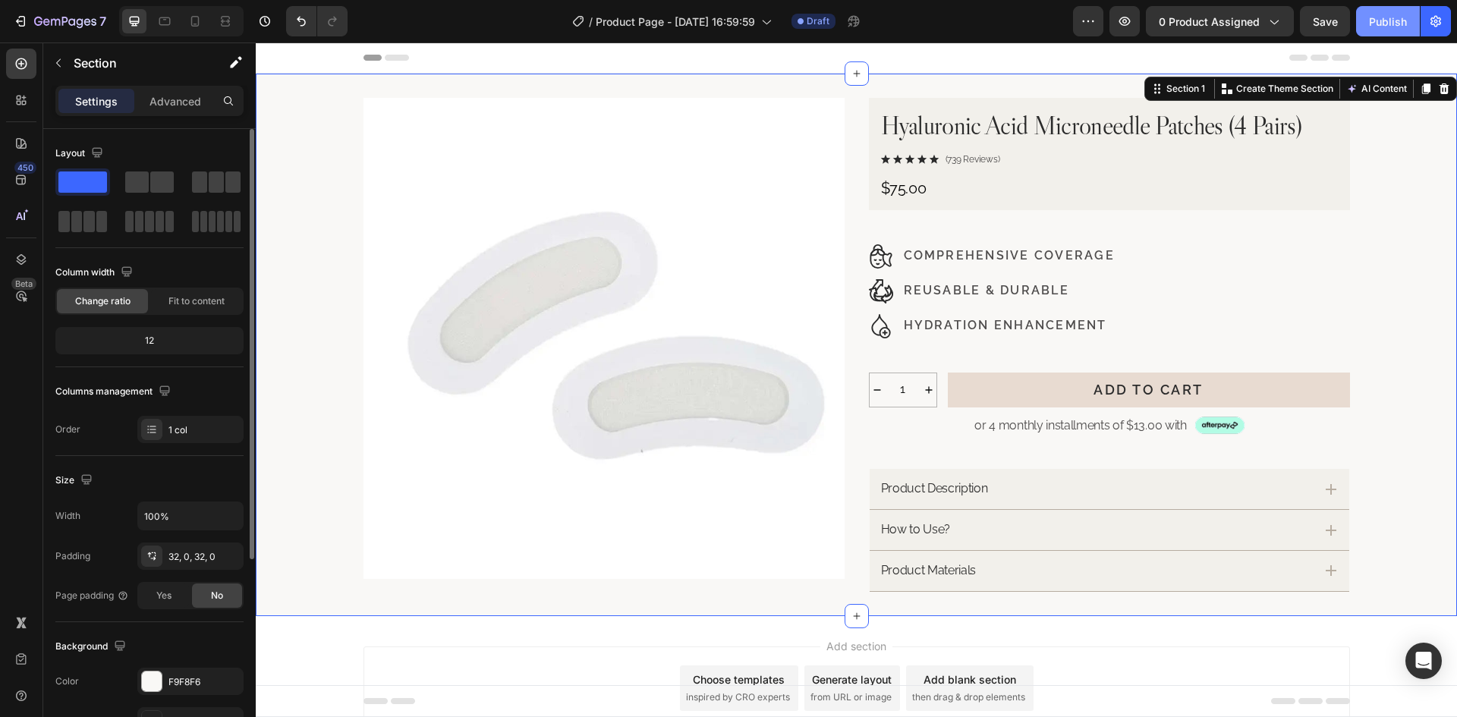
click at [1388, 15] on div "Publish" at bounding box center [1388, 22] width 38 height 16
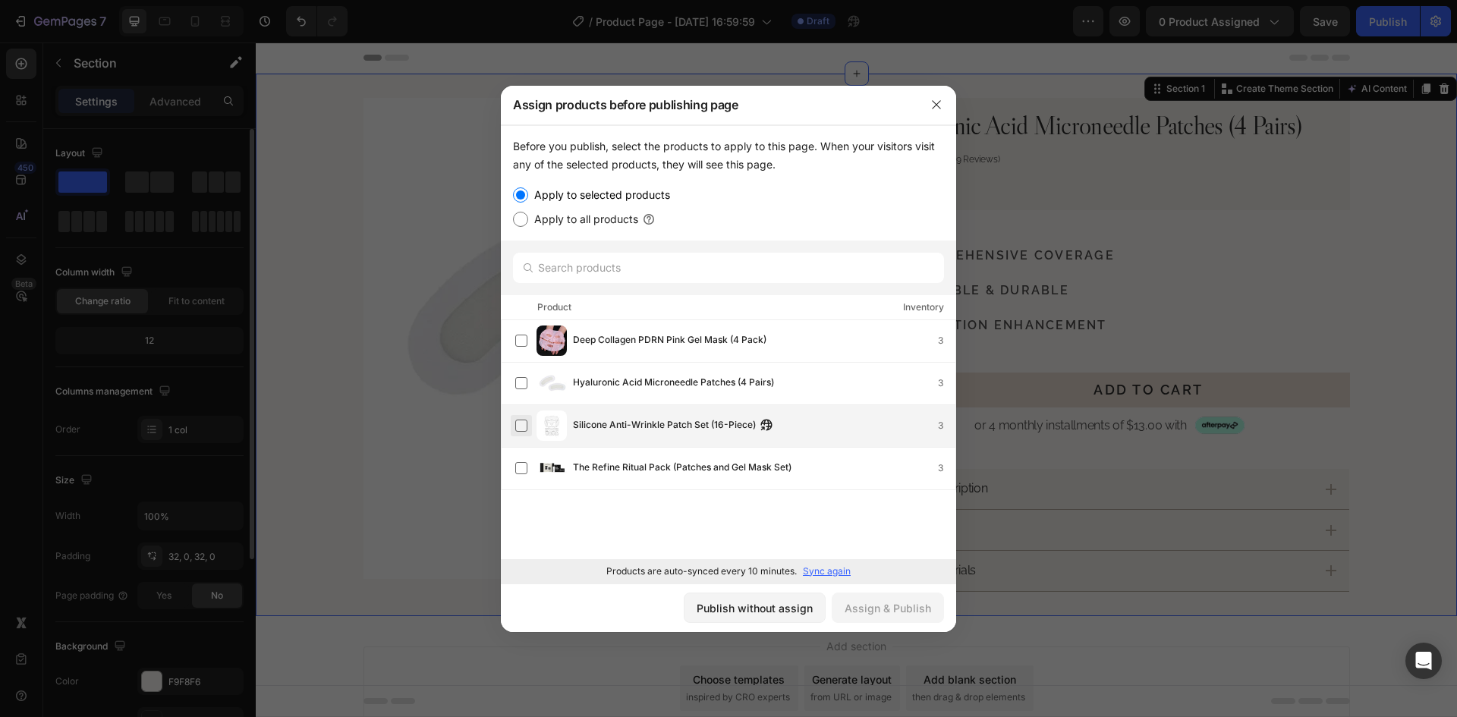
click at [516, 424] on label at bounding box center [521, 426] width 12 height 12
click at [911, 612] on div "Assign & Publish" at bounding box center [887, 608] width 86 height 16
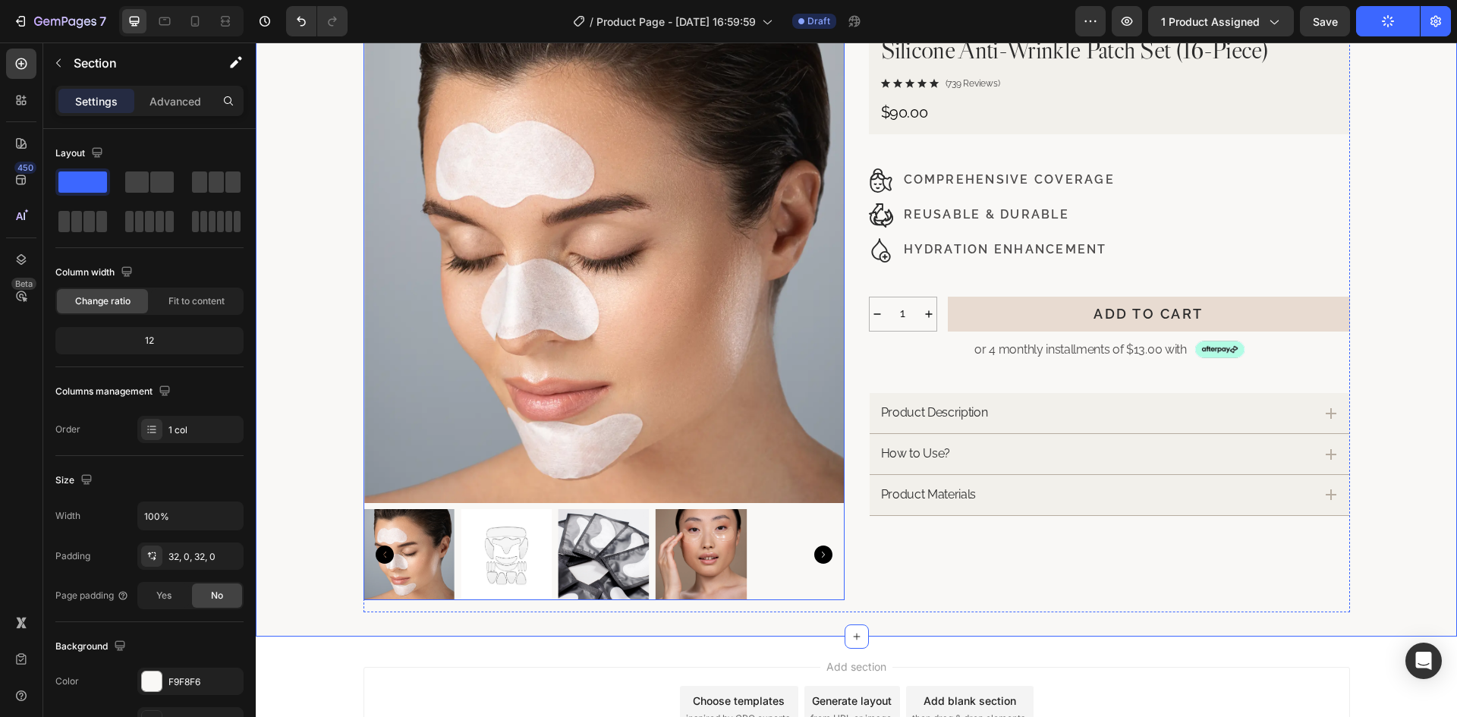
click at [660, 503] on div at bounding box center [603, 311] width 481 height 578
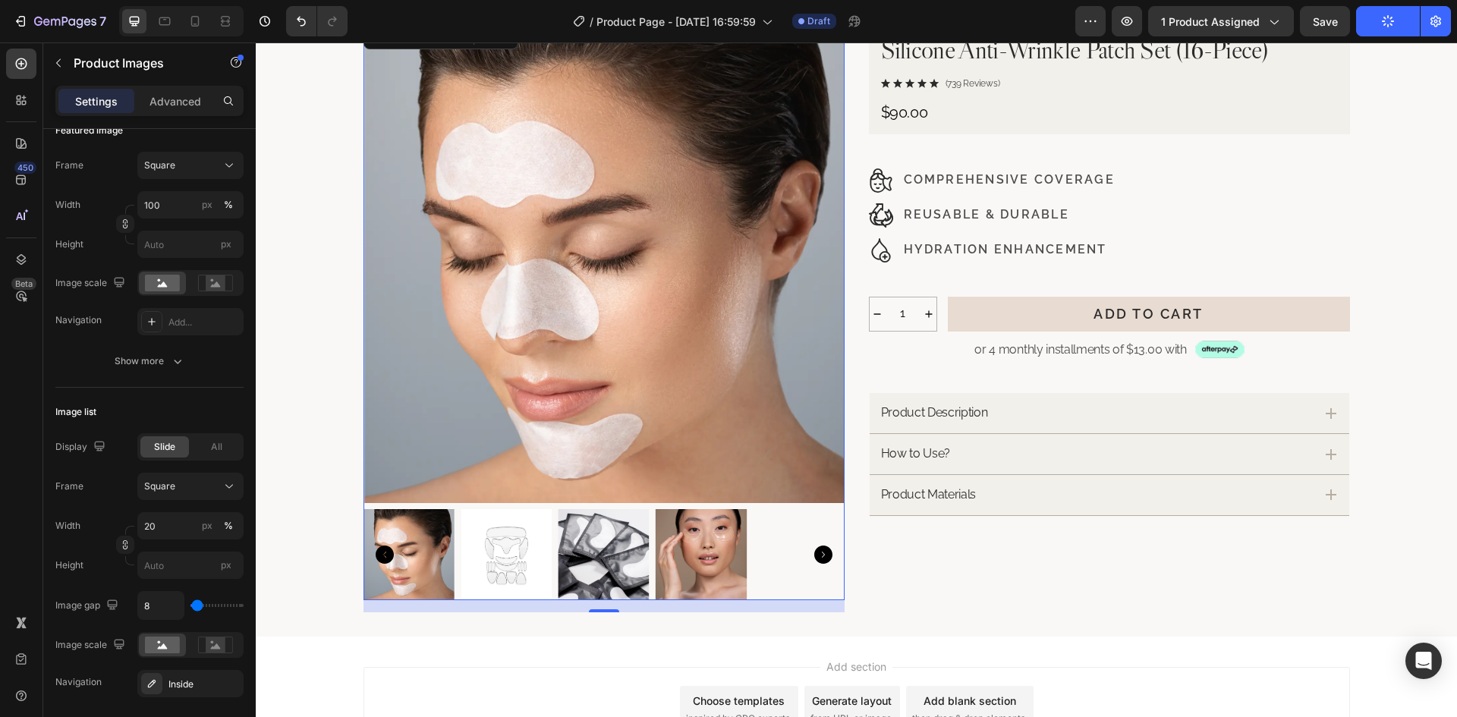
scroll to position [455, 0]
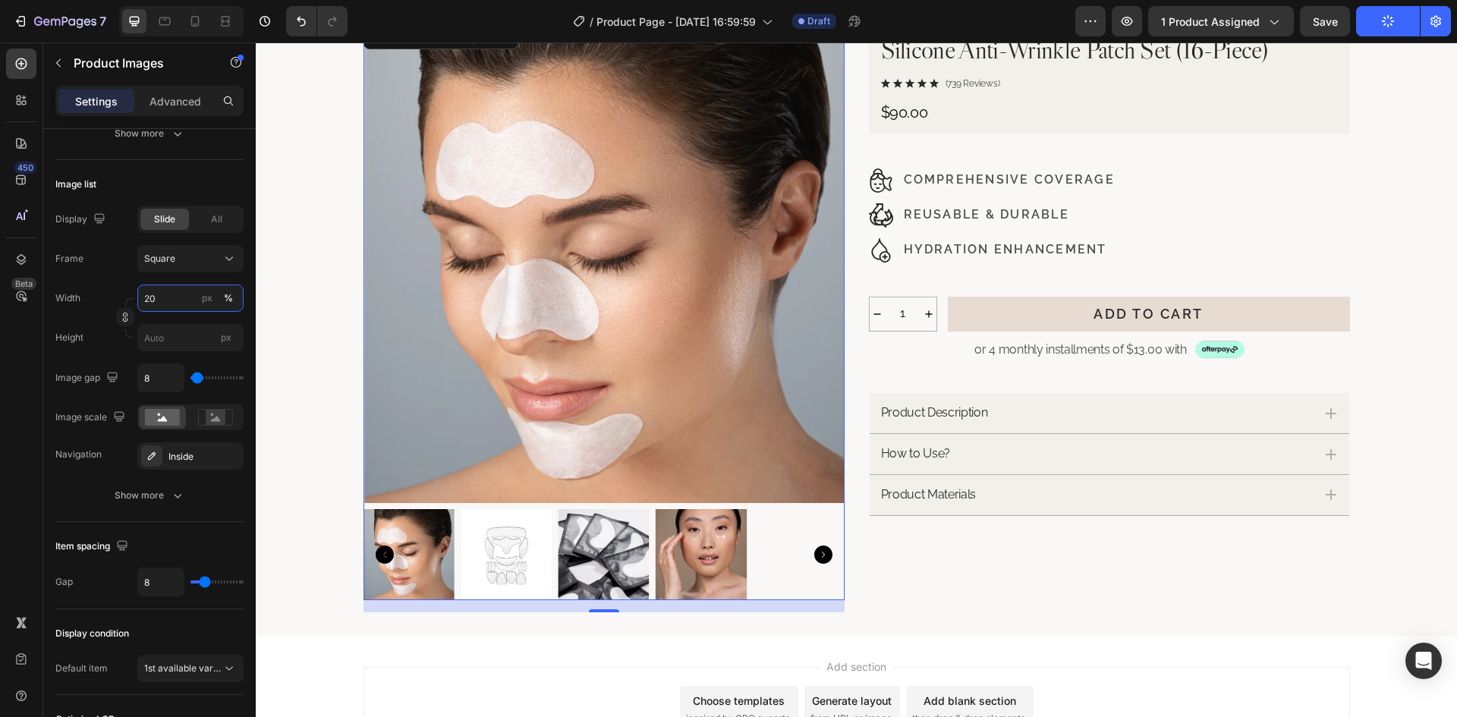
click at [175, 303] on input "20" at bounding box center [190, 297] width 106 height 27
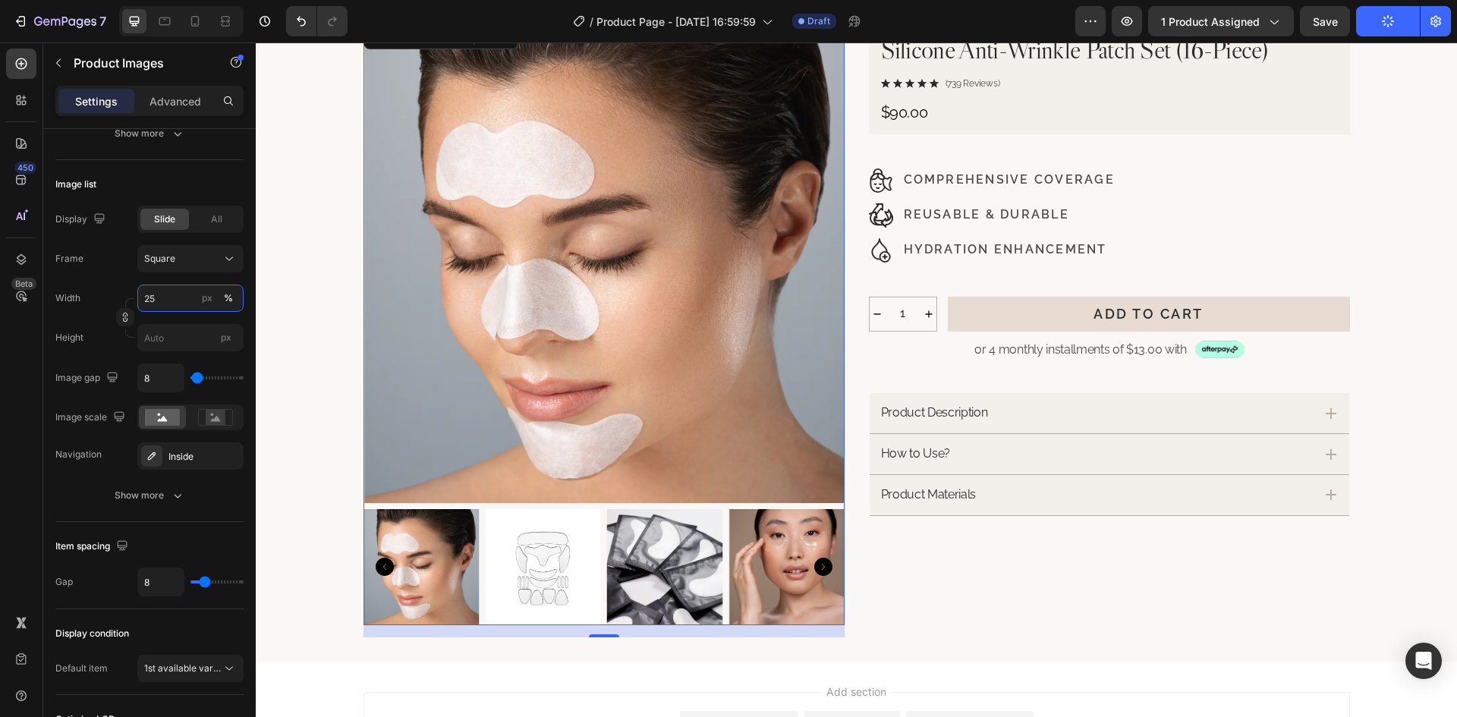
type input "25"
click at [112, 278] on div "Frame Square Width 25 px % Height px" at bounding box center [149, 298] width 188 height 106
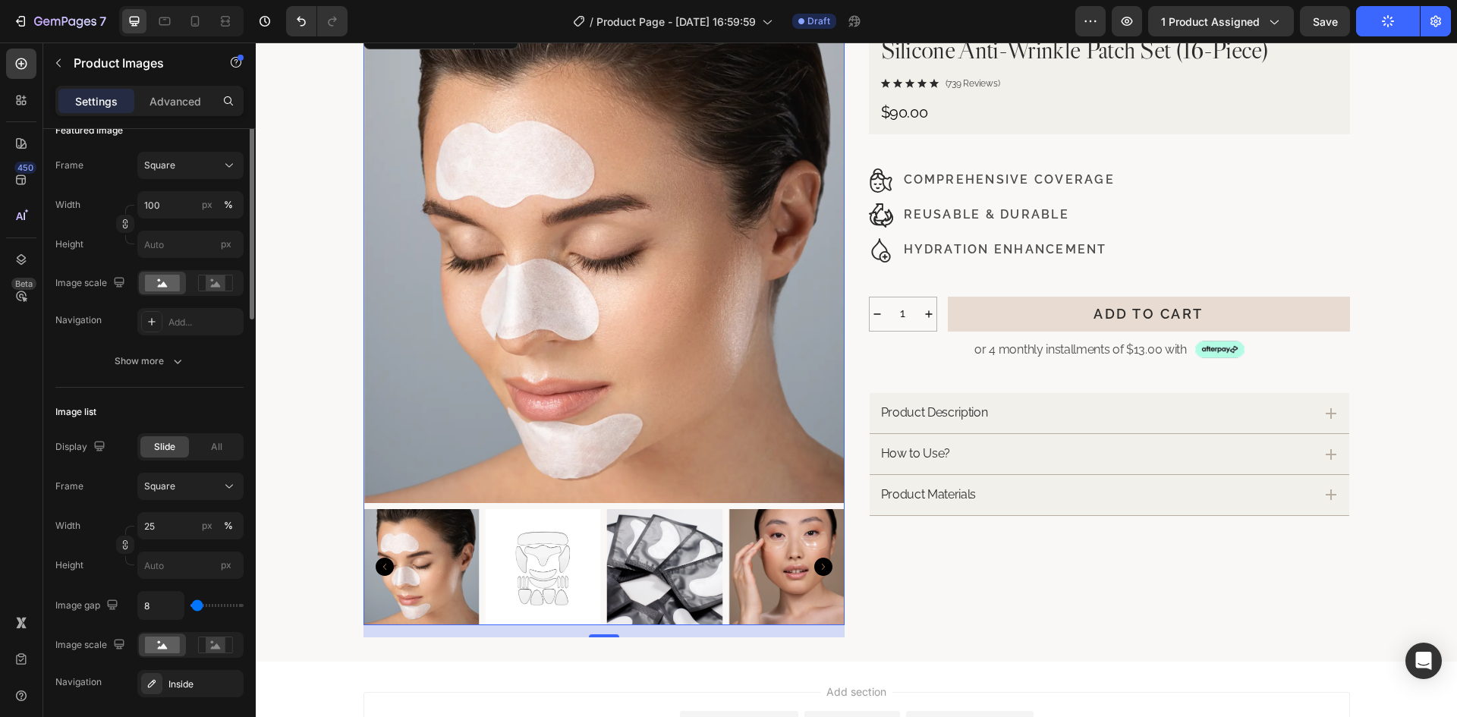
scroll to position [76, 0]
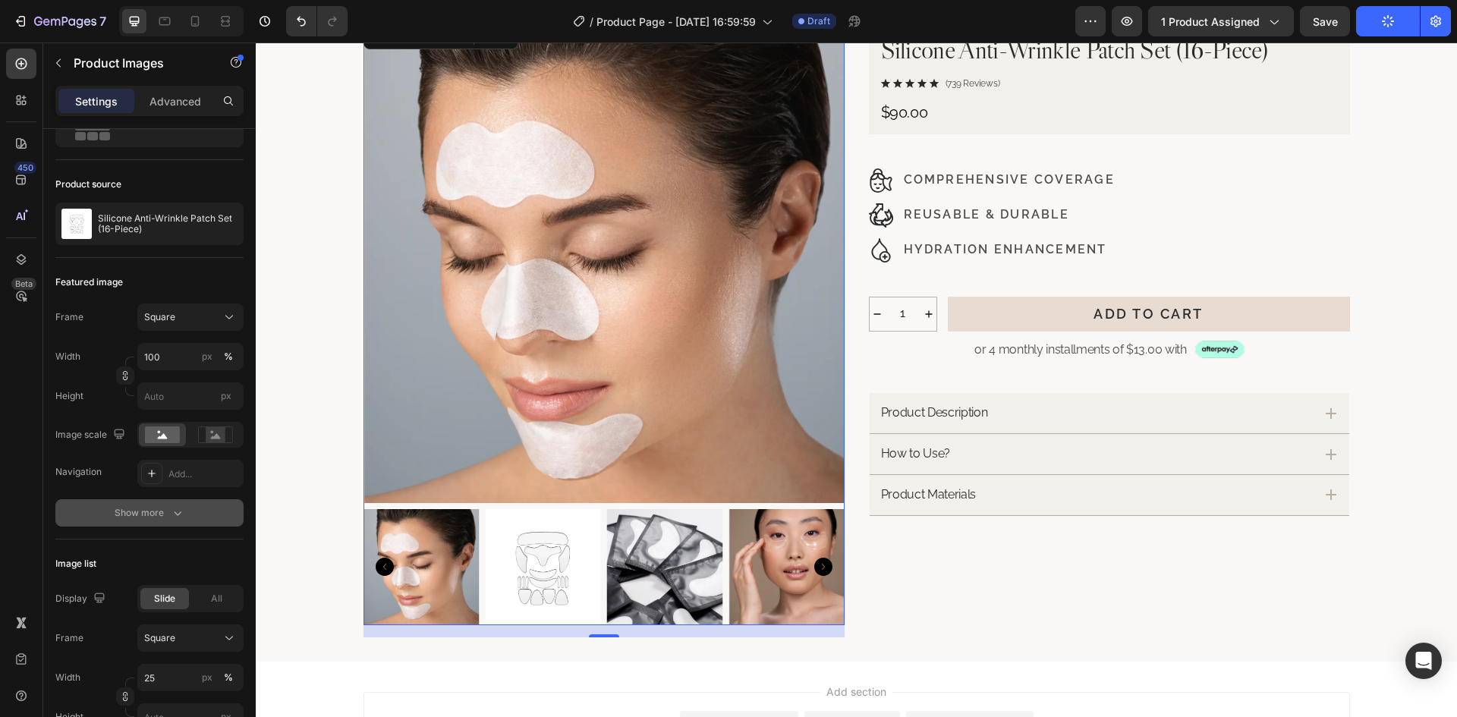
click at [188, 513] on button "Show more" at bounding box center [149, 512] width 188 height 27
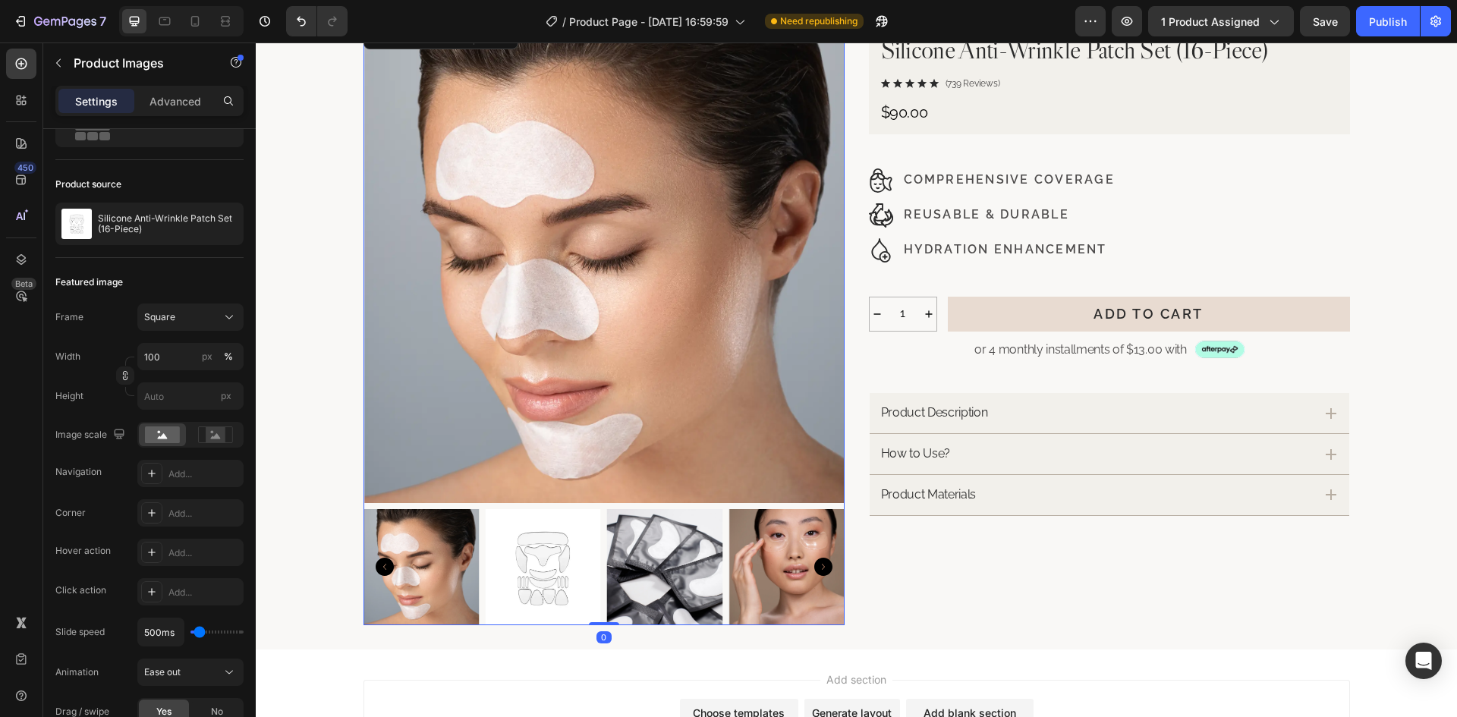
drag, startPoint x: 606, startPoint y: 635, endPoint x: 615, endPoint y: 606, distance: 30.2
click at [615, 606] on div "Product Images 0" at bounding box center [603, 323] width 481 height 603
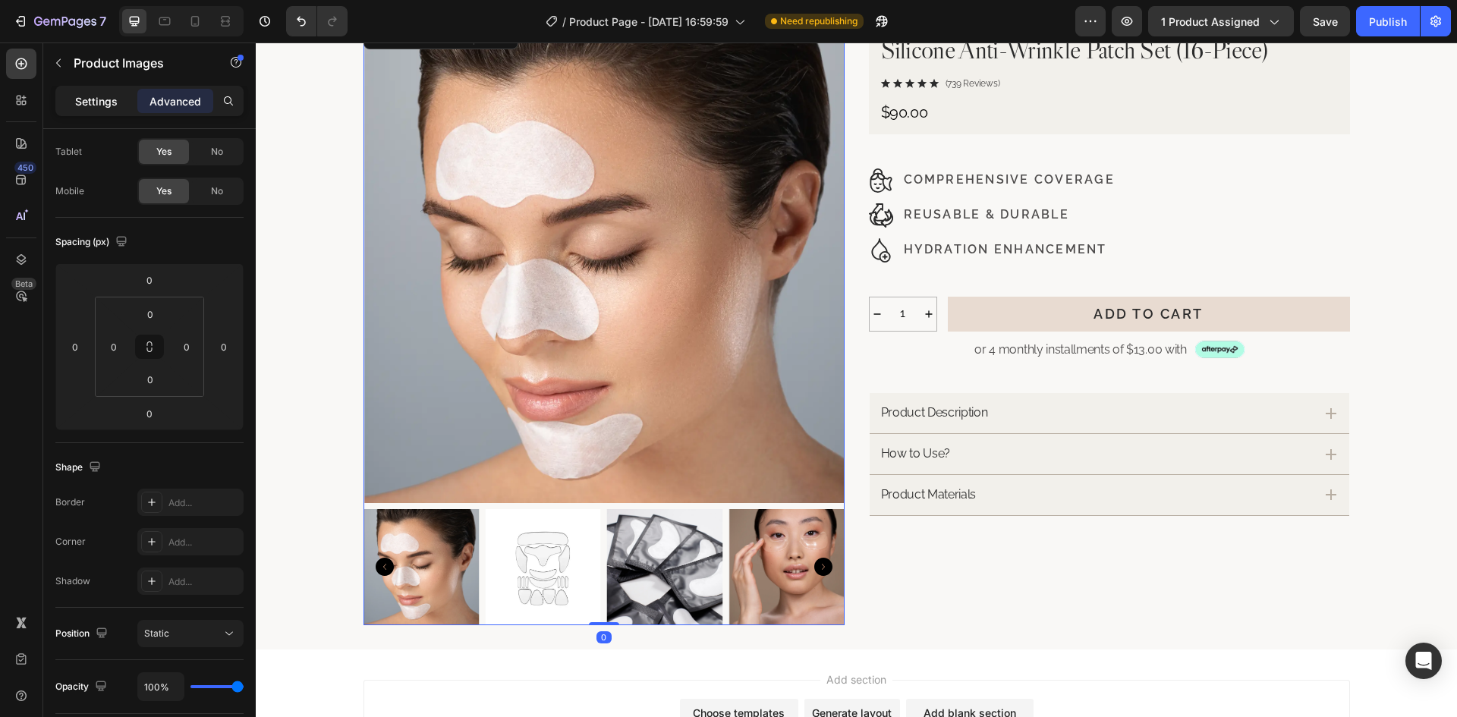
click at [115, 110] on div "Settings" at bounding box center [96, 101] width 76 height 24
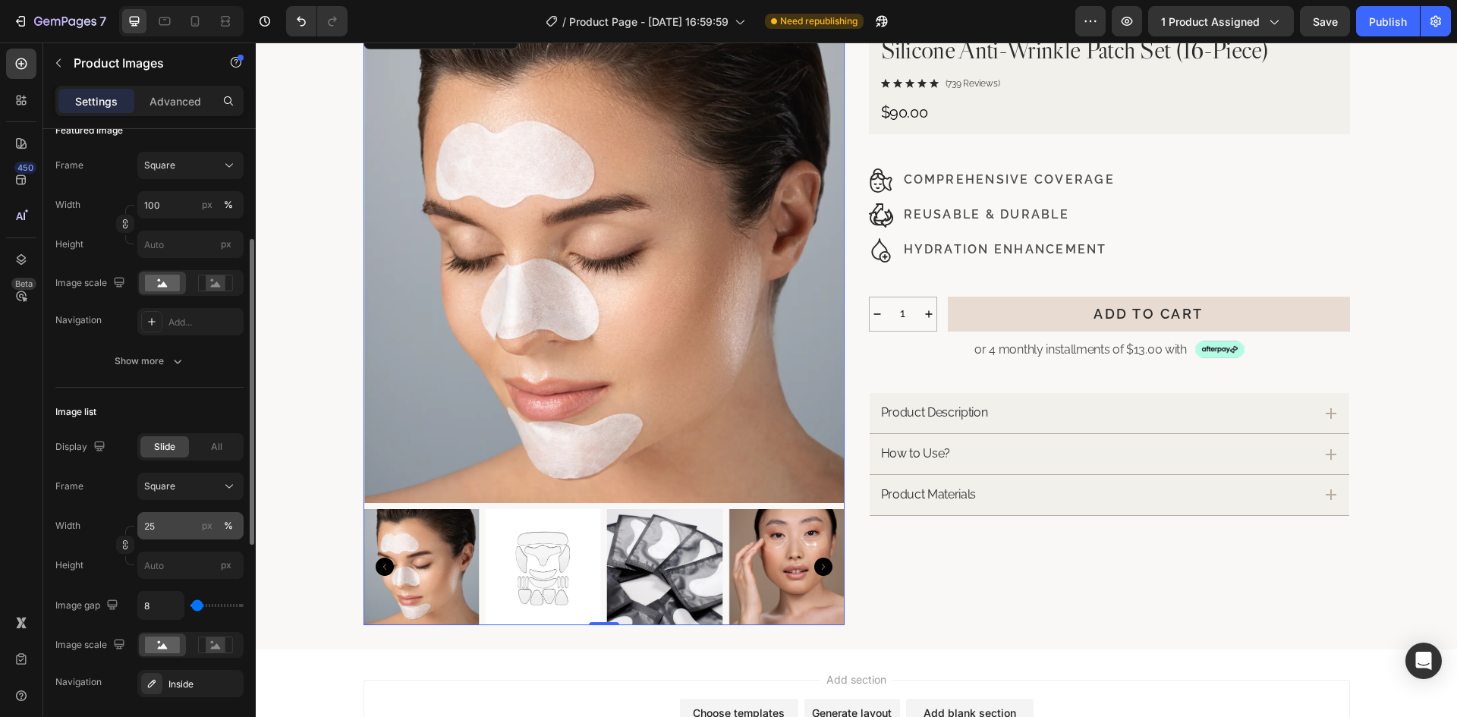
scroll to position [379, 0]
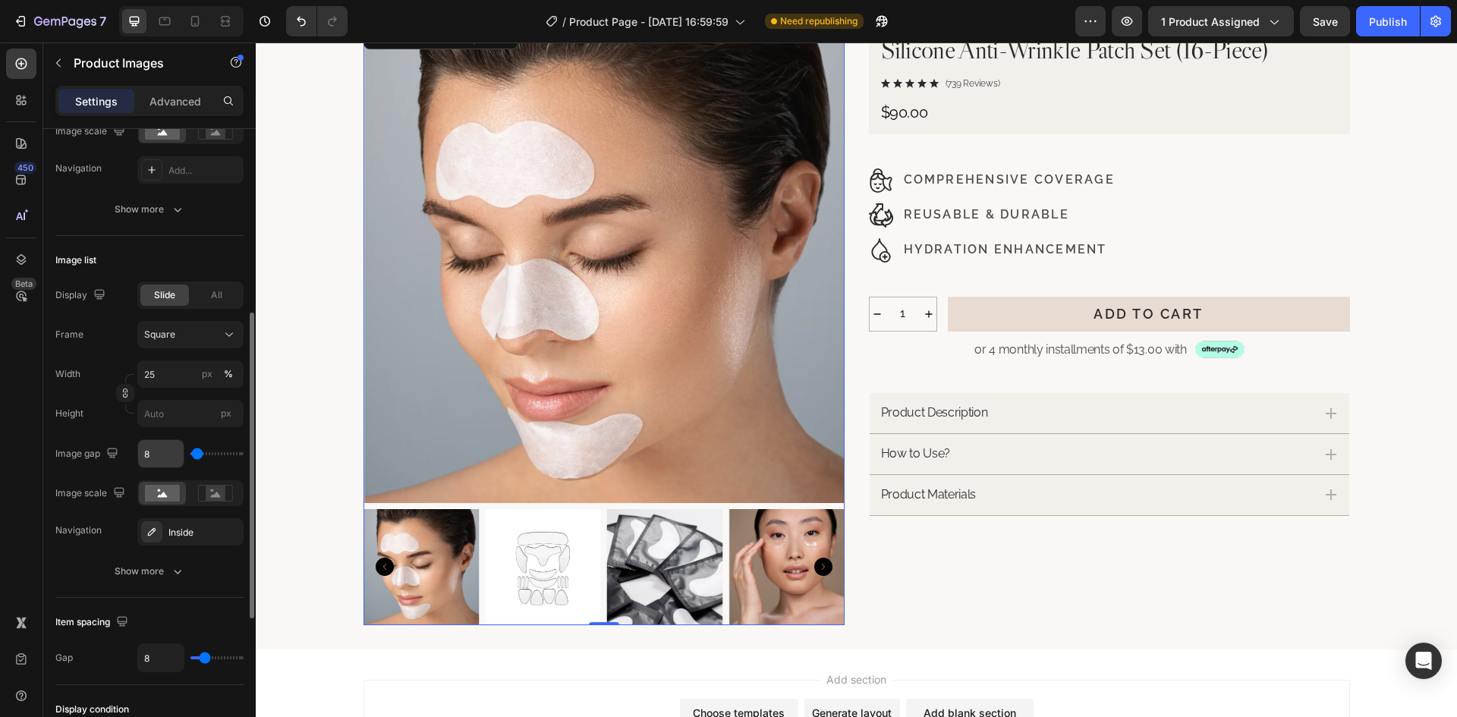
click at [171, 453] on input "8" at bounding box center [161, 453] width 46 height 27
type input "2"
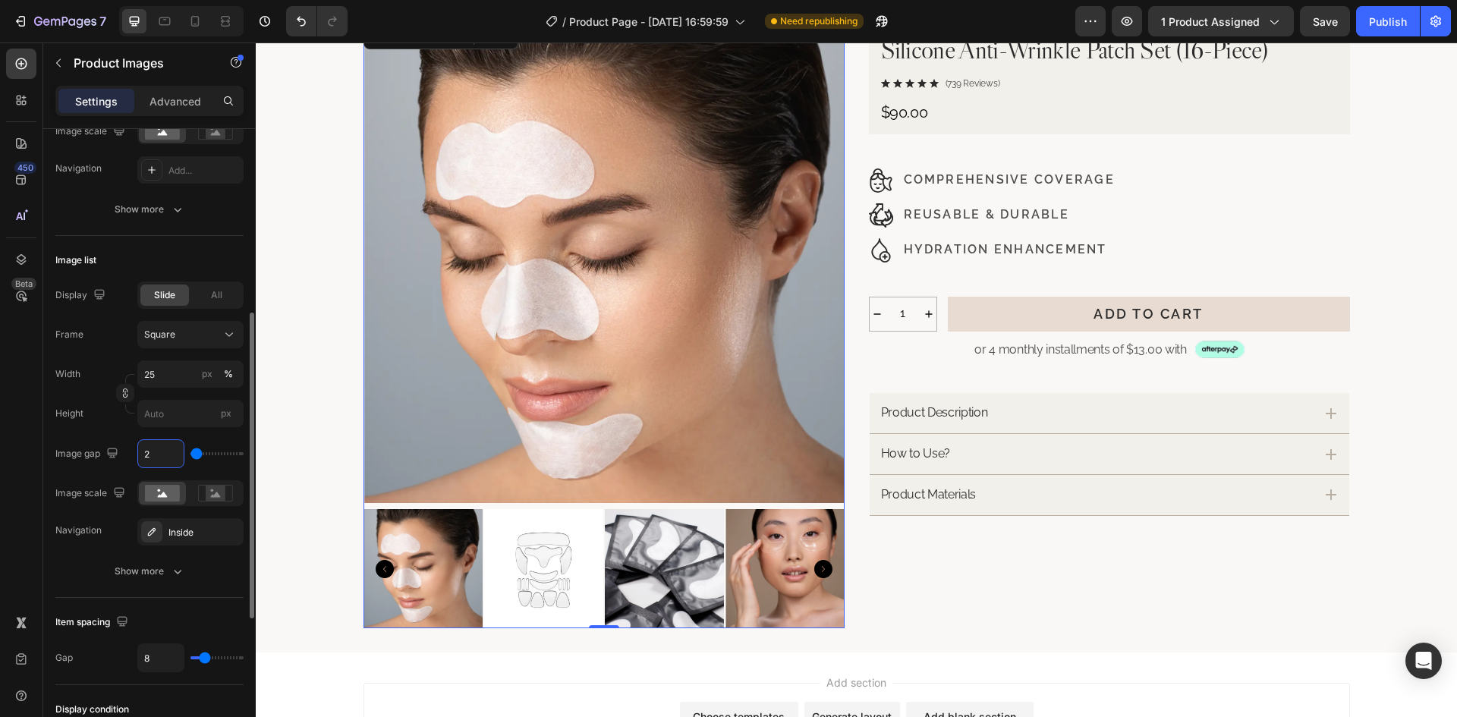
type input "20"
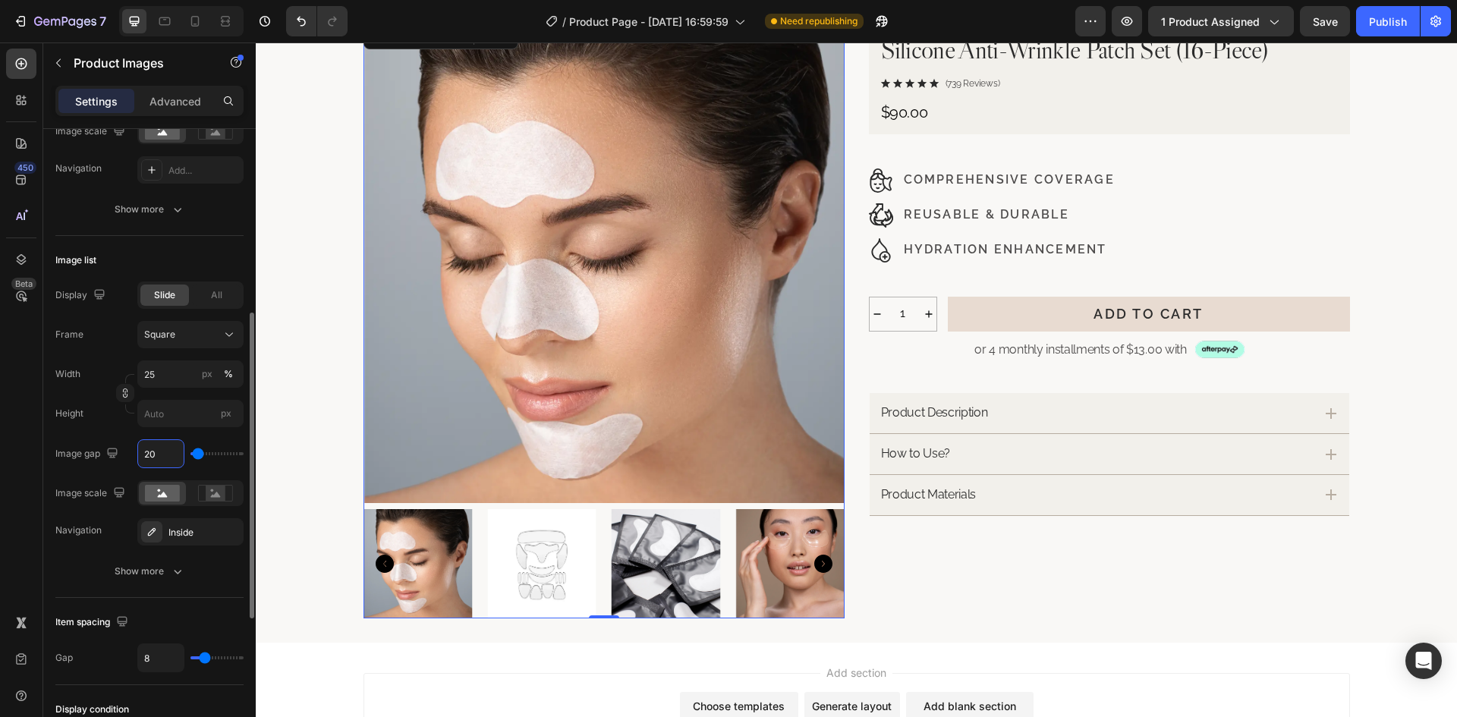
type input "20"
click at [91, 435] on div "Display Slide All Frame Square Width 25 px % Height px Image gap 20 Image scale…" at bounding box center [149, 413] width 188 height 264
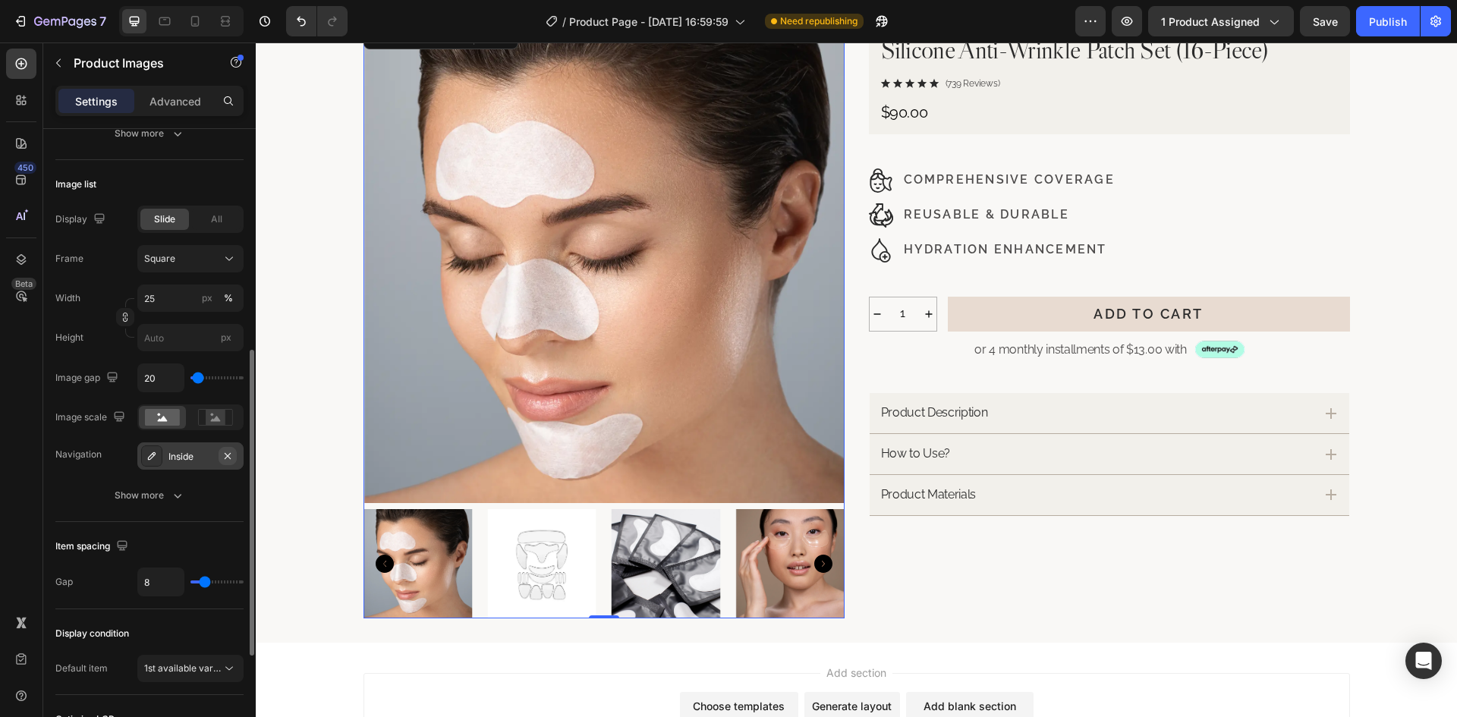
click at [225, 456] on icon "button" at bounding box center [228, 456] width 12 height 12
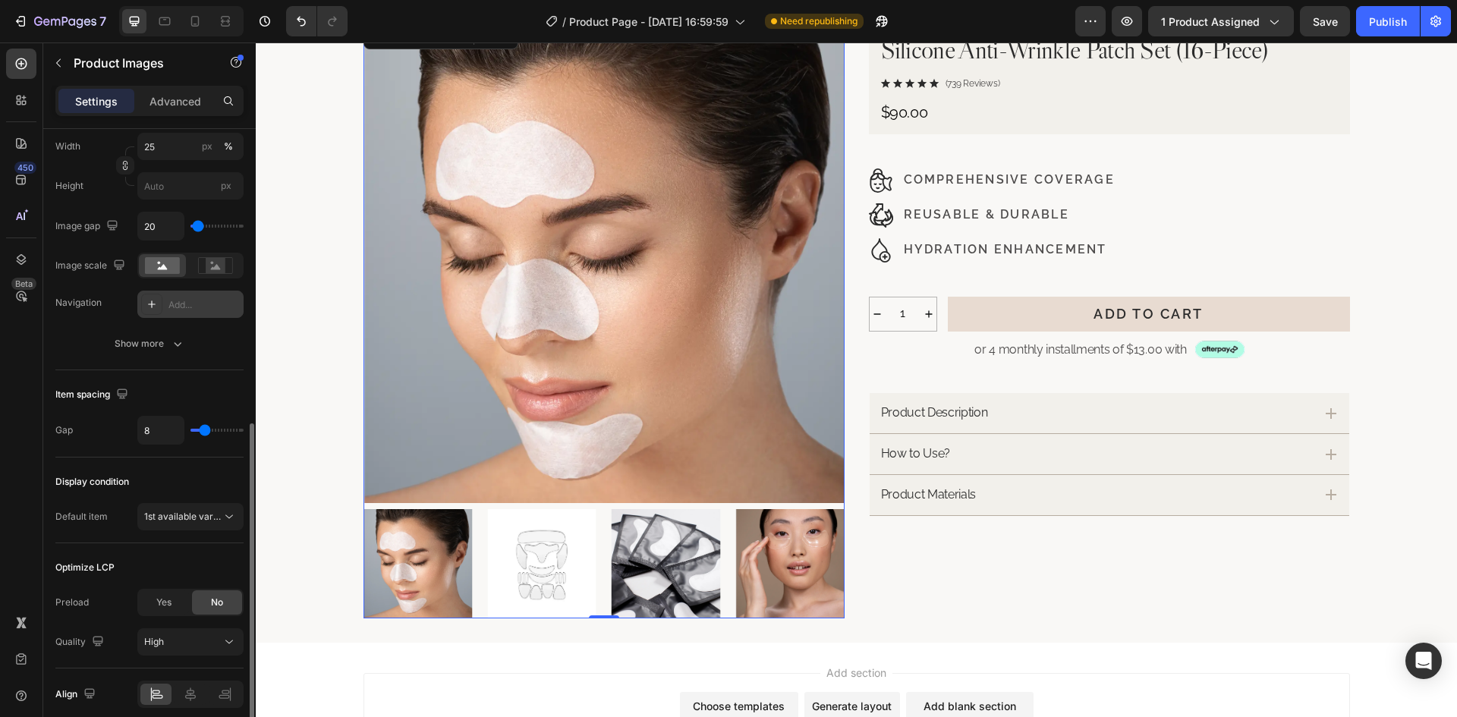
scroll to position [671, 0]
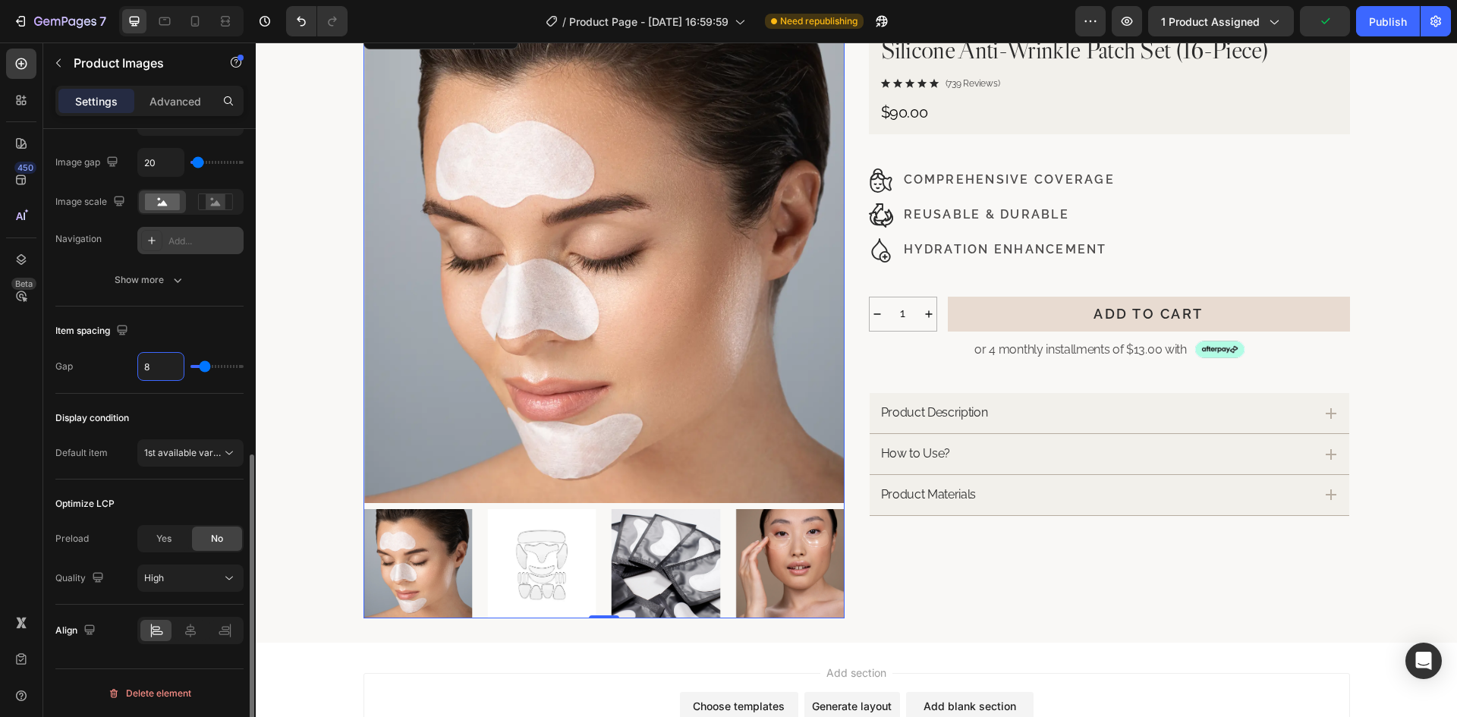
click at [160, 368] on input "8" at bounding box center [161, 366] width 46 height 27
type input "2"
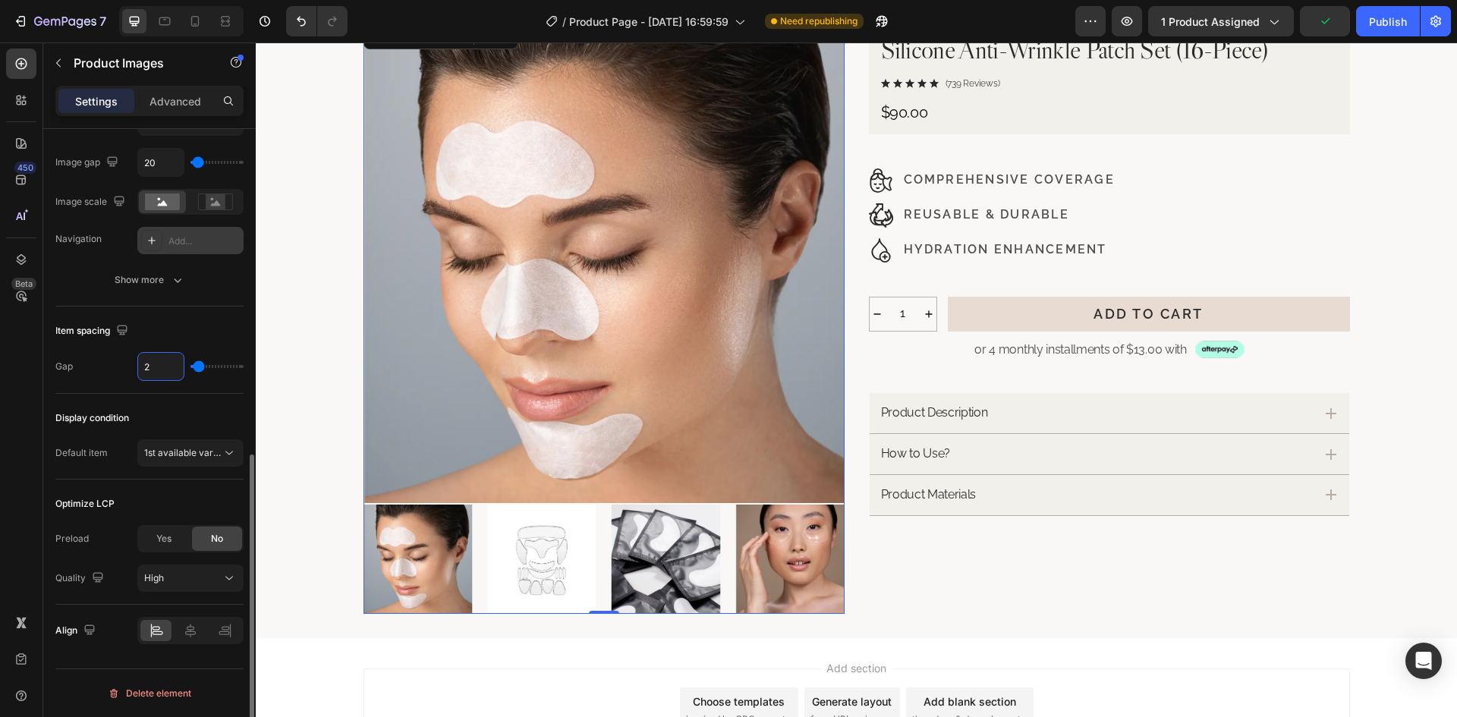
type input "20"
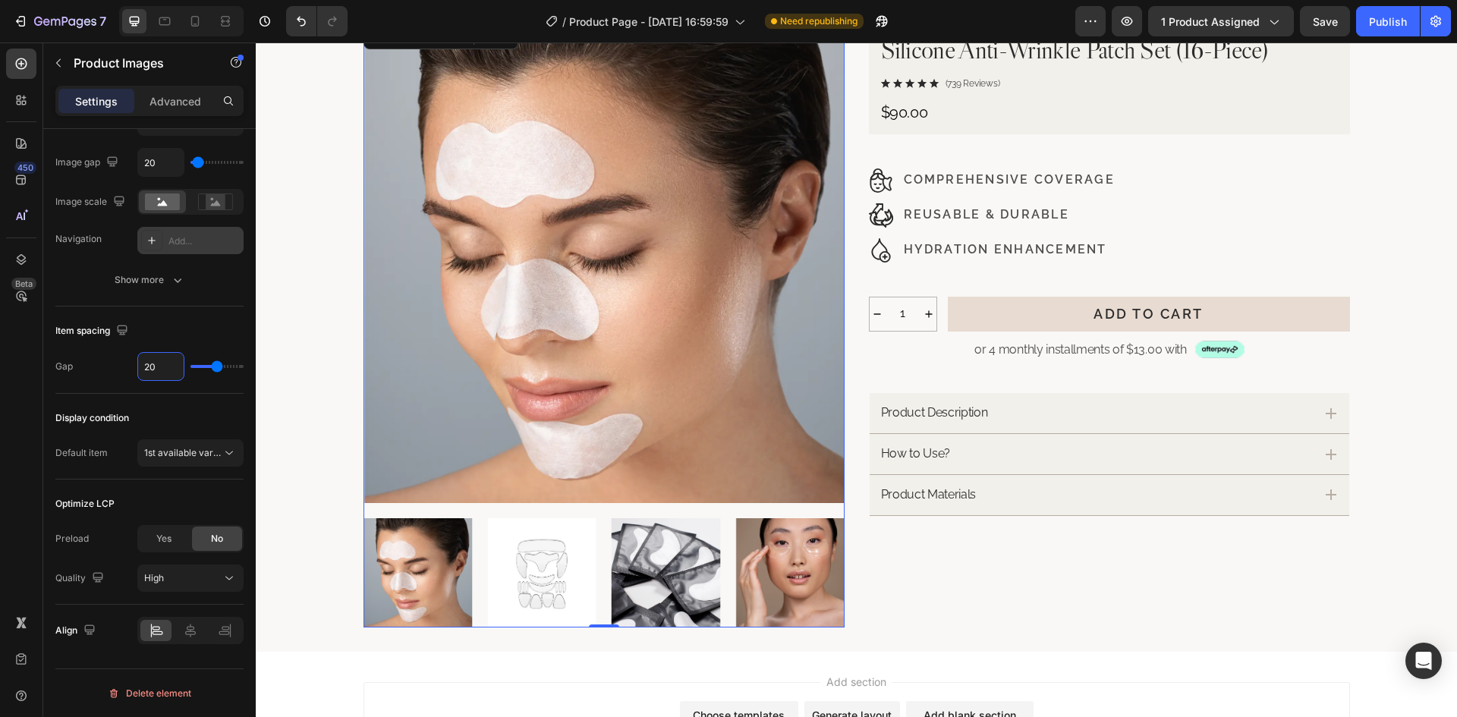
type input "20"
click at [185, 457] on span "1st available variant" at bounding box center [186, 452] width 85 height 11
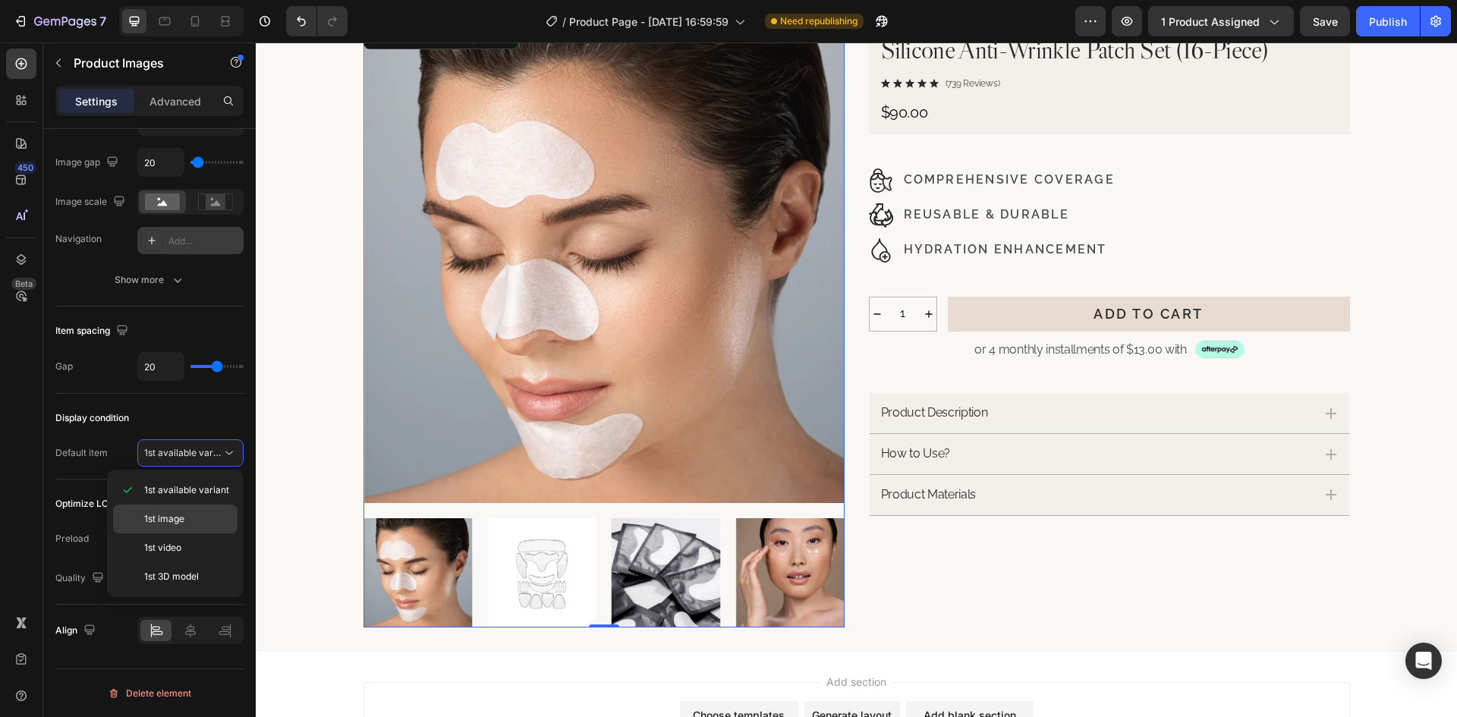
click at [161, 520] on span "1st image" at bounding box center [164, 519] width 40 height 14
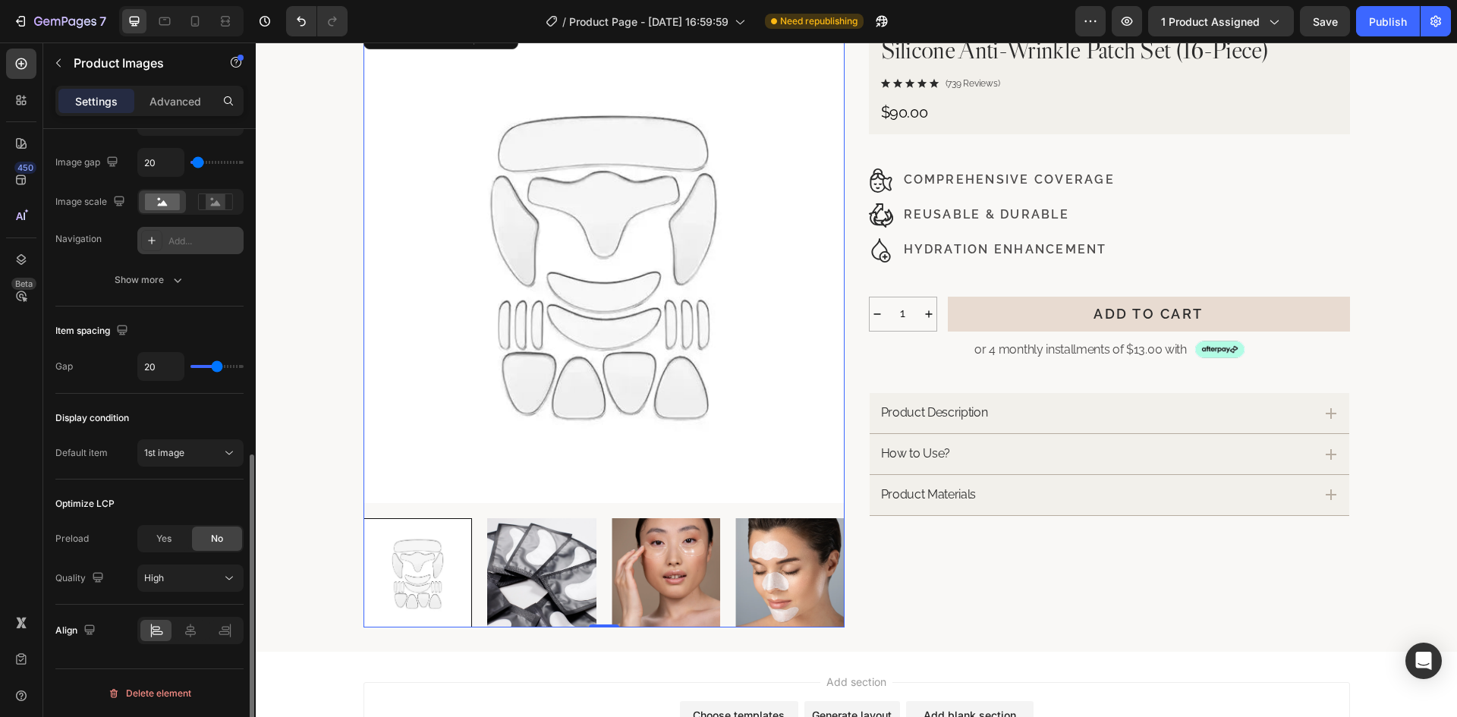
click at [190, 408] on div "Display condition" at bounding box center [149, 418] width 188 height 24
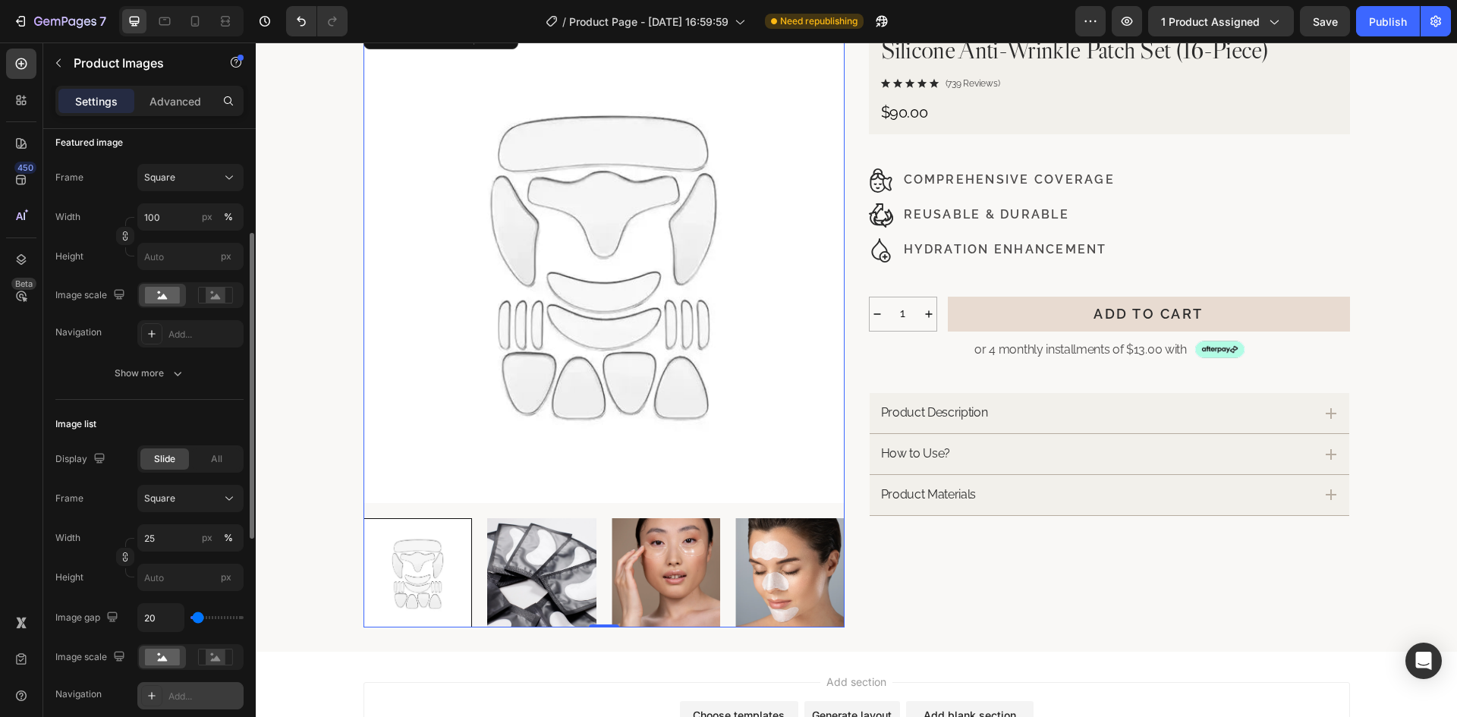
scroll to position [367, 0]
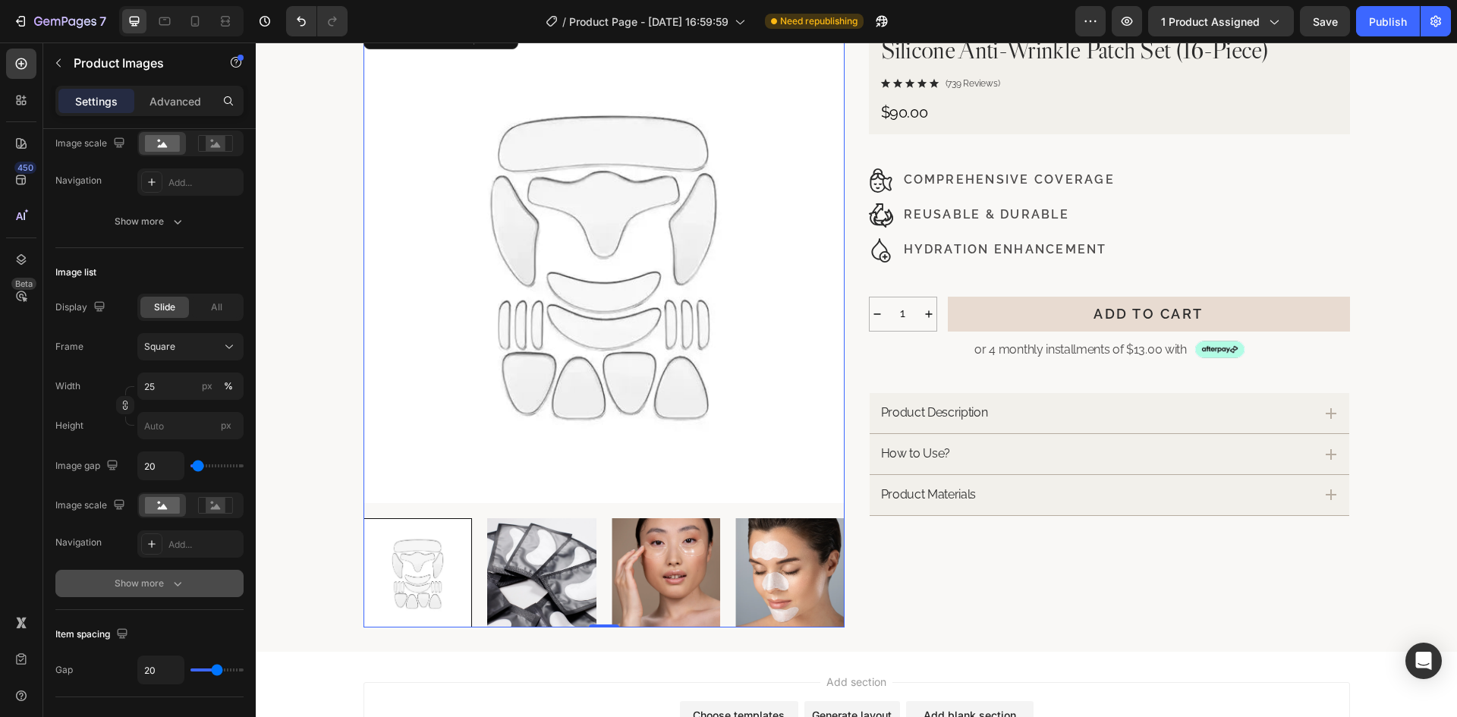
click at [167, 590] on div "Show more" at bounding box center [150, 583] width 71 height 15
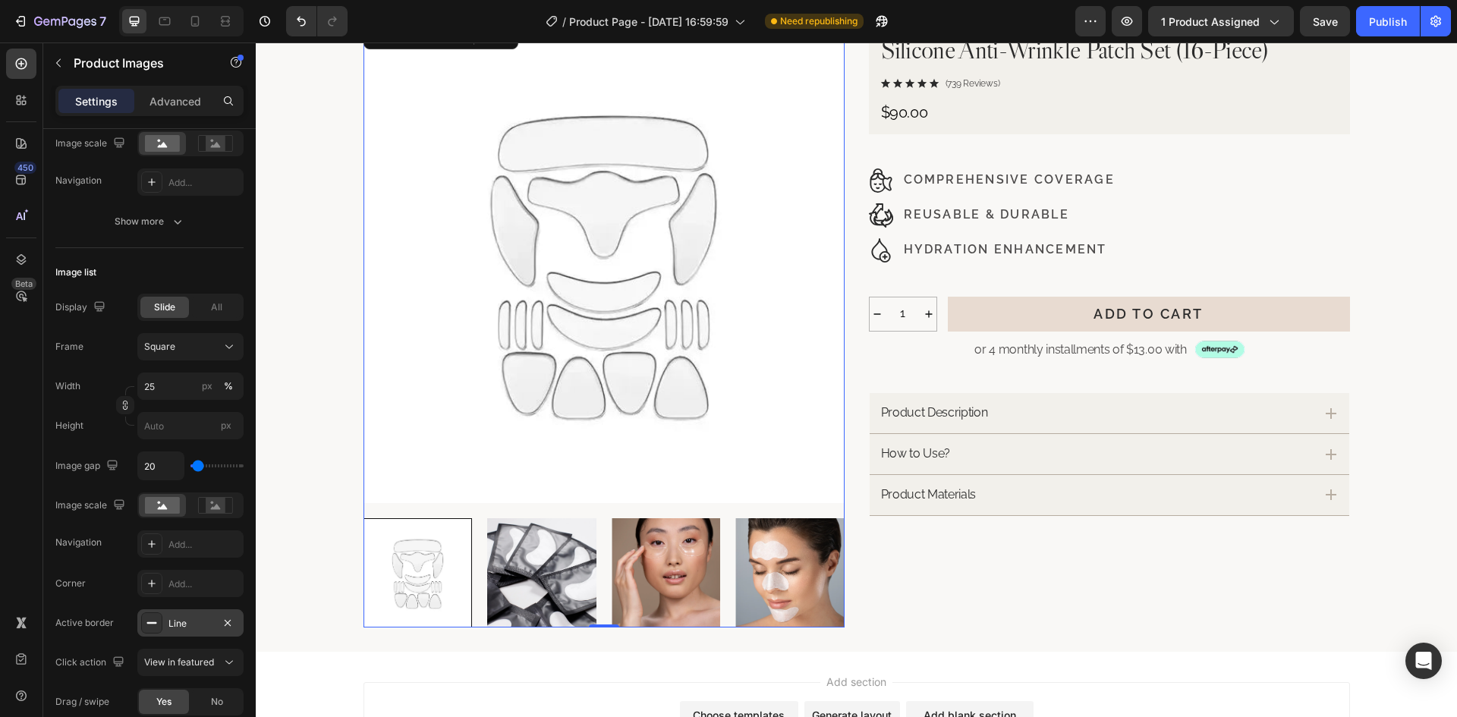
click at [181, 621] on div "Line" at bounding box center [190, 624] width 44 height 14
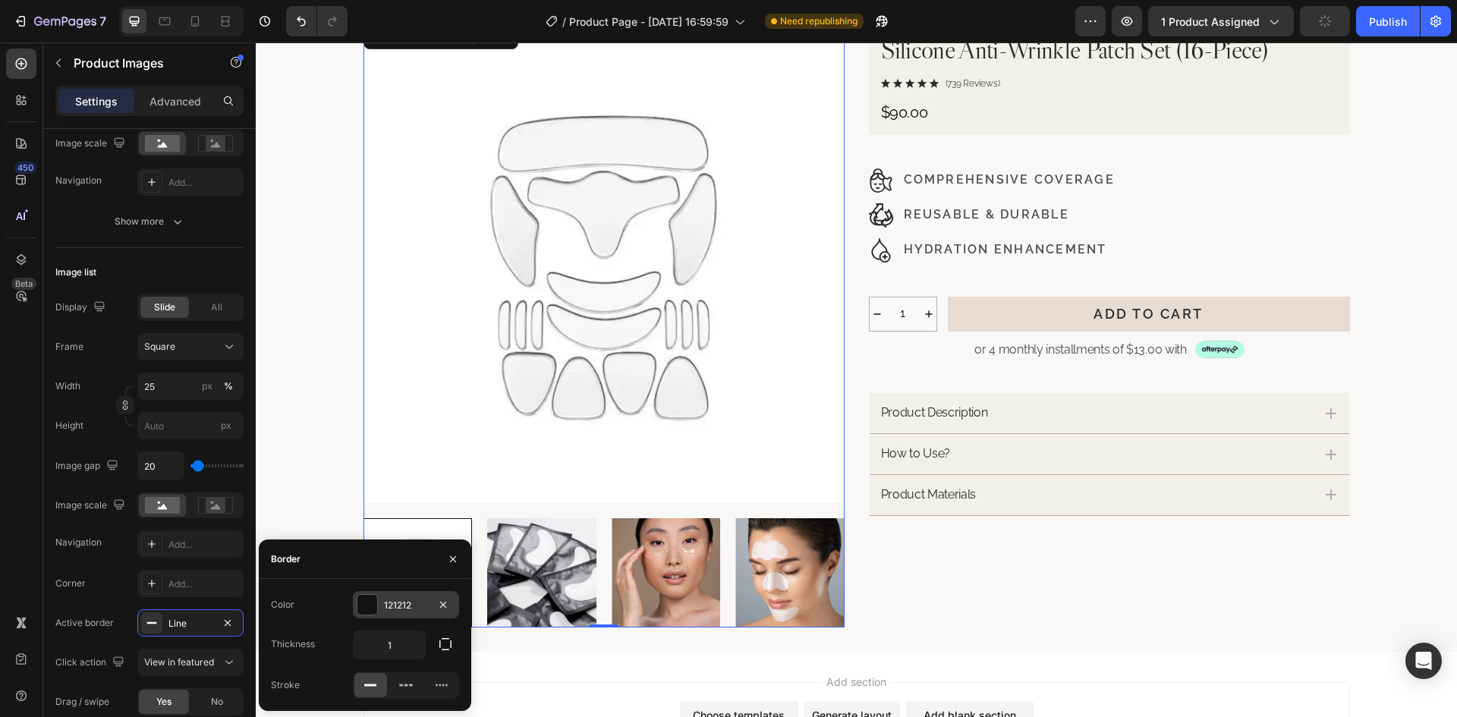
click at [407, 605] on div "121212" at bounding box center [406, 606] width 44 height 14
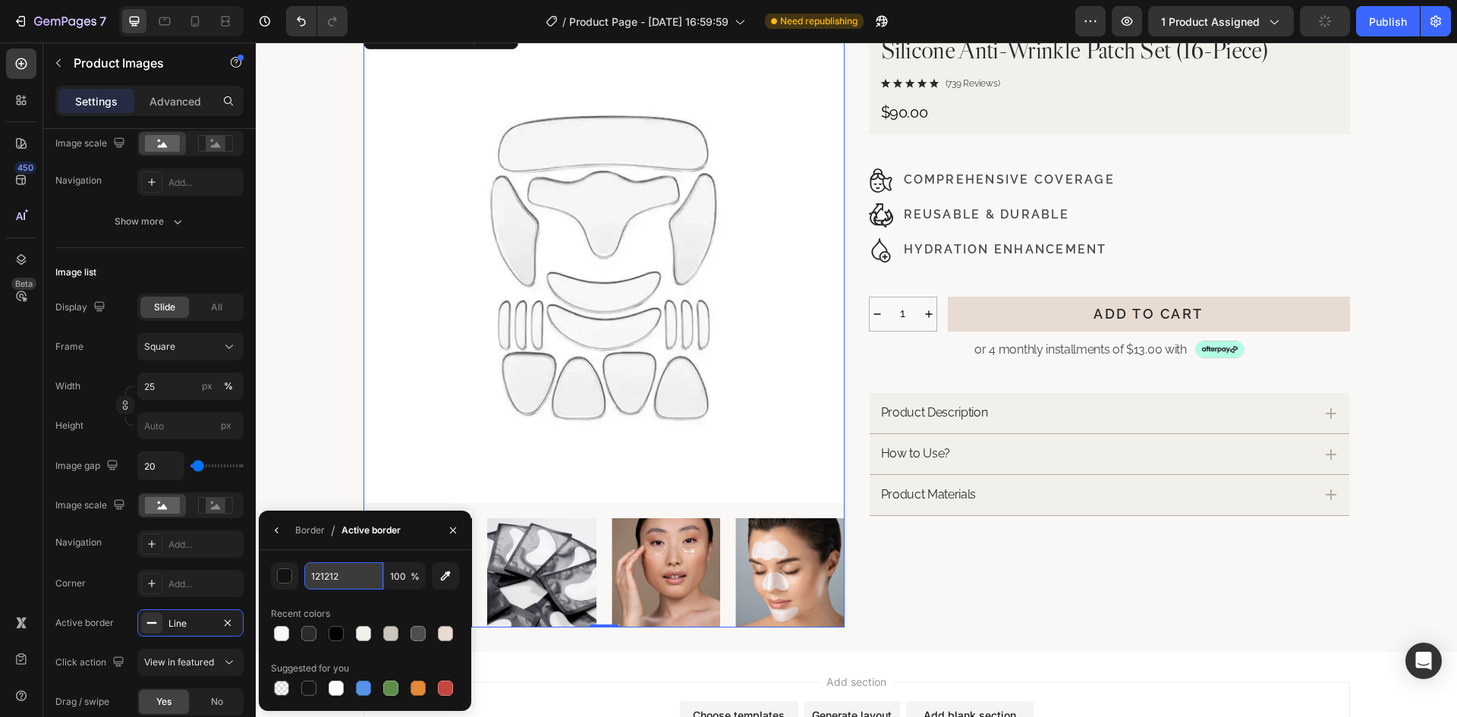
click at [366, 579] on input "121212" at bounding box center [343, 575] width 79 height 27
paste input "#B7ADA1"
type input "#B7ADA1"
click at [270, 533] on button "button" at bounding box center [277, 530] width 24 height 24
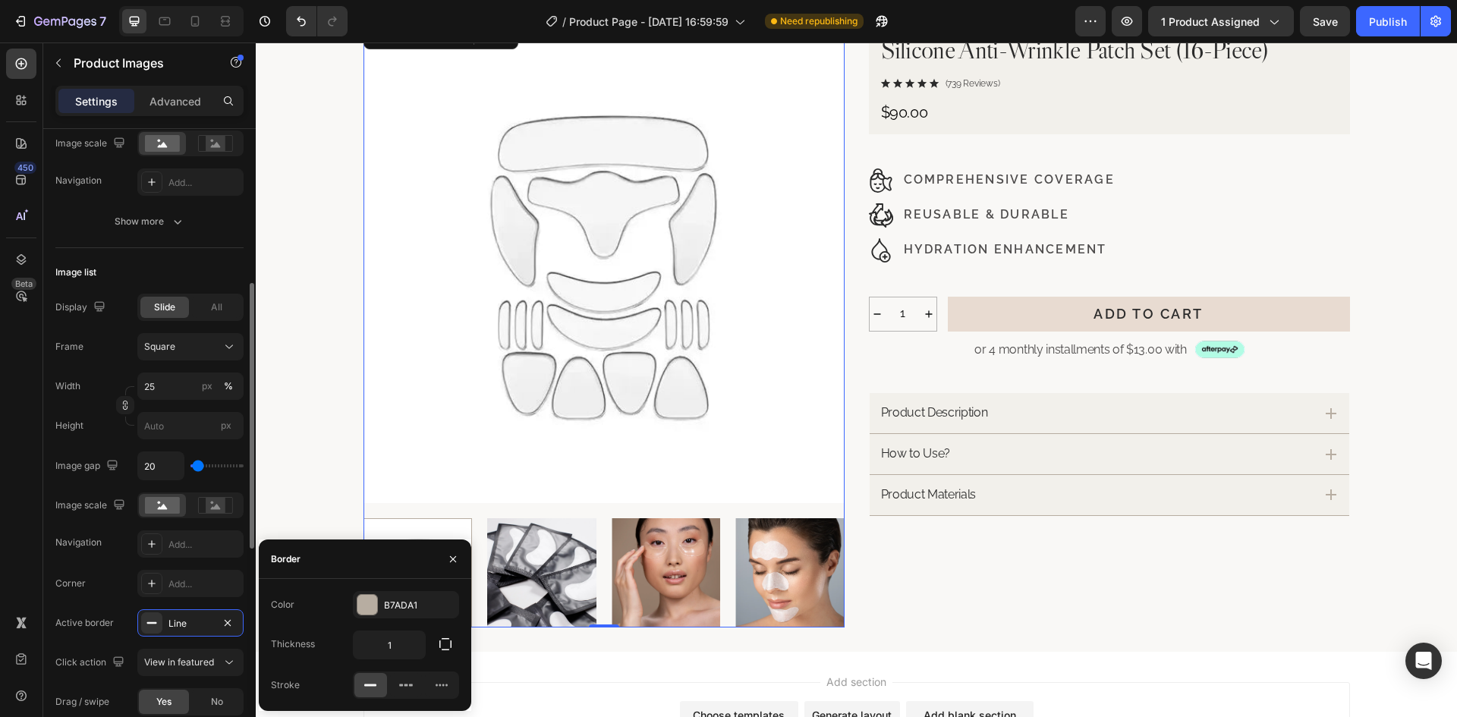
click at [115, 594] on div "Corner Add..." at bounding box center [149, 583] width 188 height 27
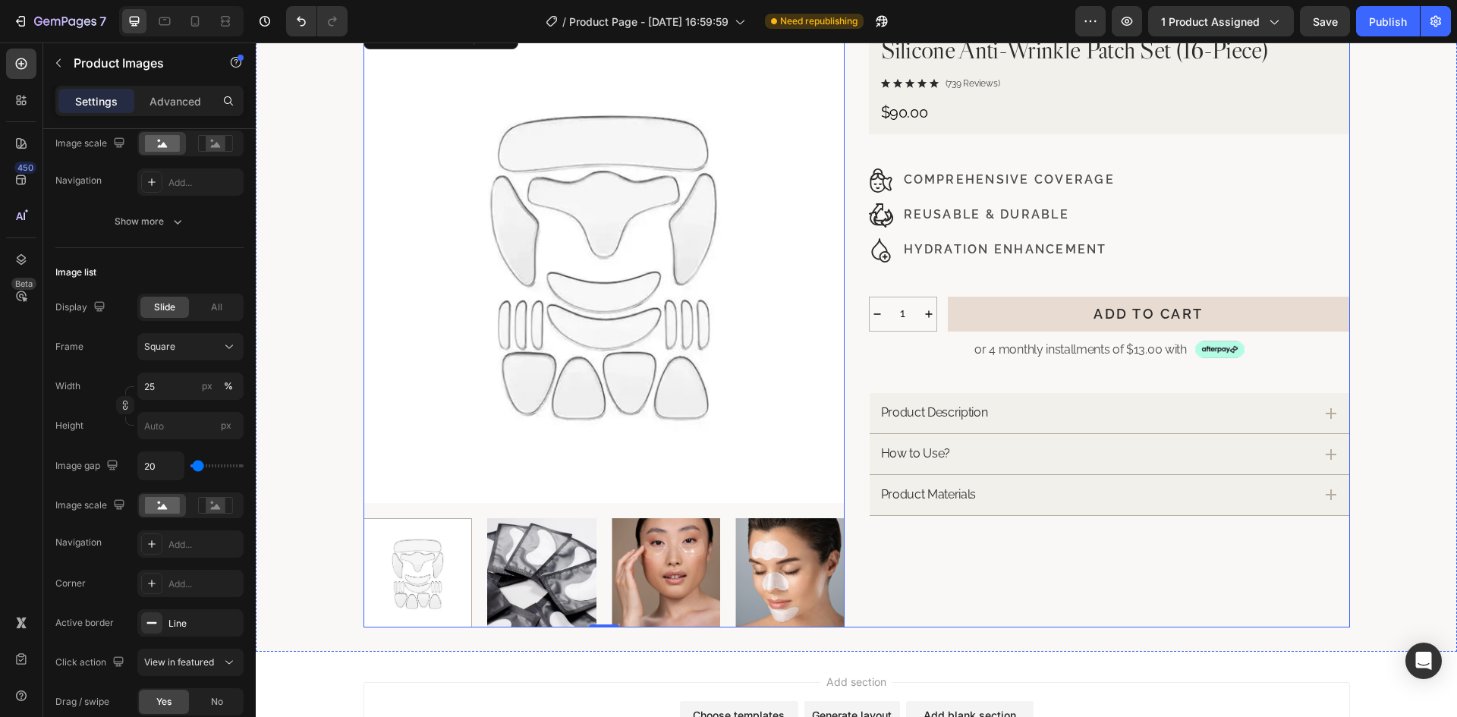
click at [883, 558] on div "Silicone Anti-Wrinkle Patch Set (16-Piece) Product Title Icon Icon Icon Icon Ic…" at bounding box center [1109, 324] width 481 height 605
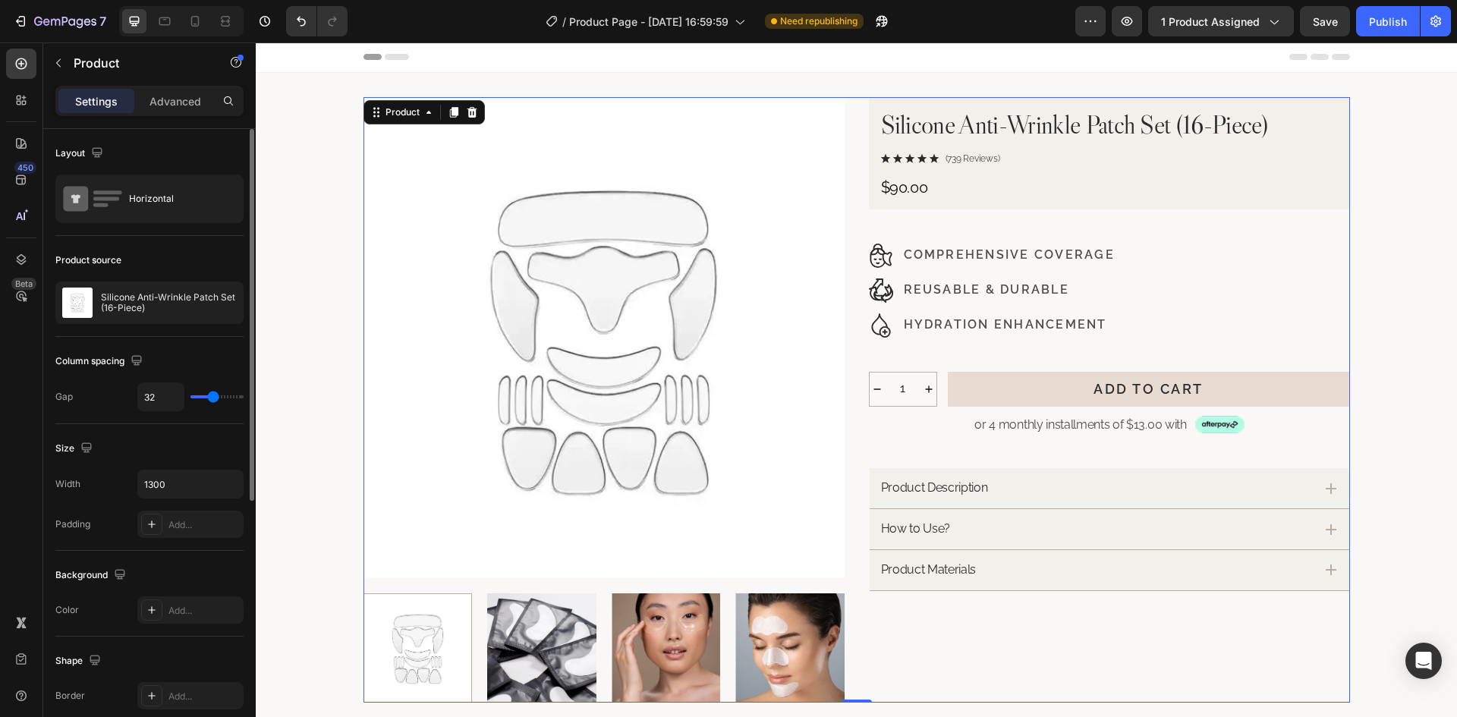
scroll to position [0, 0]
click at [1026, 432] on p "or 4 monthly installments of $13.00 with" at bounding box center [1080, 426] width 212 height 16
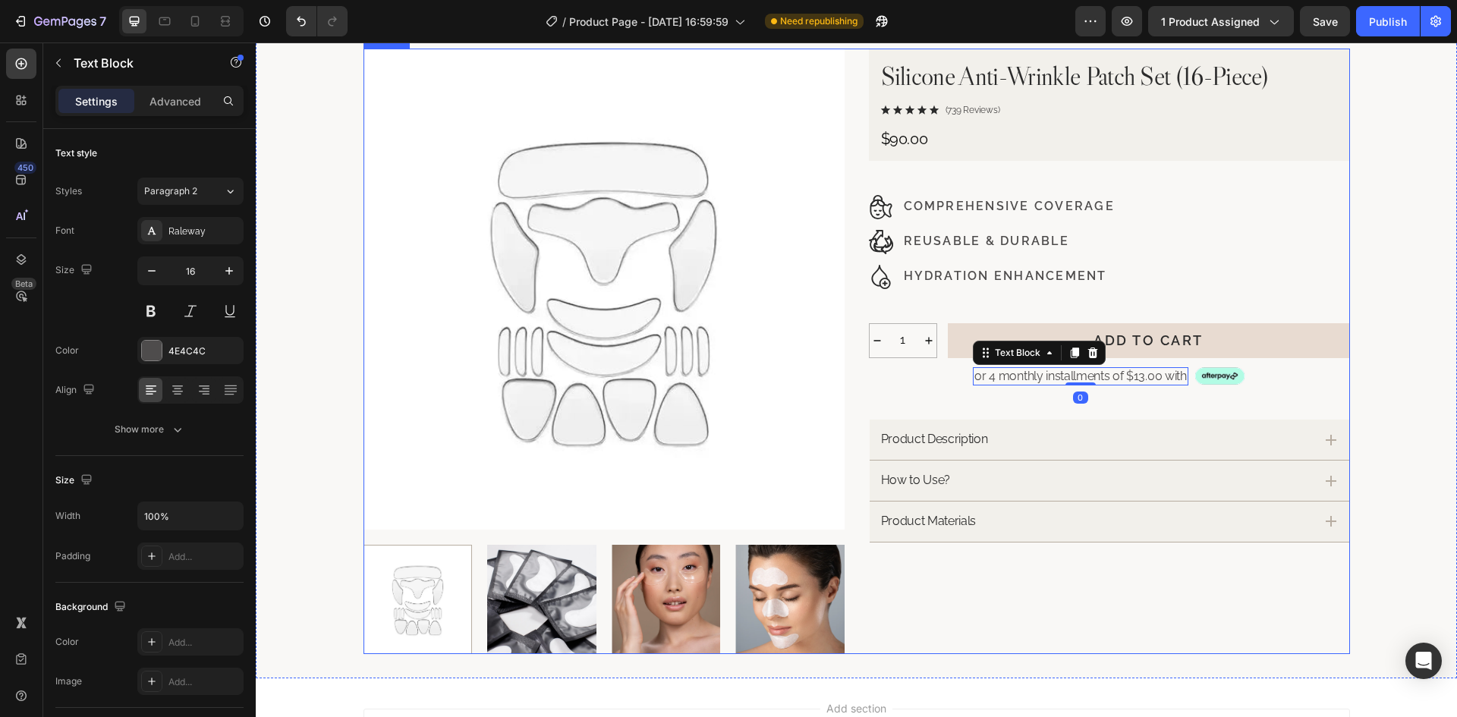
scroll to position [76, 0]
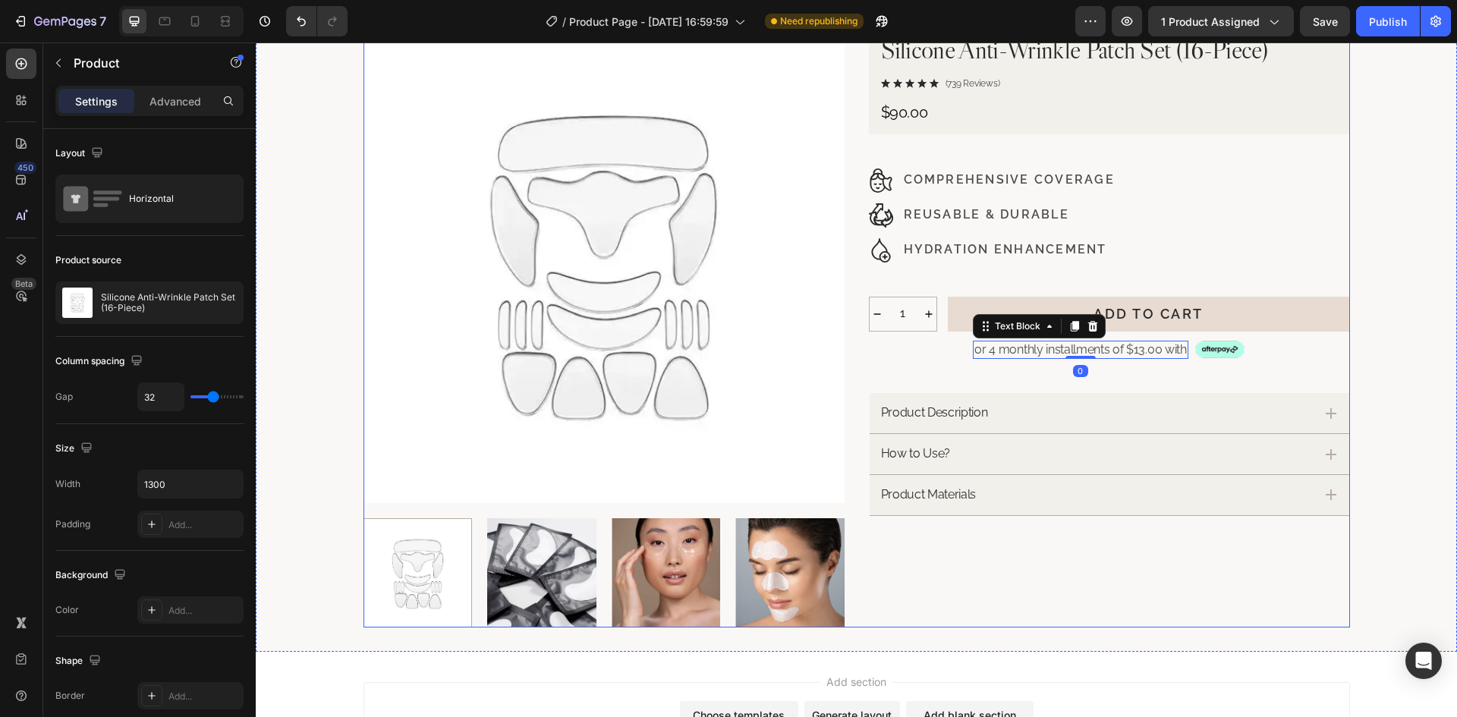
click at [954, 567] on div "Silicone Anti-Wrinkle Patch Set (16-Piece) Product Title Icon Icon Icon Icon Ic…" at bounding box center [1109, 324] width 481 height 605
